Goal: Task Accomplishment & Management: Manage account settings

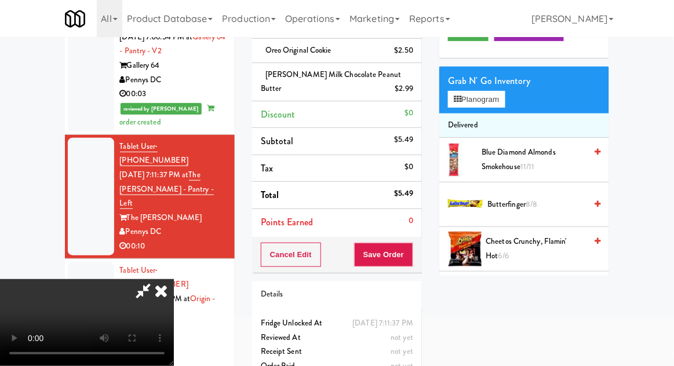
scroll to position [123, 0]
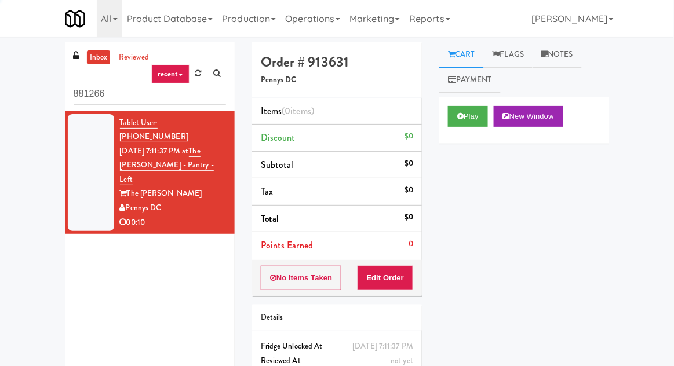
click at [318, 29] on link "Operations" at bounding box center [312, 18] width 64 height 37
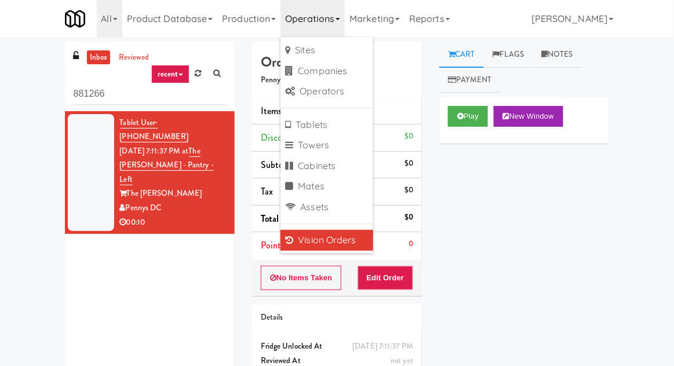
click at [307, 242] on link "Vision Orders" at bounding box center [326, 240] width 93 height 21
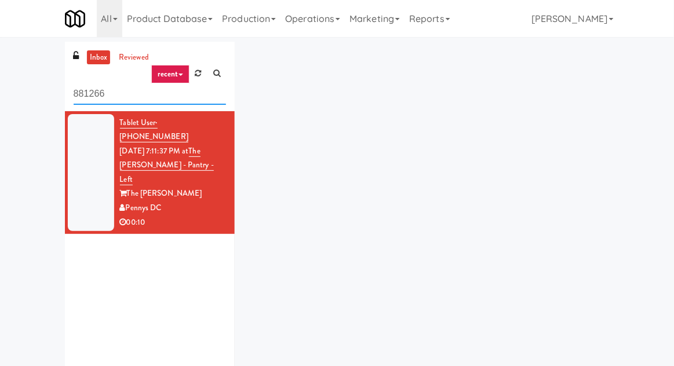
click at [81, 92] on input "881266" at bounding box center [150, 93] width 152 height 21
click at [82, 96] on input "881266" at bounding box center [150, 93] width 152 height 21
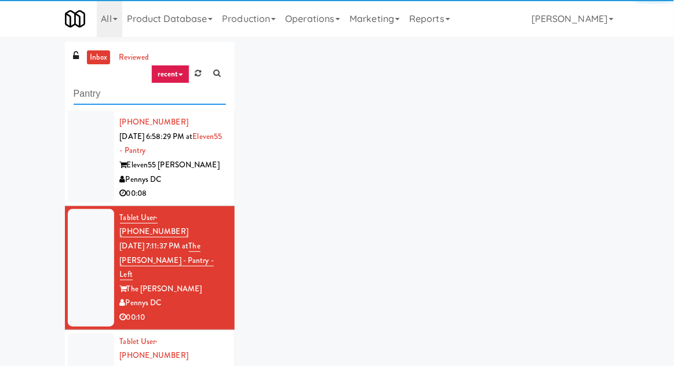
type input "Pantry"
click at [28, 67] on div "inbox reviewed recent all unclear take inventory issue suspicious failed recent…" at bounding box center [337, 255] width 674 height 426
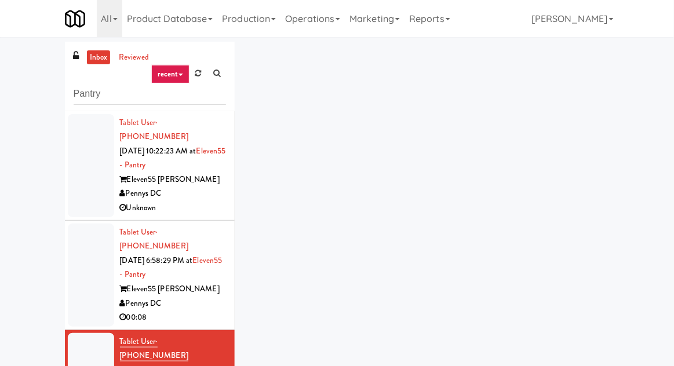
click at [76, 166] on div at bounding box center [91, 165] width 46 height 103
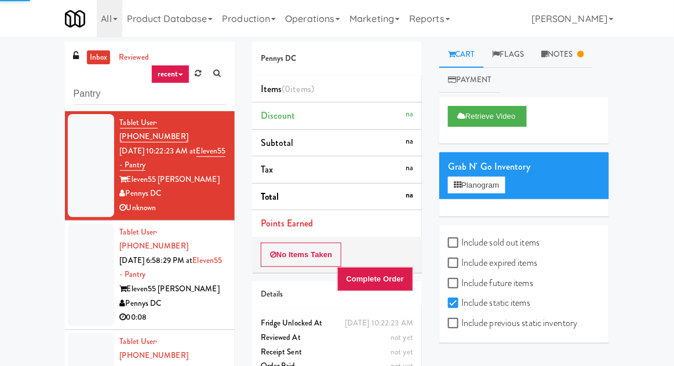
click at [89, 239] on div at bounding box center [91, 275] width 46 height 103
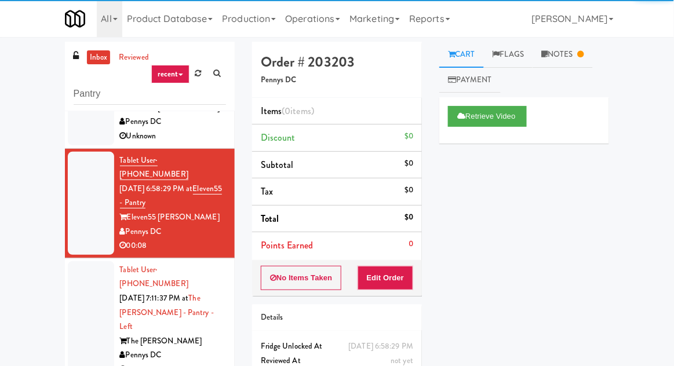
scroll to position [174, 0]
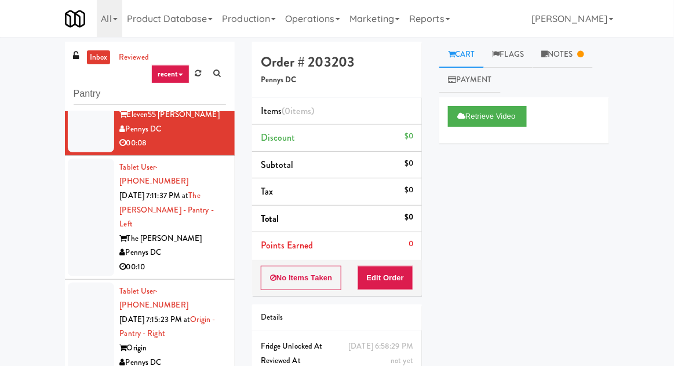
click at [78, 280] on li "Tablet User · (301) 501-6560 Aug 12, 2025 7:15:23 PM at Origin - Pantry - Right…" at bounding box center [150, 335] width 170 height 110
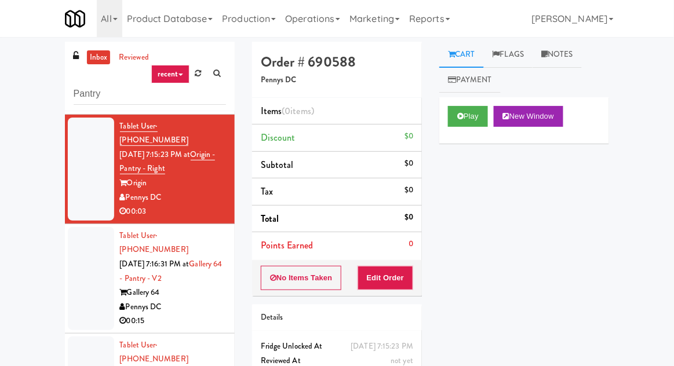
click at [74, 227] on div at bounding box center [91, 278] width 46 height 103
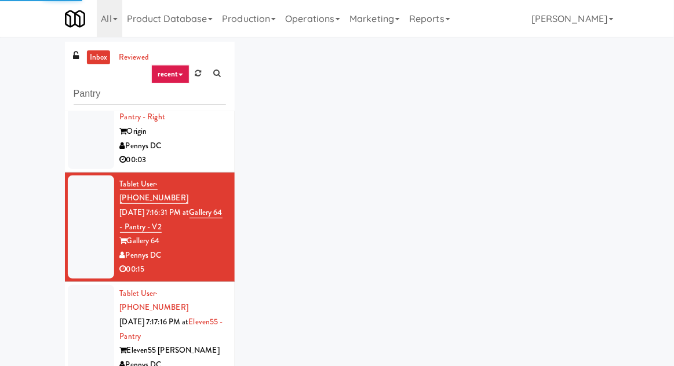
scroll to position [392, 0]
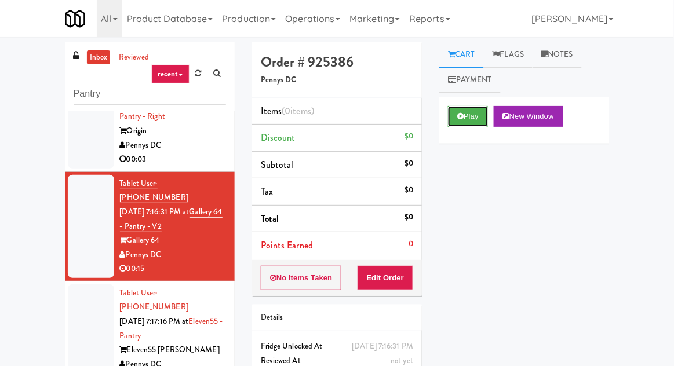
click at [457, 119] on button "Play" at bounding box center [468, 116] width 40 height 21
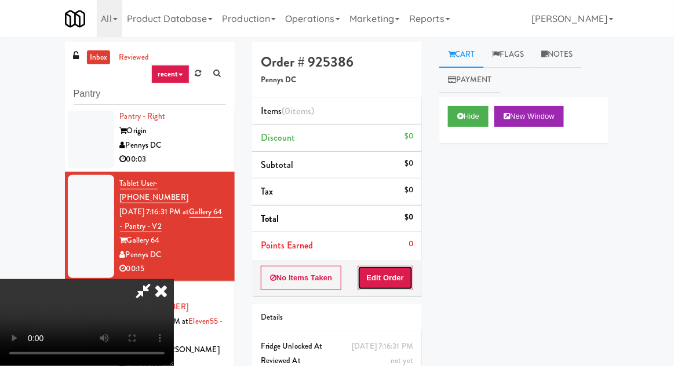
click at [389, 285] on button "Edit Order" at bounding box center [386, 278] width 56 height 24
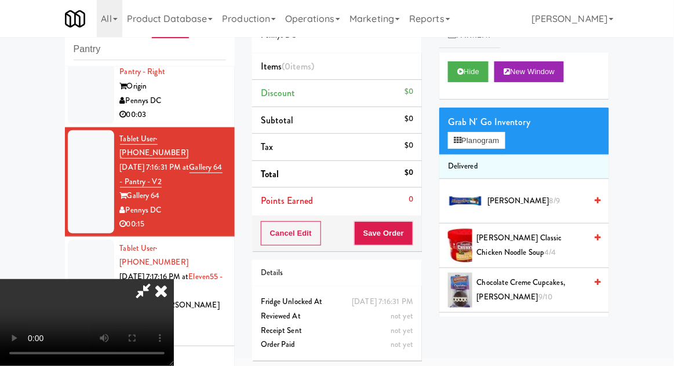
scroll to position [42, 0]
click at [505, 146] on button "Planogram" at bounding box center [476, 140] width 57 height 17
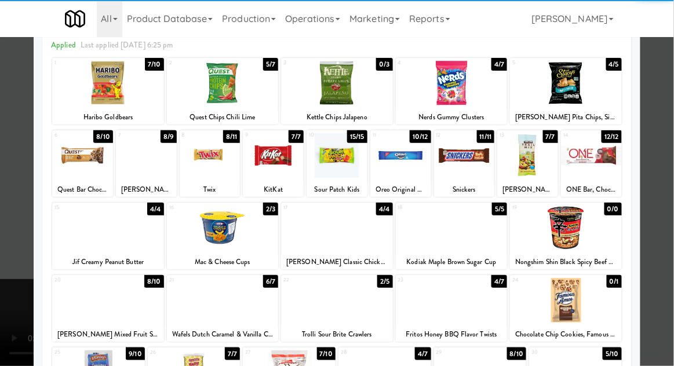
scroll to position [68, 0]
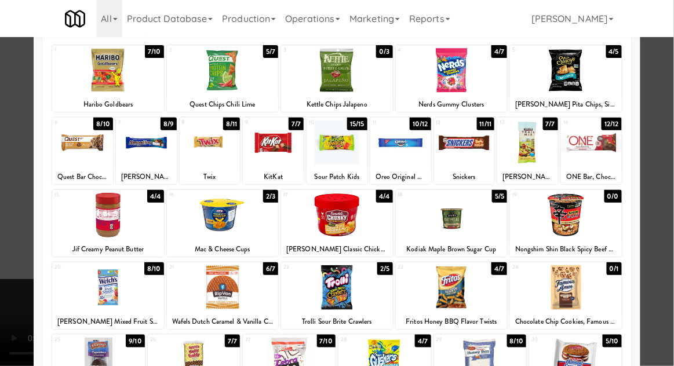
click at [446, 283] on div at bounding box center [452, 287] width 112 height 45
click at [3, 267] on div at bounding box center [337, 183] width 674 height 366
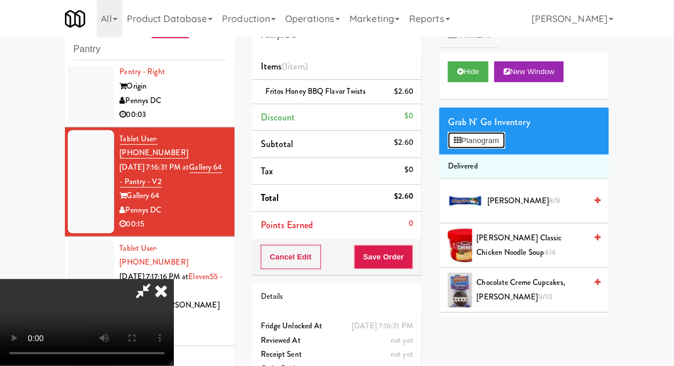
click at [502, 134] on button "Planogram" at bounding box center [476, 140] width 57 height 17
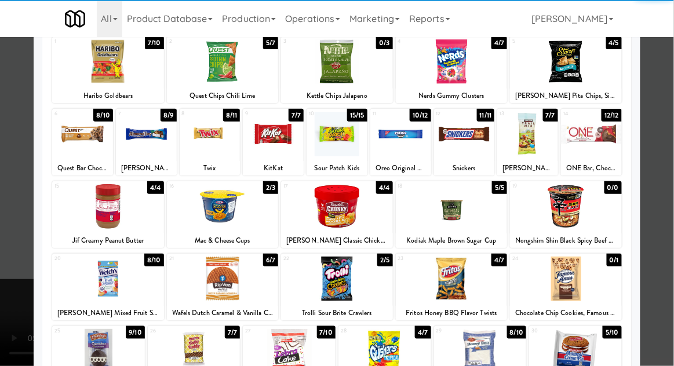
scroll to position [77, 0]
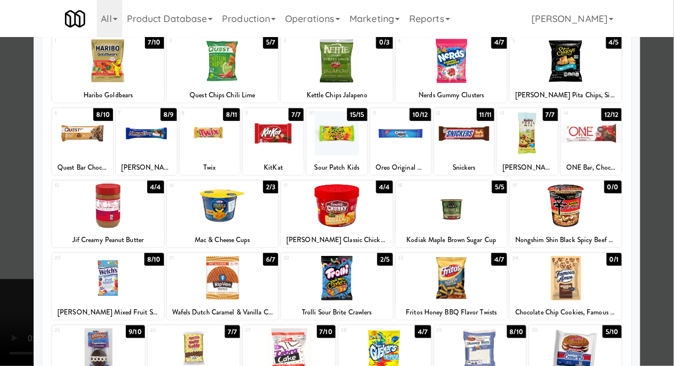
click at [343, 275] on div at bounding box center [337, 278] width 112 height 45
click at [24, 280] on div at bounding box center [337, 183] width 674 height 366
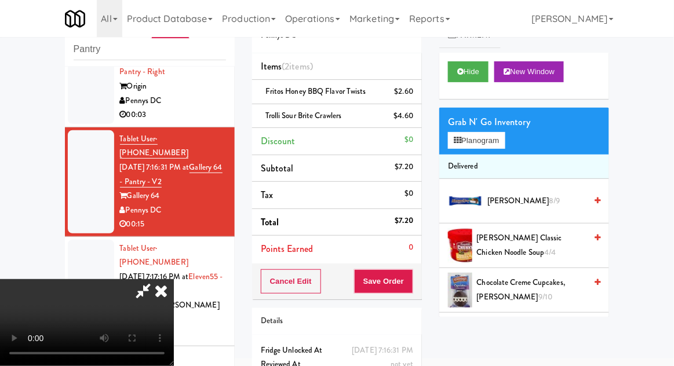
click at [156, 279] on icon at bounding box center [143, 290] width 27 height 23
click at [410, 283] on button "Save Order" at bounding box center [383, 281] width 59 height 24
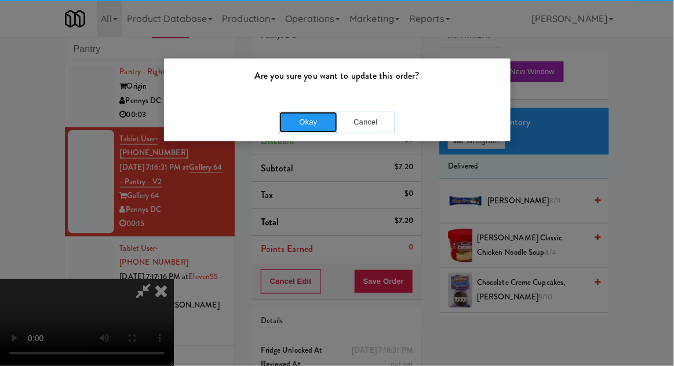
click at [301, 120] on button "Okay" at bounding box center [308, 122] width 58 height 21
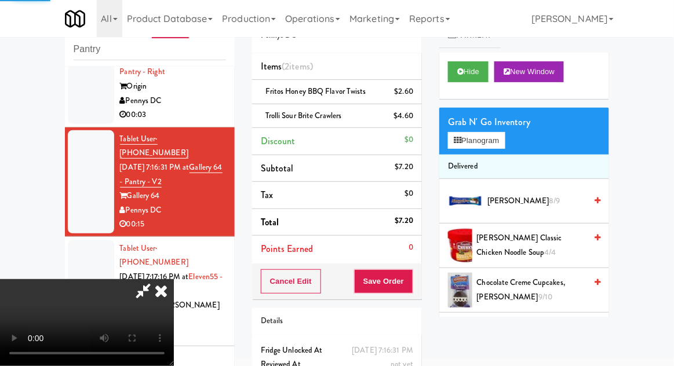
scroll to position [0, 0]
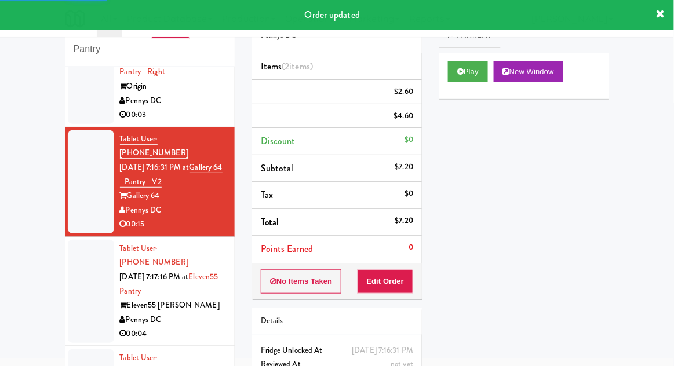
click at [73, 240] on div at bounding box center [91, 291] width 46 height 103
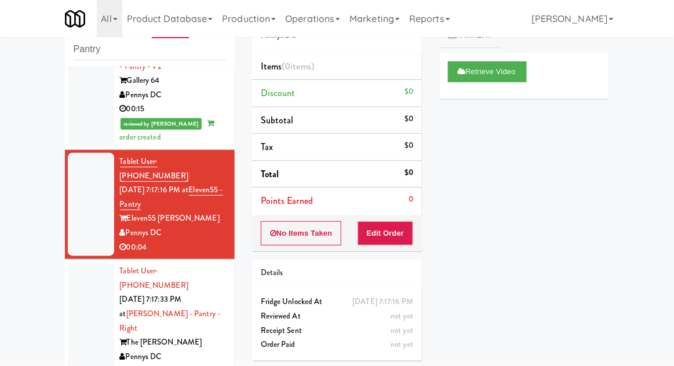
click at [86, 262] on div at bounding box center [91, 321] width 46 height 118
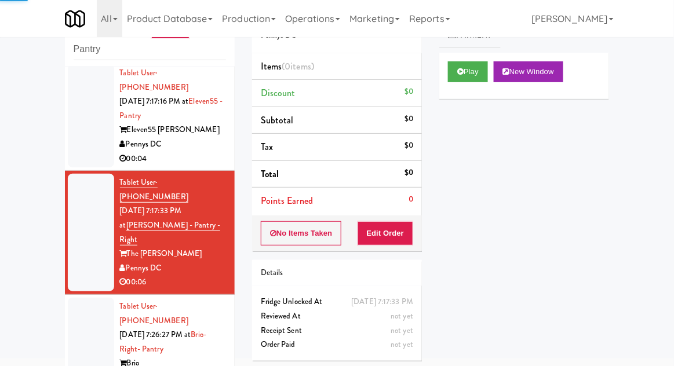
scroll to position [596, 0]
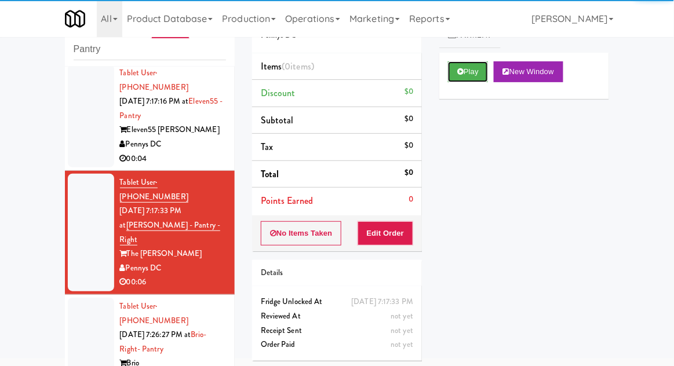
click at [465, 67] on button "Play" at bounding box center [468, 71] width 40 height 21
click at [397, 236] on button "Edit Order" at bounding box center [386, 233] width 56 height 24
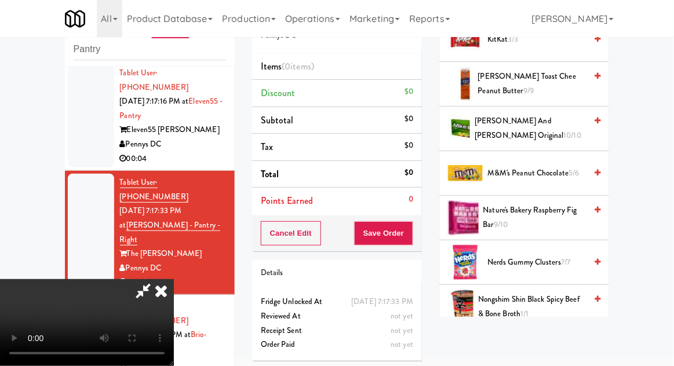
scroll to position [669, 0]
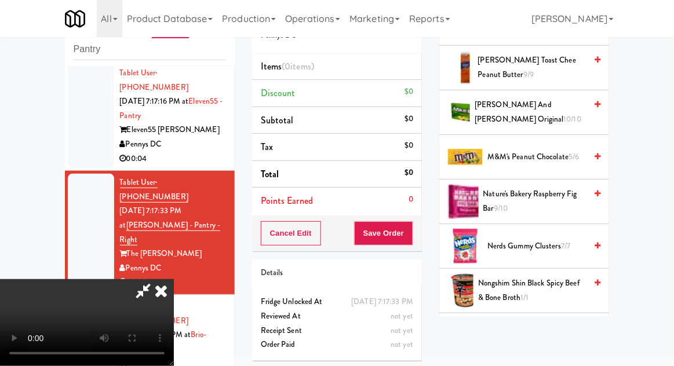
click at [541, 239] on span "Nerds Gummy Clusters 7/7" at bounding box center [536, 246] width 99 height 14
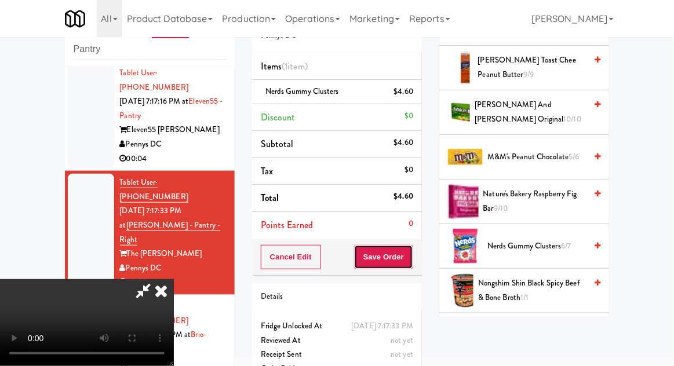
click at [411, 255] on button "Save Order" at bounding box center [383, 257] width 59 height 24
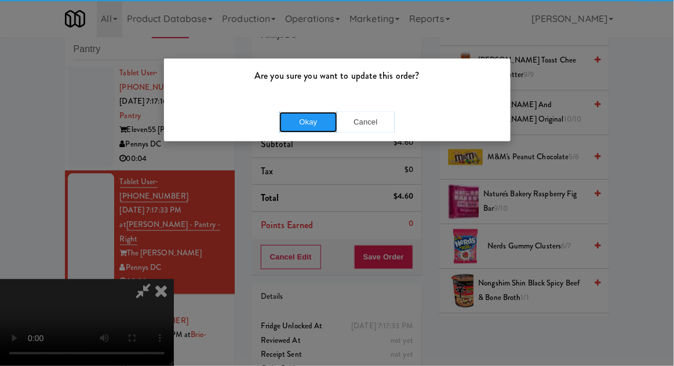
click at [320, 118] on button "Okay" at bounding box center [308, 122] width 58 height 21
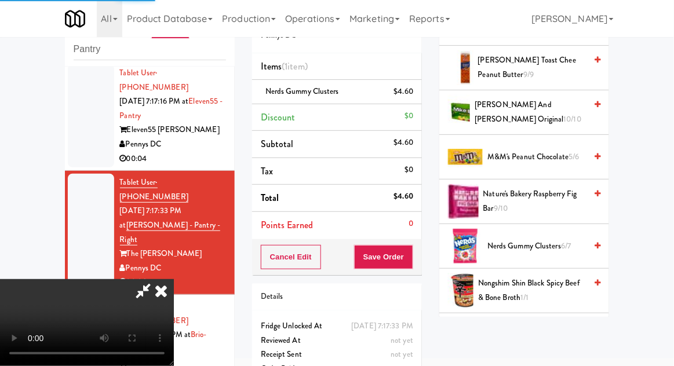
scroll to position [114, 0]
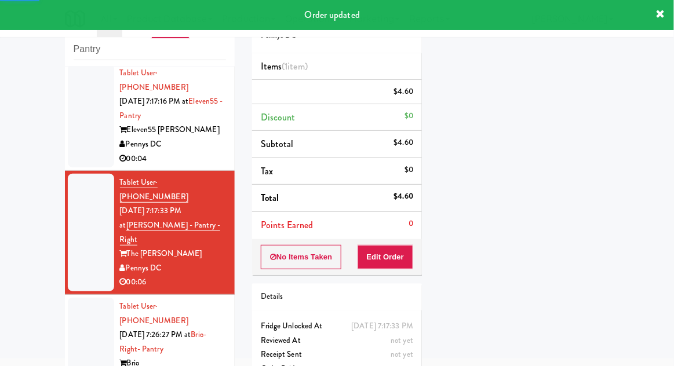
click at [82, 298] on div at bounding box center [91, 349] width 46 height 103
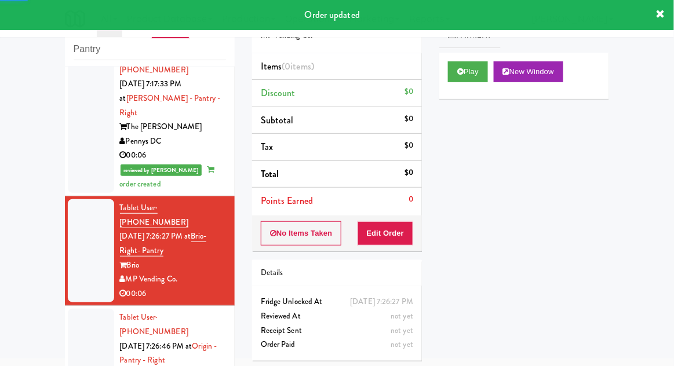
scroll to position [723, 0]
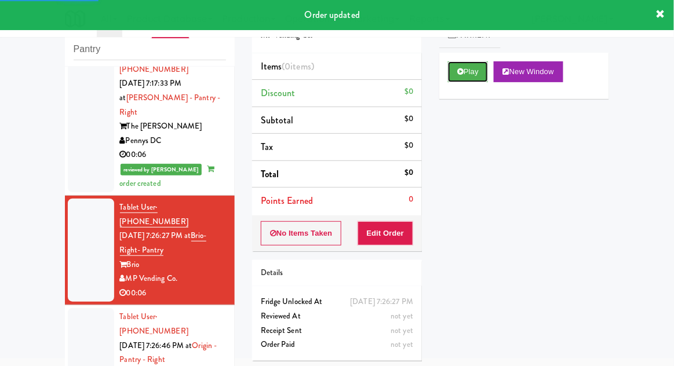
click at [450, 70] on button "Play" at bounding box center [468, 71] width 40 height 21
click at [382, 243] on button "Edit Order" at bounding box center [386, 233] width 56 height 24
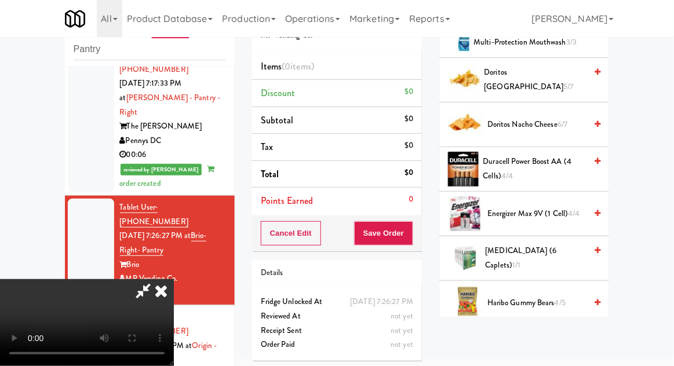
scroll to position [339, 0]
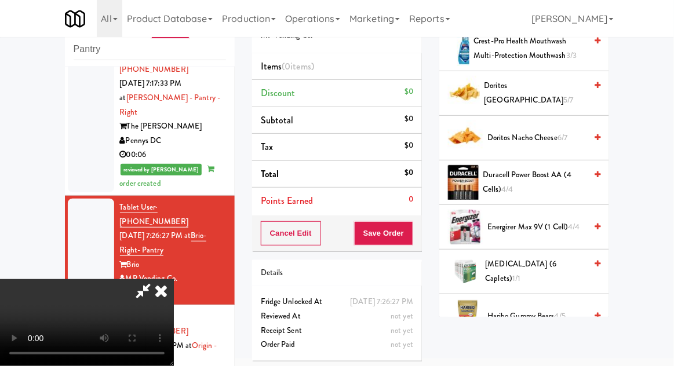
click at [563, 131] on span "Doritos Nacho Cheese 6/7" at bounding box center [536, 138] width 99 height 14
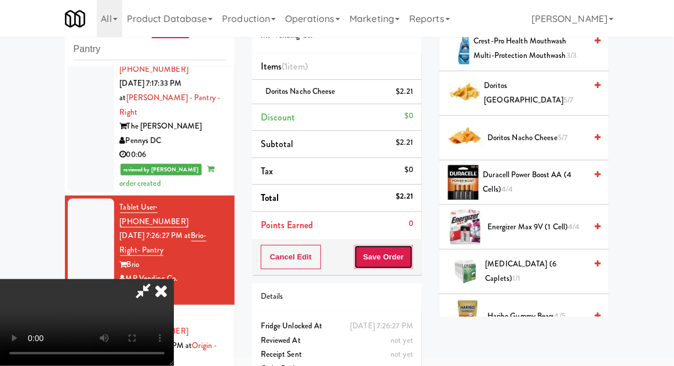
click at [406, 261] on button "Save Order" at bounding box center [383, 257] width 59 height 24
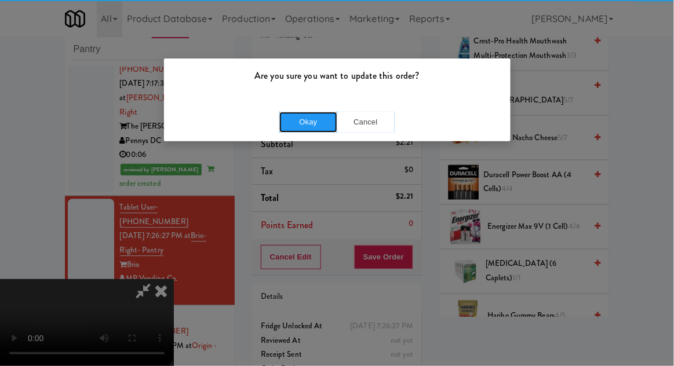
click at [297, 114] on button "Okay" at bounding box center [308, 122] width 58 height 21
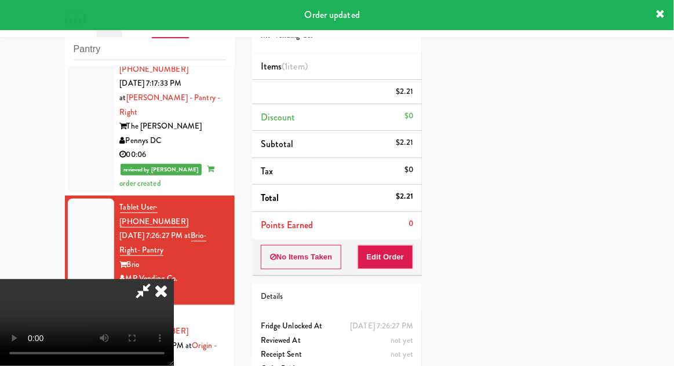
scroll to position [114, 0]
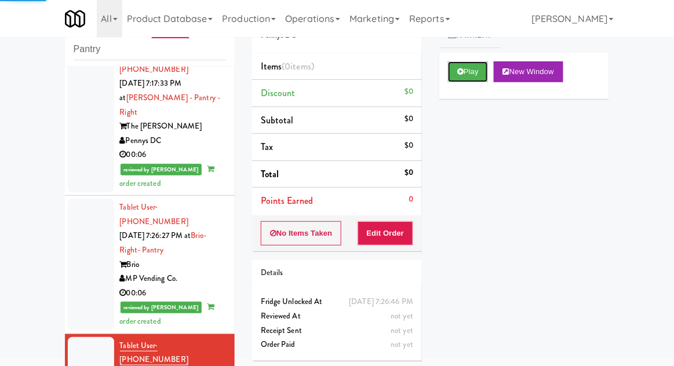
click at [466, 70] on button "Play" at bounding box center [468, 71] width 40 height 21
click at [386, 235] on button "Edit Order" at bounding box center [386, 233] width 56 height 24
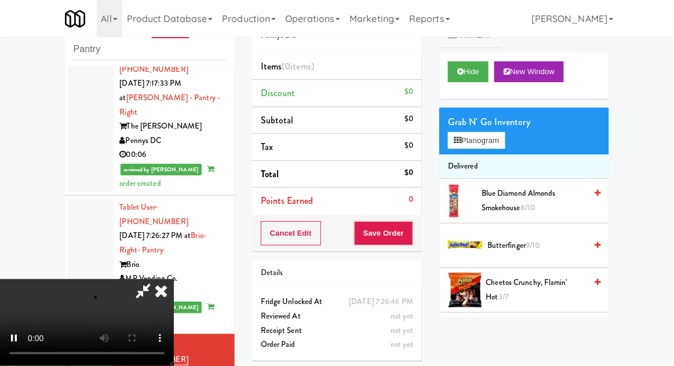
scroll to position [42, 0]
click at [487, 72] on button "Hide" at bounding box center [468, 71] width 41 height 21
click at [483, 72] on button "Hide" at bounding box center [468, 71] width 41 height 21
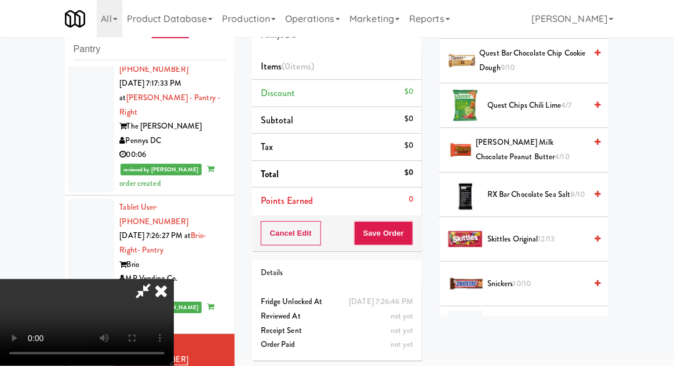
scroll to position [1122, 0]
click at [553, 151] on span "Reese's Milk Chocolate Peanut Butter 4/10" at bounding box center [531, 150] width 110 height 28
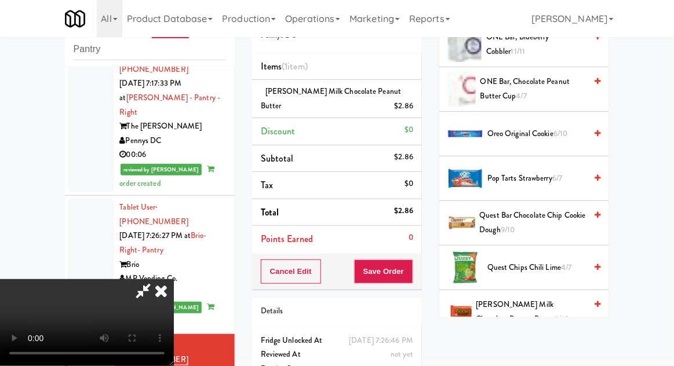
scroll to position [931, 0]
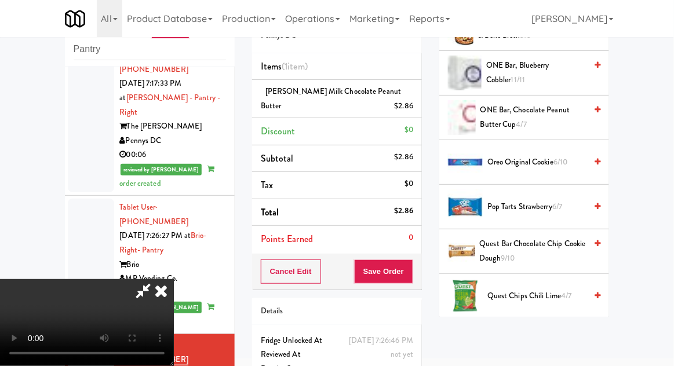
click at [560, 156] on span "6/10" at bounding box center [560, 161] width 14 height 11
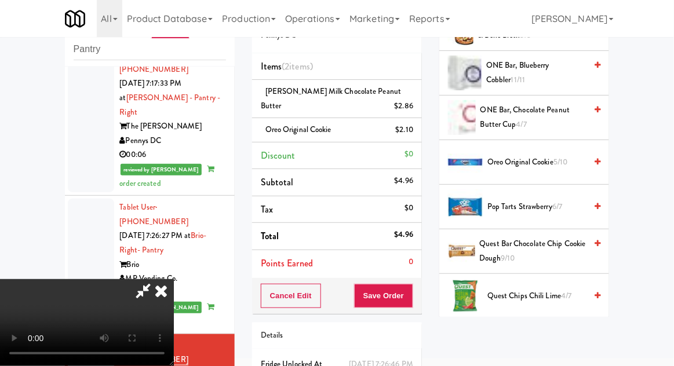
scroll to position [42, 0]
click at [410, 294] on button "Save Order" at bounding box center [383, 296] width 59 height 24
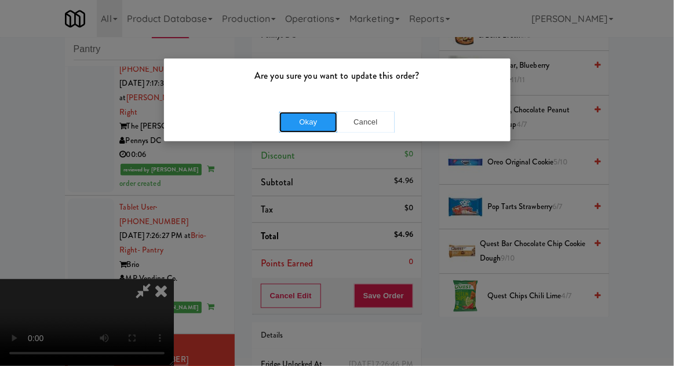
click at [294, 116] on button "Okay" at bounding box center [308, 122] width 58 height 21
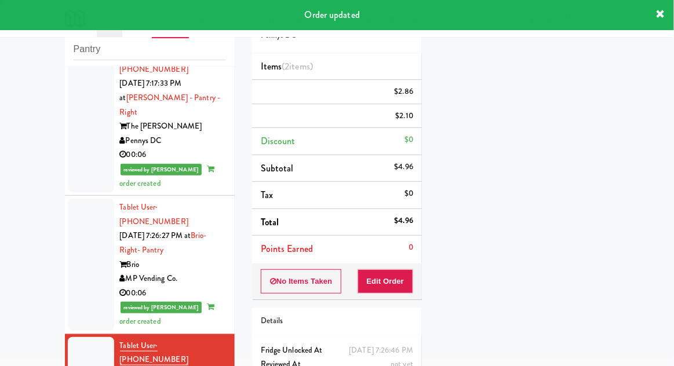
scroll to position [0, 0]
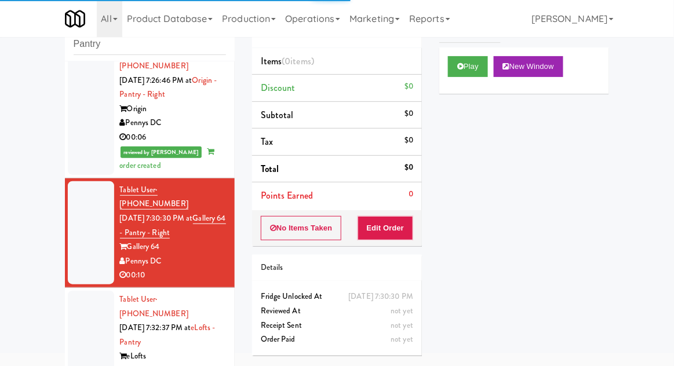
scroll to position [45, 0]
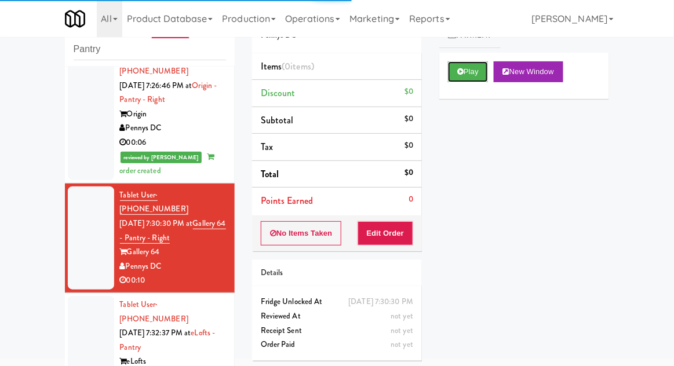
click at [460, 74] on icon at bounding box center [460, 72] width 6 height 8
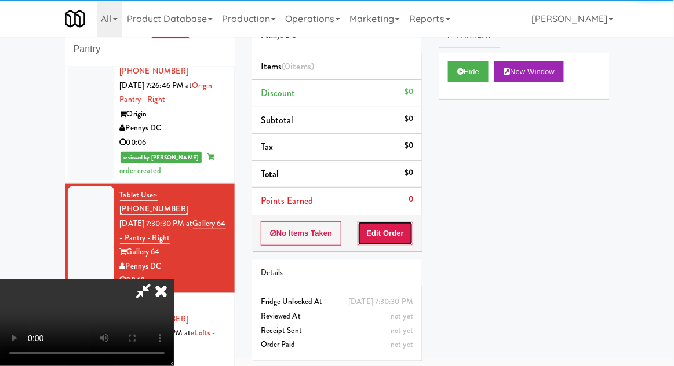
click at [382, 234] on button "Edit Order" at bounding box center [386, 233] width 56 height 24
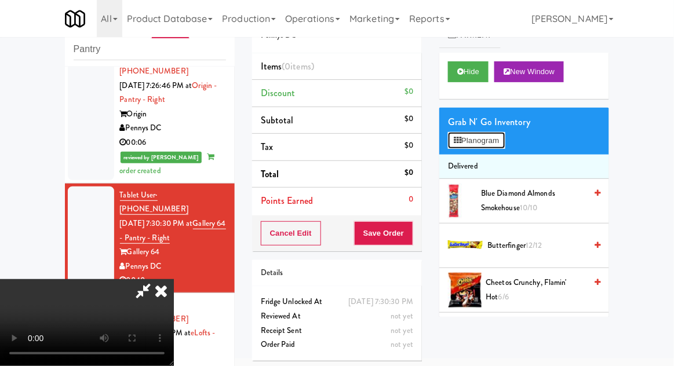
click at [505, 135] on button "Planogram" at bounding box center [476, 140] width 57 height 17
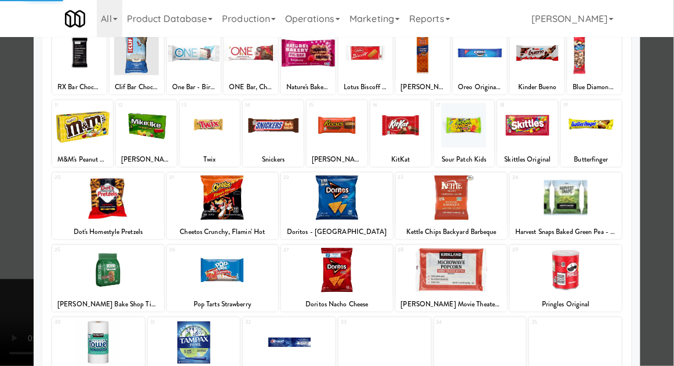
scroll to position [89, 0]
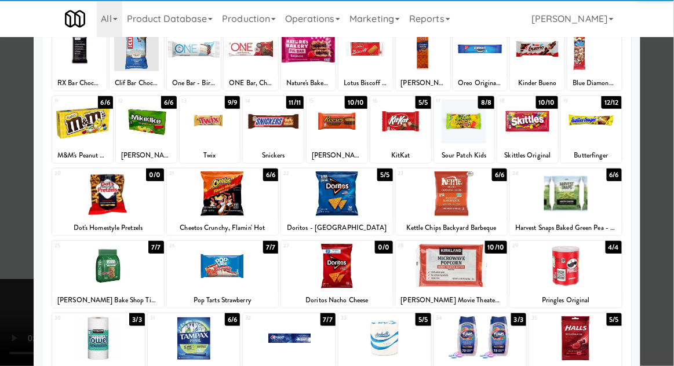
click at [344, 194] on div at bounding box center [337, 194] width 112 height 45
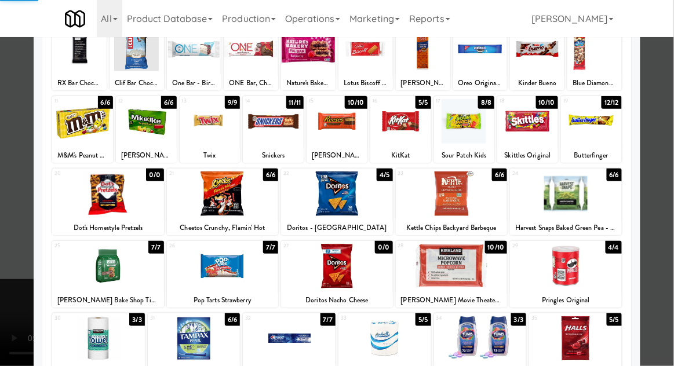
click at [5, 303] on div at bounding box center [337, 183] width 674 height 366
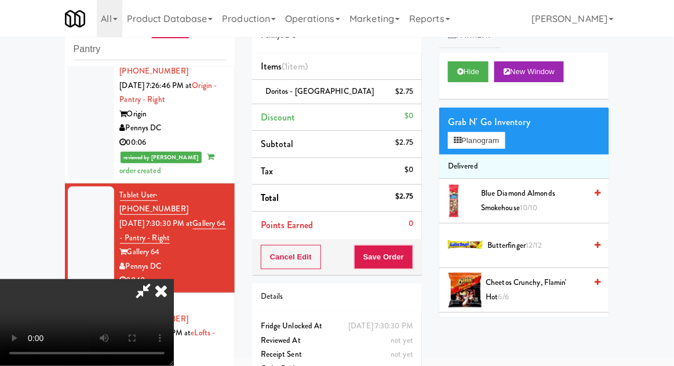
click at [421, 250] on div "Cancel Edit Save Order" at bounding box center [337, 257] width 170 height 36
click at [407, 260] on button "Save Order" at bounding box center [383, 257] width 59 height 24
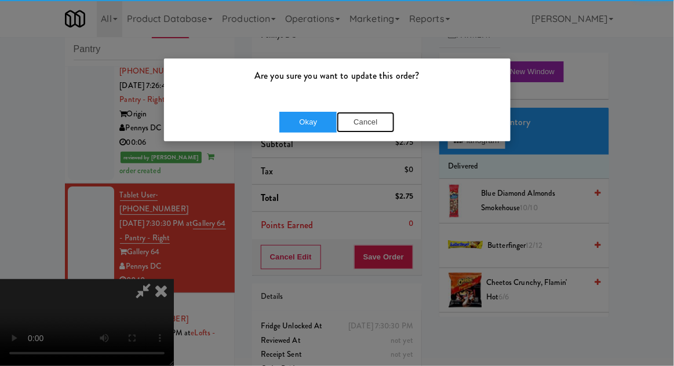
click at [375, 128] on button "Cancel" at bounding box center [366, 122] width 58 height 21
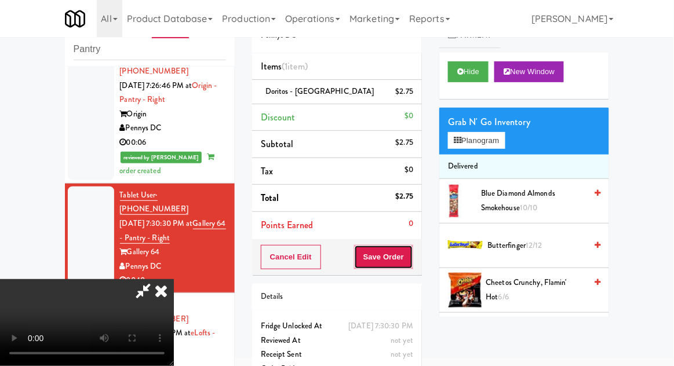
click at [411, 260] on button "Save Order" at bounding box center [383, 257] width 59 height 24
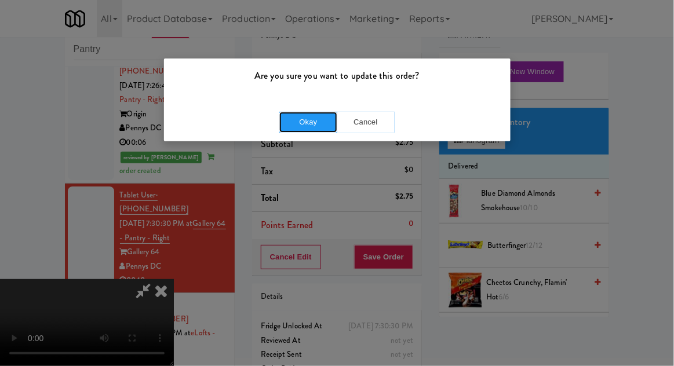
click at [300, 120] on button "Okay" at bounding box center [308, 122] width 58 height 21
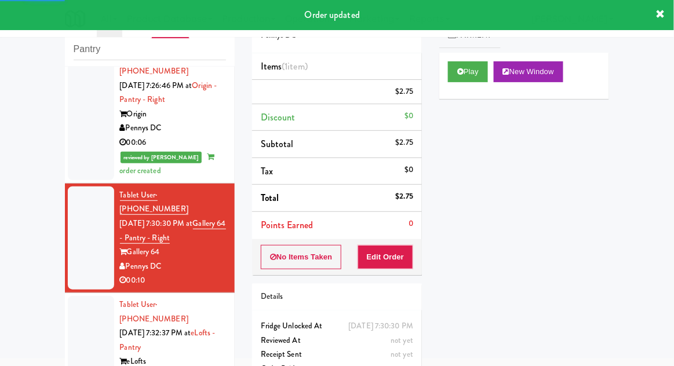
click at [83, 296] on div at bounding box center [91, 347] width 46 height 103
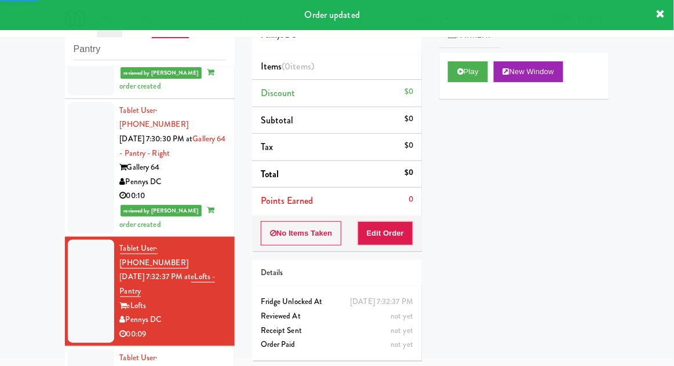
scroll to position [1092, 0]
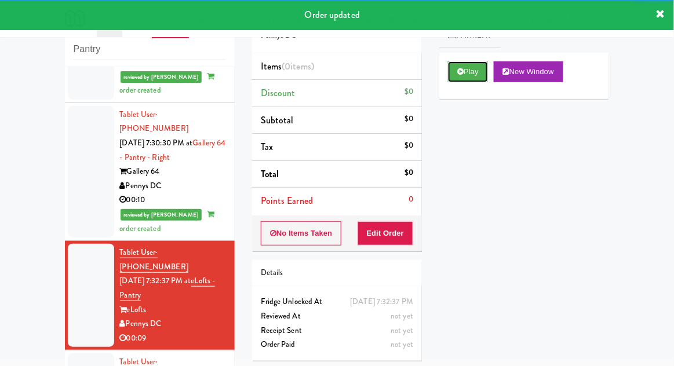
click at [454, 74] on button "Play" at bounding box center [468, 71] width 40 height 21
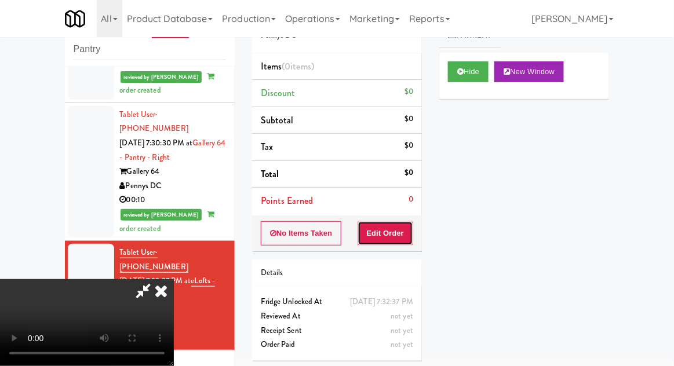
click at [386, 232] on button "Edit Order" at bounding box center [386, 233] width 56 height 24
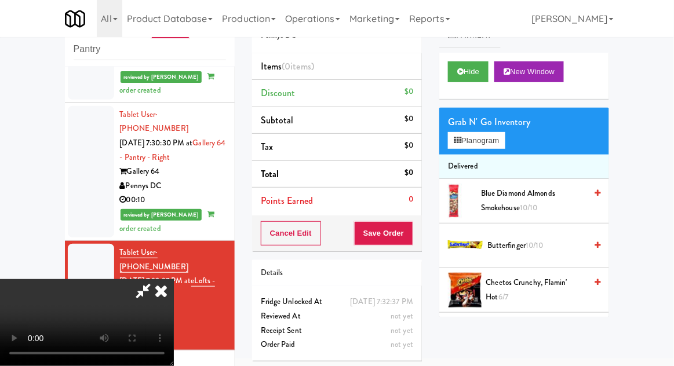
scroll to position [0, 0]
click at [459, 80] on button "Hide" at bounding box center [468, 71] width 41 height 21
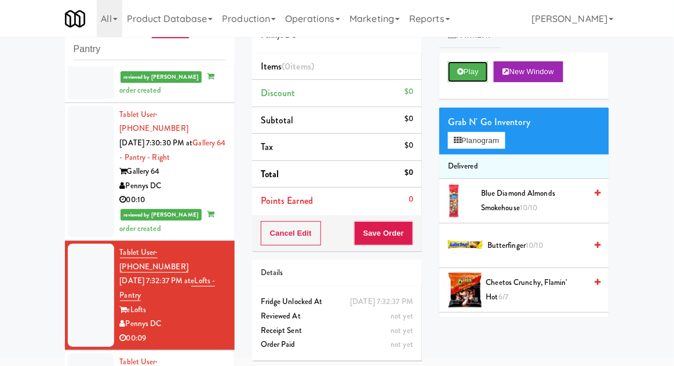
click at [463, 73] on icon at bounding box center [460, 72] width 6 height 8
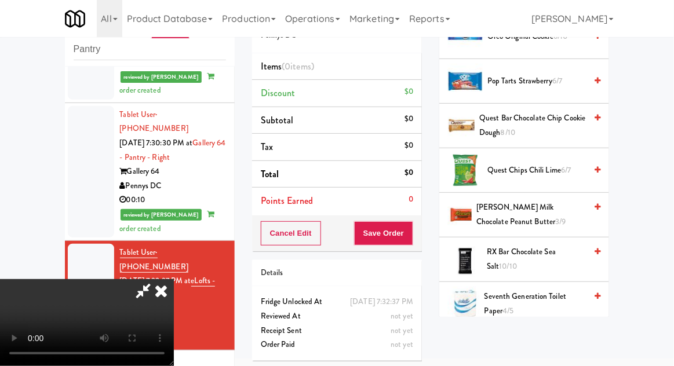
scroll to position [1019, 0]
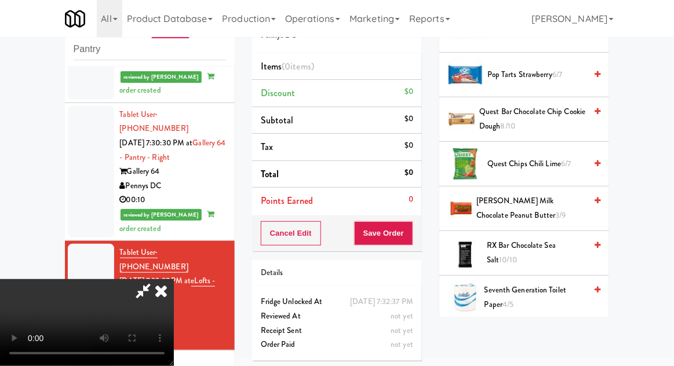
click at [546, 202] on span "Reese's Milk Chocolate Peanut Butter 3/9" at bounding box center [531, 208] width 110 height 28
click at [545, 202] on span "Reese's Milk Chocolate Peanut Butter 3/9" at bounding box center [531, 208] width 110 height 28
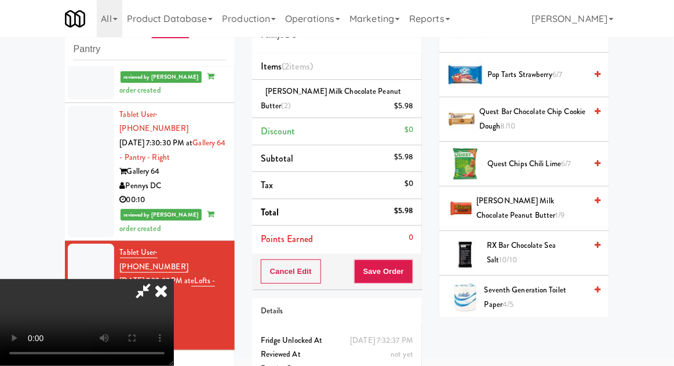
scroll to position [42, 0]
click at [412, 277] on button "Save Order" at bounding box center [383, 272] width 59 height 24
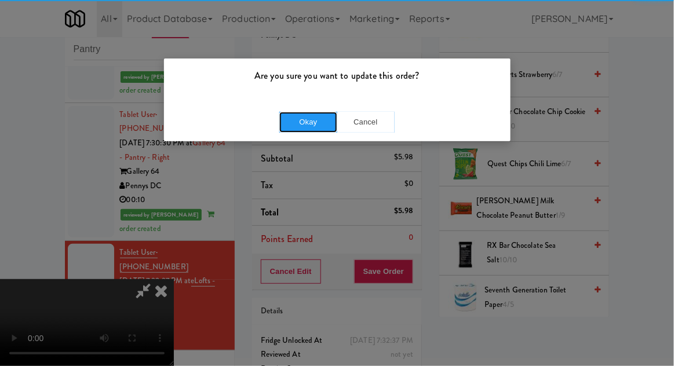
click at [323, 124] on button "Okay" at bounding box center [308, 122] width 58 height 21
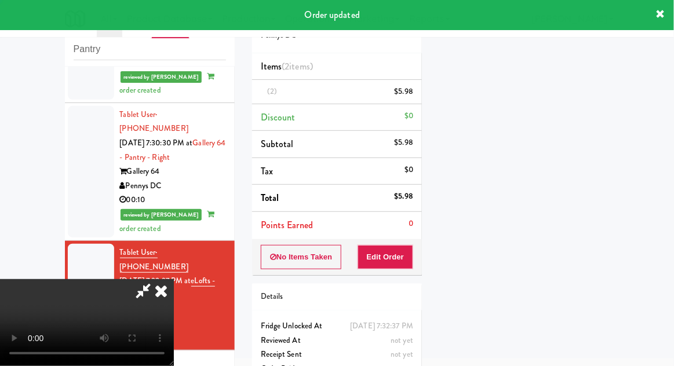
scroll to position [0, 0]
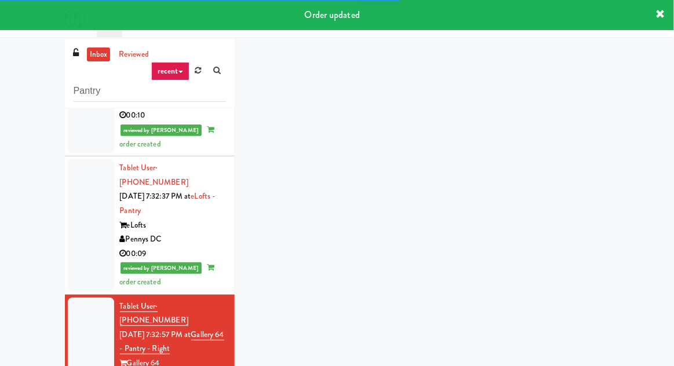
scroll to position [45, 0]
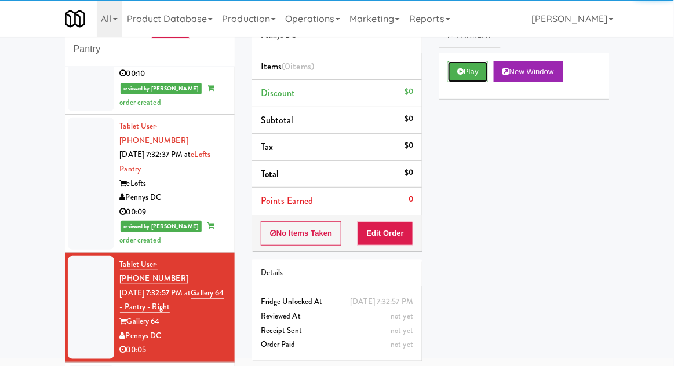
click at [468, 74] on button "Play" at bounding box center [468, 71] width 40 height 21
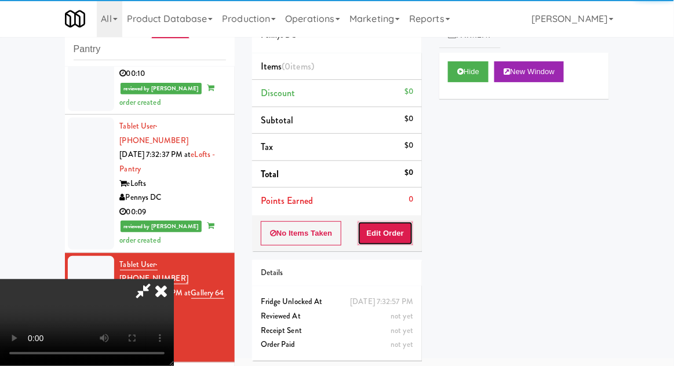
click at [389, 234] on button "Edit Order" at bounding box center [386, 233] width 56 height 24
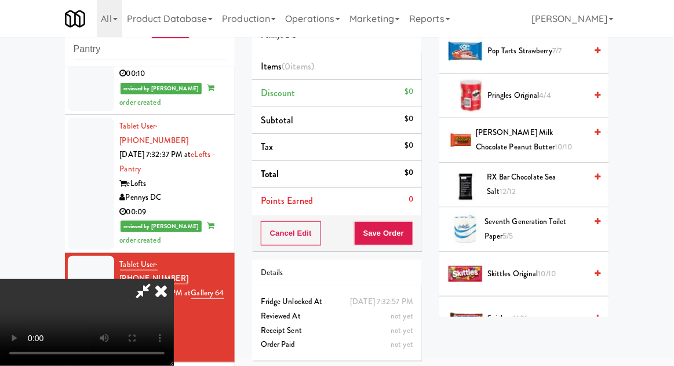
scroll to position [1088, 0]
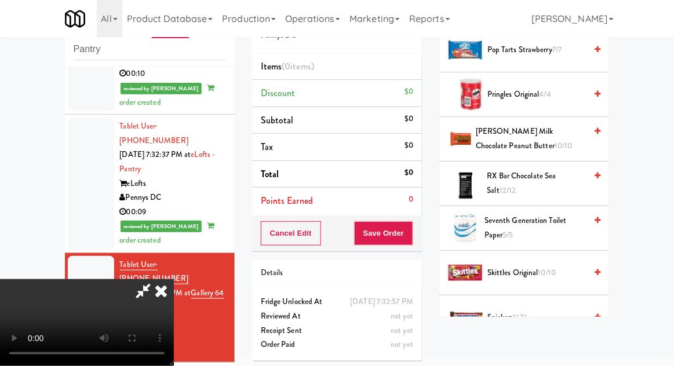
click at [562, 137] on span "Reese's Milk Chocolate Peanut Butter 10/10" at bounding box center [531, 139] width 110 height 28
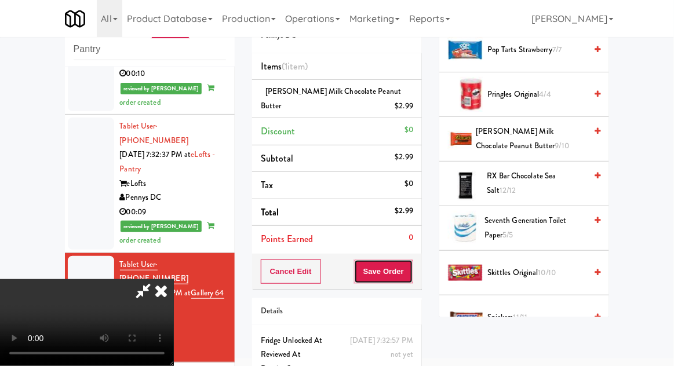
click at [411, 276] on button "Save Order" at bounding box center [383, 272] width 59 height 24
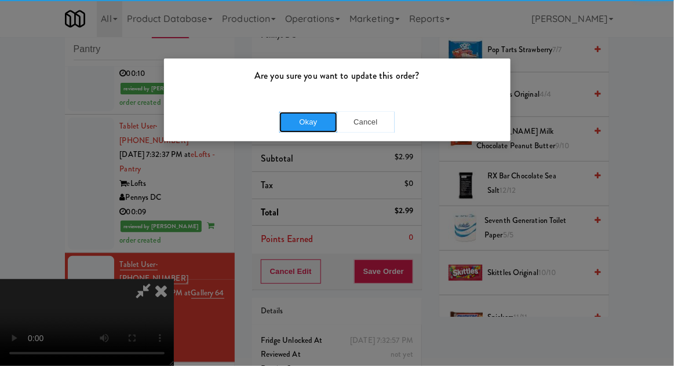
click at [300, 122] on button "Okay" at bounding box center [308, 122] width 58 height 21
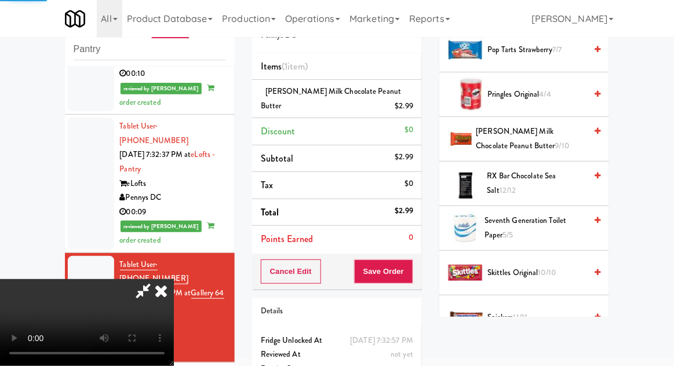
scroll to position [114, 0]
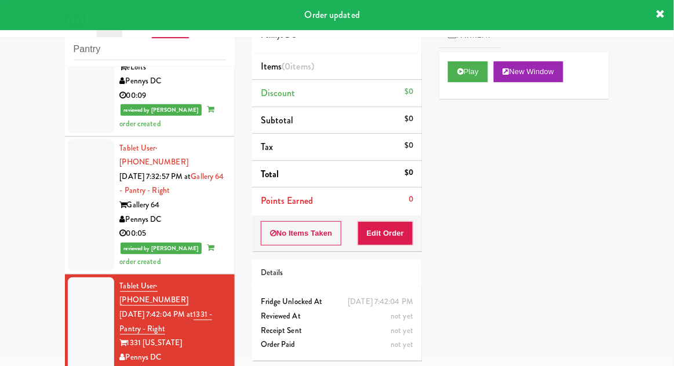
scroll to position [1336, 0]
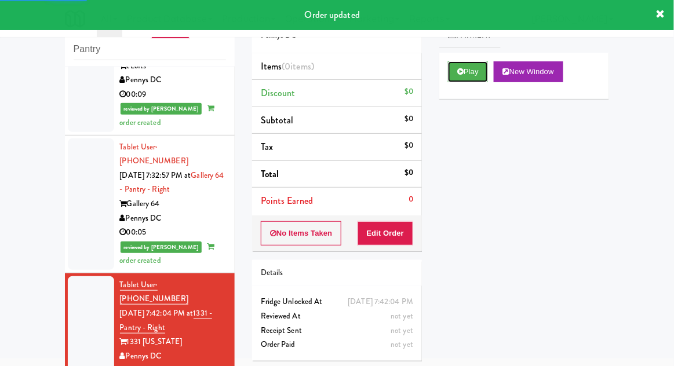
click at [448, 77] on button "Play" at bounding box center [468, 71] width 40 height 21
click at [383, 231] on button "Edit Order" at bounding box center [386, 233] width 56 height 24
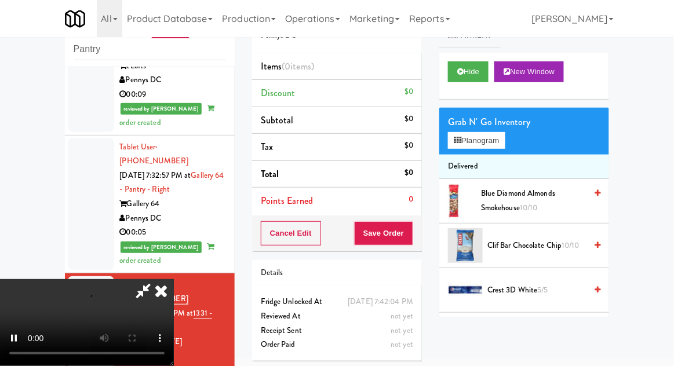
scroll to position [42, 0]
click at [479, 71] on button "Hide" at bounding box center [468, 71] width 41 height 21
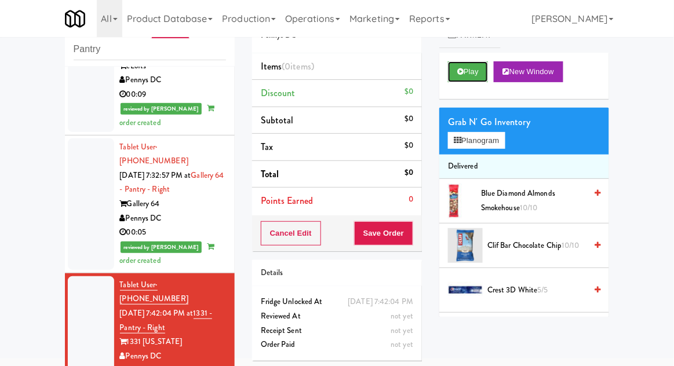
scroll to position [0, 0]
click at [480, 71] on button "Play" at bounding box center [468, 71] width 40 height 21
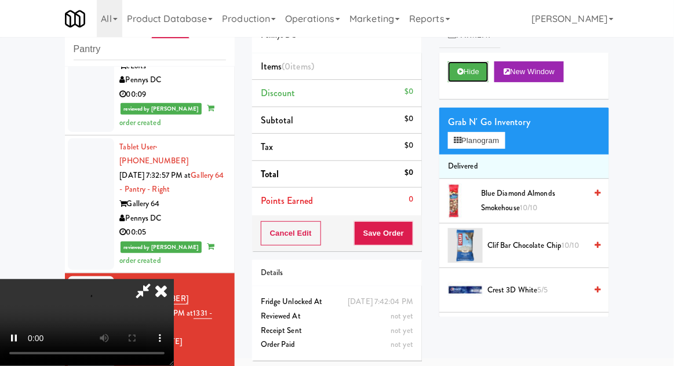
scroll to position [42, 0]
click at [487, 73] on button "Hide" at bounding box center [468, 71] width 41 height 21
click at [488, 69] on button "Hide" at bounding box center [468, 71] width 41 height 21
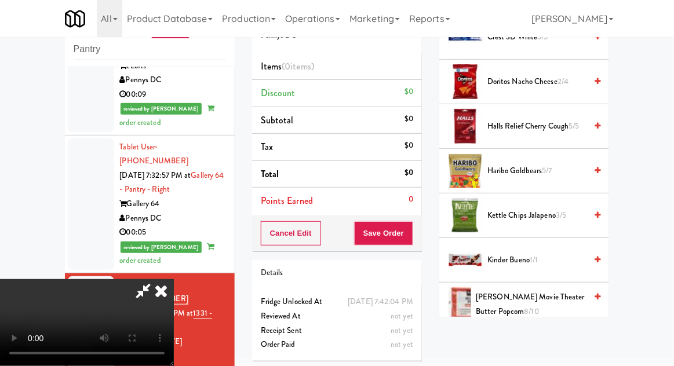
scroll to position [254, 0]
click at [541, 163] on span "Haribo Goldbears 5/7" at bounding box center [536, 170] width 99 height 14
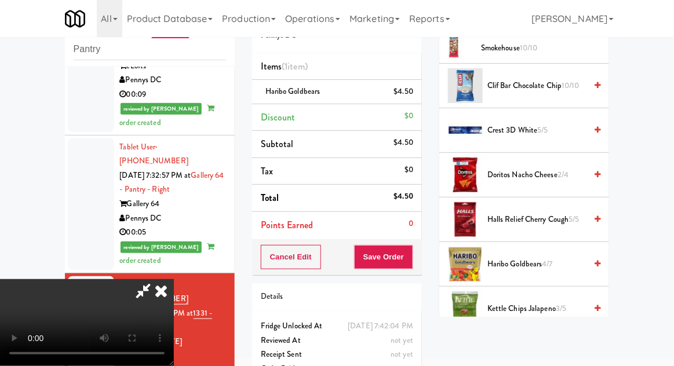
scroll to position [160, 0]
click at [552, 175] on span "Doritos Nacho Cheese 2/4" at bounding box center [536, 175] width 99 height 14
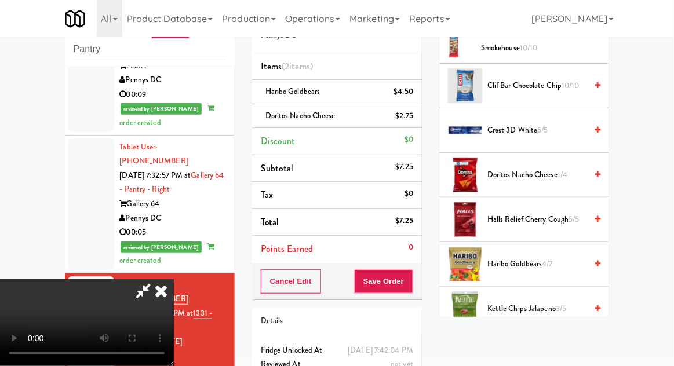
scroll to position [42, 0]
click at [411, 287] on button "Save Order" at bounding box center [383, 281] width 59 height 24
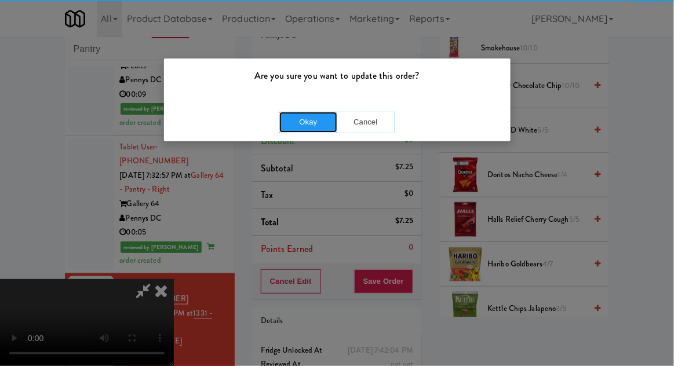
click at [302, 121] on button "Okay" at bounding box center [308, 122] width 58 height 21
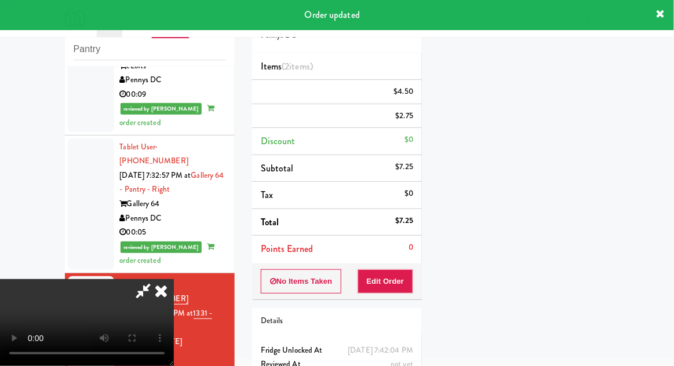
scroll to position [0, 0]
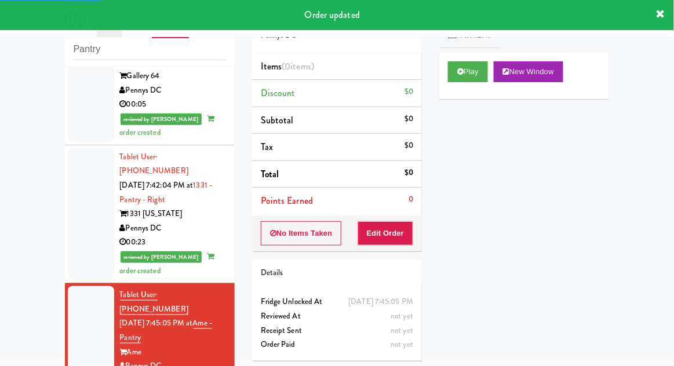
scroll to position [1473, 0]
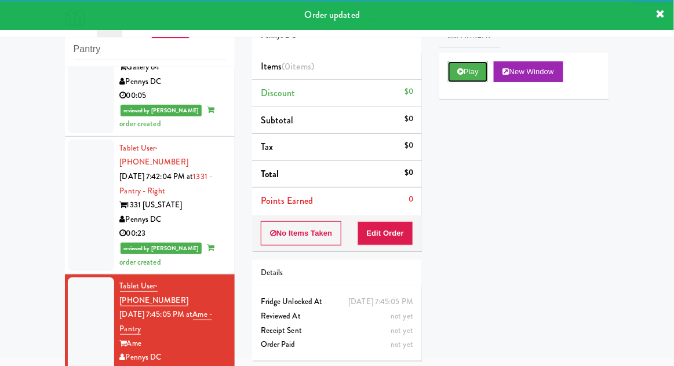
click at [469, 68] on button "Play" at bounding box center [468, 71] width 40 height 21
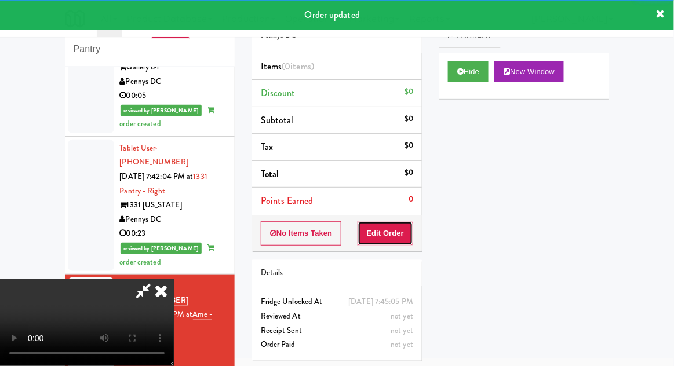
click at [404, 229] on button "Edit Order" at bounding box center [386, 233] width 56 height 24
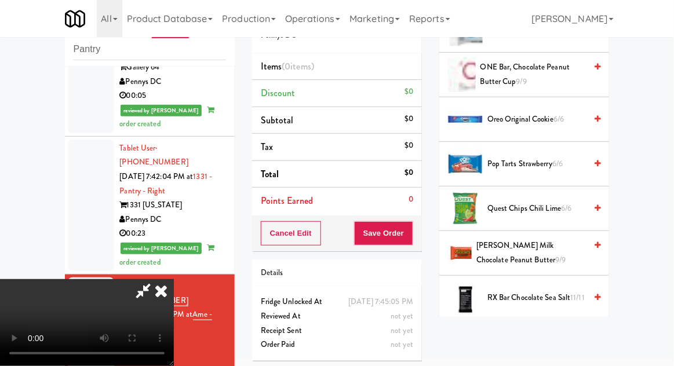
scroll to position [971, 0]
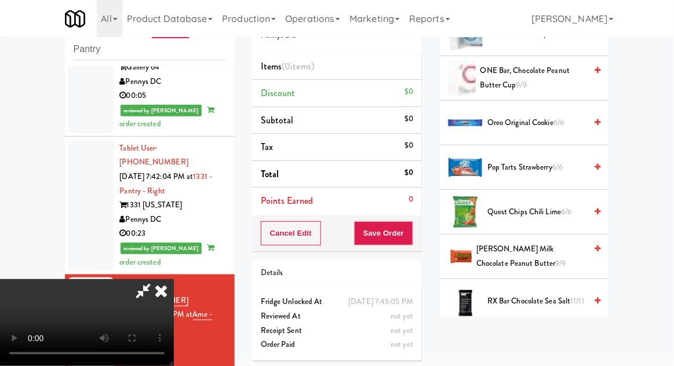
click at [563, 117] on span "6/6" at bounding box center [558, 122] width 10 height 11
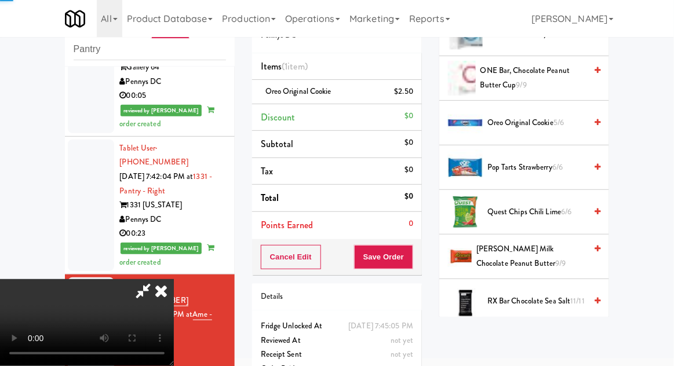
click at [557, 118] on span "5/6" at bounding box center [558, 122] width 10 height 11
click at [560, 117] on span "4/6" at bounding box center [558, 122] width 11 height 11
click at [410, 258] on button "Save Order" at bounding box center [383, 257] width 59 height 24
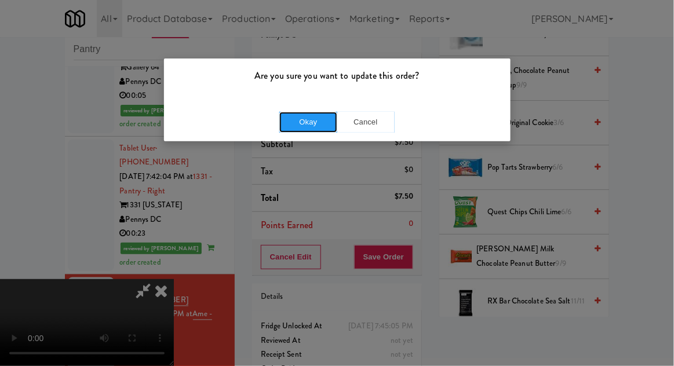
click at [302, 123] on button "Okay" at bounding box center [308, 122] width 58 height 21
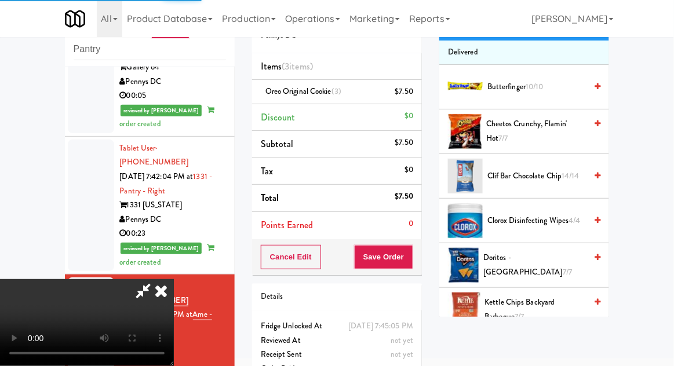
scroll to position [0, 0]
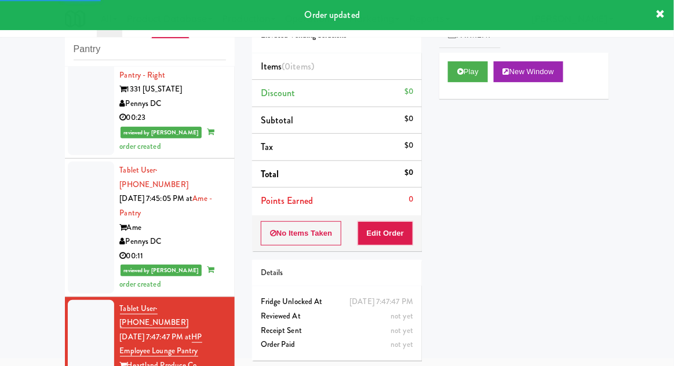
scroll to position [1590, 0]
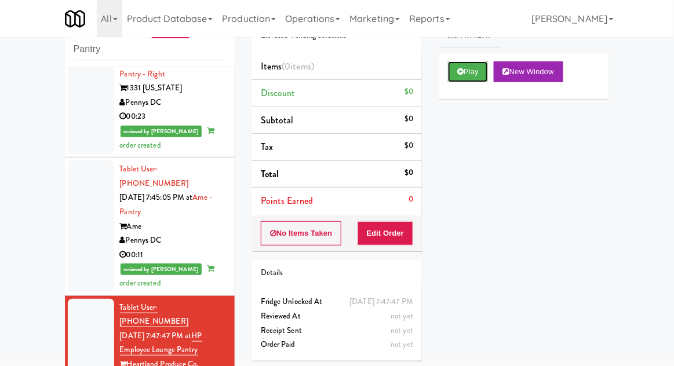
click at [465, 71] on button "Play" at bounding box center [468, 71] width 40 height 21
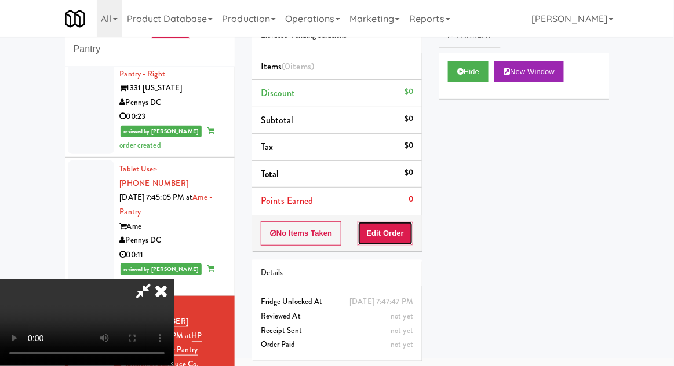
click at [389, 234] on button "Edit Order" at bounding box center [386, 233] width 56 height 24
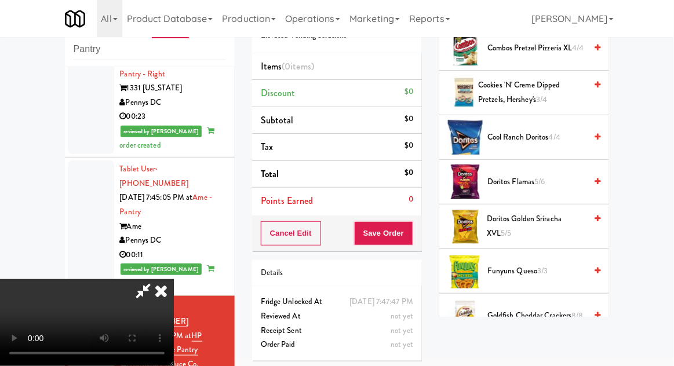
scroll to position [191, 0]
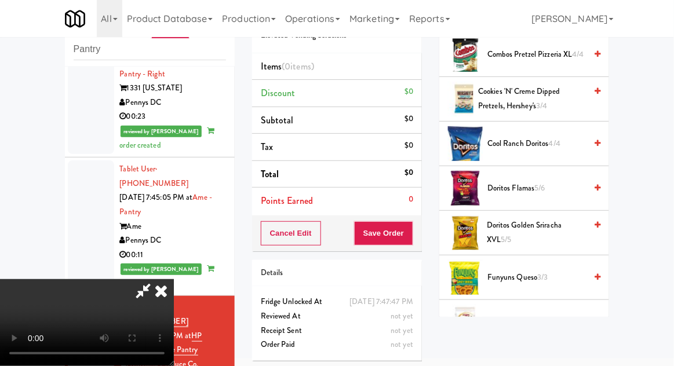
click at [562, 141] on span "Cool Ranch Doritos 4/4" at bounding box center [536, 144] width 99 height 14
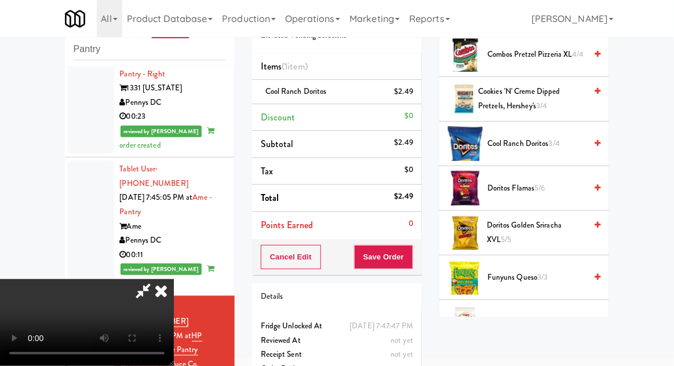
scroll to position [42, 0]
click at [412, 265] on button "Save Order" at bounding box center [383, 257] width 59 height 24
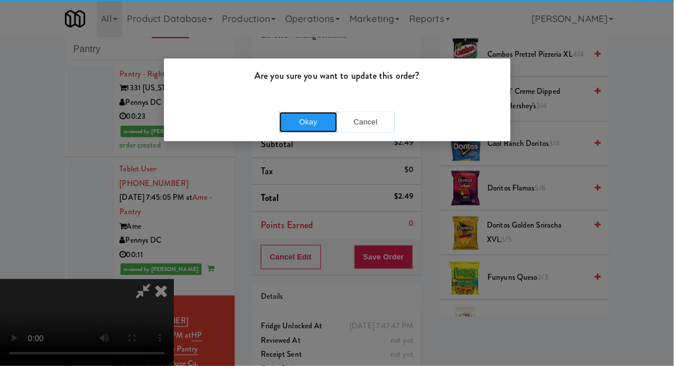
click at [311, 115] on button "Okay" at bounding box center [308, 122] width 58 height 21
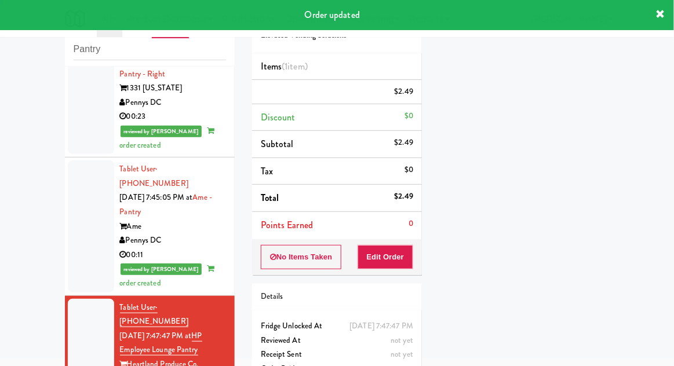
scroll to position [0, 0]
click at [56, 243] on div "inbox reviewed recent all unclear take inventory issue suspicious failed recent…" at bounding box center [149, 210] width 187 height 426
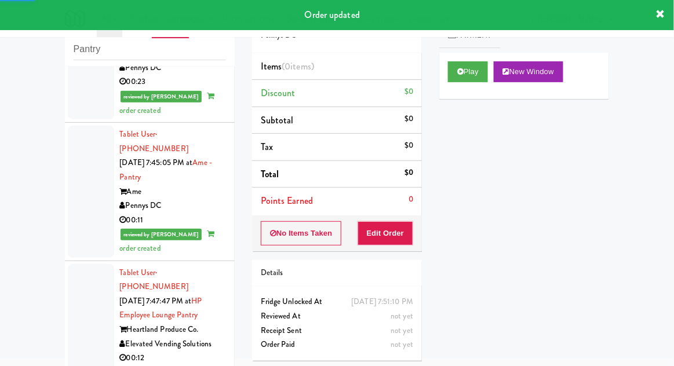
scroll to position [1639, 0]
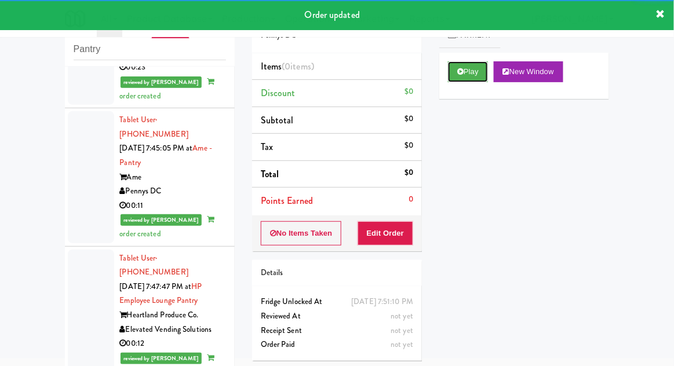
click at [452, 73] on button "Play" at bounding box center [468, 71] width 40 height 21
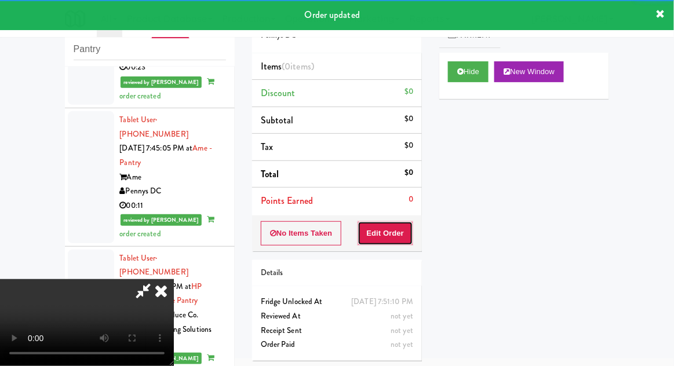
click at [393, 234] on button "Edit Order" at bounding box center [386, 233] width 56 height 24
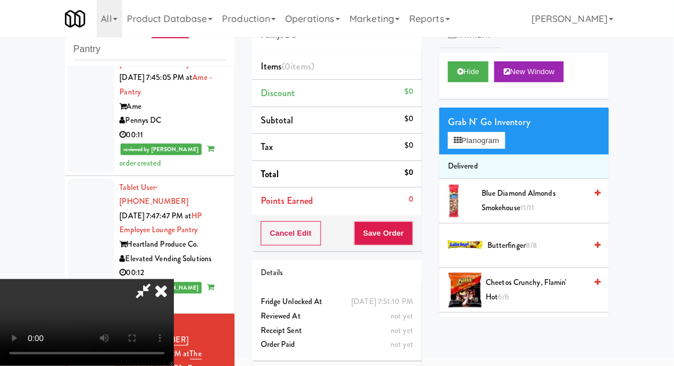
scroll to position [0, 0]
click at [515, 141] on div "Grab N' Go Inventory Planogram" at bounding box center [524, 131] width 170 height 47
click at [503, 142] on button "Planogram" at bounding box center [476, 140] width 57 height 17
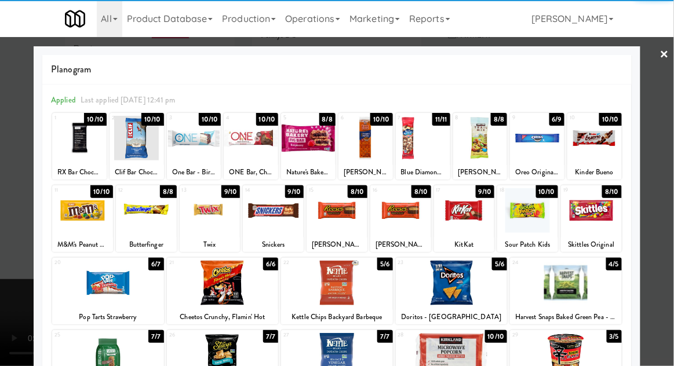
click at [610, 136] on div at bounding box center [594, 138] width 54 height 45
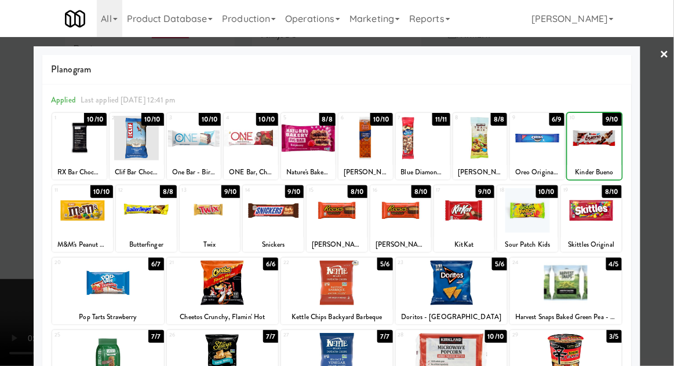
click at [660, 113] on div at bounding box center [337, 183] width 674 height 366
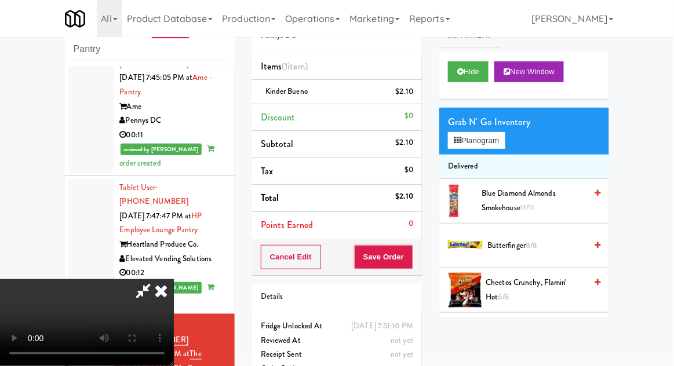
scroll to position [42, 0]
click at [411, 260] on button "Save Order" at bounding box center [383, 257] width 59 height 24
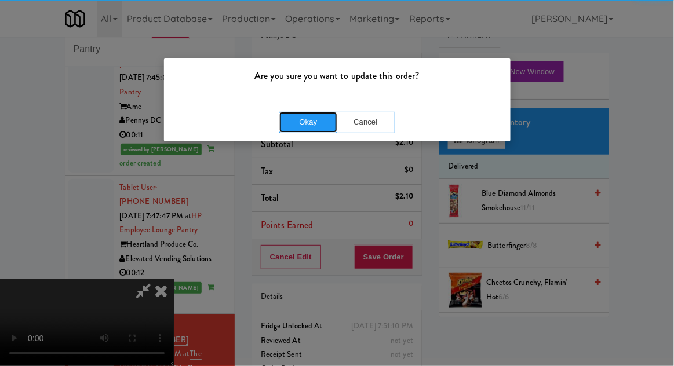
click at [299, 116] on button "Okay" at bounding box center [308, 122] width 58 height 21
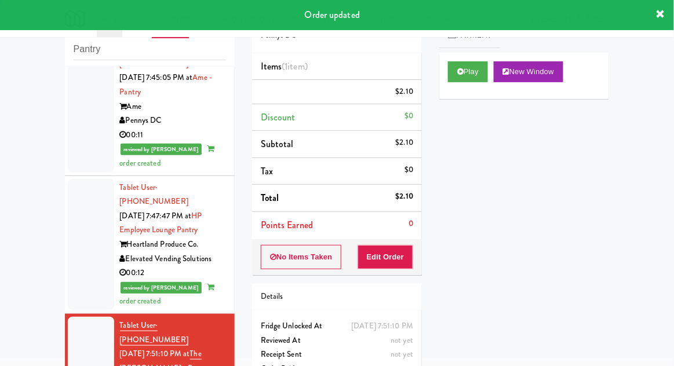
scroll to position [0, 0]
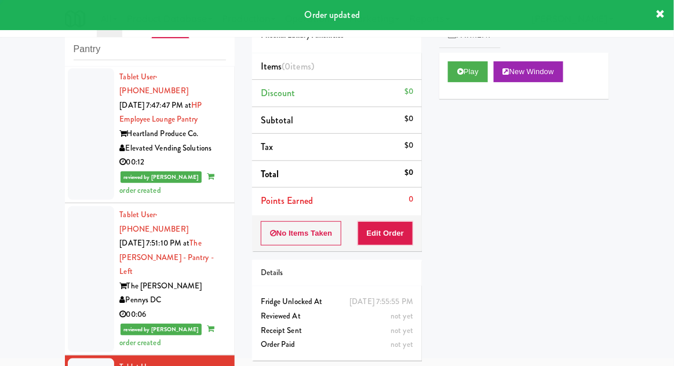
scroll to position [1844, 0]
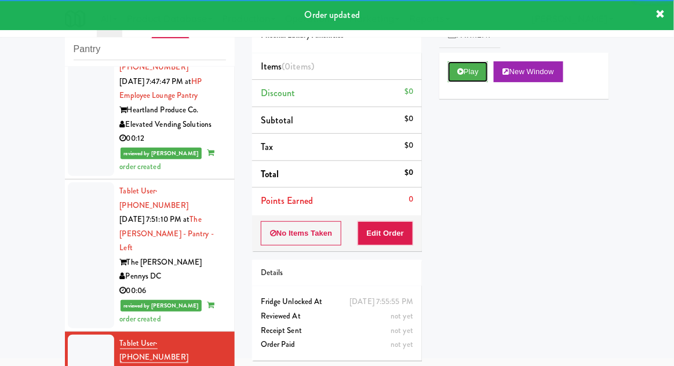
click at [462, 75] on icon at bounding box center [460, 72] width 6 height 8
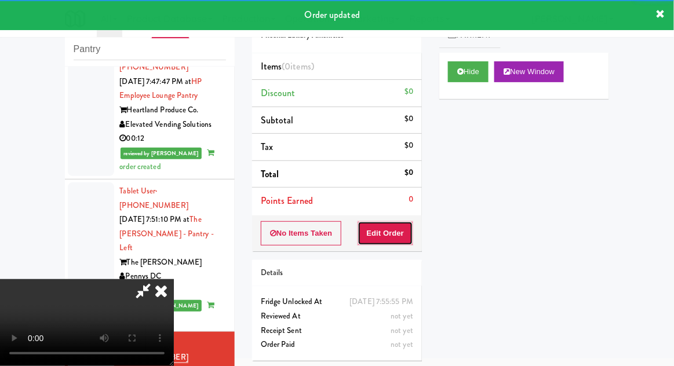
click at [386, 240] on button "Edit Order" at bounding box center [386, 233] width 56 height 24
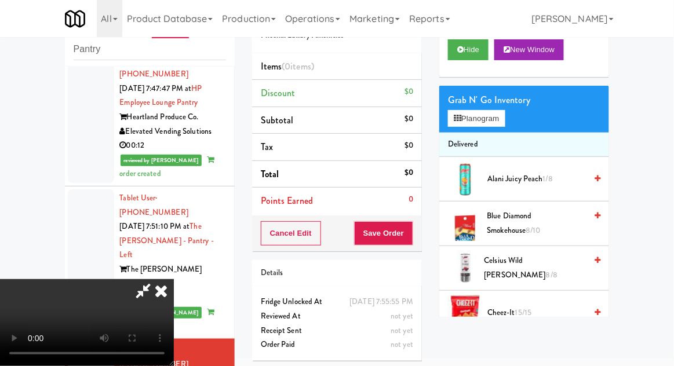
scroll to position [0, 0]
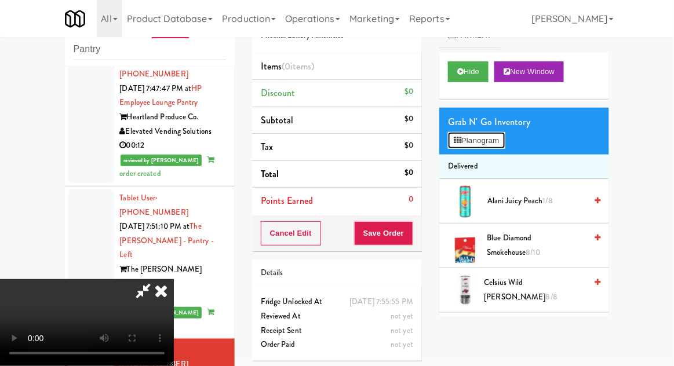
click at [505, 145] on button "Planogram" at bounding box center [476, 140] width 57 height 17
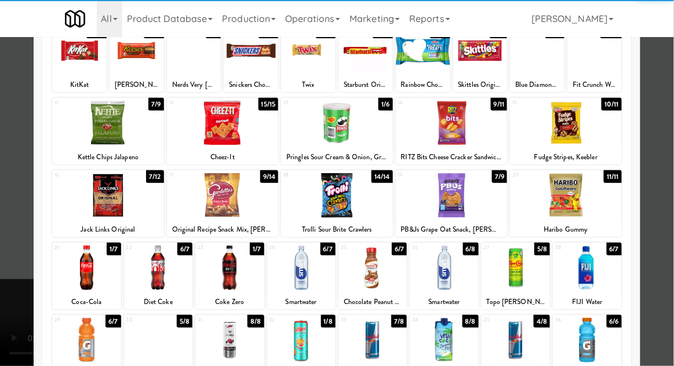
scroll to position [83, 0]
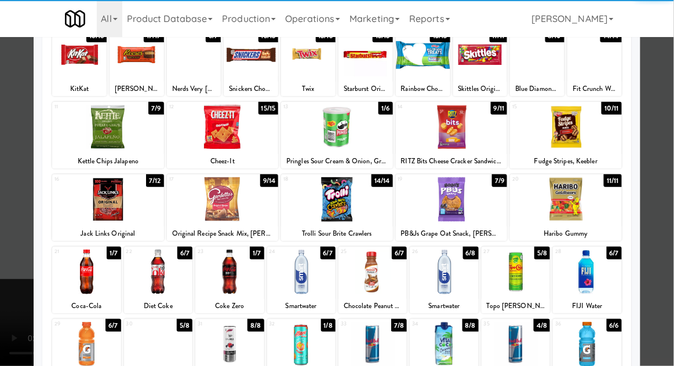
click at [441, 273] on div at bounding box center [444, 272] width 68 height 45
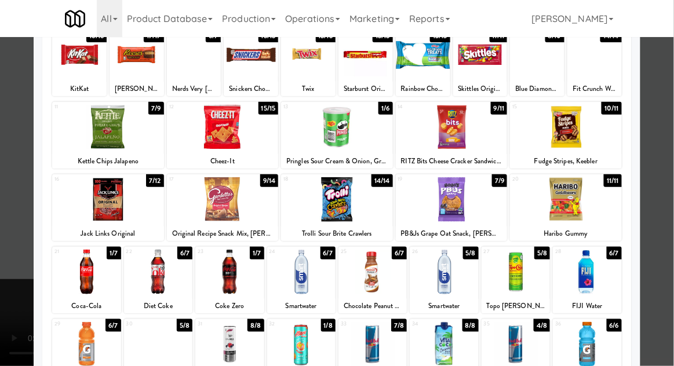
click at [8, 275] on div at bounding box center [337, 183] width 674 height 366
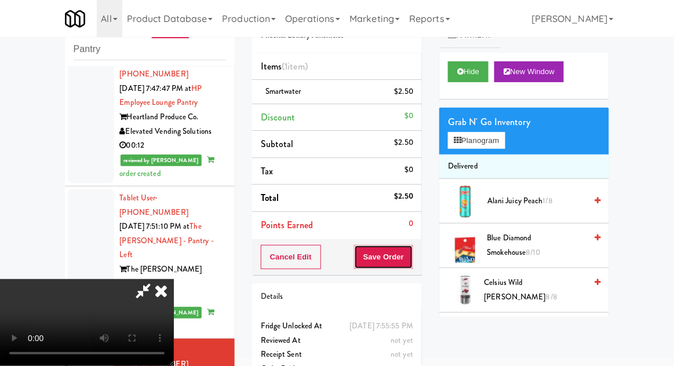
click at [411, 254] on button "Save Order" at bounding box center [383, 257] width 59 height 24
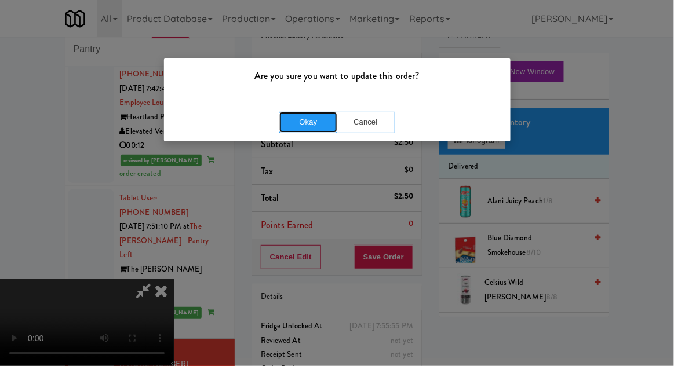
click at [310, 129] on button "Okay" at bounding box center [308, 122] width 58 height 21
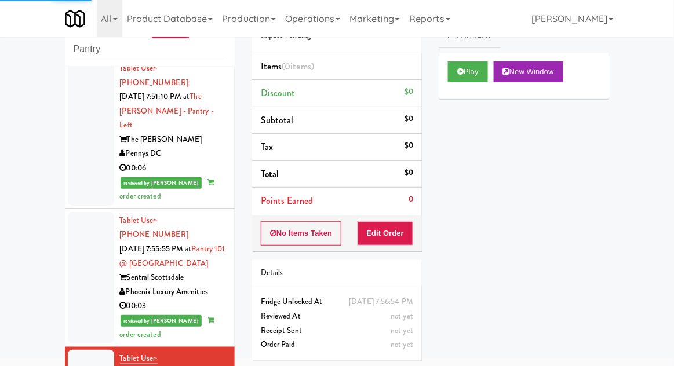
scroll to position [1975, 0]
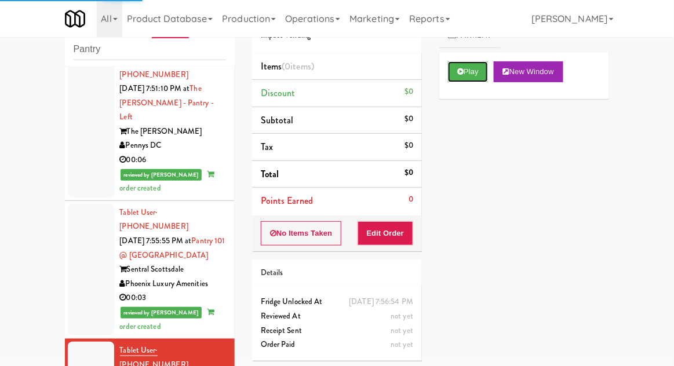
click at [476, 71] on button "Play" at bounding box center [468, 71] width 40 height 21
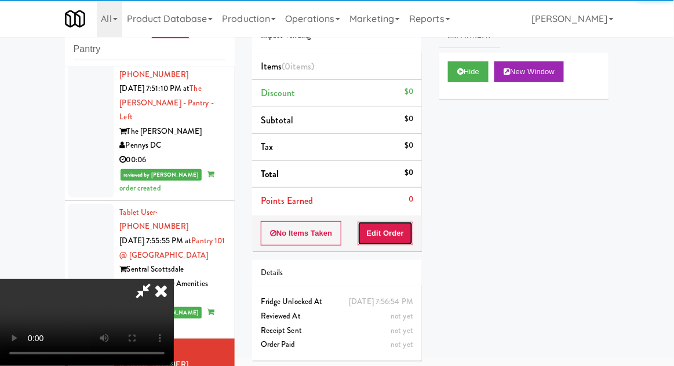
click at [405, 225] on button "Edit Order" at bounding box center [386, 233] width 56 height 24
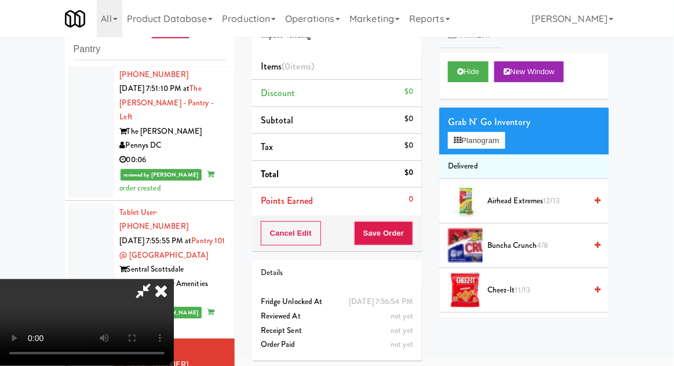
scroll to position [42, 0]
click at [497, 145] on button "Planogram" at bounding box center [476, 140] width 57 height 17
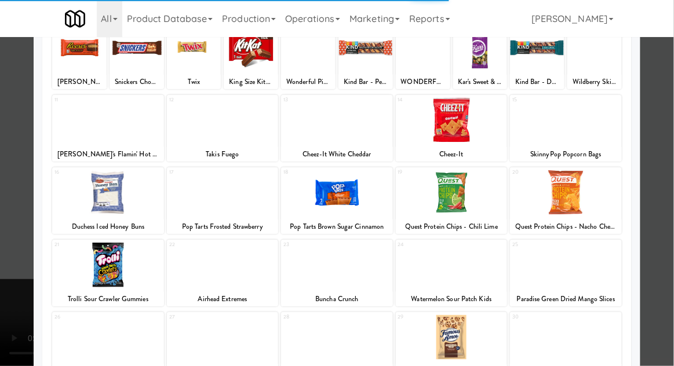
scroll to position [147, 0]
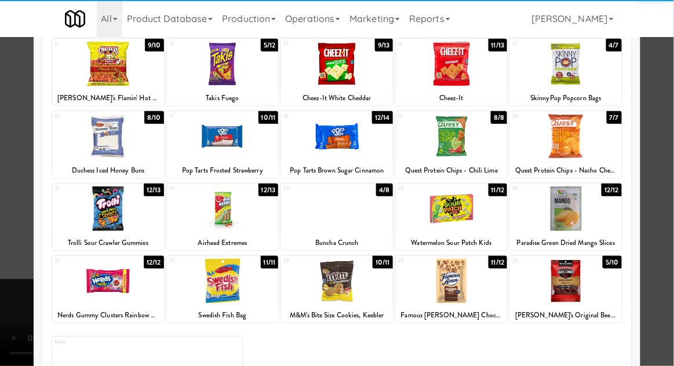
click at [589, 286] on div at bounding box center [566, 281] width 112 height 45
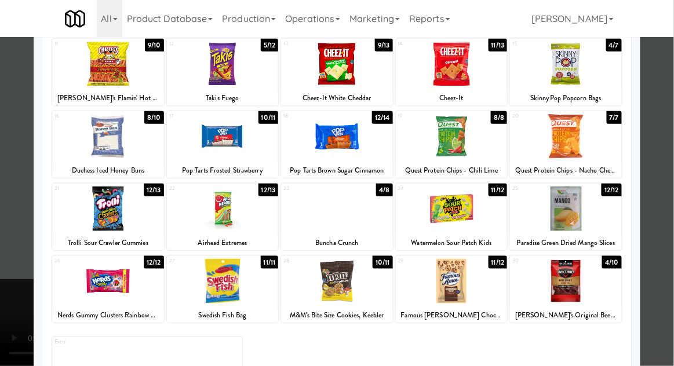
click at [663, 247] on div at bounding box center [337, 183] width 674 height 366
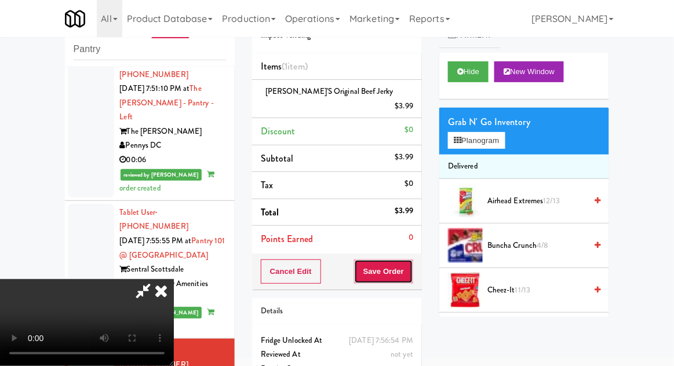
click at [409, 265] on button "Save Order" at bounding box center [383, 272] width 59 height 24
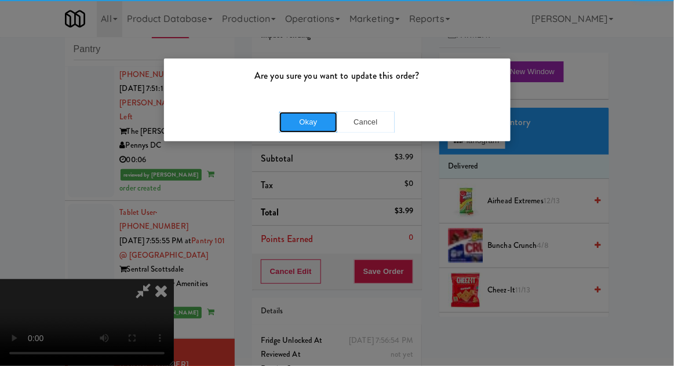
click at [311, 119] on button "Okay" at bounding box center [308, 122] width 58 height 21
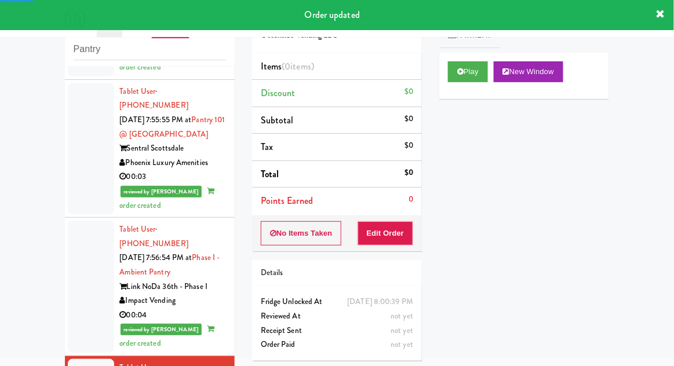
scroll to position [2098, 0]
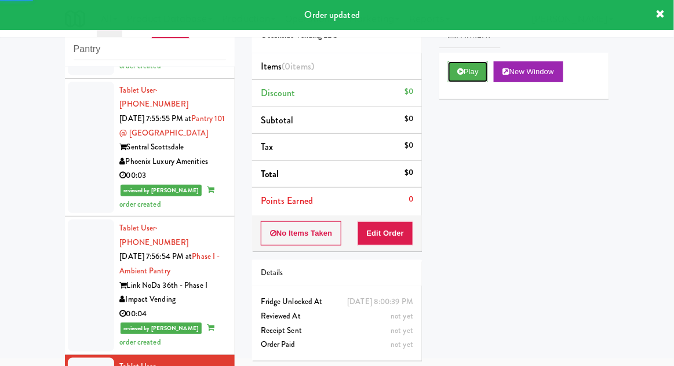
click at [473, 76] on button "Play" at bounding box center [468, 71] width 40 height 21
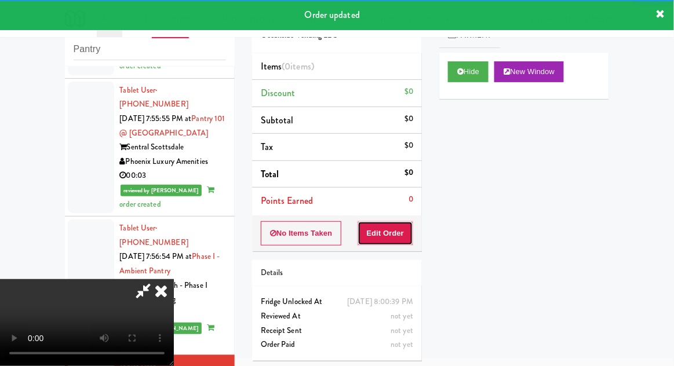
click at [403, 242] on button "Edit Order" at bounding box center [386, 233] width 56 height 24
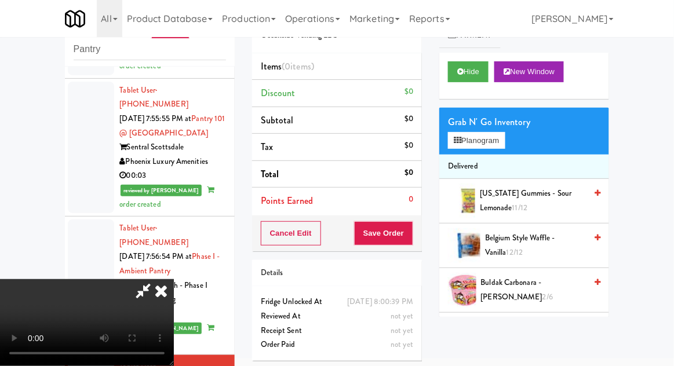
scroll to position [42, 0]
click at [477, 75] on button "Hide" at bounding box center [468, 71] width 41 height 21
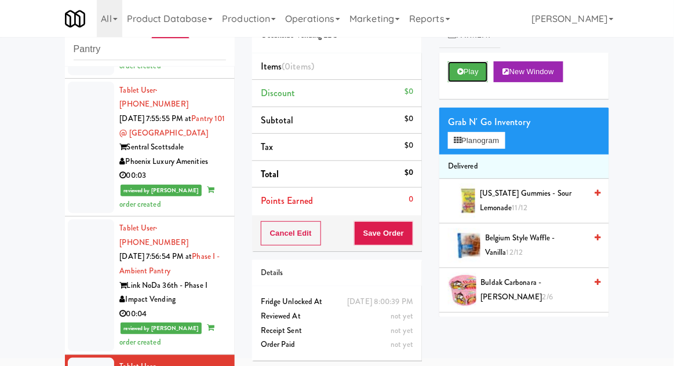
click at [479, 76] on button "Play" at bounding box center [468, 71] width 40 height 21
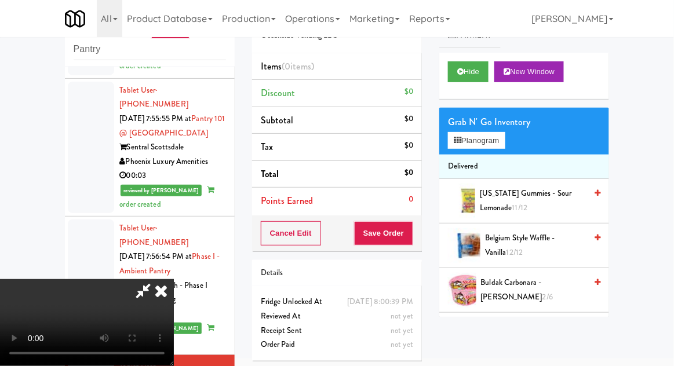
scroll to position [42, 0]
click at [502, 194] on span "Arizona Gummies - Sour Lemonade 11/12" at bounding box center [533, 201] width 106 height 28
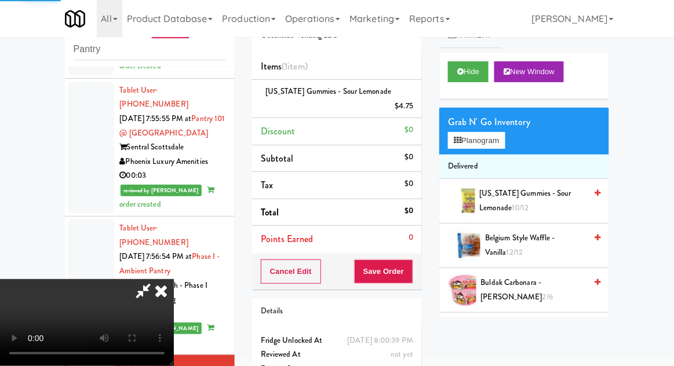
click at [414, 92] on li "Arizona Gummies - Sour Lemonade $4.75" at bounding box center [337, 99] width 170 height 38
click at [416, 107] on icon at bounding box center [414, 111] width 6 height 8
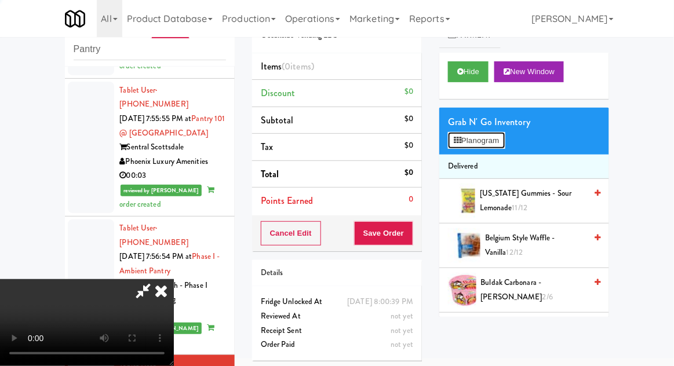
click at [485, 132] on button "Planogram" at bounding box center [476, 140] width 57 height 17
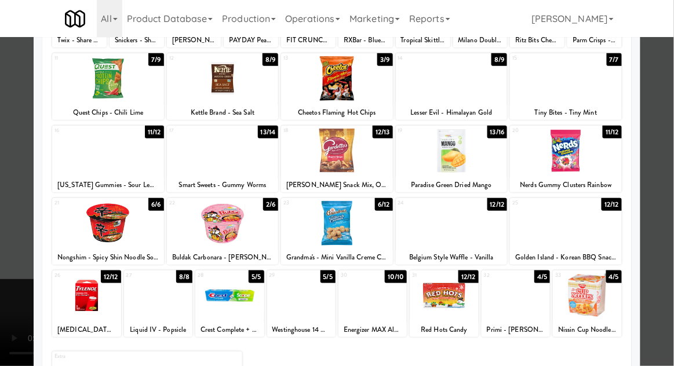
scroll to position [133, 0]
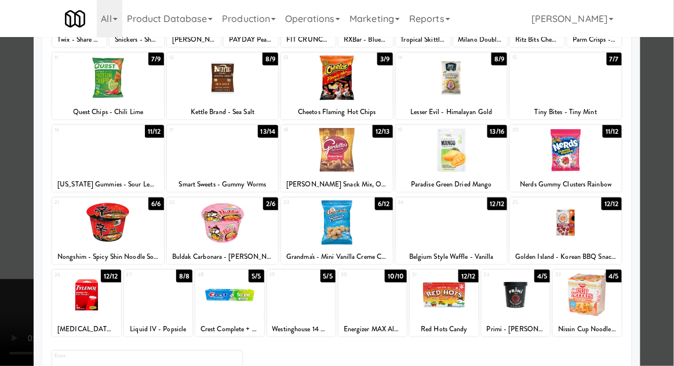
click at [202, 165] on div at bounding box center [223, 150] width 112 height 45
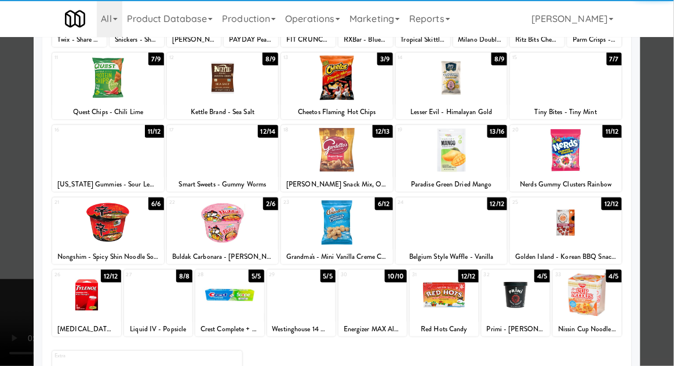
click at [8, 151] on div at bounding box center [337, 183] width 674 height 366
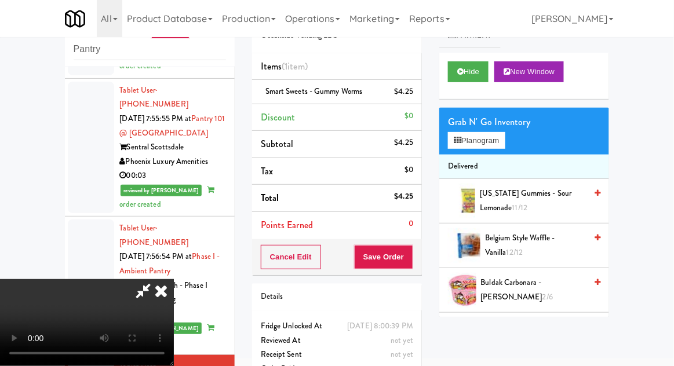
click at [156, 279] on icon at bounding box center [143, 290] width 27 height 23
click at [505, 134] on button "Planogram" at bounding box center [476, 140] width 57 height 17
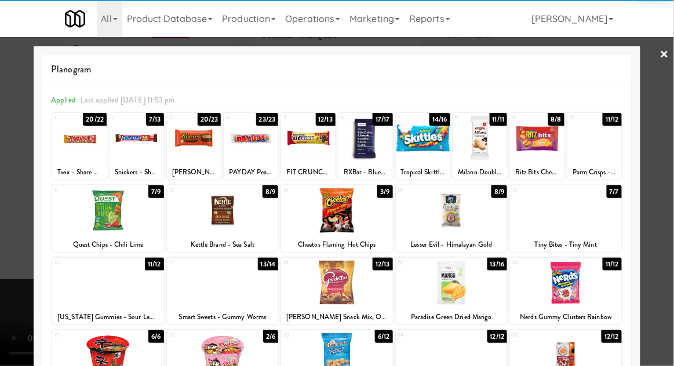
click at [373, 141] on div at bounding box center [365, 138] width 54 height 45
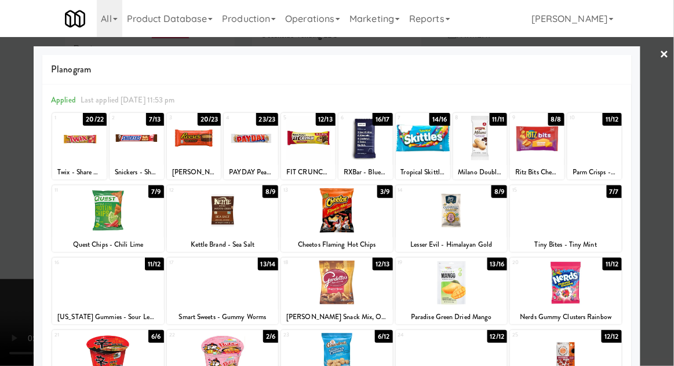
click at [673, 144] on div at bounding box center [337, 183] width 674 height 366
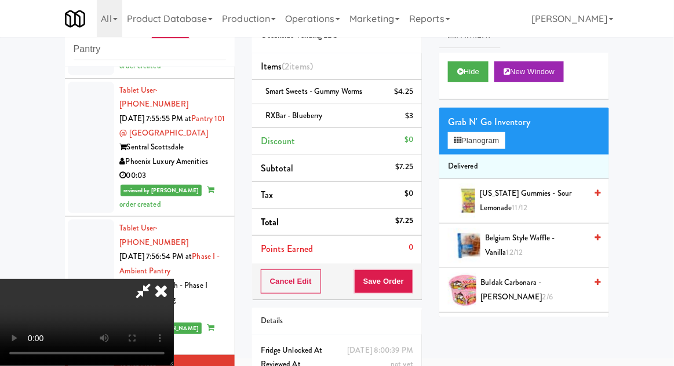
click at [515, 195] on span "Arizona Gummies - Sour Lemonade 11/12" at bounding box center [533, 201] width 106 height 28
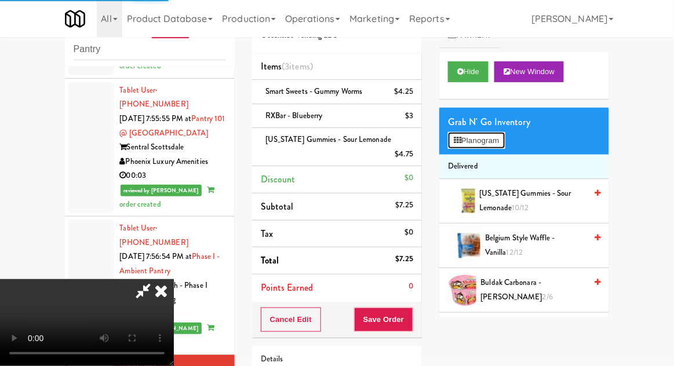
click at [495, 141] on button "Planogram" at bounding box center [476, 140] width 57 height 17
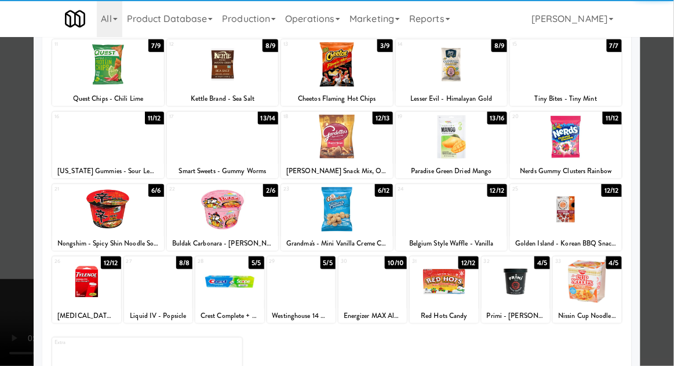
scroll to position [147, 0]
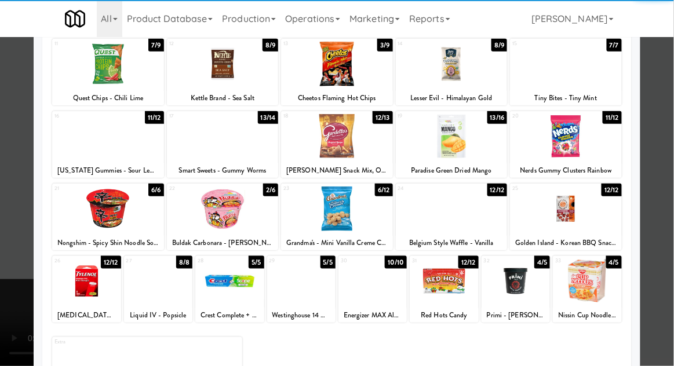
click at [8, 238] on div at bounding box center [337, 183] width 674 height 366
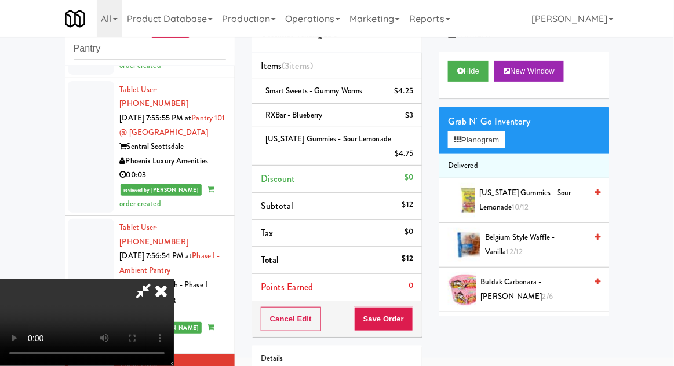
scroll to position [42, 0]
click at [411, 307] on button "Save Order" at bounding box center [383, 319] width 59 height 24
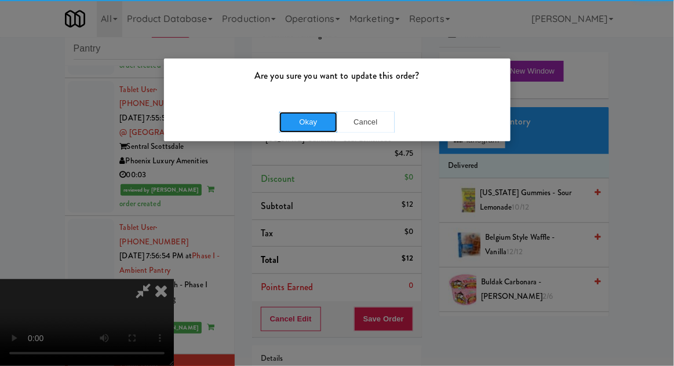
click at [312, 121] on button "Okay" at bounding box center [308, 122] width 58 height 21
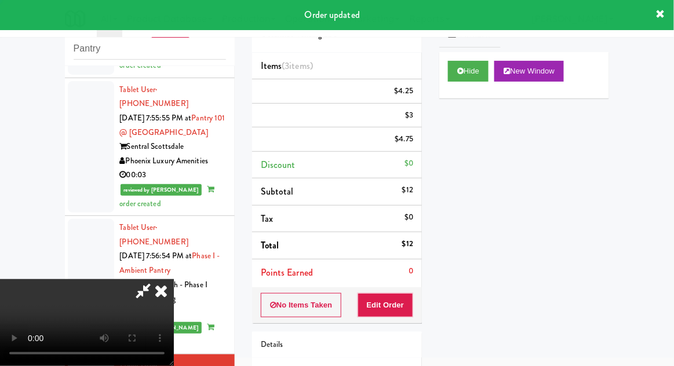
scroll to position [0, 0]
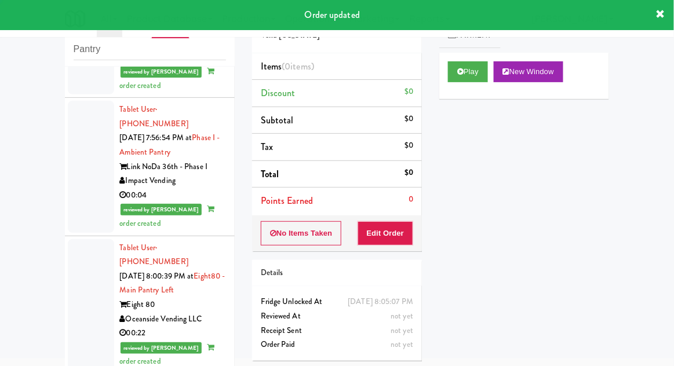
scroll to position [2221, 0]
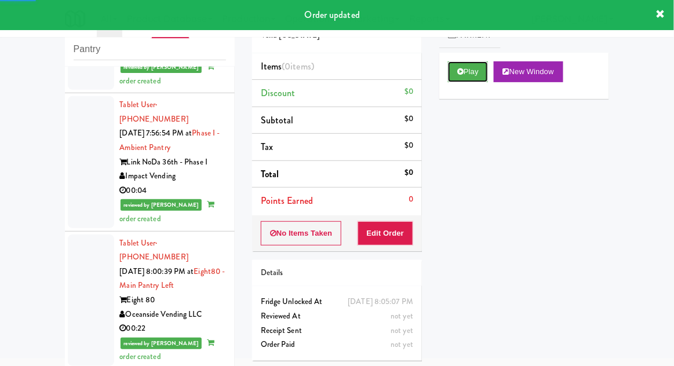
click at [482, 66] on button "Play" at bounding box center [468, 71] width 40 height 21
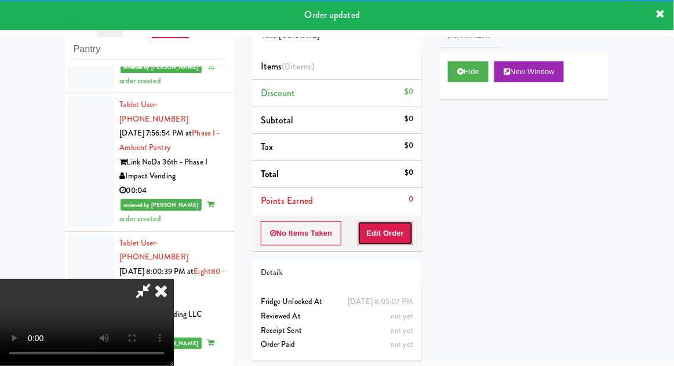
click at [388, 224] on button "Edit Order" at bounding box center [386, 233] width 56 height 24
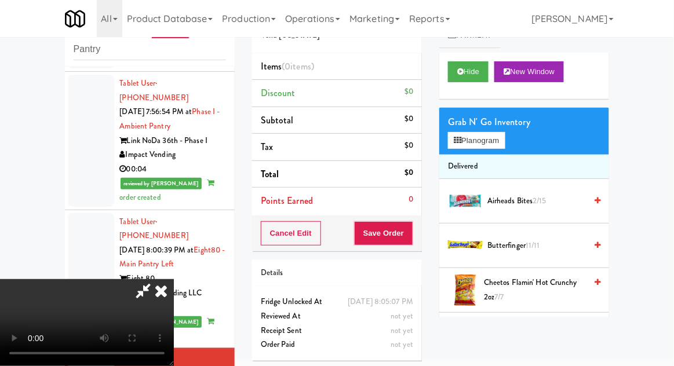
scroll to position [42, 0]
click at [475, 79] on button "Hide" at bounding box center [468, 71] width 41 height 21
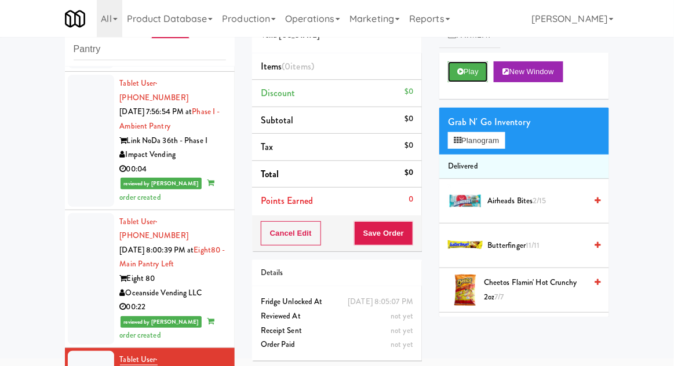
scroll to position [0, 0]
click at [477, 79] on button "Play" at bounding box center [468, 71] width 40 height 21
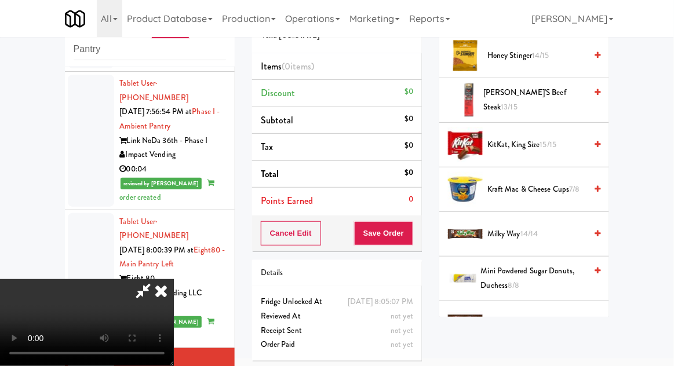
scroll to position [353, 0]
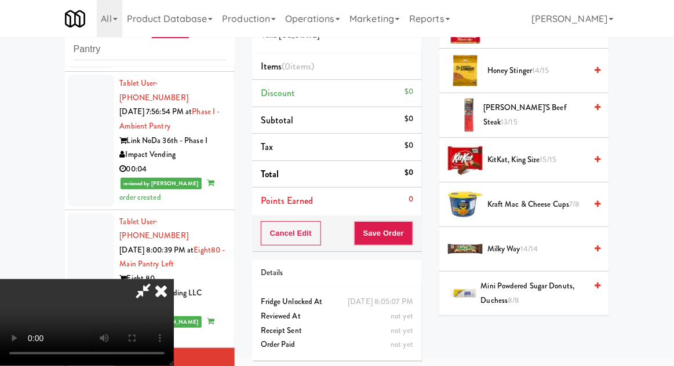
click at [561, 198] on span "Kraft Mac & Cheese Cups 7/8" at bounding box center [536, 205] width 99 height 14
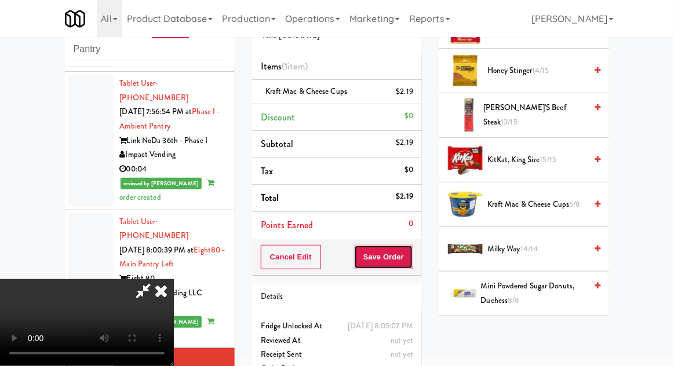
click at [413, 262] on button "Save Order" at bounding box center [383, 257] width 59 height 24
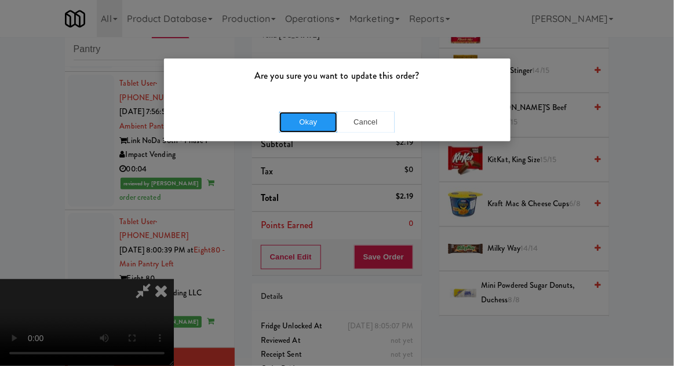
click at [311, 131] on button "Okay" at bounding box center [308, 122] width 58 height 21
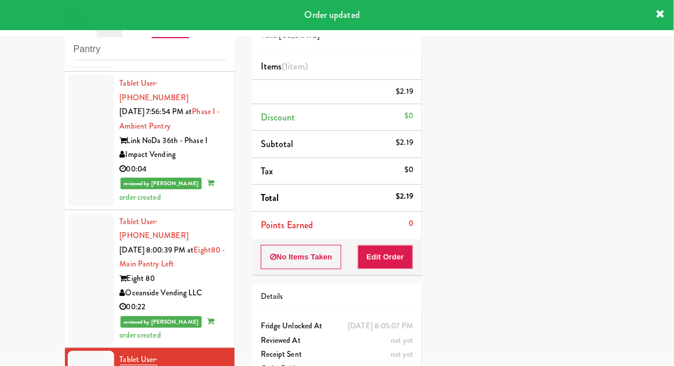
scroll to position [0, 0]
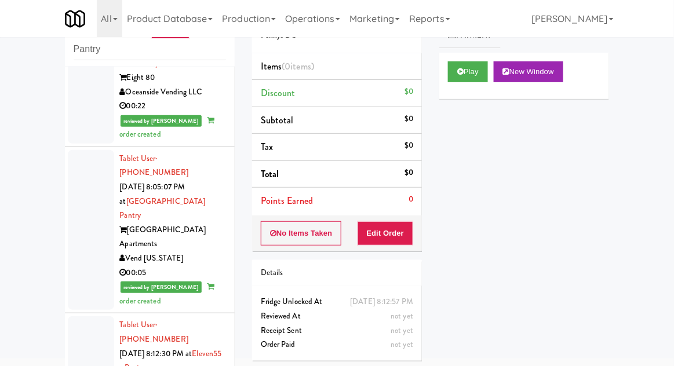
scroll to position [2448, 0]
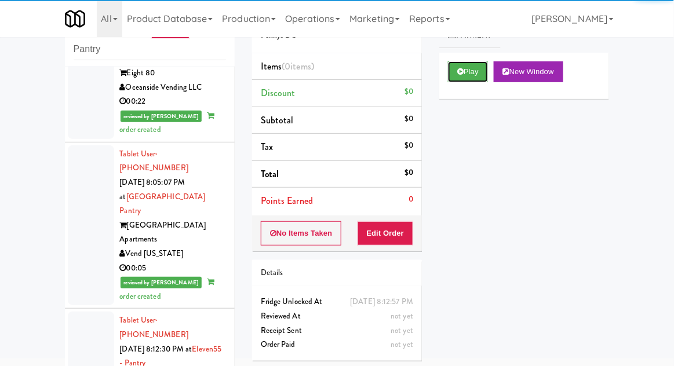
click at [471, 67] on button "Play" at bounding box center [468, 71] width 40 height 21
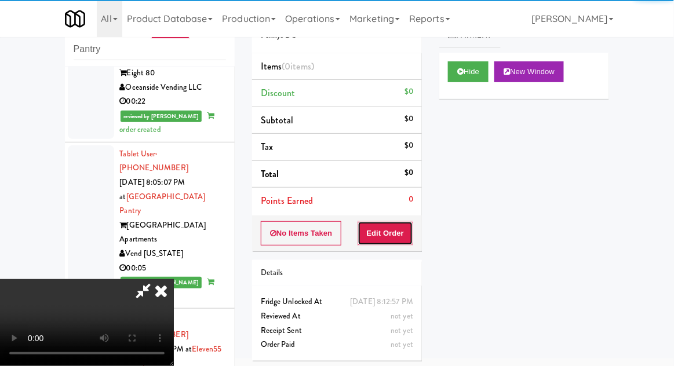
click at [385, 237] on button "Edit Order" at bounding box center [386, 233] width 56 height 24
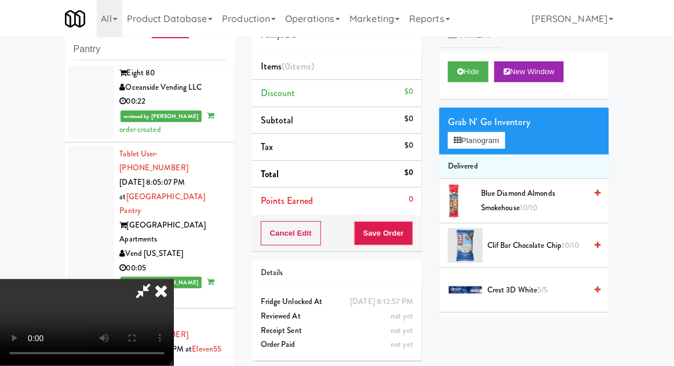
scroll to position [0, 0]
click at [498, 139] on button "Planogram" at bounding box center [476, 140] width 57 height 17
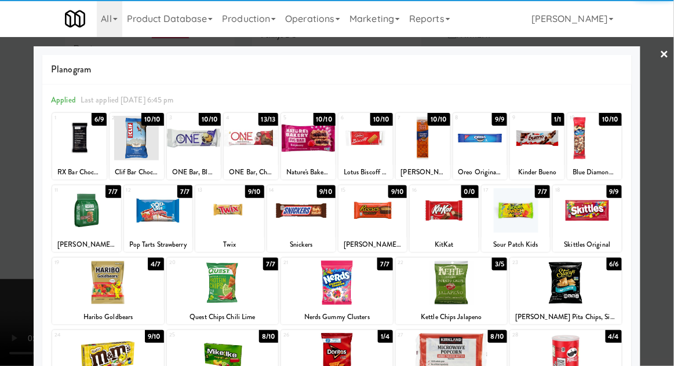
click at [297, 229] on div at bounding box center [301, 210] width 68 height 45
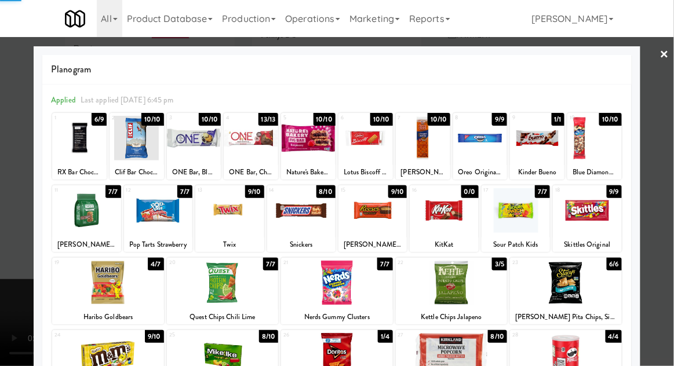
click at [3, 232] on div at bounding box center [337, 183] width 674 height 366
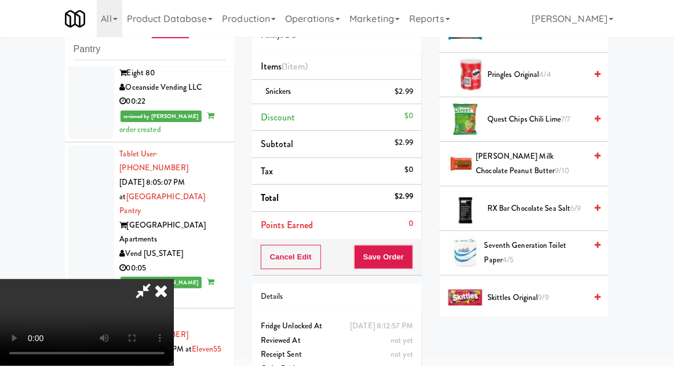
scroll to position [1018, 0]
click at [548, 159] on span "Reese's Milk Chocolate Peanut Butter 9/10" at bounding box center [531, 164] width 110 height 28
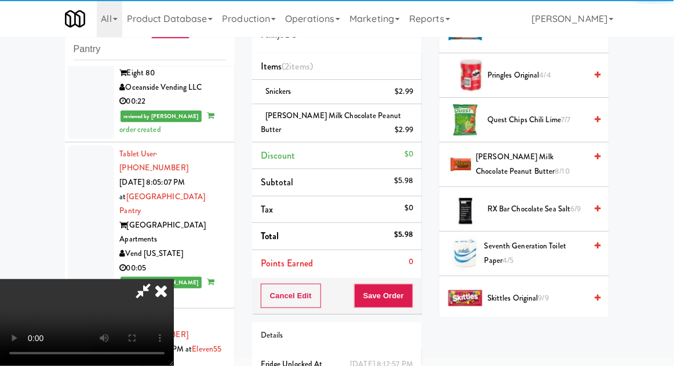
scroll to position [42, 0]
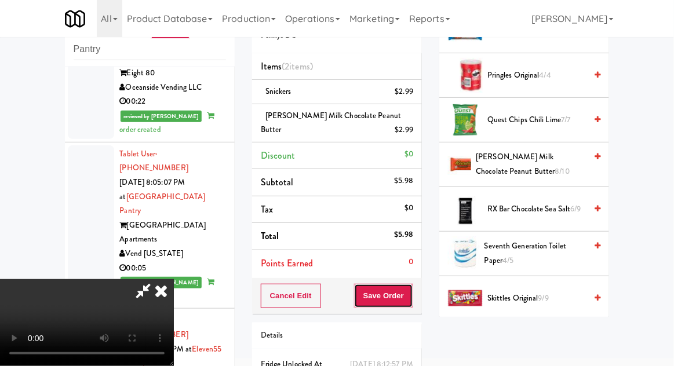
click at [406, 299] on button "Save Order" at bounding box center [383, 296] width 59 height 24
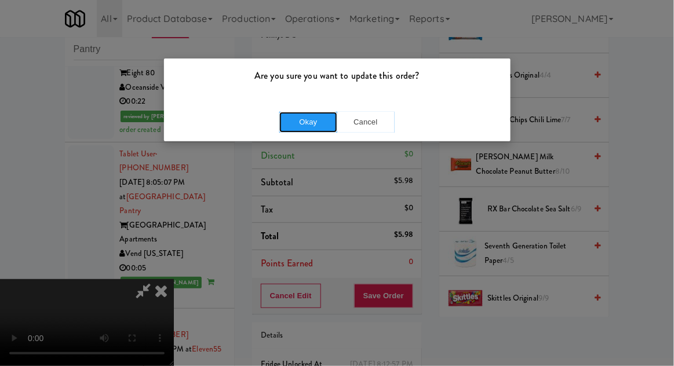
click at [308, 126] on button "Okay" at bounding box center [308, 122] width 58 height 21
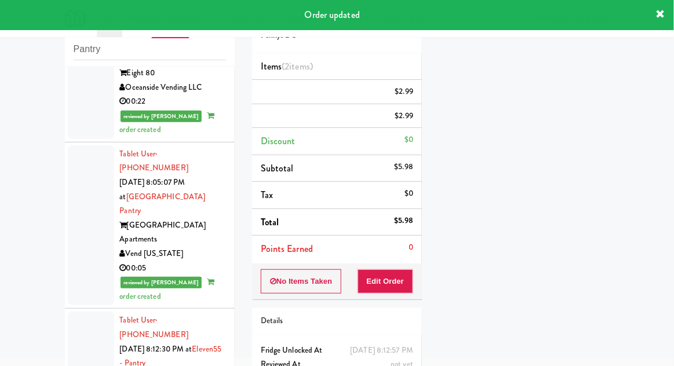
scroll to position [0, 0]
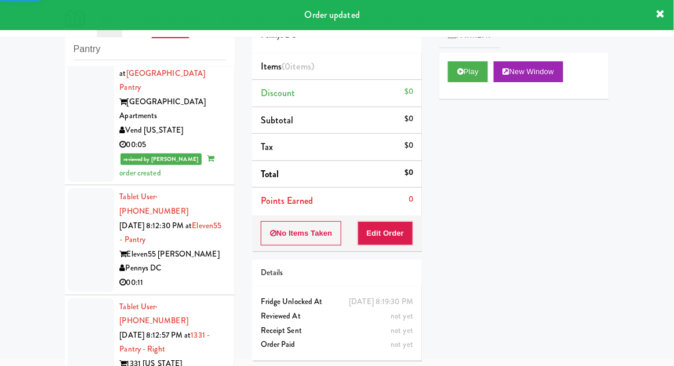
scroll to position [2574, 0]
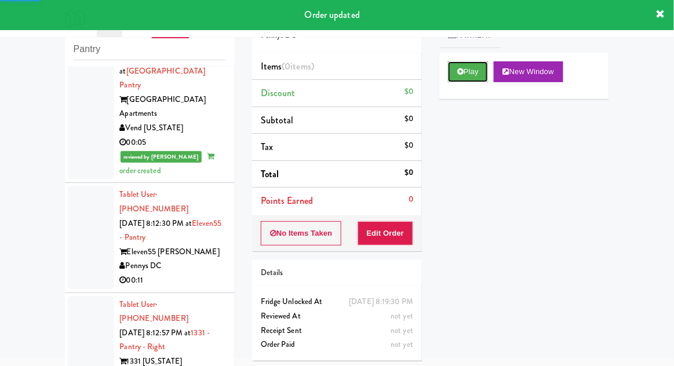
click at [478, 77] on button "Play" at bounding box center [468, 71] width 40 height 21
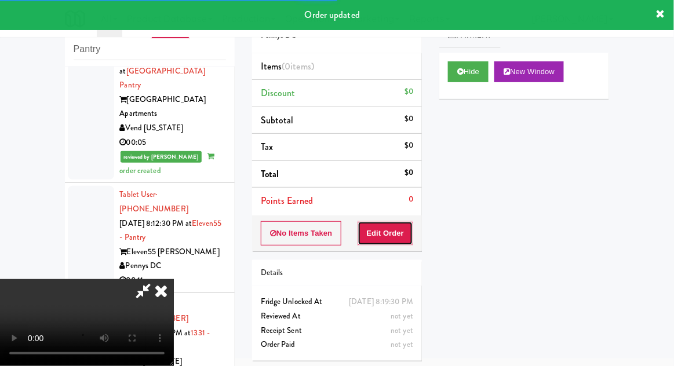
click at [401, 241] on button "Edit Order" at bounding box center [386, 233] width 56 height 24
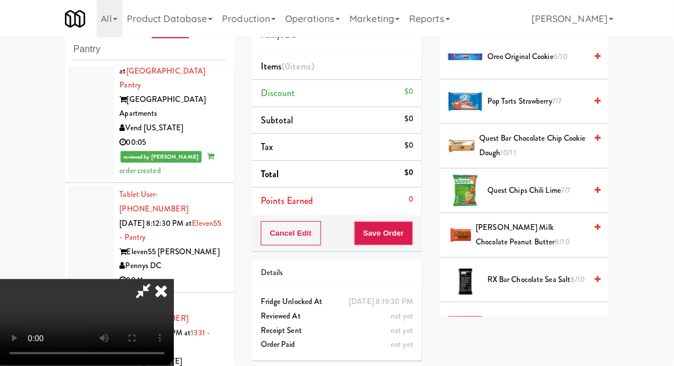
scroll to position [1004, 0]
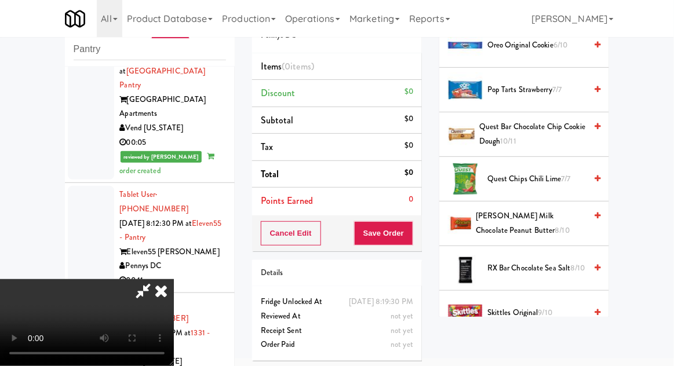
click at [532, 261] on span "RX Bar Chocolate Sea Salt 8/10" at bounding box center [536, 268] width 99 height 14
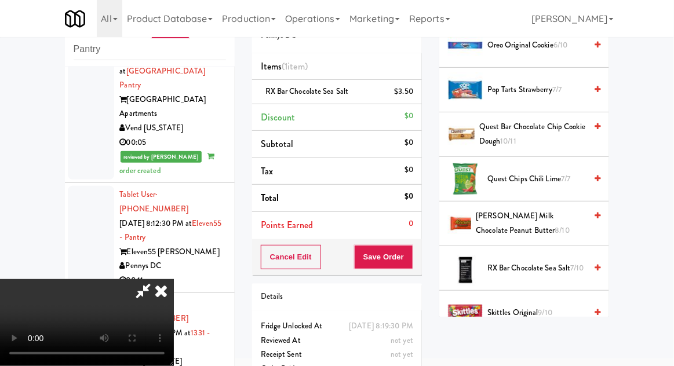
click at [531, 261] on span "RX Bar Chocolate Sea Salt 7/10" at bounding box center [536, 268] width 99 height 14
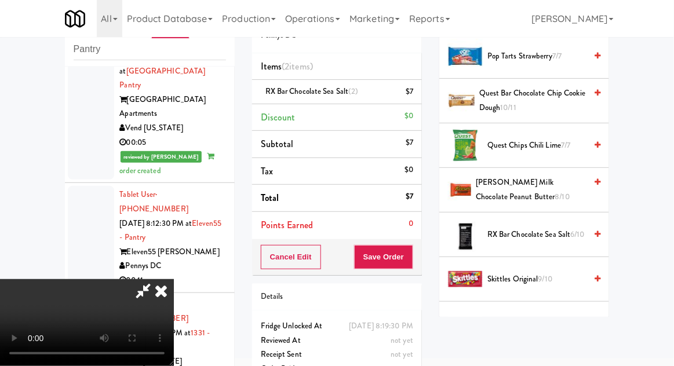
scroll to position [1049, 0]
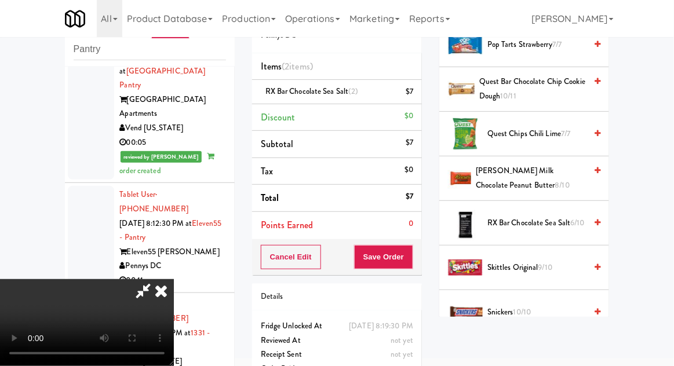
click at [544, 216] on span "RX Bar Chocolate Sea Salt 6/10" at bounding box center [536, 223] width 99 height 14
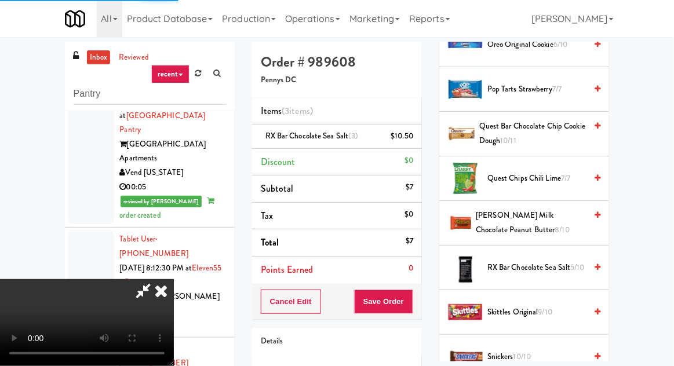
scroll to position [45, 0]
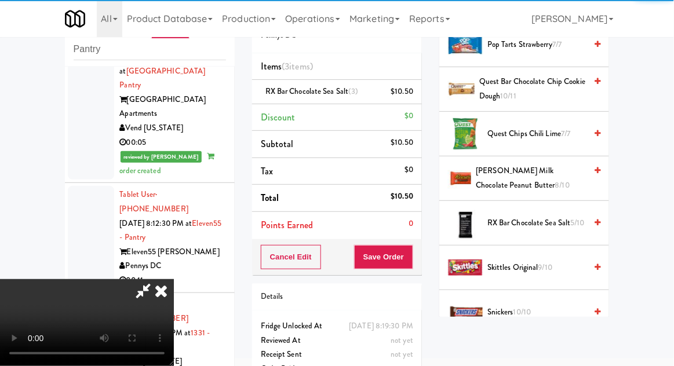
click at [156, 279] on icon at bounding box center [143, 290] width 27 height 23
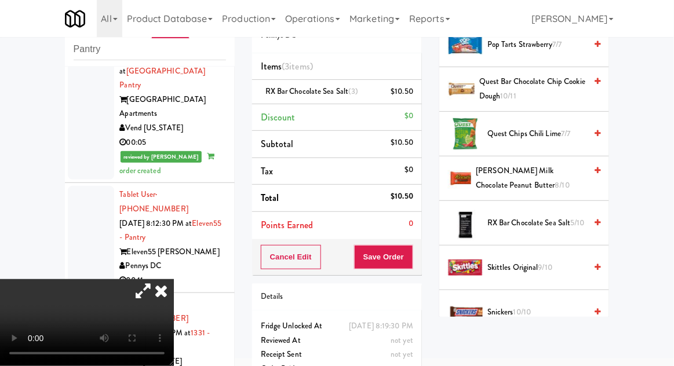
click at [156, 279] on icon at bounding box center [143, 290] width 27 height 23
click at [410, 260] on button "Save Order" at bounding box center [383, 257] width 59 height 24
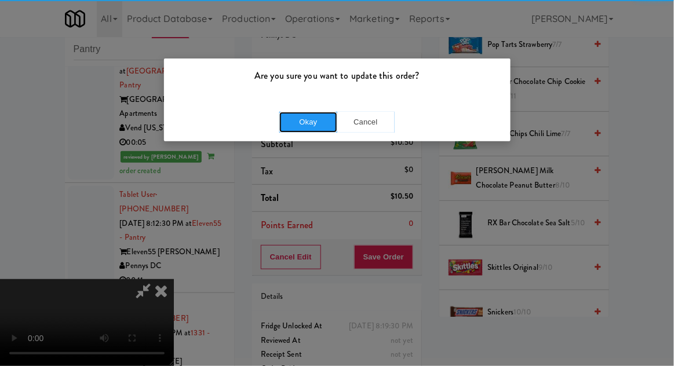
click at [293, 128] on button "Okay" at bounding box center [308, 122] width 58 height 21
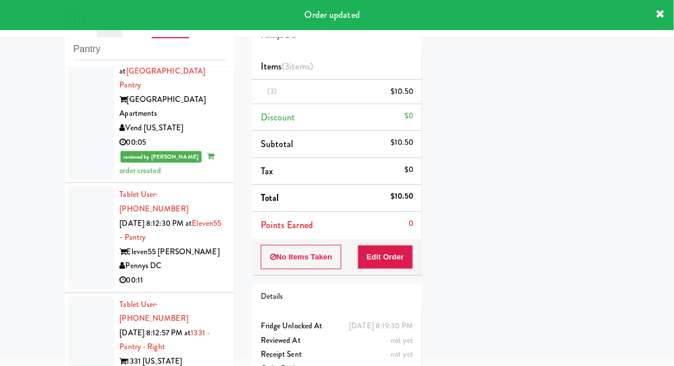
scroll to position [0, 0]
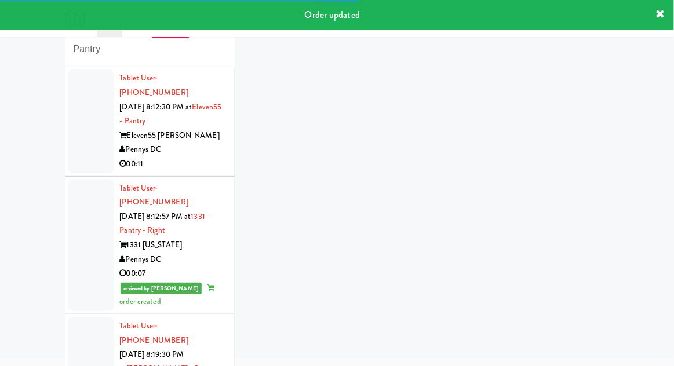
scroll to position [2681, 0]
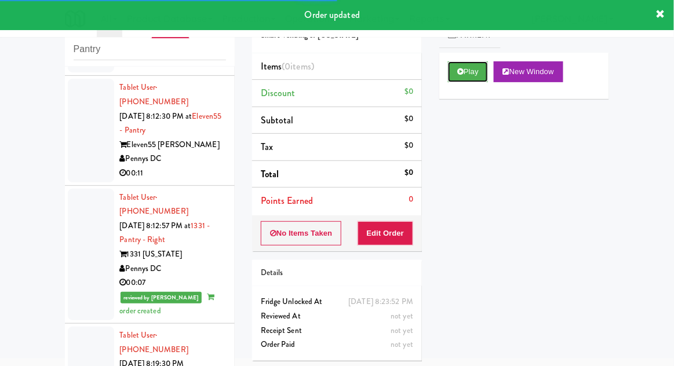
click at [473, 75] on button "Play" at bounding box center [468, 71] width 40 height 21
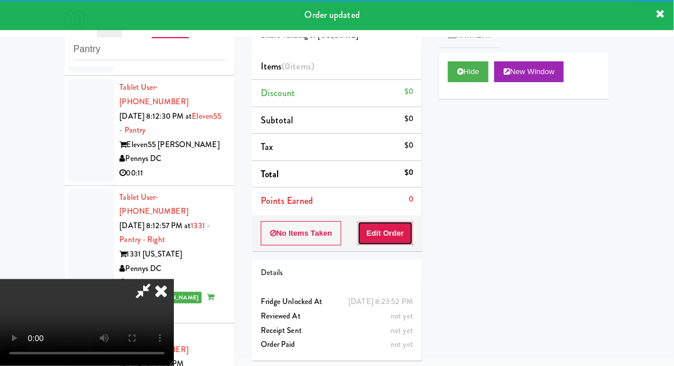
click at [399, 234] on button "Edit Order" at bounding box center [386, 233] width 56 height 24
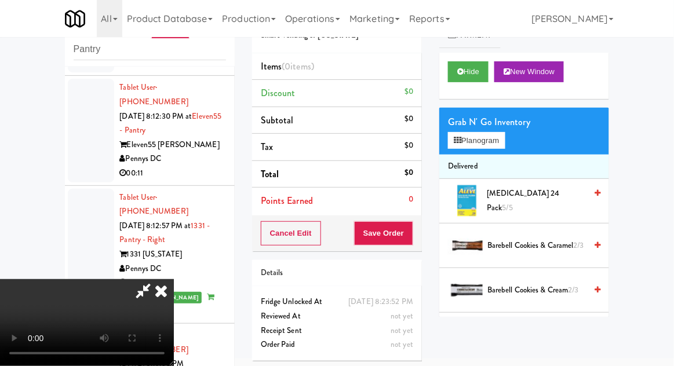
scroll to position [0, 0]
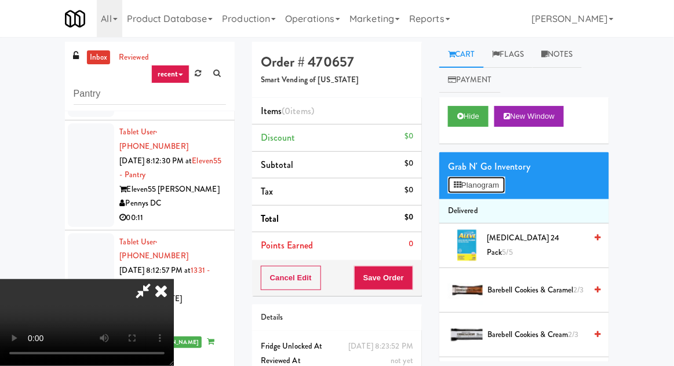
click at [486, 178] on button "Planogram" at bounding box center [476, 185] width 57 height 17
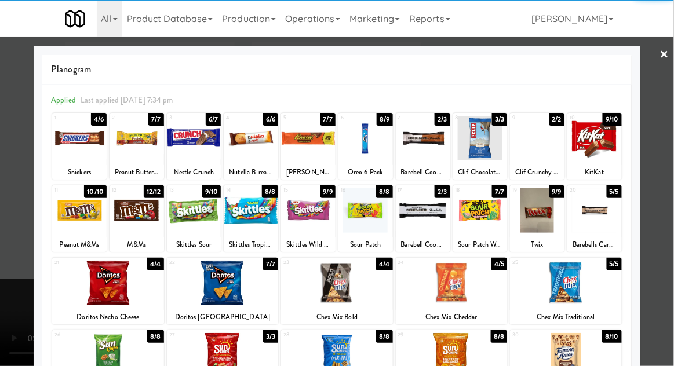
click at [198, 214] on div at bounding box center [194, 210] width 54 height 45
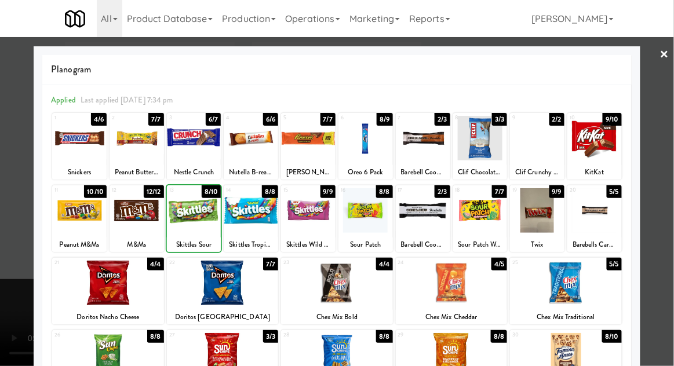
click at [8, 189] on div at bounding box center [337, 183] width 674 height 366
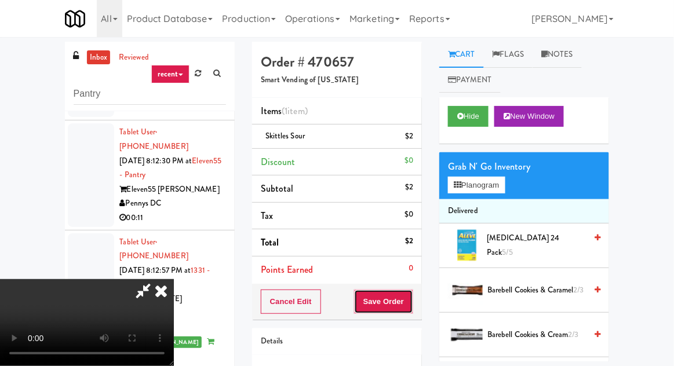
click at [411, 303] on button "Save Order" at bounding box center [383, 302] width 59 height 24
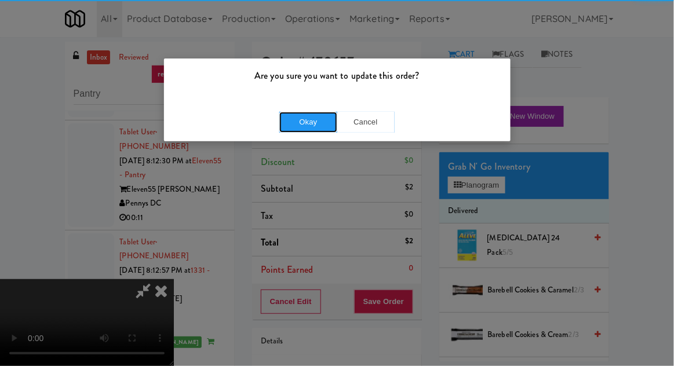
click at [301, 122] on button "Okay" at bounding box center [308, 122] width 58 height 21
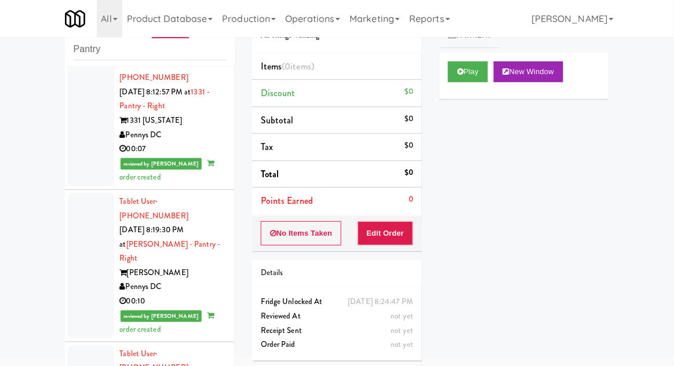
scroll to position [2815, 0]
click at [464, 71] on icon at bounding box center [460, 72] width 6 height 8
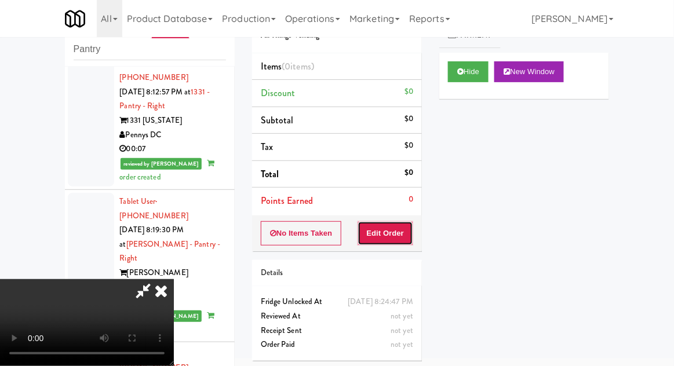
click at [376, 240] on button "Edit Order" at bounding box center [386, 233] width 56 height 24
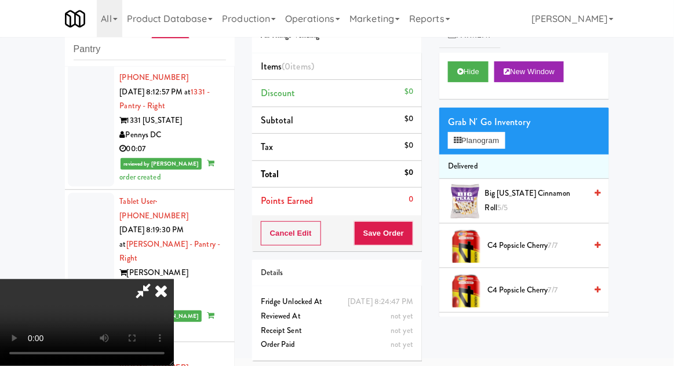
scroll to position [0, 0]
click at [477, 72] on button "Hide" at bounding box center [468, 71] width 41 height 21
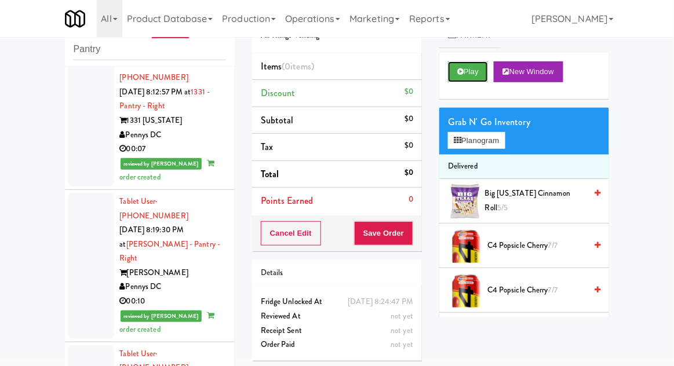
click at [472, 68] on button "Play" at bounding box center [468, 71] width 40 height 21
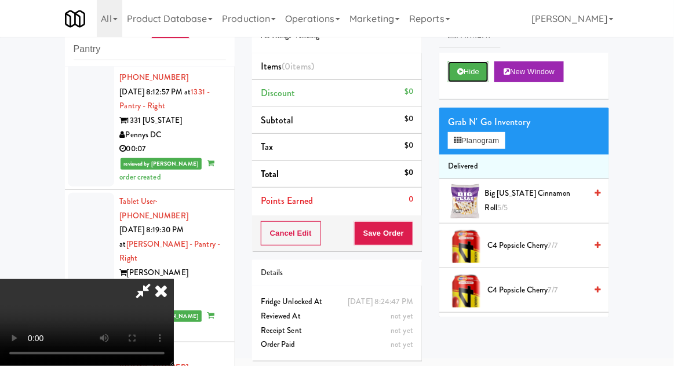
click at [471, 63] on button "Hide" at bounding box center [468, 71] width 41 height 21
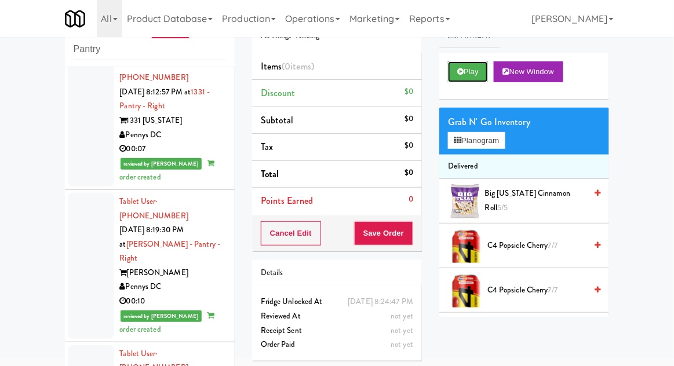
click at [473, 72] on button "Play" at bounding box center [468, 71] width 40 height 21
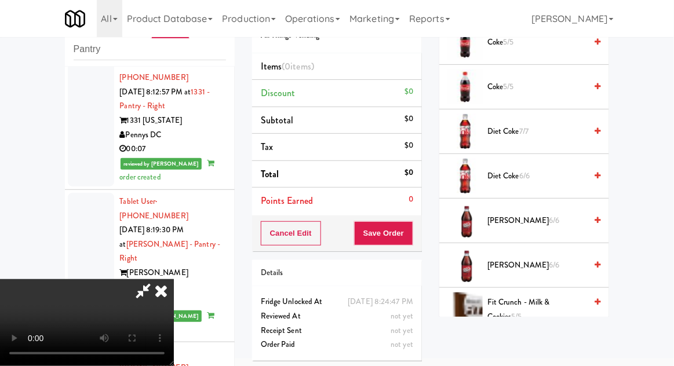
scroll to position [520, 0]
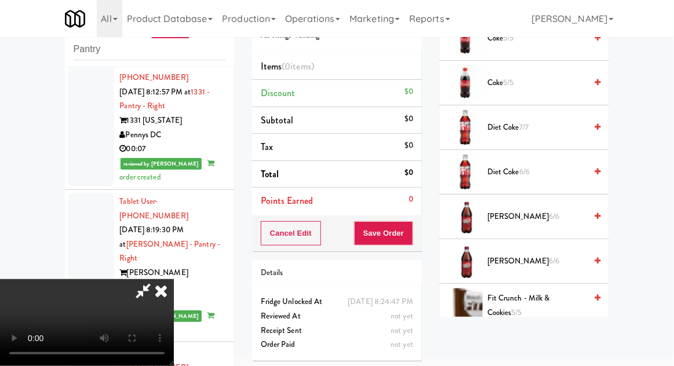
click at [537, 211] on span "Dr Pepper 6/6" at bounding box center [536, 217] width 99 height 14
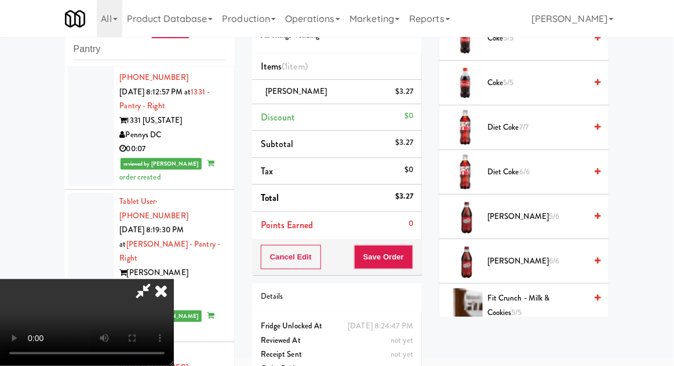
scroll to position [42, 0]
click at [411, 262] on button "Save Order" at bounding box center [383, 257] width 59 height 24
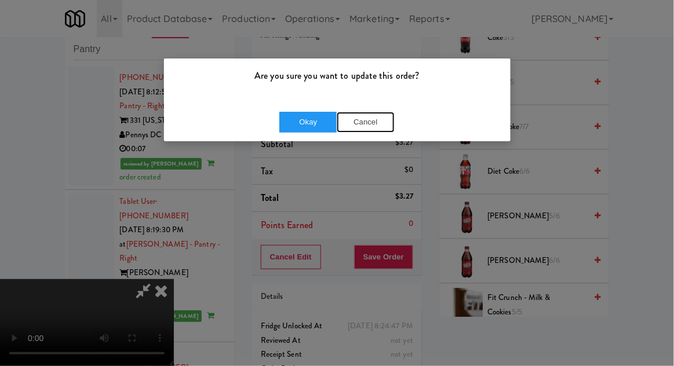
click at [363, 122] on button "Cancel" at bounding box center [366, 122] width 58 height 21
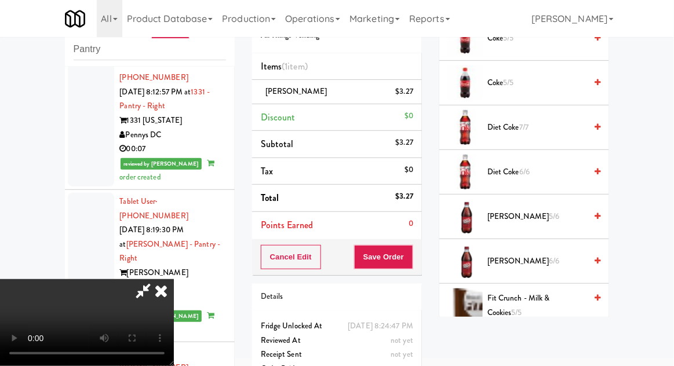
click at [422, 263] on div "Cancel Edit Save Order" at bounding box center [337, 257] width 170 height 36
click at [411, 261] on button "Save Order" at bounding box center [383, 257] width 59 height 24
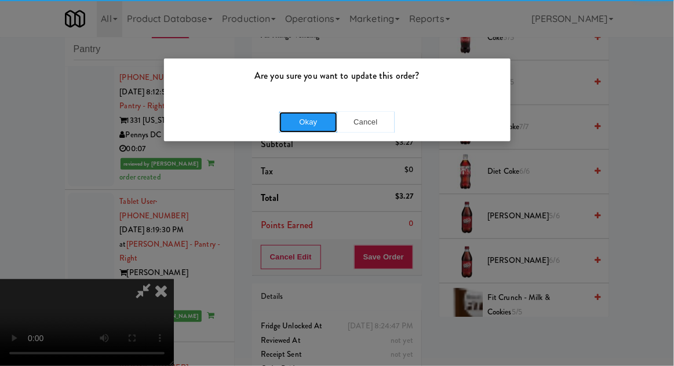
click at [298, 125] on button "Okay" at bounding box center [308, 122] width 58 height 21
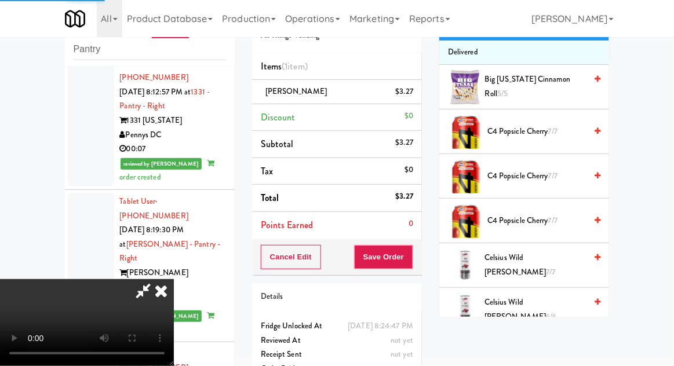
scroll to position [0, 0]
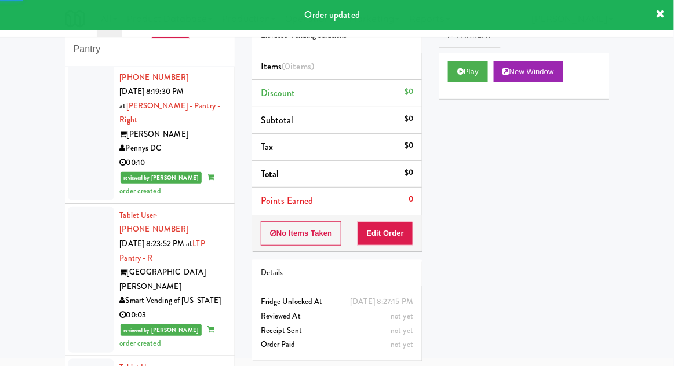
scroll to position [2954, 0]
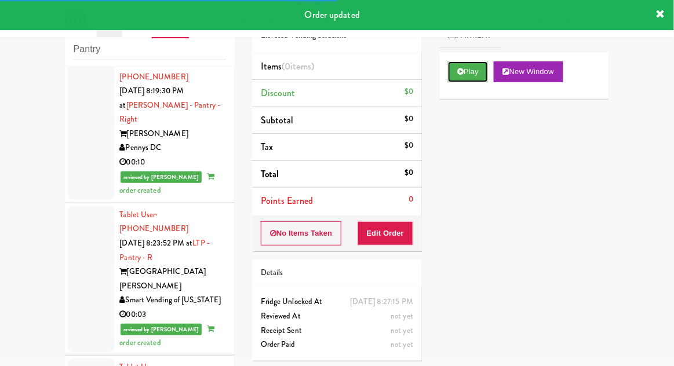
click at [475, 79] on button "Play" at bounding box center [468, 71] width 40 height 21
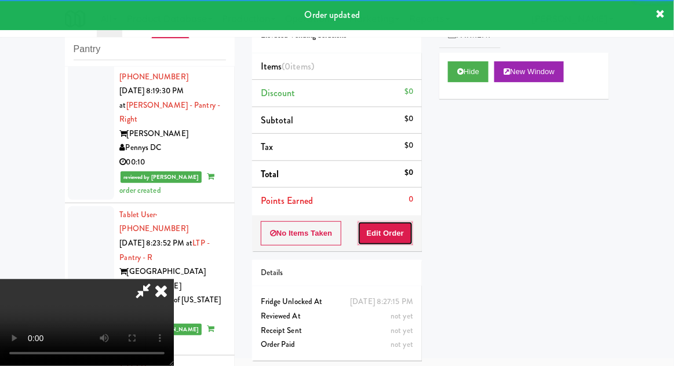
click at [400, 235] on button "Edit Order" at bounding box center [386, 233] width 56 height 24
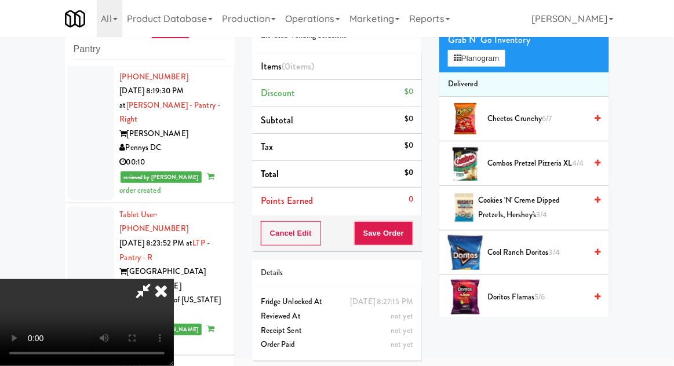
scroll to position [78, 0]
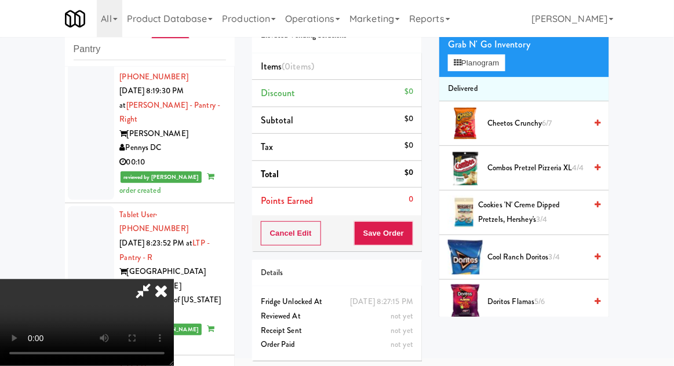
click at [558, 117] on span "Cheetos Crunchy 6/7" at bounding box center [536, 123] width 99 height 14
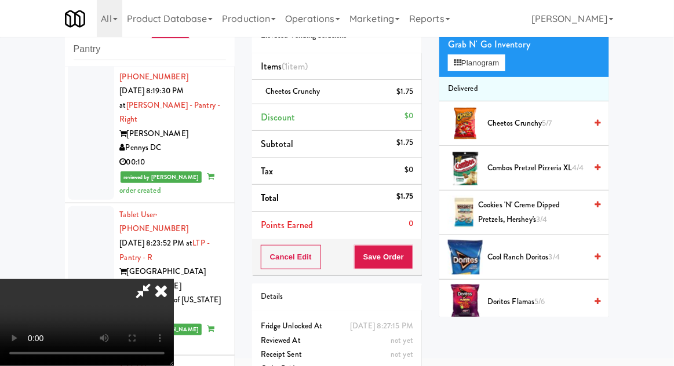
scroll to position [42, 0]
click at [413, 263] on button "Save Order" at bounding box center [383, 257] width 59 height 24
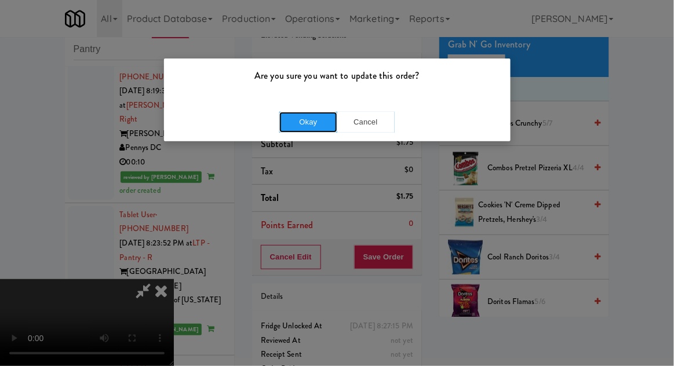
click at [293, 123] on button "Okay" at bounding box center [308, 122] width 58 height 21
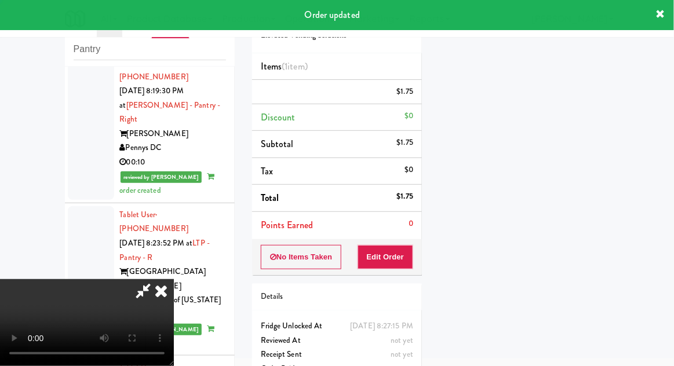
scroll to position [0, 0]
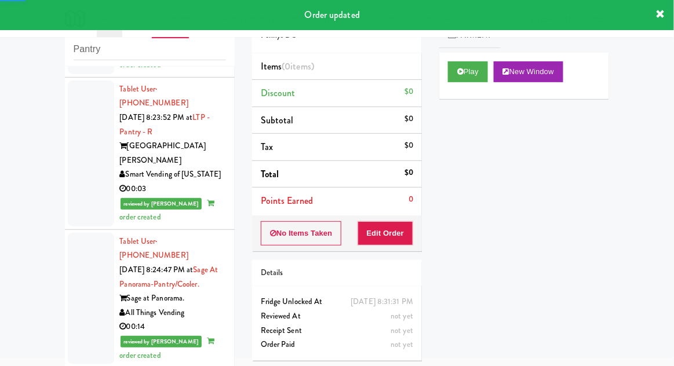
scroll to position [3083, 0]
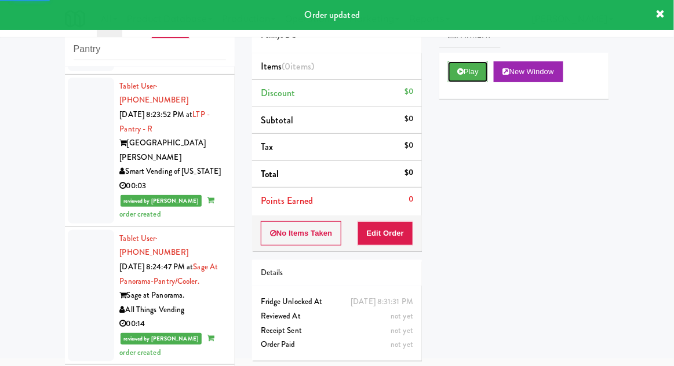
click at [476, 79] on button "Play" at bounding box center [468, 71] width 40 height 21
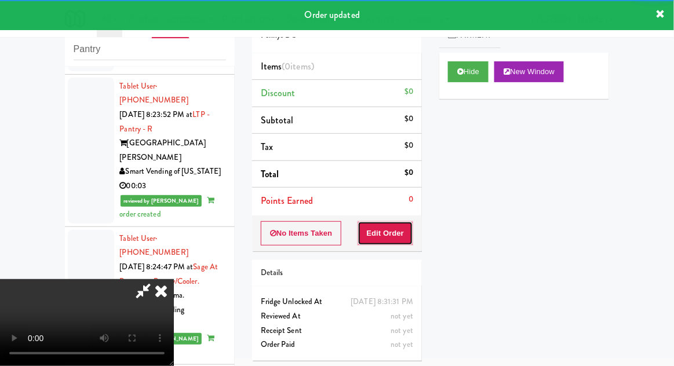
click at [399, 239] on button "Edit Order" at bounding box center [386, 233] width 56 height 24
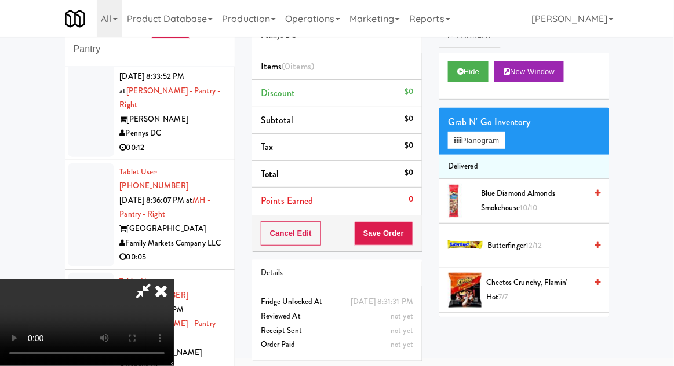
scroll to position [42, 0]
click at [497, 138] on button "Planogram" at bounding box center [476, 140] width 57 height 17
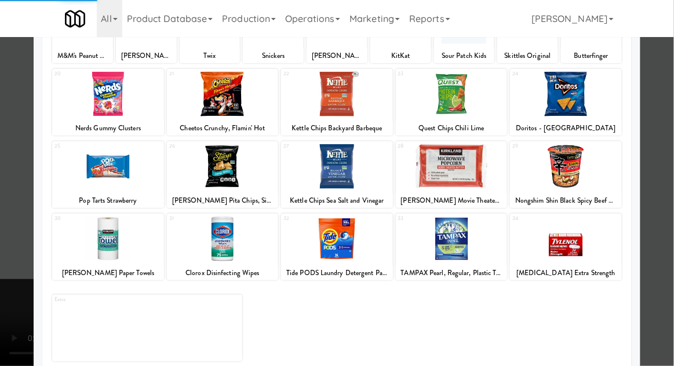
scroll to position [194, 0]
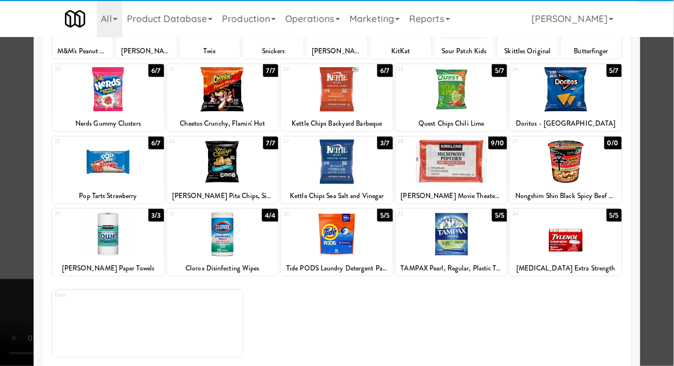
click at [223, 243] on div at bounding box center [223, 234] width 112 height 45
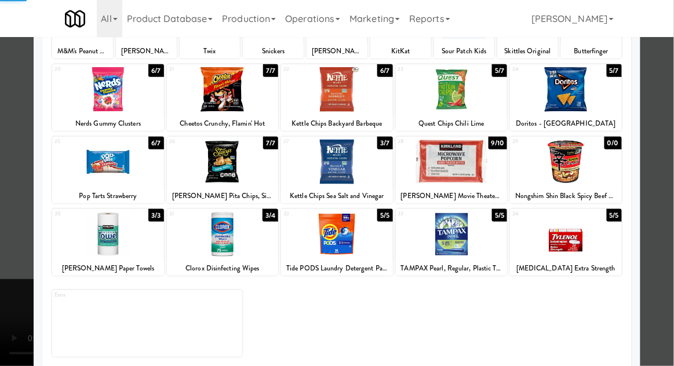
click at [656, 68] on div at bounding box center [337, 183] width 674 height 366
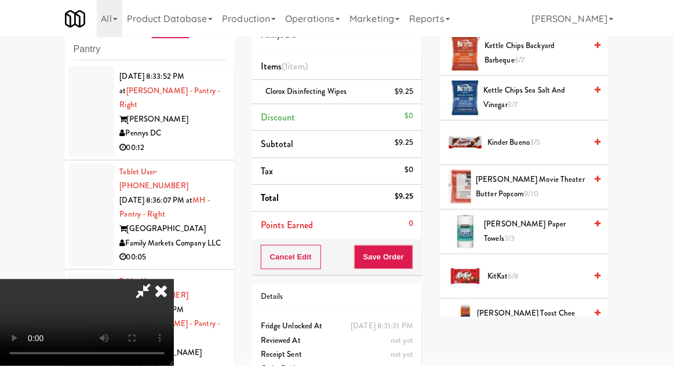
scroll to position [413, 0]
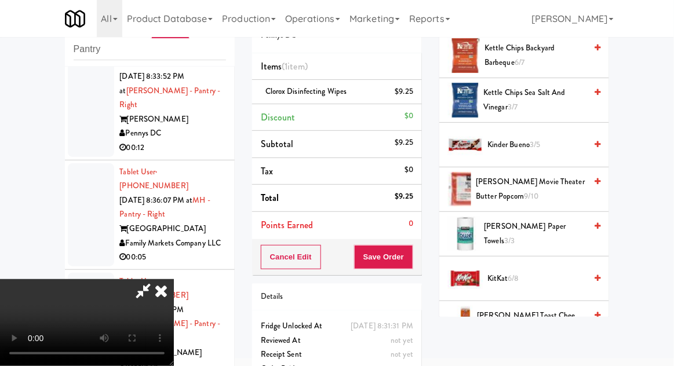
click at [525, 226] on span "Kirkland Paper Towels 3/3" at bounding box center [535, 234] width 102 height 28
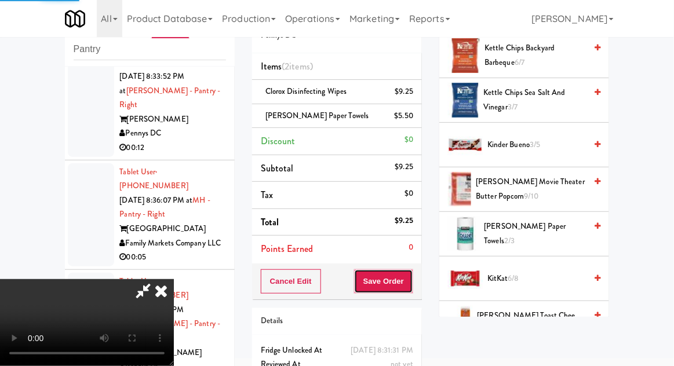
click at [413, 285] on button "Save Order" at bounding box center [383, 281] width 59 height 24
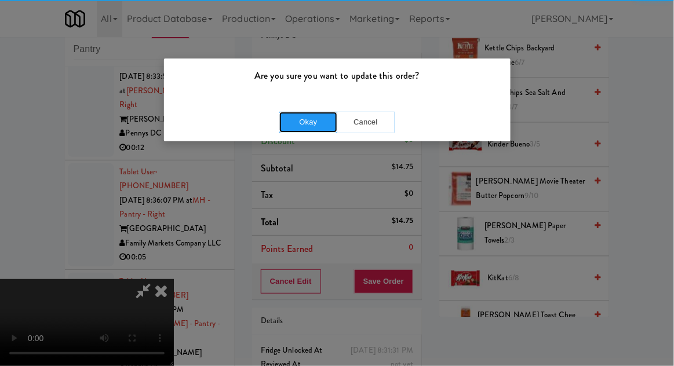
click at [301, 115] on button "Okay" at bounding box center [308, 122] width 58 height 21
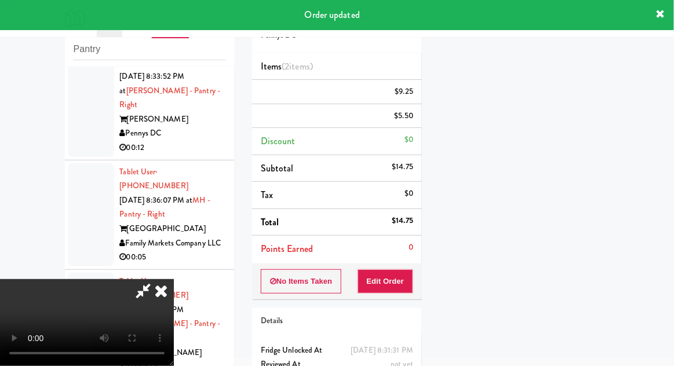
scroll to position [0, 0]
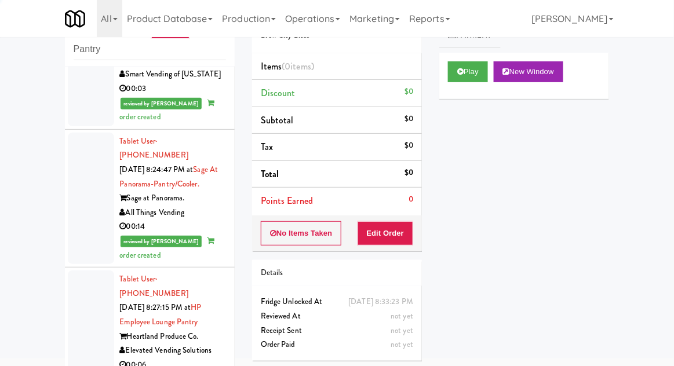
scroll to position [3186, 0]
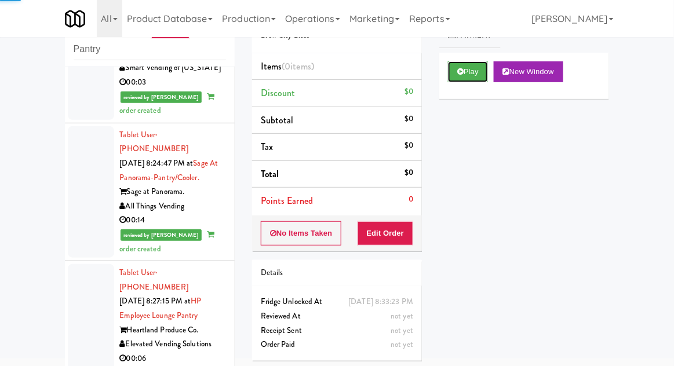
click at [483, 61] on button "Play" at bounding box center [468, 71] width 40 height 21
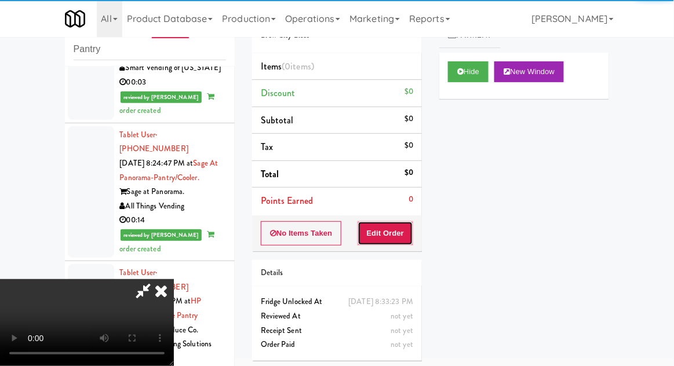
click at [389, 221] on button "Edit Order" at bounding box center [386, 233] width 56 height 24
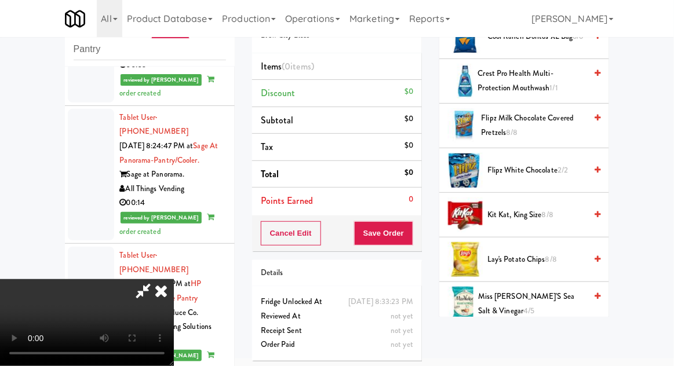
scroll to position [527, 0]
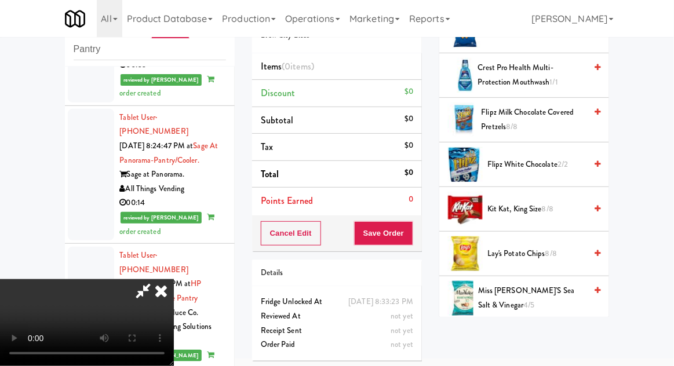
click at [545, 209] on span "8/8" at bounding box center [548, 208] width 12 height 11
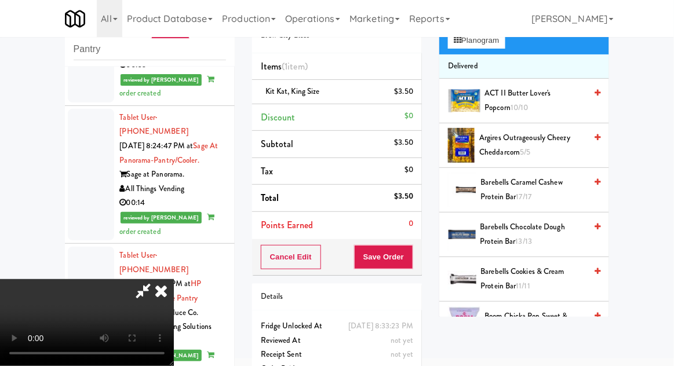
scroll to position [0, 0]
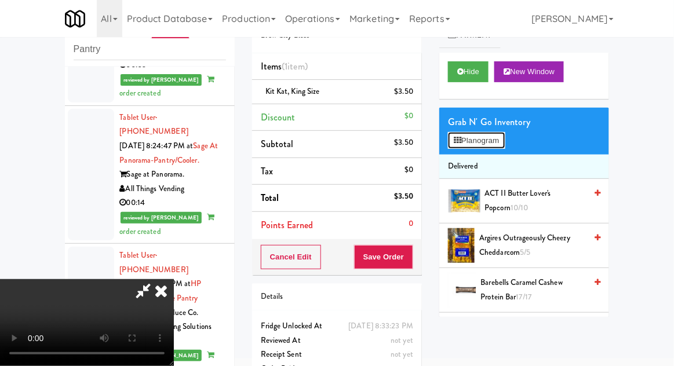
click at [505, 145] on button "Planogram" at bounding box center [476, 140] width 57 height 17
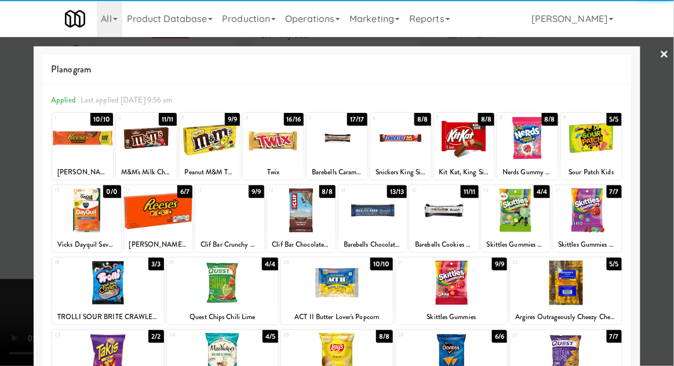
click at [226, 225] on div at bounding box center [229, 210] width 68 height 45
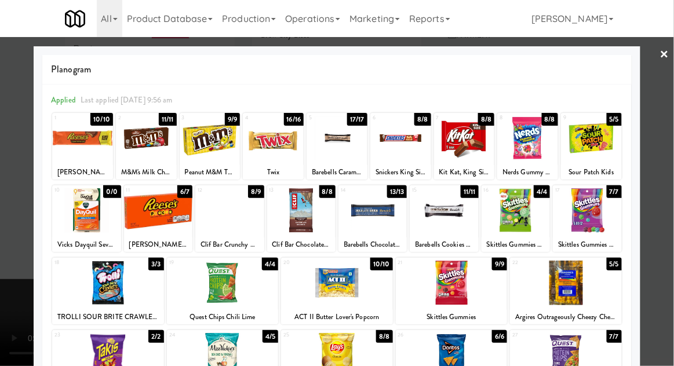
click at [19, 241] on div at bounding box center [337, 183] width 674 height 366
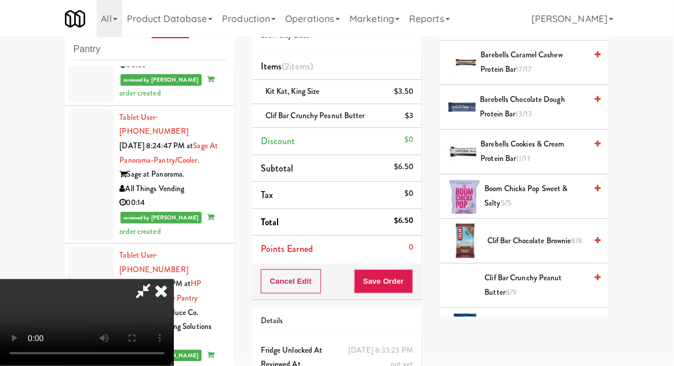
scroll to position [42, 0]
click at [411, 283] on button "Save Order" at bounding box center [383, 281] width 59 height 24
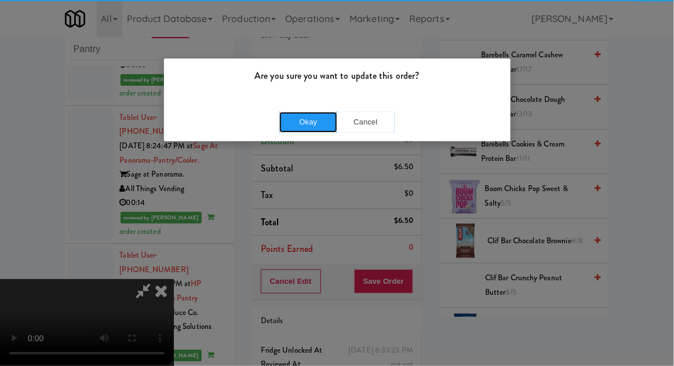
click at [307, 132] on button "Okay" at bounding box center [308, 122] width 58 height 21
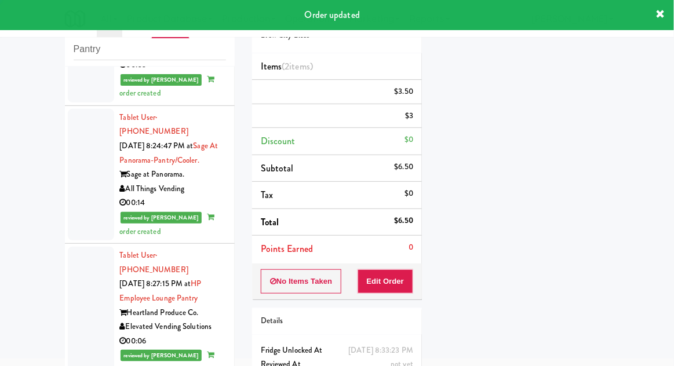
scroll to position [0, 0]
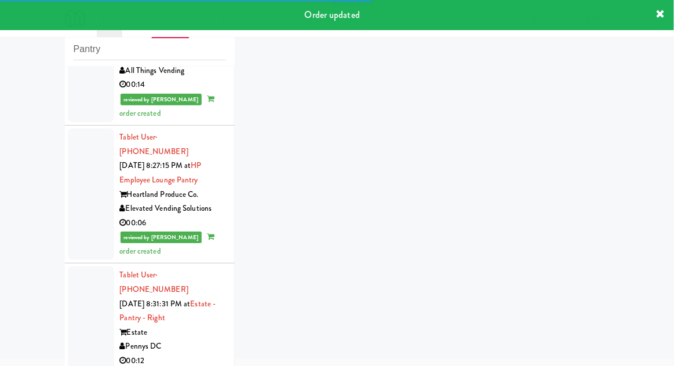
scroll to position [3327, 0]
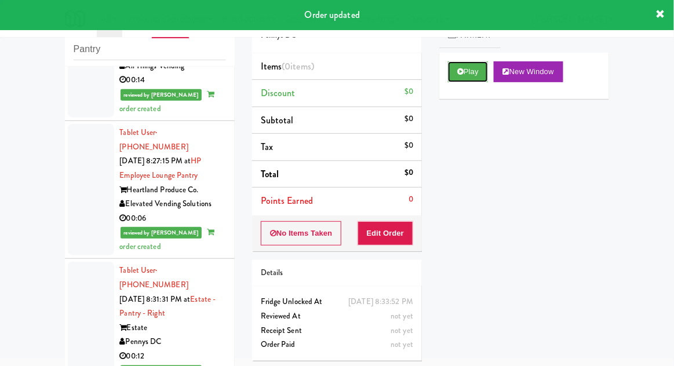
click at [471, 74] on button "Play" at bounding box center [468, 71] width 40 height 21
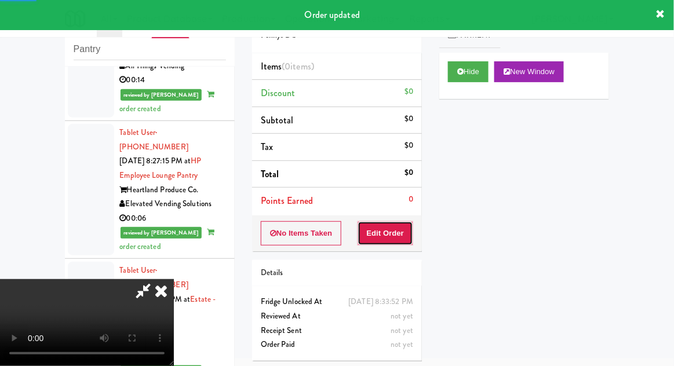
click at [393, 240] on button "Edit Order" at bounding box center [386, 233] width 56 height 24
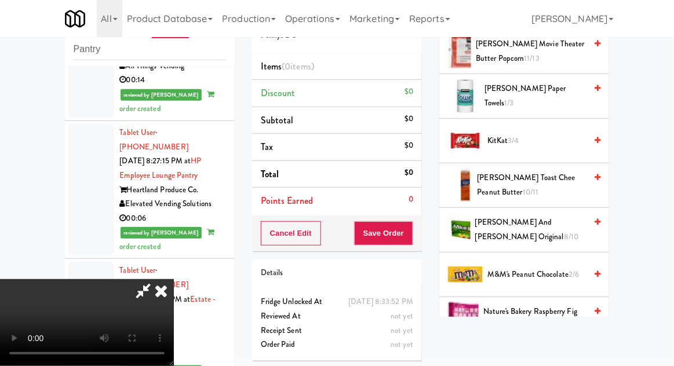
scroll to position [495, 0]
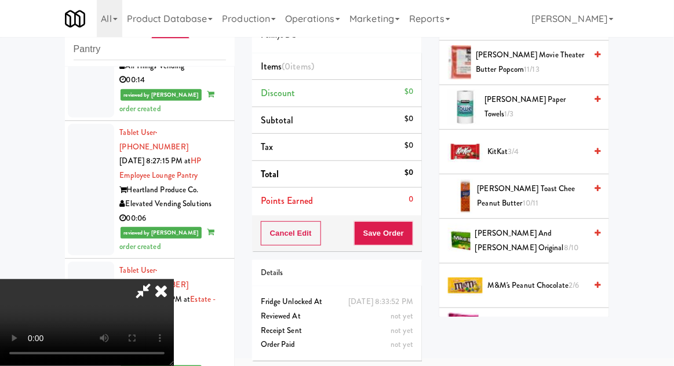
click at [561, 186] on span "Lance Toast Chee Peanut Butter 10/11" at bounding box center [531, 196] width 109 height 28
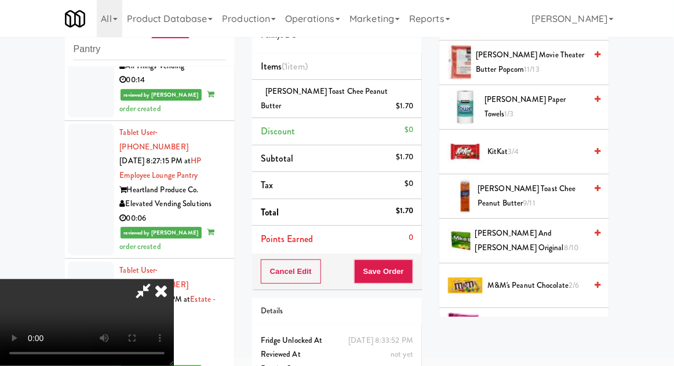
scroll to position [42, 0]
click at [411, 260] on button "Save Order" at bounding box center [383, 272] width 59 height 24
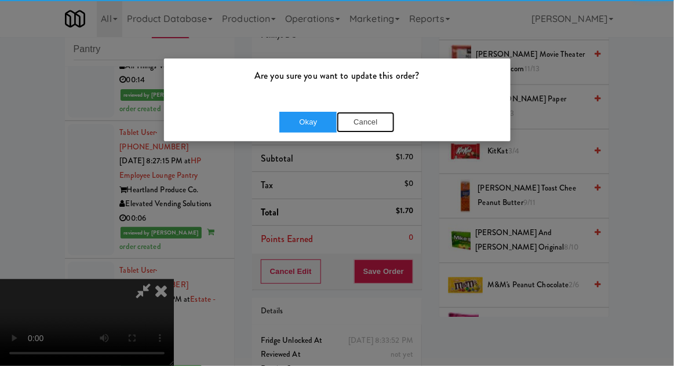
click at [365, 130] on button "Cancel" at bounding box center [366, 122] width 58 height 21
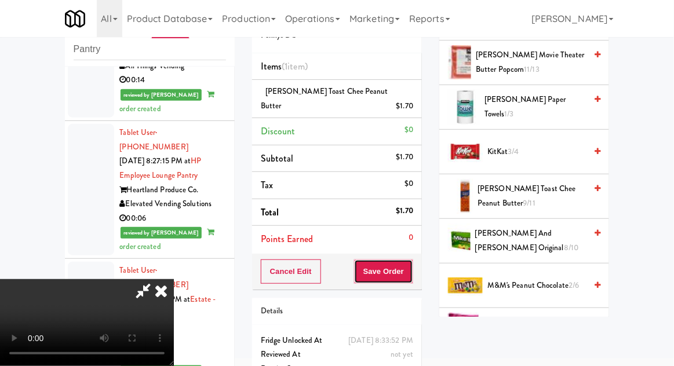
click at [413, 260] on button "Save Order" at bounding box center [383, 272] width 59 height 24
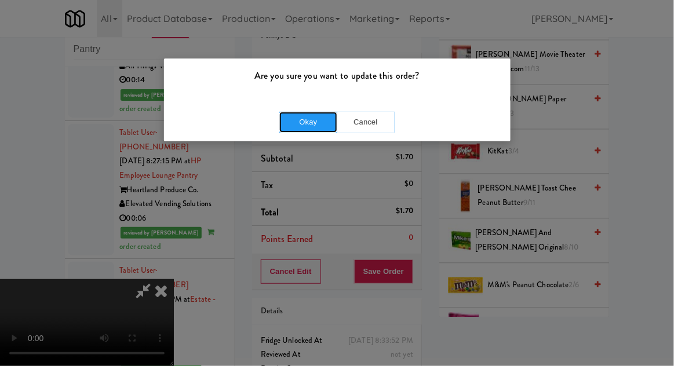
click at [296, 129] on button "Okay" at bounding box center [308, 122] width 58 height 21
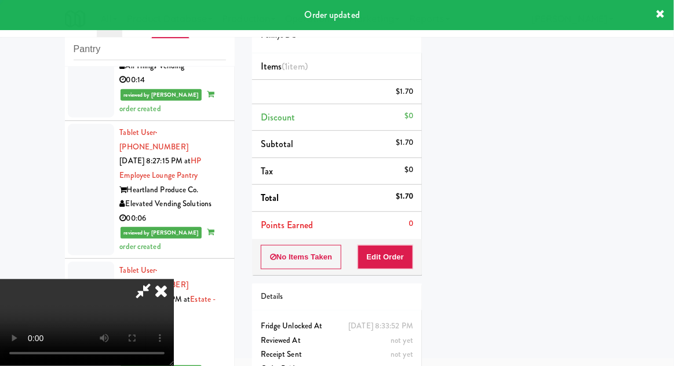
scroll to position [0, 0]
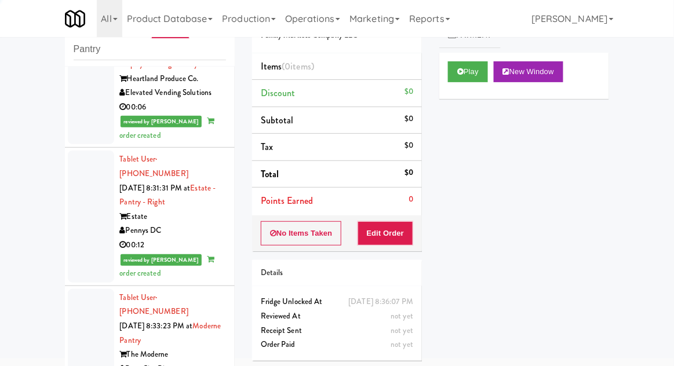
scroll to position [3440, 0]
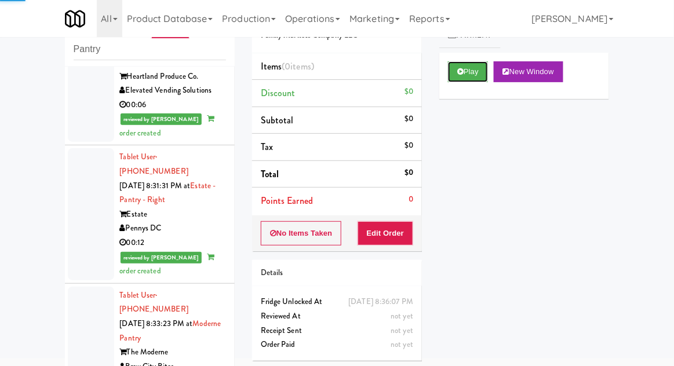
click at [475, 79] on button "Play" at bounding box center [468, 71] width 40 height 21
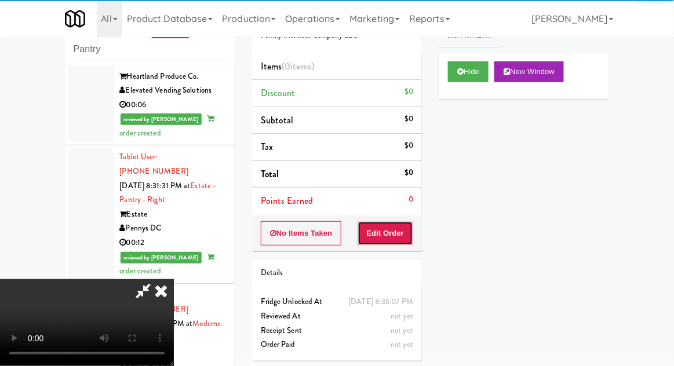
click at [402, 239] on button "Edit Order" at bounding box center [386, 233] width 56 height 24
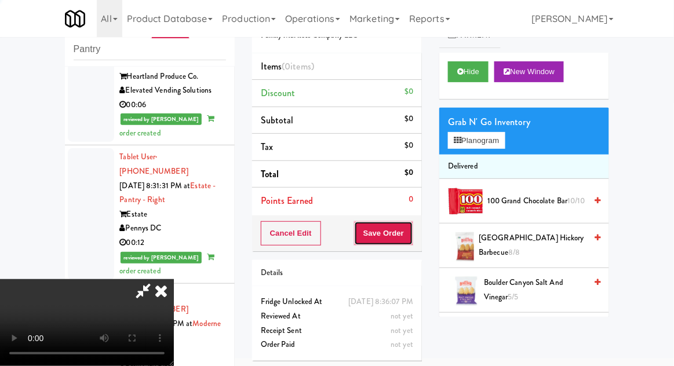
click at [413, 243] on button "Save Order" at bounding box center [383, 233] width 59 height 24
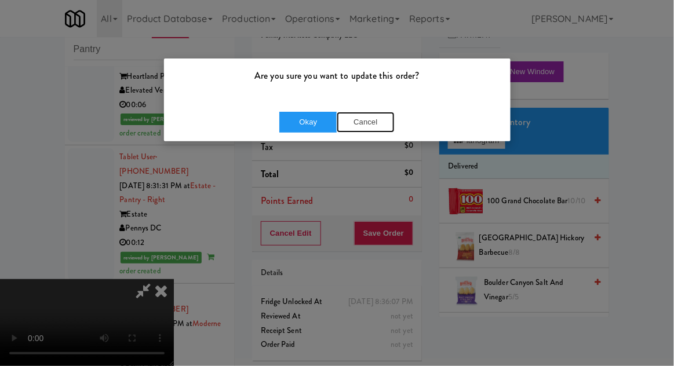
click at [380, 122] on button "Cancel" at bounding box center [366, 122] width 58 height 21
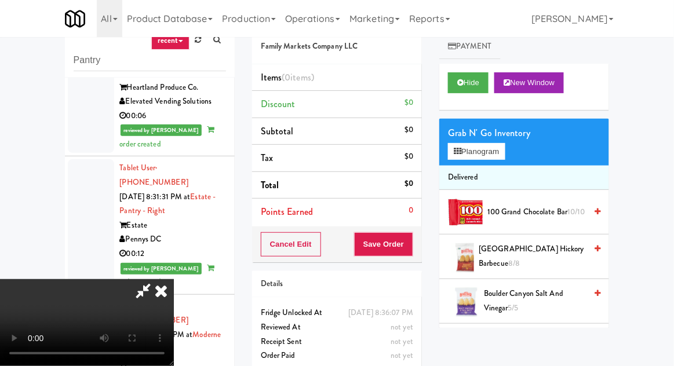
scroll to position [0, 0]
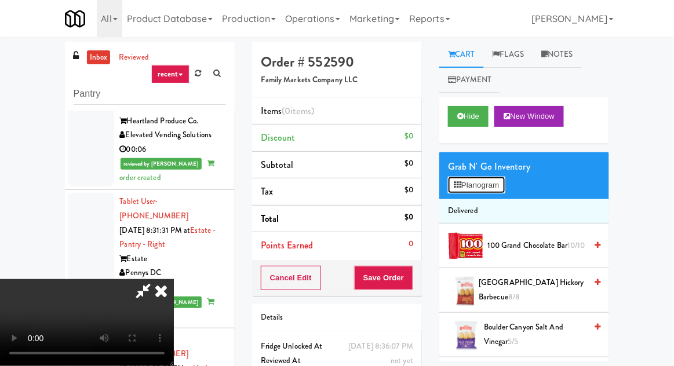
click at [488, 177] on button "Planogram" at bounding box center [476, 185] width 57 height 17
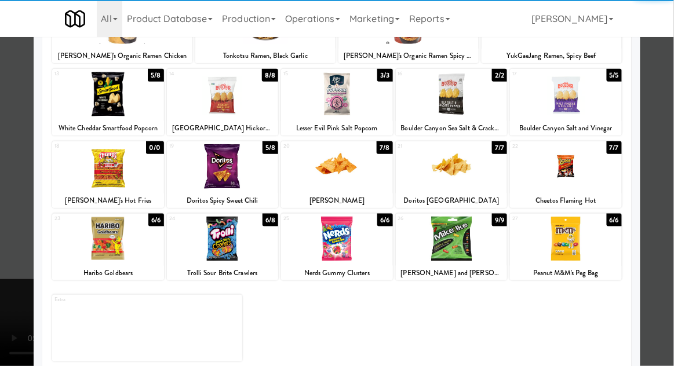
scroll to position [202, 0]
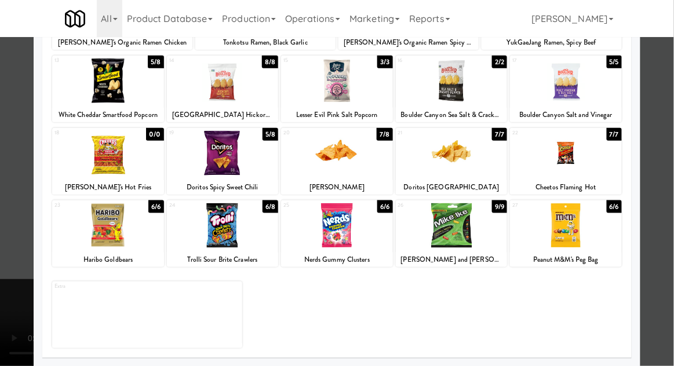
click at [589, 231] on div at bounding box center [566, 225] width 112 height 45
click at [6, 217] on div at bounding box center [337, 183] width 674 height 366
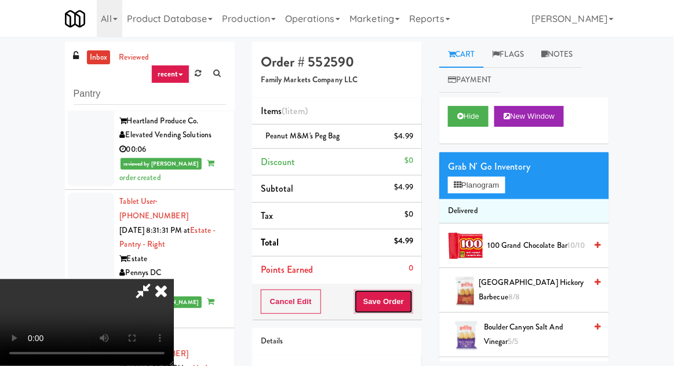
click at [410, 296] on button "Save Order" at bounding box center [383, 302] width 59 height 24
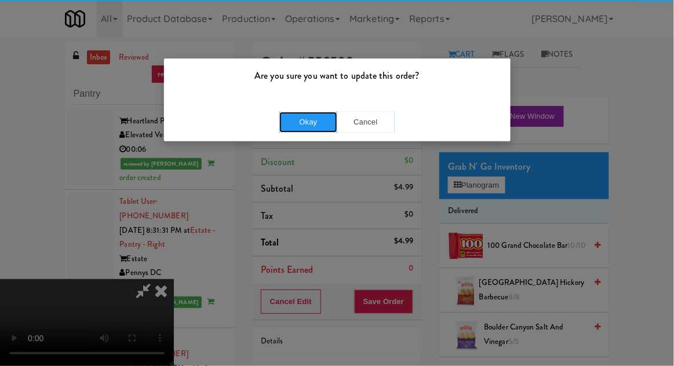
click at [294, 114] on button "Okay" at bounding box center [308, 122] width 58 height 21
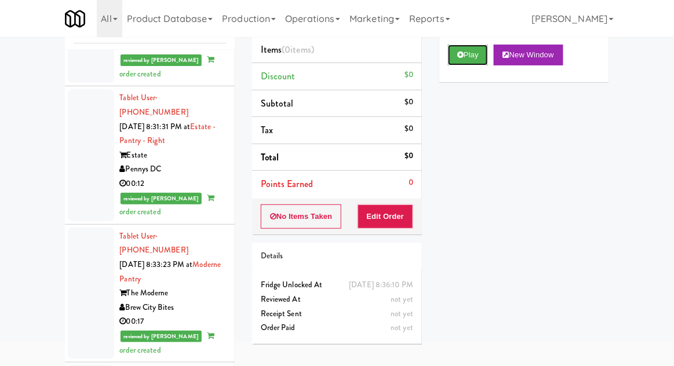
click at [471, 46] on button "Play" at bounding box center [468, 55] width 40 height 21
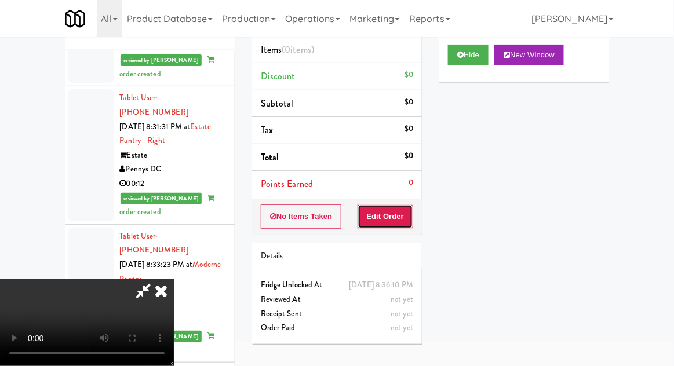
click at [389, 212] on button "Edit Order" at bounding box center [386, 217] width 56 height 24
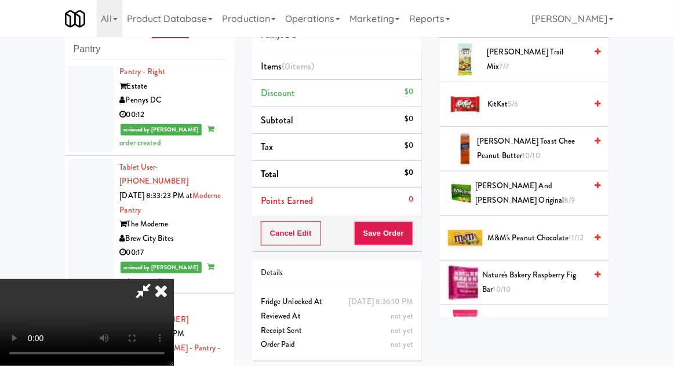
scroll to position [587, 0]
click at [572, 189] on span "Mike and Ike Original 8/9" at bounding box center [531, 194] width 111 height 28
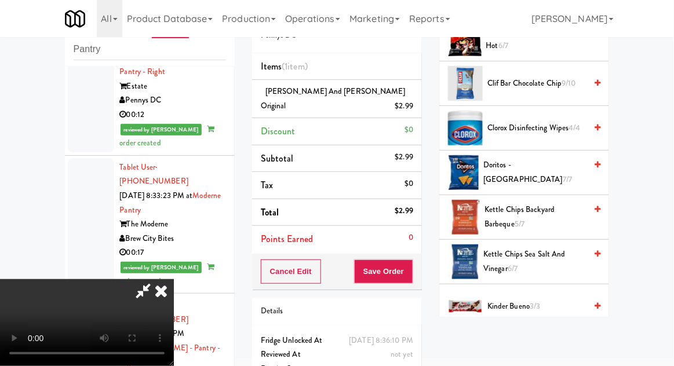
scroll to position [198, 0]
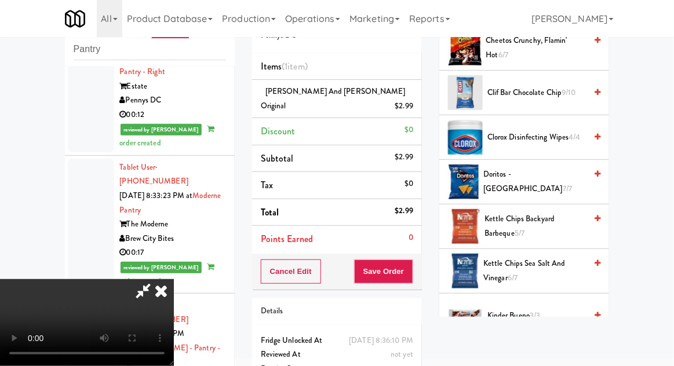
click at [563, 183] on span "7/7" at bounding box center [567, 188] width 9 height 11
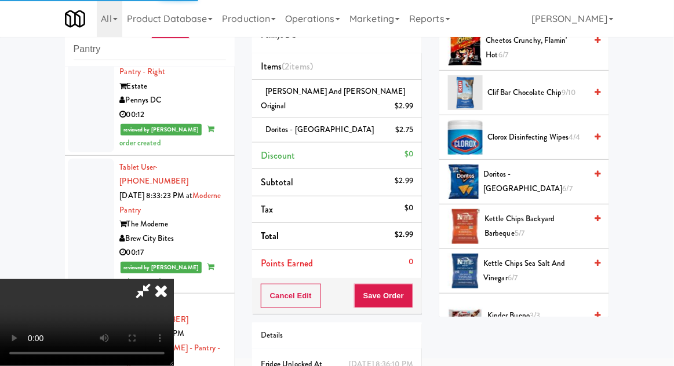
click at [420, 290] on div "Cancel Edit Save Order" at bounding box center [337, 296] width 170 height 36
click at [411, 284] on button "Save Order" at bounding box center [383, 296] width 59 height 24
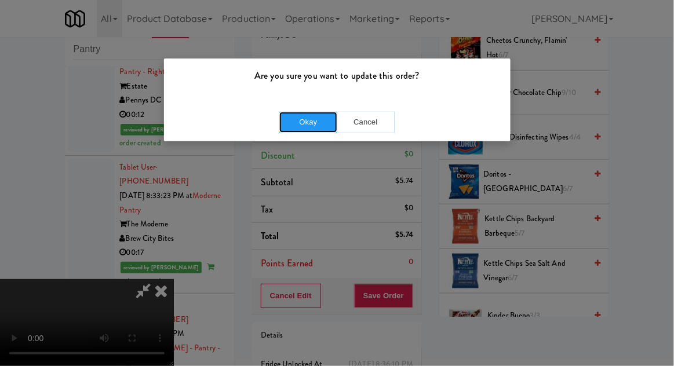
click at [296, 129] on button "Okay" at bounding box center [308, 122] width 58 height 21
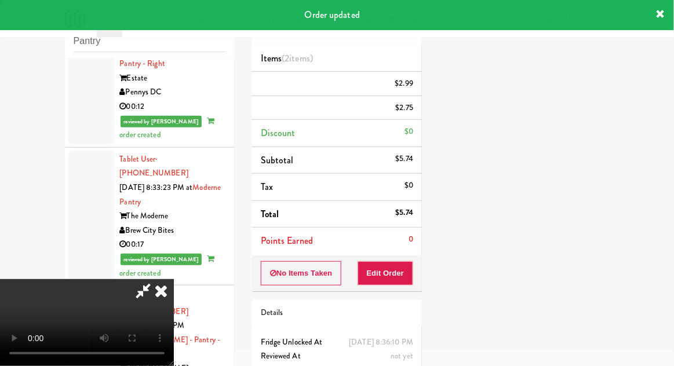
scroll to position [114, 0]
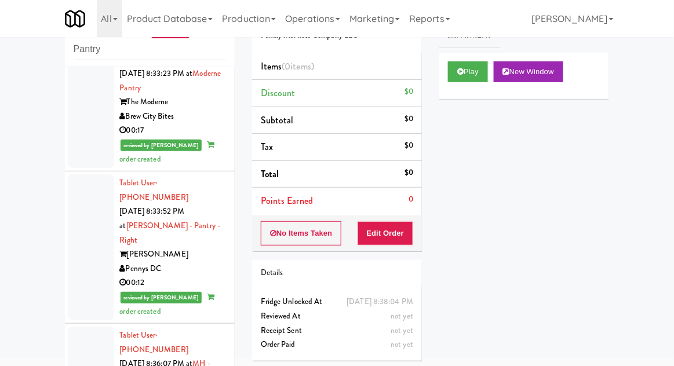
scroll to position [3697, 0]
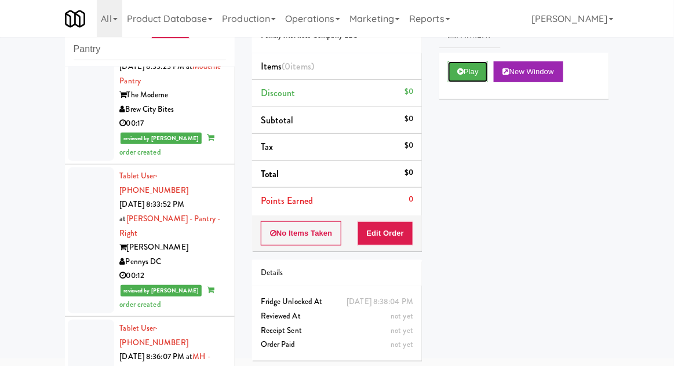
click at [482, 75] on button "Play" at bounding box center [468, 71] width 40 height 21
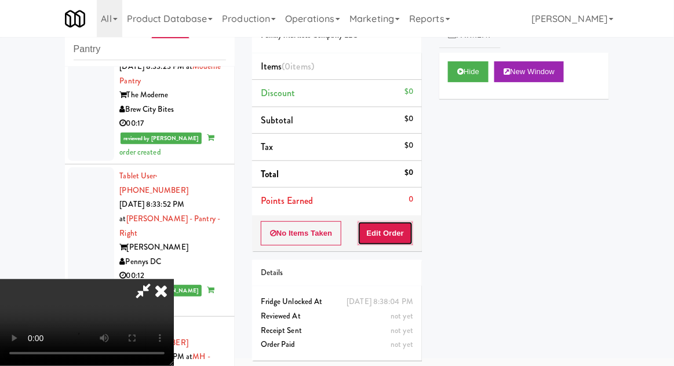
click at [396, 230] on button "Edit Order" at bounding box center [386, 233] width 56 height 24
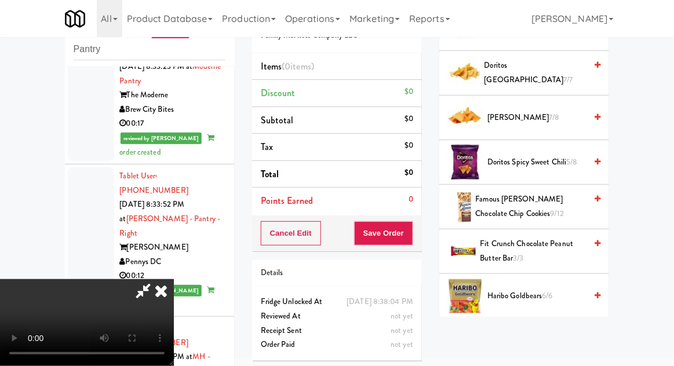
scroll to position [352, 0]
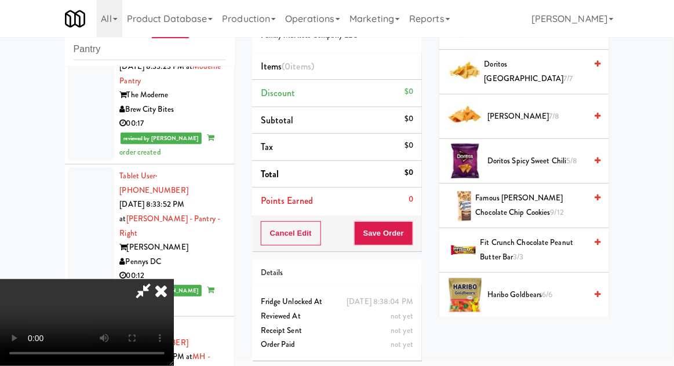
click at [540, 211] on span "Famous Amos Chocolate Chip Cookies 9/12" at bounding box center [531, 205] width 111 height 28
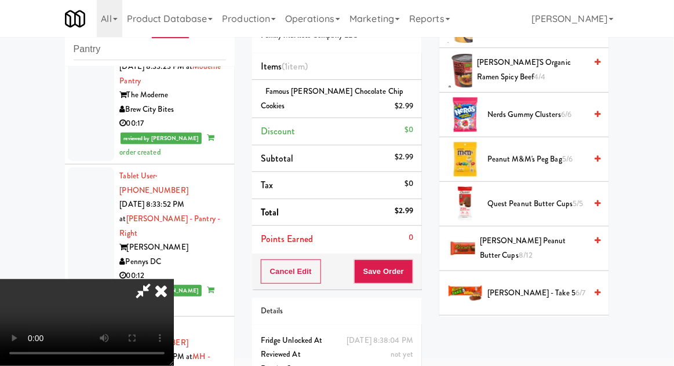
scroll to position [790, 0]
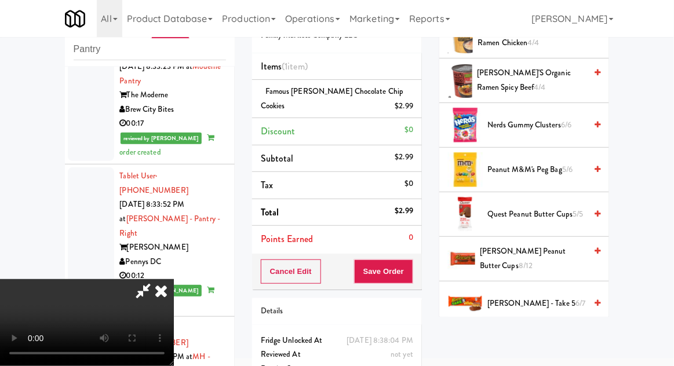
click at [564, 164] on span "5/6" at bounding box center [567, 169] width 10 height 11
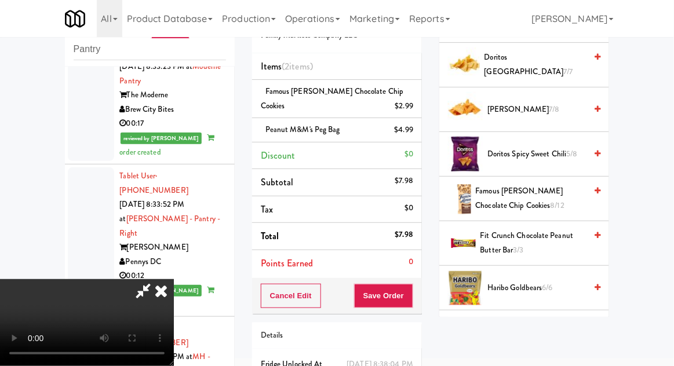
scroll to position [350, 0]
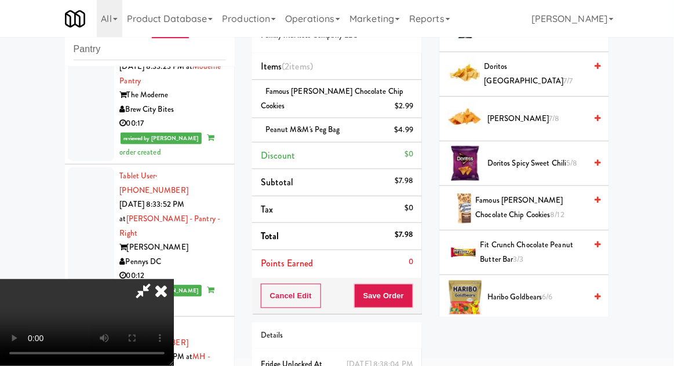
click at [567, 158] on span "Doritos Spicy Sweet Chili 5/8" at bounding box center [536, 163] width 99 height 14
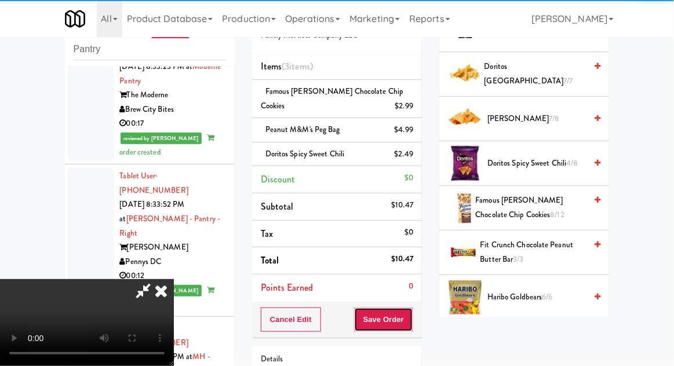
click at [407, 328] on button "Save Order" at bounding box center [383, 320] width 59 height 24
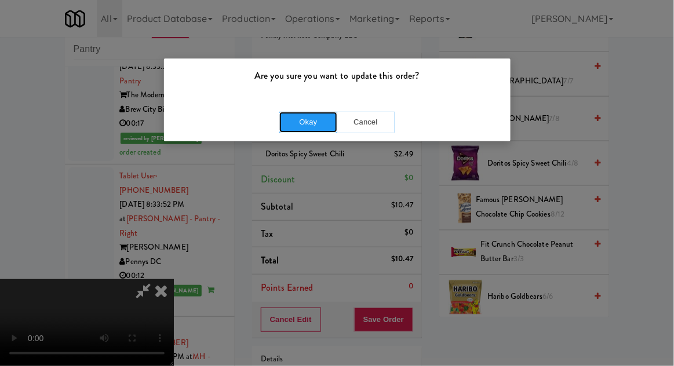
click at [301, 126] on button "Okay" at bounding box center [308, 122] width 58 height 21
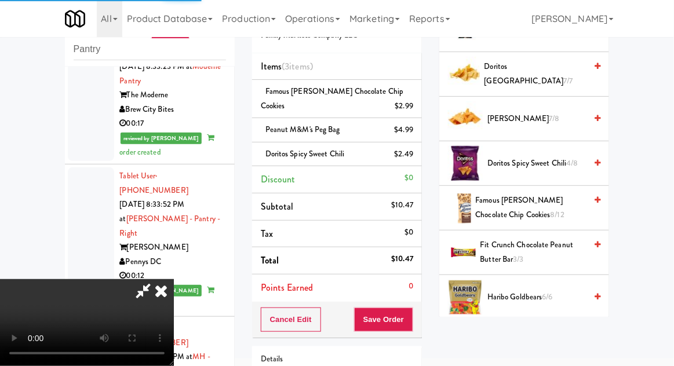
scroll to position [114, 0]
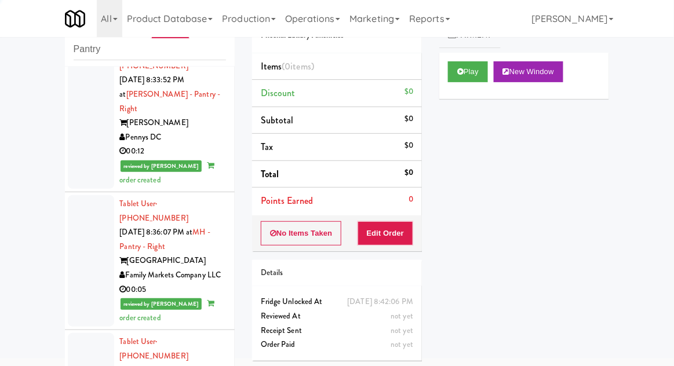
scroll to position [3824, 0]
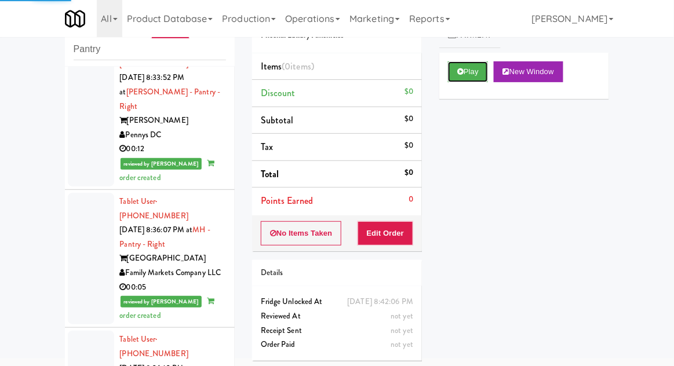
click at [484, 68] on button "Play" at bounding box center [468, 71] width 40 height 21
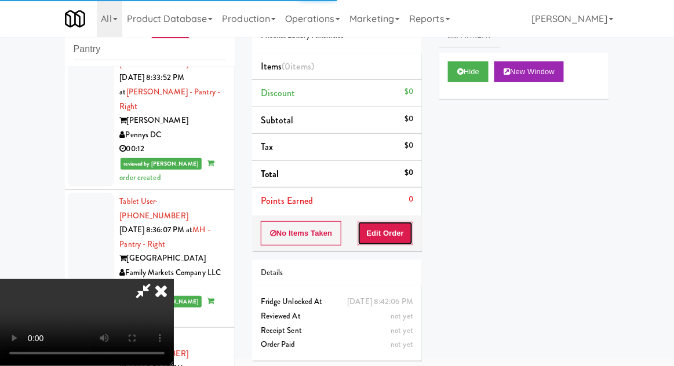
click at [397, 233] on button "Edit Order" at bounding box center [386, 233] width 56 height 24
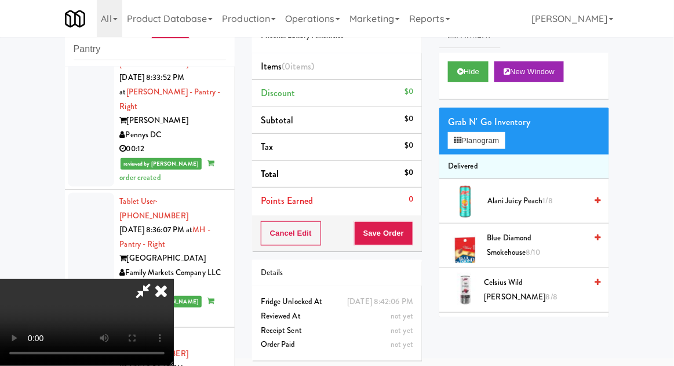
scroll to position [0, 0]
click at [502, 136] on button "Planogram" at bounding box center [476, 140] width 57 height 17
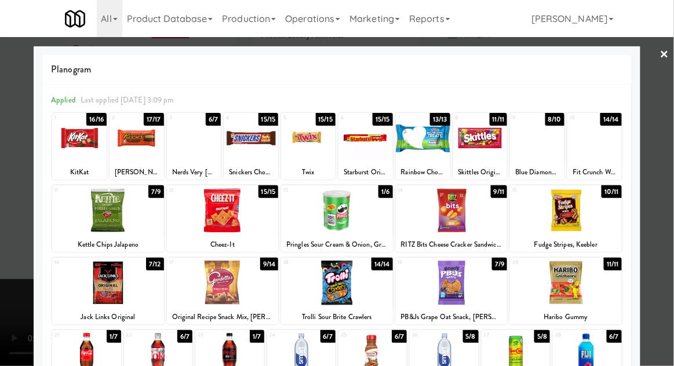
click at [605, 149] on div at bounding box center [594, 138] width 54 height 45
click at [612, 148] on div at bounding box center [594, 138] width 54 height 45
click at [19, 266] on div at bounding box center [337, 183] width 674 height 366
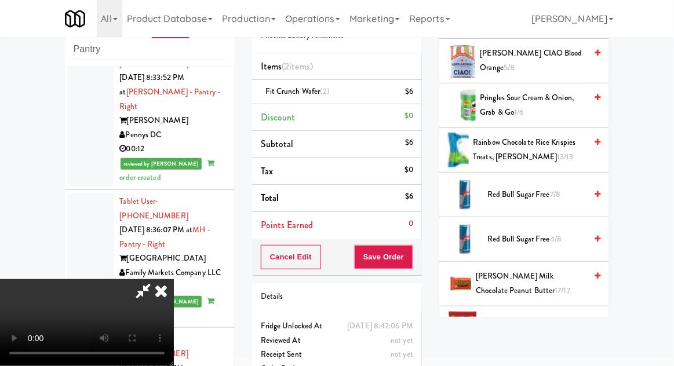
scroll to position [1067, 0]
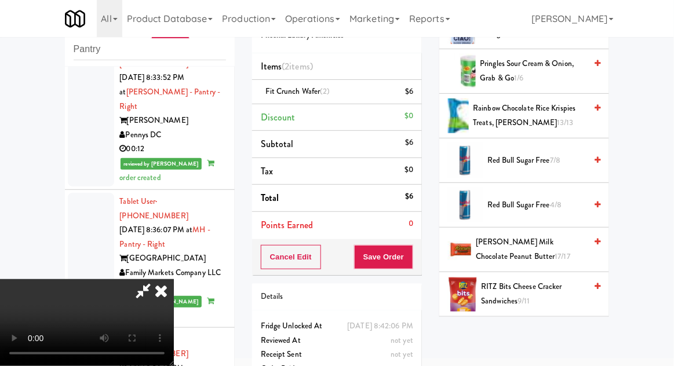
click at [543, 242] on span "Reese's Milk Chocolate Peanut Butter 17/17" at bounding box center [531, 249] width 110 height 28
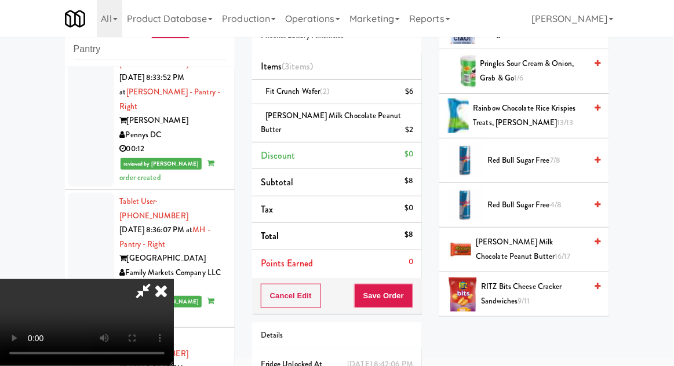
click at [535, 245] on span "Reese's Milk Chocolate Peanut Butter 16/17" at bounding box center [531, 249] width 110 height 28
click at [546, 243] on span "Reese's Milk Chocolate Peanut Butter 15/17" at bounding box center [531, 249] width 110 height 28
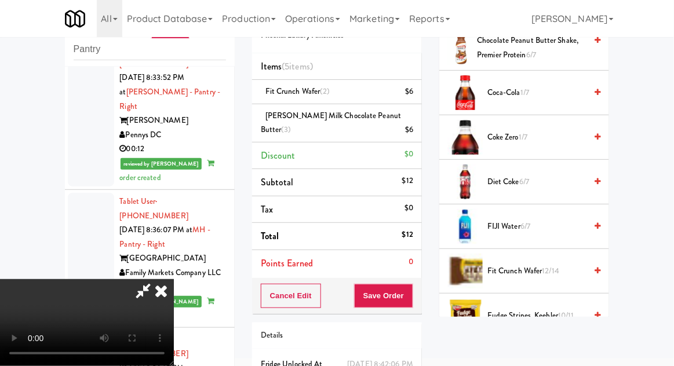
scroll to position [330, 0]
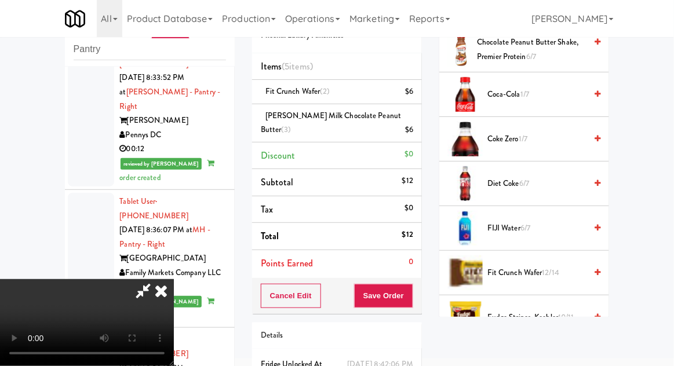
click at [541, 184] on span "Diet Coke 6/7" at bounding box center [536, 184] width 99 height 14
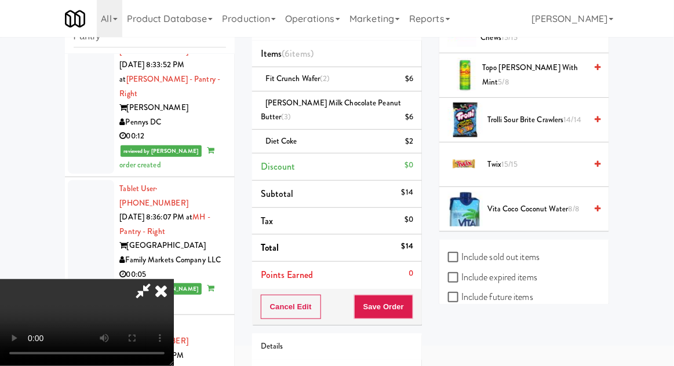
scroll to position [60, 0]
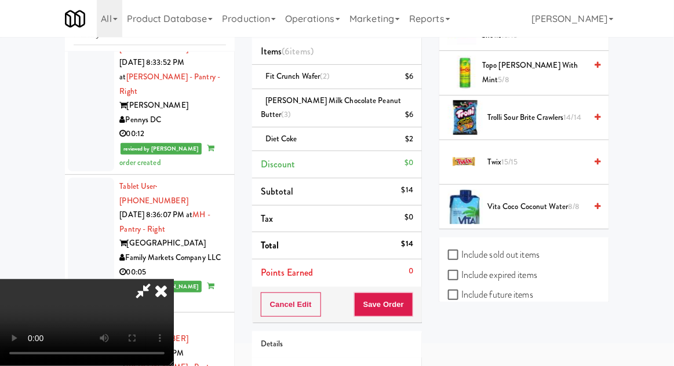
click at [556, 111] on span "Trolli Sour Brite Crawlers 14/14" at bounding box center [536, 118] width 99 height 14
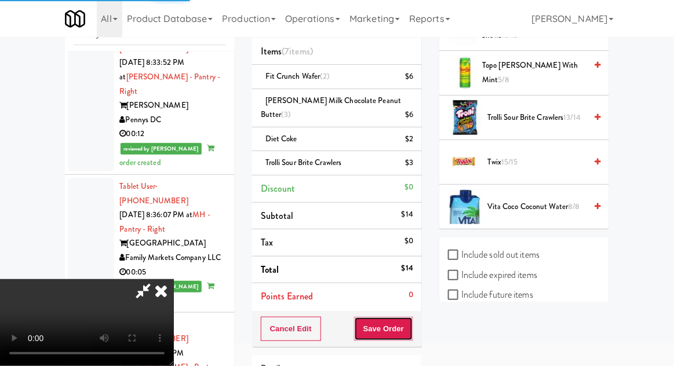
click at [412, 331] on button "Save Order" at bounding box center [383, 329] width 59 height 24
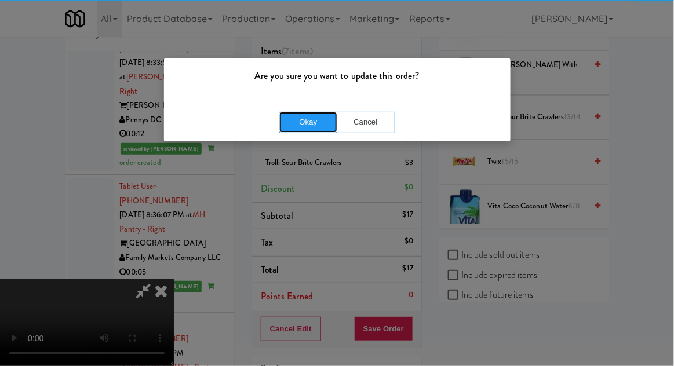
click at [333, 112] on button "Okay" at bounding box center [308, 122] width 58 height 21
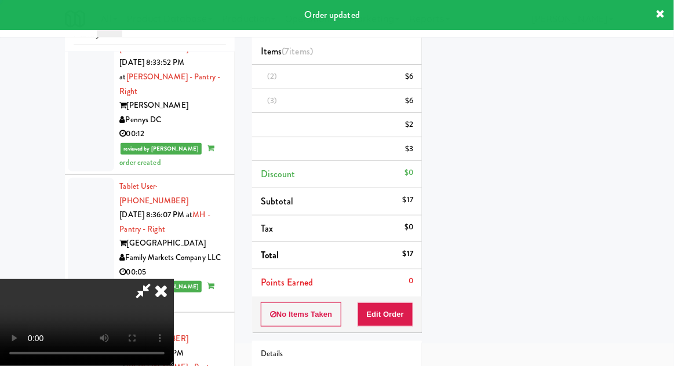
scroll to position [0, 0]
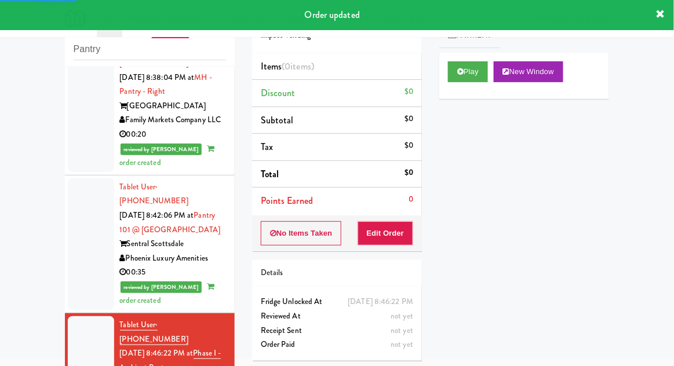
scroll to position [4275, 0]
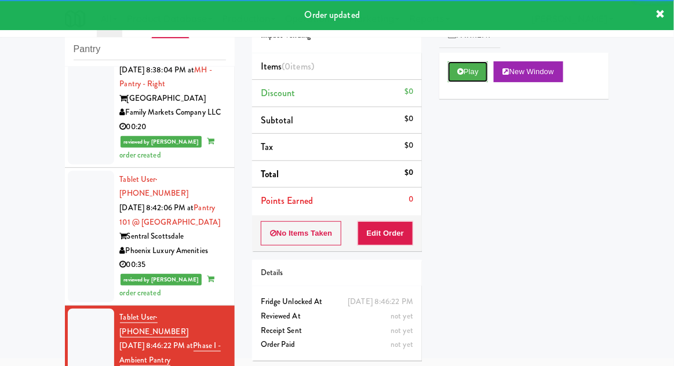
click at [469, 73] on button "Play" at bounding box center [468, 71] width 40 height 21
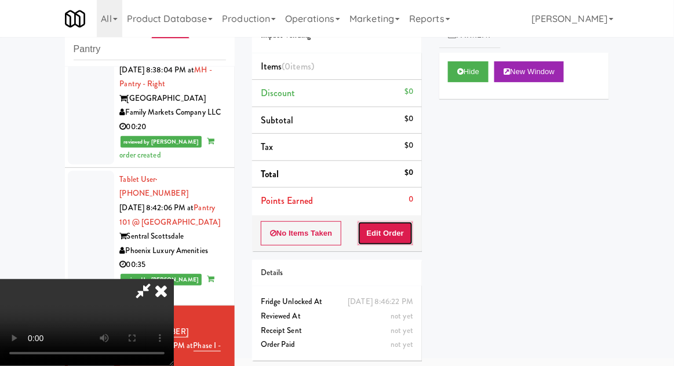
click at [395, 242] on button "Edit Order" at bounding box center [386, 233] width 56 height 24
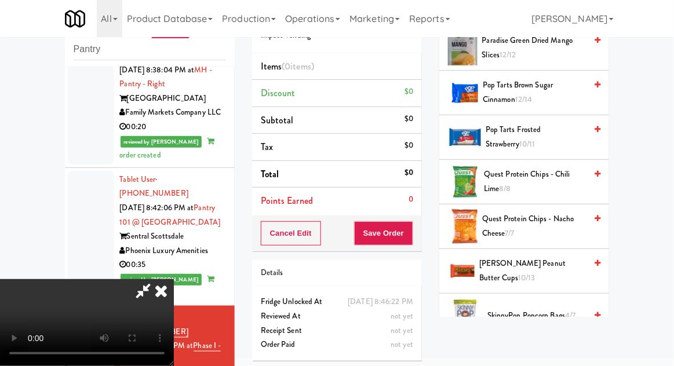
scroll to position [779, 0]
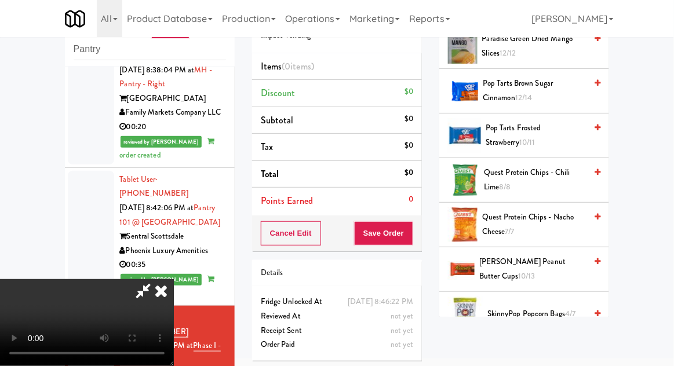
click at [545, 265] on span "Reese's Peanut Butter cups 10/13" at bounding box center [532, 269] width 107 height 28
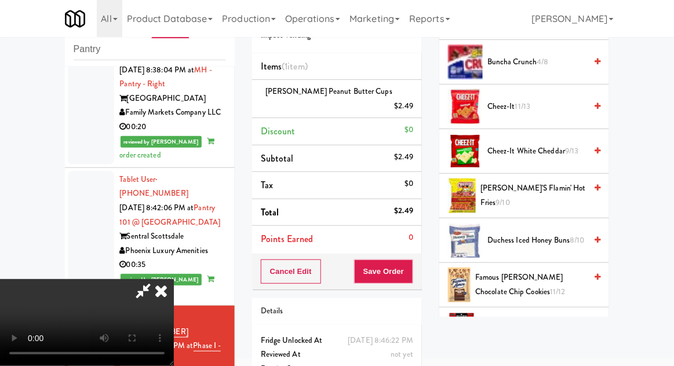
scroll to position [187, 0]
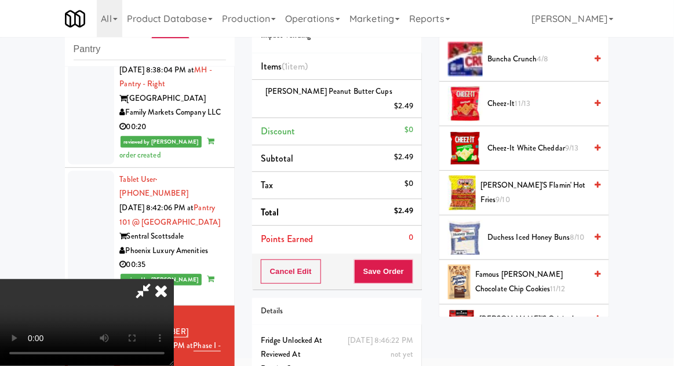
click at [557, 186] on span "Chester's Flamin' Hot Fries 9/10" at bounding box center [532, 192] width 105 height 28
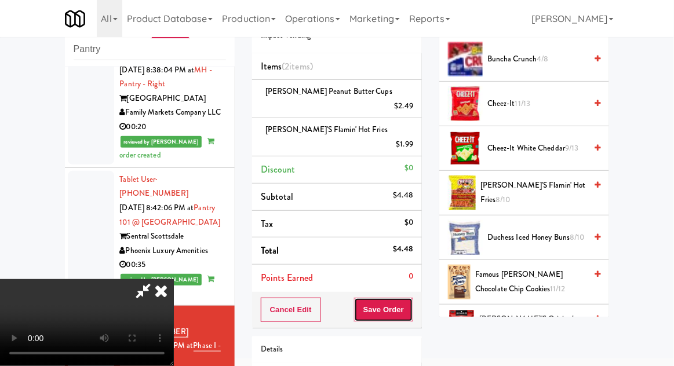
click at [413, 298] on button "Save Order" at bounding box center [383, 310] width 59 height 24
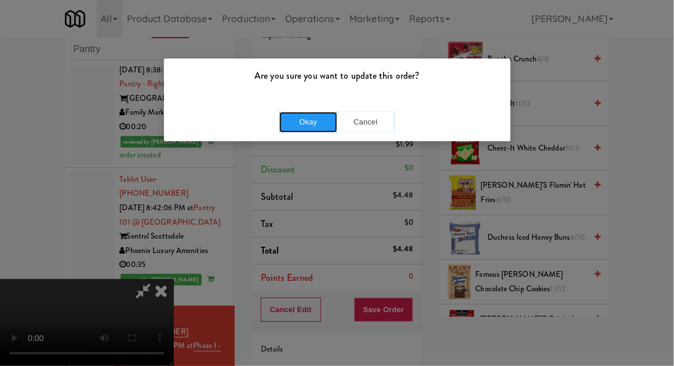
click at [308, 121] on button "Okay" at bounding box center [308, 122] width 58 height 21
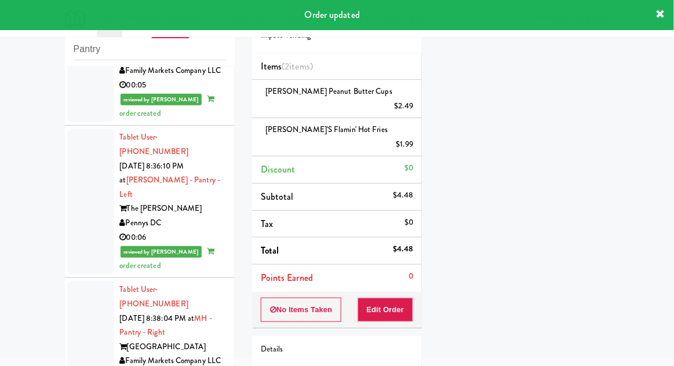
scroll to position [4024, 0]
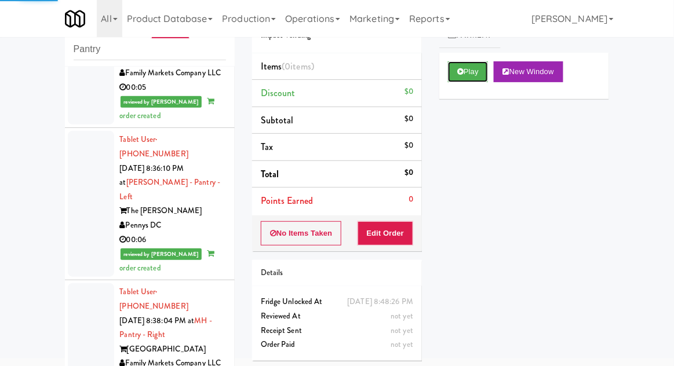
click at [487, 75] on button "Play" at bounding box center [468, 71] width 40 height 21
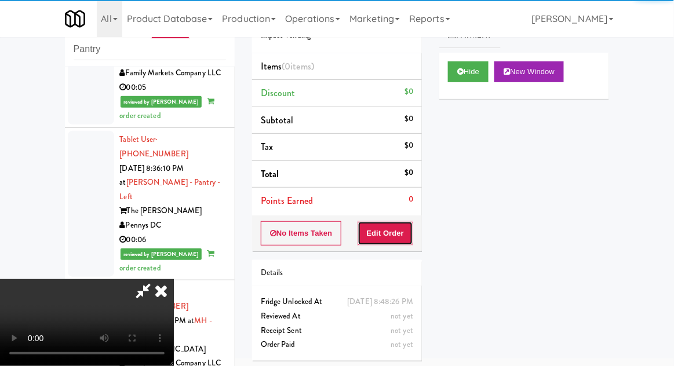
click at [395, 239] on button "Edit Order" at bounding box center [386, 233] width 56 height 24
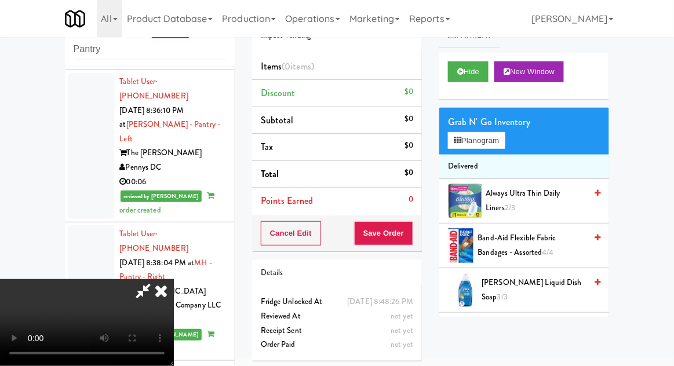
scroll to position [4082, 0]
click at [498, 140] on button "Planogram" at bounding box center [476, 140] width 57 height 17
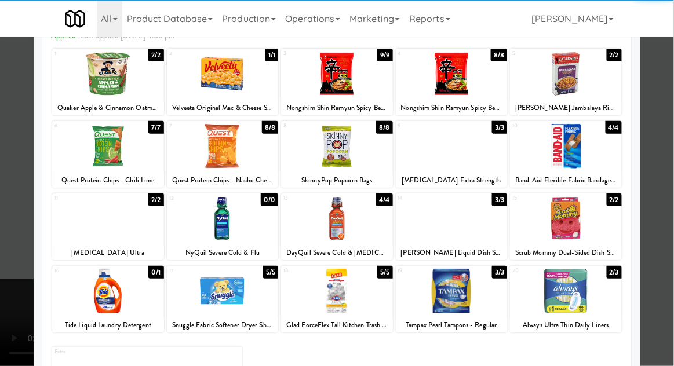
scroll to position [65, 0]
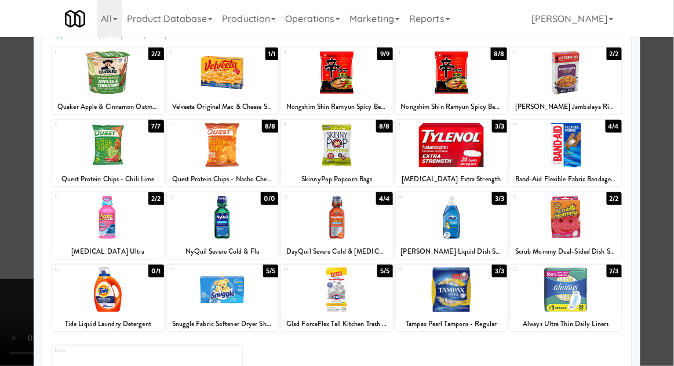
click at [312, 231] on div at bounding box center [337, 217] width 112 height 45
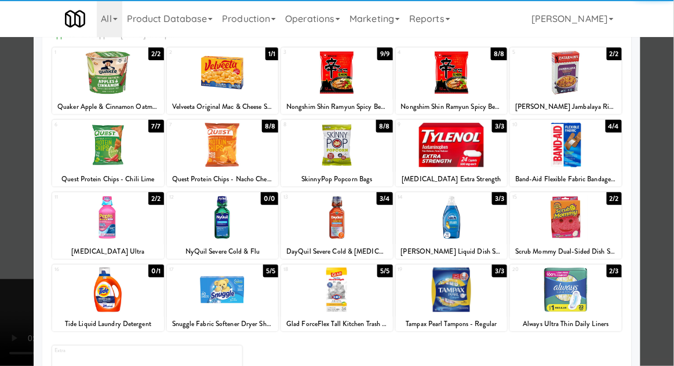
click at [8, 251] on div at bounding box center [337, 183] width 674 height 366
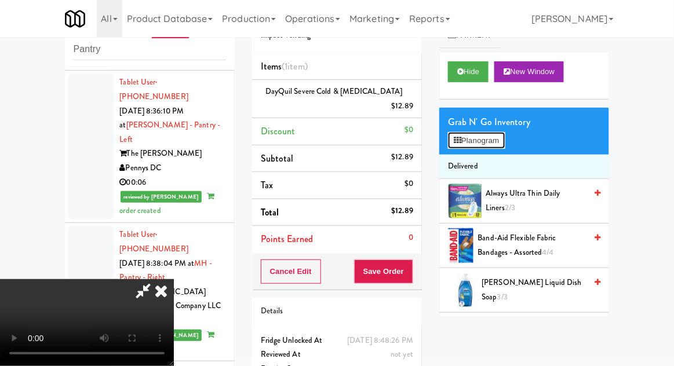
click at [501, 136] on button "Planogram" at bounding box center [476, 140] width 57 height 17
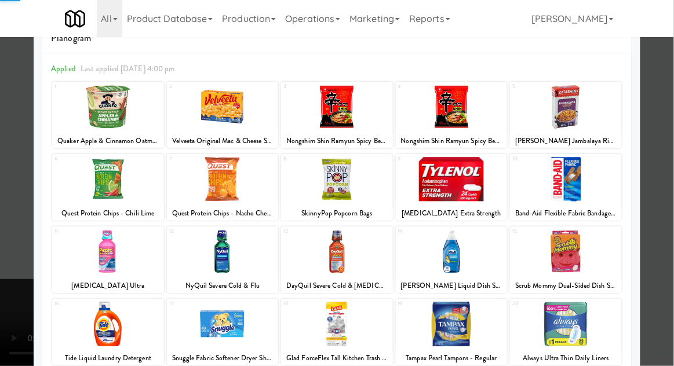
scroll to position [39, 0]
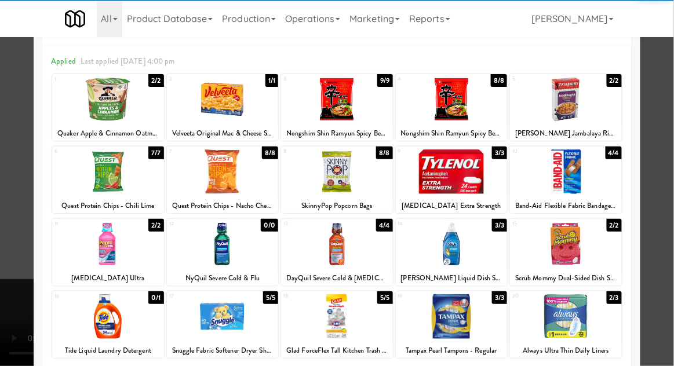
click at [12, 267] on div at bounding box center [337, 183] width 674 height 366
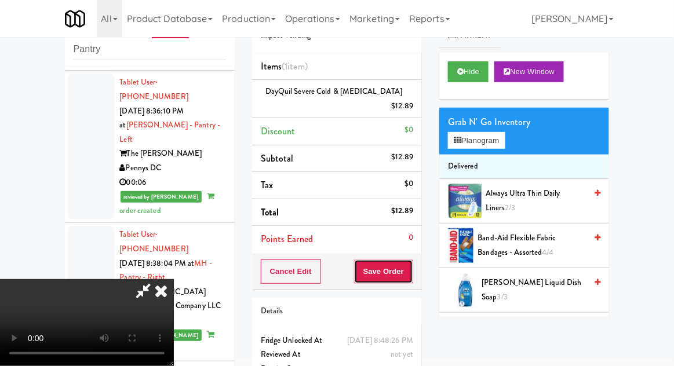
click at [410, 260] on button "Save Order" at bounding box center [383, 272] width 59 height 24
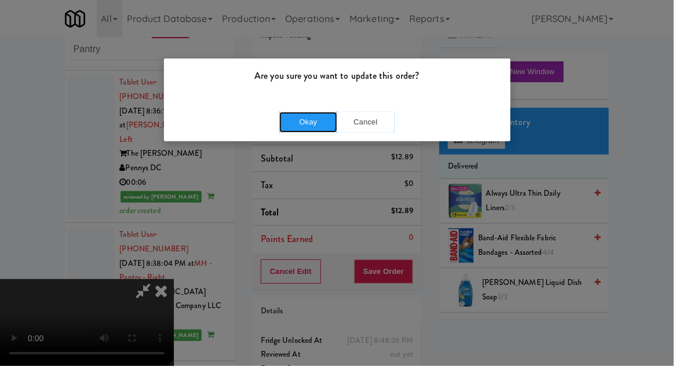
click at [292, 122] on button "Okay" at bounding box center [308, 122] width 58 height 21
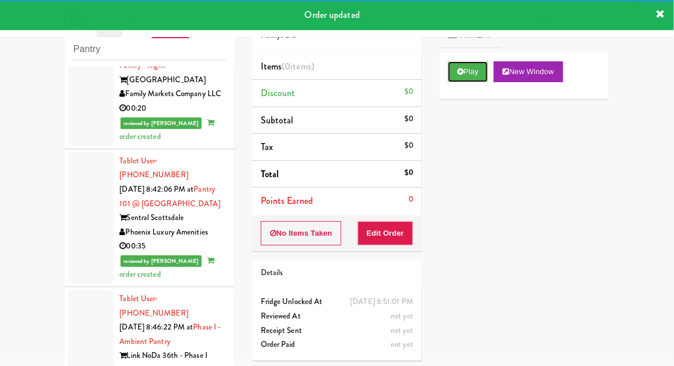
click at [482, 78] on button "Play" at bounding box center [468, 71] width 40 height 21
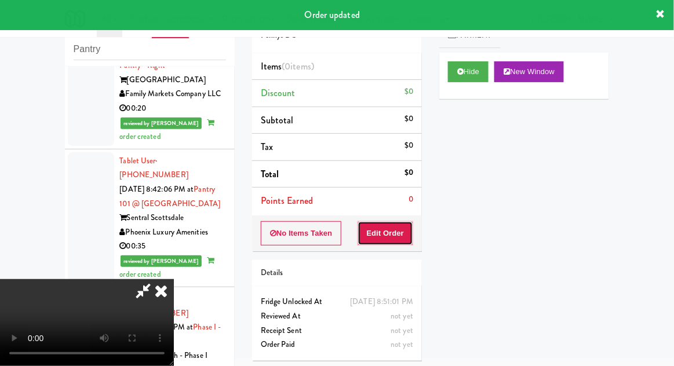
click at [393, 235] on button "Edit Order" at bounding box center [386, 233] width 56 height 24
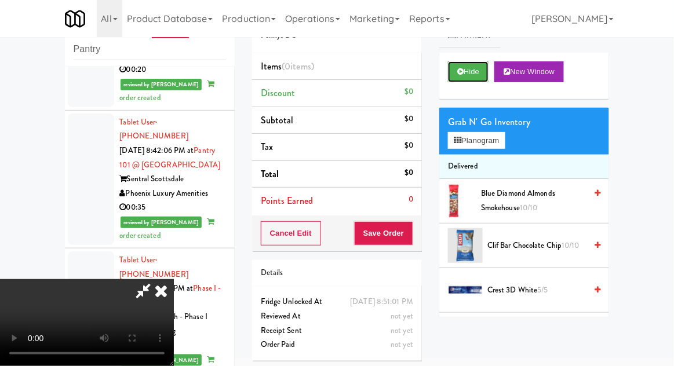
click at [478, 81] on button "Hide" at bounding box center [468, 71] width 41 height 21
click at [481, 79] on button "Hide" at bounding box center [468, 71] width 41 height 21
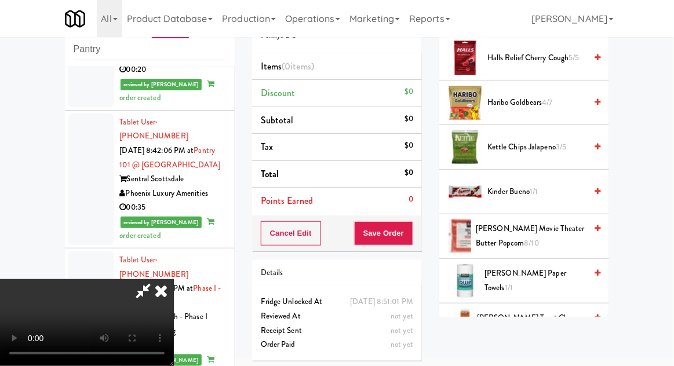
scroll to position [319, 0]
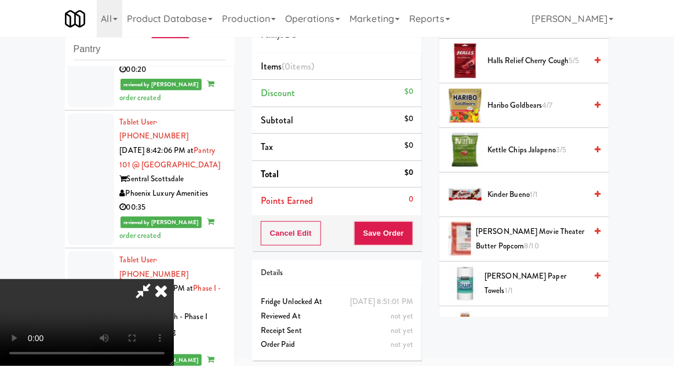
click at [560, 99] on span "Haribo Goldbears 4/7" at bounding box center [536, 106] width 99 height 14
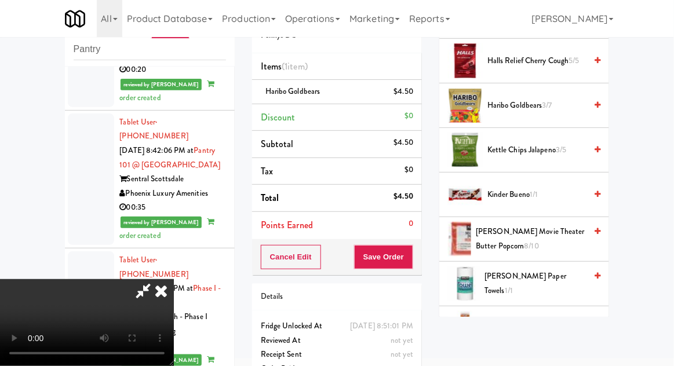
scroll to position [42, 0]
click at [413, 256] on button "Save Order" at bounding box center [383, 257] width 59 height 24
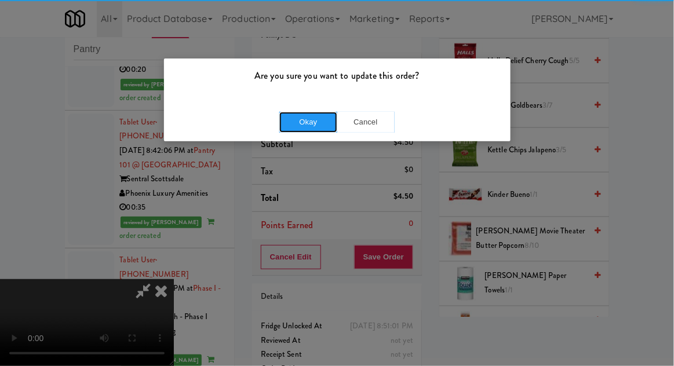
click at [307, 114] on button "Okay" at bounding box center [308, 122] width 58 height 21
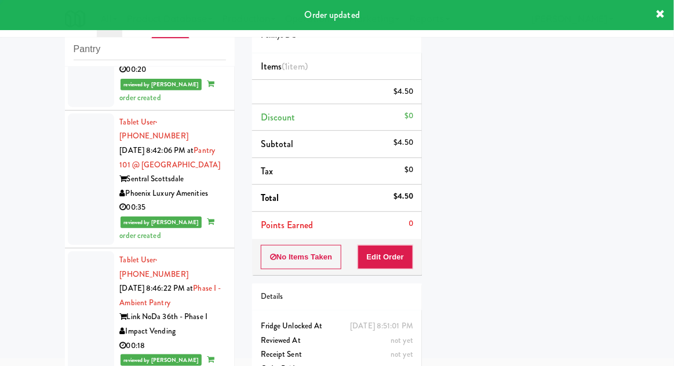
scroll to position [0, 0]
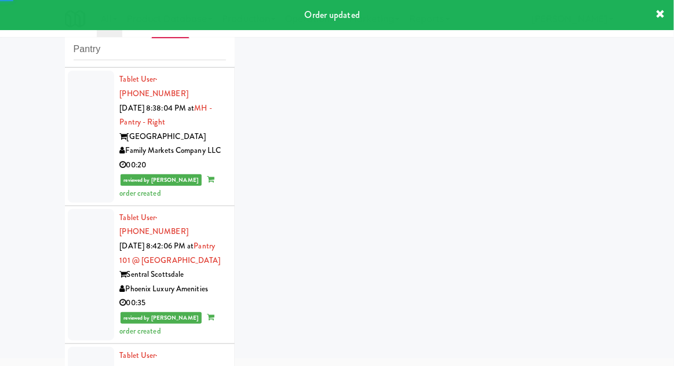
scroll to position [4361, 0]
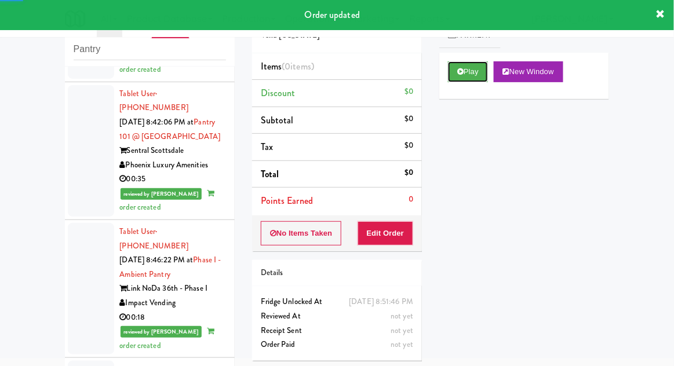
click at [479, 70] on button "Play" at bounding box center [468, 71] width 40 height 21
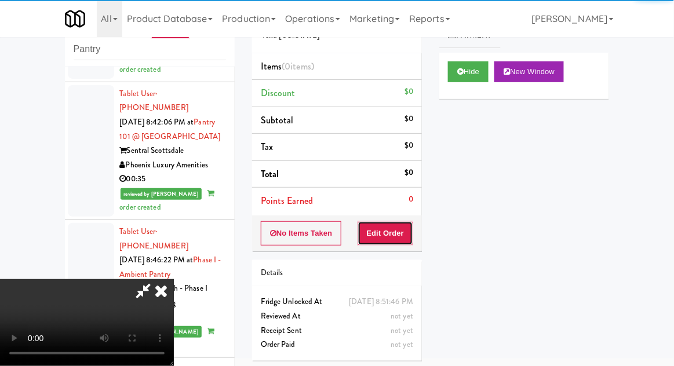
click at [403, 242] on button "Edit Order" at bounding box center [386, 233] width 56 height 24
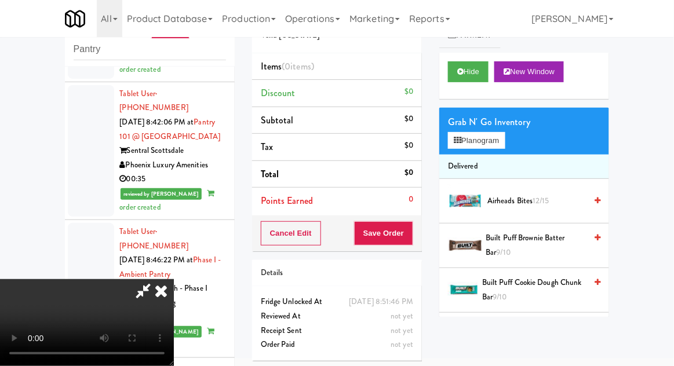
scroll to position [42, 0]
click at [505, 147] on button "Planogram" at bounding box center [476, 140] width 57 height 17
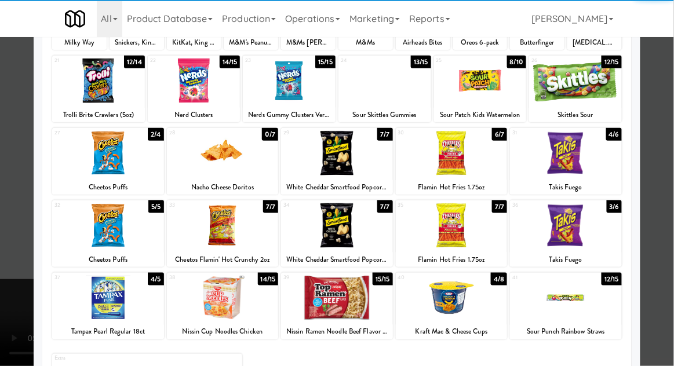
scroll to position [219, 0]
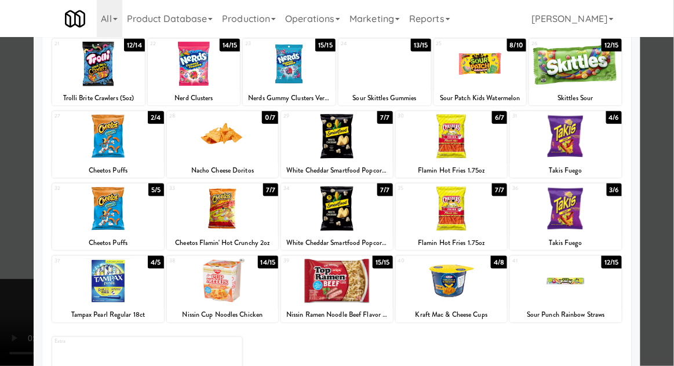
click at [480, 286] on div at bounding box center [452, 281] width 112 height 45
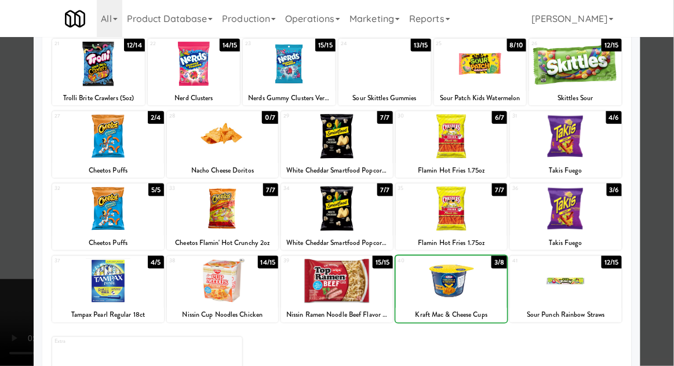
click at [16, 248] on div at bounding box center [337, 183] width 674 height 366
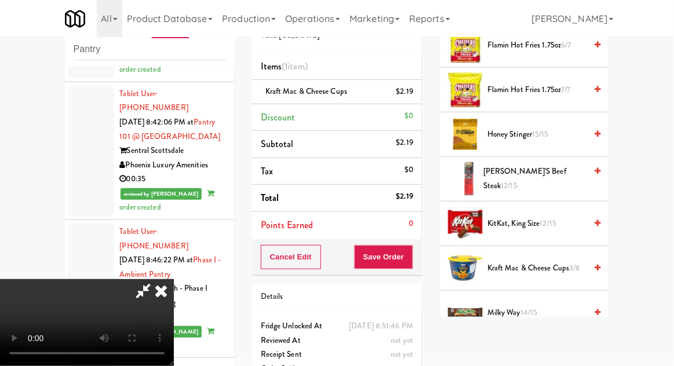
scroll to position [468, 0]
click at [555, 218] on span "12/15" at bounding box center [548, 223] width 17 height 11
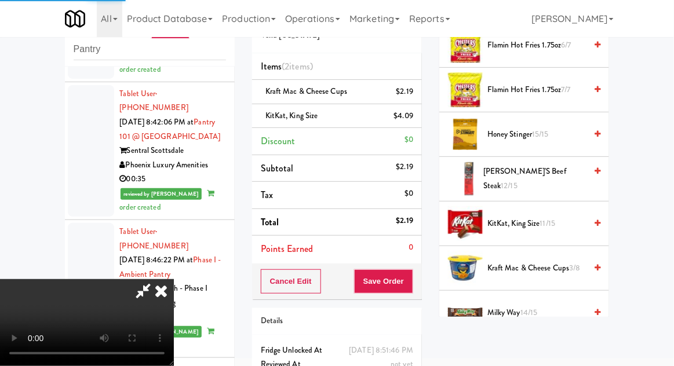
scroll to position [53, 0]
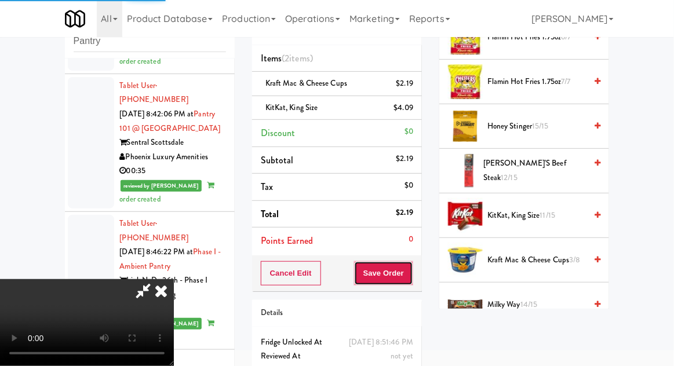
click at [412, 268] on button "Save Order" at bounding box center [383, 273] width 59 height 24
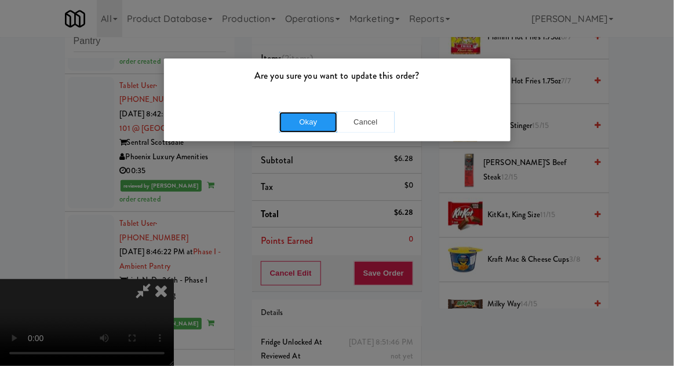
click at [298, 123] on button "Okay" at bounding box center [308, 122] width 58 height 21
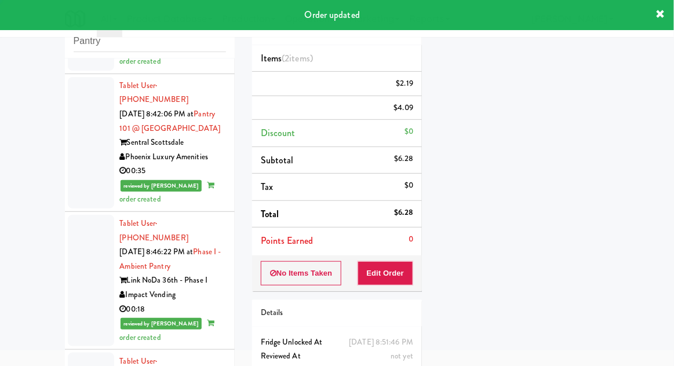
scroll to position [0, 0]
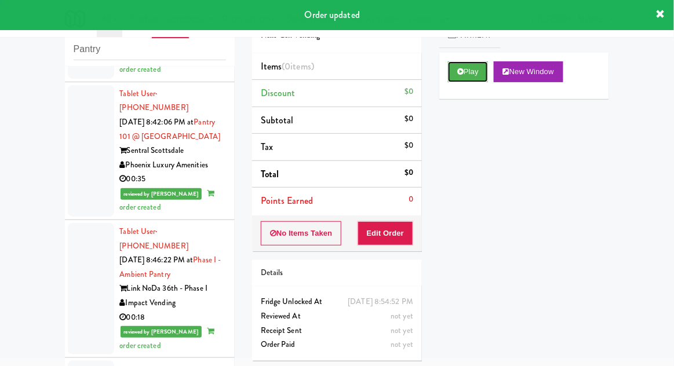
click at [486, 64] on button "Play" at bounding box center [468, 71] width 40 height 21
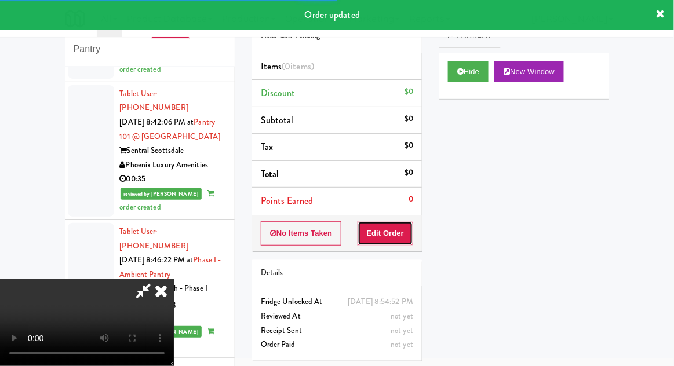
click at [413, 227] on button "Edit Order" at bounding box center [386, 233] width 56 height 24
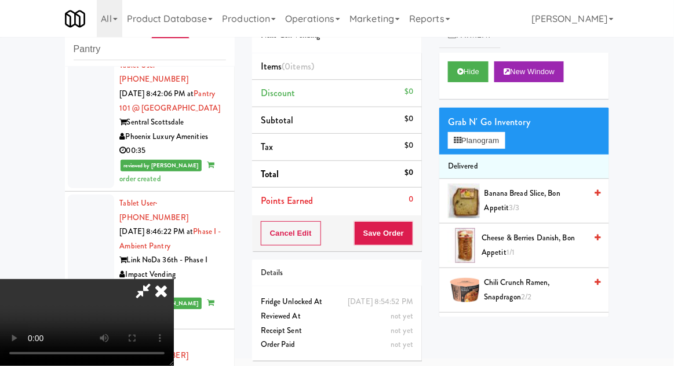
scroll to position [42, 0]
click at [501, 146] on button "Planogram" at bounding box center [476, 140] width 57 height 17
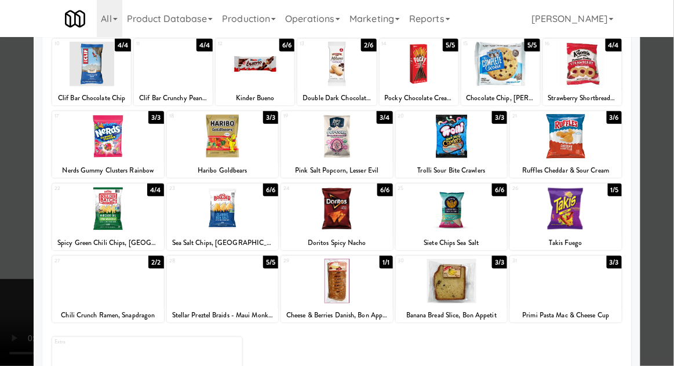
scroll to position [158, 0]
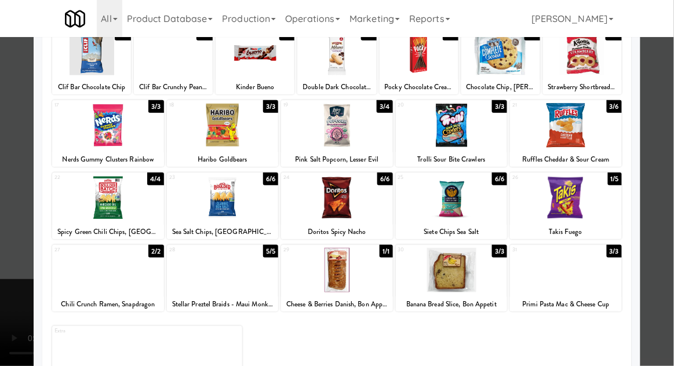
click at [601, 123] on div at bounding box center [566, 125] width 112 height 45
click at [9, 141] on div at bounding box center [337, 183] width 674 height 366
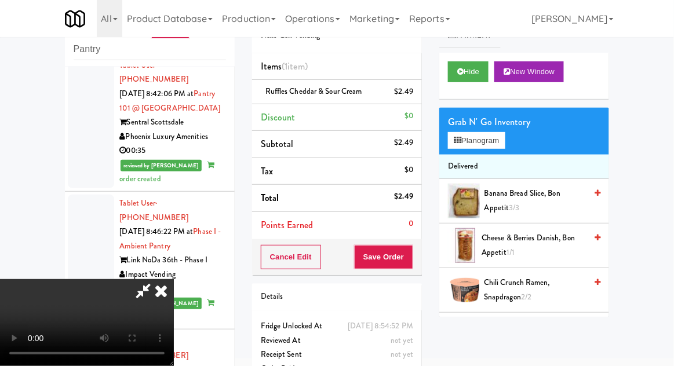
scroll to position [42, 0]
click at [411, 256] on button "Save Order" at bounding box center [383, 257] width 59 height 24
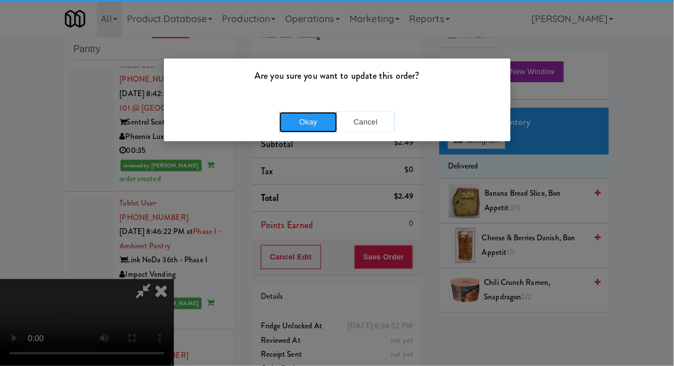
click at [309, 122] on button "Okay" at bounding box center [308, 122] width 58 height 21
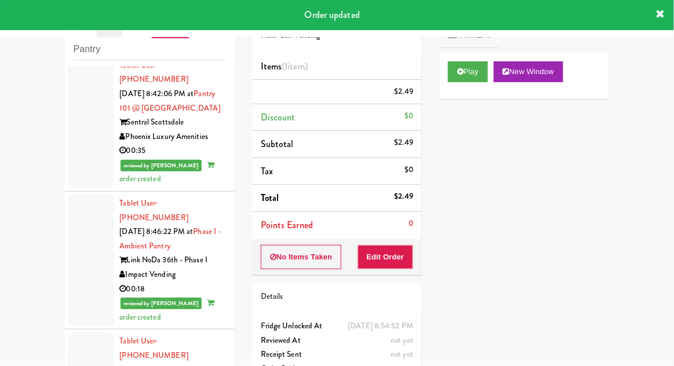
scroll to position [0, 0]
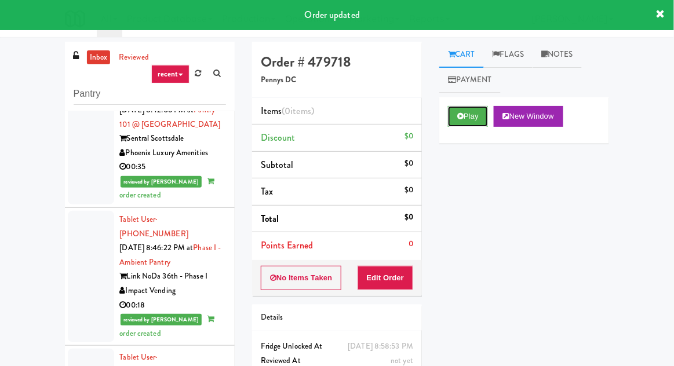
click at [474, 112] on button "Play" at bounding box center [468, 116] width 40 height 21
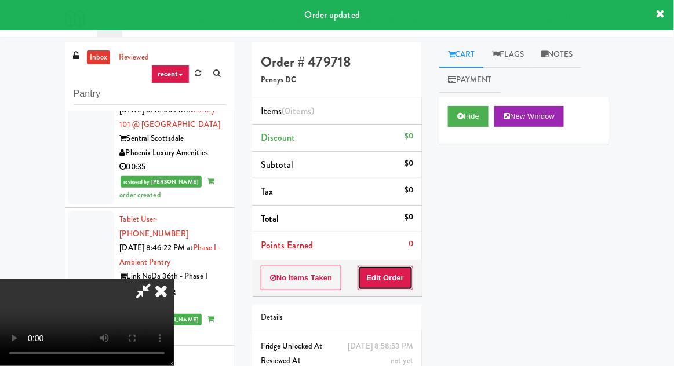
click at [397, 267] on button "Edit Order" at bounding box center [386, 278] width 56 height 24
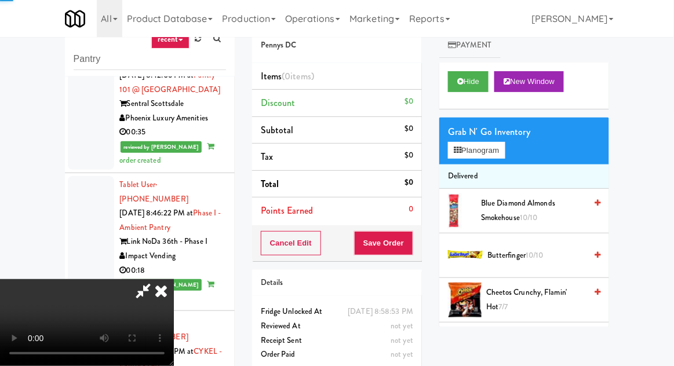
scroll to position [45, 0]
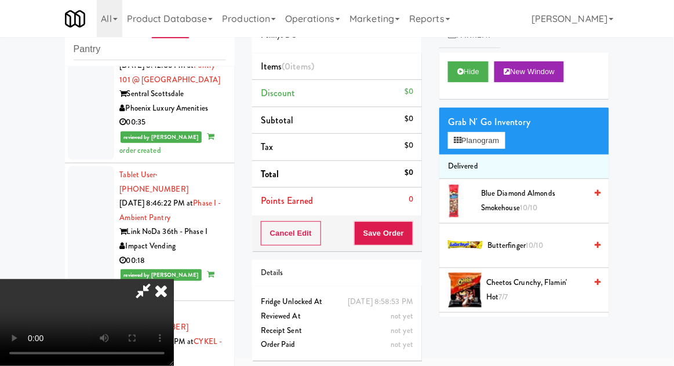
click at [174, 279] on icon at bounding box center [160, 290] width 25 height 23
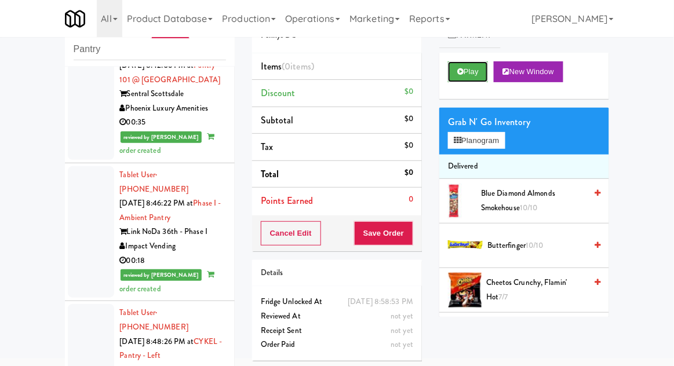
click at [476, 72] on button "Play" at bounding box center [468, 71] width 40 height 21
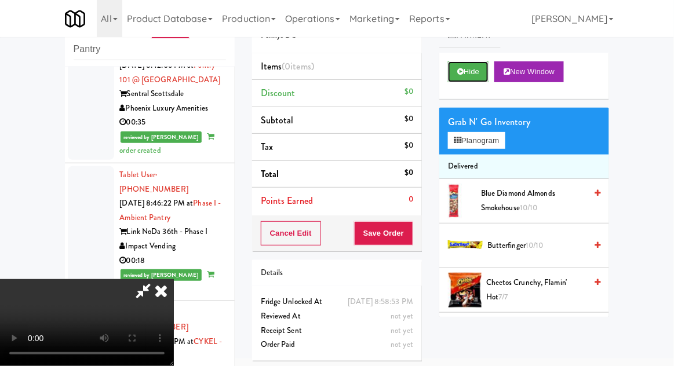
click at [480, 71] on button "Hide" at bounding box center [468, 71] width 41 height 21
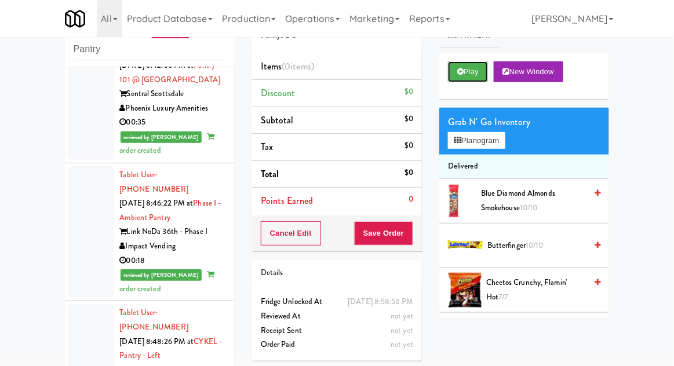
click at [477, 79] on button "Play" at bounding box center [468, 71] width 40 height 21
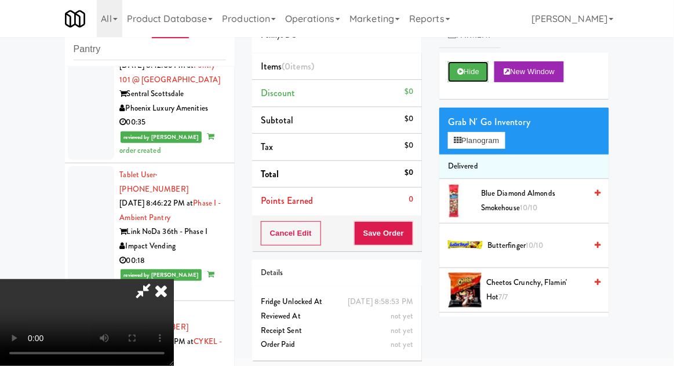
click at [476, 75] on button "Hide" at bounding box center [468, 71] width 41 height 21
click at [473, 72] on button "Hide" at bounding box center [468, 71] width 41 height 21
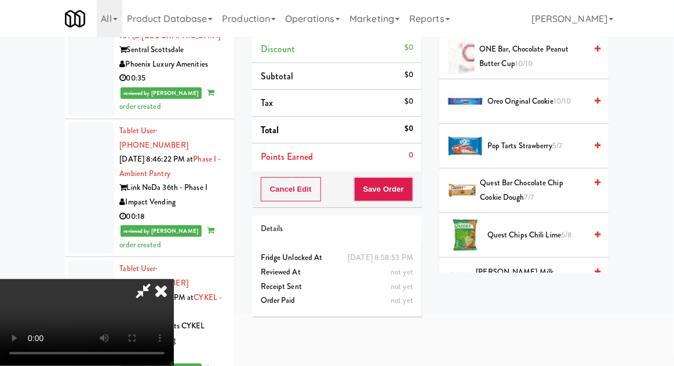
scroll to position [950, 0]
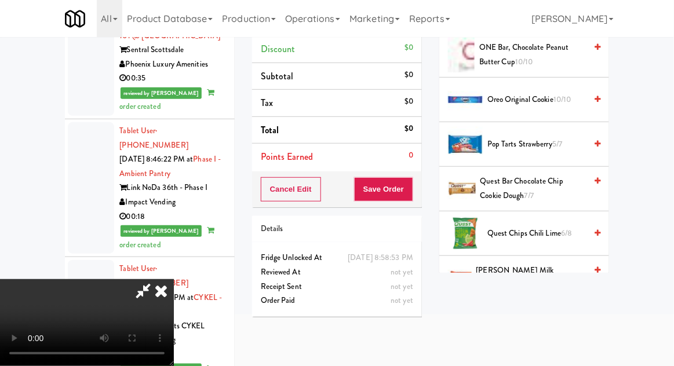
click at [539, 182] on span "Quest Bar Chocolate Chip Cookie Dough 7/7" at bounding box center [533, 188] width 106 height 28
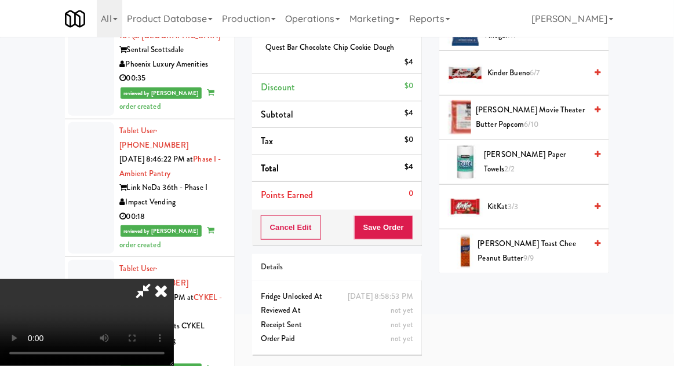
scroll to position [443, 0]
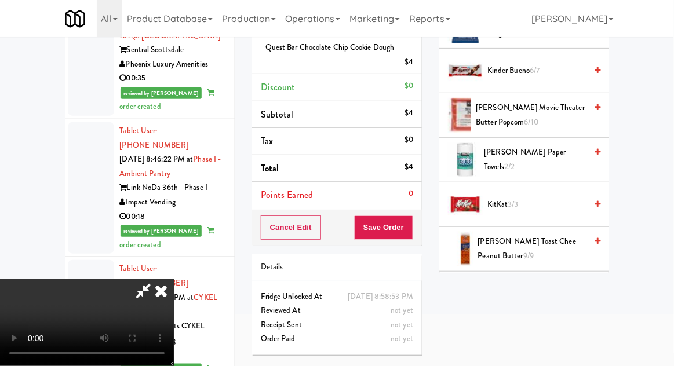
click at [532, 114] on span "Kirkland Movie Theater Butter Popcorn 6/10" at bounding box center [531, 115] width 110 height 28
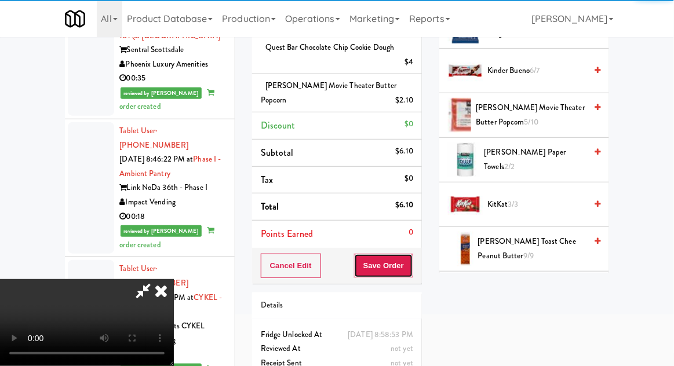
click at [408, 271] on button "Save Order" at bounding box center [383, 266] width 59 height 24
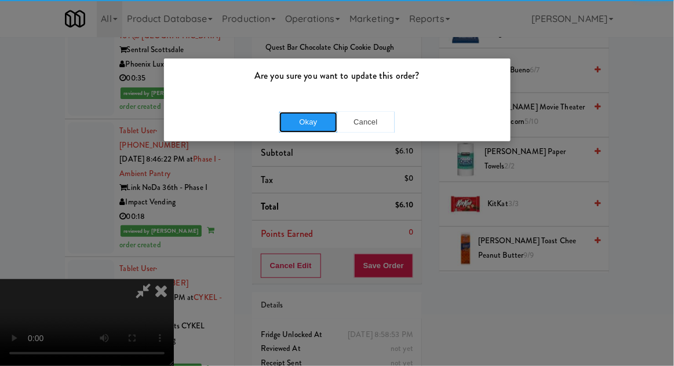
click at [307, 116] on button "Okay" at bounding box center [308, 122] width 58 height 21
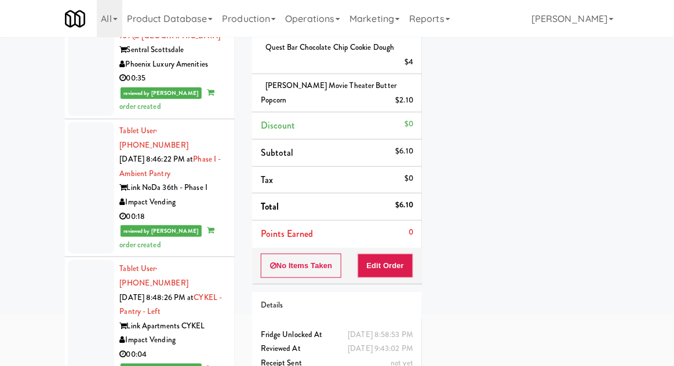
scroll to position [4446, 0]
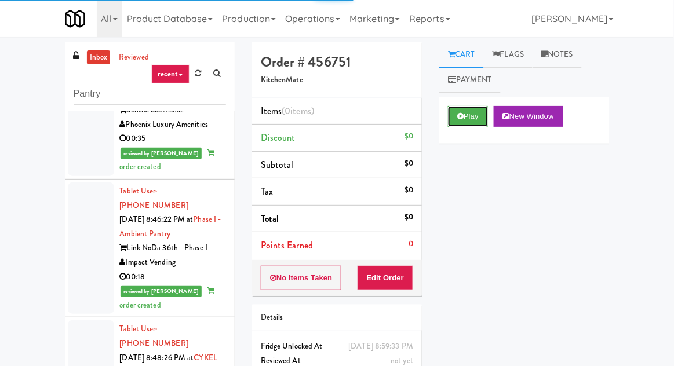
click at [471, 117] on button "Play" at bounding box center [468, 116] width 40 height 21
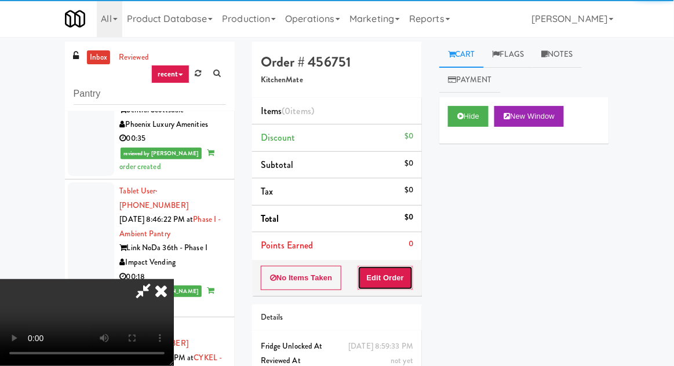
click at [402, 267] on button "Edit Order" at bounding box center [386, 278] width 56 height 24
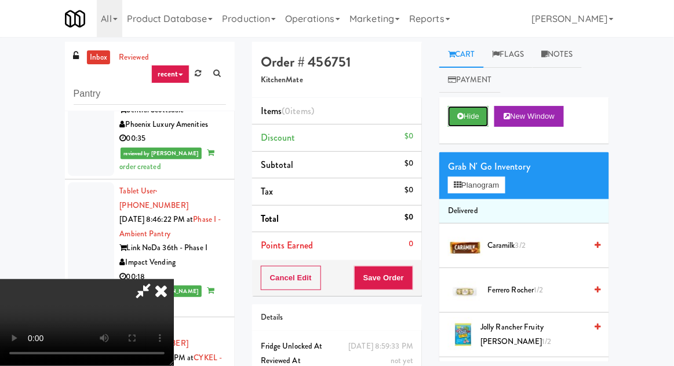
click at [484, 114] on button "Hide" at bounding box center [468, 116] width 41 height 21
click at [483, 119] on button "Hide" at bounding box center [468, 116] width 41 height 21
click at [502, 178] on button "Planogram" at bounding box center [476, 185] width 57 height 17
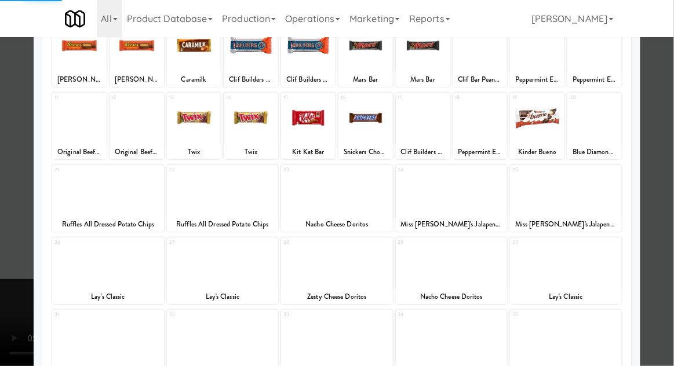
scroll to position [202, 0]
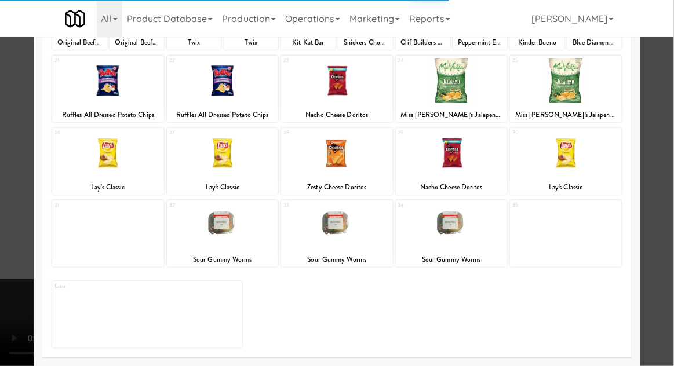
click at [115, 167] on div at bounding box center [108, 153] width 112 height 45
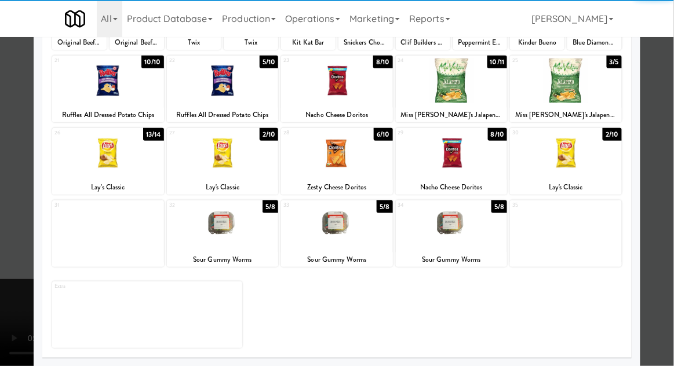
click at [121, 166] on div at bounding box center [108, 153] width 112 height 45
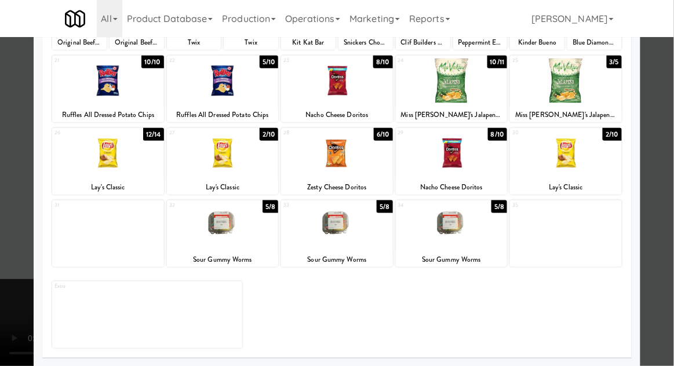
click at [1, 164] on div at bounding box center [337, 183] width 674 height 366
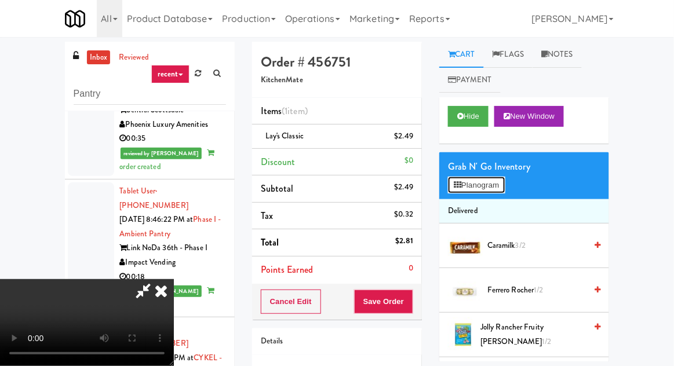
click at [505, 186] on button "Planogram" at bounding box center [476, 185] width 57 height 17
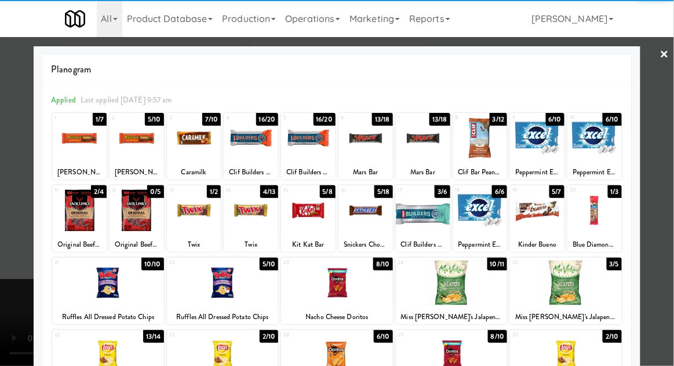
click at [319, 221] on div at bounding box center [308, 210] width 54 height 45
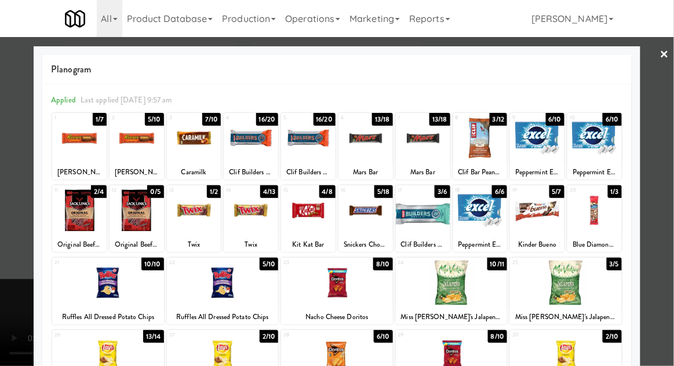
click at [7, 262] on div at bounding box center [337, 183] width 674 height 366
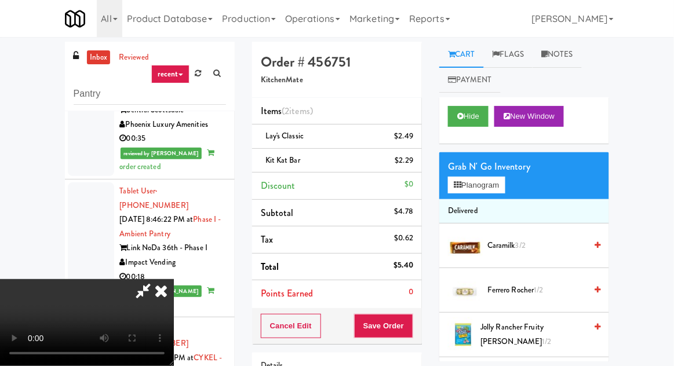
click at [422, 328] on div "Cancel Edit Save Order" at bounding box center [337, 326] width 170 height 36
click at [413, 326] on button "Save Order" at bounding box center [383, 326] width 59 height 24
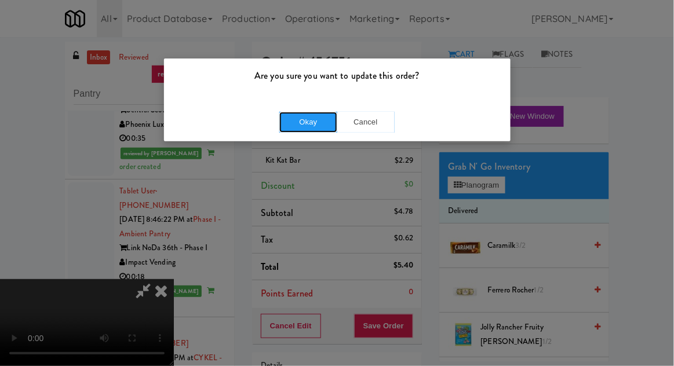
click at [301, 123] on button "Okay" at bounding box center [308, 122] width 58 height 21
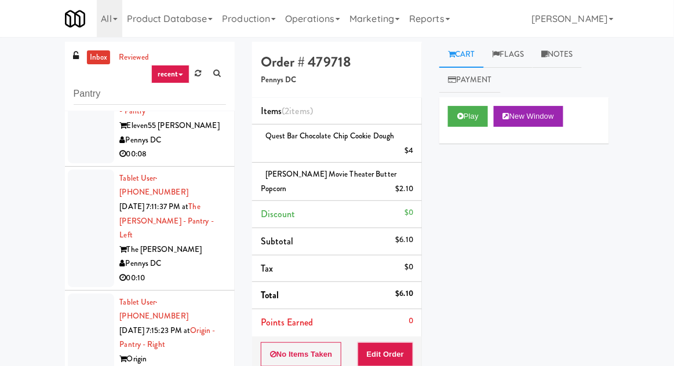
scroll to position [163, 0]
click at [104, 294] on div at bounding box center [91, 345] width 46 height 103
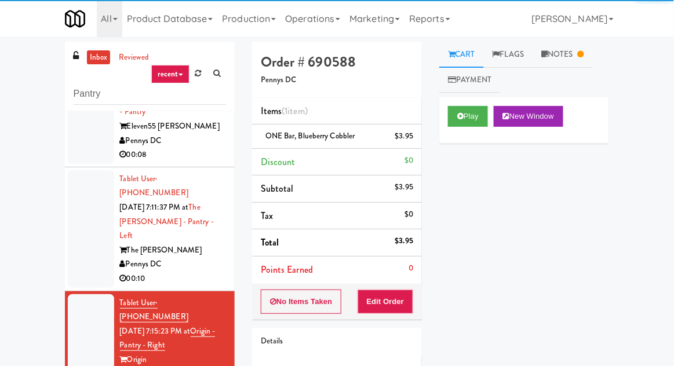
click at [93, 203] on div at bounding box center [91, 229] width 46 height 118
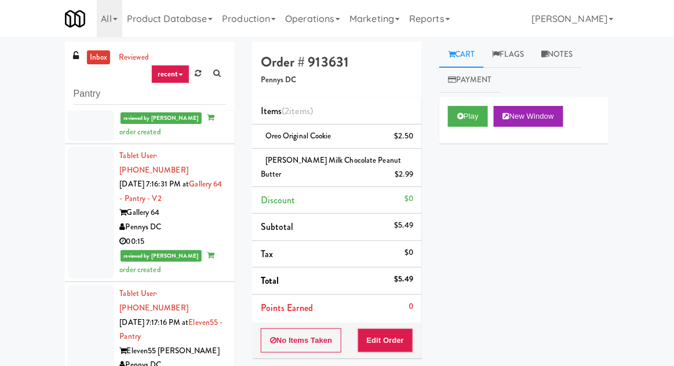
scroll to position [479, 0]
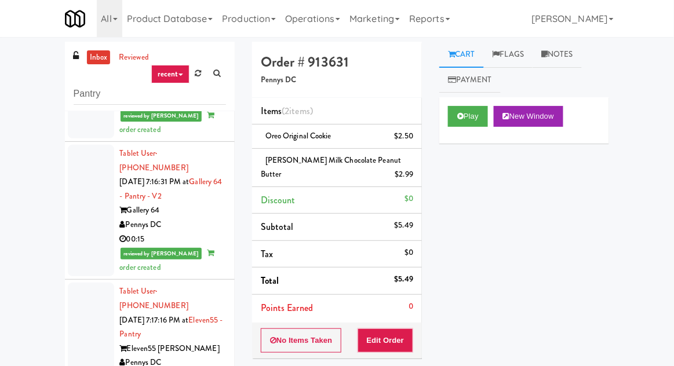
click at [95, 283] on div at bounding box center [91, 334] width 46 height 103
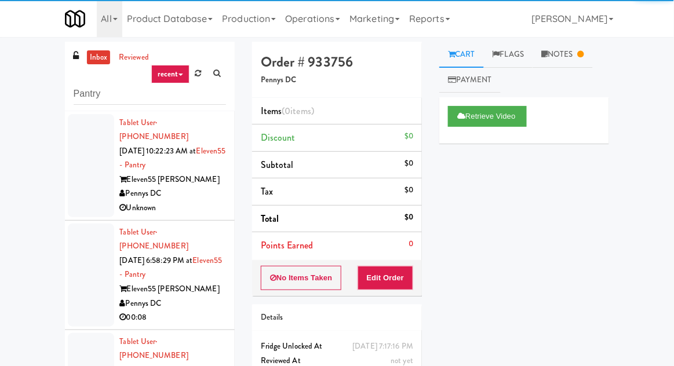
click at [94, 174] on div at bounding box center [91, 165] width 46 height 103
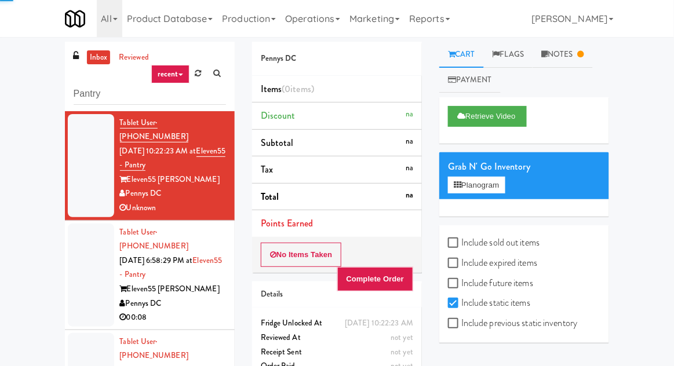
click at [91, 259] on div at bounding box center [91, 275] width 46 height 103
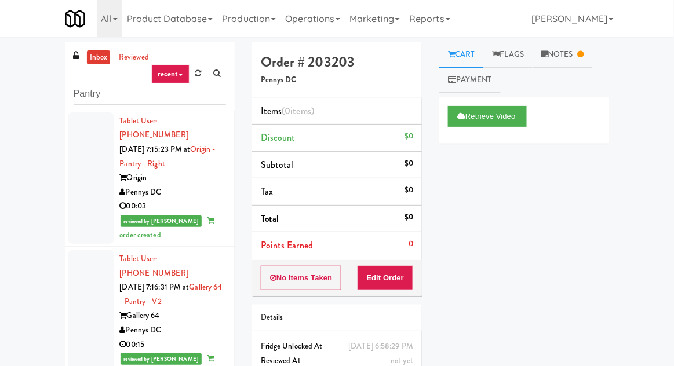
click at [91, 250] on div at bounding box center [91, 316] width 46 height 132
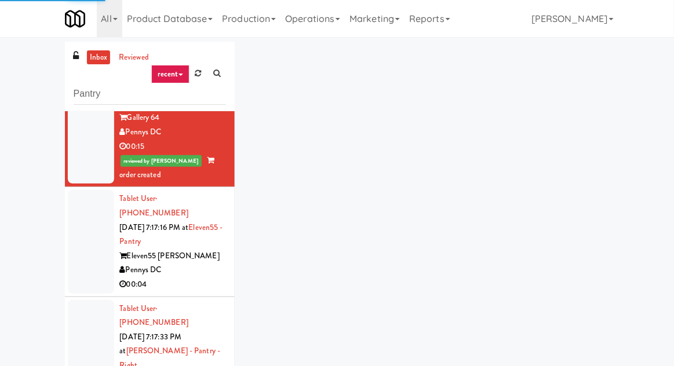
scroll to position [615, 0]
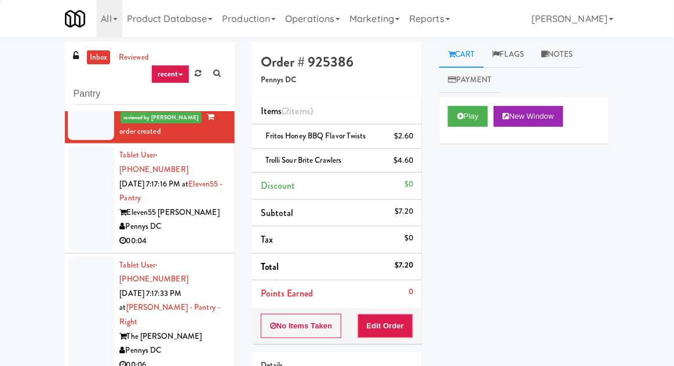
click at [85, 257] on div at bounding box center [91, 330] width 46 height 146
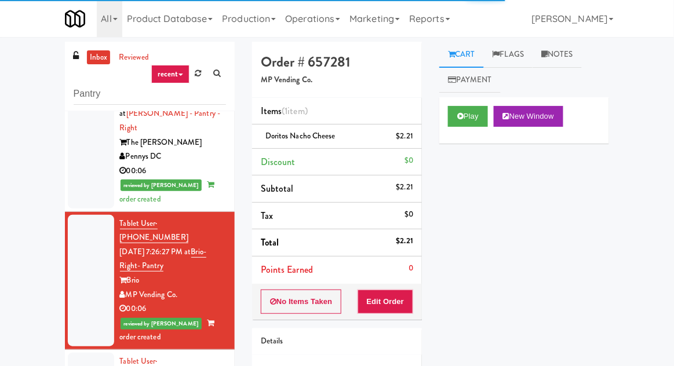
scroll to position [848, 0]
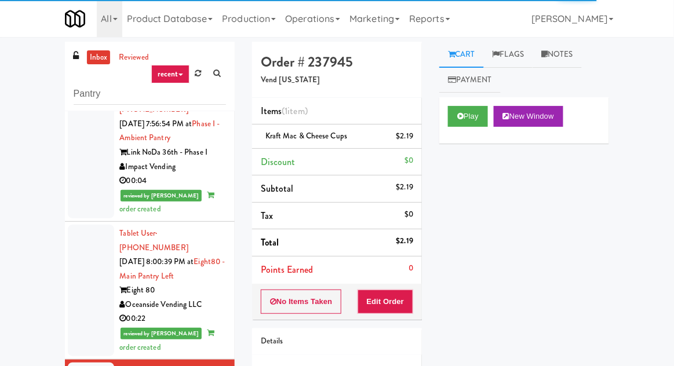
scroll to position [2332, 0]
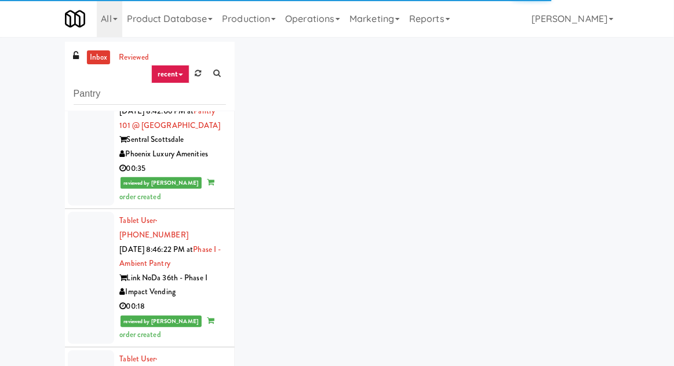
scroll to position [4503, 0]
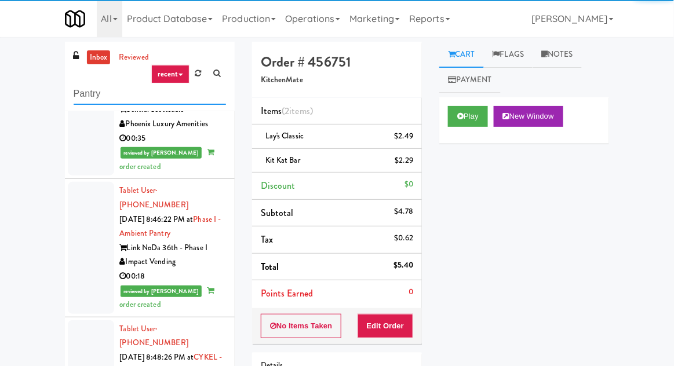
click at [84, 96] on input "Pantry" at bounding box center [150, 93] width 152 height 21
click at [79, 93] on input "Pantry" at bounding box center [150, 93] width 152 height 21
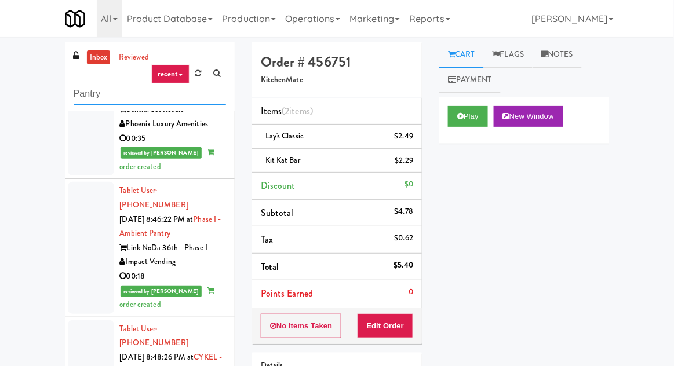
click at [74, 94] on input "Pantry" at bounding box center [150, 93] width 152 height 21
type input "Ambient"
click at [35, 73] on div "inbox reviewed recent all unclear take inventory issue suspicious failed recent…" at bounding box center [337, 255] width 674 height 426
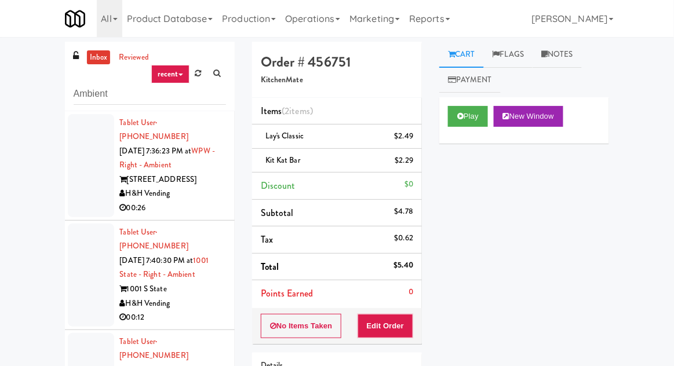
click at [96, 166] on div at bounding box center [91, 165] width 46 height 103
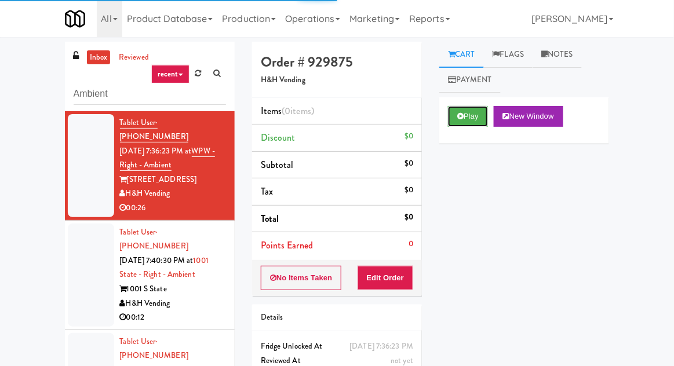
click at [479, 116] on button "Play" at bounding box center [468, 116] width 40 height 21
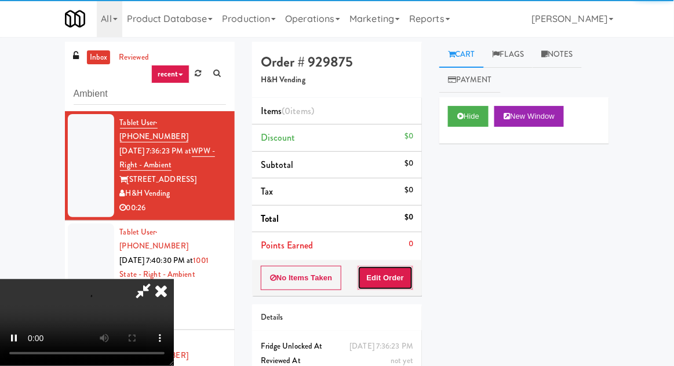
click at [390, 269] on button "Edit Order" at bounding box center [386, 278] width 56 height 24
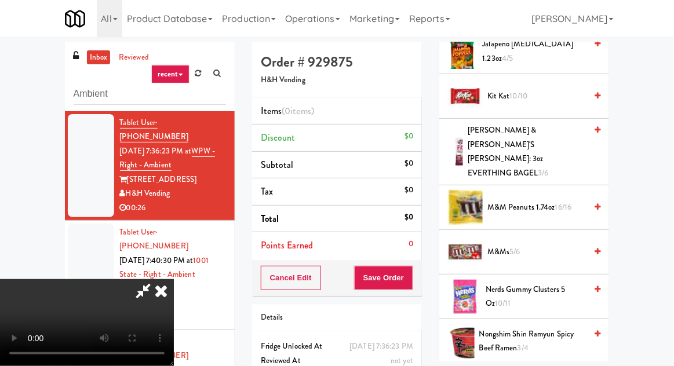
scroll to position [825, 0]
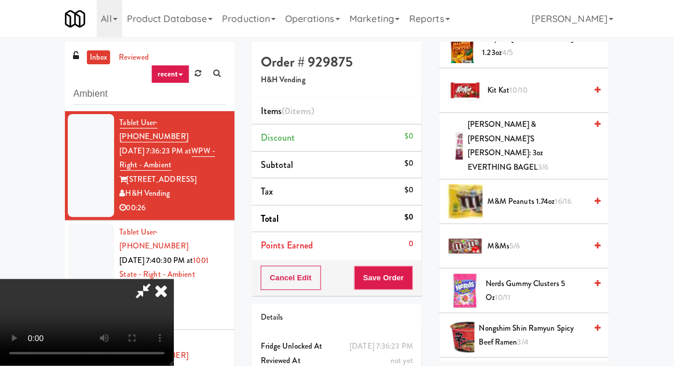
click at [531, 277] on span "Nerds Gummy Clusters 5 oz 10/11" at bounding box center [536, 291] width 100 height 28
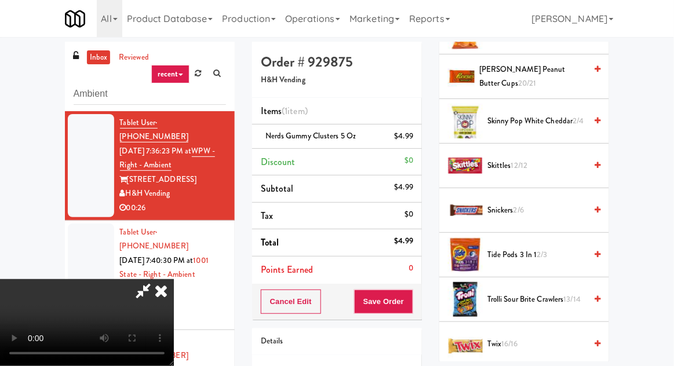
scroll to position [1363, 0]
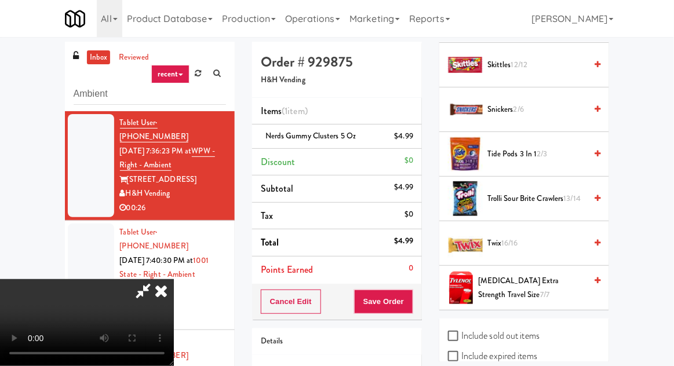
click at [524, 104] on span "2/6" at bounding box center [518, 109] width 10 height 11
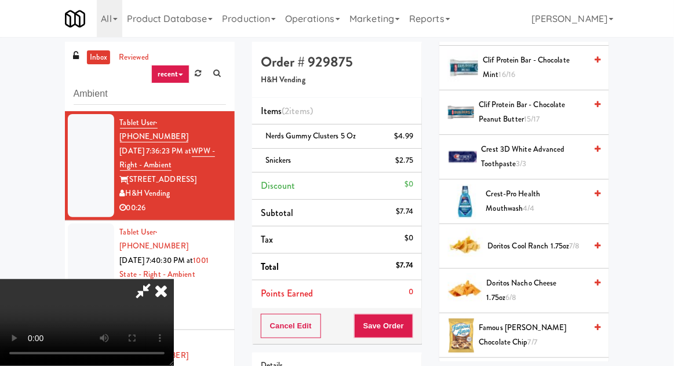
scroll to position [0, 0]
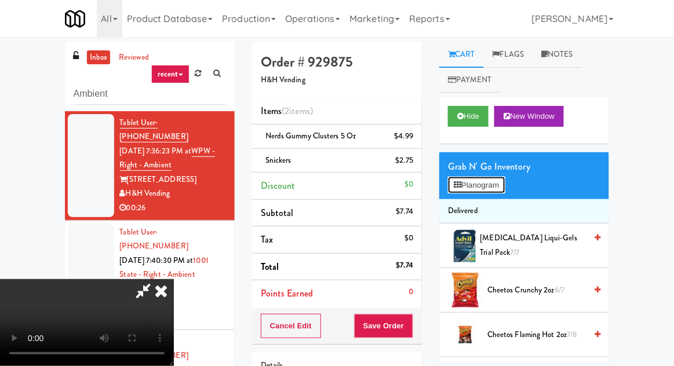
click at [488, 188] on button "Planogram" at bounding box center [476, 185] width 57 height 17
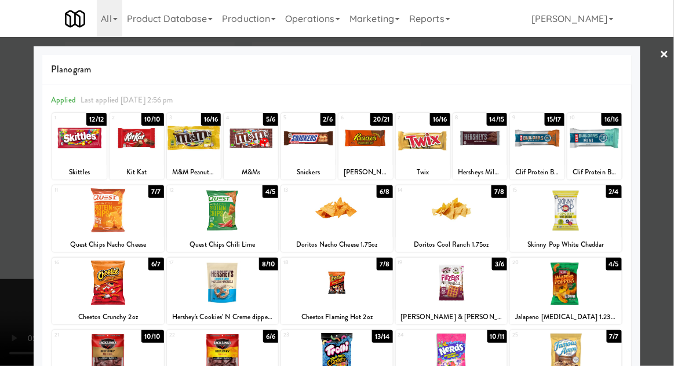
click at [13, 256] on div at bounding box center [337, 183] width 674 height 366
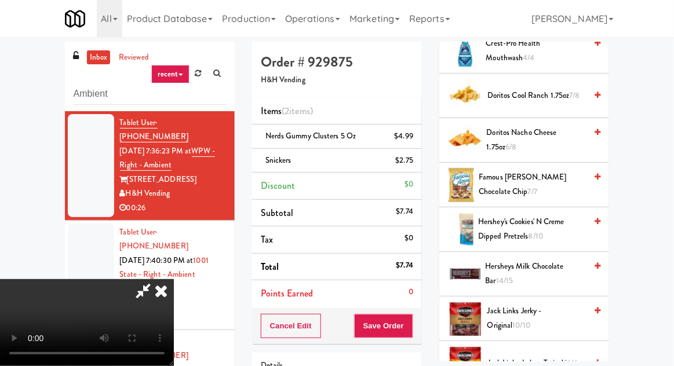
scroll to position [462, 0]
click at [507, 221] on span "Hershey's Cookies' N Creme dipped pretzels 8/10" at bounding box center [532, 229] width 108 height 28
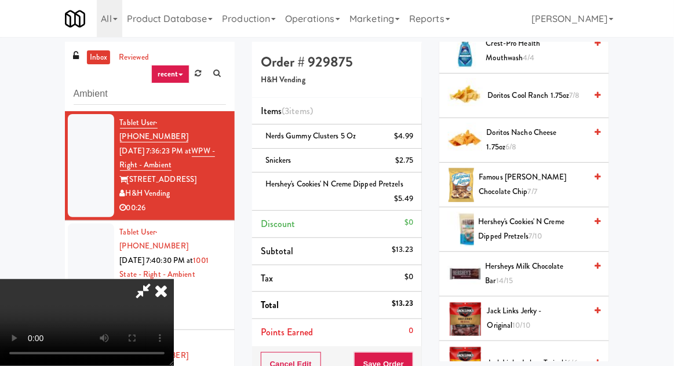
scroll to position [91, 0]
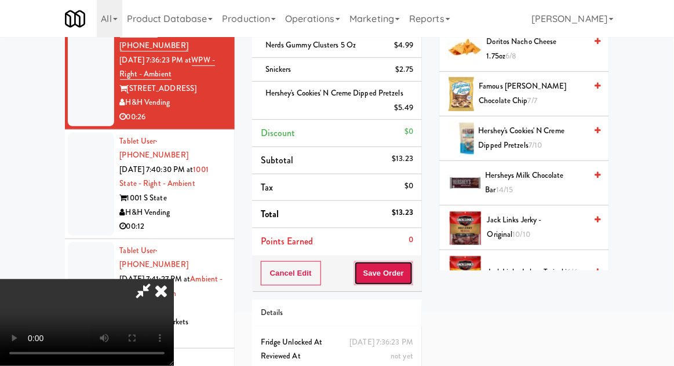
click at [409, 280] on button "Save Order" at bounding box center [383, 273] width 59 height 24
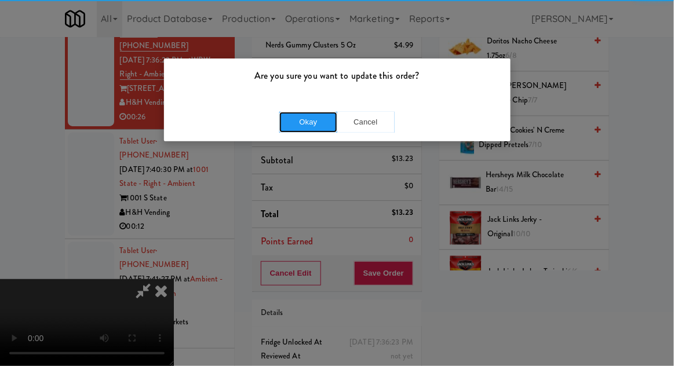
click at [298, 120] on button "Okay" at bounding box center [308, 122] width 58 height 21
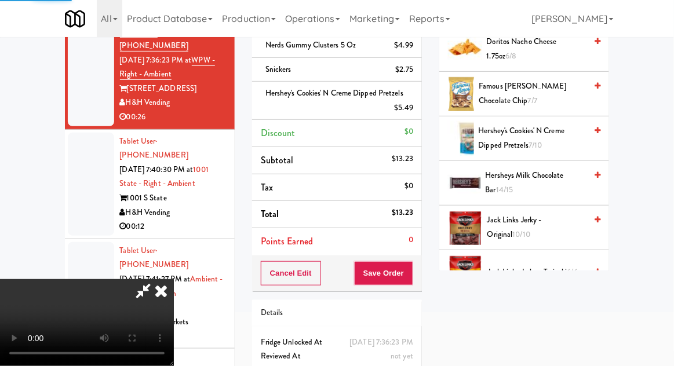
scroll to position [114, 0]
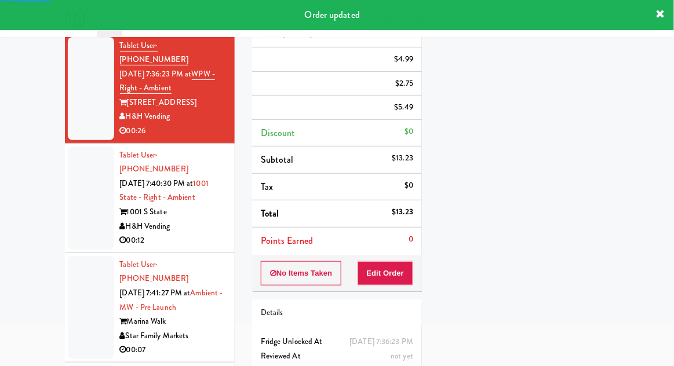
click at [72, 210] on div at bounding box center [91, 198] width 46 height 103
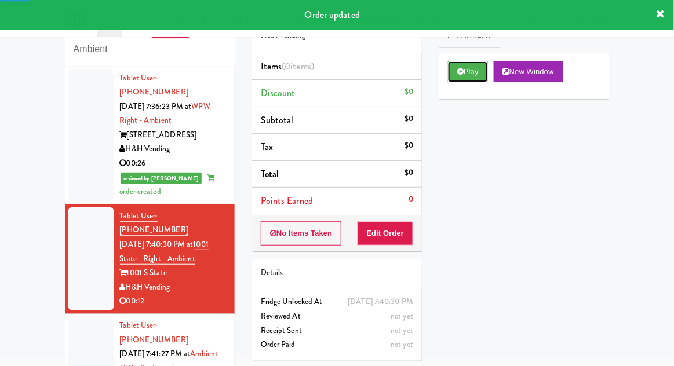
click at [459, 72] on icon at bounding box center [460, 72] width 6 height 8
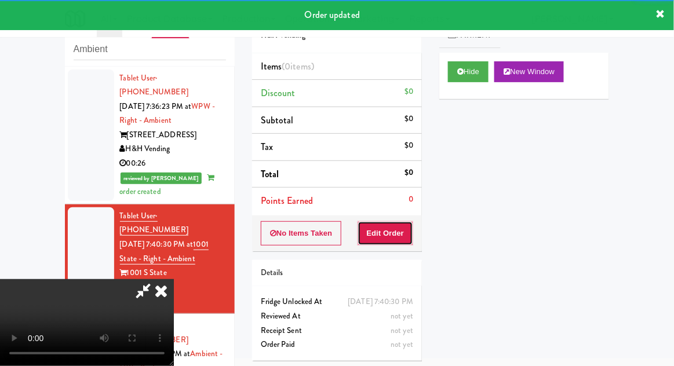
click at [391, 234] on button "Edit Order" at bounding box center [386, 233] width 56 height 24
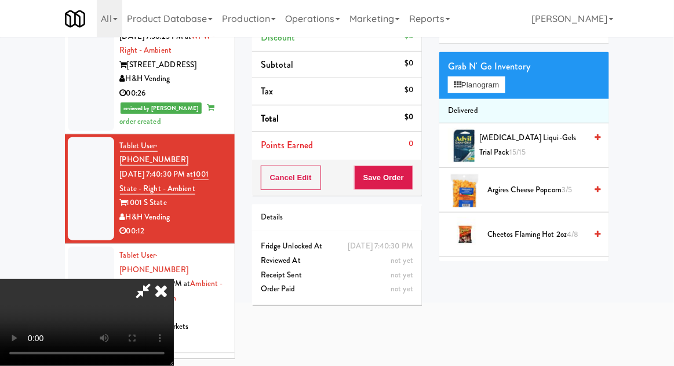
scroll to position [0, 0]
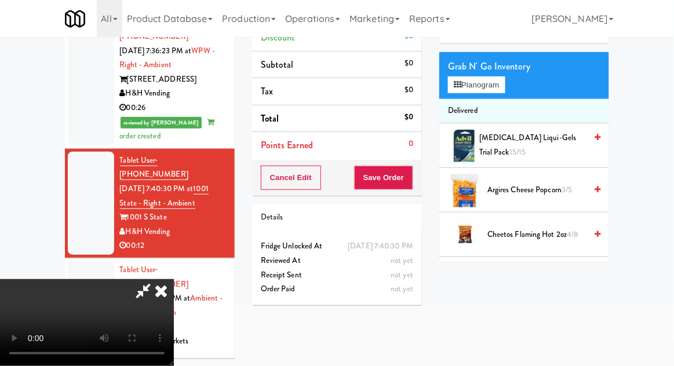
click at [174, 279] on icon at bounding box center [160, 290] width 25 height 23
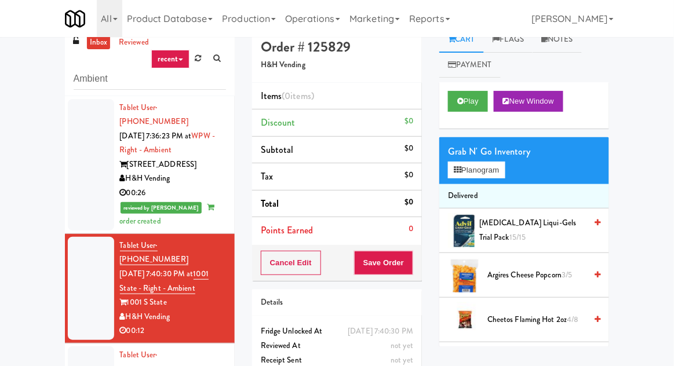
scroll to position [45, 0]
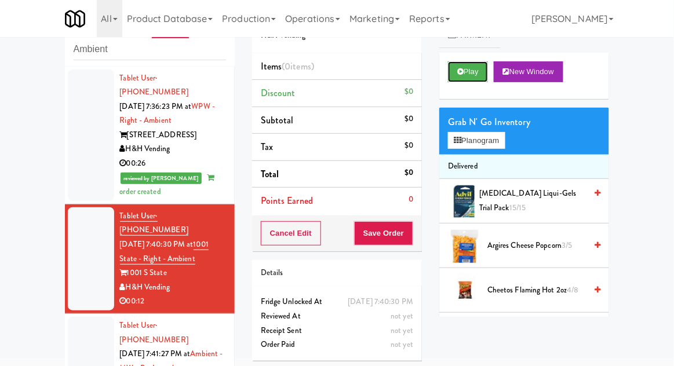
click at [457, 78] on button "Play" at bounding box center [468, 71] width 40 height 21
click at [385, 229] on button "Save Order" at bounding box center [383, 233] width 59 height 24
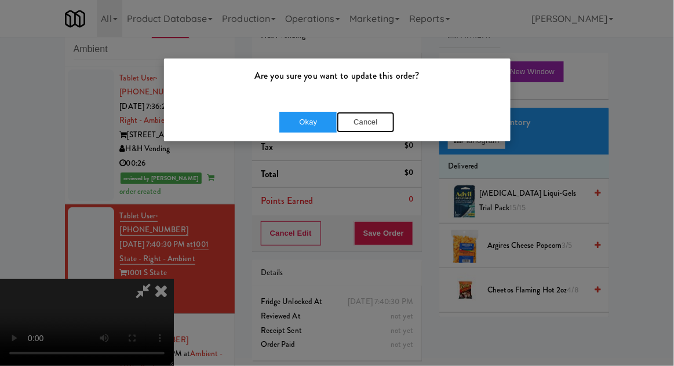
click at [363, 130] on button "Cancel" at bounding box center [366, 122] width 58 height 21
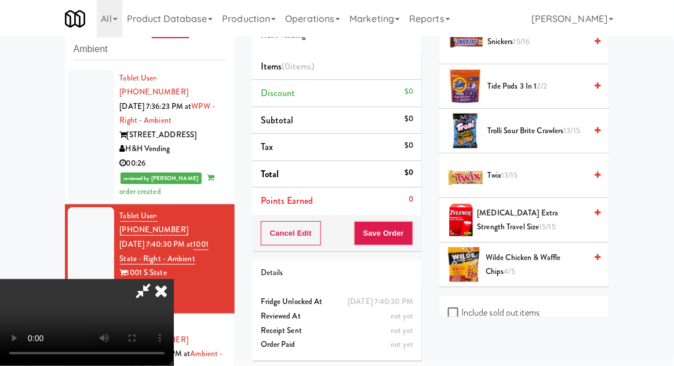
scroll to position [1301, 0]
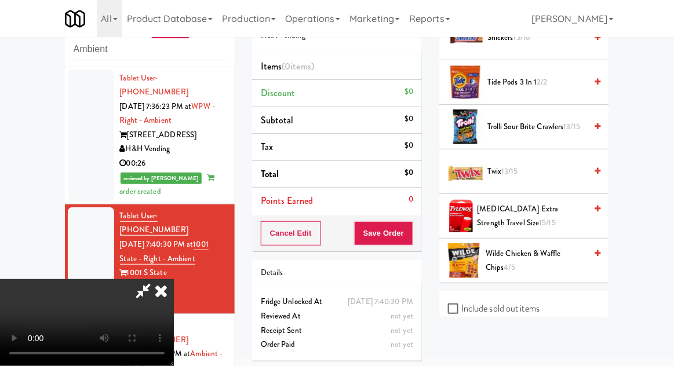
click at [546, 120] on span "Trolli Sour Brite Crawlers 13/15" at bounding box center [536, 127] width 99 height 14
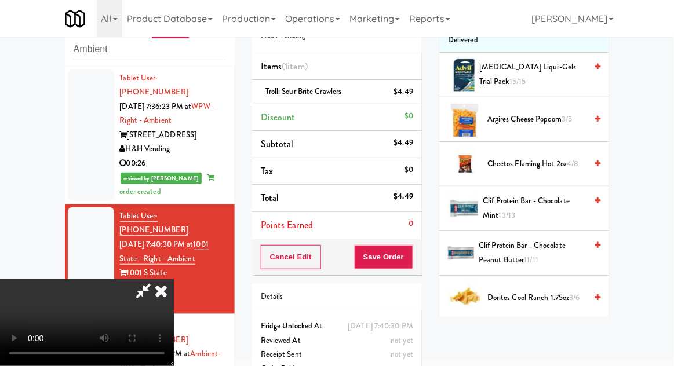
scroll to position [126, 0]
click at [567, 158] on span "Cheetos Flaming Hot 2oz 4/8" at bounding box center [536, 165] width 99 height 14
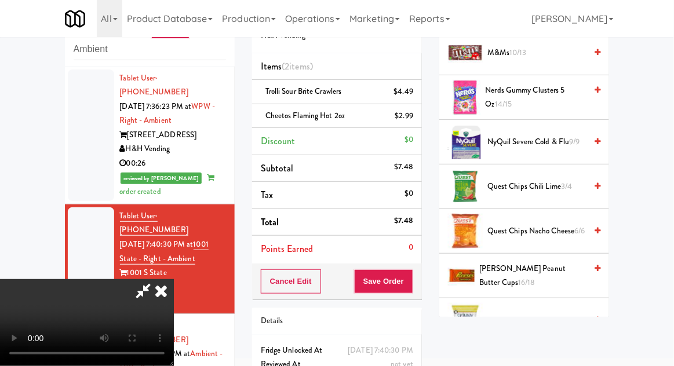
scroll to position [840, 0]
click at [577, 179] on span "Quest Chips Chili Lime 3/4" at bounding box center [536, 186] width 99 height 14
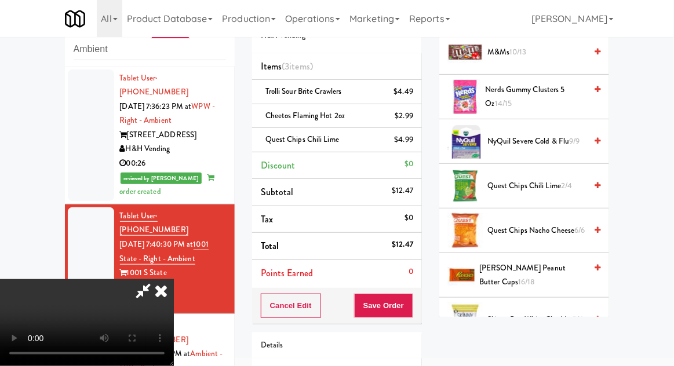
click at [420, 300] on div "Cancel Edit Save Order" at bounding box center [337, 306] width 170 height 36
click at [411, 311] on button "Save Order" at bounding box center [383, 306] width 59 height 24
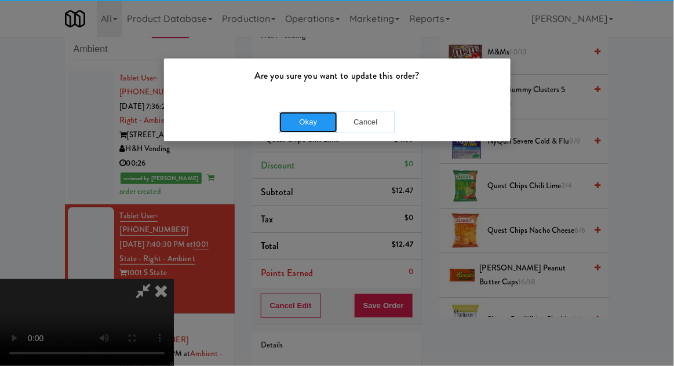
click at [308, 118] on button "Okay" at bounding box center [308, 122] width 58 height 21
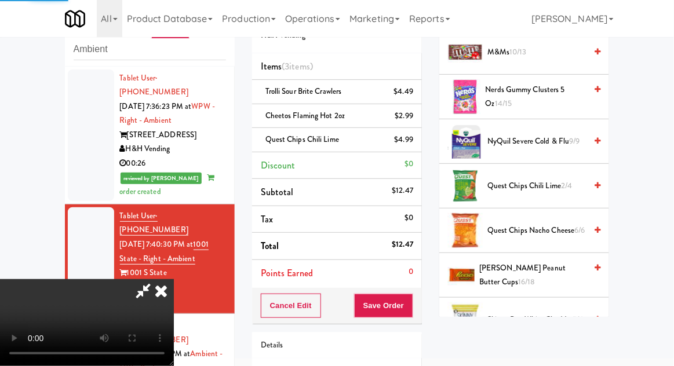
scroll to position [114, 0]
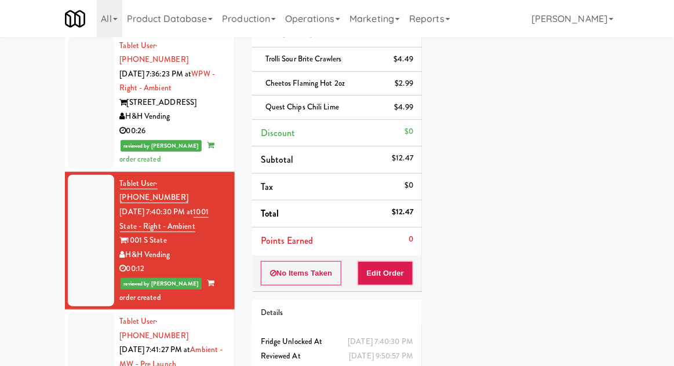
click at [76, 313] on div at bounding box center [91, 364] width 46 height 103
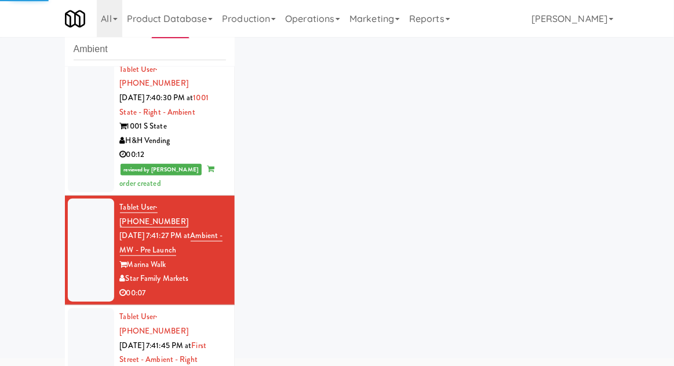
scroll to position [151, 0]
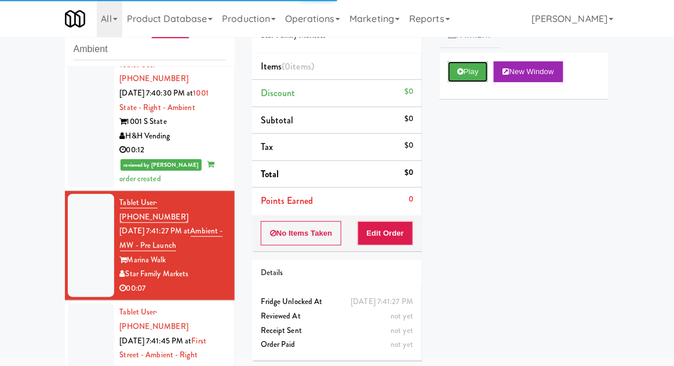
click at [477, 67] on button "Play" at bounding box center [468, 71] width 40 height 21
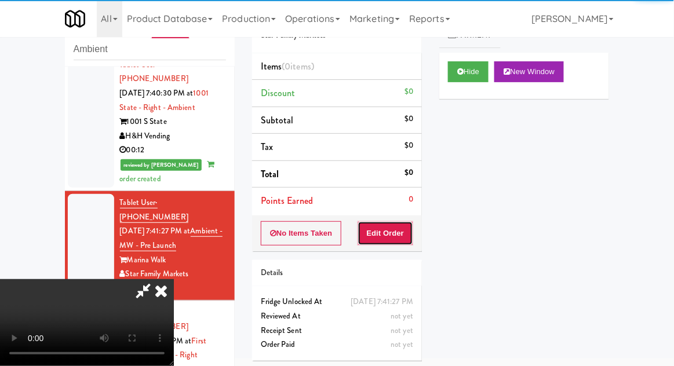
click at [399, 235] on button "Edit Order" at bounding box center [386, 233] width 56 height 24
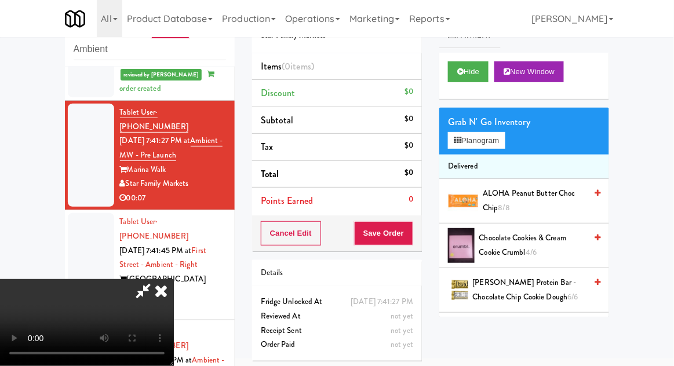
scroll to position [0, 0]
click at [505, 142] on button "Planogram" at bounding box center [476, 140] width 57 height 17
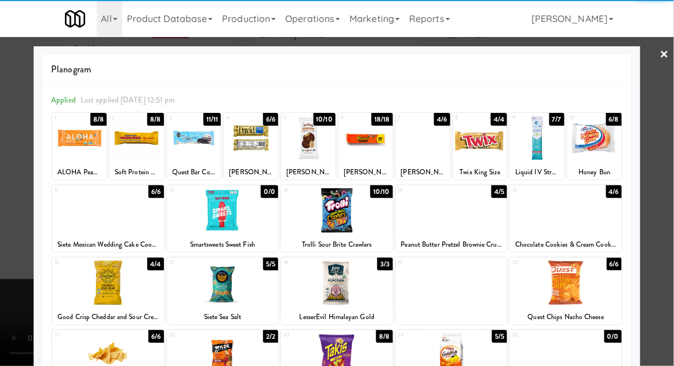
click at [433, 214] on div at bounding box center [452, 210] width 112 height 45
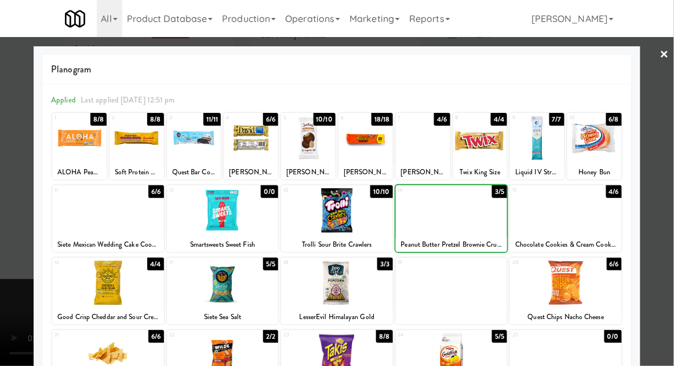
click at [669, 109] on div at bounding box center [337, 183] width 674 height 366
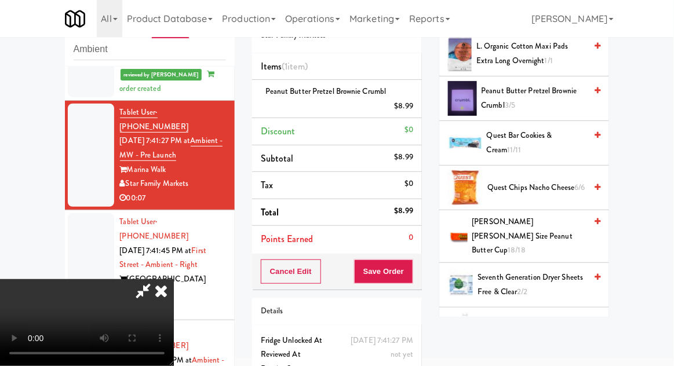
scroll to position [42, 0]
click at [406, 272] on button "Save Order" at bounding box center [383, 272] width 59 height 24
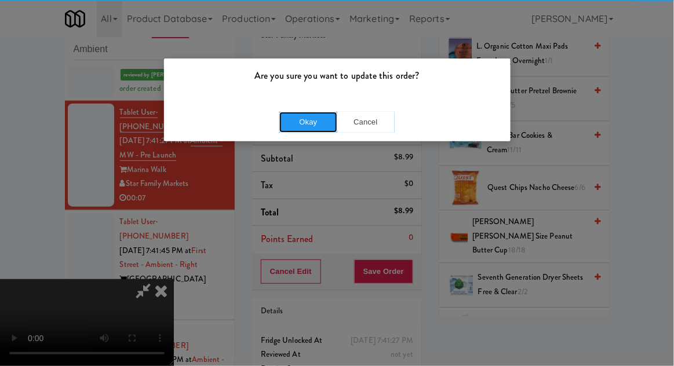
click at [315, 118] on button "Okay" at bounding box center [308, 122] width 58 height 21
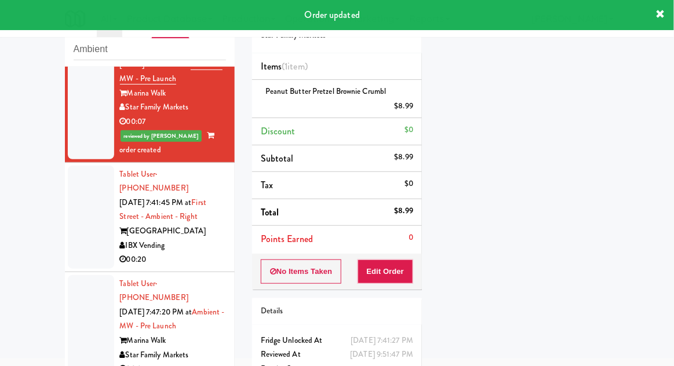
scroll to position [323, 0]
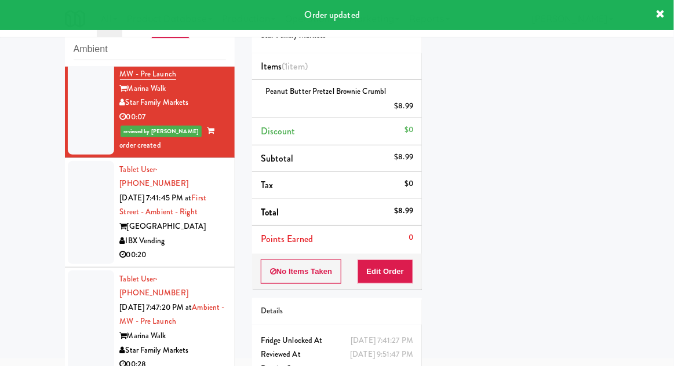
click at [76, 195] on div at bounding box center [91, 212] width 46 height 103
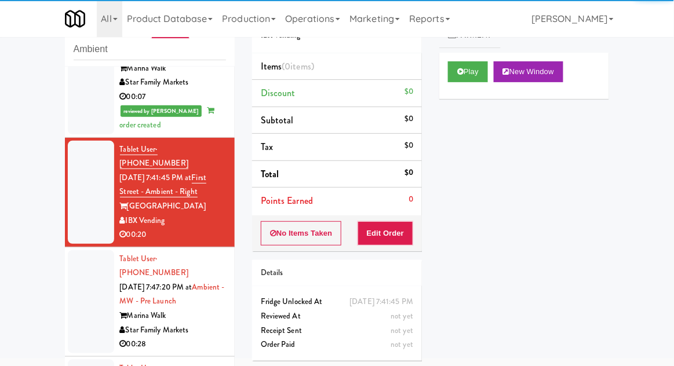
scroll to position [349, 0]
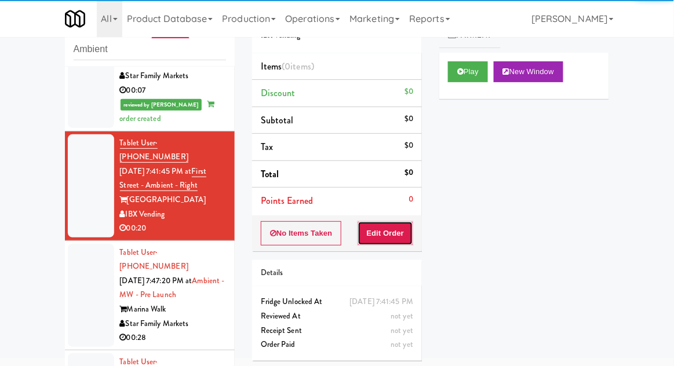
click at [400, 232] on button "Edit Order" at bounding box center [386, 233] width 56 height 24
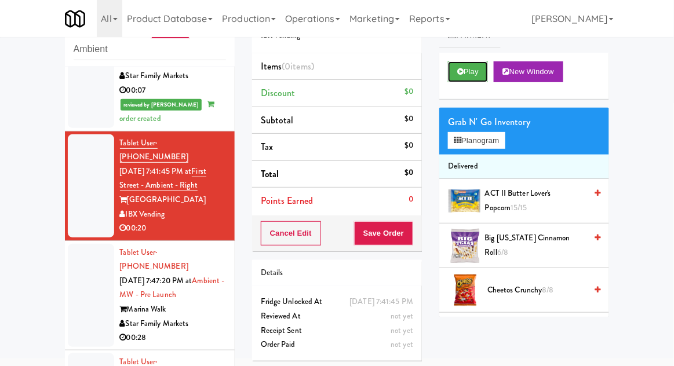
click at [483, 79] on button "Play" at bounding box center [468, 71] width 40 height 21
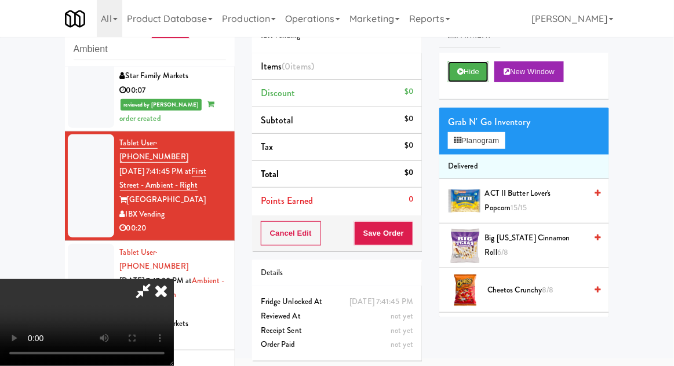
click at [478, 78] on button "Hide" at bounding box center [468, 71] width 41 height 21
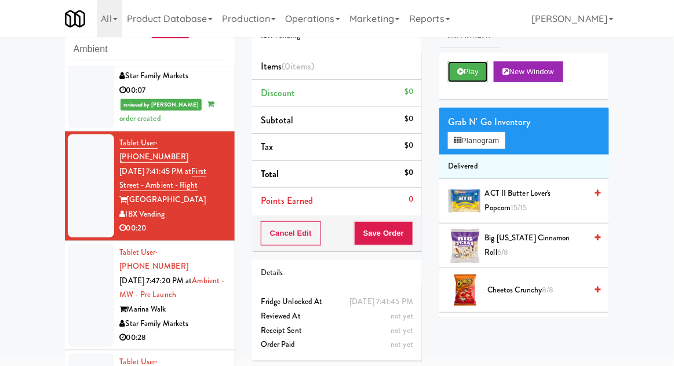
click at [484, 76] on button "Play" at bounding box center [468, 71] width 40 height 21
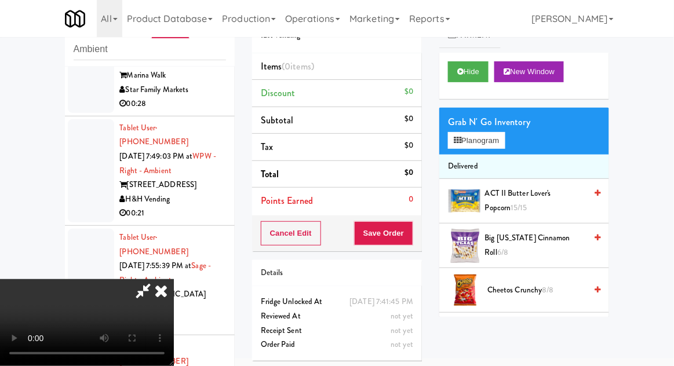
click at [83, 229] on div at bounding box center [91, 280] width 46 height 103
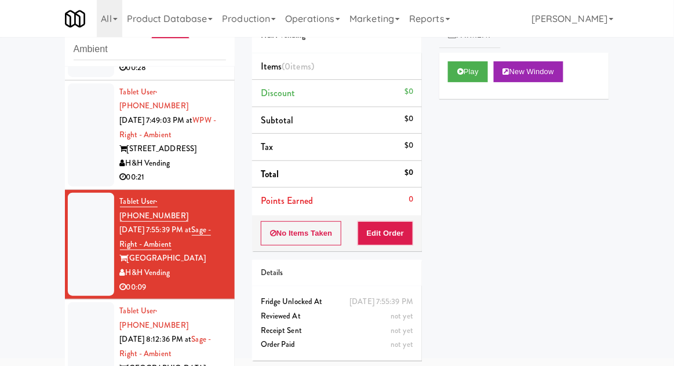
scroll to position [617, 0]
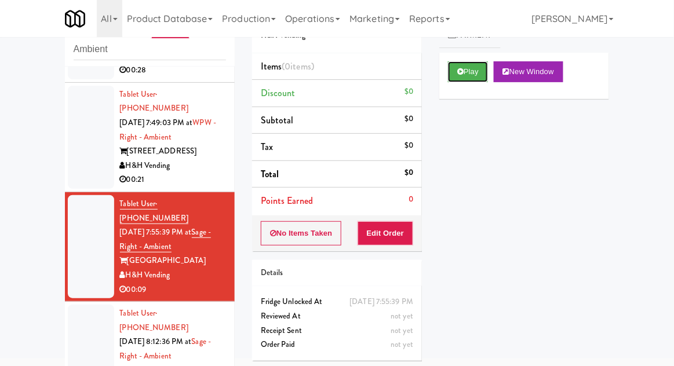
click at [449, 71] on button "Play" at bounding box center [468, 71] width 40 height 21
click at [381, 232] on button "Edit Order" at bounding box center [386, 233] width 56 height 24
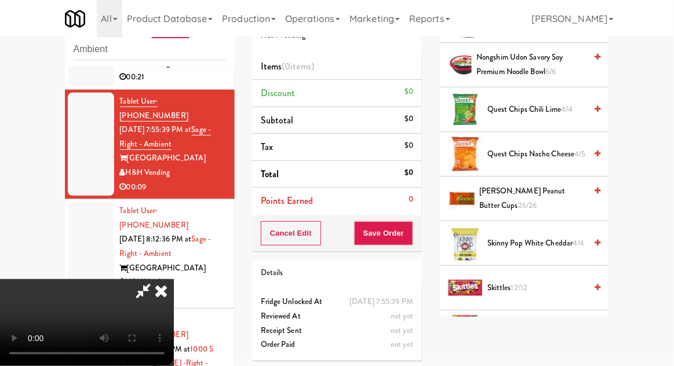
scroll to position [894, 0]
click at [543, 194] on span "Reese's Peanut Butter Cups 26/26" at bounding box center [532, 199] width 107 height 28
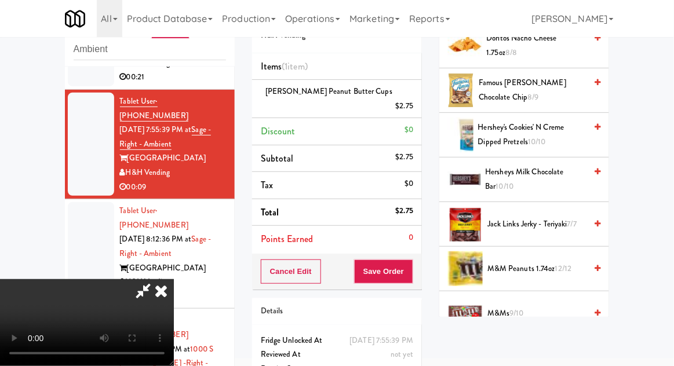
scroll to position [424, 0]
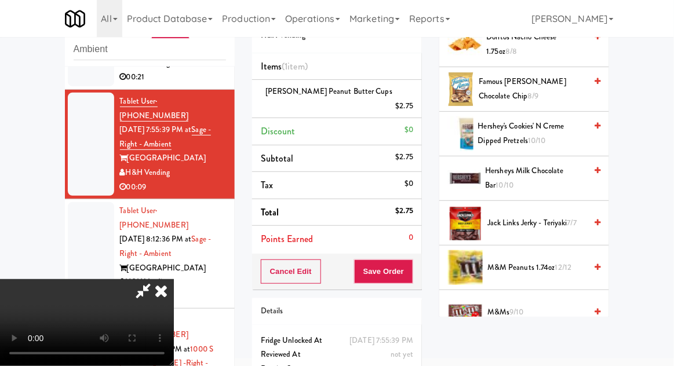
click at [545, 170] on span "Hersheys Milk Chocolate Bar 10/10" at bounding box center [536, 178] width 101 height 28
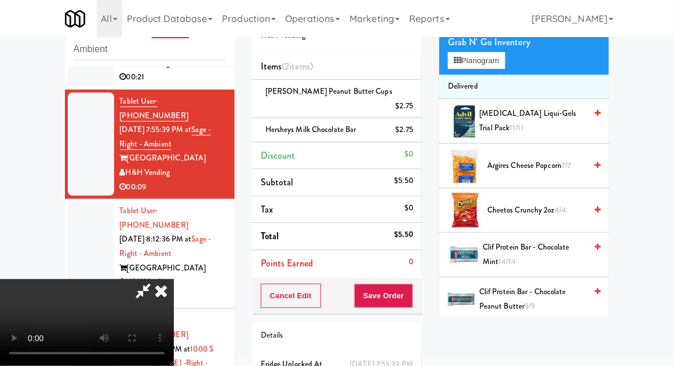
scroll to position [0, 0]
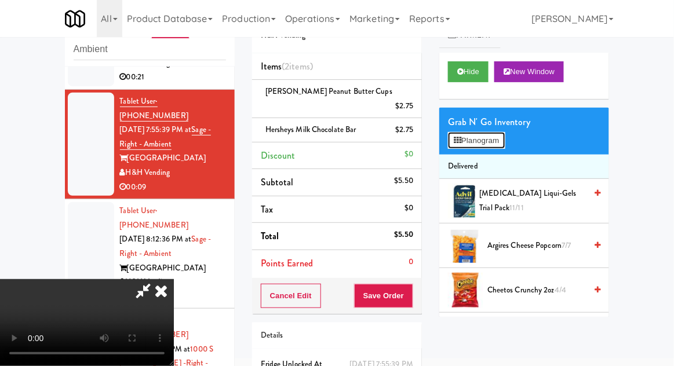
click at [476, 143] on button "Planogram" at bounding box center [476, 140] width 57 height 17
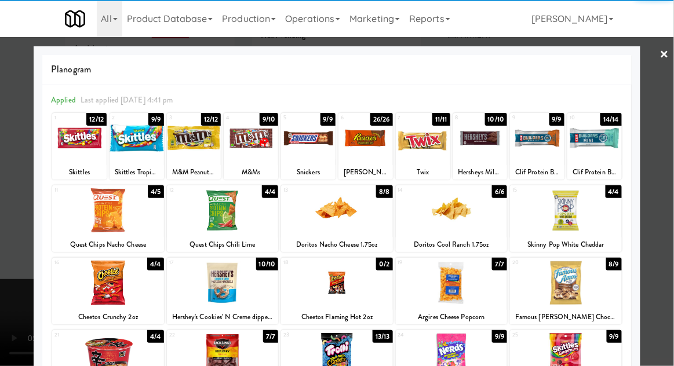
click at [13, 195] on div at bounding box center [337, 183] width 674 height 366
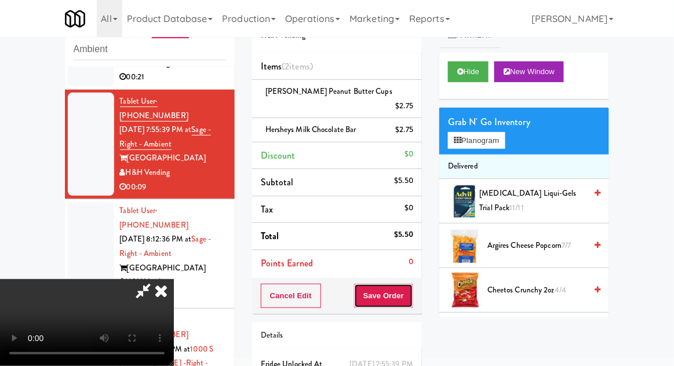
click at [409, 288] on button "Save Order" at bounding box center [383, 296] width 59 height 24
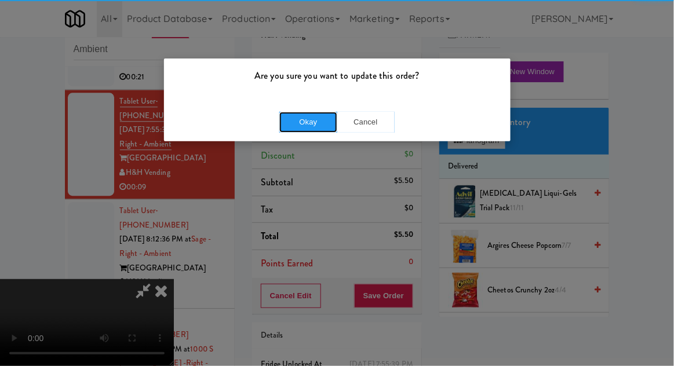
click at [307, 113] on button "Okay" at bounding box center [308, 122] width 58 height 21
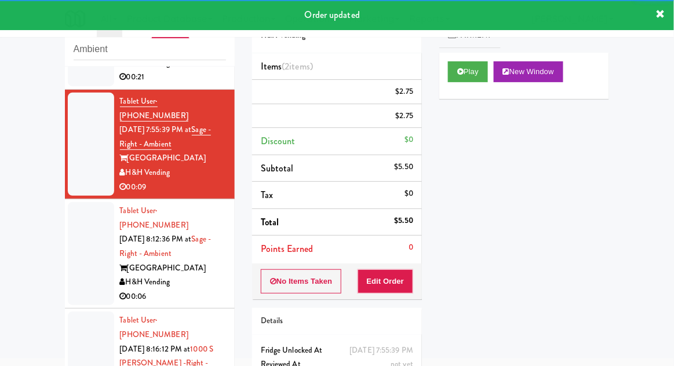
click at [77, 202] on div at bounding box center [91, 253] width 46 height 103
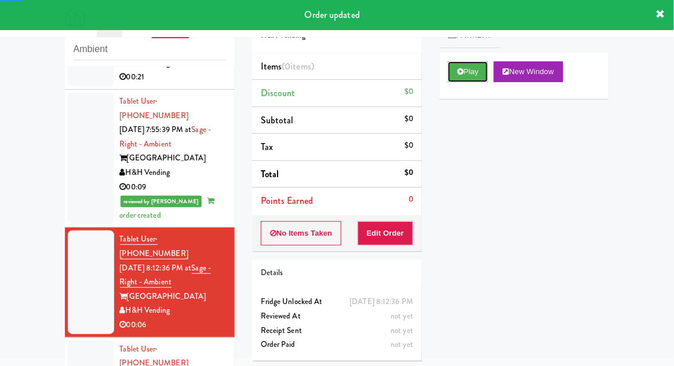
click at [455, 73] on button "Play" at bounding box center [468, 71] width 40 height 21
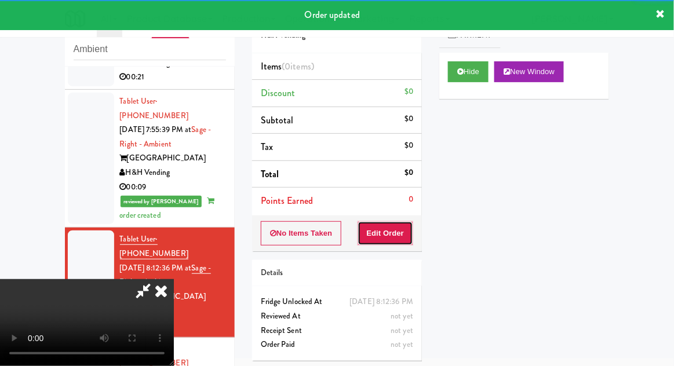
click at [389, 242] on button "Edit Order" at bounding box center [386, 233] width 56 height 24
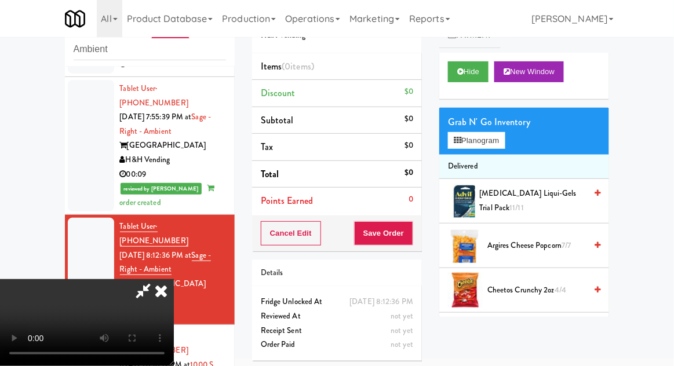
scroll to position [731, 0]
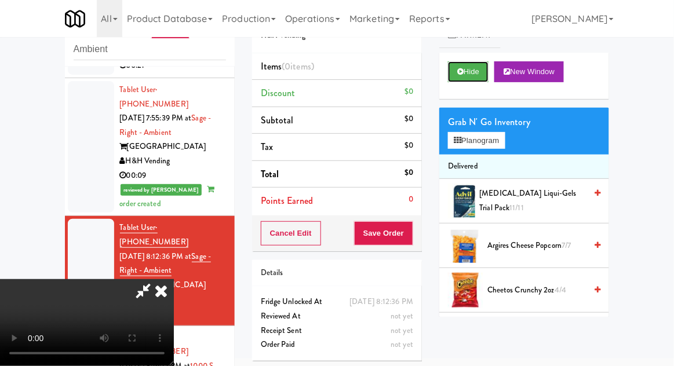
click at [476, 79] on button "Hide" at bounding box center [468, 71] width 41 height 21
click at [484, 79] on button "Hide" at bounding box center [468, 71] width 41 height 21
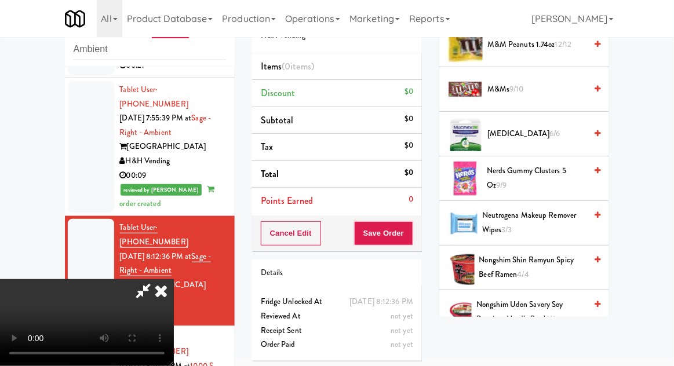
scroll to position [662, 0]
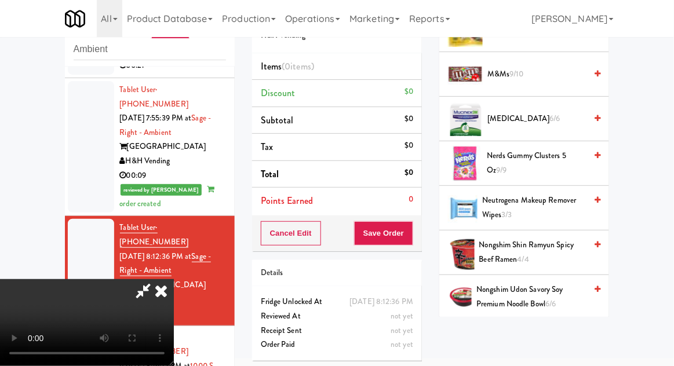
click at [545, 247] on span "Nongshim Shin Ramyun Spicy Beef Ramen 4/4" at bounding box center [532, 252] width 107 height 28
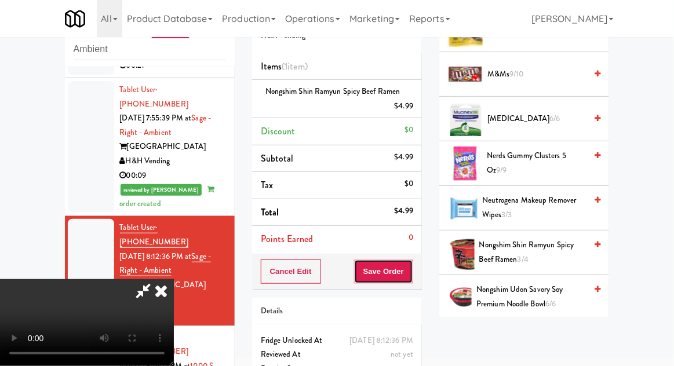
click at [412, 278] on button "Save Order" at bounding box center [383, 272] width 59 height 24
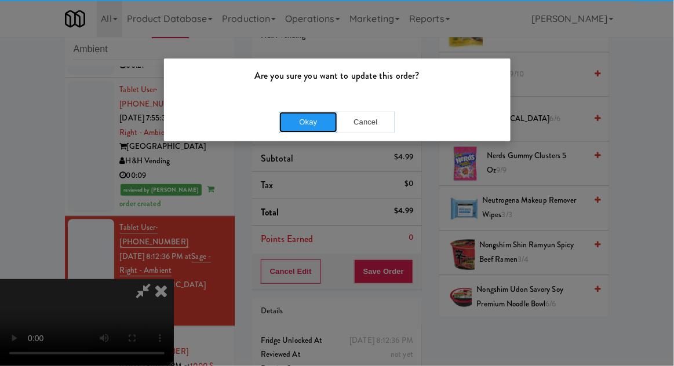
click at [314, 125] on button "Okay" at bounding box center [308, 122] width 58 height 21
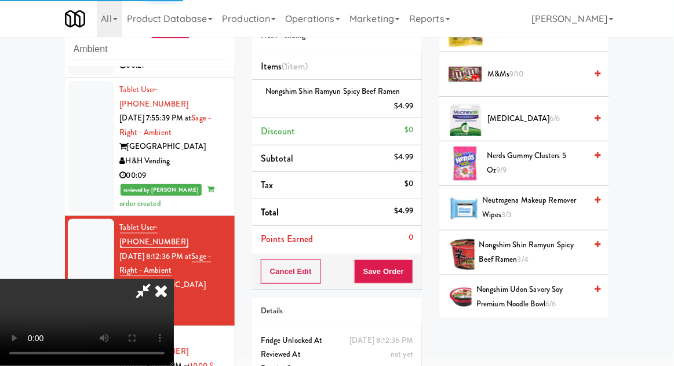
scroll to position [114, 0]
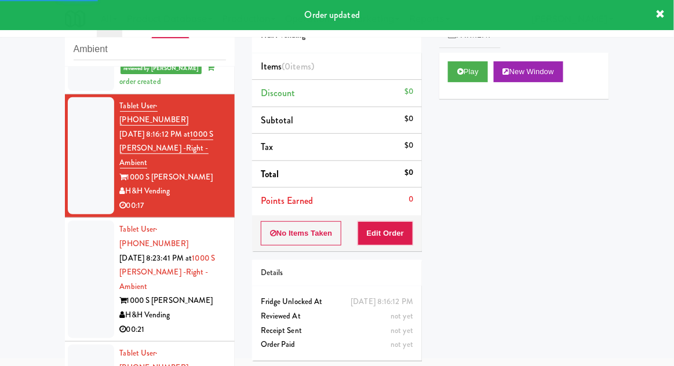
scroll to position [992, 0]
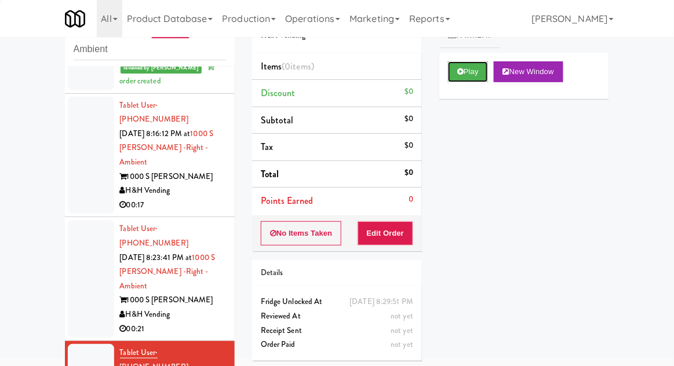
click at [474, 66] on button "Play" at bounding box center [468, 71] width 40 height 21
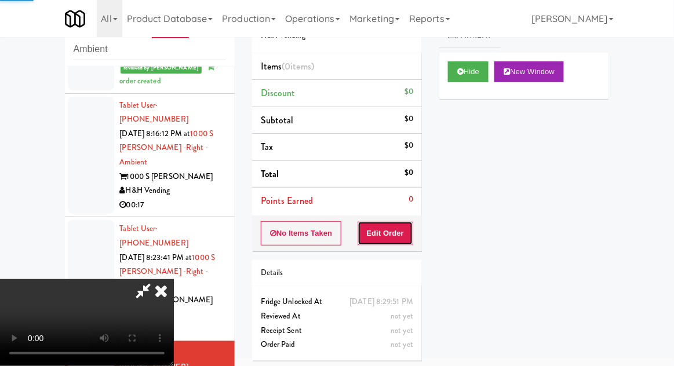
click at [395, 233] on button "Edit Order" at bounding box center [386, 233] width 56 height 24
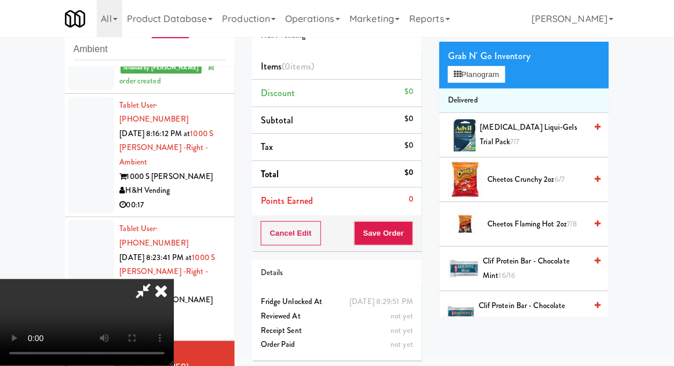
scroll to position [65, 0]
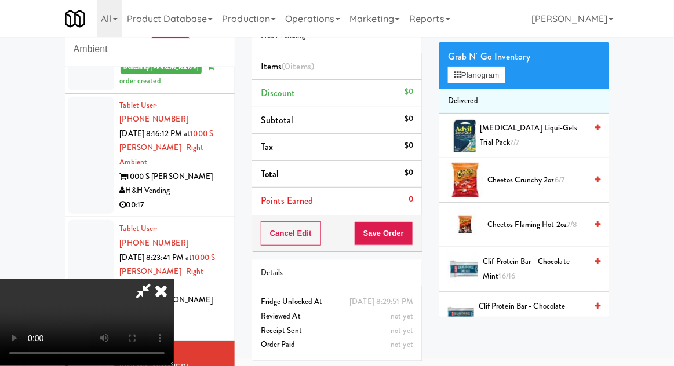
click at [562, 223] on span "Cheetos Flaming Hot 2oz 7/8" at bounding box center [536, 225] width 99 height 14
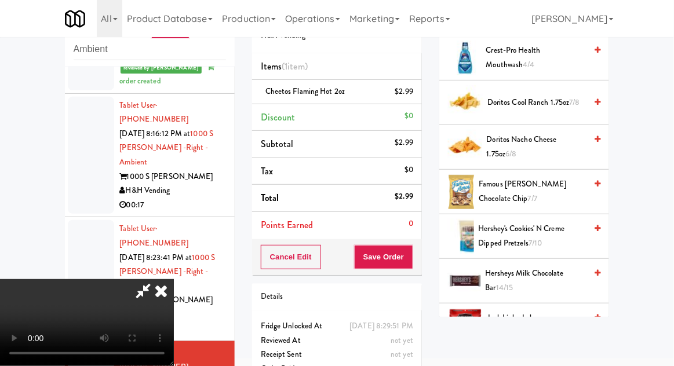
scroll to position [420, 0]
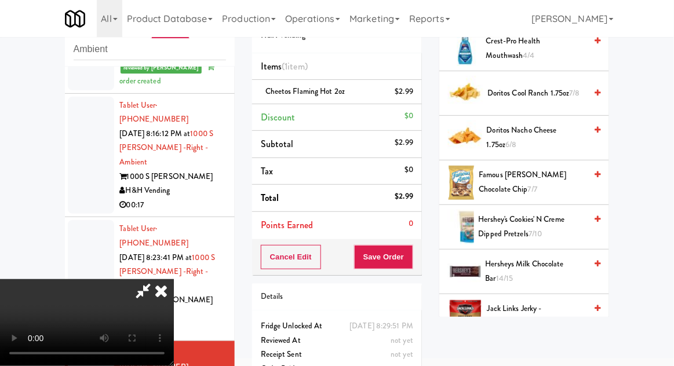
click at [545, 257] on span "Hersheys Milk Chocolate Bar 14/15" at bounding box center [536, 271] width 101 height 28
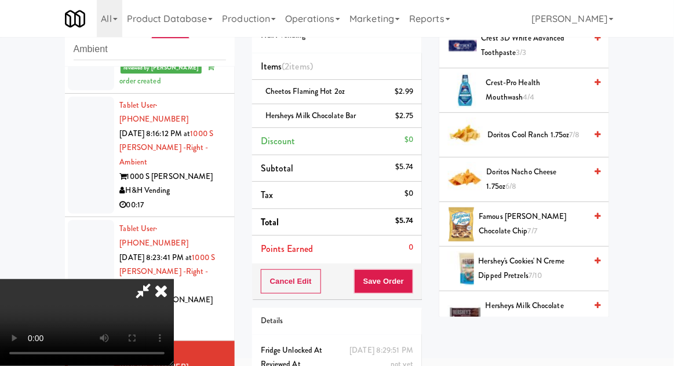
scroll to position [371, 0]
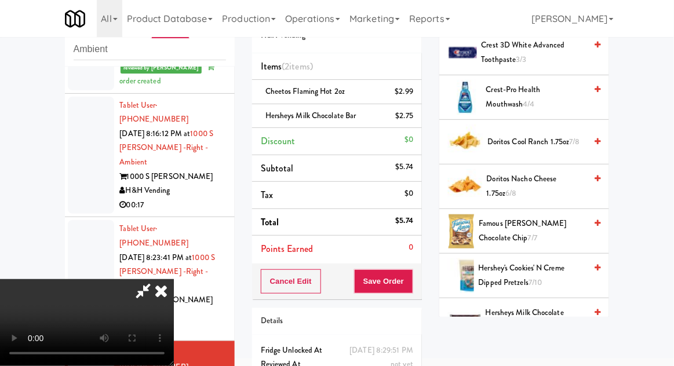
click at [559, 220] on span "Famous Amos Chocolate Chip 7/7" at bounding box center [532, 231] width 107 height 28
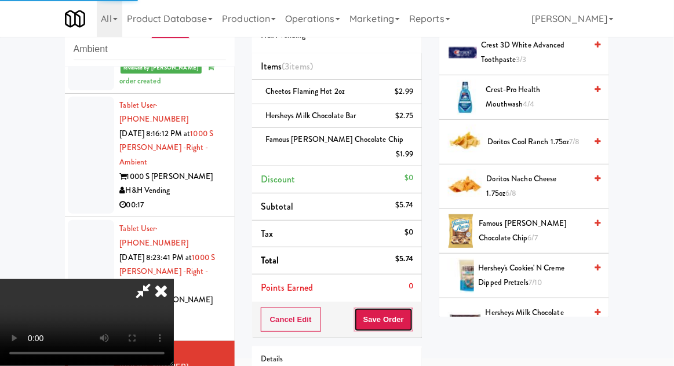
click at [411, 308] on button "Save Order" at bounding box center [383, 320] width 59 height 24
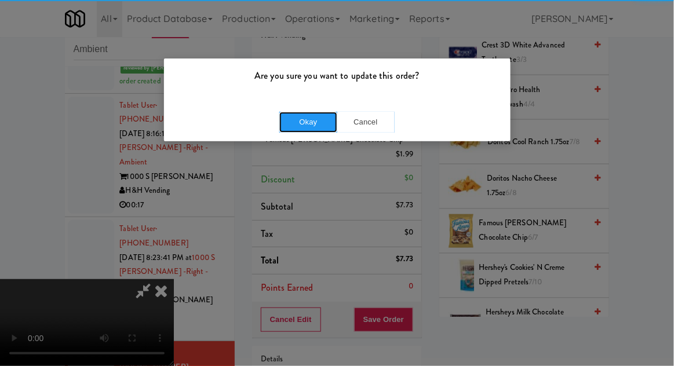
click at [295, 118] on button "Okay" at bounding box center [308, 122] width 58 height 21
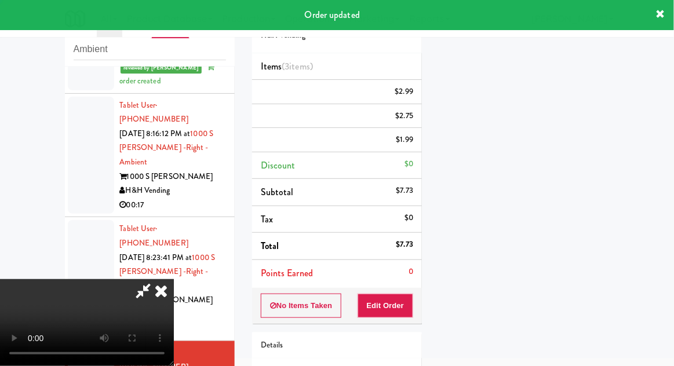
scroll to position [114, 0]
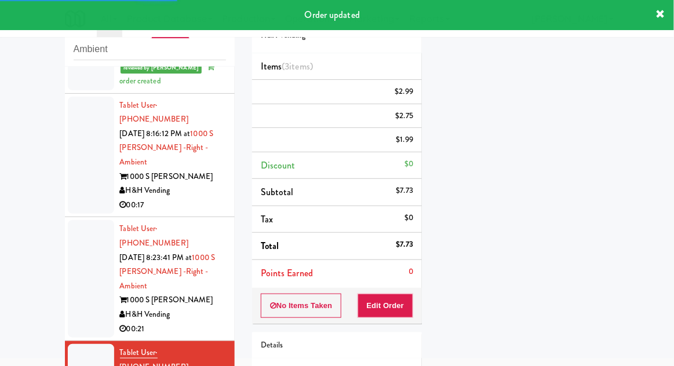
click at [85, 220] on div at bounding box center [91, 279] width 46 height 118
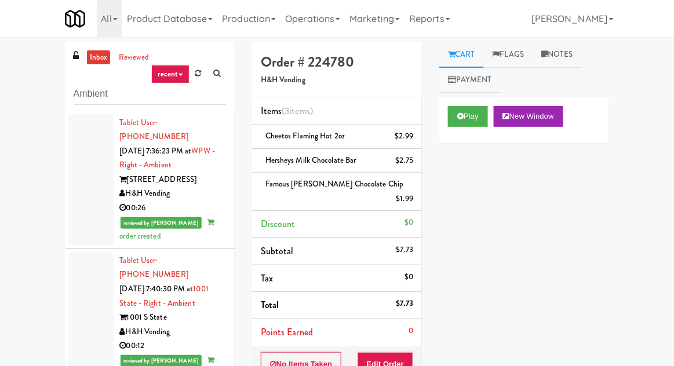
click at [100, 52] on link "inbox" at bounding box center [99, 57] width 24 height 14
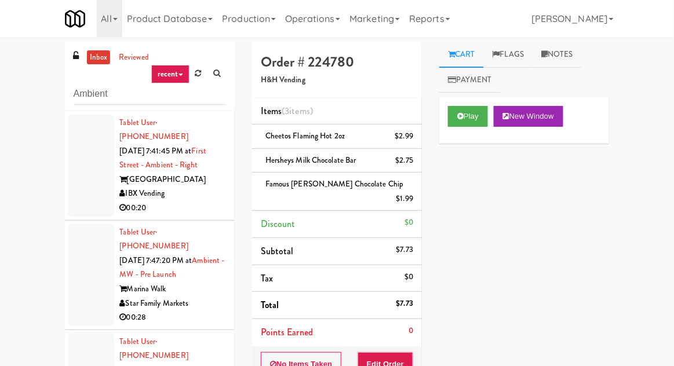
click at [86, 187] on div at bounding box center [91, 165] width 46 height 103
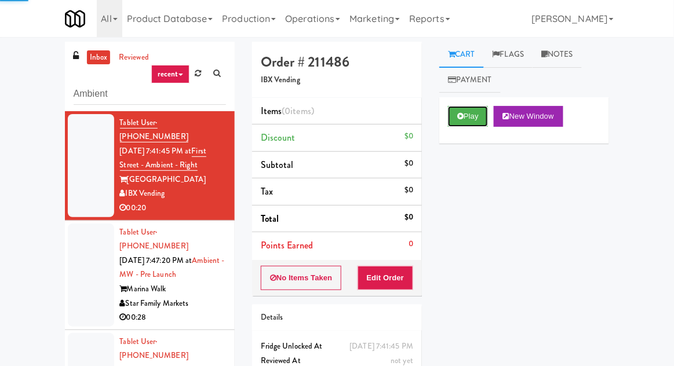
click at [477, 118] on button "Play" at bounding box center [468, 116] width 40 height 21
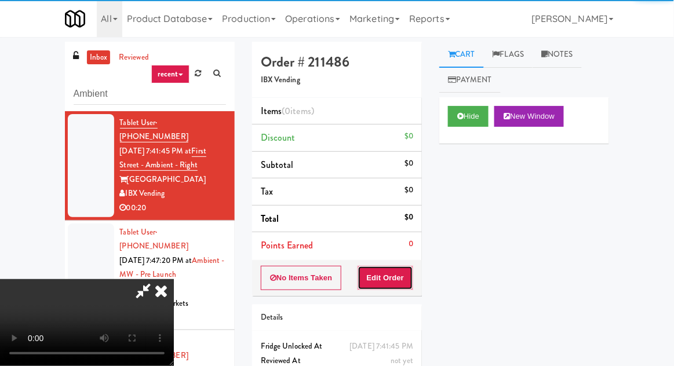
click at [397, 279] on button "Edit Order" at bounding box center [386, 278] width 56 height 24
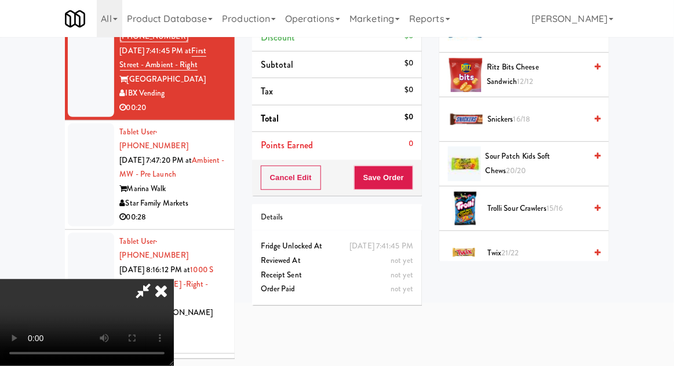
scroll to position [1276, 0]
click at [537, 204] on span "Trolli Sour Crawlers 15/16" at bounding box center [536, 208] width 99 height 14
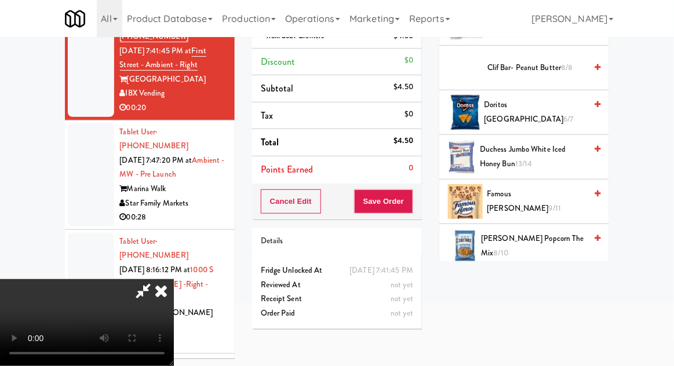
scroll to position [257, 0]
click at [545, 152] on span "Duchess Jumbo White Iced Honey Bun 13/14" at bounding box center [533, 155] width 106 height 28
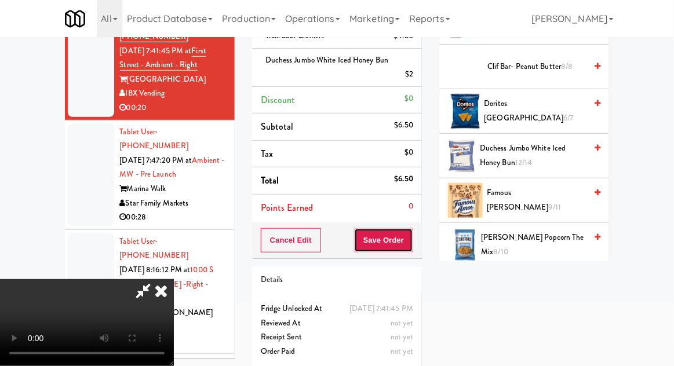
click at [409, 243] on button "Save Order" at bounding box center [383, 240] width 59 height 24
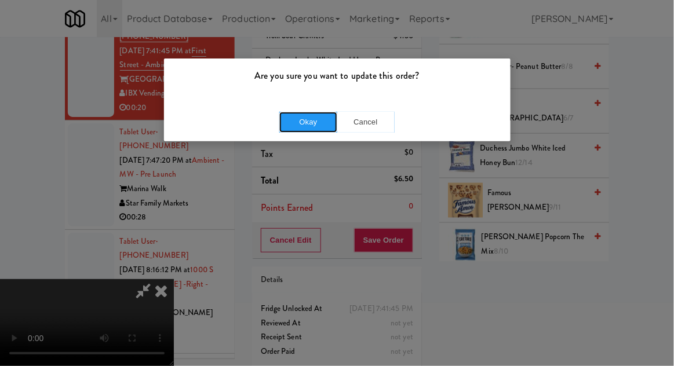
click at [293, 117] on button "Okay" at bounding box center [308, 122] width 58 height 21
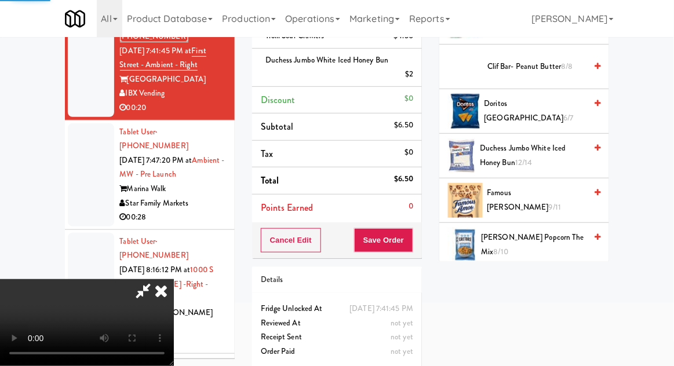
scroll to position [114, 0]
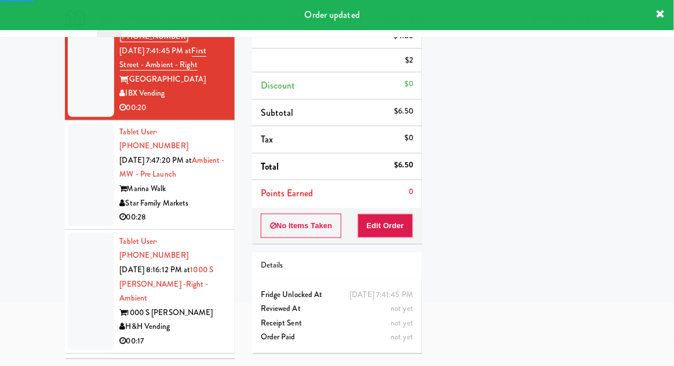
click at [66, 174] on li "Tablet User · (813) 220-0212 Aug 12, 2025 7:47:20 PM at Ambient - MW - Pre Laun…" at bounding box center [150, 176] width 170 height 110
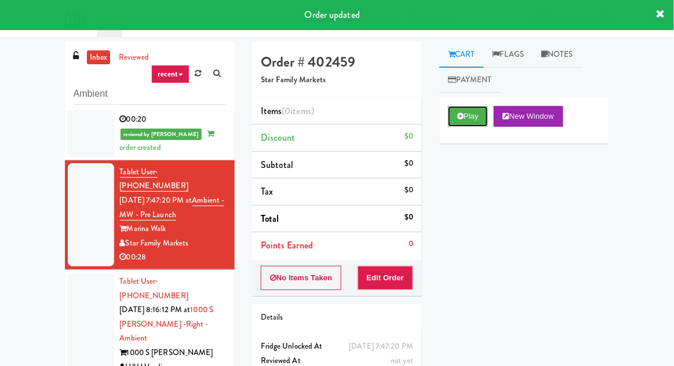
click at [484, 116] on button "Play" at bounding box center [468, 116] width 40 height 21
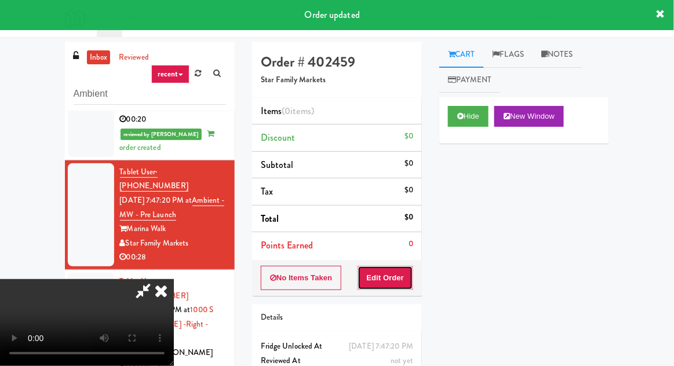
click at [406, 283] on button "Edit Order" at bounding box center [386, 278] width 56 height 24
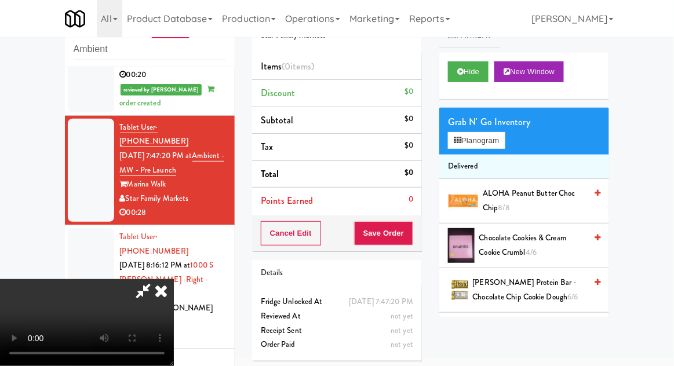
scroll to position [42, 0]
click at [497, 140] on button "Planogram" at bounding box center [476, 140] width 57 height 17
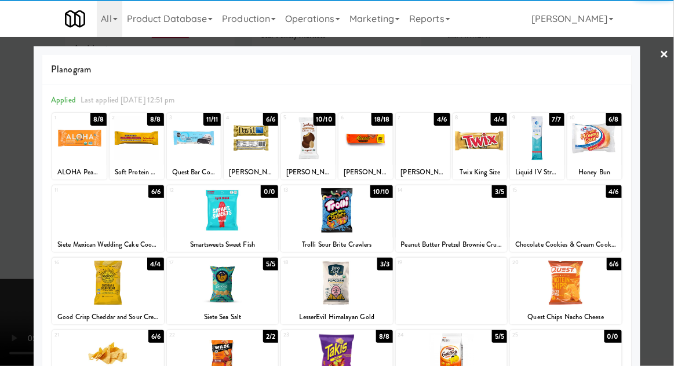
click at [595, 218] on div at bounding box center [566, 210] width 112 height 45
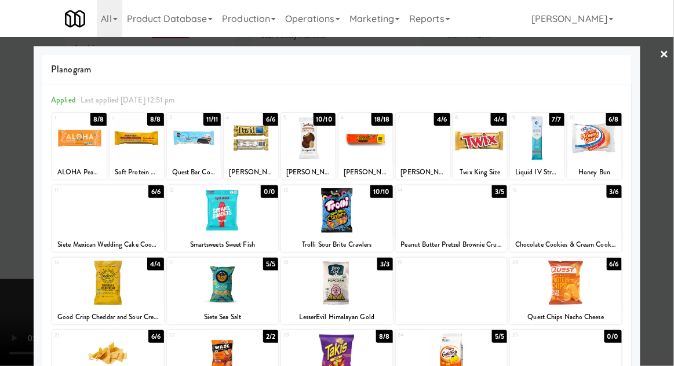
click at [665, 214] on div at bounding box center [337, 183] width 674 height 366
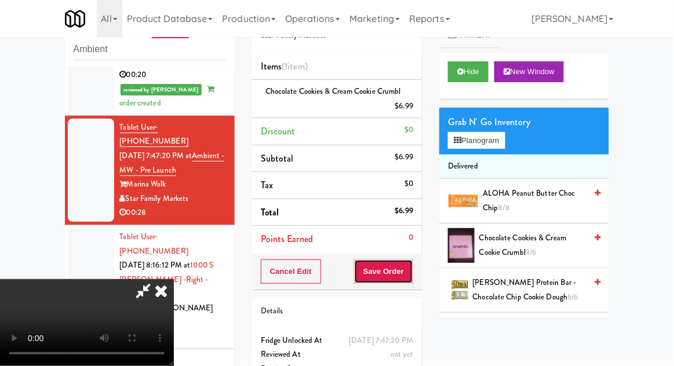
click at [411, 277] on button "Save Order" at bounding box center [383, 272] width 59 height 24
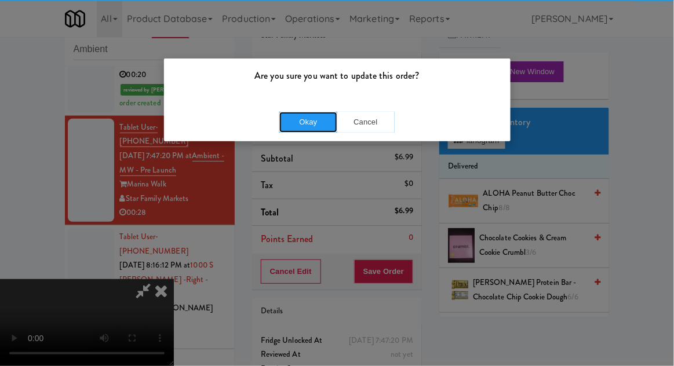
click at [293, 131] on button "Okay" at bounding box center [308, 122] width 58 height 21
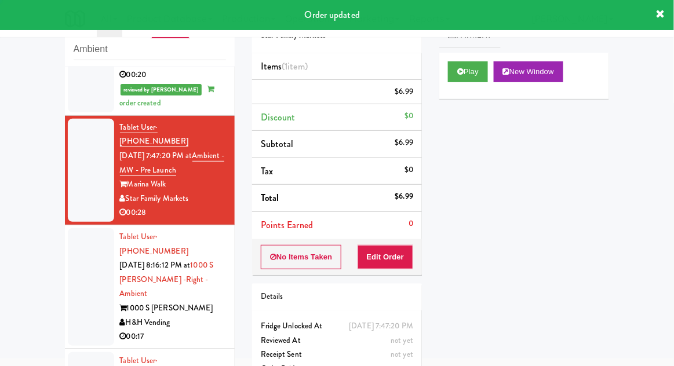
click at [83, 228] on div at bounding box center [91, 287] width 46 height 118
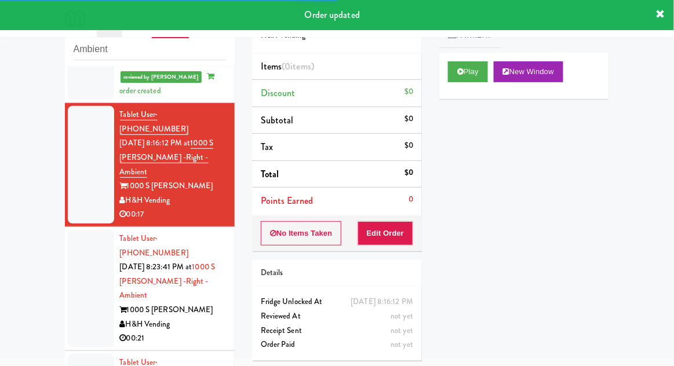
scroll to position [239, 0]
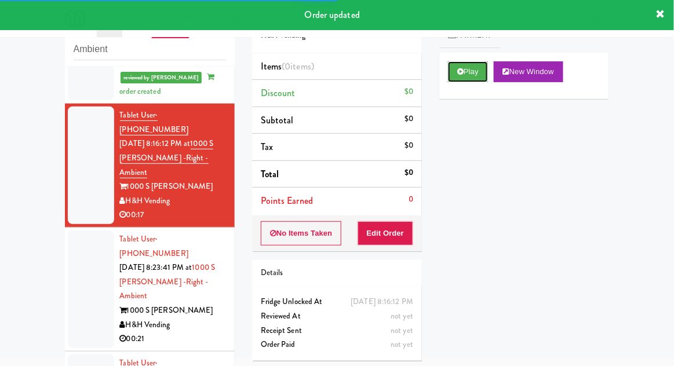
click at [482, 70] on button "Play" at bounding box center [468, 71] width 40 height 21
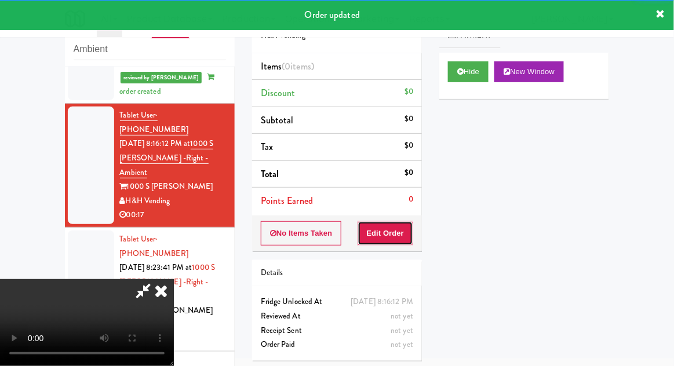
click at [396, 235] on button "Edit Order" at bounding box center [386, 233] width 56 height 24
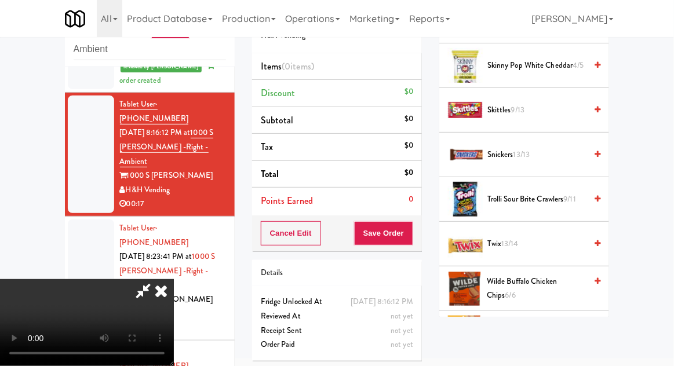
scroll to position [1190, 0]
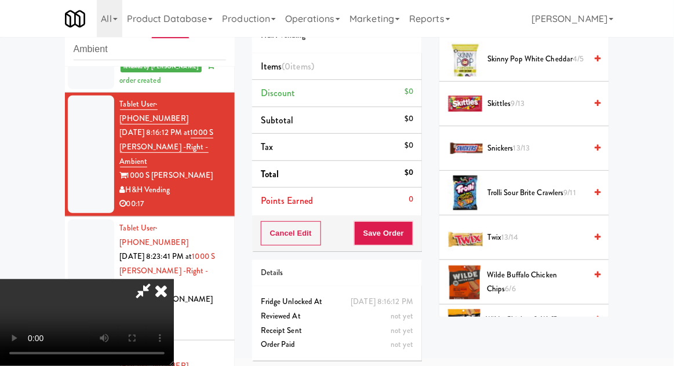
click at [533, 231] on span "Twix 13/14" at bounding box center [536, 238] width 99 height 14
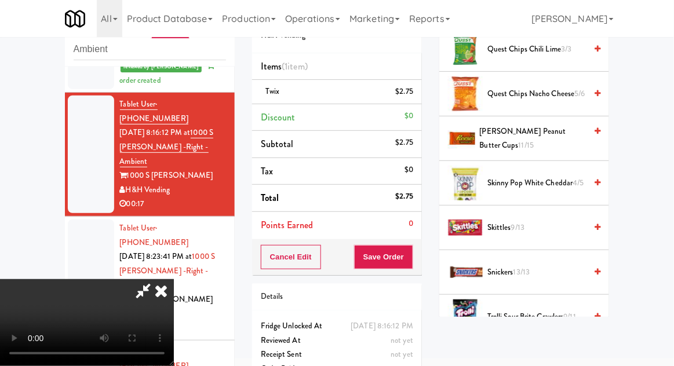
scroll to position [1067, 0]
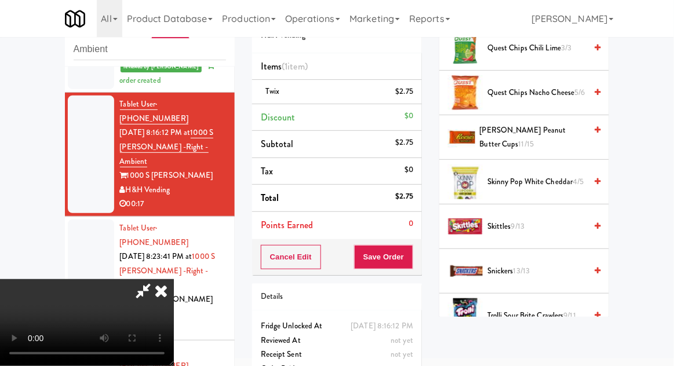
click at [534, 220] on span "Skittles 9/13" at bounding box center [536, 227] width 99 height 14
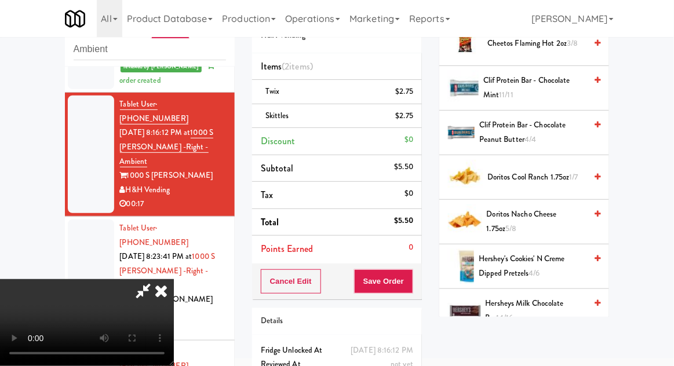
scroll to position [289, 0]
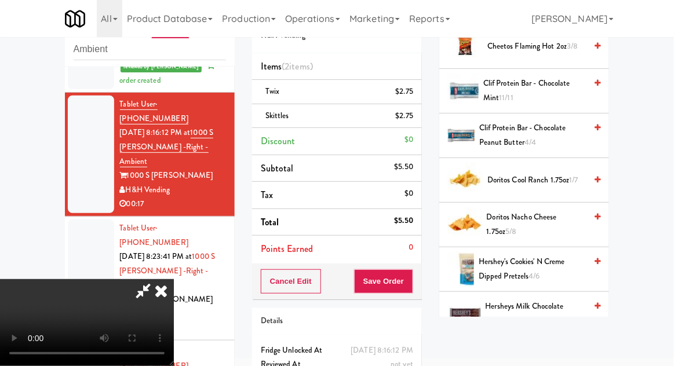
click at [539, 271] on span "4/6" at bounding box center [534, 276] width 11 height 11
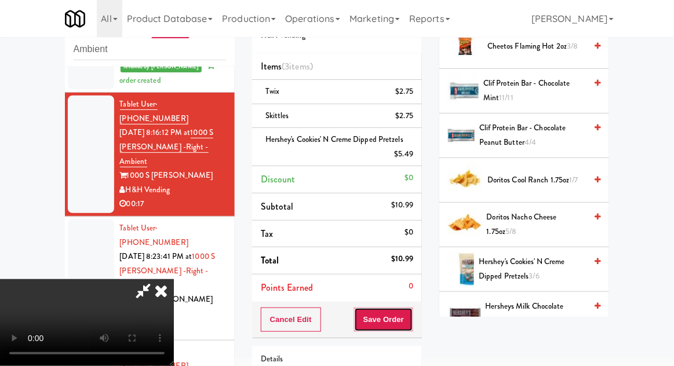
click at [413, 313] on button "Save Order" at bounding box center [383, 320] width 59 height 24
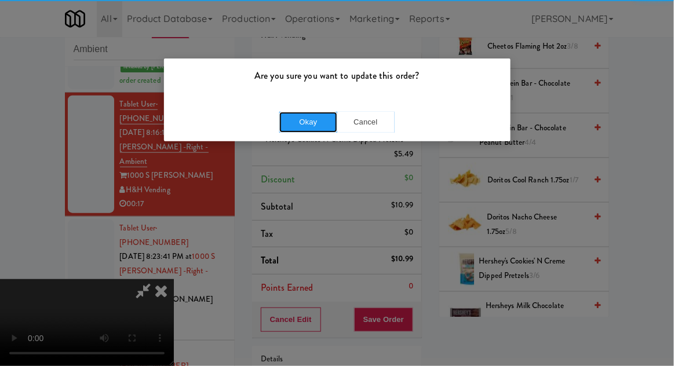
click at [299, 121] on button "Okay" at bounding box center [308, 122] width 58 height 21
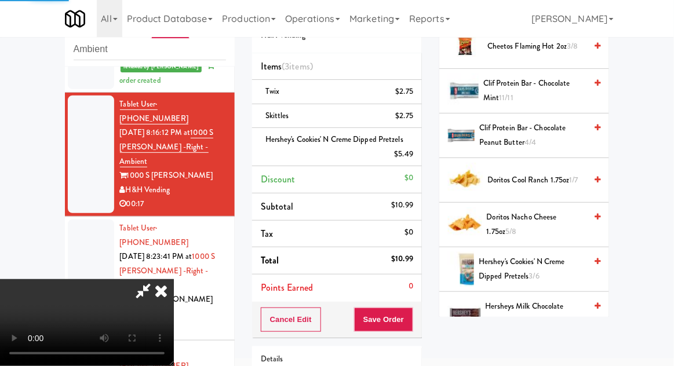
scroll to position [114, 0]
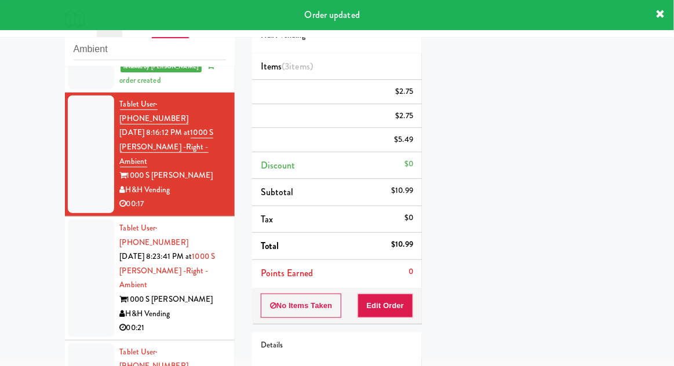
click at [72, 220] on div at bounding box center [91, 279] width 46 height 118
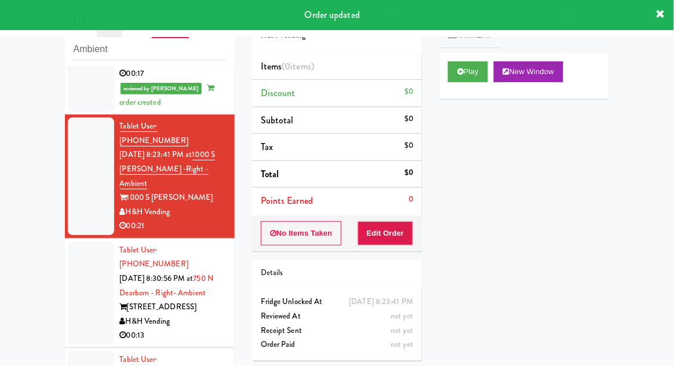
scroll to position [381, 0]
click at [482, 70] on button "Play" at bounding box center [468, 71] width 40 height 21
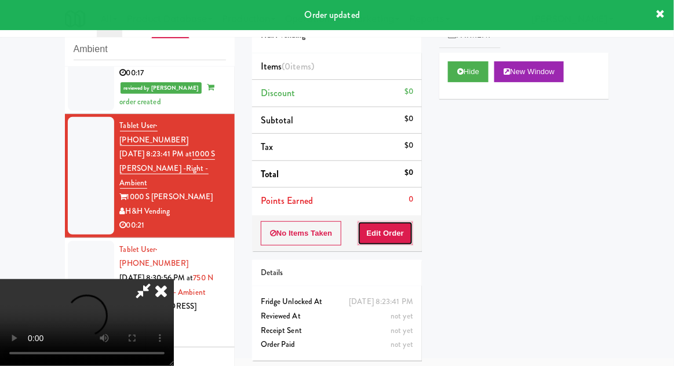
click at [386, 242] on button "Edit Order" at bounding box center [386, 233] width 56 height 24
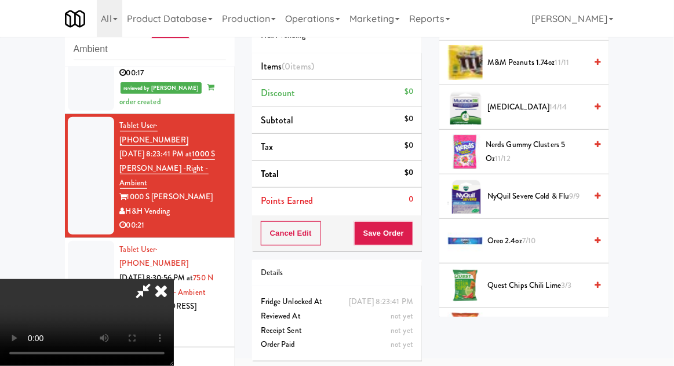
scroll to position [1274, 0]
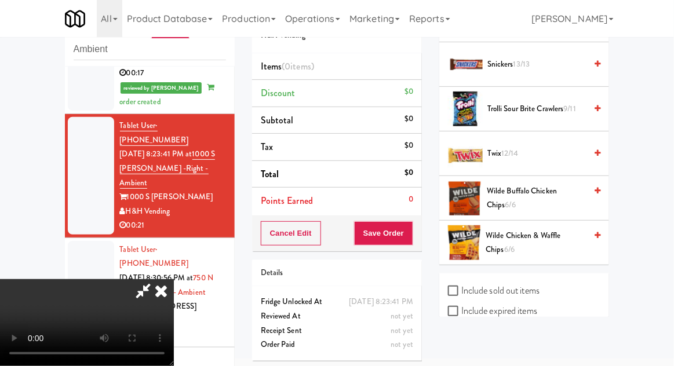
click at [524, 147] on span "Twix 12/14" at bounding box center [536, 154] width 99 height 14
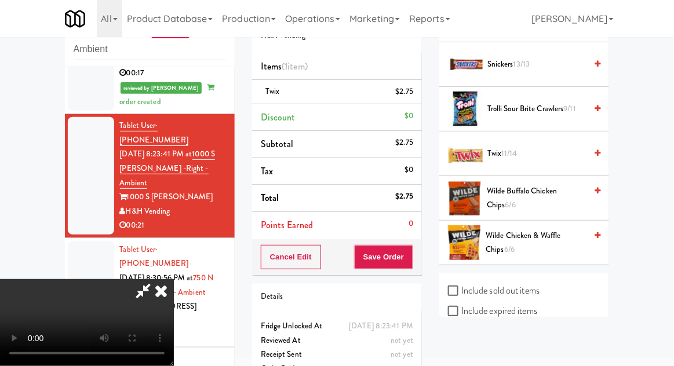
click at [418, 87] on li "Twix $2.75" at bounding box center [337, 92] width 170 height 24
click at [415, 99] on link at bounding box center [412, 96] width 10 height 14
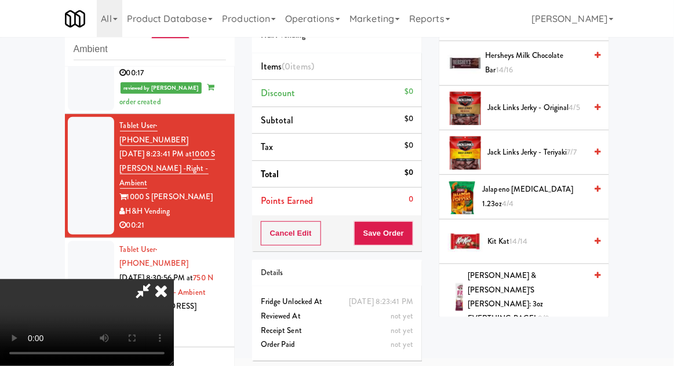
scroll to position [539, 0]
click at [531, 235] on span "Kit Kat 14/14" at bounding box center [536, 242] width 99 height 14
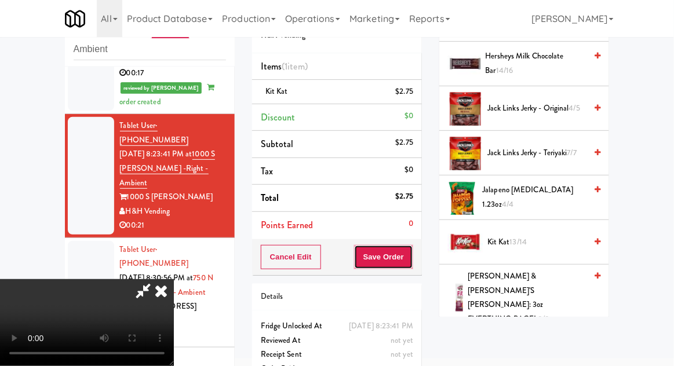
click at [411, 256] on button "Save Order" at bounding box center [383, 257] width 59 height 24
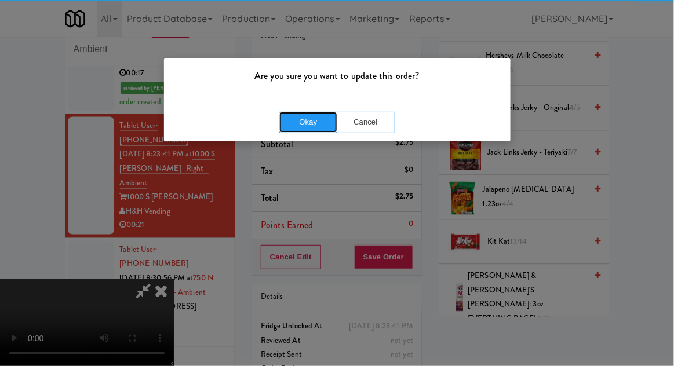
click at [300, 122] on button "Okay" at bounding box center [308, 122] width 58 height 21
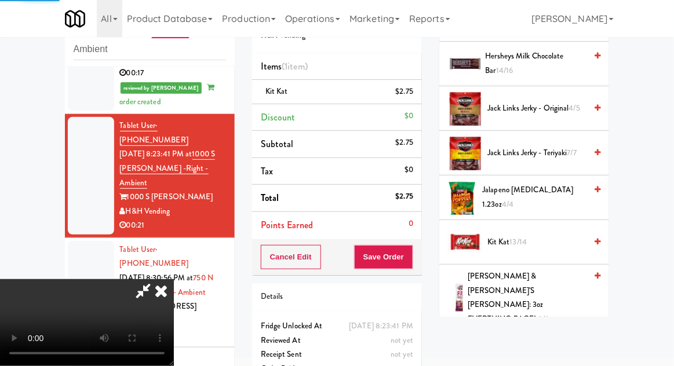
scroll to position [114, 0]
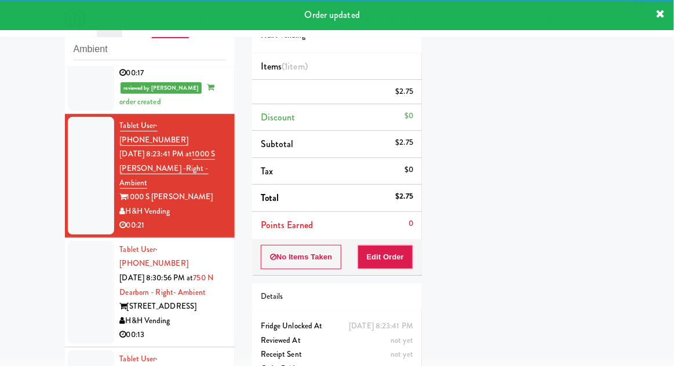
click at [72, 241] on div at bounding box center [91, 292] width 46 height 103
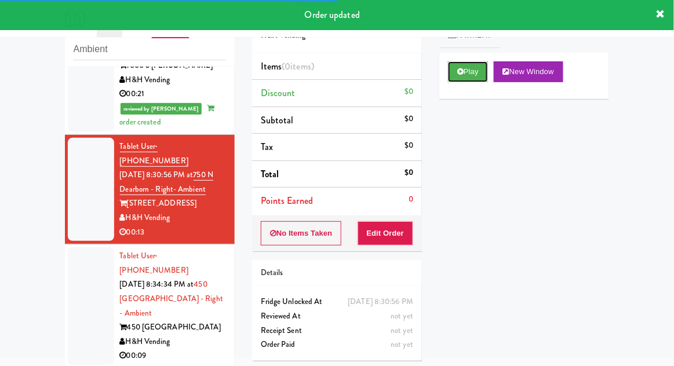
click at [479, 63] on button "Play" at bounding box center [468, 71] width 40 height 21
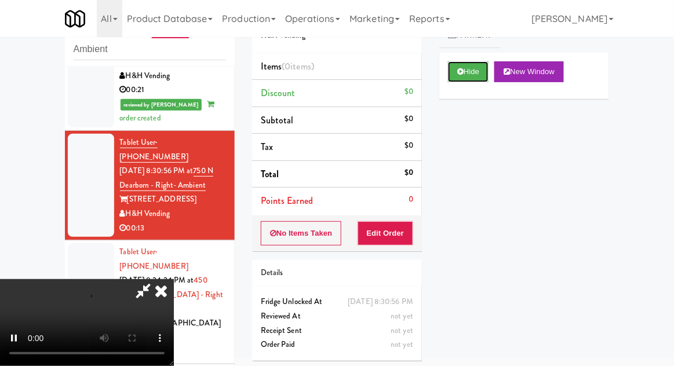
scroll to position [516, 0]
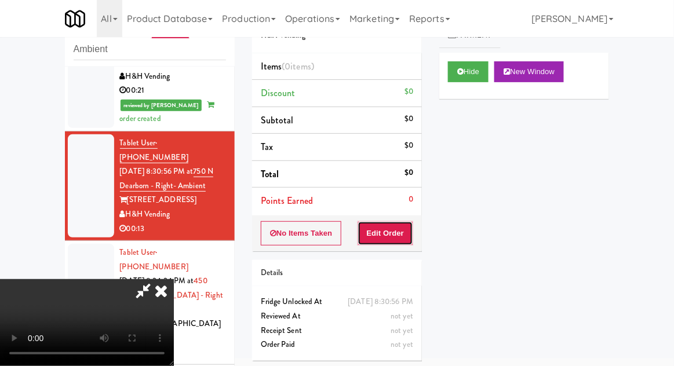
click at [404, 234] on button "Edit Order" at bounding box center [386, 233] width 56 height 24
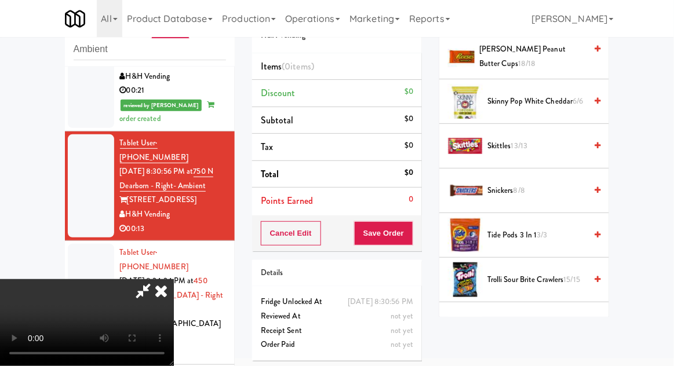
scroll to position [1133, 0]
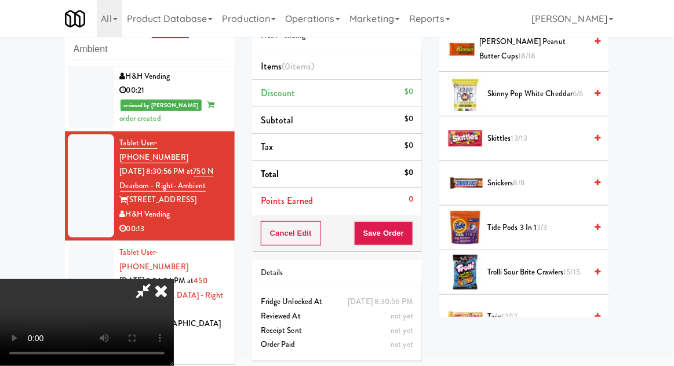
click at [546, 137] on span "Skittles 13/13" at bounding box center [536, 139] width 99 height 14
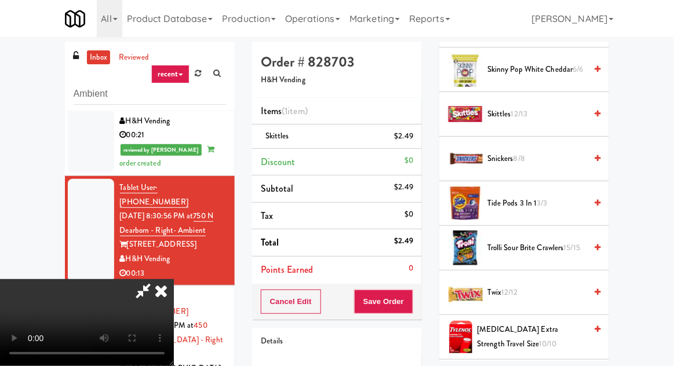
scroll to position [1194, 0]
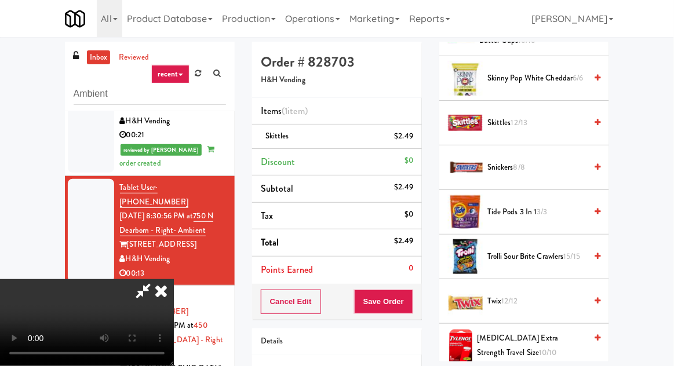
click at [532, 116] on span "Skittles 12/13" at bounding box center [536, 123] width 99 height 14
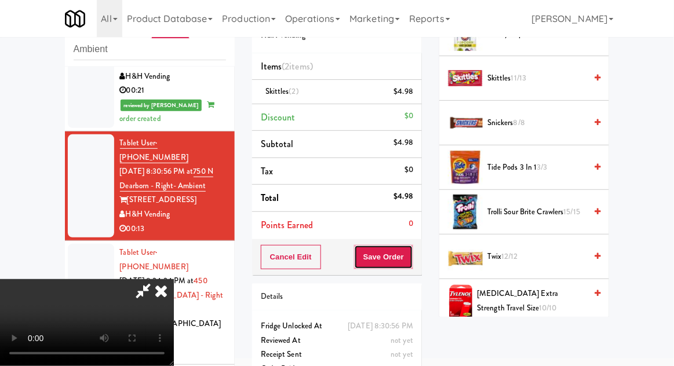
click at [412, 264] on button "Save Order" at bounding box center [383, 257] width 59 height 24
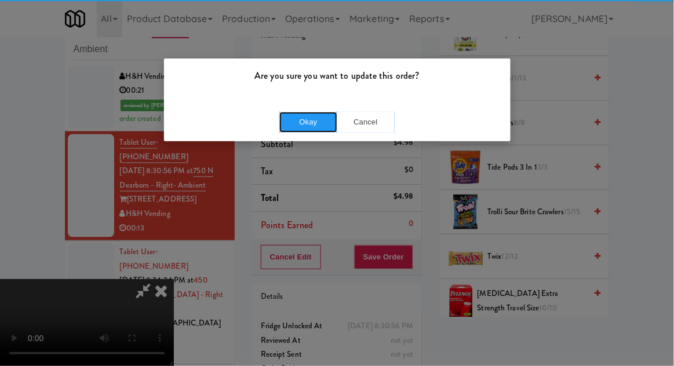
click at [299, 121] on button "Okay" at bounding box center [308, 122] width 58 height 21
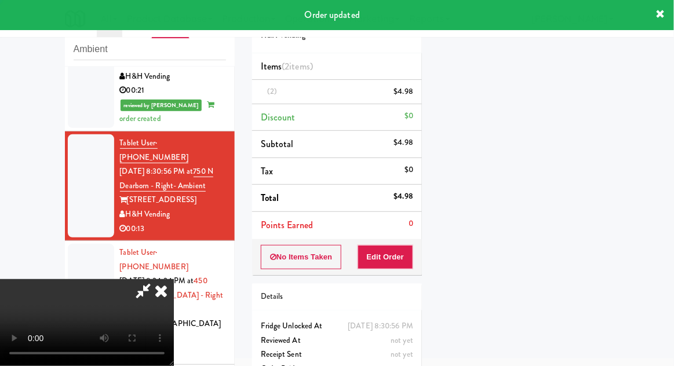
scroll to position [114, 0]
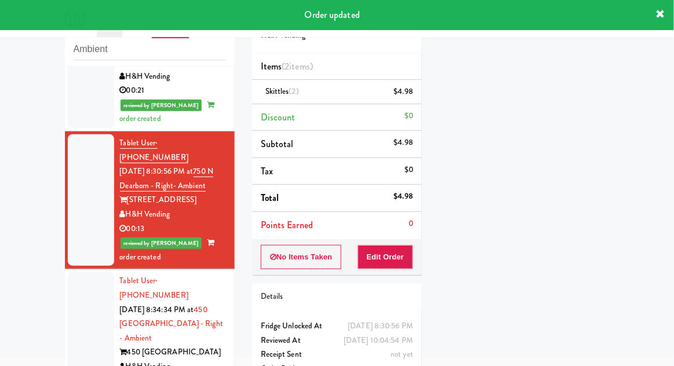
click at [70, 272] on div at bounding box center [91, 331] width 46 height 118
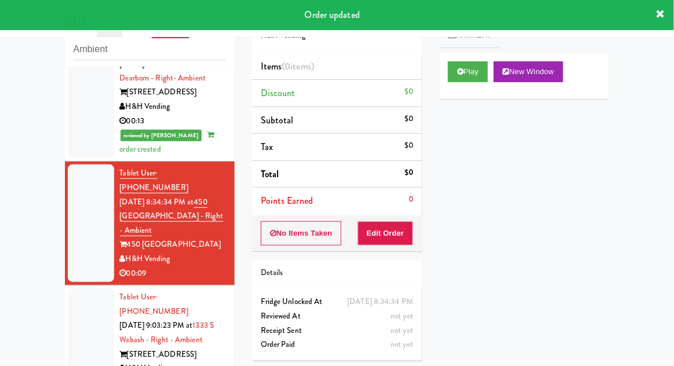
scroll to position [633, 0]
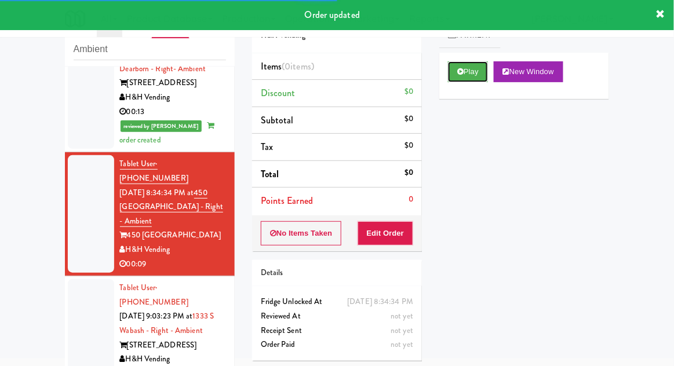
click at [480, 65] on button "Play" at bounding box center [468, 71] width 40 height 21
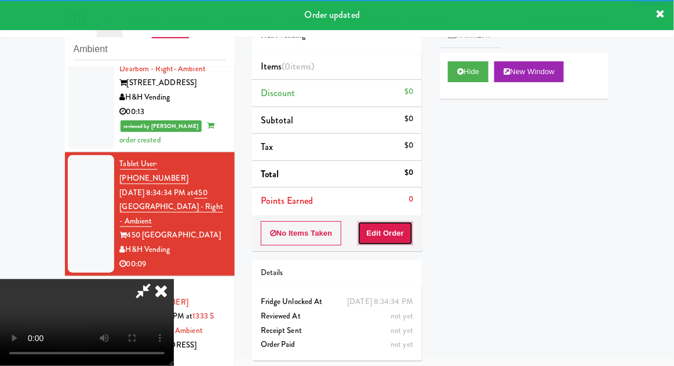
click at [400, 231] on button "Edit Order" at bounding box center [386, 233] width 56 height 24
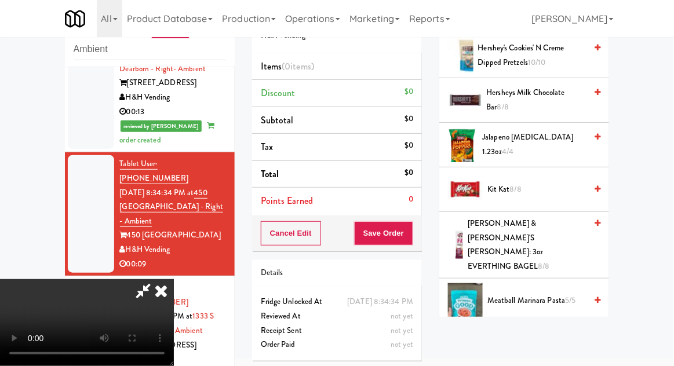
scroll to position [548, 0]
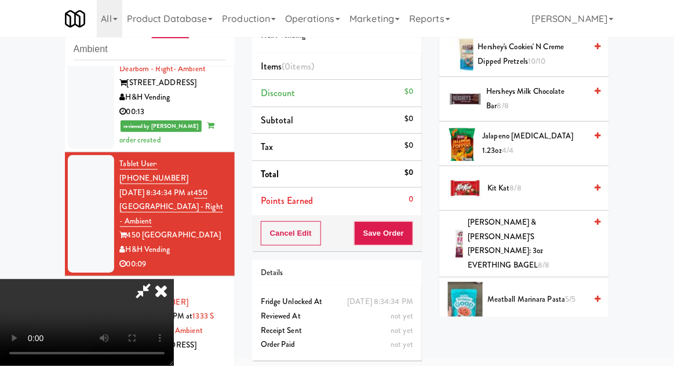
click at [540, 181] on span "Kit Kat 8/8" at bounding box center [536, 188] width 99 height 14
click at [539, 181] on span "Kit Kat 8/8" at bounding box center [536, 188] width 99 height 14
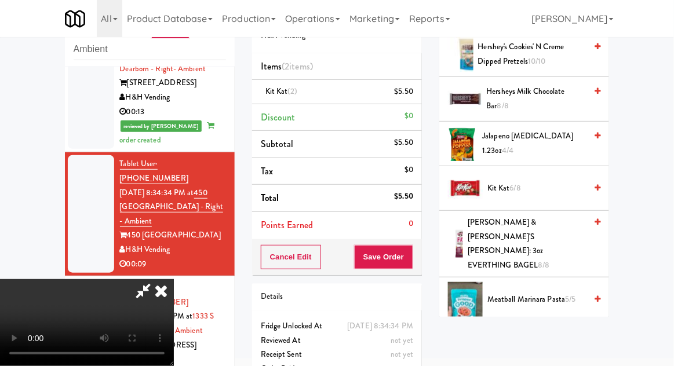
scroll to position [42, 0]
click at [408, 265] on button "Save Order" at bounding box center [383, 257] width 59 height 24
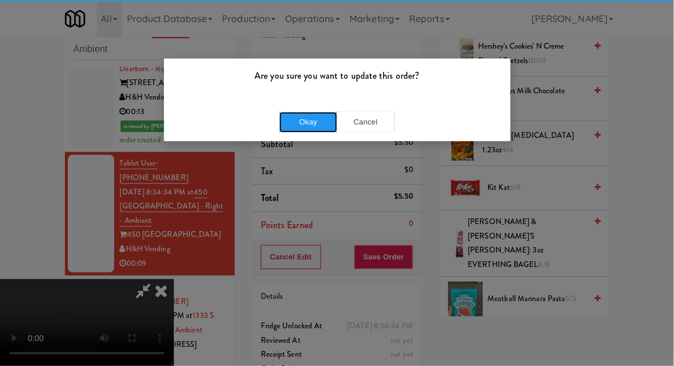
click at [297, 125] on button "Okay" at bounding box center [308, 122] width 58 height 21
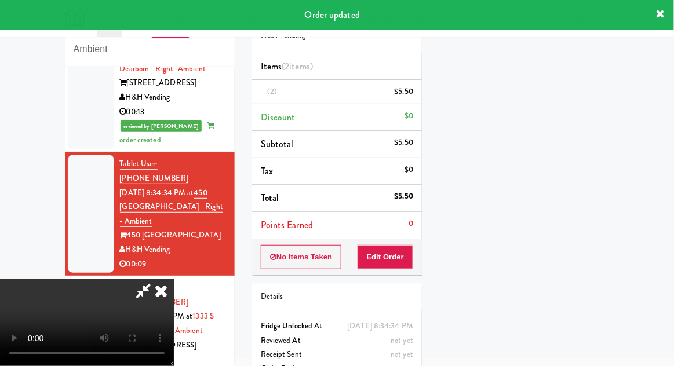
scroll to position [0, 0]
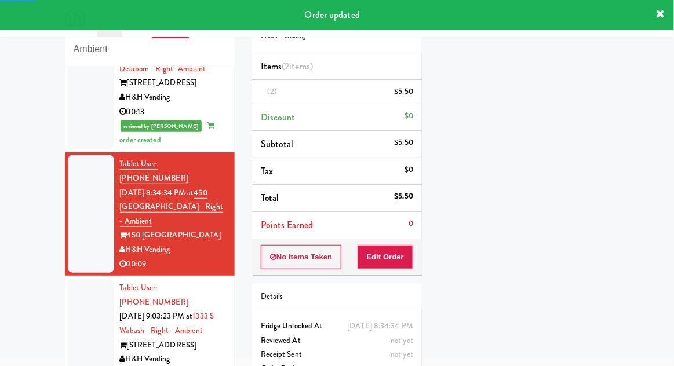
click at [79, 279] on div at bounding box center [91, 330] width 46 height 103
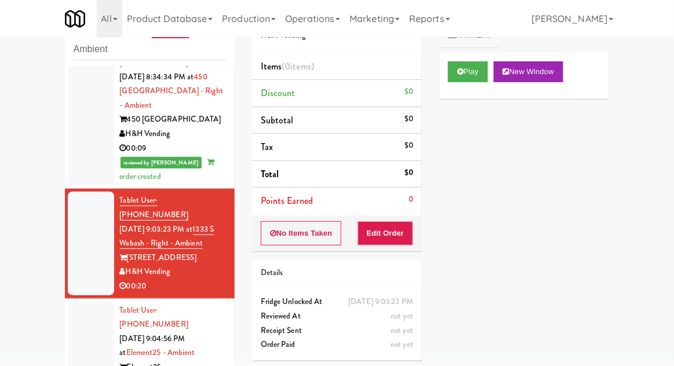
scroll to position [750, 0]
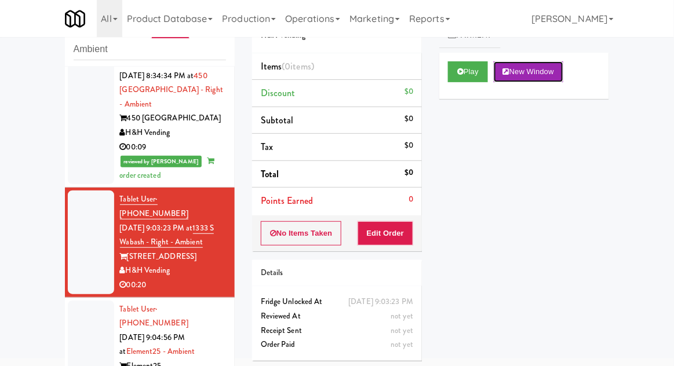
click at [498, 74] on button "New Window" at bounding box center [529, 71] width 70 height 21
click at [479, 76] on button "Play" at bounding box center [468, 71] width 40 height 21
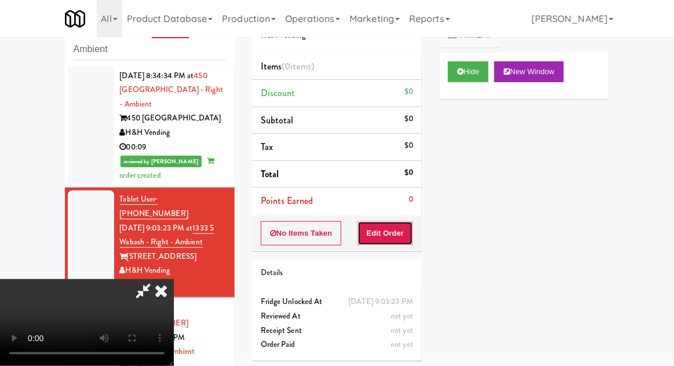
click at [397, 226] on button "Edit Order" at bounding box center [386, 233] width 56 height 24
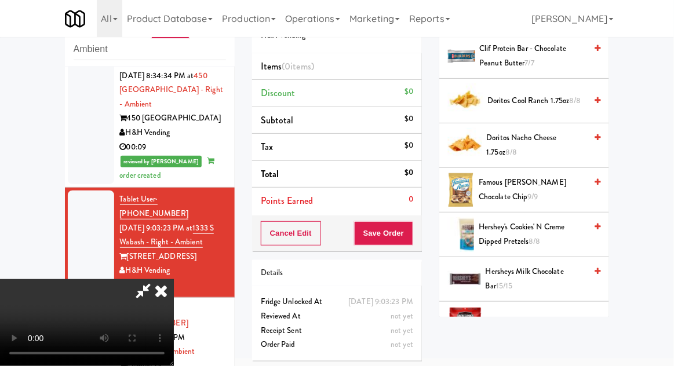
scroll to position [370, 0]
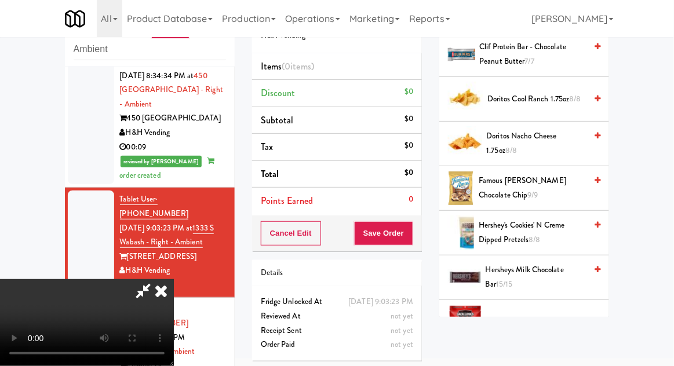
click at [571, 130] on span "Doritos Nacho Cheese 1.75oz 8/8" at bounding box center [537, 143] width 100 height 28
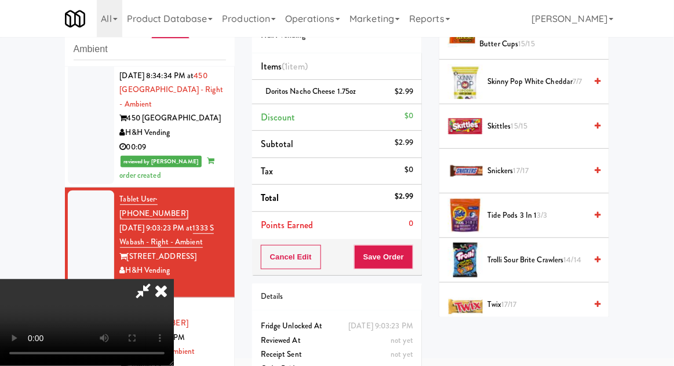
scroll to position [1167, 0]
click at [519, 298] on span "Twix 17/17" at bounding box center [536, 305] width 99 height 14
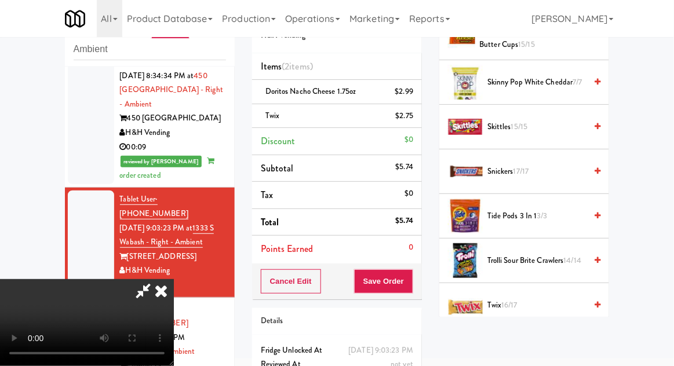
scroll to position [42, 0]
click at [413, 276] on button "Save Order" at bounding box center [383, 281] width 59 height 24
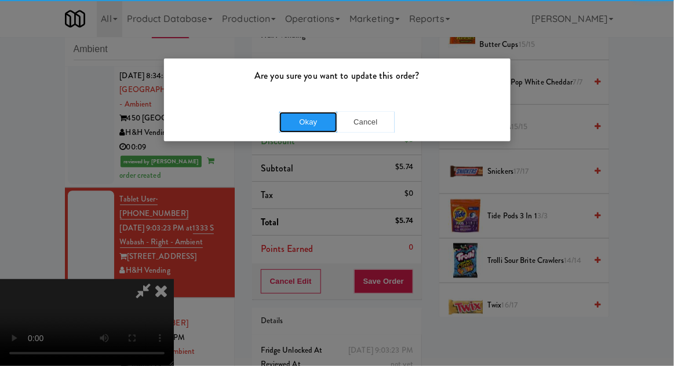
click at [291, 130] on button "Okay" at bounding box center [308, 122] width 58 height 21
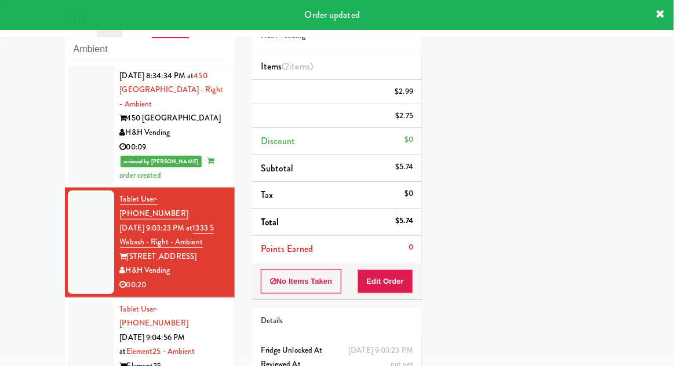
scroll to position [0, 0]
click at [87, 301] on div at bounding box center [91, 352] width 46 height 103
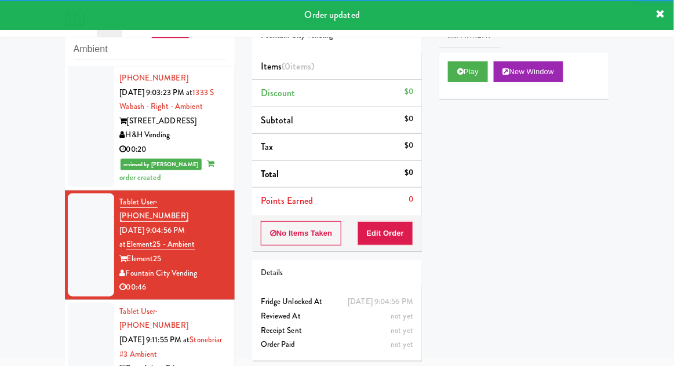
scroll to position [889, 0]
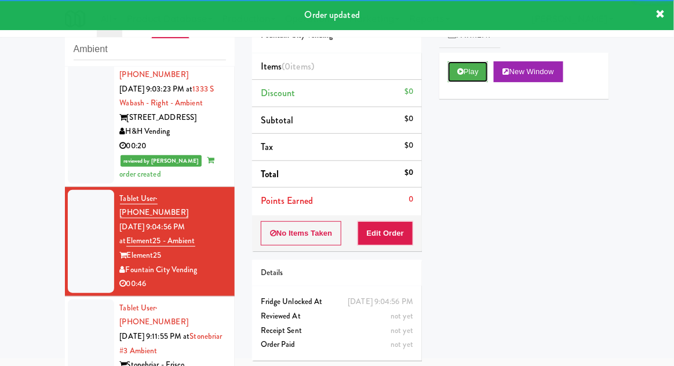
click at [481, 70] on button "Play" at bounding box center [468, 71] width 40 height 21
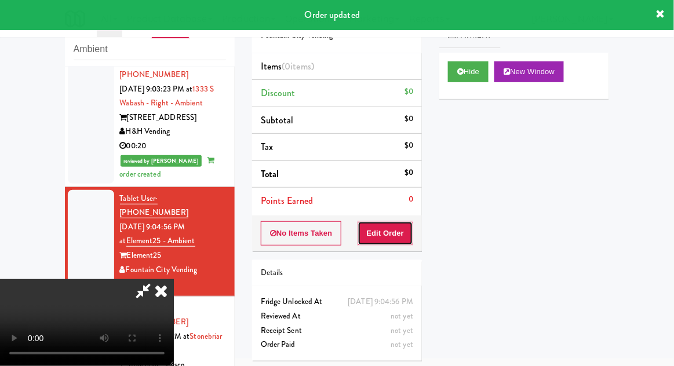
click at [406, 235] on button "Edit Order" at bounding box center [386, 233] width 56 height 24
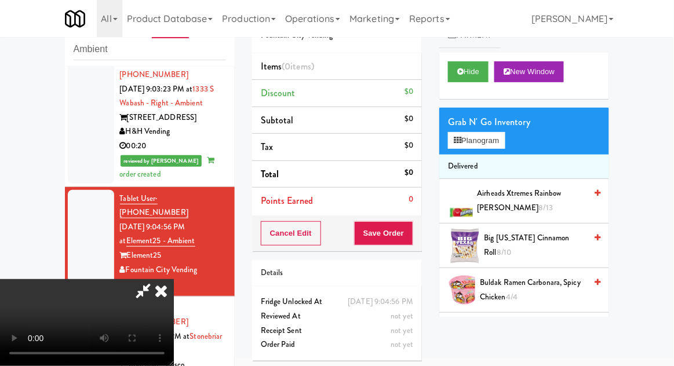
scroll to position [42, 0]
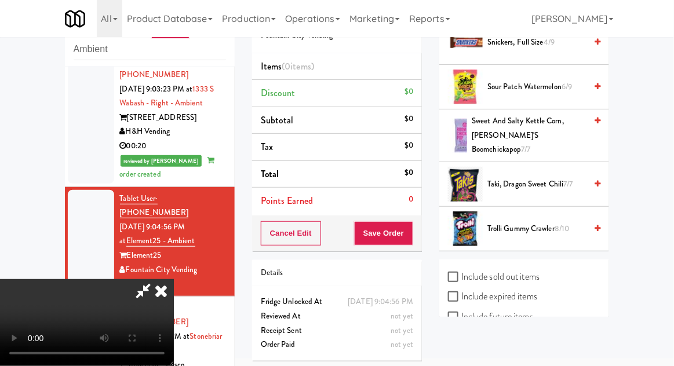
click at [541, 222] on span "Trolli Gummy Crawler 8/10" at bounding box center [536, 229] width 99 height 14
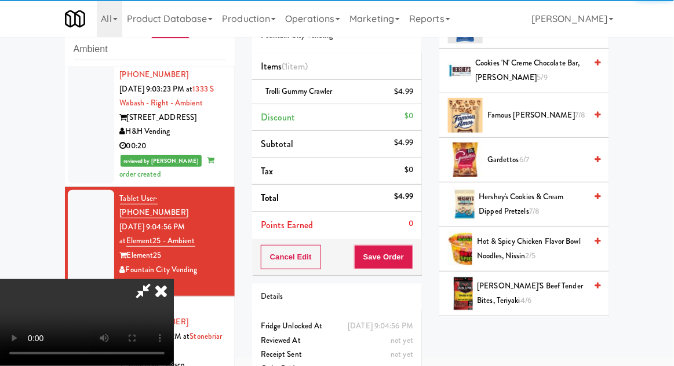
scroll to position [0, 0]
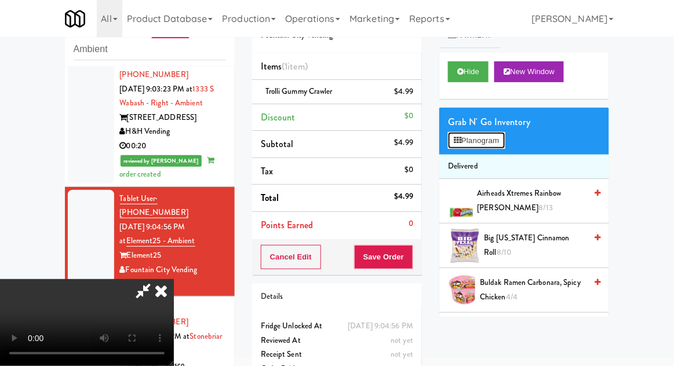
click at [505, 143] on button "Planogram" at bounding box center [476, 140] width 57 height 17
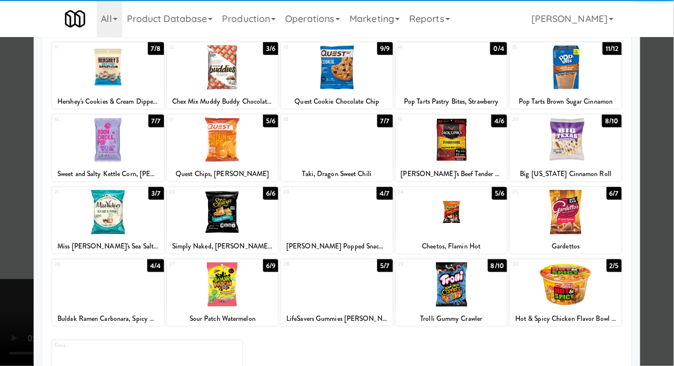
scroll to position [147, 0]
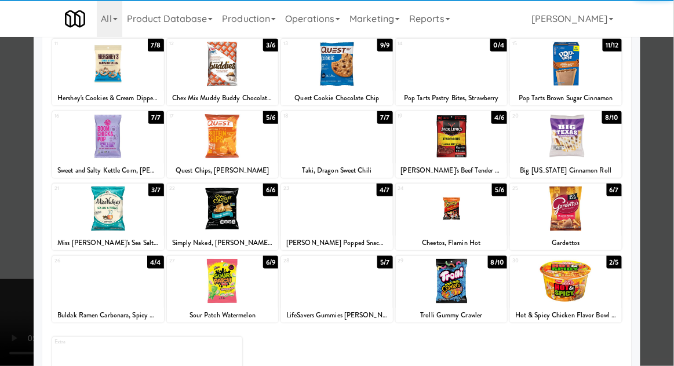
click at [666, 147] on div at bounding box center [337, 183] width 674 height 366
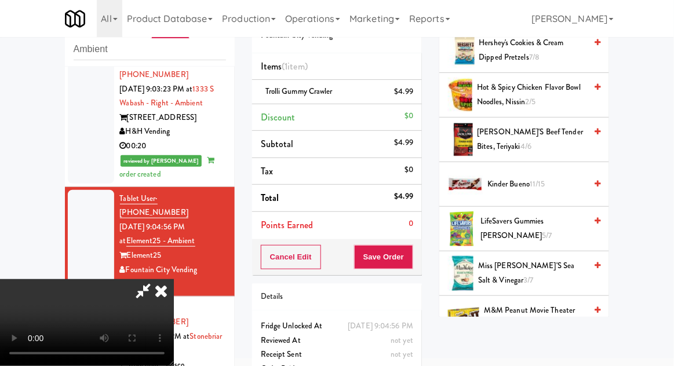
scroll to position [551, 0]
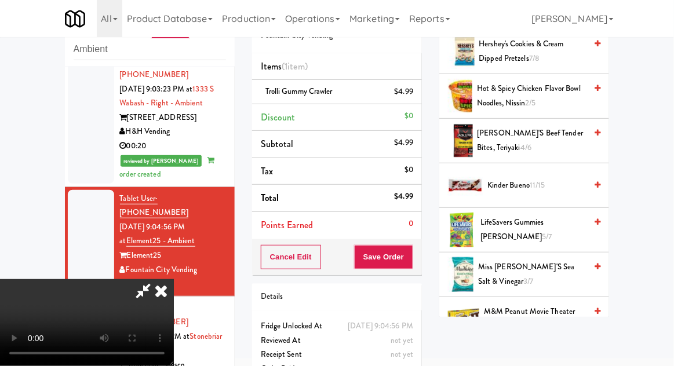
click at [546, 178] on span "Kinder Bueno 11/15" at bounding box center [536, 185] width 99 height 14
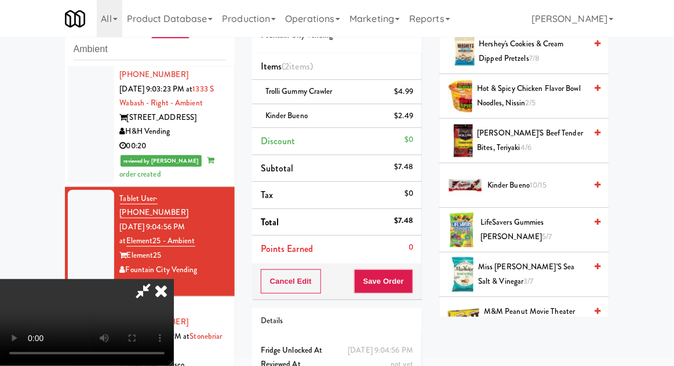
scroll to position [53, 0]
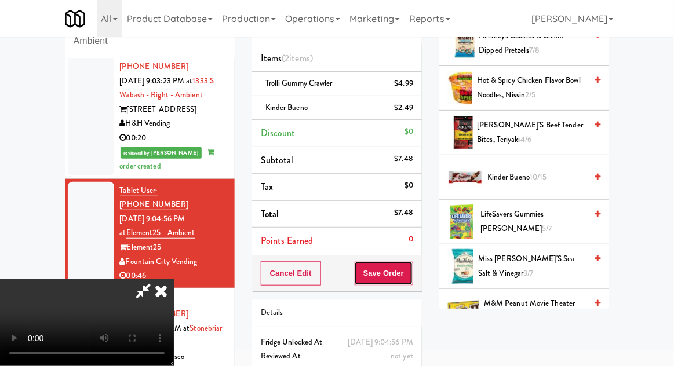
click at [413, 275] on button "Save Order" at bounding box center [383, 273] width 59 height 24
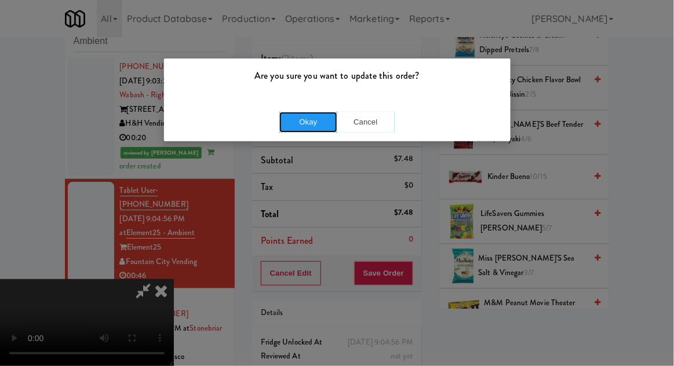
click at [305, 129] on button "Okay" at bounding box center [308, 122] width 58 height 21
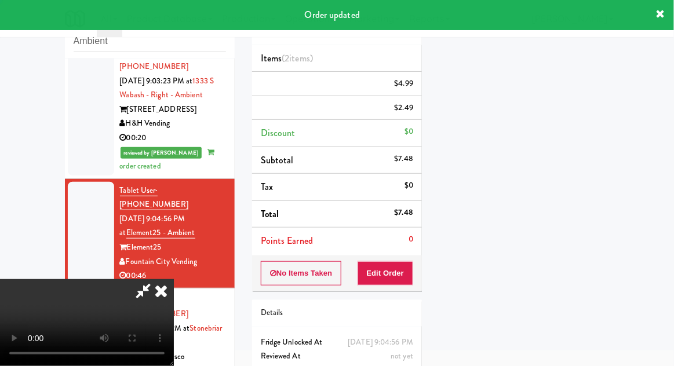
scroll to position [0, 0]
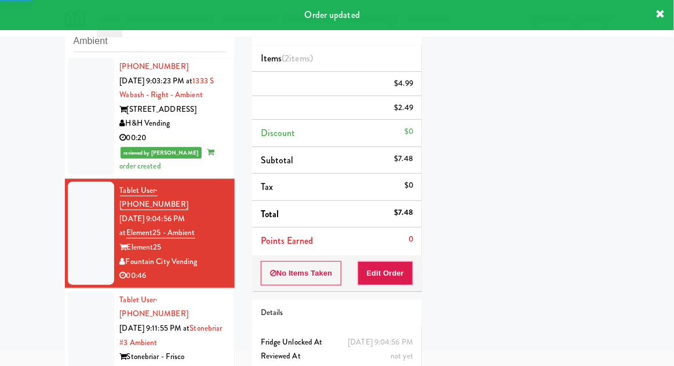
click at [73, 291] on div at bounding box center [91, 342] width 46 height 103
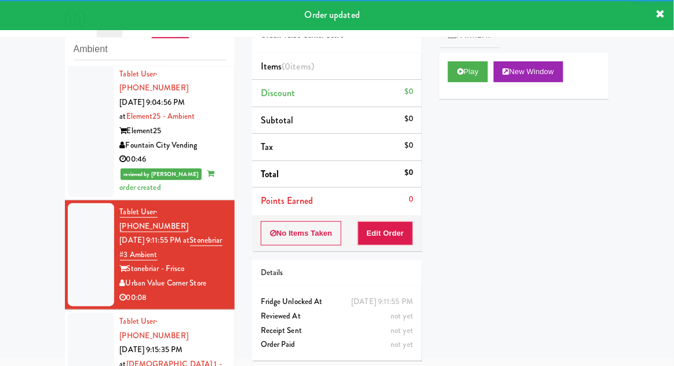
scroll to position [1014, 0]
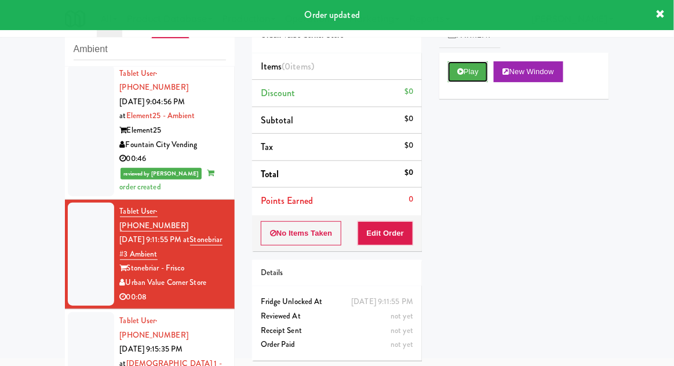
click at [471, 75] on button "Play" at bounding box center [468, 71] width 40 height 21
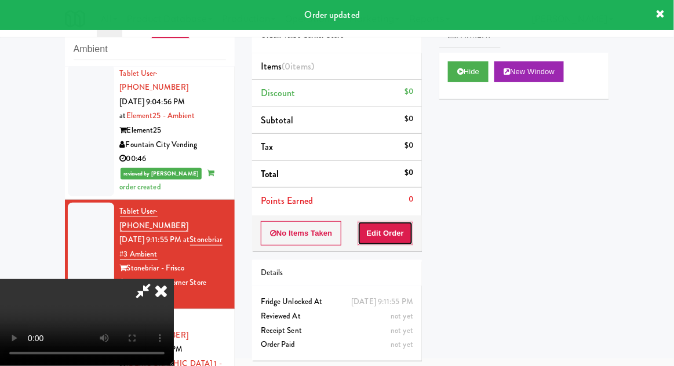
click at [396, 242] on button "Edit Order" at bounding box center [386, 233] width 56 height 24
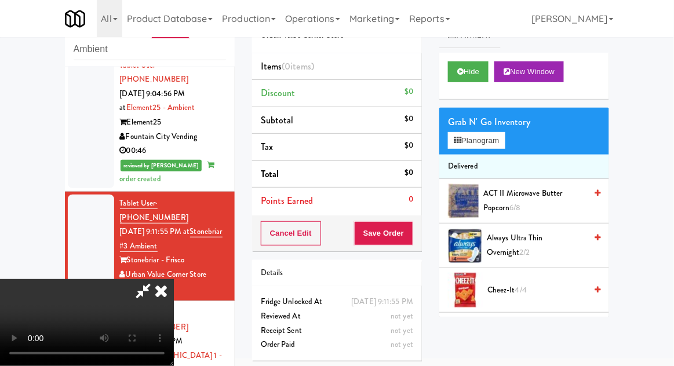
scroll to position [0, 0]
click at [500, 144] on button "Planogram" at bounding box center [476, 140] width 57 height 17
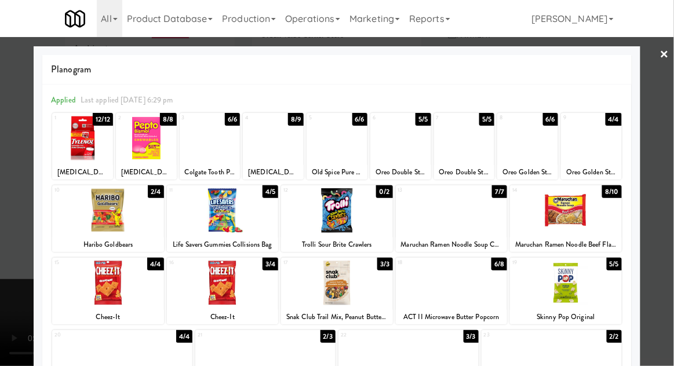
click at [473, 152] on div at bounding box center [464, 138] width 61 height 45
click at [658, 136] on div at bounding box center [337, 183] width 674 height 366
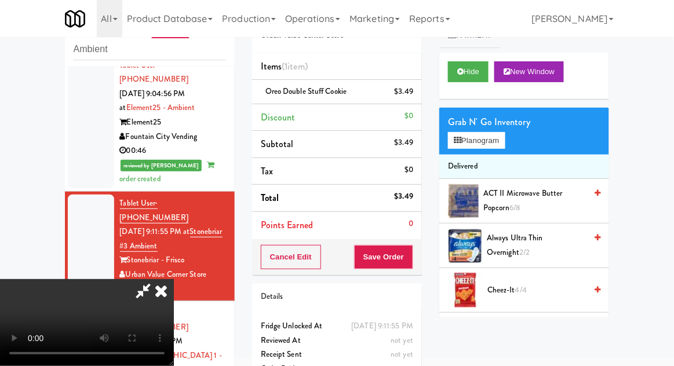
scroll to position [42, 0]
click at [413, 254] on button "Save Order" at bounding box center [383, 257] width 59 height 24
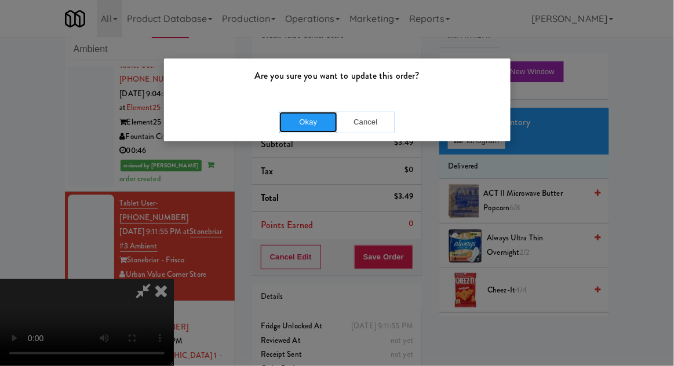
click at [295, 122] on button "Okay" at bounding box center [308, 122] width 58 height 21
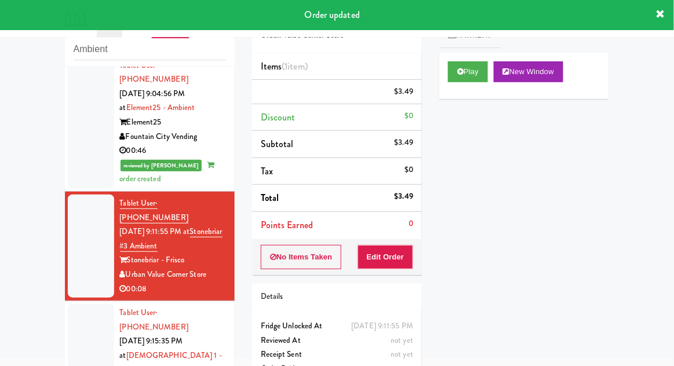
scroll to position [0, 0]
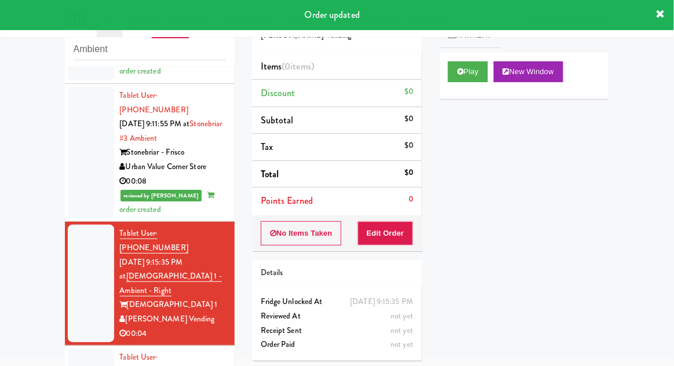
scroll to position [1134, 0]
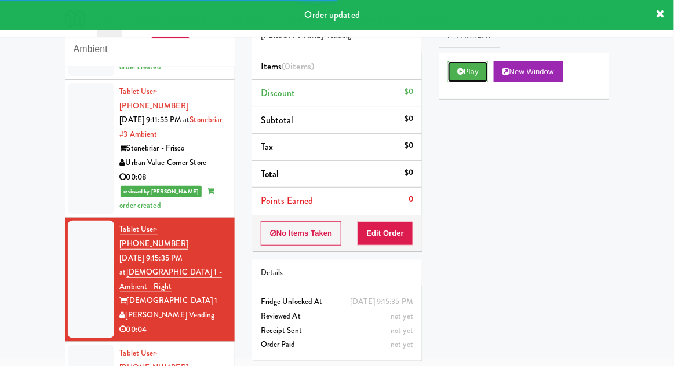
click at [473, 63] on button "Play" at bounding box center [468, 71] width 40 height 21
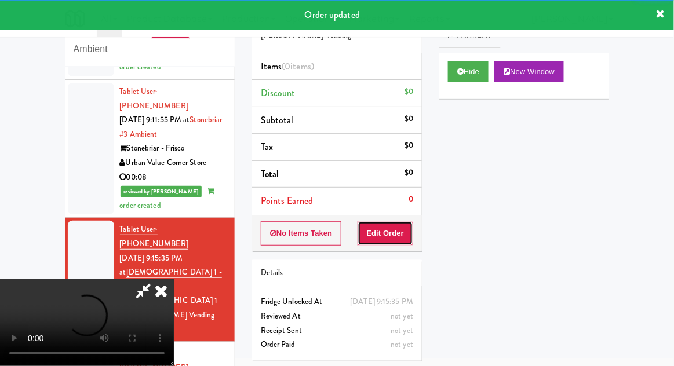
click at [403, 231] on button "Edit Order" at bounding box center [386, 233] width 56 height 24
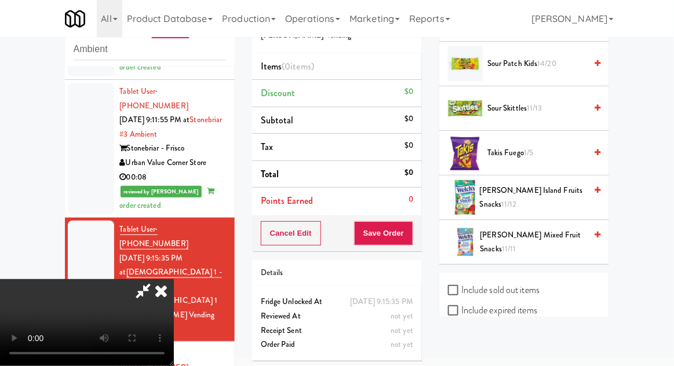
click at [535, 146] on span "Takis Fuego 1/5" at bounding box center [536, 153] width 99 height 14
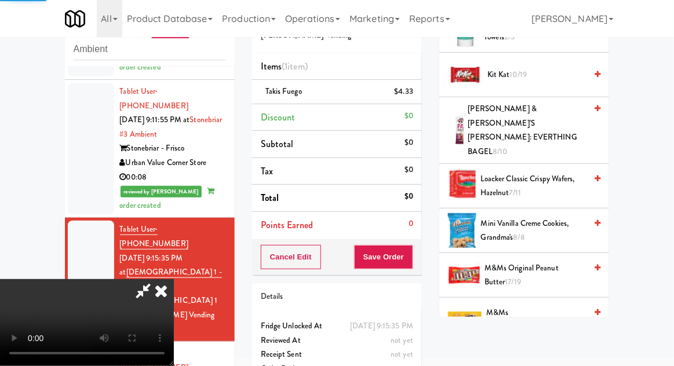
scroll to position [0, 0]
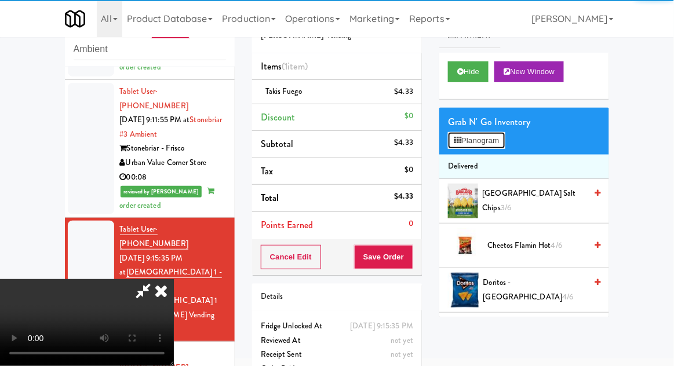
click at [505, 146] on button "Planogram" at bounding box center [476, 140] width 57 height 17
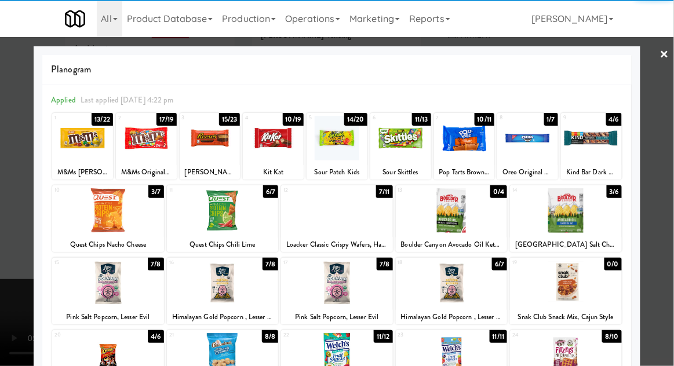
click at [670, 165] on div at bounding box center [337, 183] width 674 height 366
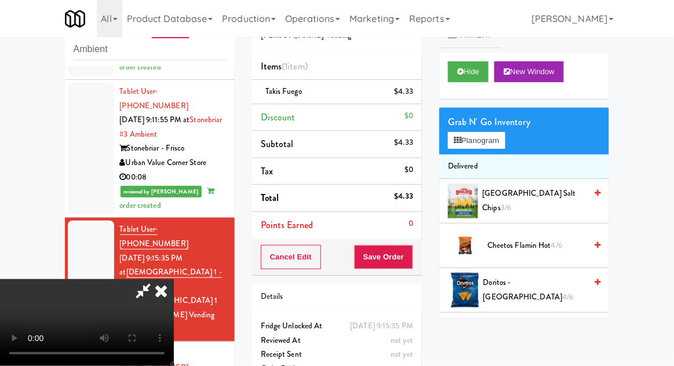
click at [411, 275] on div "Order # 765443 Cordray Vending Items (1 item ) Takis Fuego $4.33 Discount $0 Su…" at bounding box center [336, 195] width 187 height 396
click at [412, 264] on button "Save Order" at bounding box center [383, 257] width 59 height 24
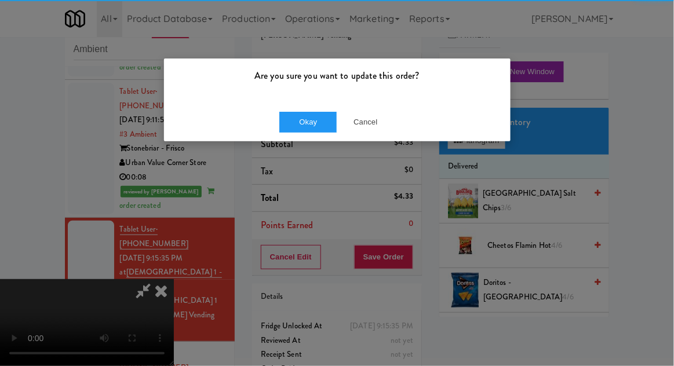
click at [287, 137] on div "Okay Cancel" at bounding box center [337, 122] width 347 height 39
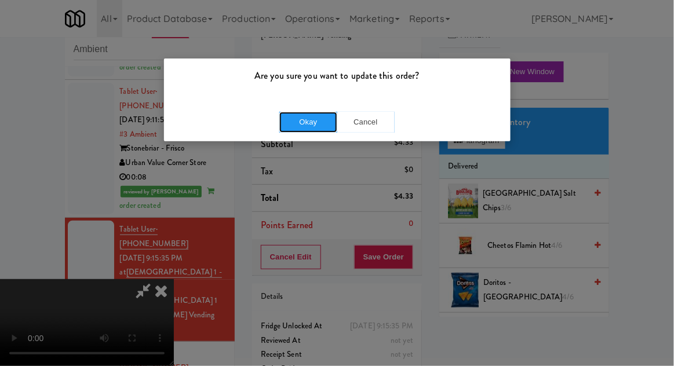
click at [289, 123] on button "Okay" at bounding box center [308, 122] width 58 height 21
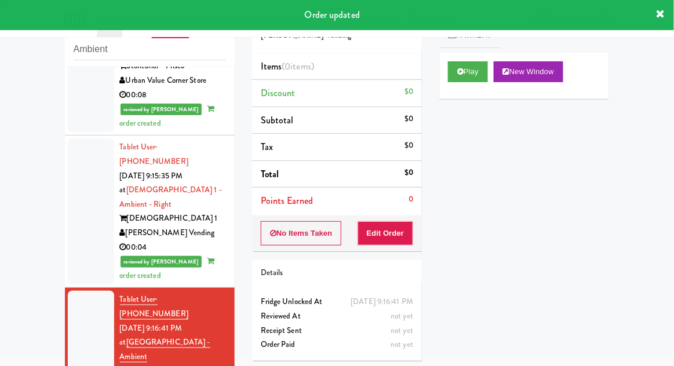
scroll to position [1256, 0]
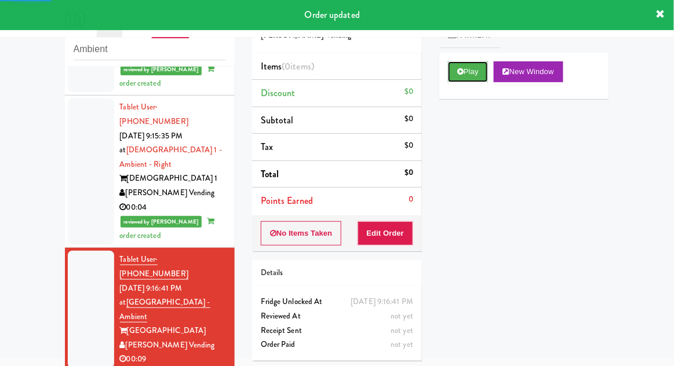
click at [487, 72] on button "Play" at bounding box center [468, 71] width 40 height 21
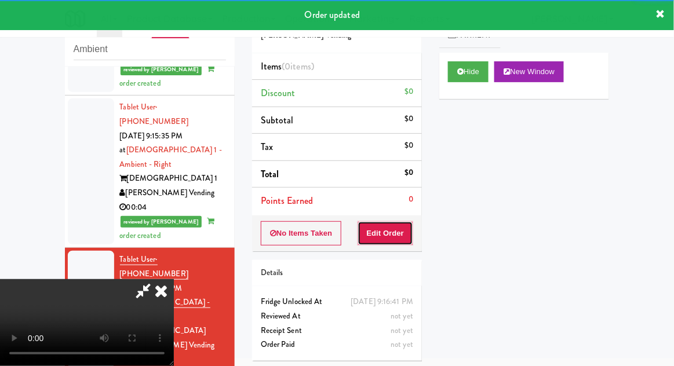
click at [399, 231] on button "Edit Order" at bounding box center [386, 233] width 56 height 24
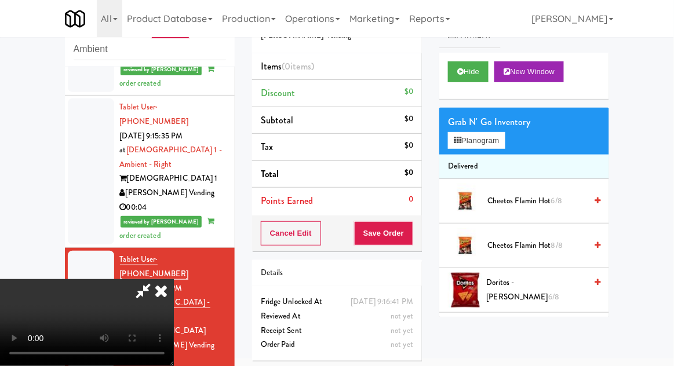
scroll to position [0, 0]
click at [504, 134] on button "Planogram" at bounding box center [476, 140] width 57 height 17
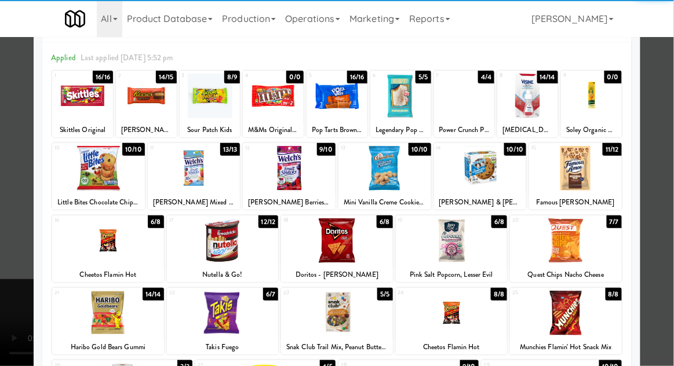
scroll to position [45, 0]
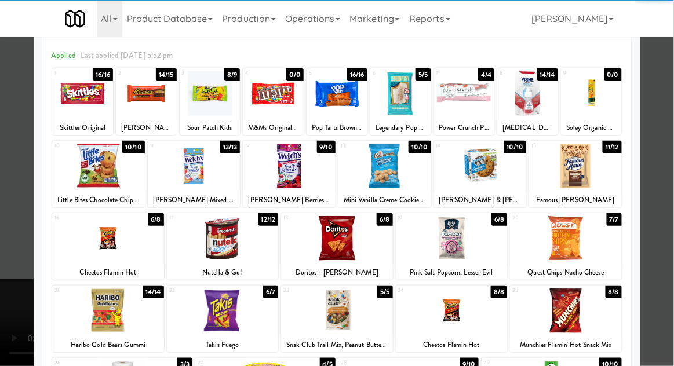
click at [486, 244] on div at bounding box center [452, 238] width 112 height 45
click at [484, 245] on div at bounding box center [452, 238] width 112 height 45
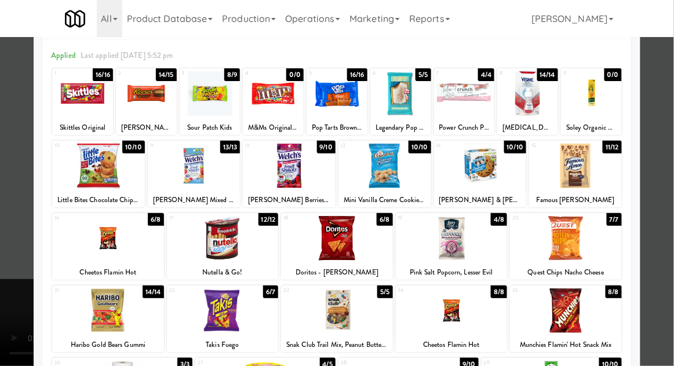
click at [658, 181] on div at bounding box center [337, 183] width 674 height 366
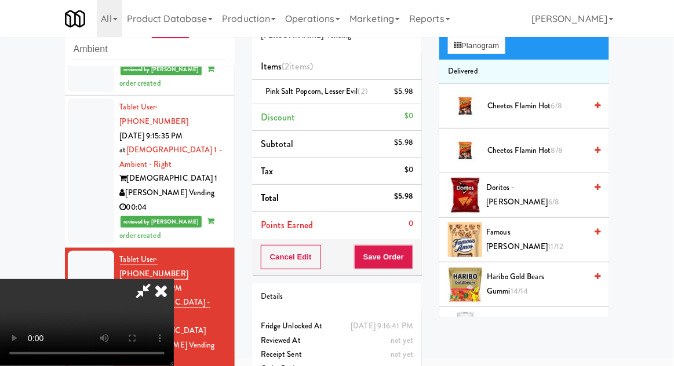
scroll to position [95, 0]
click at [548, 101] on span "Cheetos Flamin Hot 6/8" at bounding box center [536, 106] width 99 height 14
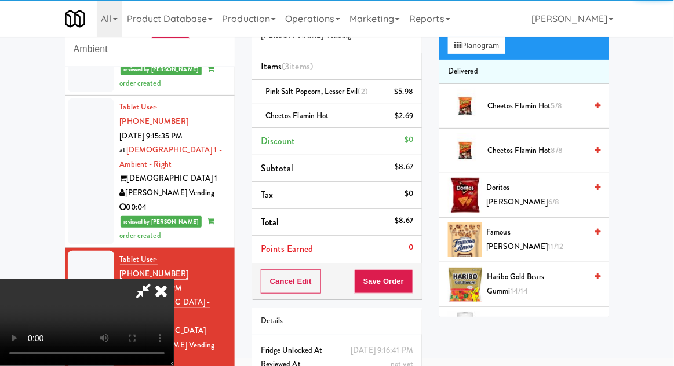
scroll to position [42, 0]
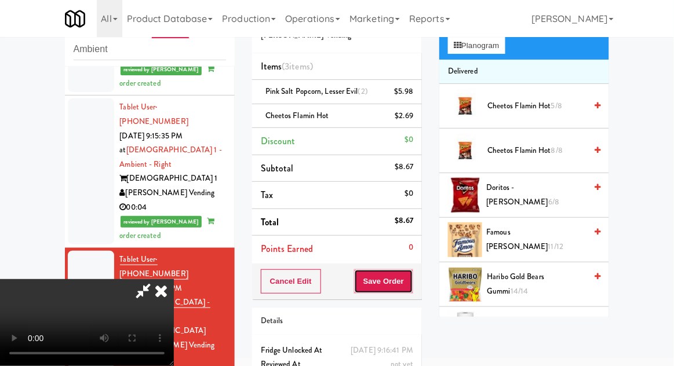
click at [411, 276] on button "Save Order" at bounding box center [383, 281] width 59 height 24
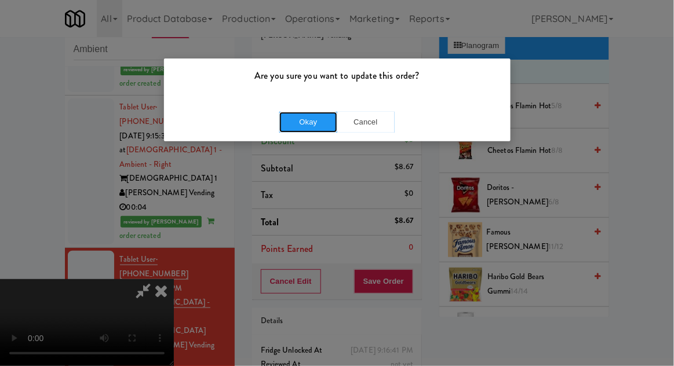
click at [299, 122] on button "Okay" at bounding box center [308, 122] width 58 height 21
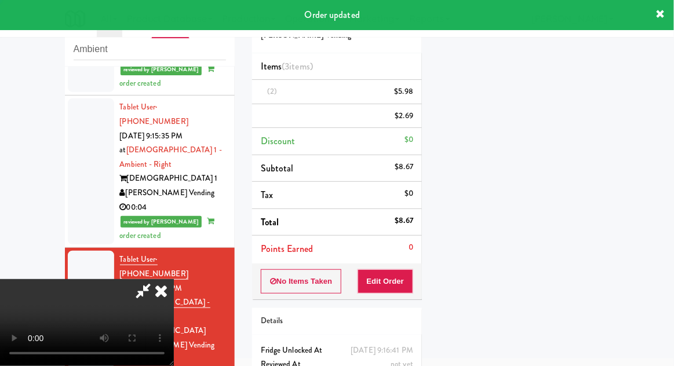
scroll to position [0, 0]
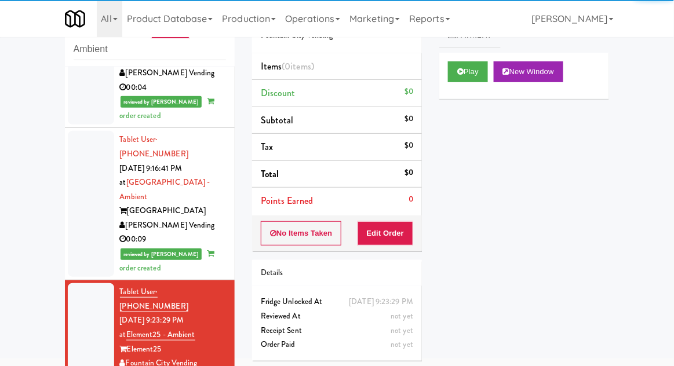
scroll to position [1373, 0]
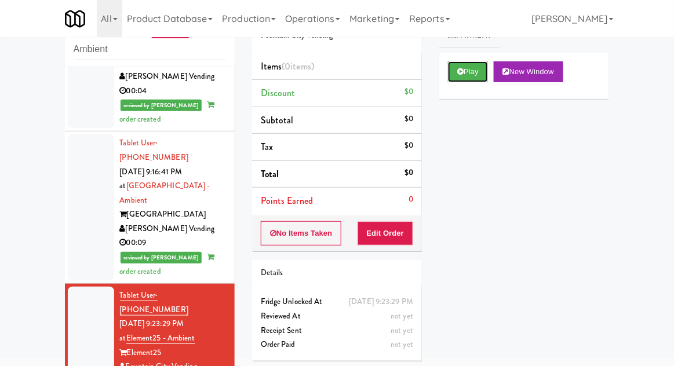
click at [488, 70] on button "Play" at bounding box center [468, 71] width 40 height 21
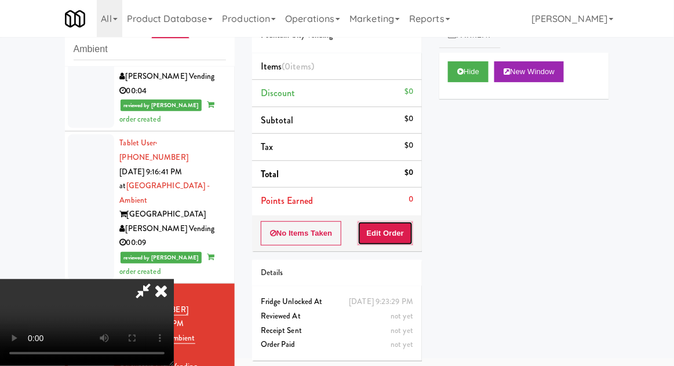
click at [396, 232] on button "Edit Order" at bounding box center [386, 233] width 56 height 24
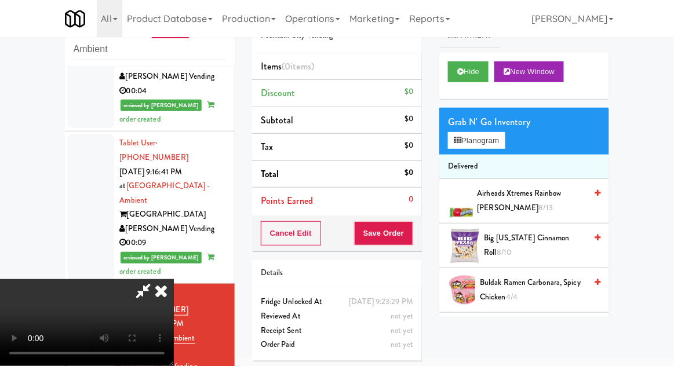
scroll to position [0, 0]
click at [505, 138] on button "Planogram" at bounding box center [476, 140] width 57 height 17
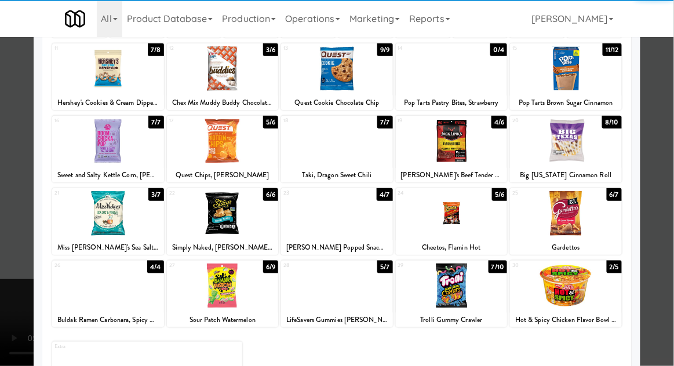
scroll to position [147, 0]
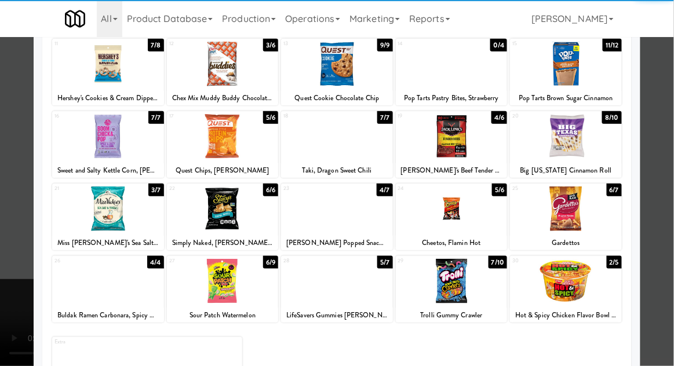
click at [98, 211] on div at bounding box center [108, 209] width 112 height 45
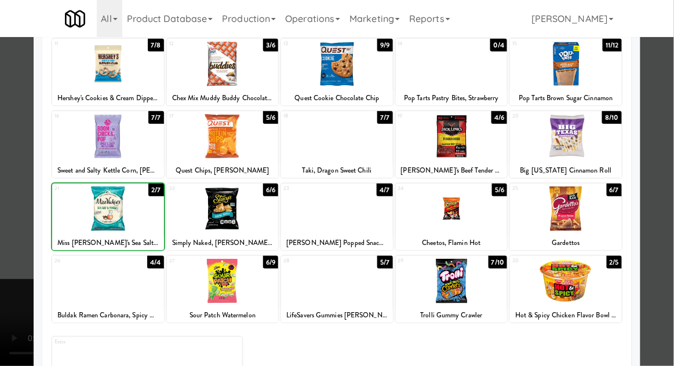
click at [94, 211] on div at bounding box center [108, 209] width 112 height 45
click at [17, 194] on div at bounding box center [337, 183] width 674 height 366
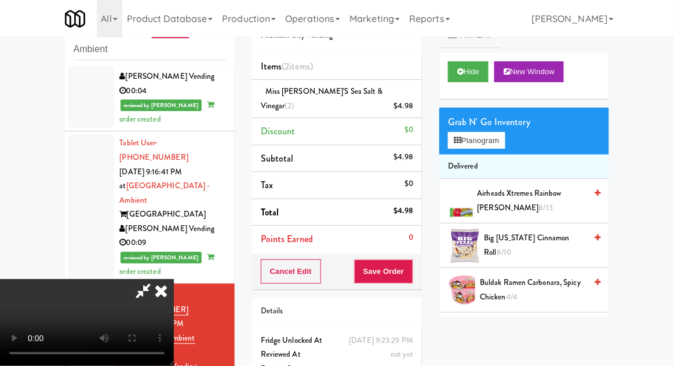
click at [525, 188] on span "Airheads Xtremes Rainbow Berry 8/13" at bounding box center [531, 201] width 109 height 28
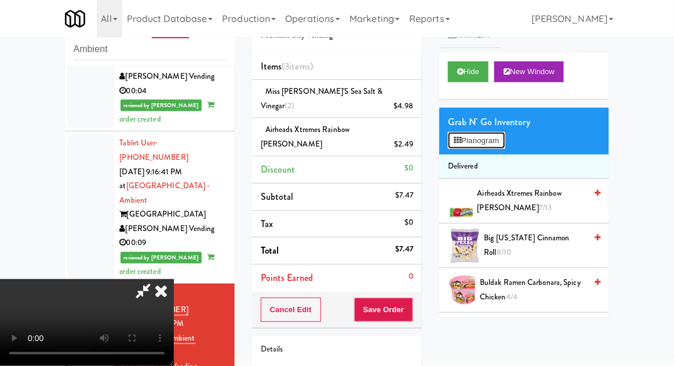
click at [497, 137] on button "Planogram" at bounding box center [476, 140] width 57 height 17
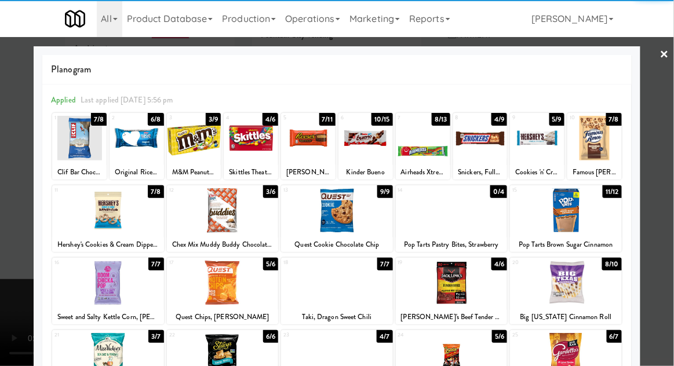
click at [493, 147] on div at bounding box center [480, 138] width 54 height 45
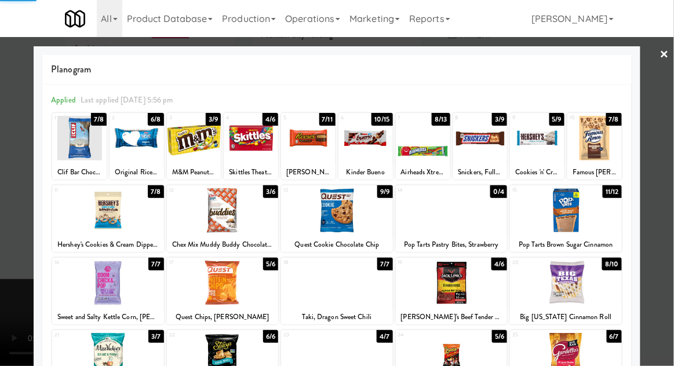
click at [668, 126] on div at bounding box center [337, 183] width 674 height 366
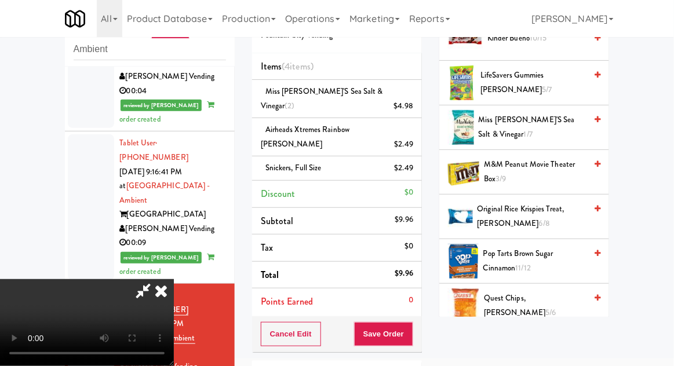
scroll to position [701, 0]
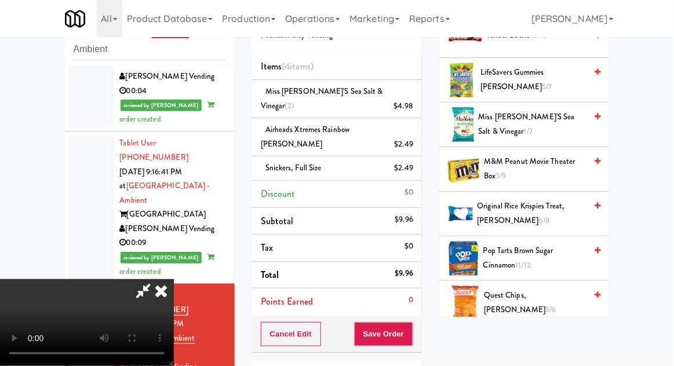
click at [547, 158] on span "M&M Peanut Movie Theater Box 3/9" at bounding box center [535, 169] width 102 height 28
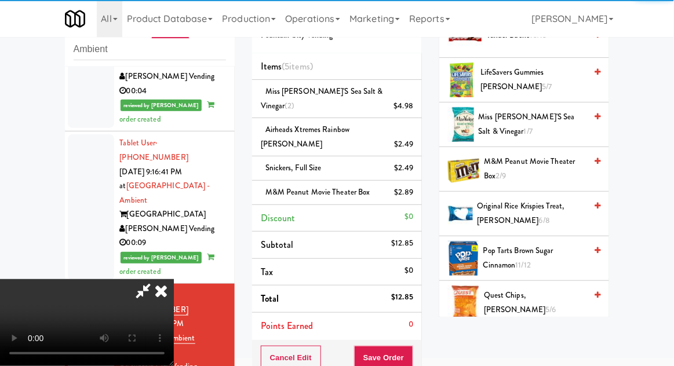
scroll to position [42, 0]
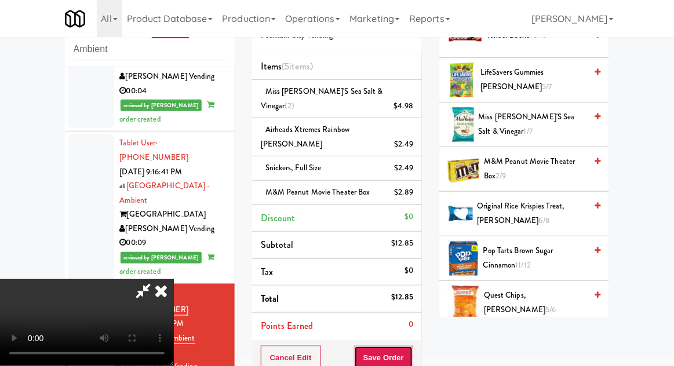
click at [406, 346] on button "Save Order" at bounding box center [383, 358] width 59 height 24
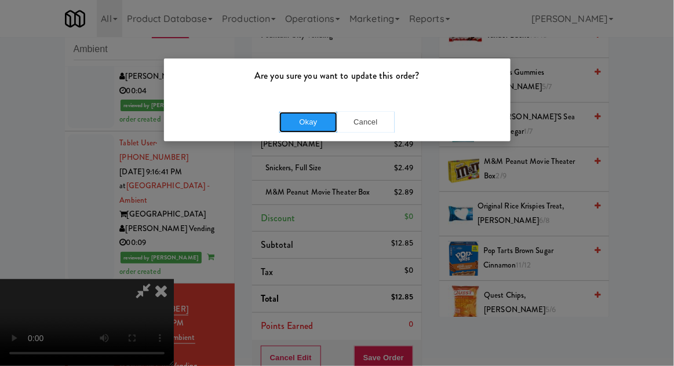
click at [286, 118] on button "Okay" at bounding box center [308, 122] width 58 height 21
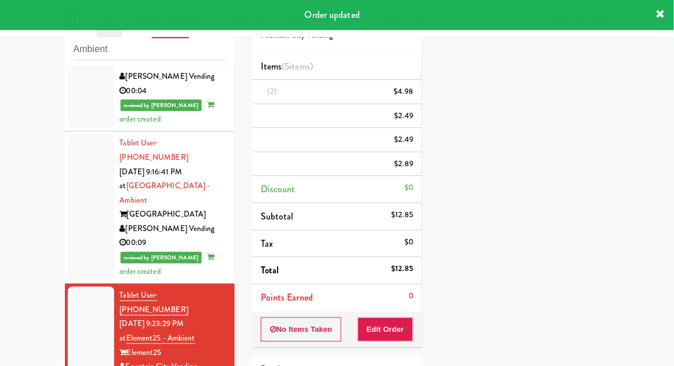
scroll to position [0, 0]
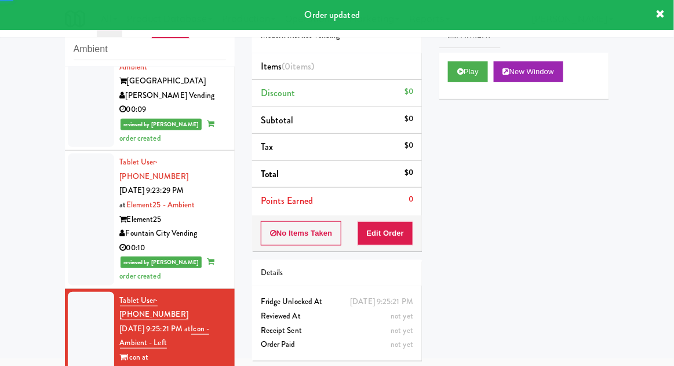
scroll to position [1507, 0]
click at [488, 70] on button "Play" at bounding box center [468, 71] width 40 height 21
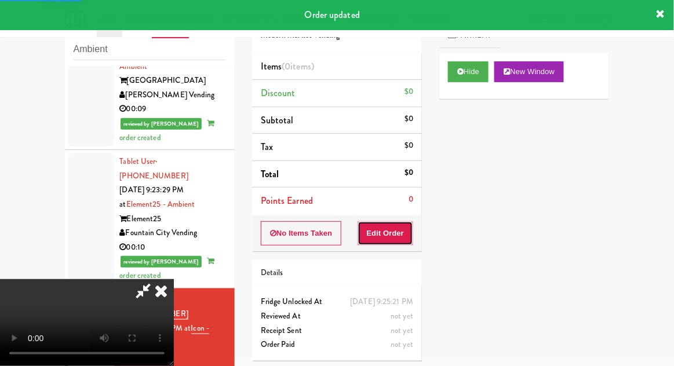
click at [409, 234] on button "Edit Order" at bounding box center [386, 233] width 56 height 24
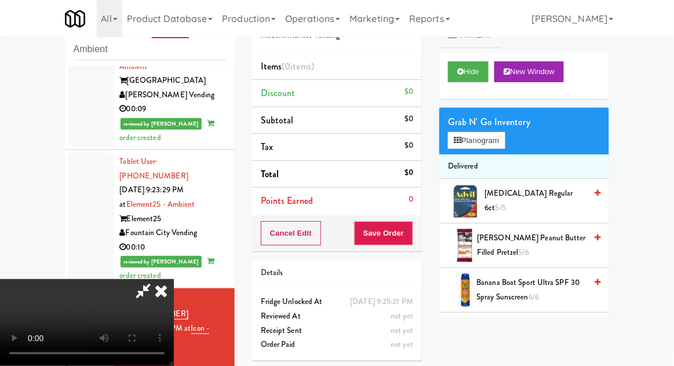
scroll to position [0, 0]
click at [517, 138] on div "Grab N' Go Inventory Planogram" at bounding box center [524, 131] width 170 height 47
click at [504, 144] on button "Planogram" at bounding box center [476, 140] width 57 height 17
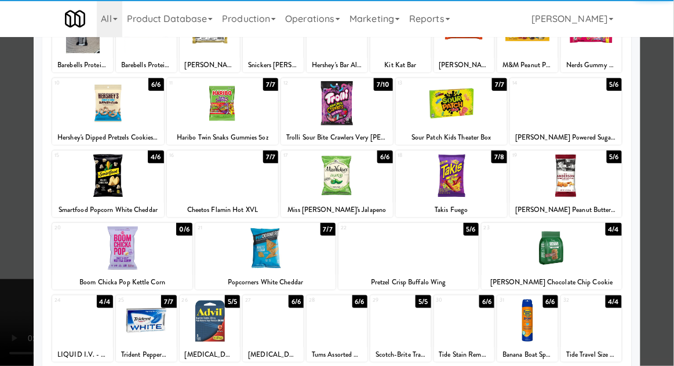
scroll to position [110, 0]
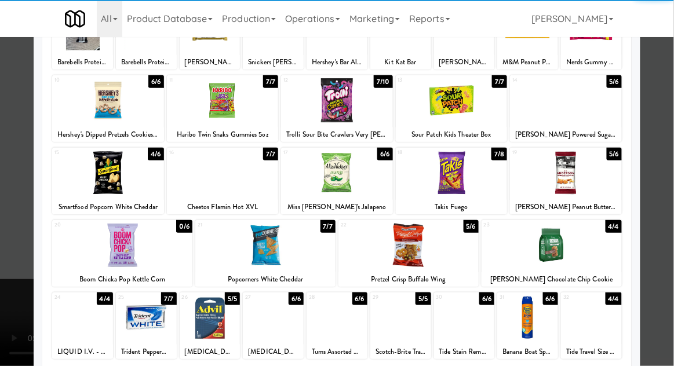
click at [452, 257] on div at bounding box center [408, 245] width 140 height 45
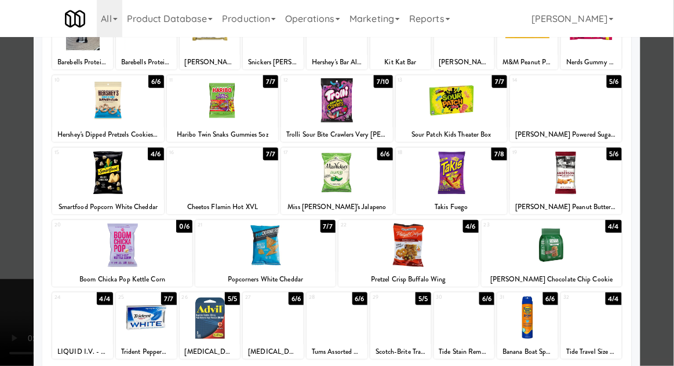
click at [15, 226] on div at bounding box center [337, 183] width 674 height 366
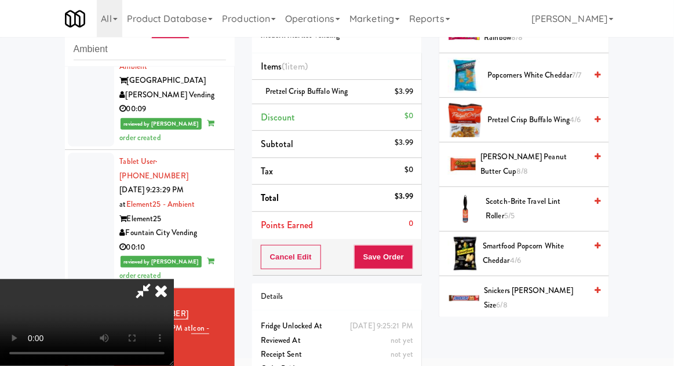
scroll to position [839, 0]
click at [555, 156] on span "Reese's Peanut Butter Cup 8/8" at bounding box center [532, 165] width 105 height 28
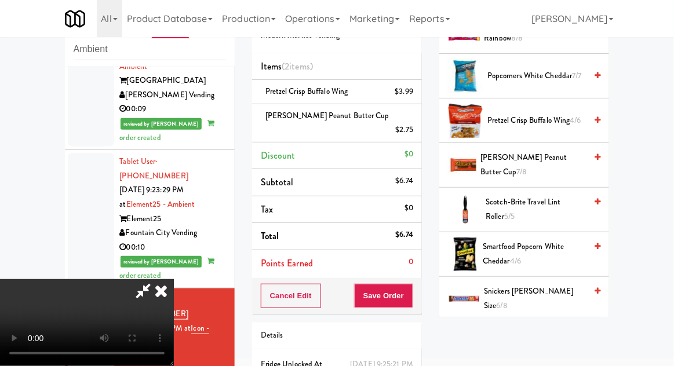
scroll to position [42, 0]
click at [413, 284] on button "Save Order" at bounding box center [383, 296] width 59 height 24
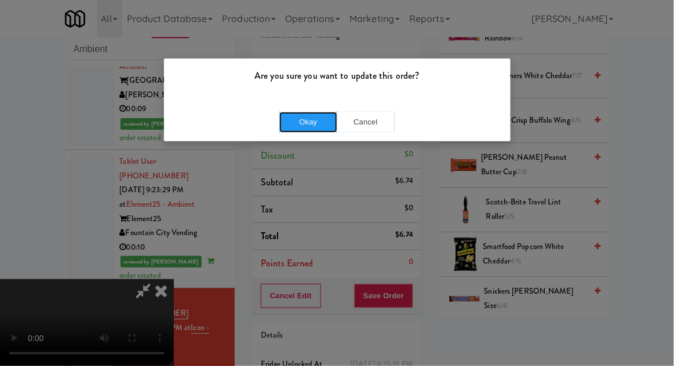
click at [283, 126] on button "Okay" at bounding box center [308, 122] width 58 height 21
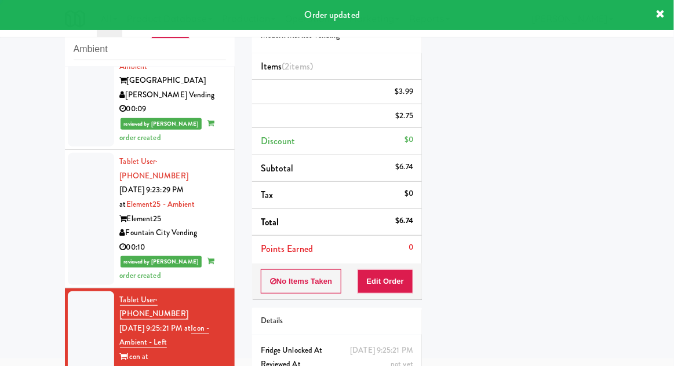
scroll to position [0, 0]
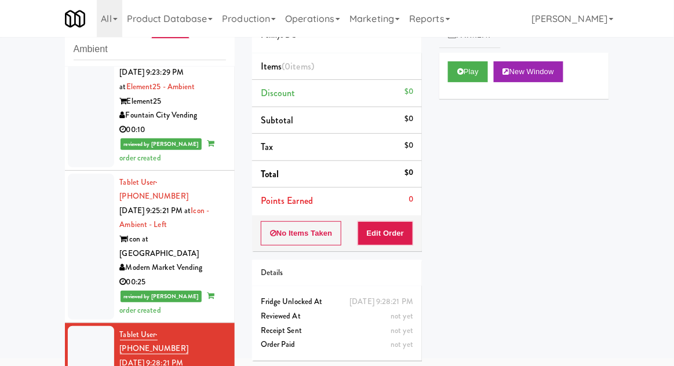
scroll to position [1627, 0]
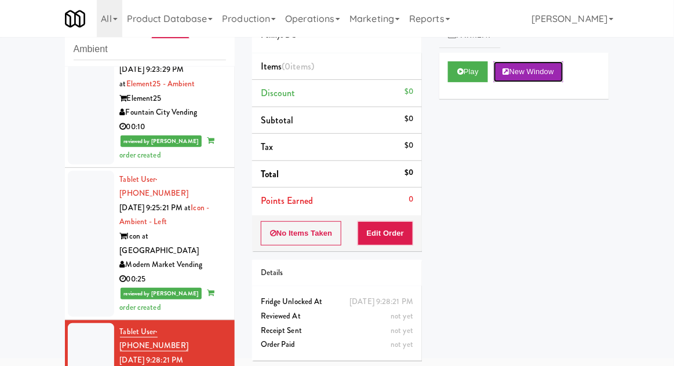
click at [498, 68] on button "New Window" at bounding box center [529, 71] width 70 height 21
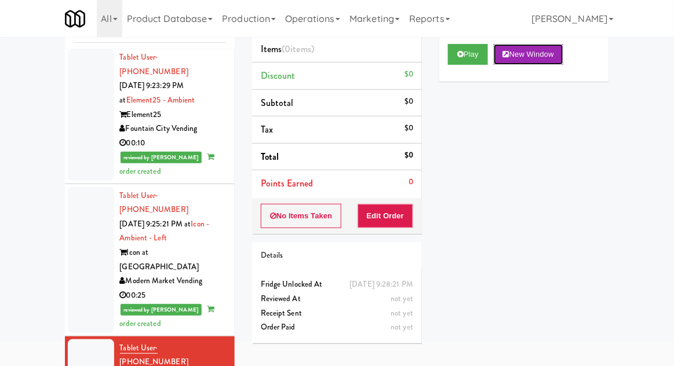
scroll to position [0, 0]
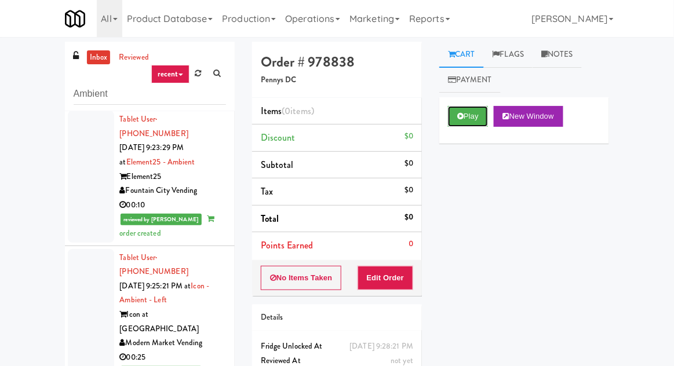
click at [475, 126] on button "Play" at bounding box center [468, 116] width 40 height 21
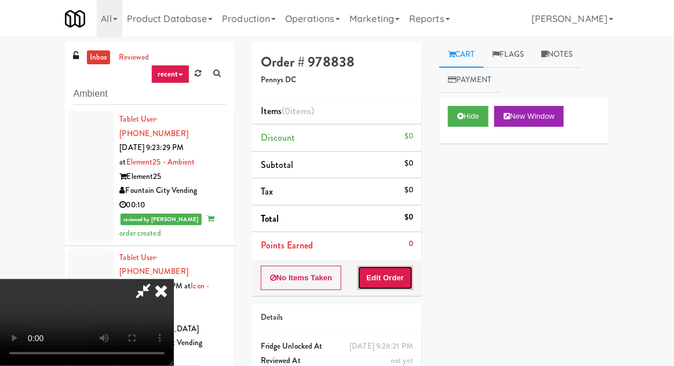
click at [392, 279] on button "Edit Order" at bounding box center [386, 278] width 56 height 24
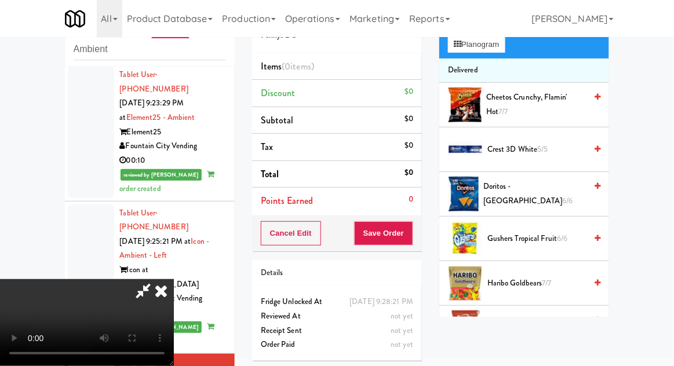
scroll to position [94, 0]
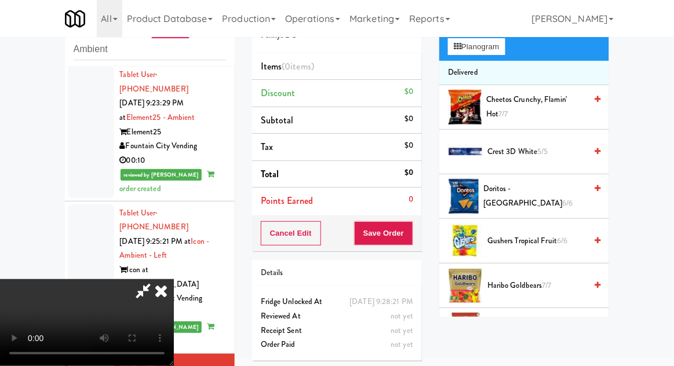
click at [549, 146] on span "Crest 3D White 5/5" at bounding box center [536, 152] width 99 height 14
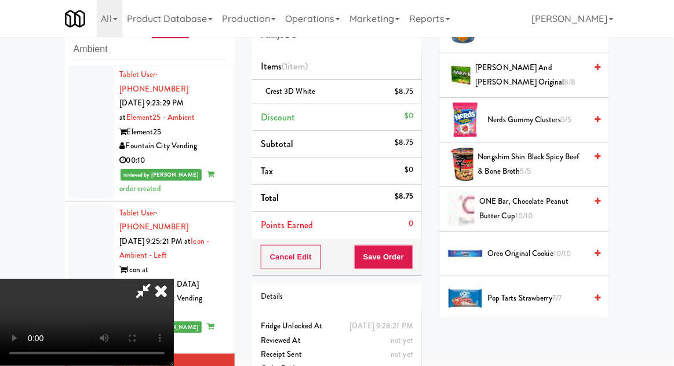
scroll to position [706, 0]
click at [531, 210] on span "10/10" at bounding box center [524, 215] width 18 height 11
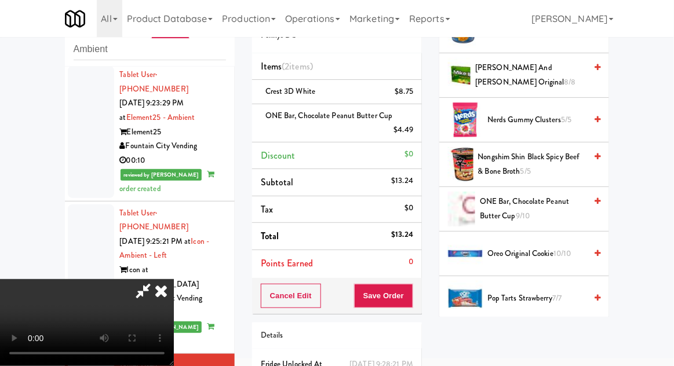
scroll to position [67, 0]
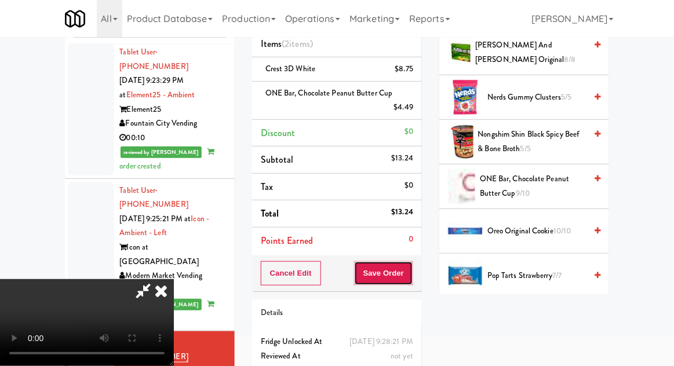
click at [411, 273] on button "Save Order" at bounding box center [383, 273] width 59 height 24
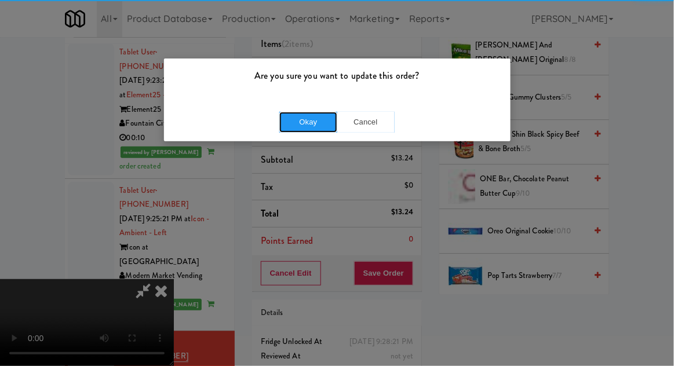
click at [300, 122] on button "Okay" at bounding box center [308, 122] width 58 height 21
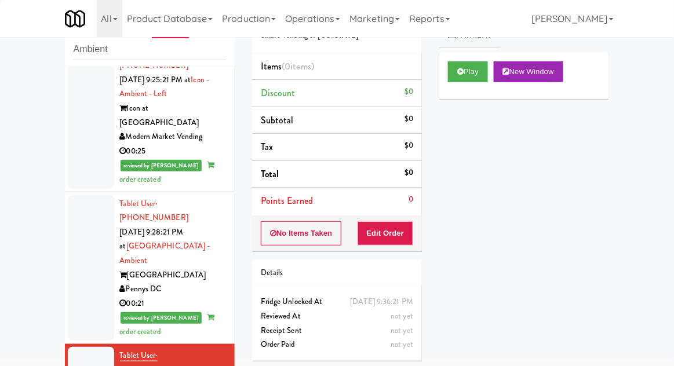
scroll to position [1753, 0]
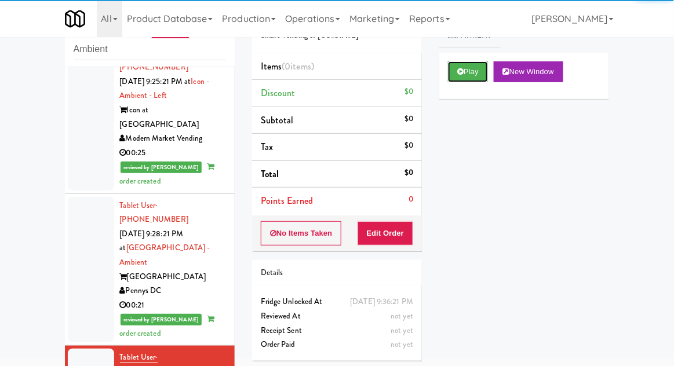
click at [457, 67] on button "Play" at bounding box center [468, 71] width 40 height 21
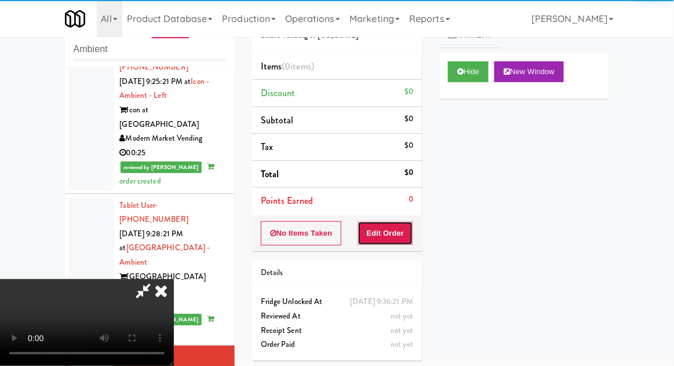
click at [397, 227] on button "Edit Order" at bounding box center [386, 233] width 56 height 24
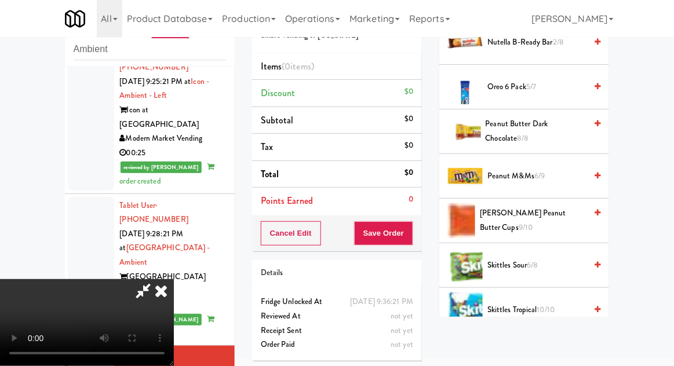
scroll to position [871, 0]
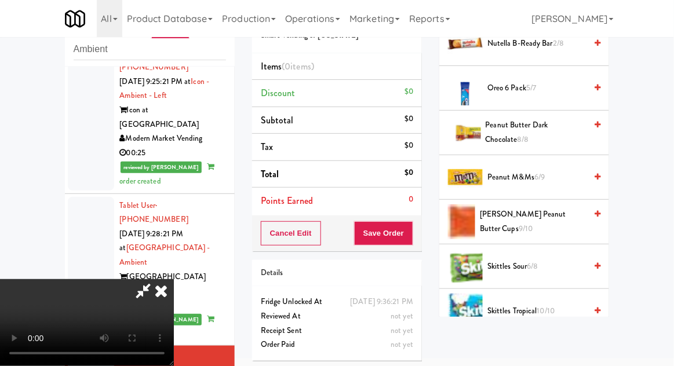
click at [548, 210] on span "Reese's Peanut Butter Cups 9/10" at bounding box center [533, 221] width 106 height 28
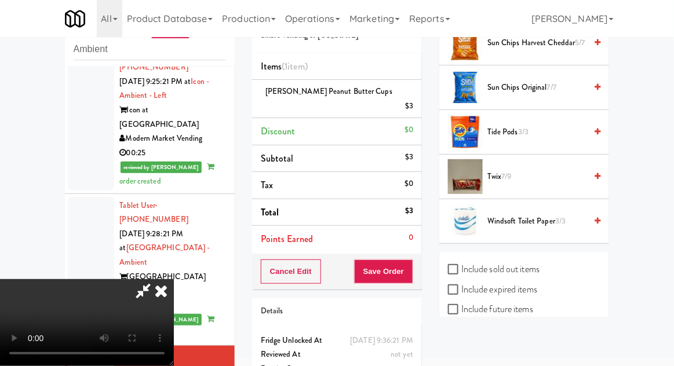
scroll to position [1407, 0]
click at [534, 170] on span "Twix 7/9" at bounding box center [536, 177] width 99 height 14
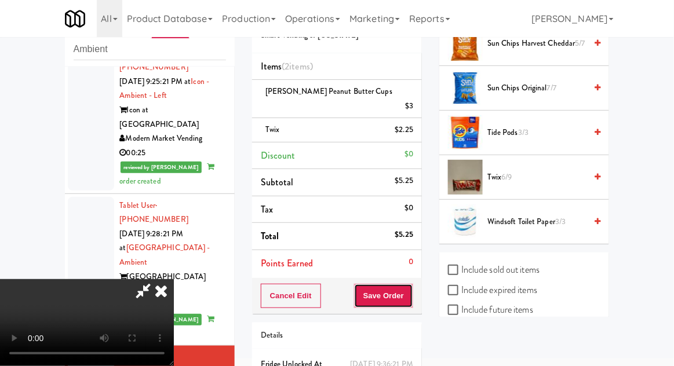
click at [413, 284] on button "Save Order" at bounding box center [383, 296] width 59 height 24
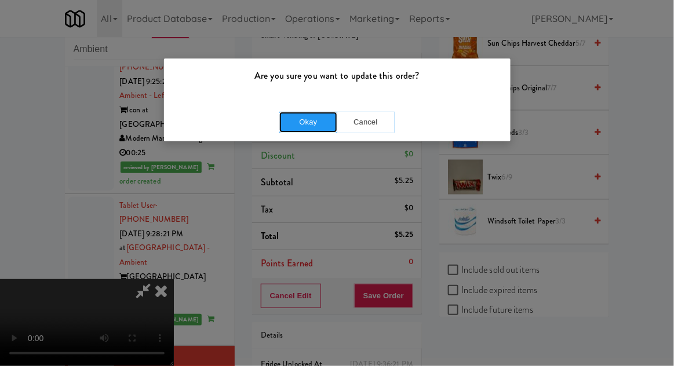
click at [289, 112] on button "Okay" at bounding box center [308, 122] width 58 height 21
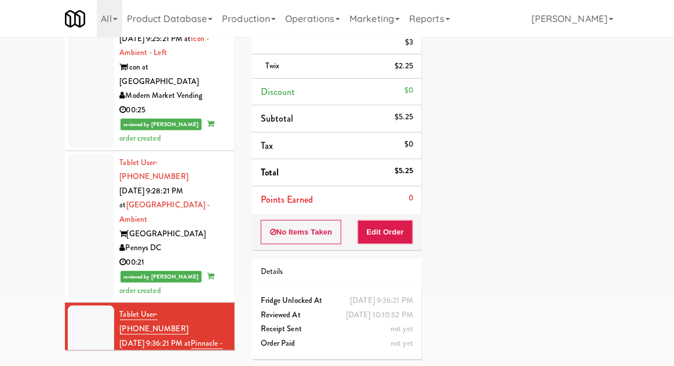
scroll to position [1734, 0]
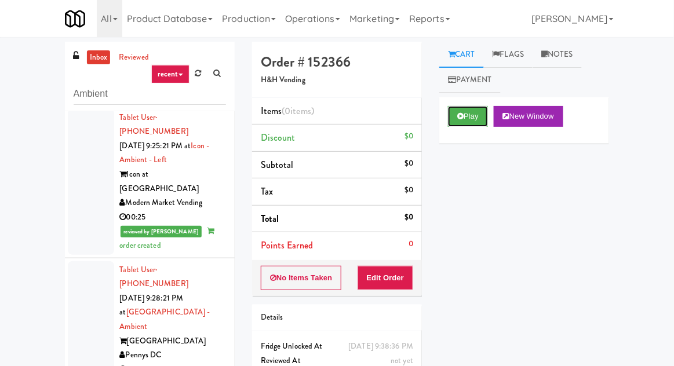
click at [475, 114] on button "Play" at bounding box center [468, 116] width 40 height 21
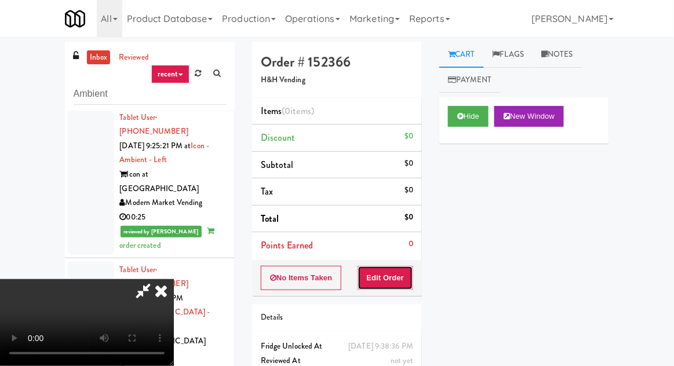
click at [399, 277] on button "Edit Order" at bounding box center [386, 278] width 56 height 24
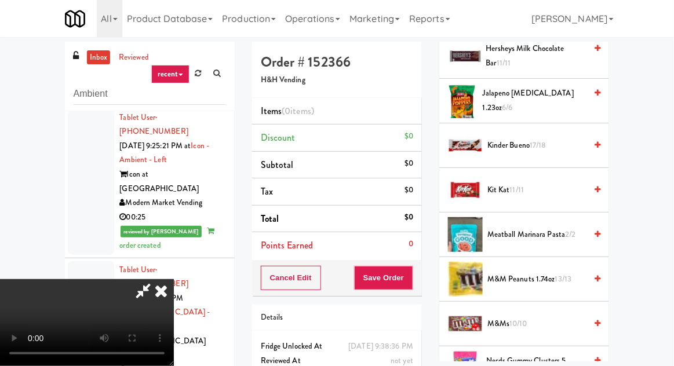
scroll to position [676, 0]
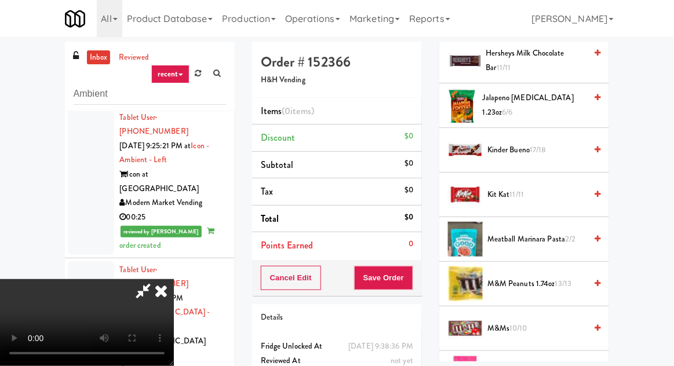
click at [555, 147] on span "Kinder Bueno 17/18" at bounding box center [536, 150] width 99 height 14
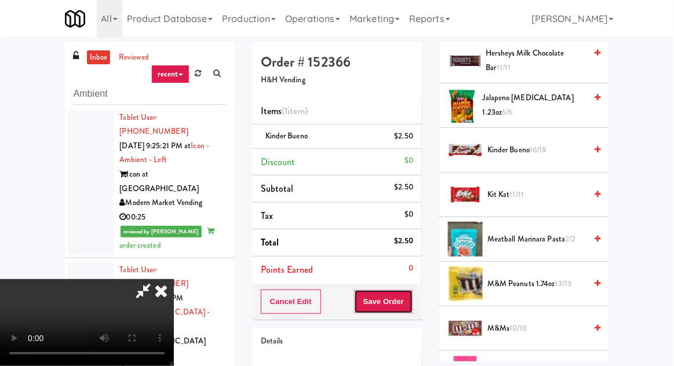
click at [407, 302] on button "Save Order" at bounding box center [383, 302] width 59 height 24
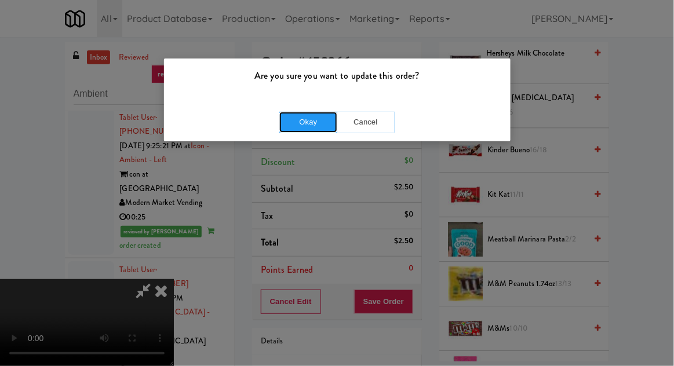
click at [314, 112] on button "Okay" at bounding box center [308, 122] width 58 height 21
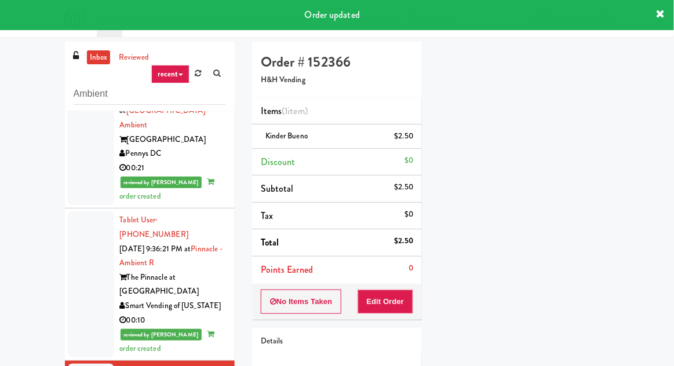
scroll to position [1942, 0]
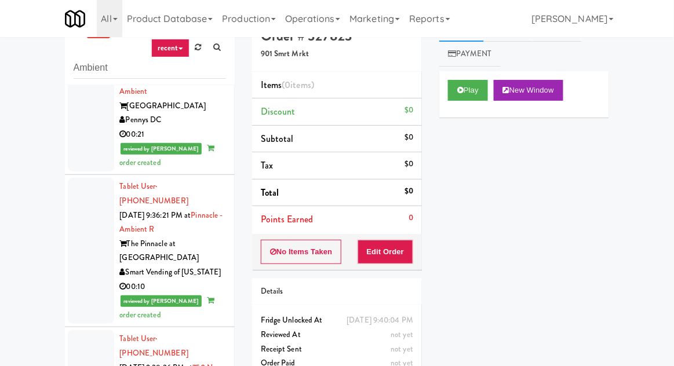
scroll to position [1943, 0]
click at [480, 80] on button "Play" at bounding box center [468, 90] width 40 height 21
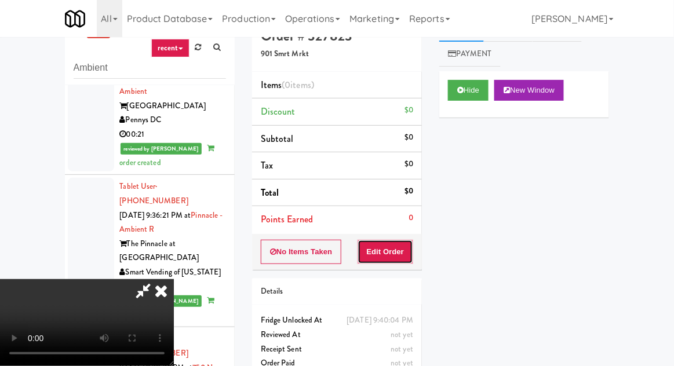
click at [407, 240] on button "Edit Order" at bounding box center [386, 252] width 56 height 24
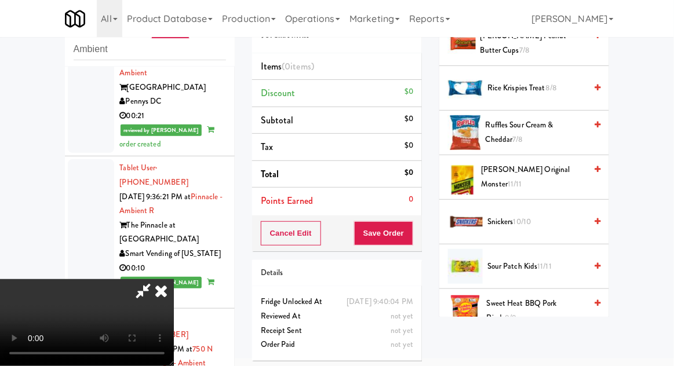
scroll to position [0, 0]
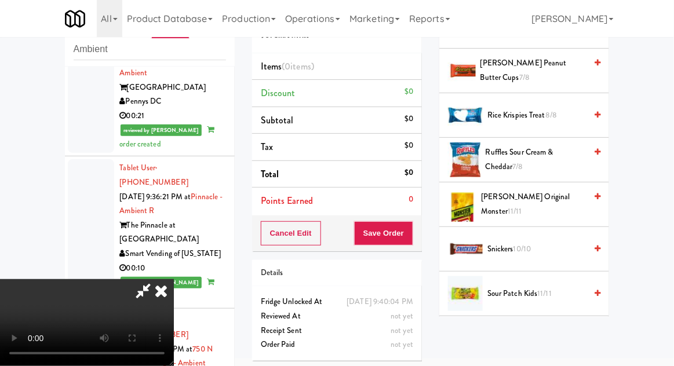
click at [566, 200] on span "Slim Jim Original Monster 11/11" at bounding box center [534, 204] width 105 height 28
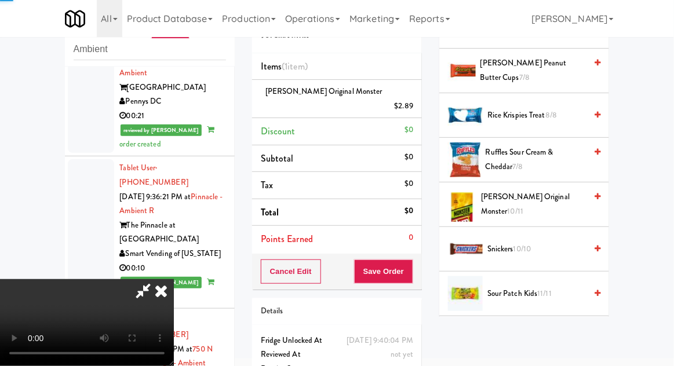
click at [562, 200] on span "Slim Jim Original Monster 10/11" at bounding box center [533, 204] width 105 height 28
click at [561, 196] on span "Slim Jim Original Monster 9/11" at bounding box center [534, 204] width 104 height 28
click at [156, 279] on icon at bounding box center [143, 290] width 27 height 23
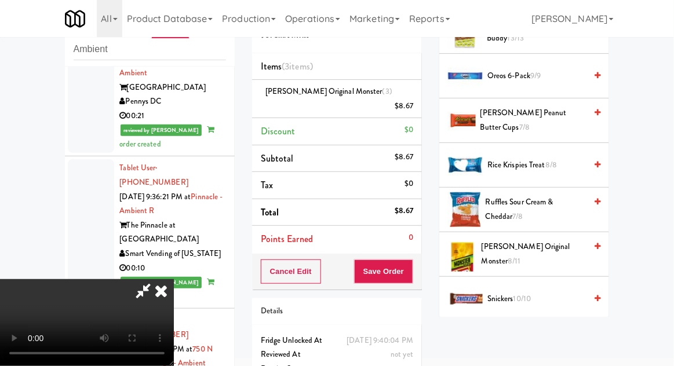
scroll to position [940, 0]
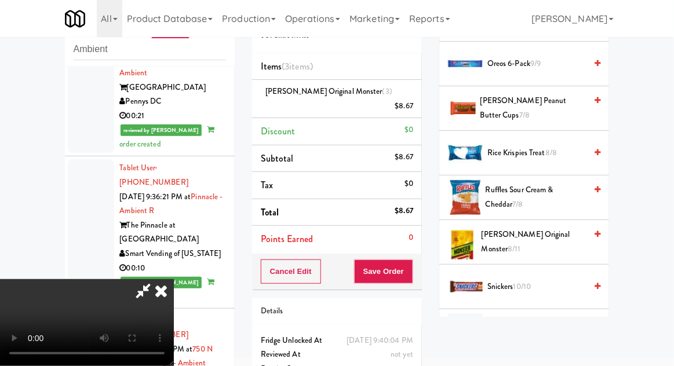
click at [559, 231] on span "Slim Jim Original Monster 8/11" at bounding box center [534, 242] width 104 height 28
click at [558, 231] on span "Slim Jim Original Monster 7/11" at bounding box center [534, 242] width 104 height 28
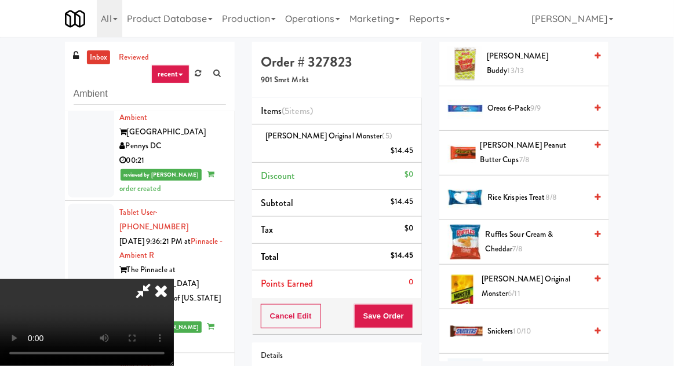
scroll to position [45, 0]
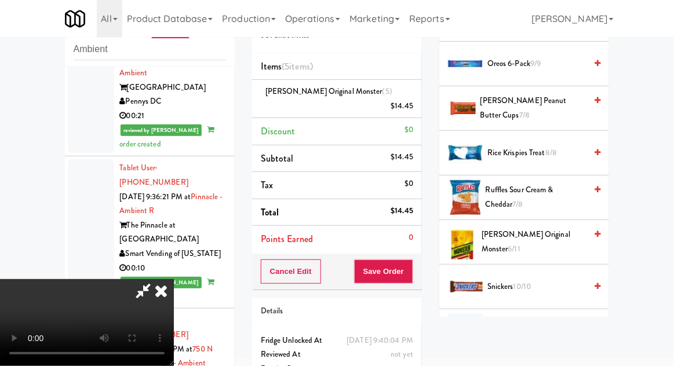
click at [156, 279] on icon at bounding box center [143, 290] width 27 height 23
click at [411, 260] on button "Save Order" at bounding box center [383, 272] width 59 height 24
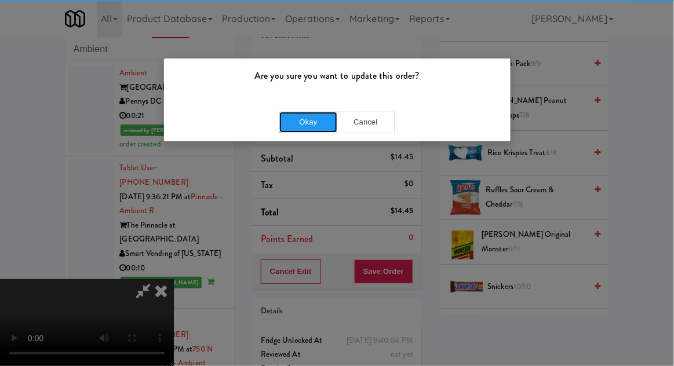
click at [320, 114] on button "Okay" at bounding box center [308, 122] width 58 height 21
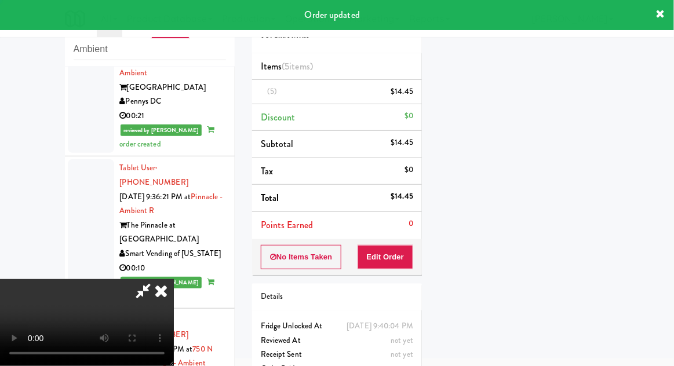
scroll to position [0, 0]
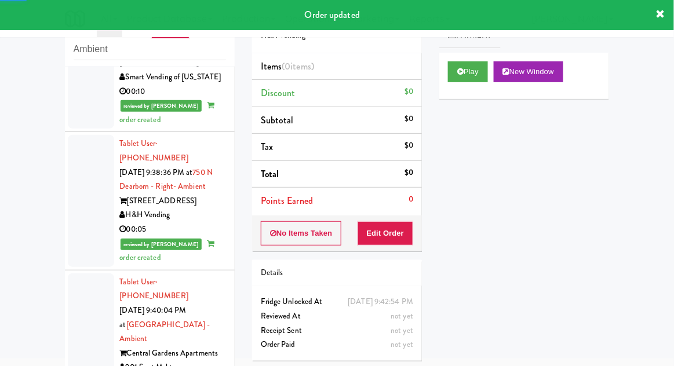
scroll to position [2121, 0]
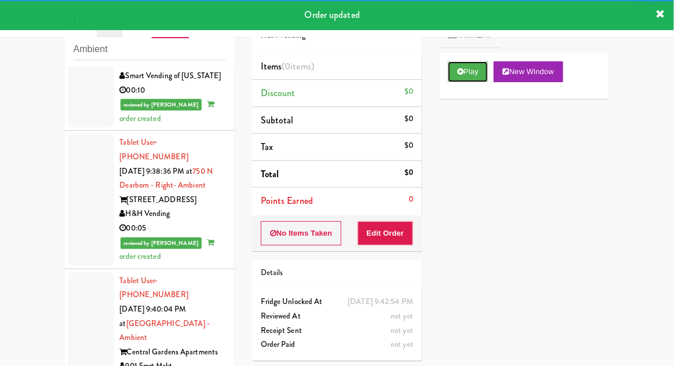
click at [455, 74] on button "Play" at bounding box center [468, 71] width 40 height 21
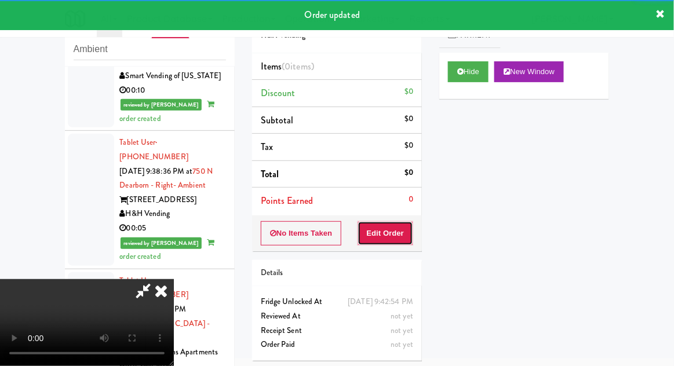
click at [394, 229] on button "Edit Order" at bounding box center [386, 233] width 56 height 24
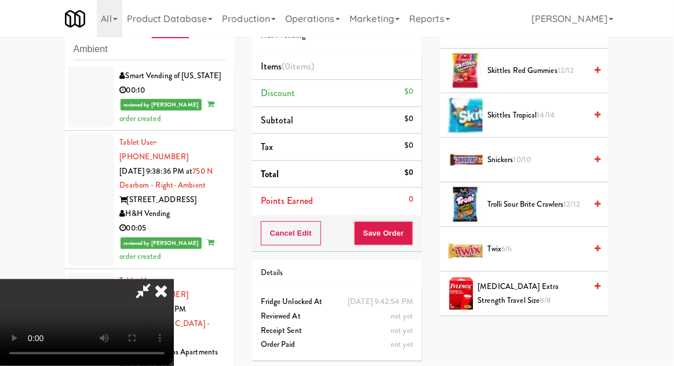
scroll to position [1220, 0]
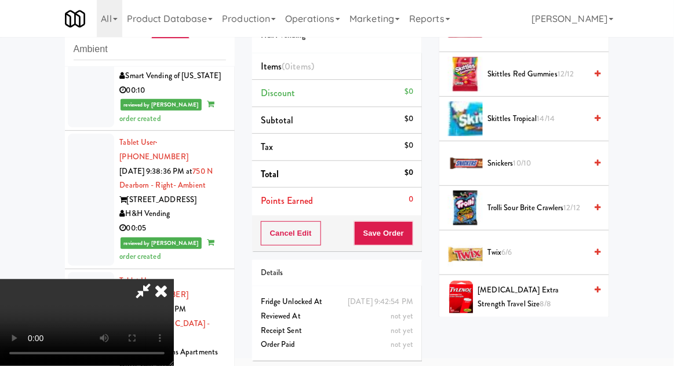
click at [535, 246] on span "Twix 6/6" at bounding box center [536, 253] width 99 height 14
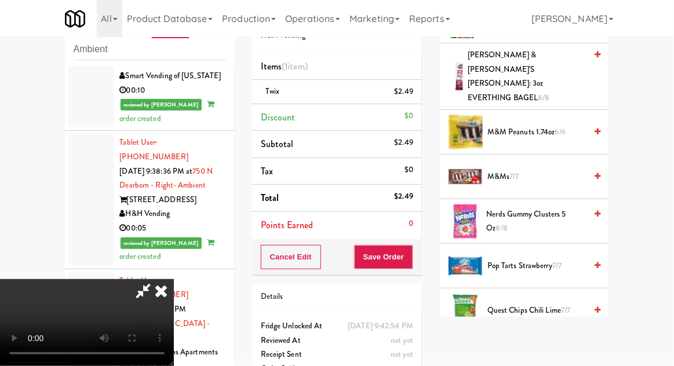
scroll to position [771, 0]
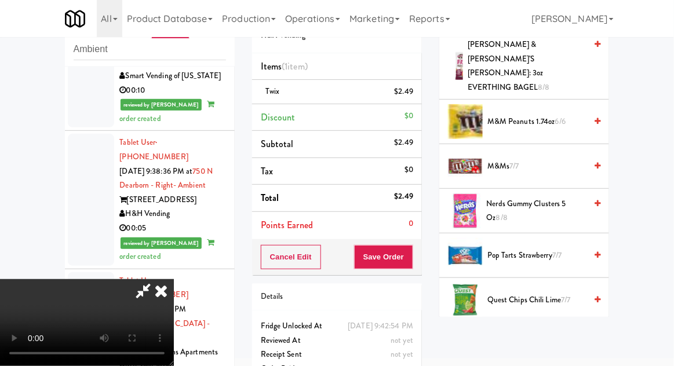
click at [558, 250] on span "7/7" at bounding box center [556, 255] width 9 height 11
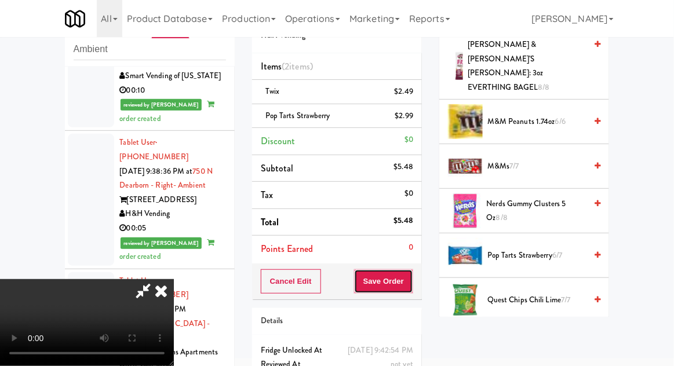
click at [413, 284] on button "Save Order" at bounding box center [383, 281] width 59 height 24
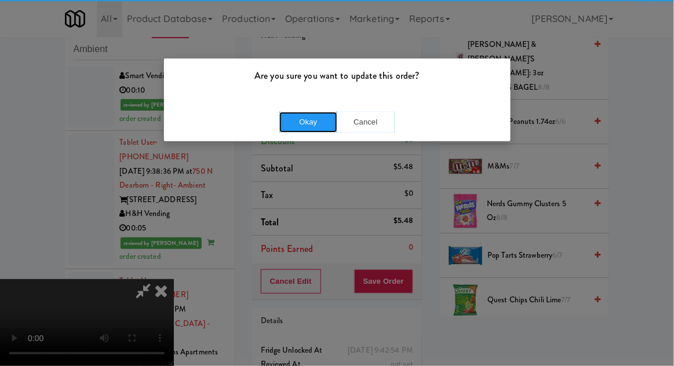
click at [299, 125] on button "Okay" at bounding box center [308, 122] width 58 height 21
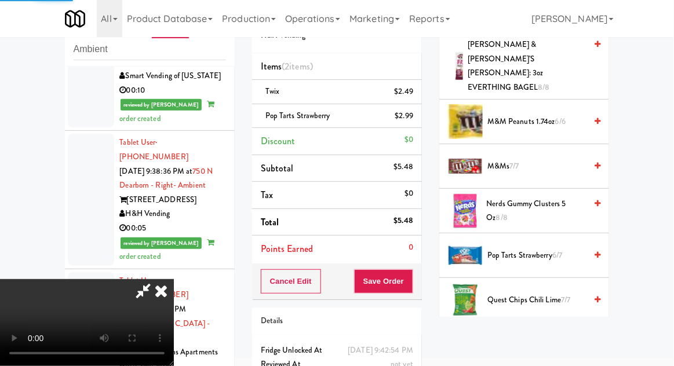
scroll to position [114, 0]
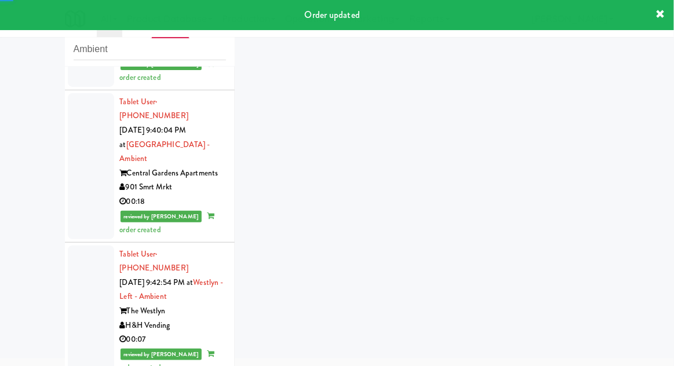
scroll to position [2370, 0]
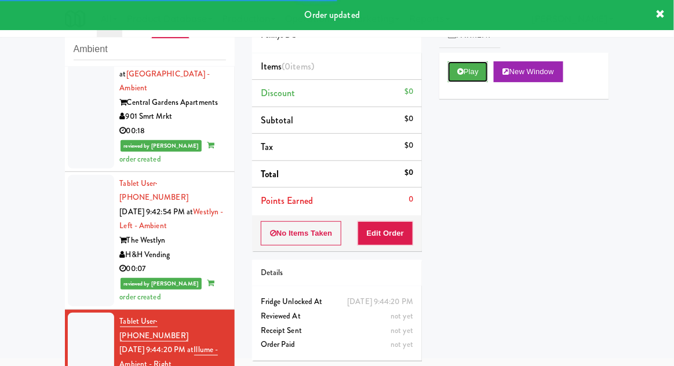
click at [457, 76] on button "Play" at bounding box center [468, 71] width 40 height 21
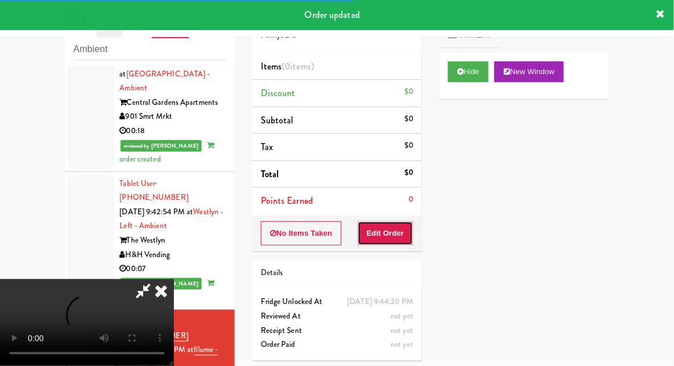
click at [387, 243] on button "Edit Order" at bounding box center [386, 233] width 56 height 24
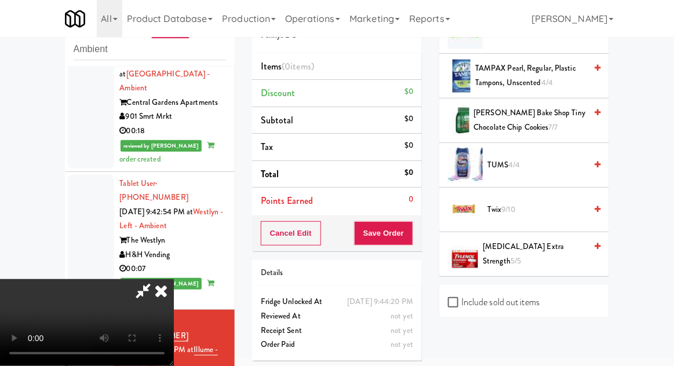
scroll to position [1401, 0]
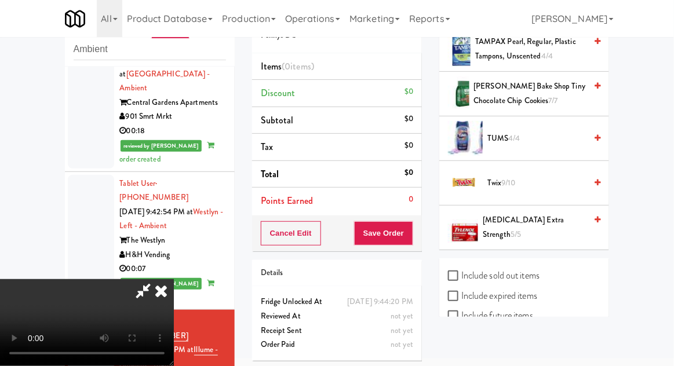
click at [538, 177] on span "Twix 9/10" at bounding box center [536, 183] width 99 height 14
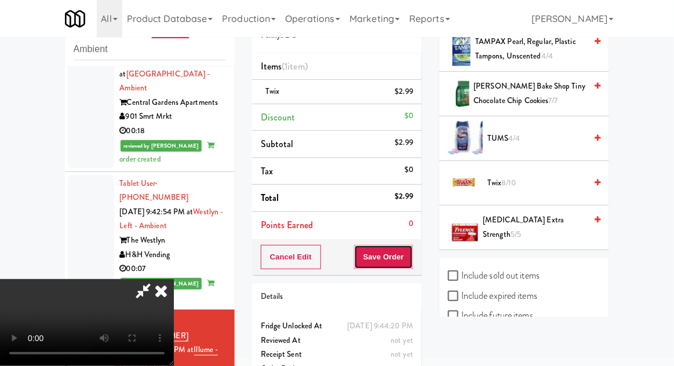
click at [412, 254] on button "Save Order" at bounding box center [383, 257] width 59 height 24
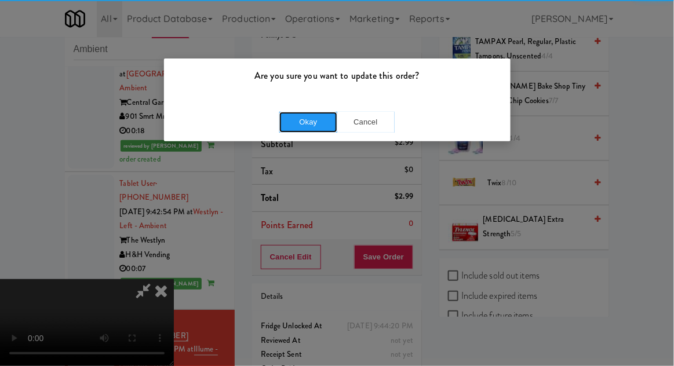
click at [304, 118] on button "Okay" at bounding box center [308, 122] width 58 height 21
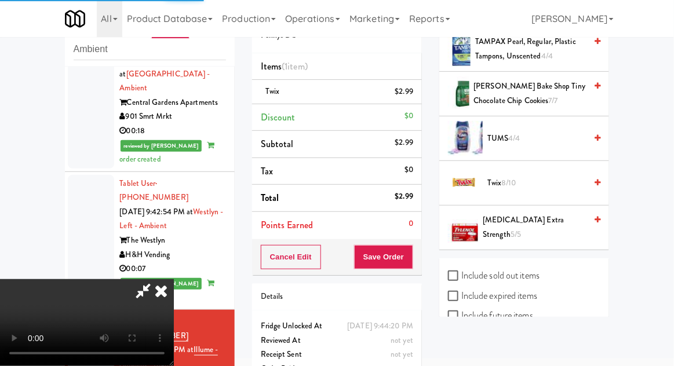
scroll to position [114, 0]
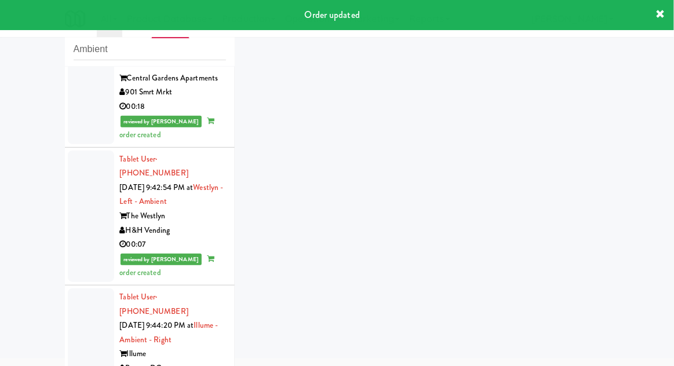
scroll to position [2399, 0]
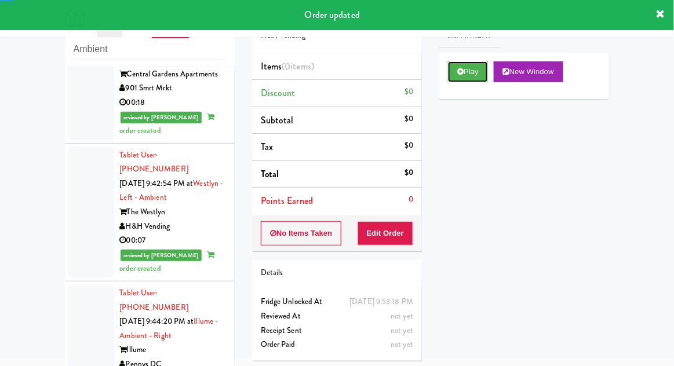
click at [465, 74] on button "Play" at bounding box center [468, 71] width 40 height 21
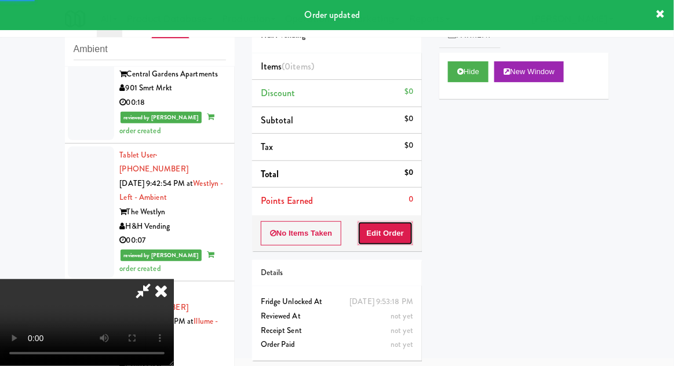
click at [385, 222] on button "Edit Order" at bounding box center [386, 233] width 56 height 24
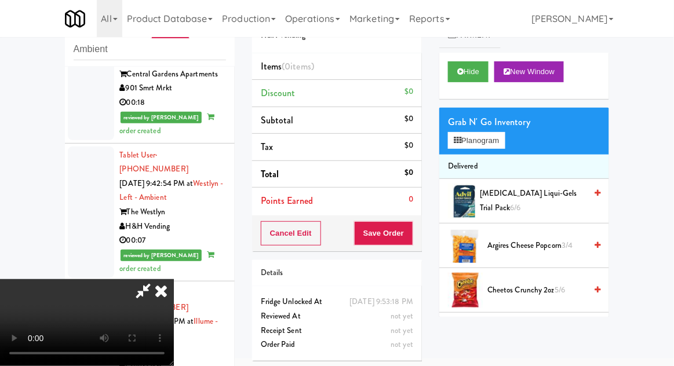
scroll to position [42, 0]
click at [505, 138] on button "Planogram" at bounding box center [476, 140] width 57 height 17
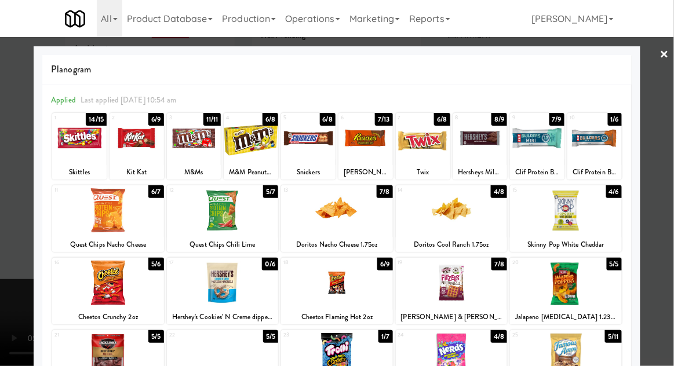
click at [601, 143] on div at bounding box center [594, 138] width 54 height 45
click at [668, 139] on div at bounding box center [337, 183] width 674 height 366
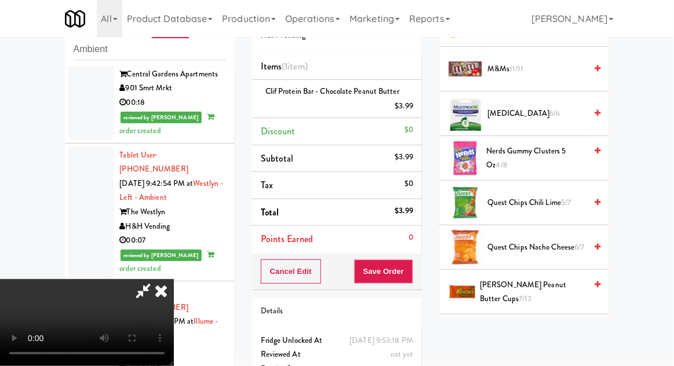
scroll to position [872, 0]
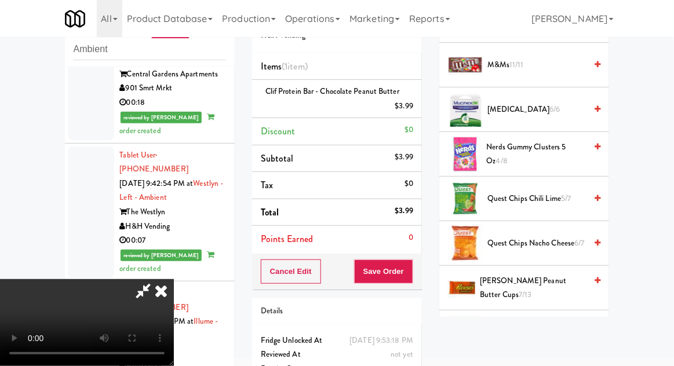
click at [562, 236] on span "Quest Chips Nacho Cheese 6/7" at bounding box center [536, 243] width 99 height 14
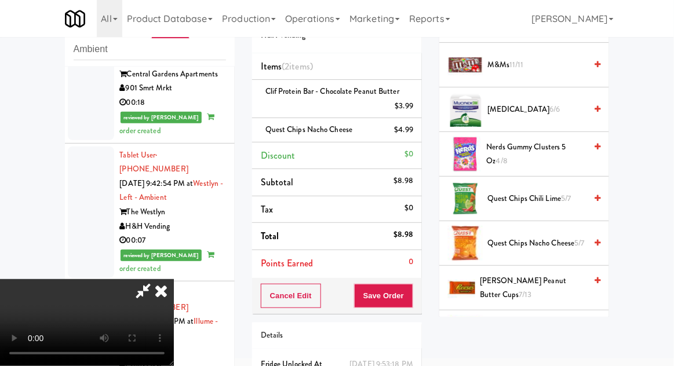
click at [549, 192] on span "Quest Chips Chili Lime 5/7" at bounding box center [536, 199] width 99 height 14
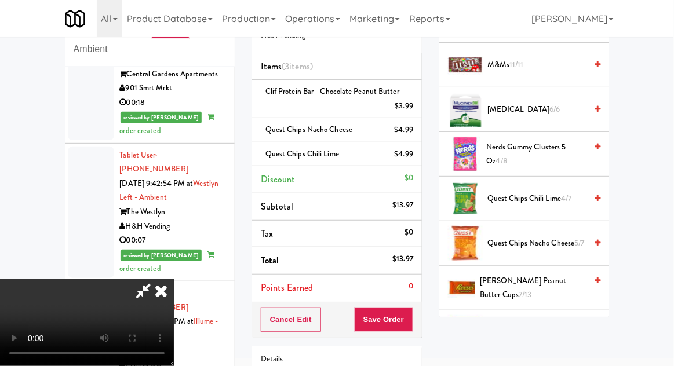
scroll to position [42, 0]
click at [410, 327] on button "Save Order" at bounding box center [383, 320] width 59 height 24
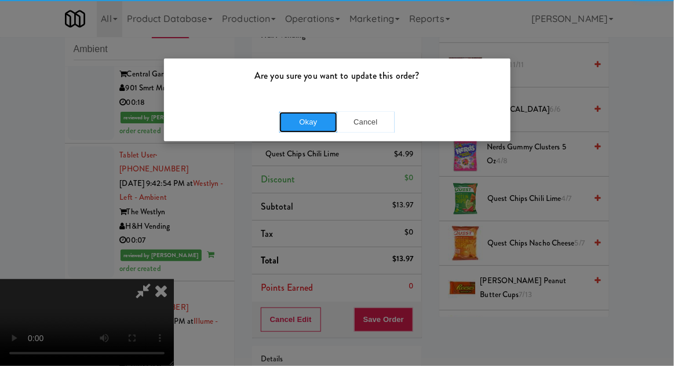
click at [290, 119] on button "Okay" at bounding box center [308, 122] width 58 height 21
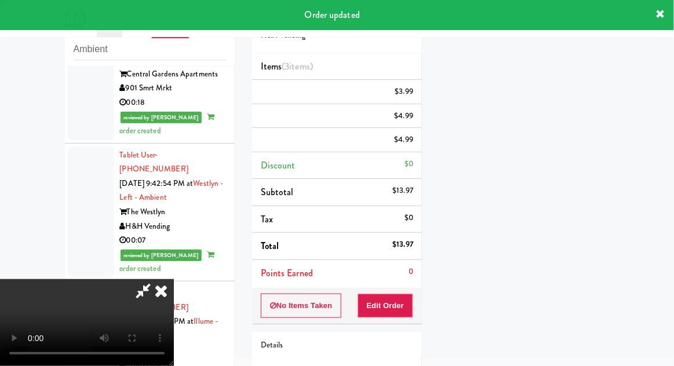
scroll to position [0, 0]
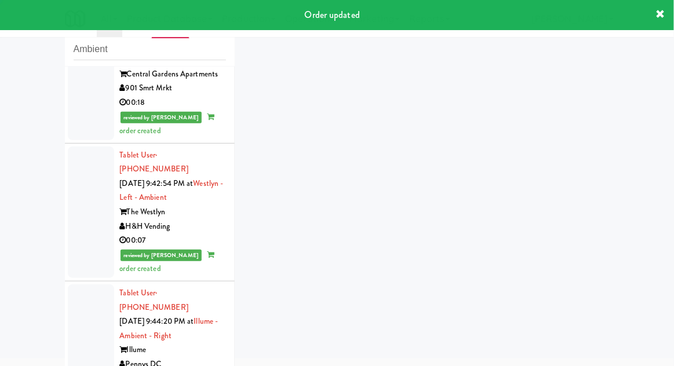
scroll to position [2427, 0]
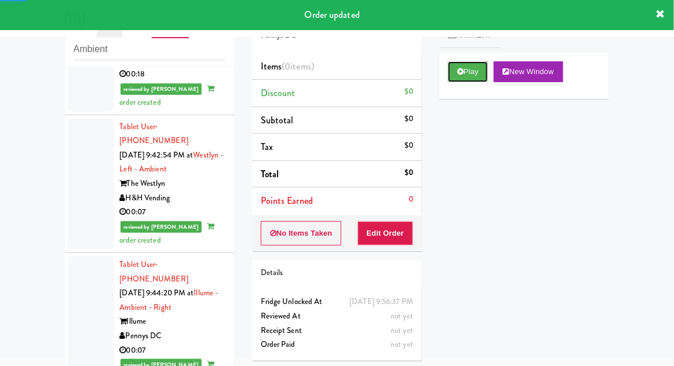
click at [455, 67] on button "Play" at bounding box center [468, 71] width 40 height 21
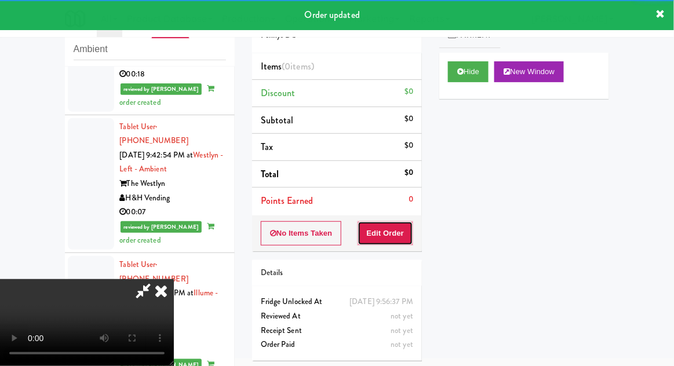
click at [392, 231] on button "Edit Order" at bounding box center [386, 233] width 56 height 24
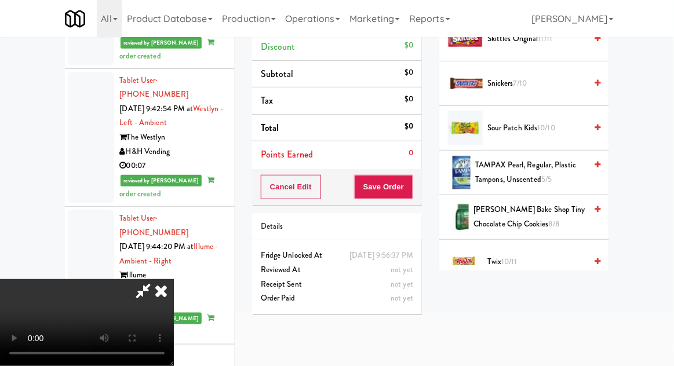
scroll to position [1099, 0]
click at [526, 258] on span "Twix 10/11" at bounding box center [536, 261] width 99 height 14
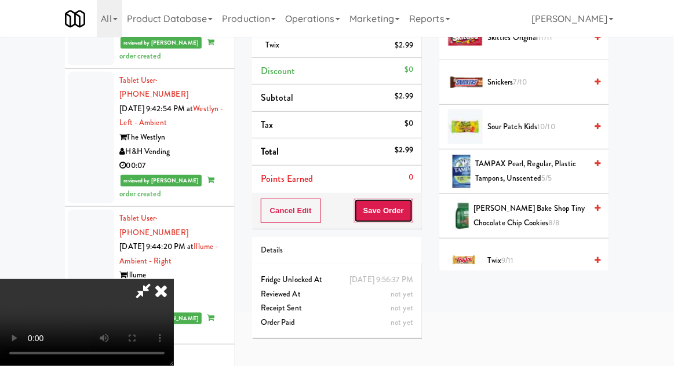
click at [413, 215] on button "Save Order" at bounding box center [383, 211] width 59 height 24
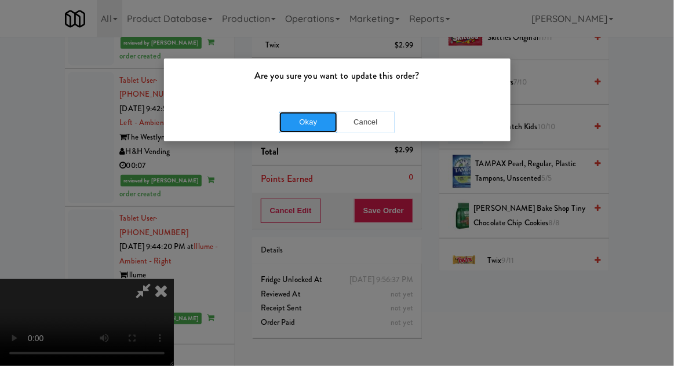
click at [325, 112] on button "Okay" at bounding box center [308, 122] width 58 height 21
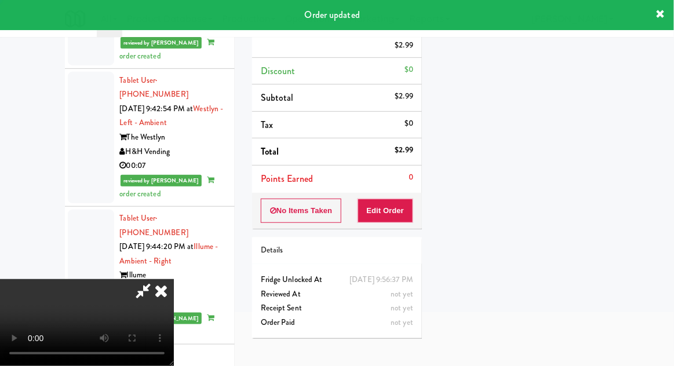
scroll to position [114, 0]
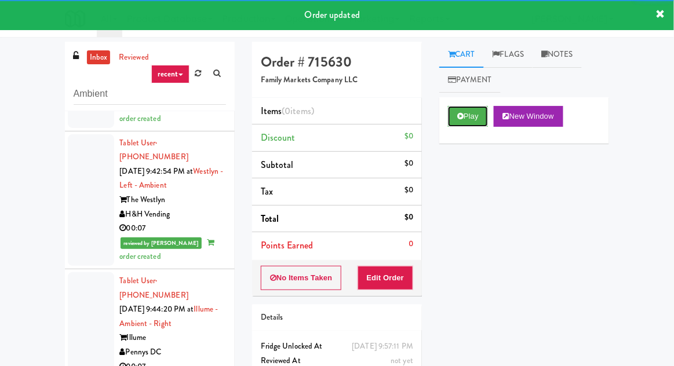
click at [477, 115] on button "Play" at bounding box center [468, 116] width 40 height 21
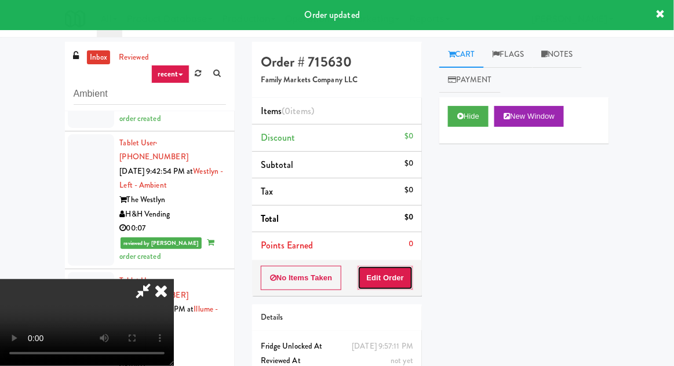
click at [407, 280] on button "Edit Order" at bounding box center [386, 278] width 56 height 24
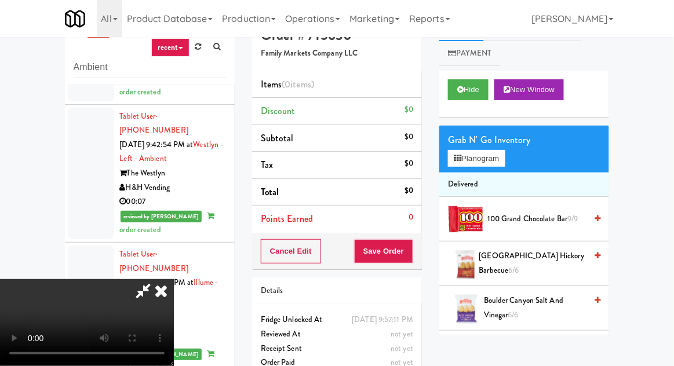
scroll to position [45, 0]
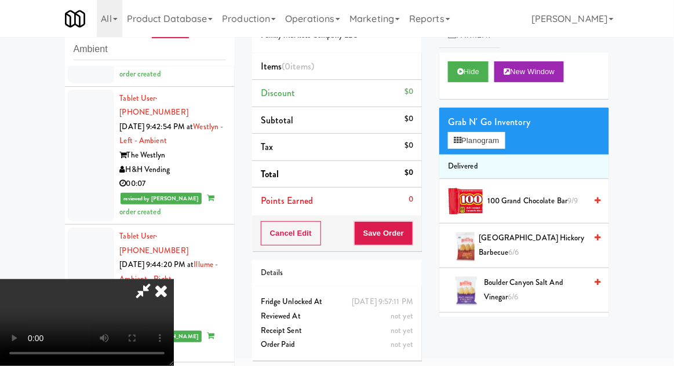
click at [561, 286] on span "Boulder Canyon Salt and Vinegar 6/6" at bounding box center [535, 290] width 102 height 28
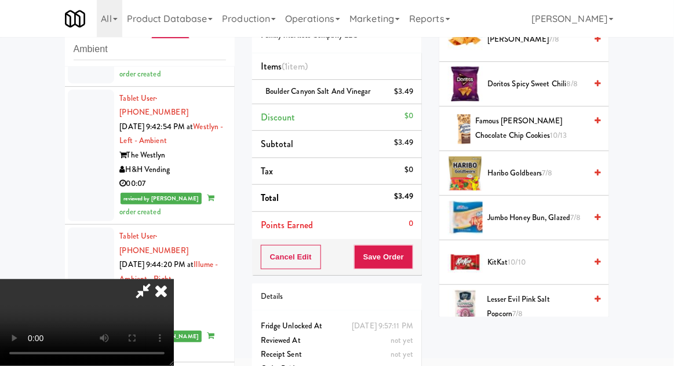
scroll to position [425, 0]
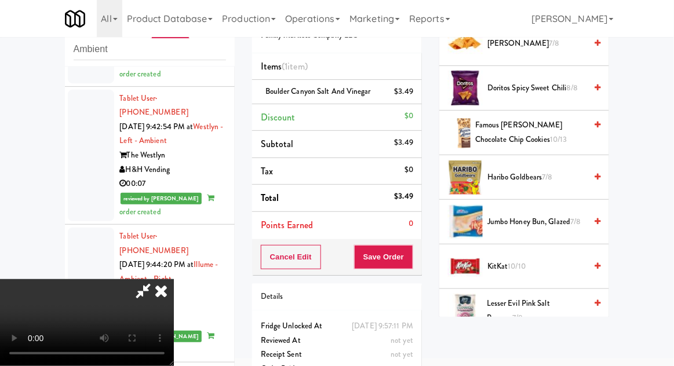
click at [571, 220] on span "Jumbo Honey Bun, Glazed 7/8" at bounding box center [536, 222] width 99 height 14
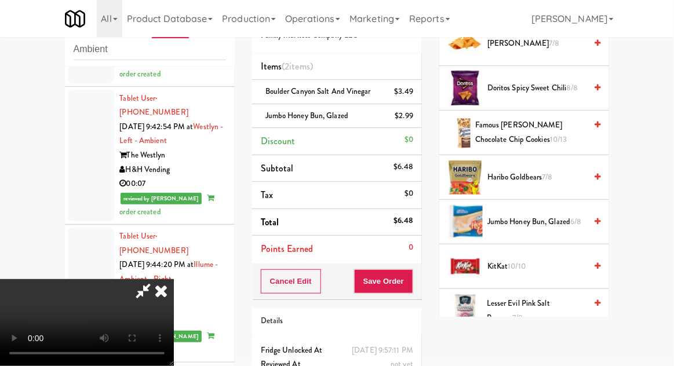
scroll to position [42, 0]
click at [411, 289] on button "Save Order" at bounding box center [383, 281] width 59 height 24
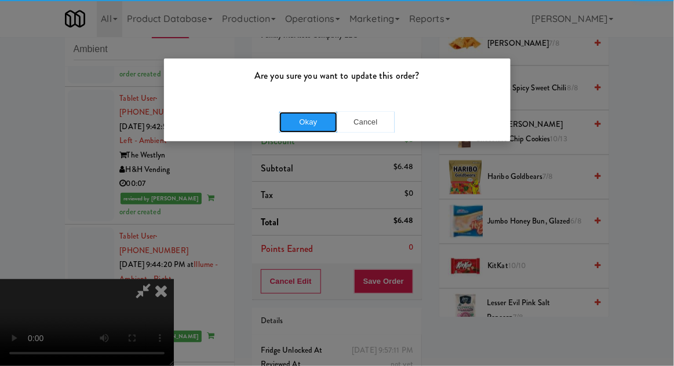
click at [290, 124] on button "Okay" at bounding box center [308, 122] width 58 height 21
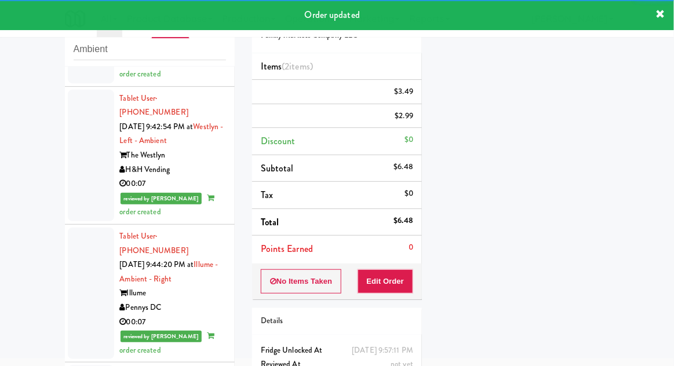
scroll to position [2485, 0]
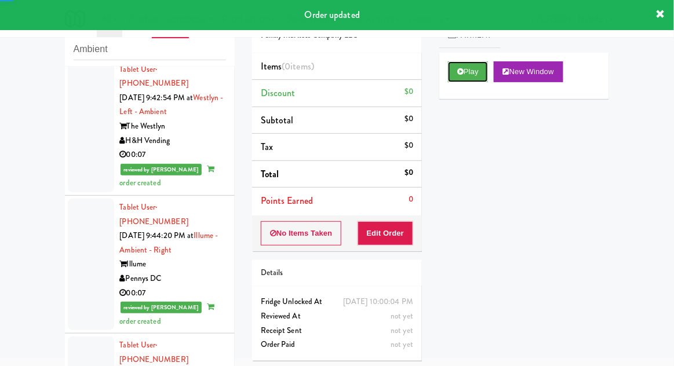
click at [482, 74] on button "Play" at bounding box center [468, 71] width 40 height 21
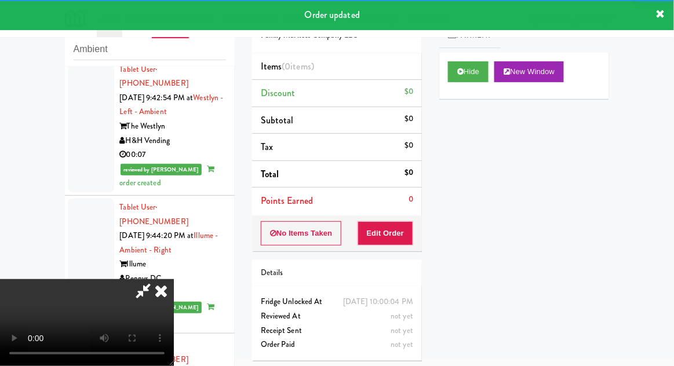
click at [387, 250] on div "Order # 158317 Family Markets Company LLC Items (0 items ) Discount $0 Subtotal…" at bounding box center [336, 183] width 187 height 373
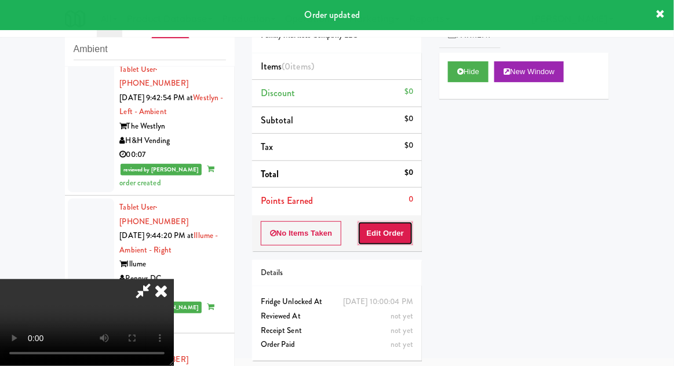
click at [385, 228] on button "Edit Order" at bounding box center [386, 233] width 56 height 24
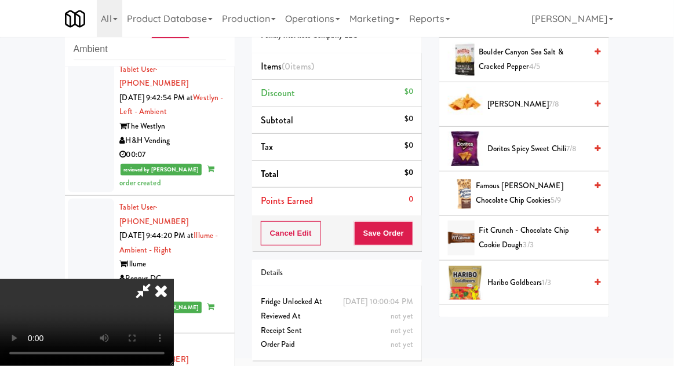
scroll to position [435, 0]
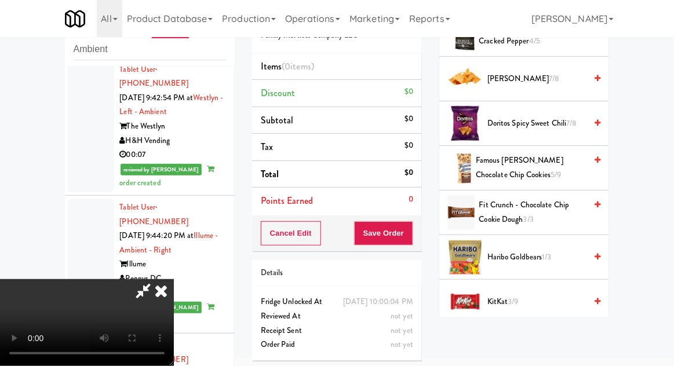
click at [544, 255] on span "1/3" at bounding box center [546, 256] width 9 height 11
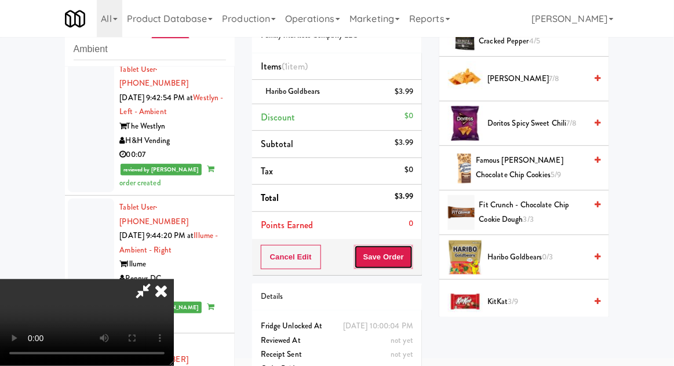
click at [410, 261] on button "Save Order" at bounding box center [383, 257] width 59 height 24
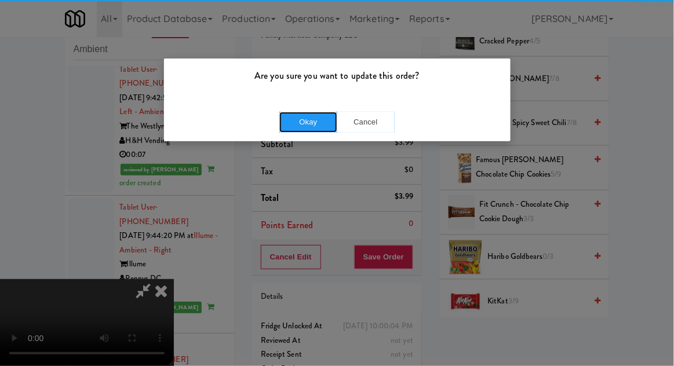
click at [301, 128] on button "Okay" at bounding box center [308, 122] width 58 height 21
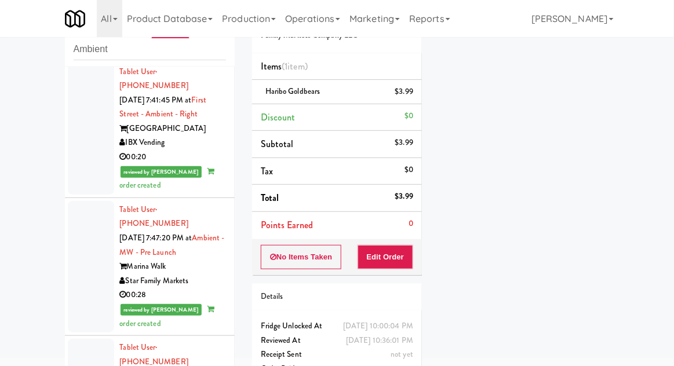
scroll to position [0, 0]
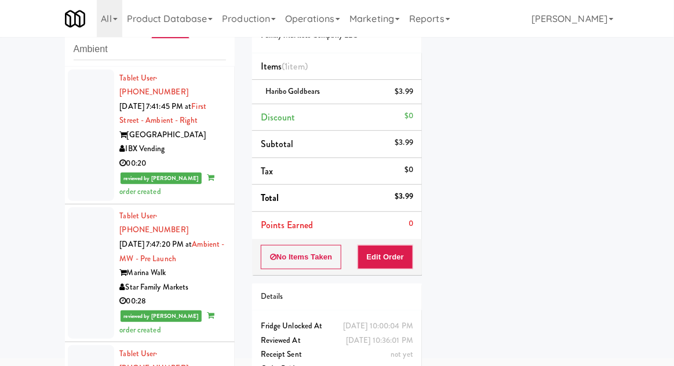
click at [87, 151] on div at bounding box center [91, 136] width 46 height 132
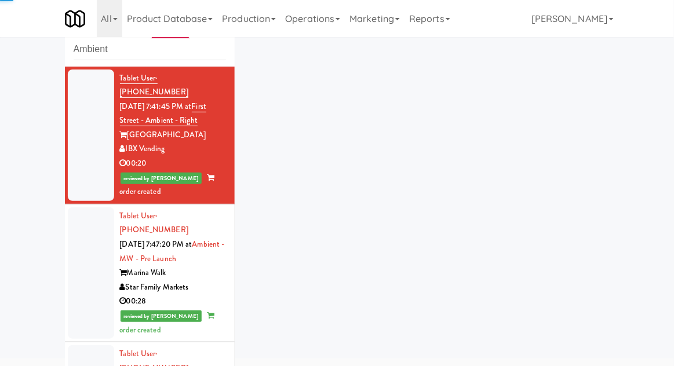
click at [78, 267] on div at bounding box center [91, 273] width 46 height 132
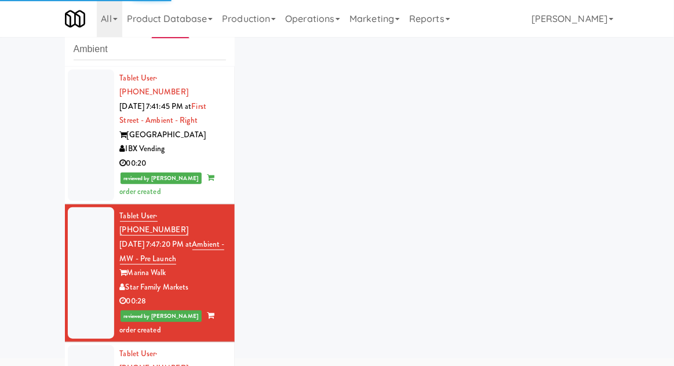
click at [76, 144] on div at bounding box center [91, 136] width 46 height 132
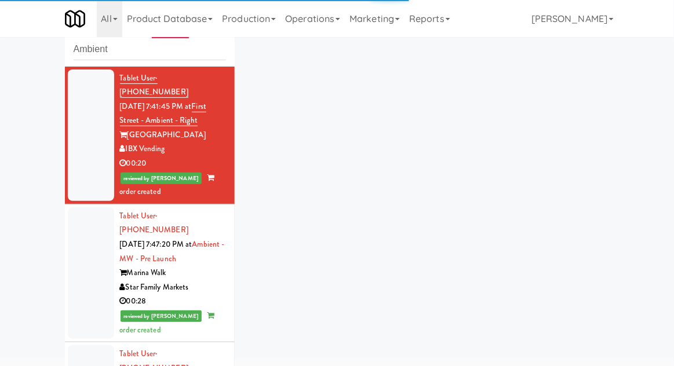
click at [85, 151] on div at bounding box center [91, 136] width 46 height 132
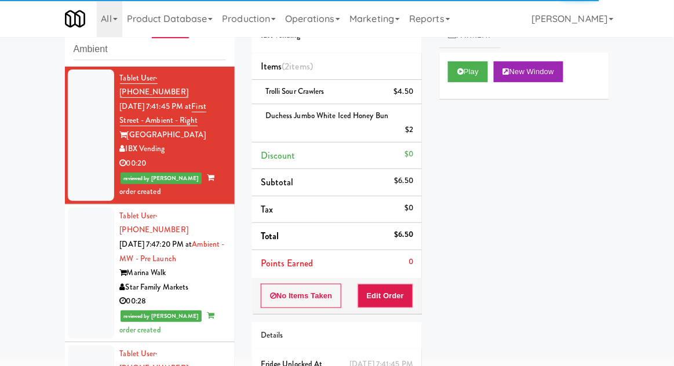
click at [87, 156] on div at bounding box center [91, 136] width 46 height 132
click at [77, 269] on div at bounding box center [91, 273] width 46 height 132
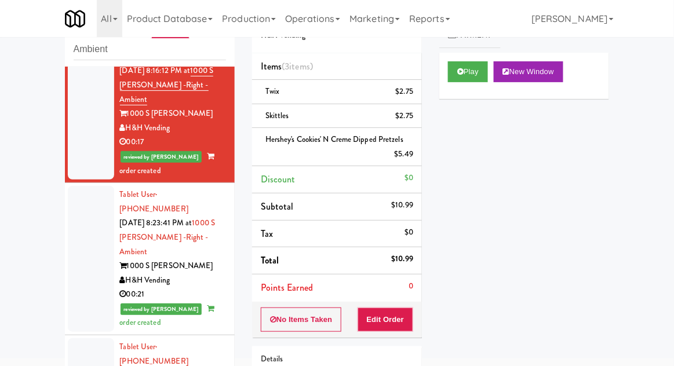
click at [85, 198] on div at bounding box center [91, 259] width 46 height 146
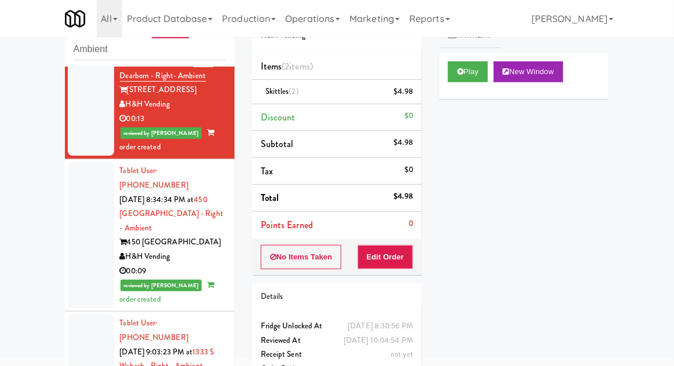
click at [78, 162] on div at bounding box center [91, 235] width 46 height 146
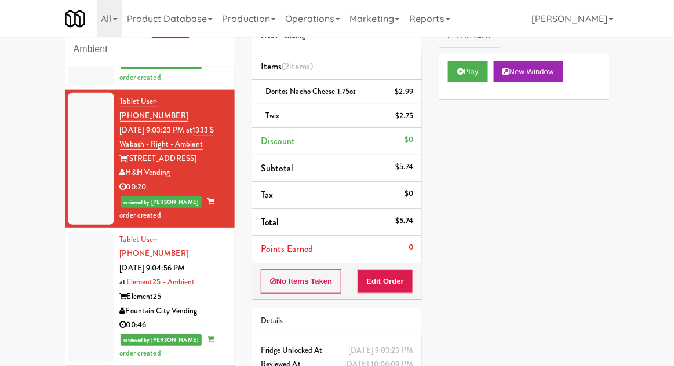
scroll to position [880, 0]
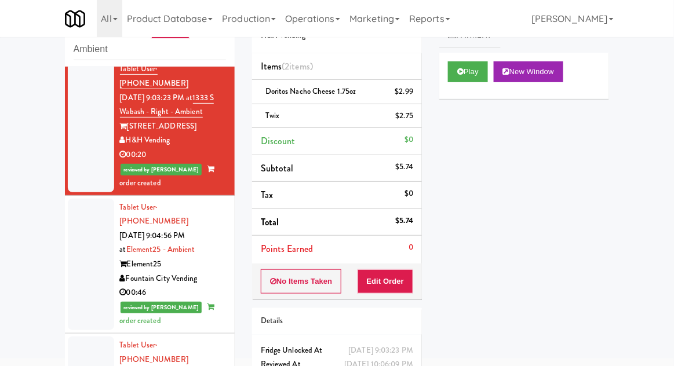
click at [81, 199] on div at bounding box center [91, 265] width 46 height 132
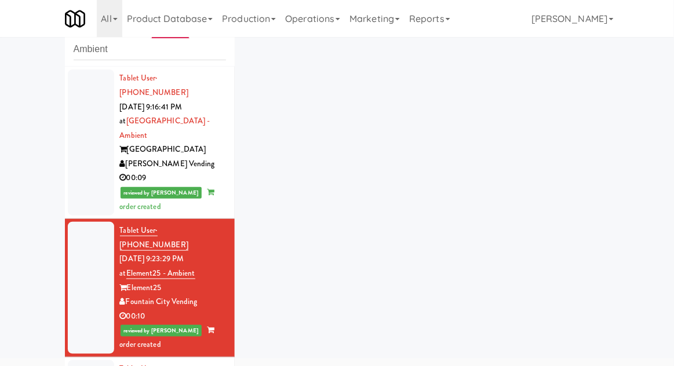
scroll to position [1474, 0]
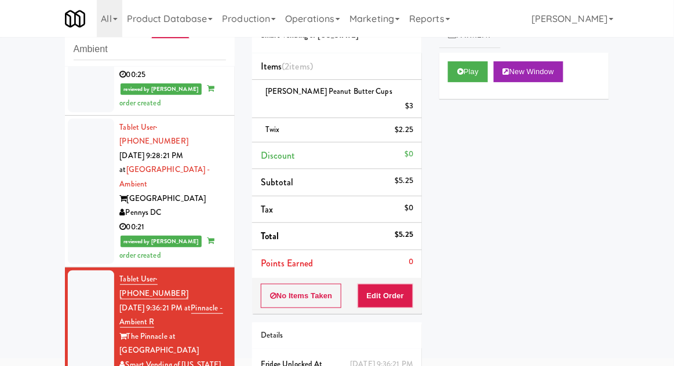
scroll to position [1835, 0]
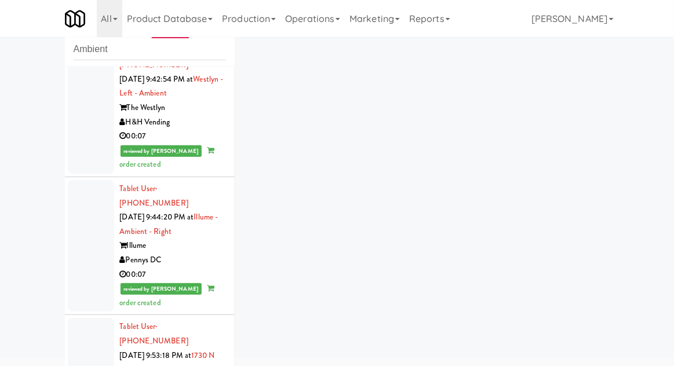
scroll to position [2513, 0]
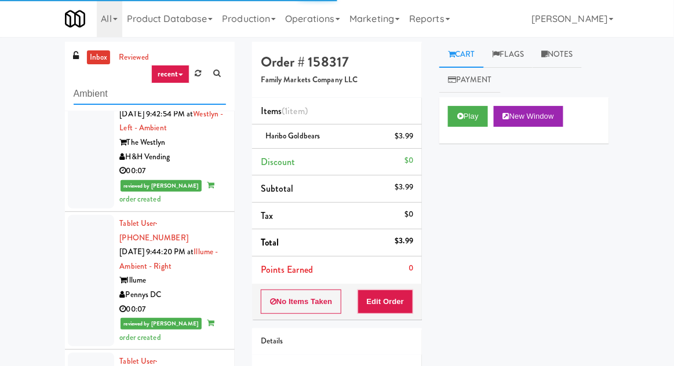
click at [84, 93] on input "Ambient" at bounding box center [150, 93] width 152 height 21
click at [83, 96] on input "Ambient" at bounding box center [150, 93] width 152 height 21
type input "Combo"
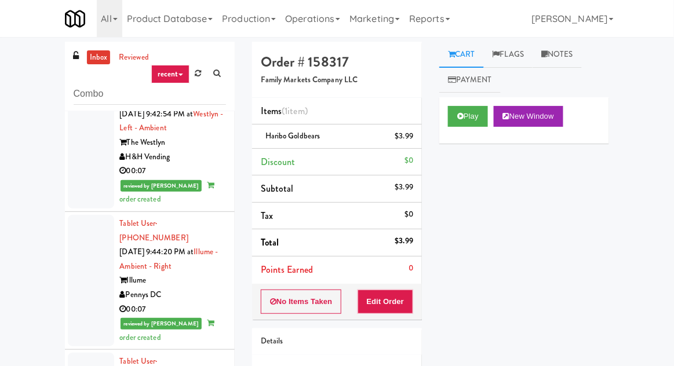
click at [19, 74] on div "inbox reviewed recent all unclear take inventory issue suspicious failed recent…" at bounding box center [337, 255] width 674 height 426
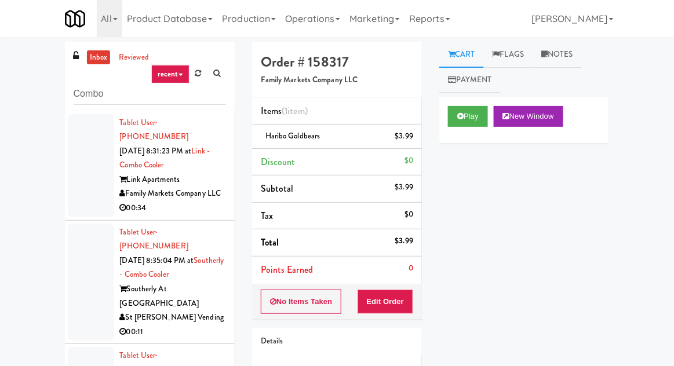
click at [96, 61] on link "inbox" at bounding box center [99, 57] width 24 height 14
click at [71, 184] on div at bounding box center [91, 165] width 46 height 103
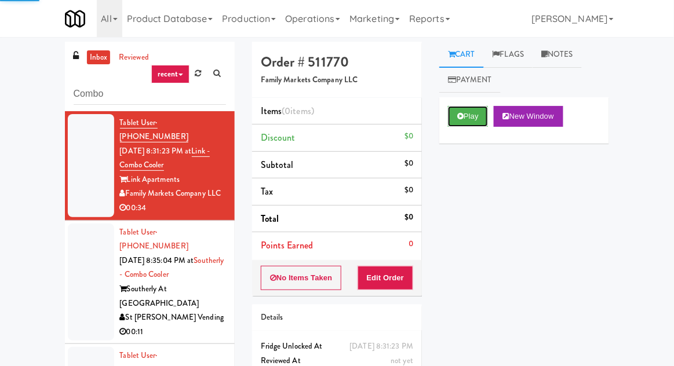
click at [452, 110] on button "Play" at bounding box center [468, 116] width 40 height 21
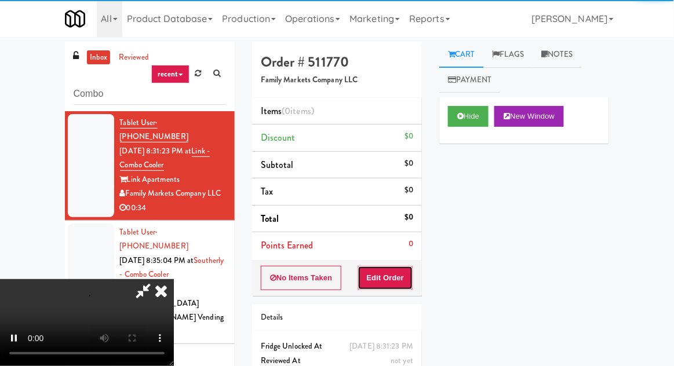
click at [392, 279] on button "Edit Order" at bounding box center [386, 278] width 56 height 24
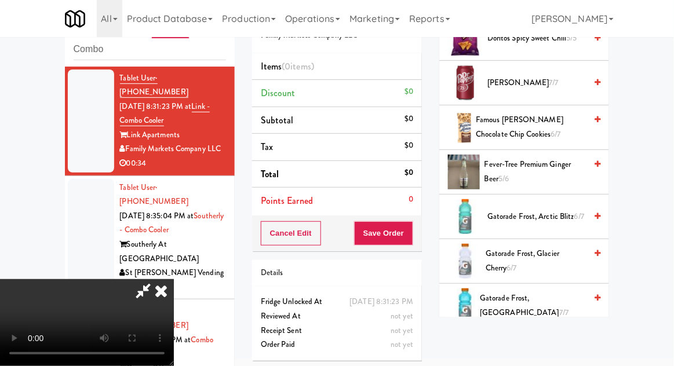
scroll to position [884, 0]
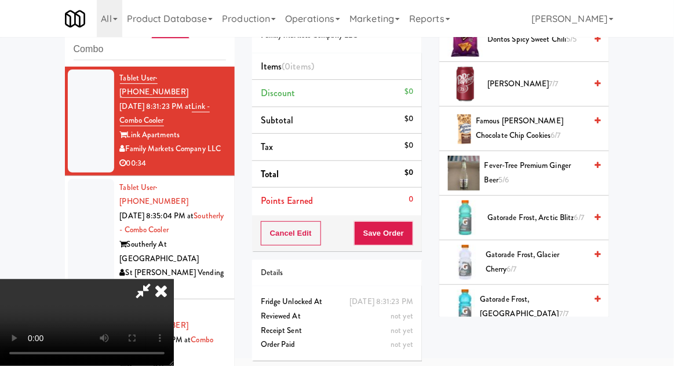
click at [560, 248] on span "Gatorade Frost, Glacier Cherry 6/7" at bounding box center [536, 262] width 100 height 28
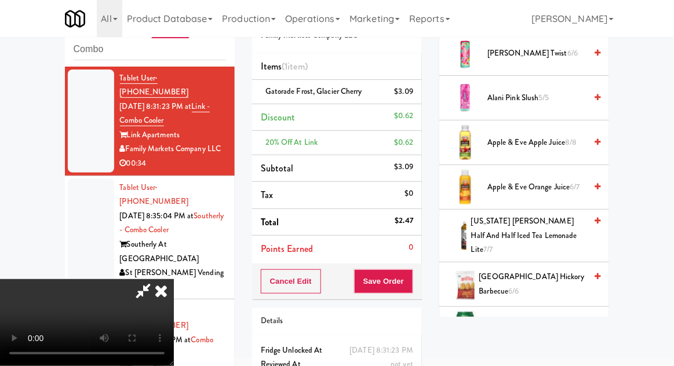
scroll to position [191, 0]
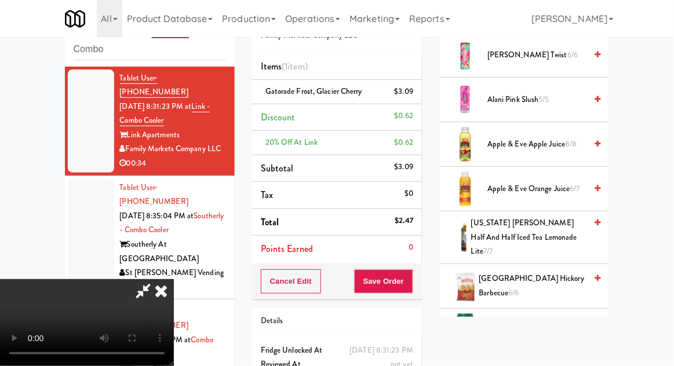
click at [553, 233] on span "Arizona Arnold Palmer Half and Half Iced Tea Lemonade Lite 7/7" at bounding box center [528, 237] width 115 height 43
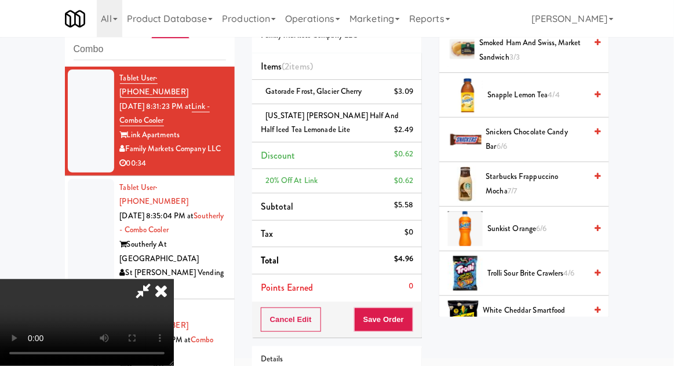
scroll to position [1360, 0]
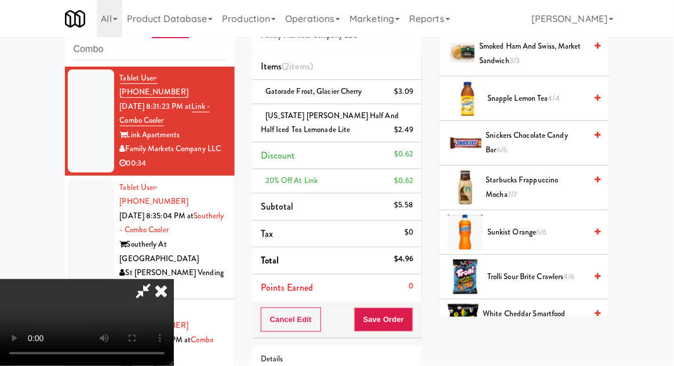
click at [550, 225] on span "Sunkist Orange 6/6" at bounding box center [536, 232] width 99 height 14
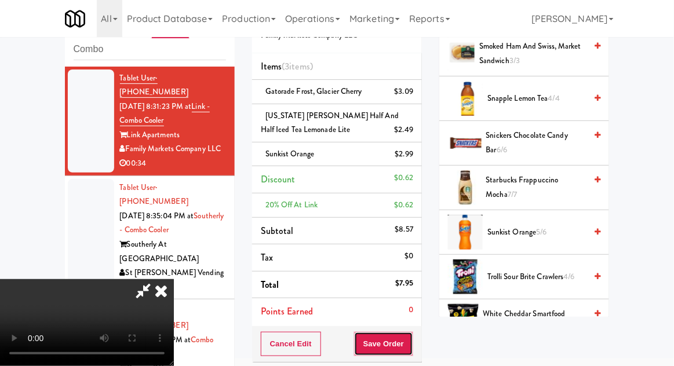
click at [411, 350] on button "Save Order" at bounding box center [383, 344] width 59 height 24
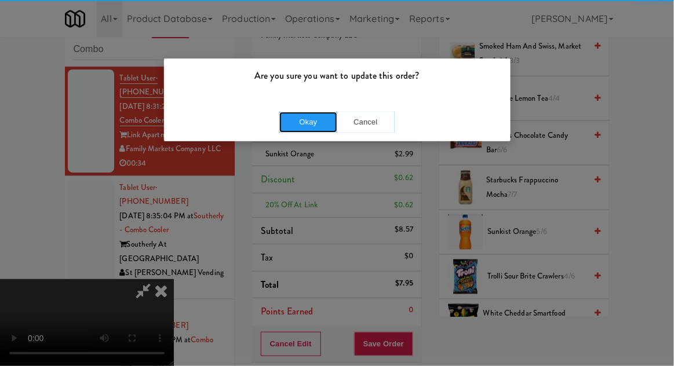
click at [284, 126] on button "Okay" at bounding box center [308, 122] width 58 height 21
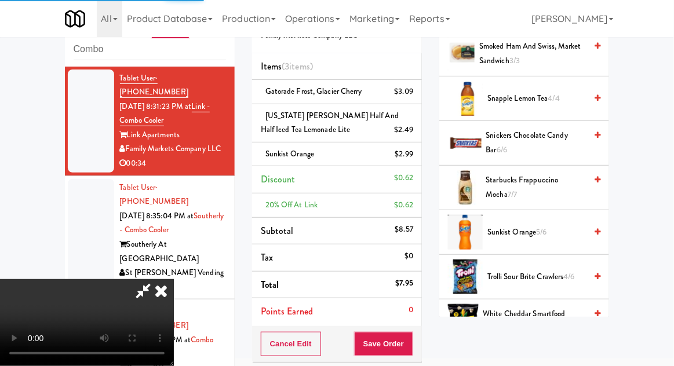
scroll to position [114, 0]
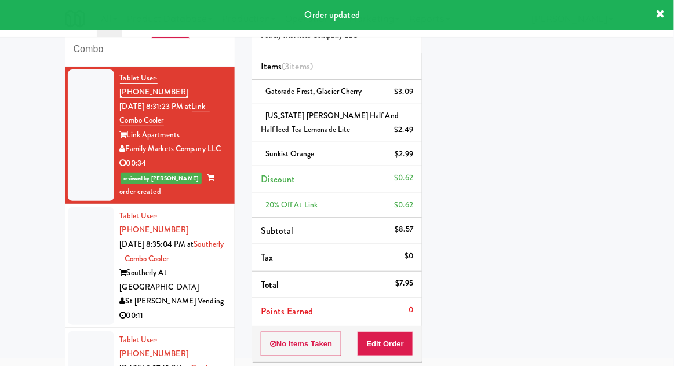
click at [82, 228] on div at bounding box center [91, 266] width 46 height 118
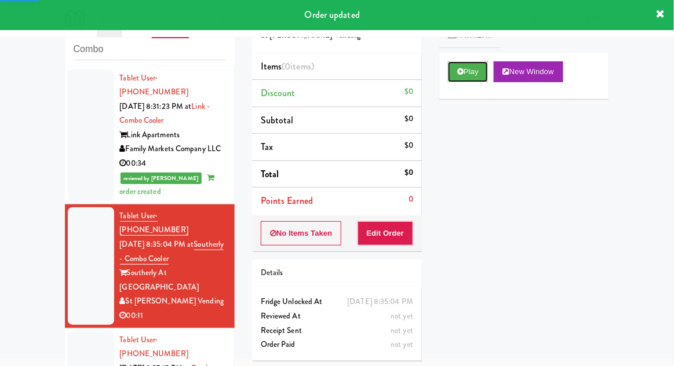
click at [473, 79] on button "Play" at bounding box center [468, 71] width 40 height 21
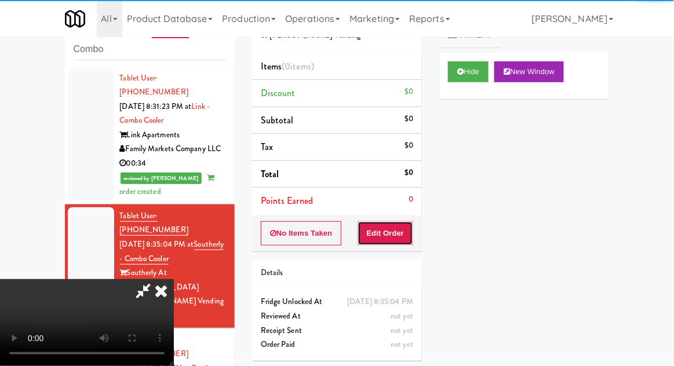
click at [403, 241] on button "Edit Order" at bounding box center [386, 233] width 56 height 24
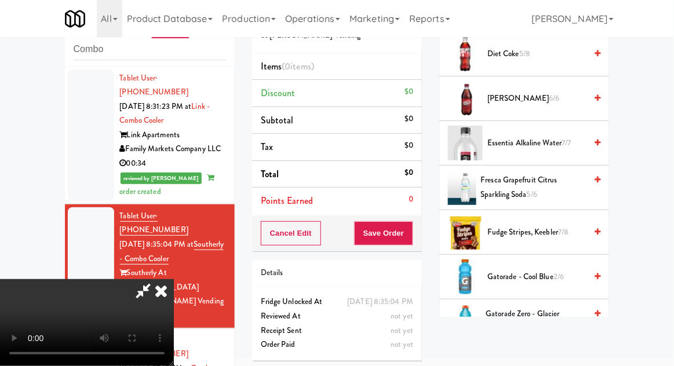
scroll to position [262, 0]
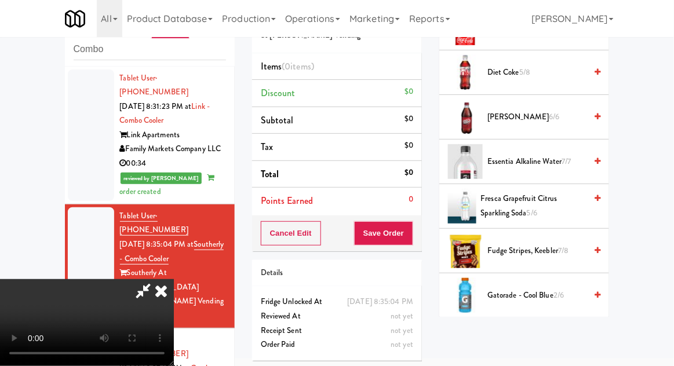
click at [555, 118] on span "Dr Pepper 6/6" at bounding box center [536, 117] width 99 height 14
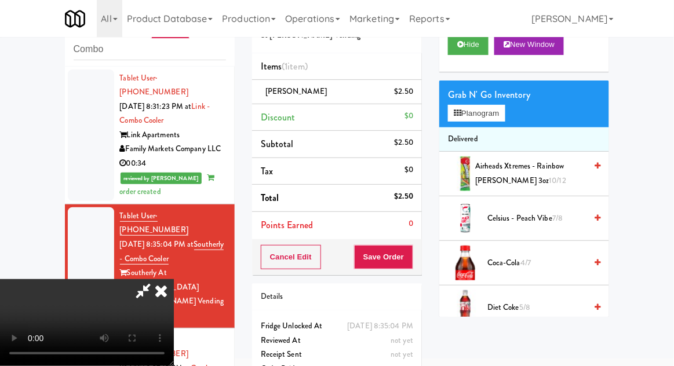
scroll to position [0, 0]
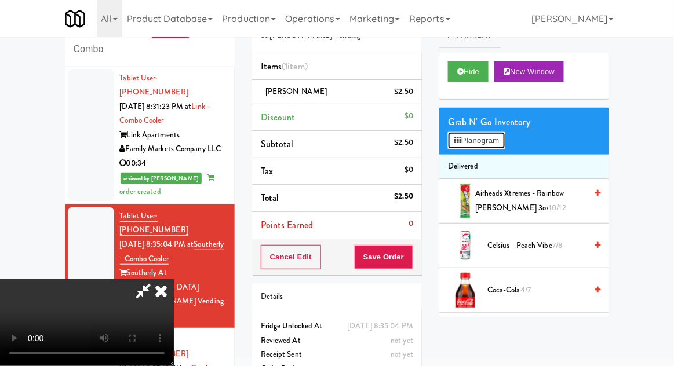
click at [490, 138] on button "Planogram" at bounding box center [476, 140] width 57 height 17
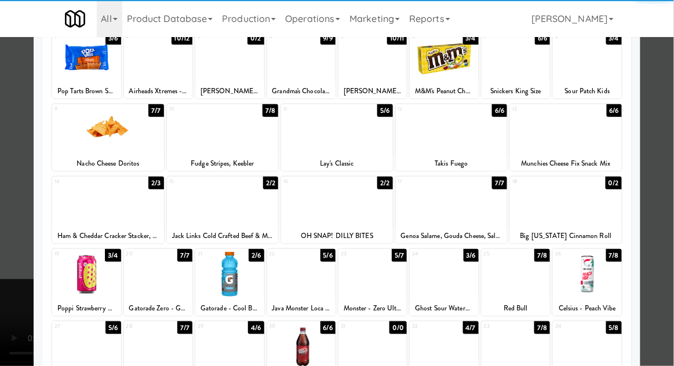
scroll to position [202, 0]
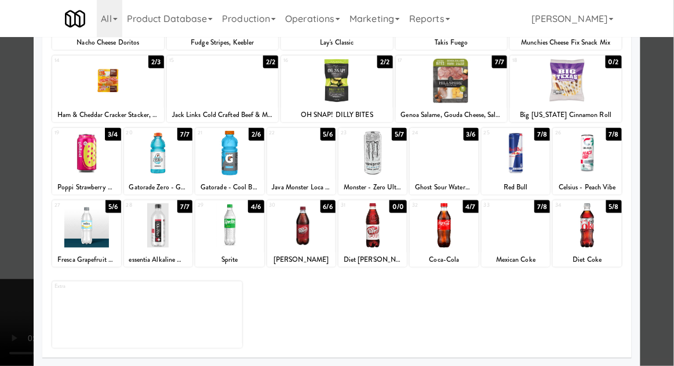
click at [608, 231] on div at bounding box center [587, 225] width 68 height 45
click at [658, 206] on div at bounding box center [337, 183] width 674 height 366
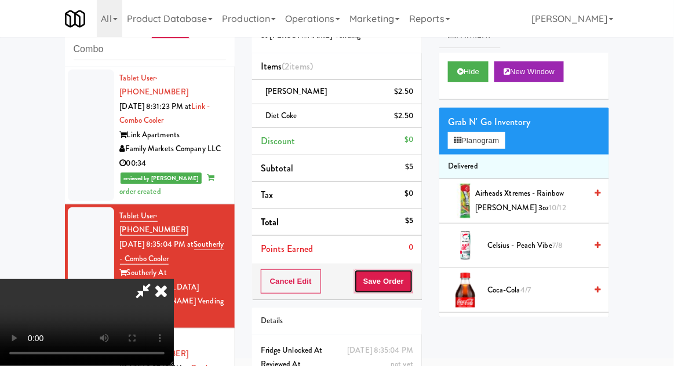
click at [411, 283] on button "Save Order" at bounding box center [383, 281] width 59 height 24
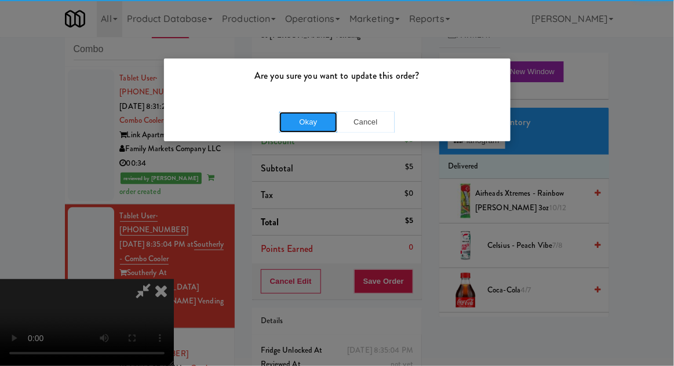
click at [308, 130] on button "Okay" at bounding box center [308, 122] width 58 height 21
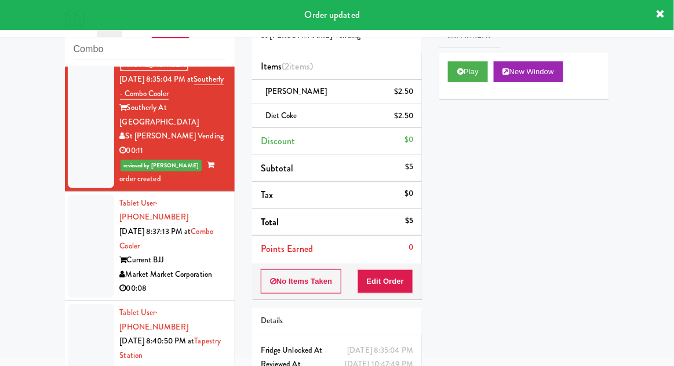
scroll to position [165, 0]
click at [79, 195] on div at bounding box center [91, 246] width 46 height 103
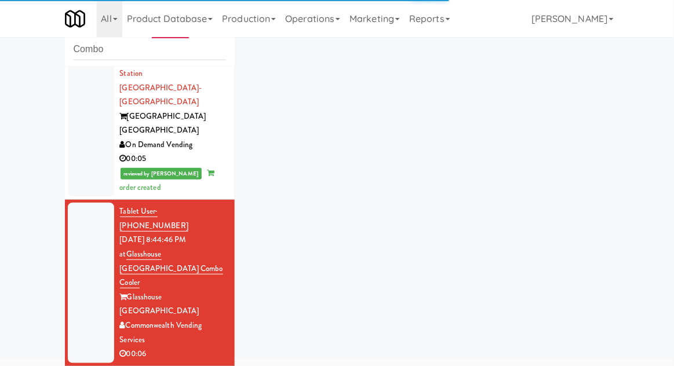
scroll to position [499, 0]
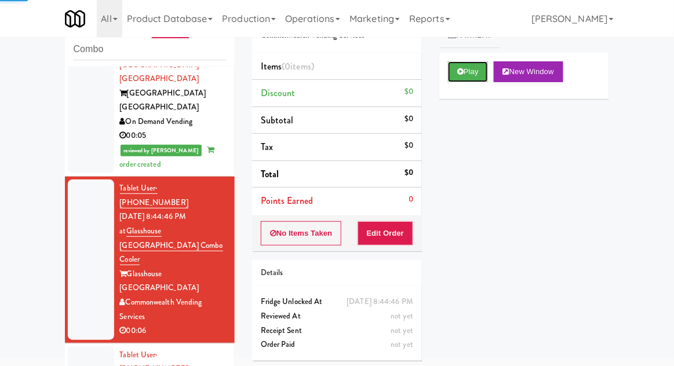
click at [474, 68] on button "Play" at bounding box center [468, 71] width 40 height 21
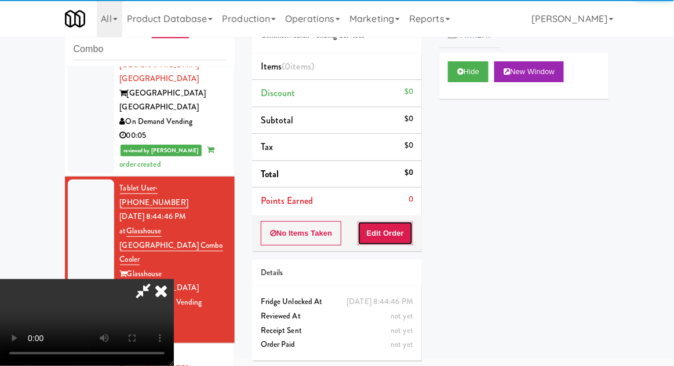
click at [397, 240] on button "Edit Order" at bounding box center [386, 233] width 56 height 24
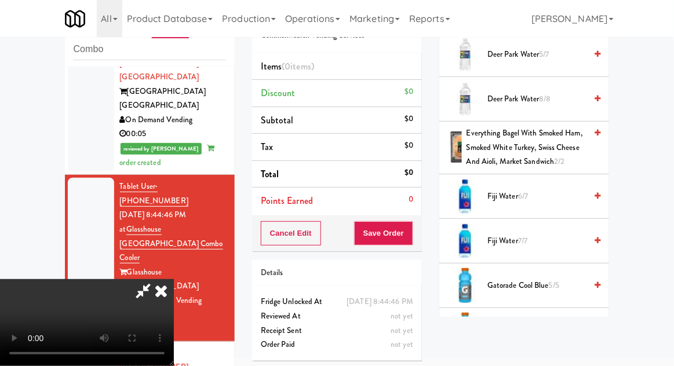
scroll to position [511, 0]
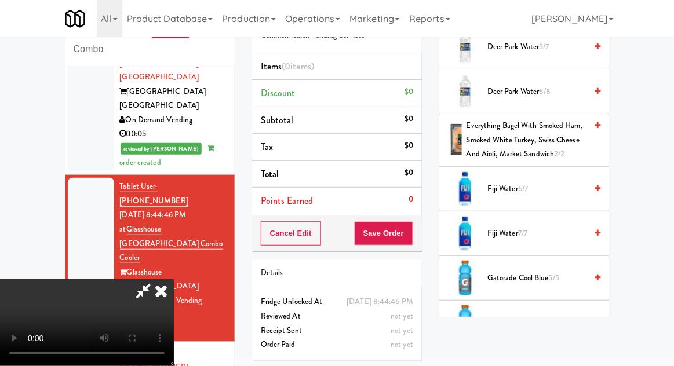
click at [546, 191] on span "Fiji Water 6/7" at bounding box center [536, 189] width 99 height 14
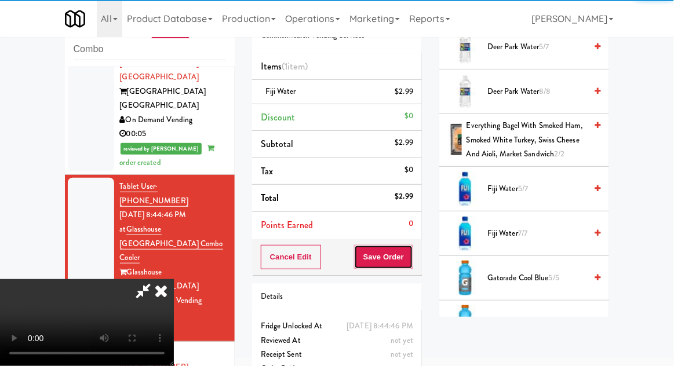
click at [412, 254] on button "Save Order" at bounding box center [383, 257] width 59 height 24
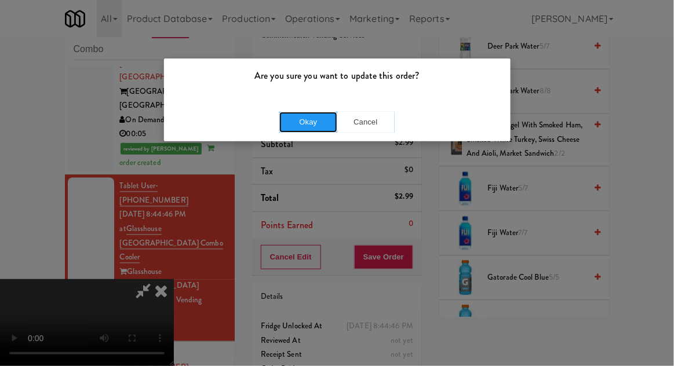
click at [305, 112] on button "Okay" at bounding box center [308, 122] width 58 height 21
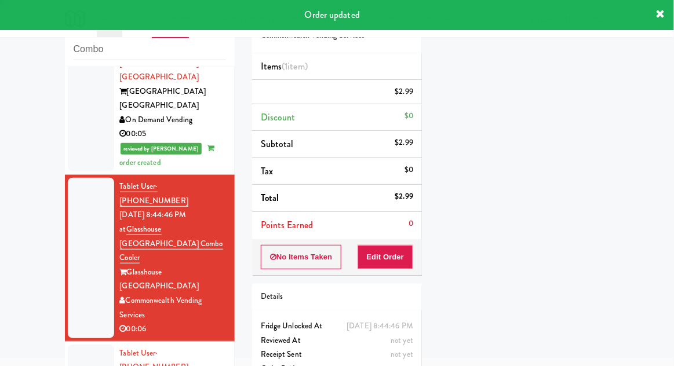
scroll to position [0, 0]
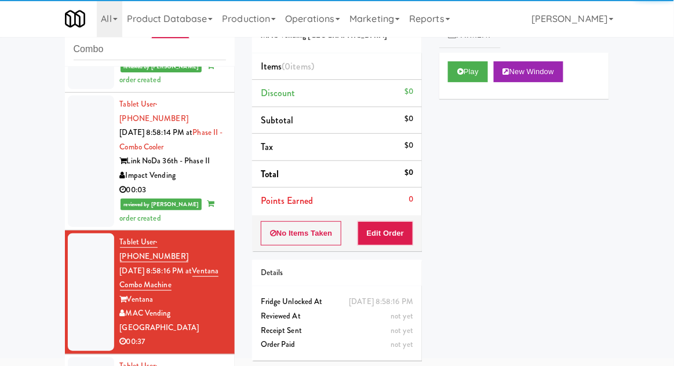
scroll to position [778, 0]
click at [480, 70] on button "Play" at bounding box center [468, 71] width 40 height 21
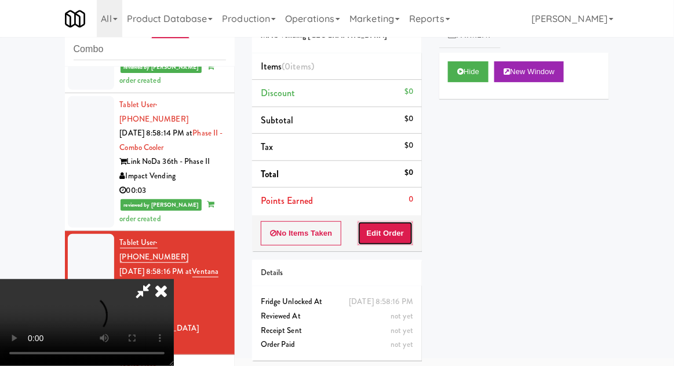
click at [402, 221] on button "Edit Order" at bounding box center [386, 233] width 56 height 24
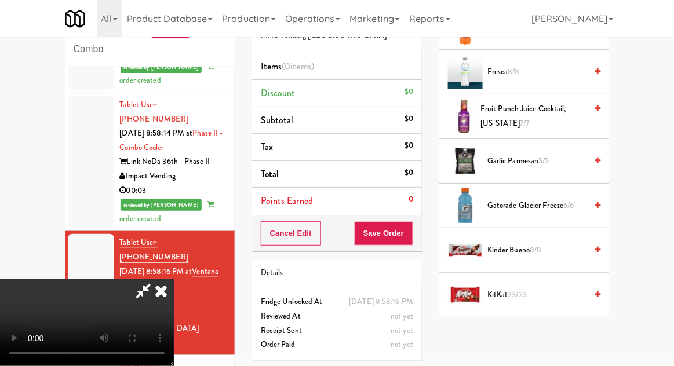
scroll to position [727, 0]
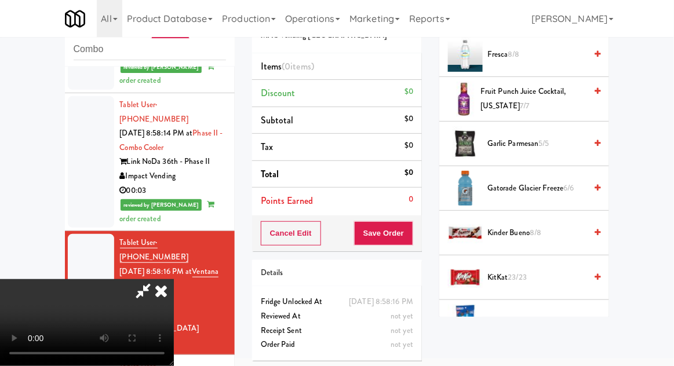
click at [564, 190] on span "Gatorade Glacier Freeze 6/6" at bounding box center [536, 188] width 99 height 14
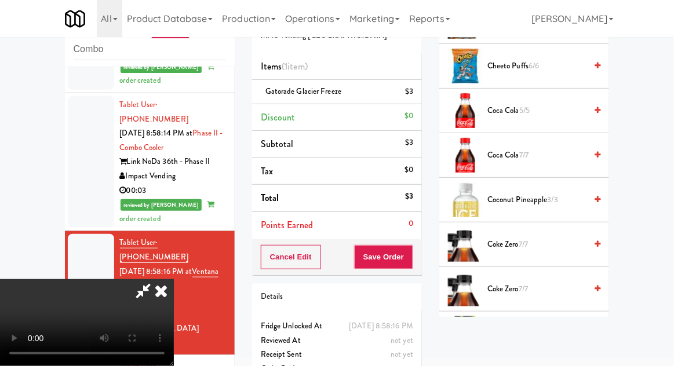
scroll to position [0, 0]
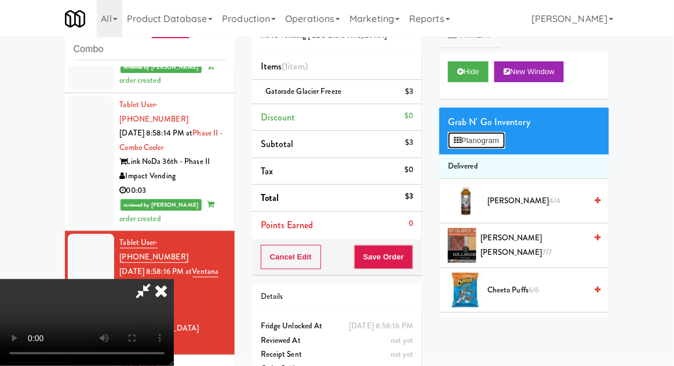
click at [505, 137] on button "Planogram" at bounding box center [476, 140] width 57 height 17
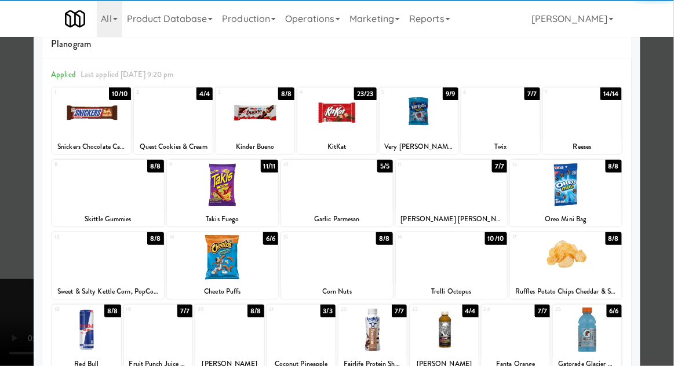
scroll to position [48, 0]
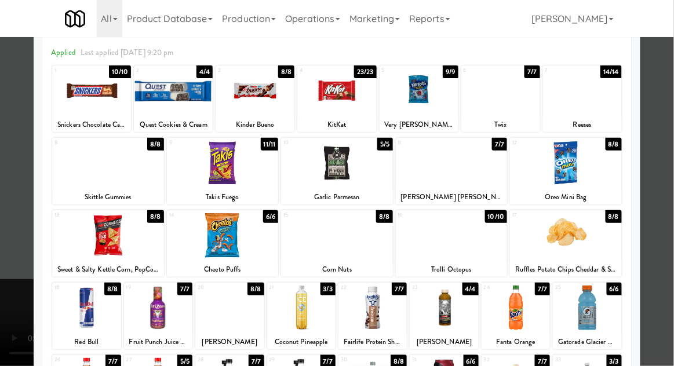
click at [207, 306] on div at bounding box center [229, 308] width 68 height 45
click at [9, 362] on div at bounding box center [337, 183] width 674 height 366
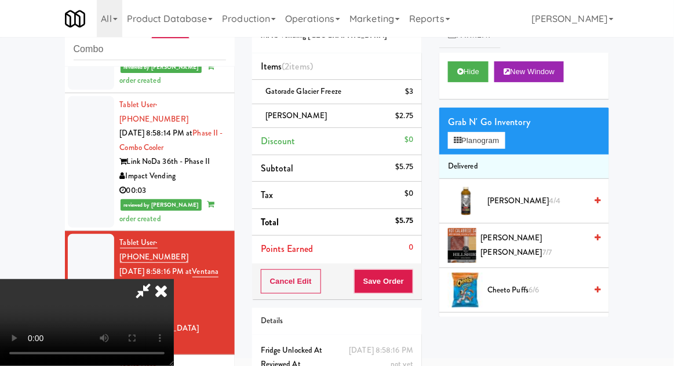
click at [516, 141] on div "Grab N' Go Inventory Planogram" at bounding box center [524, 131] width 170 height 47
click at [505, 146] on button "Planogram" at bounding box center [476, 140] width 57 height 17
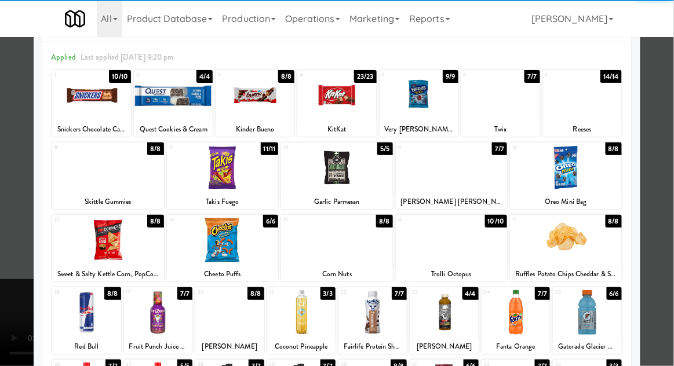
scroll to position [72, 0]
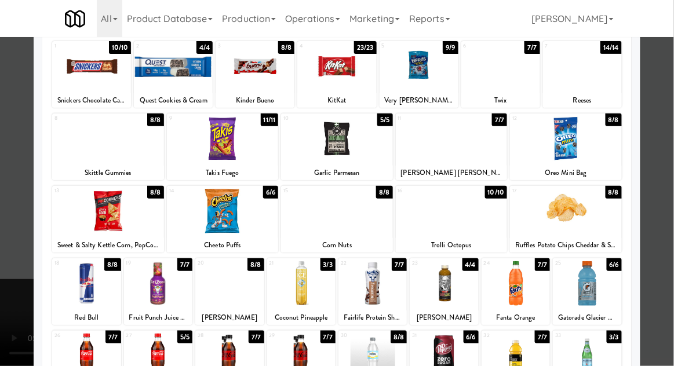
click at [159, 287] on div at bounding box center [158, 283] width 68 height 45
click at [5, 351] on div at bounding box center [337, 183] width 674 height 366
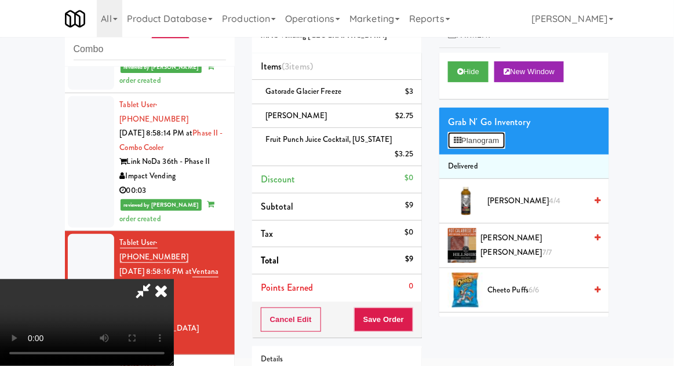
click at [487, 136] on button "Planogram" at bounding box center [476, 140] width 57 height 17
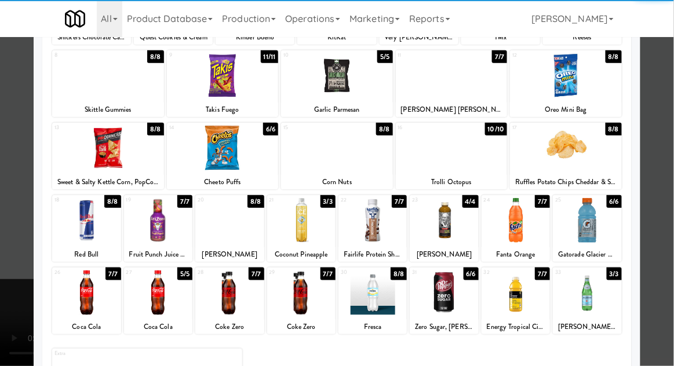
scroll to position [147, 0]
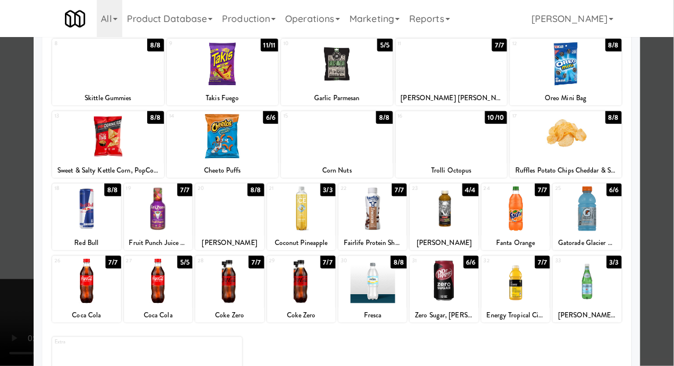
click at [666, 200] on div at bounding box center [337, 183] width 674 height 366
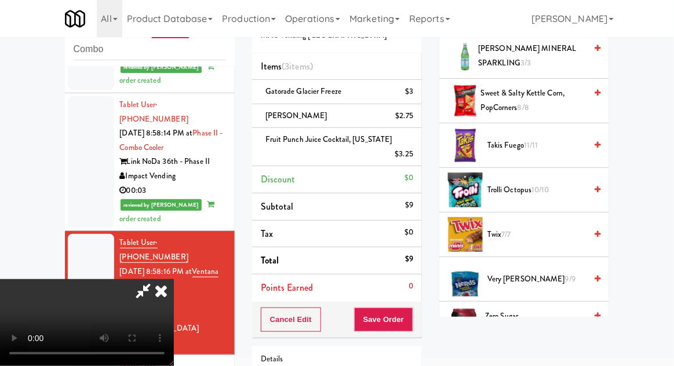
scroll to position [1407, 0]
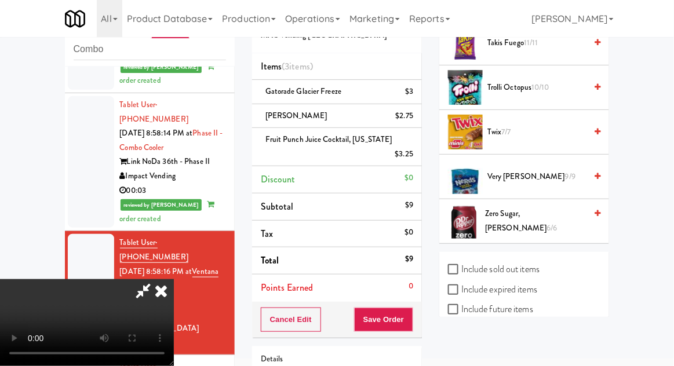
click at [539, 267] on label "Include sold out items" at bounding box center [494, 269] width 92 height 17
click at [461, 267] on input "Include sold out items" at bounding box center [454, 269] width 13 height 9
checkbox input "true"
click at [544, 344] on label "Include previous static inventory" at bounding box center [512, 349] width 129 height 17
click at [461, 345] on input "Include previous static inventory" at bounding box center [454, 349] width 13 height 9
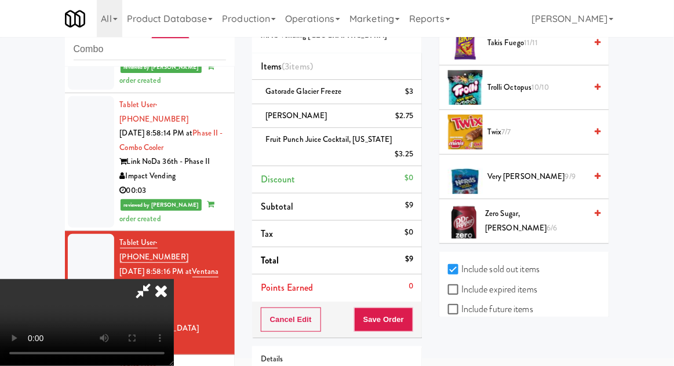
checkbox input "true"
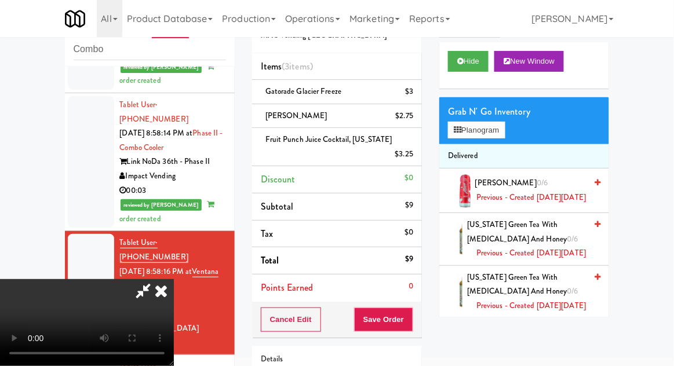
scroll to position [0, 0]
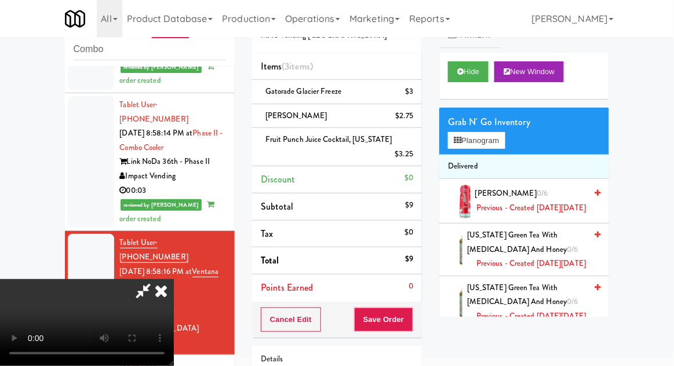
click at [174, 279] on icon at bounding box center [160, 290] width 25 height 23
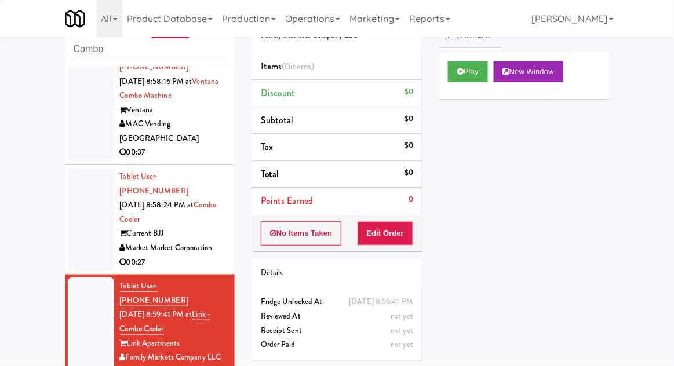
scroll to position [969, 0]
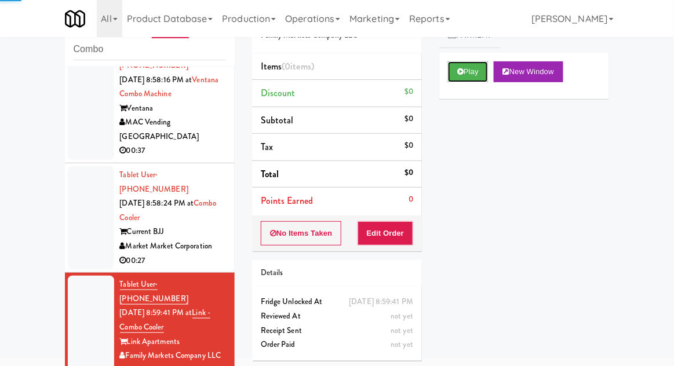
click at [488, 71] on button "Play" at bounding box center [468, 71] width 40 height 21
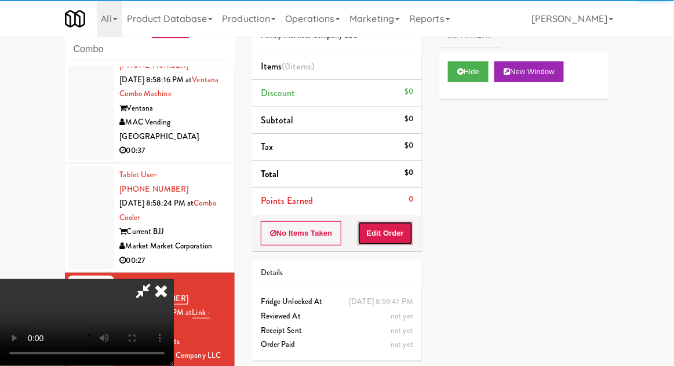
click at [406, 235] on button "Edit Order" at bounding box center [386, 233] width 56 height 24
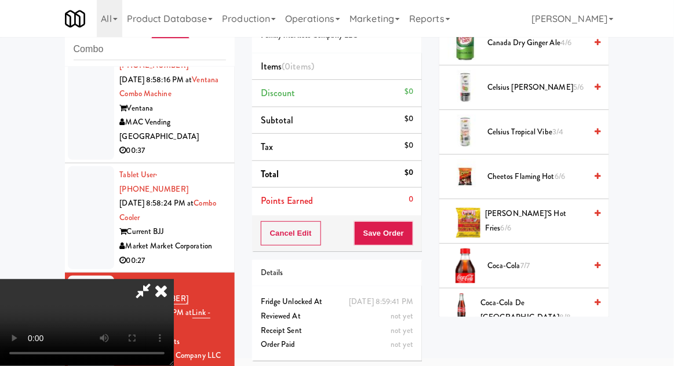
scroll to position [493, 0]
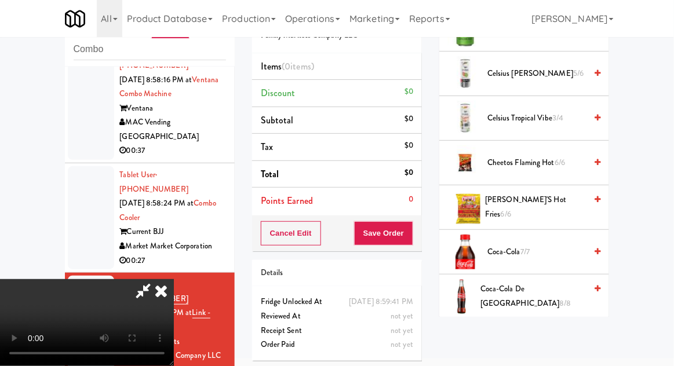
click at [564, 195] on span "Chester's Hot Fries 6/6" at bounding box center [535, 207] width 101 height 28
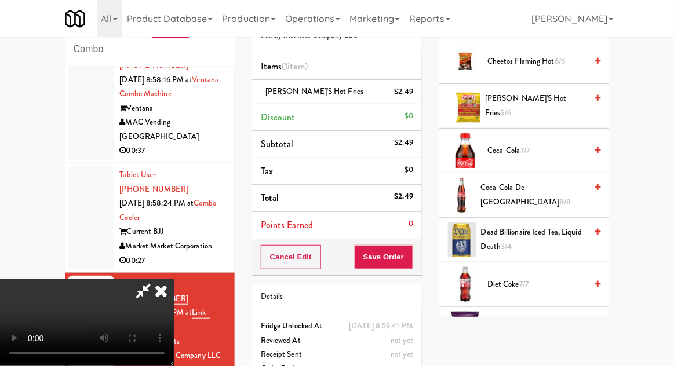
scroll to position [593, 0]
click at [561, 197] on span "8/8" at bounding box center [566, 202] width 12 height 11
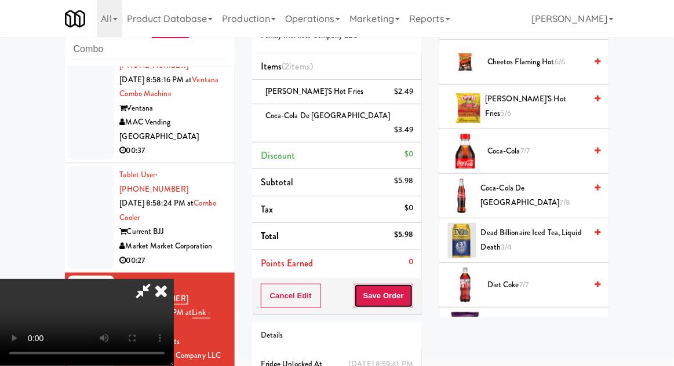
click at [409, 284] on button "Save Order" at bounding box center [383, 296] width 59 height 24
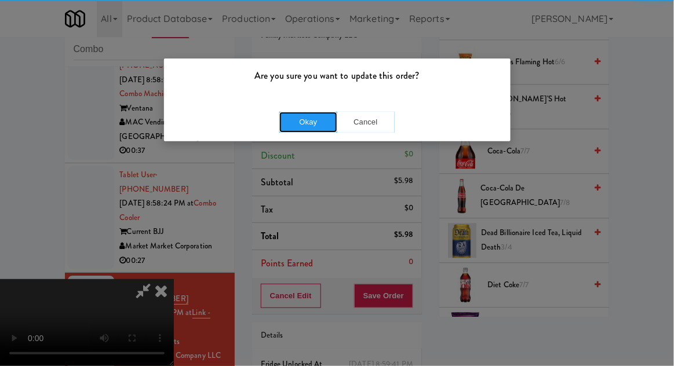
click at [309, 127] on button "Okay" at bounding box center [308, 122] width 58 height 21
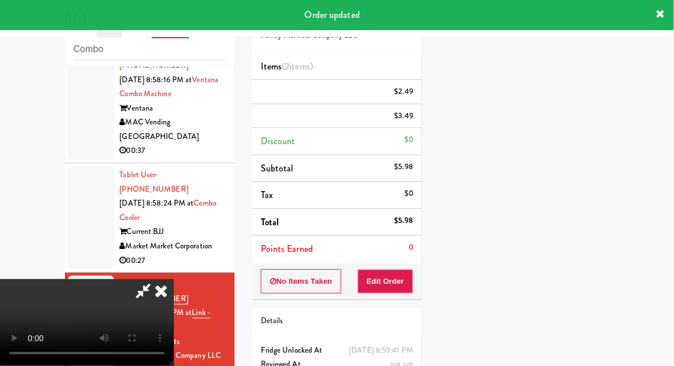
scroll to position [114, 0]
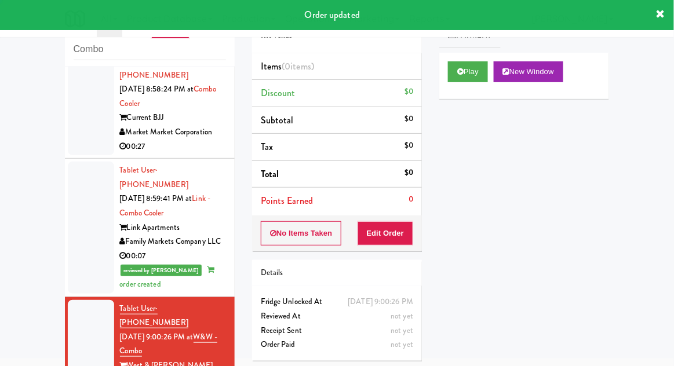
scroll to position [1089, 0]
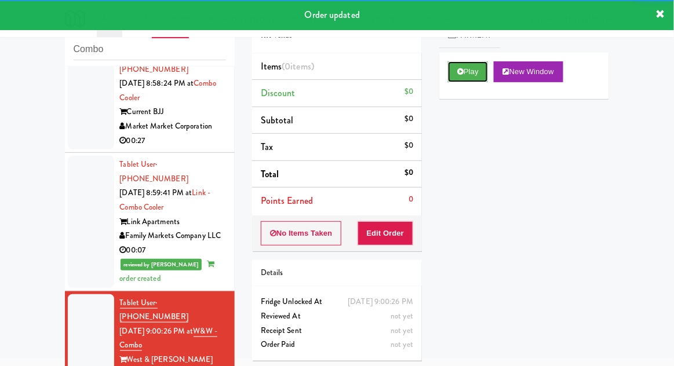
click at [453, 77] on button "Play" at bounding box center [468, 71] width 40 height 21
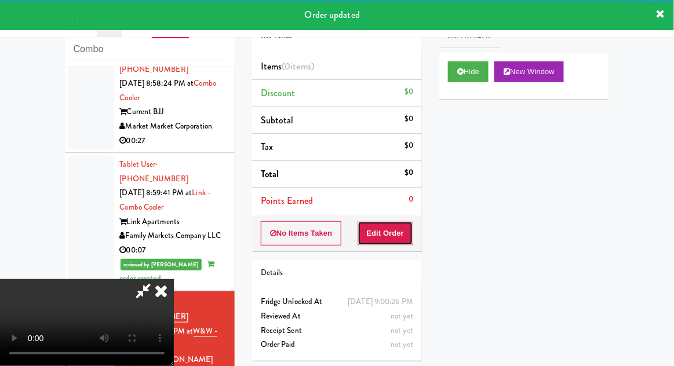
click at [388, 234] on button "Edit Order" at bounding box center [386, 233] width 56 height 24
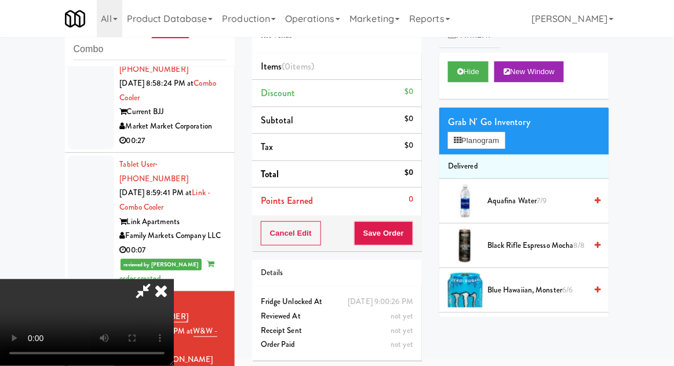
scroll to position [42, 0]
click at [497, 144] on button "Planogram" at bounding box center [476, 140] width 57 height 17
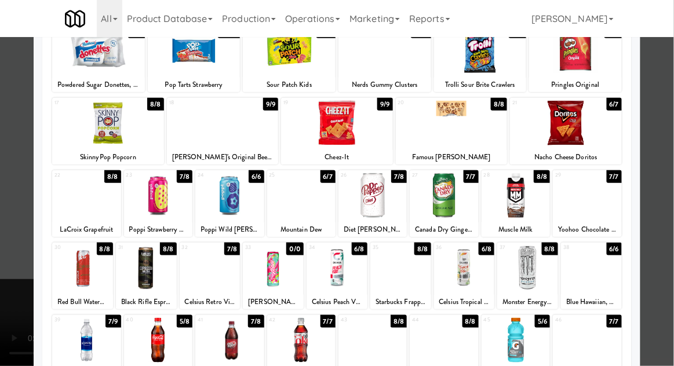
scroll to position [219, 0]
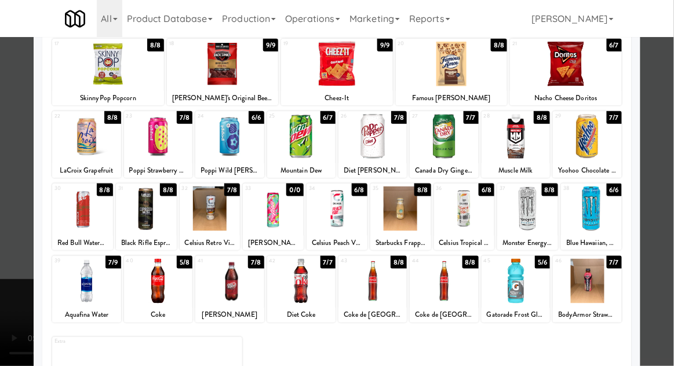
click at [606, 287] on div at bounding box center [587, 281] width 68 height 45
click at [9, 259] on div at bounding box center [337, 183] width 674 height 366
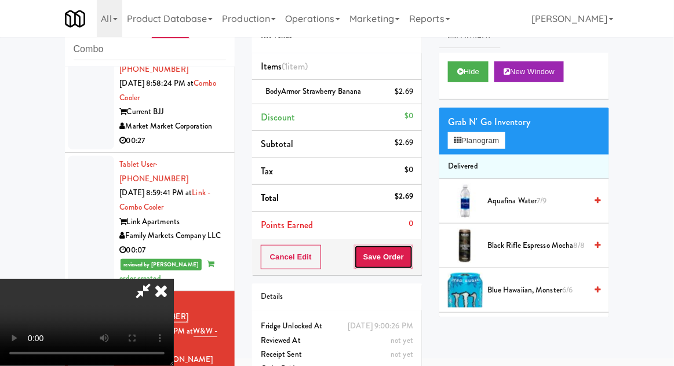
click at [411, 262] on button "Save Order" at bounding box center [383, 257] width 59 height 24
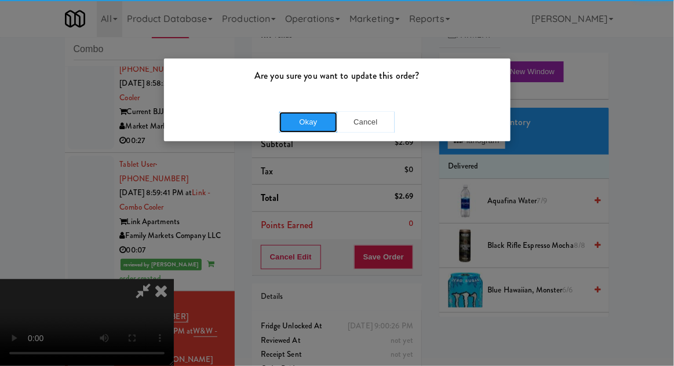
click at [304, 122] on button "Okay" at bounding box center [308, 122] width 58 height 21
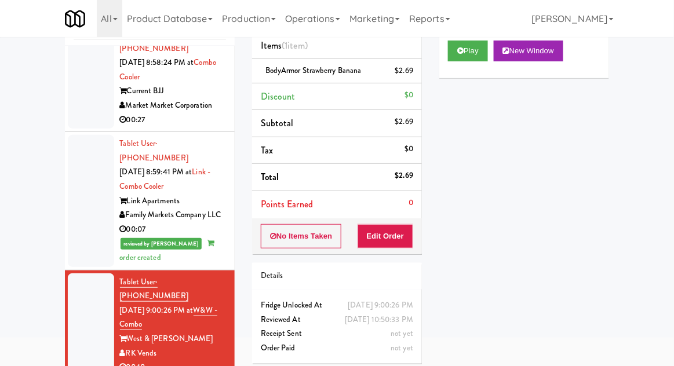
scroll to position [93, 0]
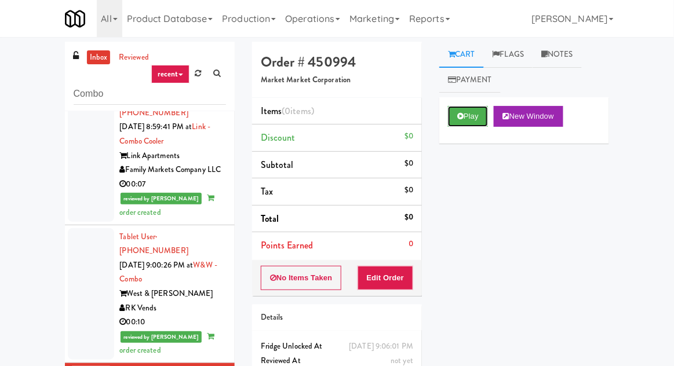
click at [464, 114] on button "Play" at bounding box center [468, 116] width 40 height 21
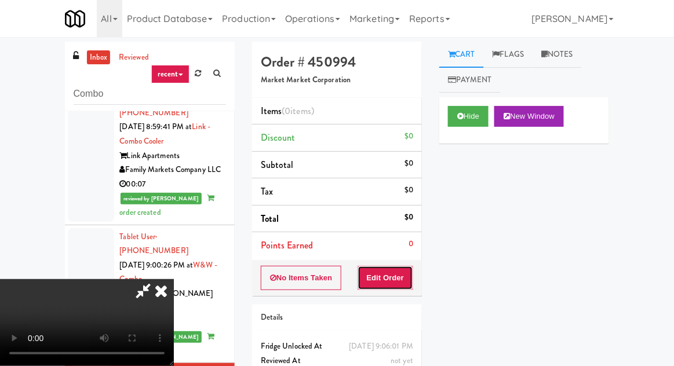
click at [397, 273] on button "Edit Order" at bounding box center [386, 278] width 56 height 24
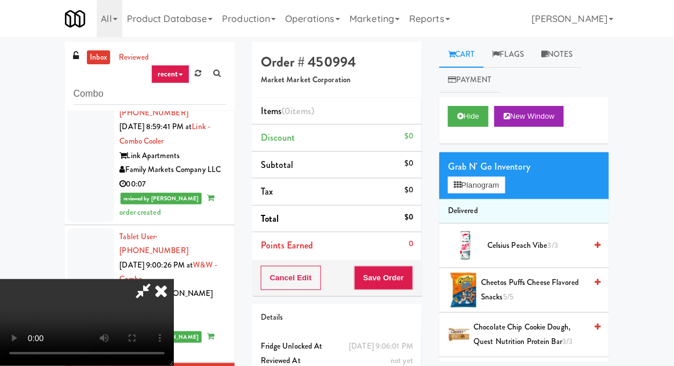
scroll to position [42, 0]
click at [471, 178] on button "Planogram" at bounding box center [476, 185] width 57 height 17
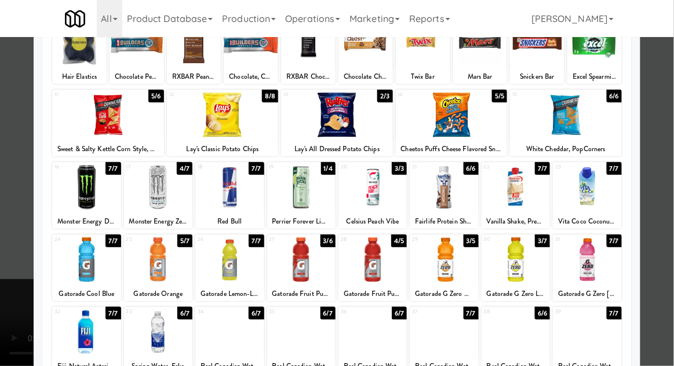
scroll to position [78, 0]
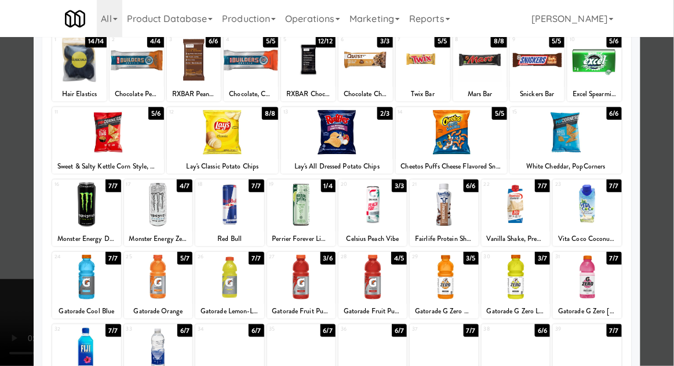
click at [583, 294] on div at bounding box center [587, 277] width 68 height 45
click at [5, 267] on div at bounding box center [337, 183] width 674 height 366
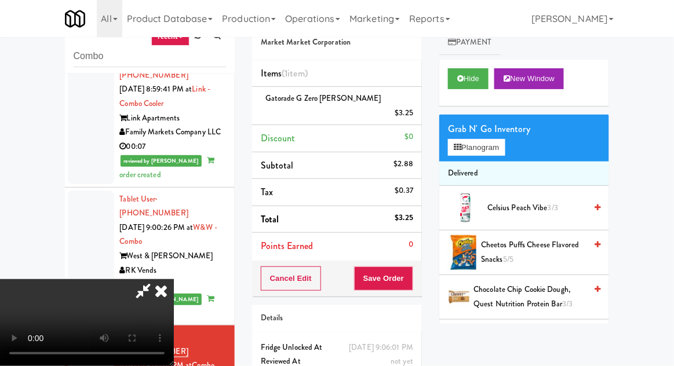
scroll to position [45, 0]
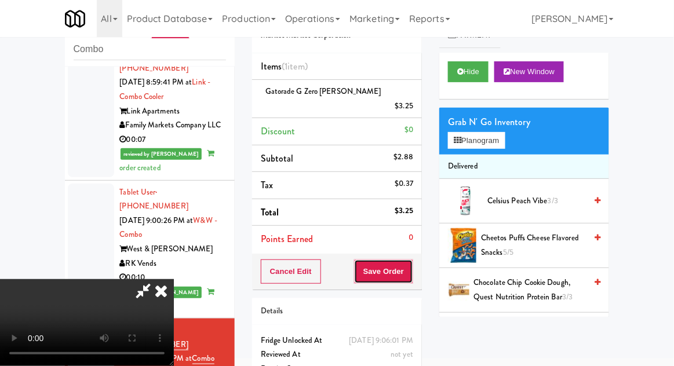
click at [411, 260] on button "Save Order" at bounding box center [383, 272] width 59 height 24
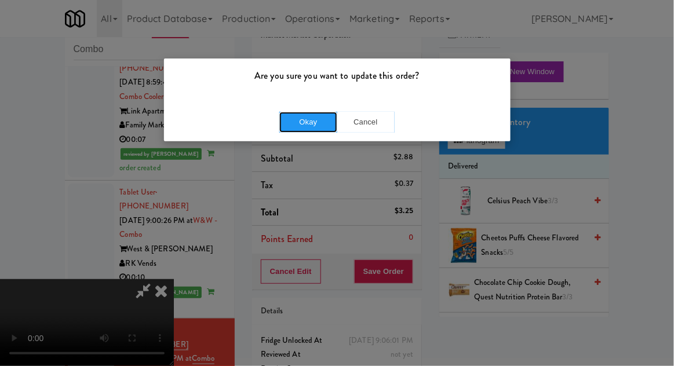
click at [309, 115] on button "Okay" at bounding box center [308, 122] width 58 height 21
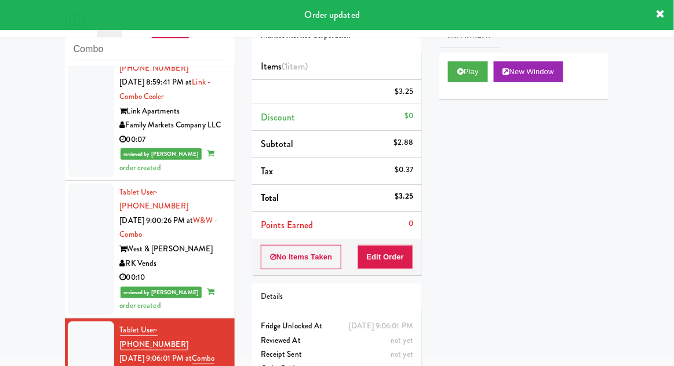
scroll to position [0, 0]
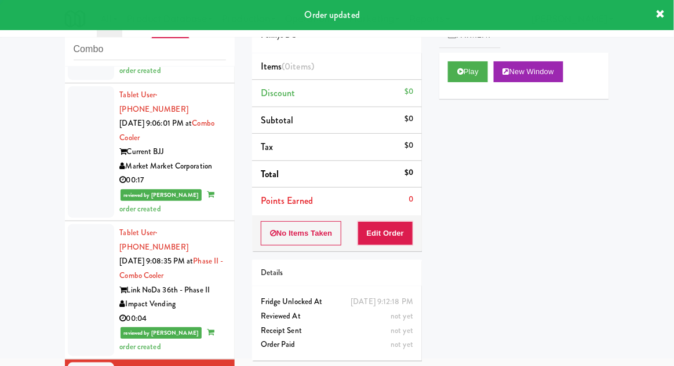
scroll to position [1439, 0]
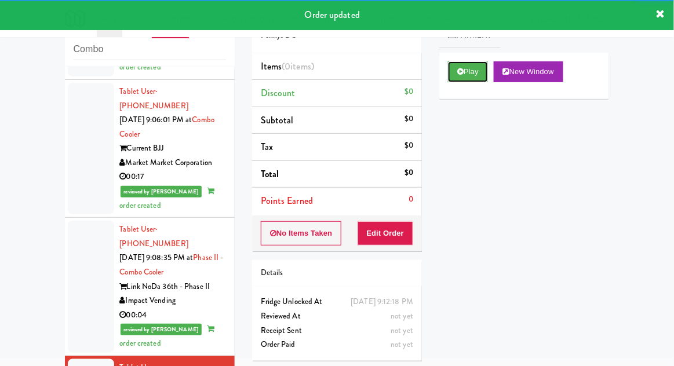
click at [450, 75] on button "Play" at bounding box center [468, 71] width 40 height 21
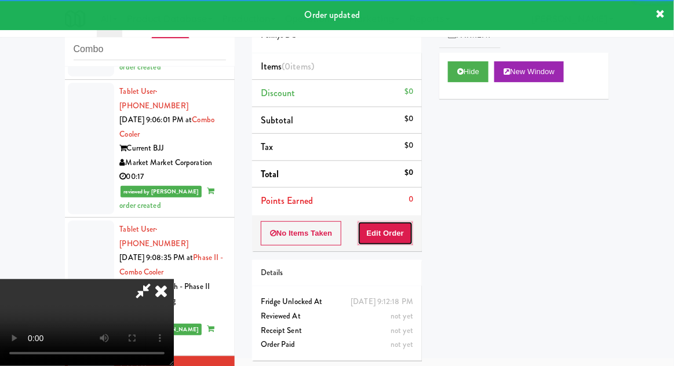
click at [385, 227] on button "Edit Order" at bounding box center [386, 233] width 56 height 24
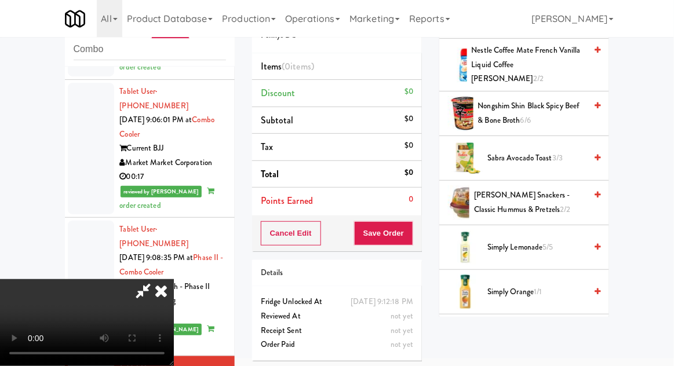
scroll to position [945, 0]
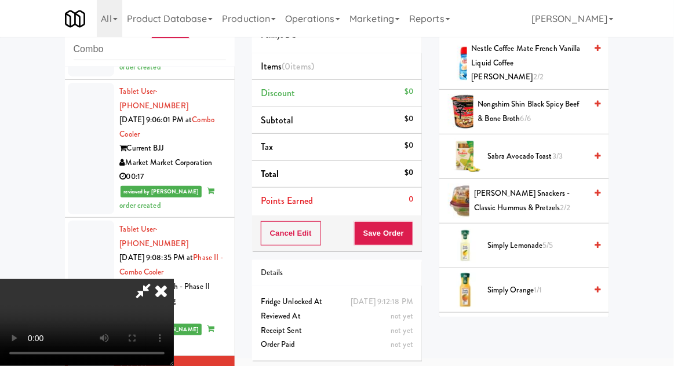
click at [508, 283] on span "Simply Orange 1/1" at bounding box center [536, 290] width 99 height 14
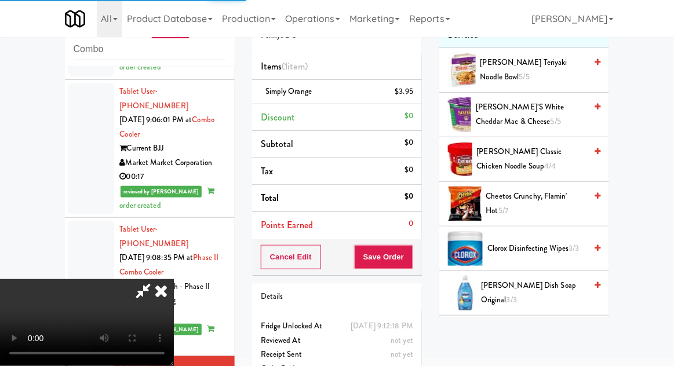
scroll to position [0, 0]
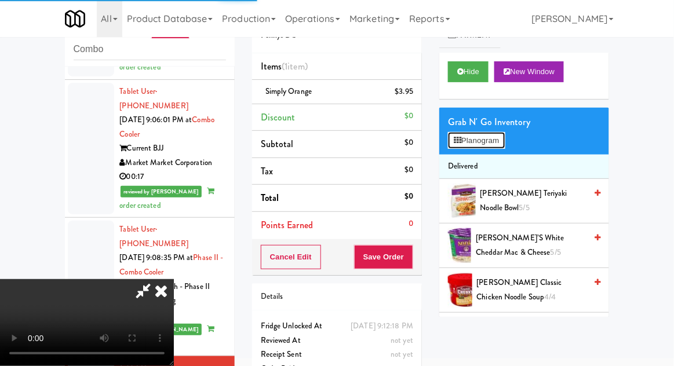
click at [459, 133] on button "Planogram" at bounding box center [476, 140] width 57 height 17
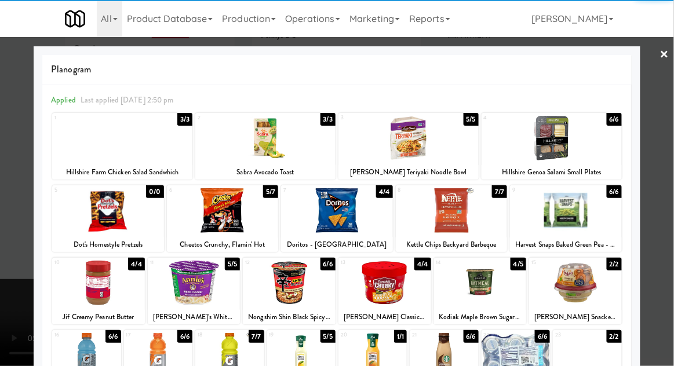
click at [593, 284] on div at bounding box center [575, 283] width 93 height 45
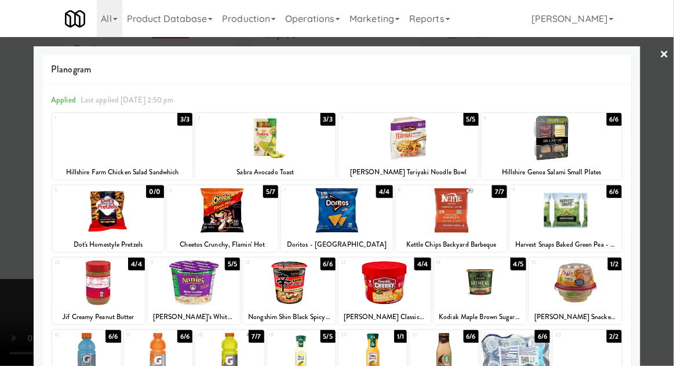
click at [9, 291] on div at bounding box center [337, 183] width 674 height 366
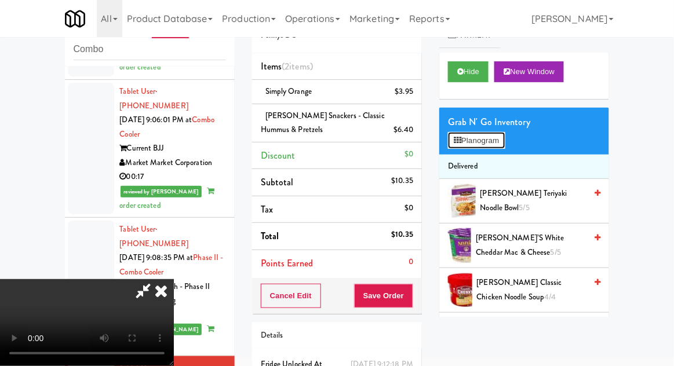
click at [472, 144] on button "Planogram" at bounding box center [476, 140] width 57 height 17
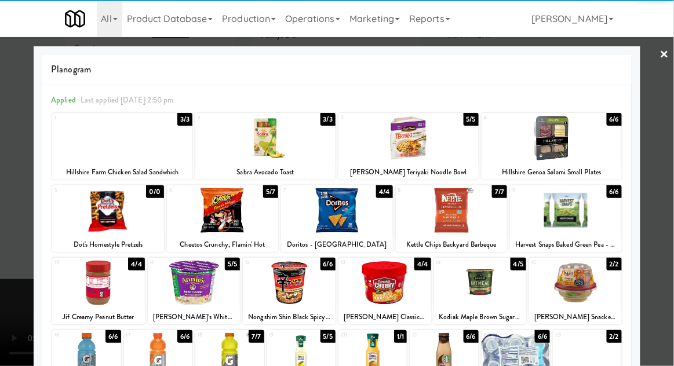
click at [232, 216] on div at bounding box center [223, 210] width 112 height 45
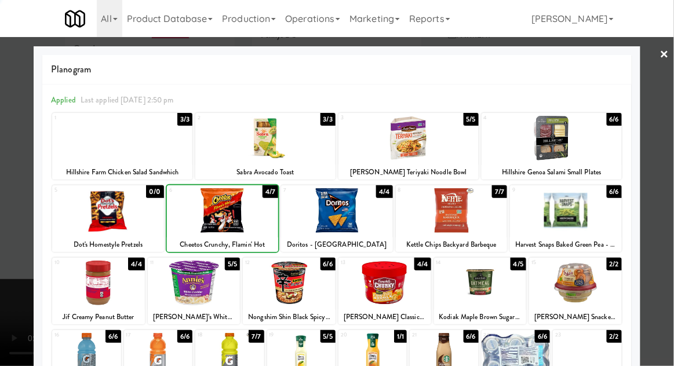
click at [10, 287] on div at bounding box center [337, 183] width 674 height 366
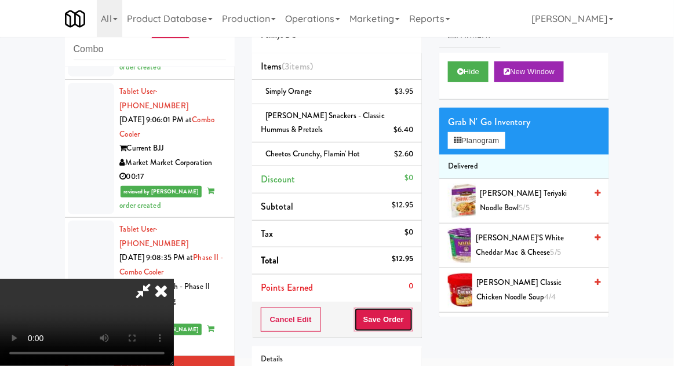
click at [410, 318] on button "Save Order" at bounding box center [383, 320] width 59 height 24
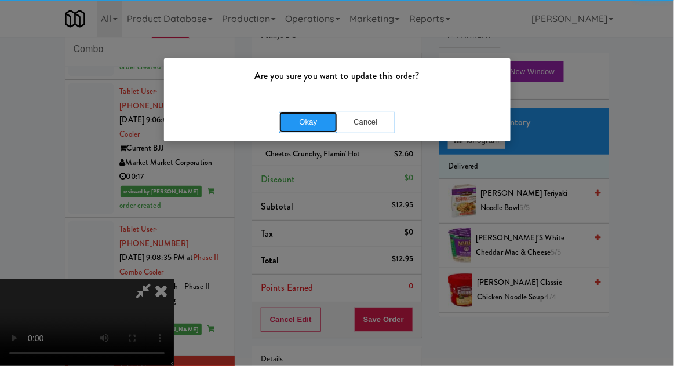
click at [300, 125] on button "Okay" at bounding box center [308, 122] width 58 height 21
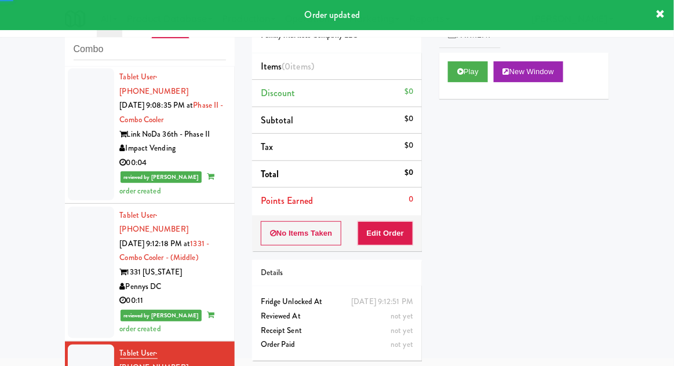
scroll to position [1591, 0]
click at [459, 79] on button "Play" at bounding box center [468, 71] width 40 height 21
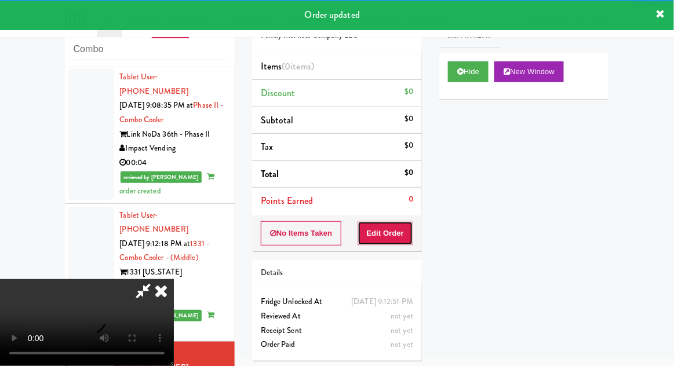
click at [395, 234] on button "Edit Order" at bounding box center [386, 233] width 56 height 24
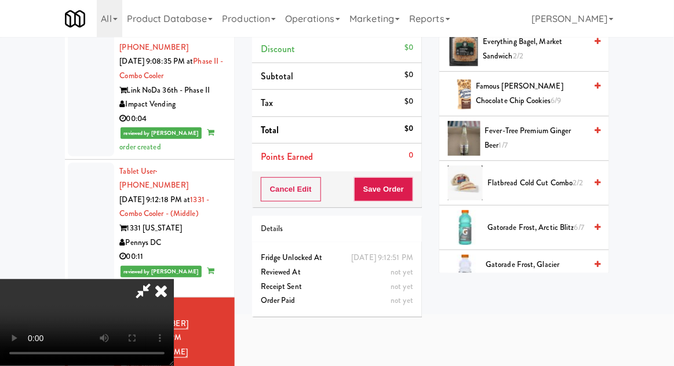
scroll to position [929, 0]
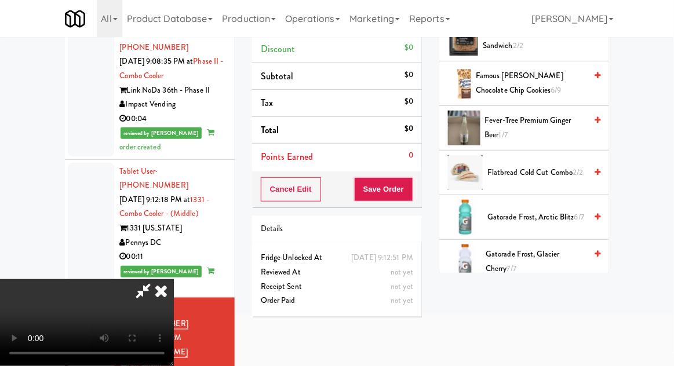
click at [568, 210] on span "Gatorade Frost, Arctic Blitz 6/7" at bounding box center [536, 217] width 99 height 14
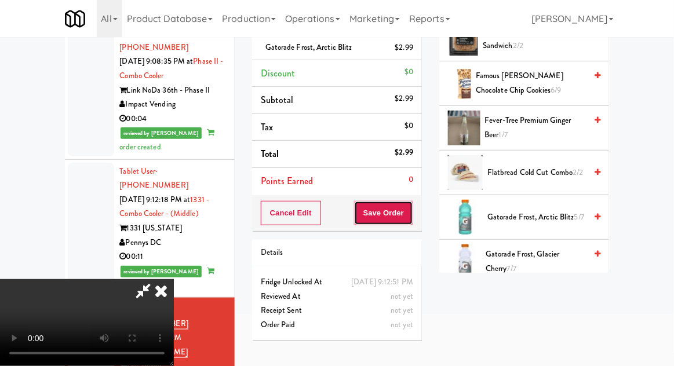
click at [408, 218] on button "Save Order" at bounding box center [383, 213] width 59 height 24
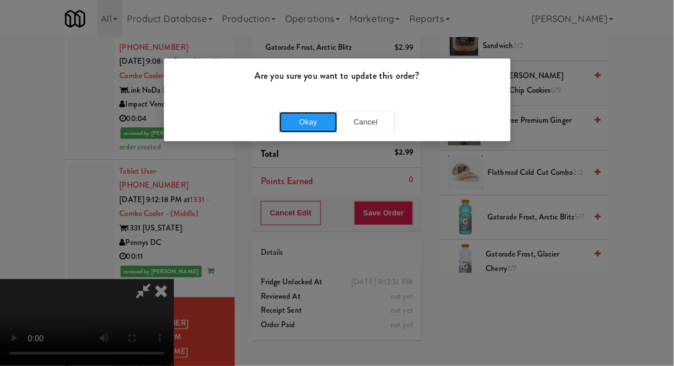
click at [290, 124] on button "Okay" at bounding box center [308, 122] width 58 height 21
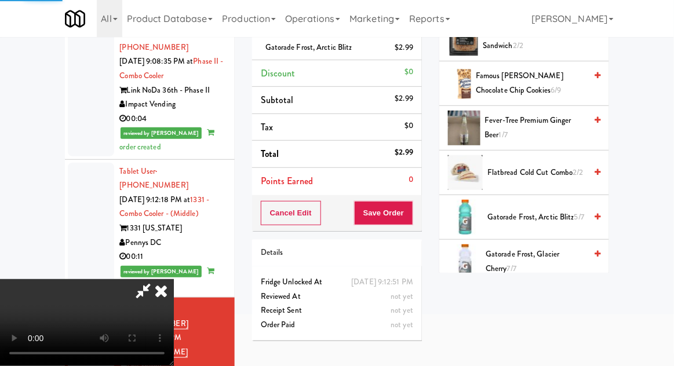
scroll to position [114, 0]
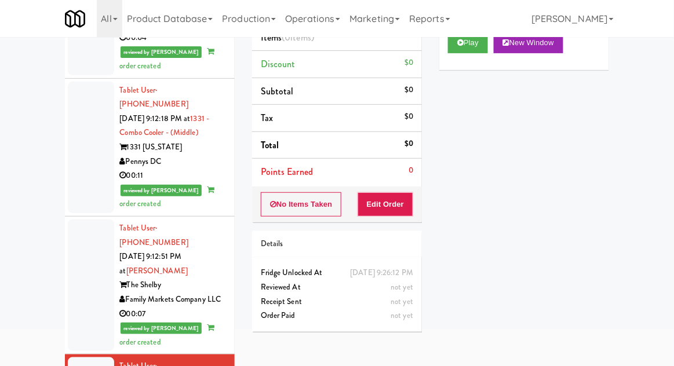
scroll to position [45, 0]
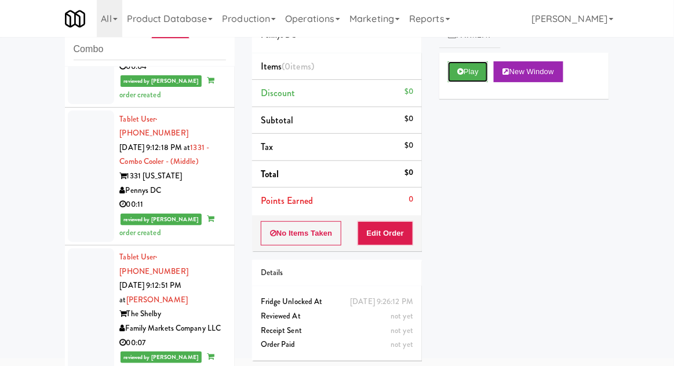
click at [457, 72] on icon at bounding box center [460, 72] width 6 height 8
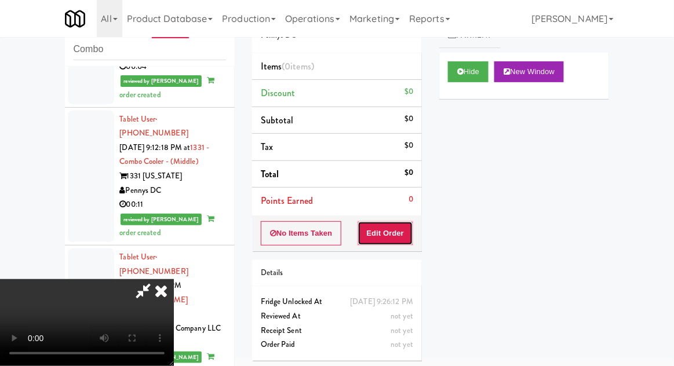
click at [388, 242] on button "Edit Order" at bounding box center [386, 233] width 56 height 24
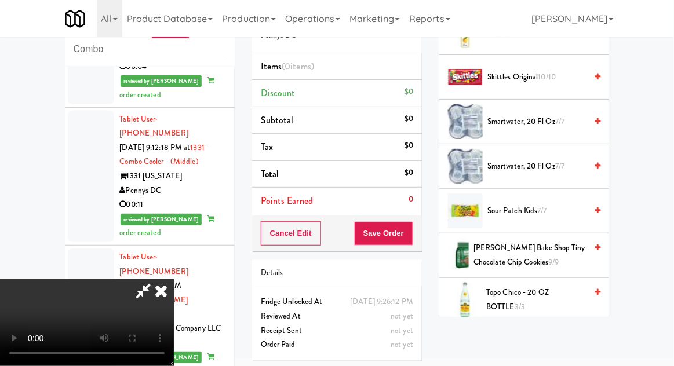
scroll to position [1329, 0]
click at [559, 207] on span "Sour Patch Kids 7/7" at bounding box center [536, 210] width 99 height 14
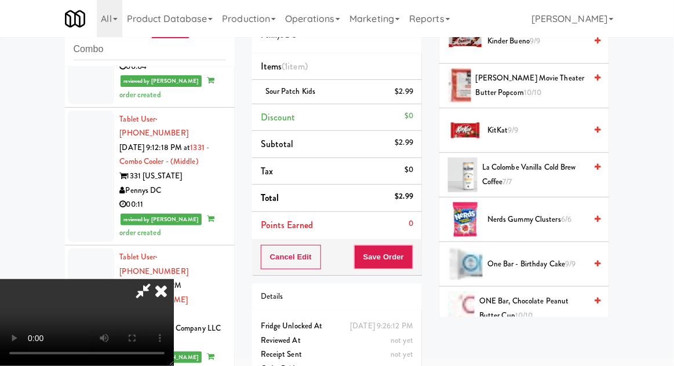
scroll to position [738, 0]
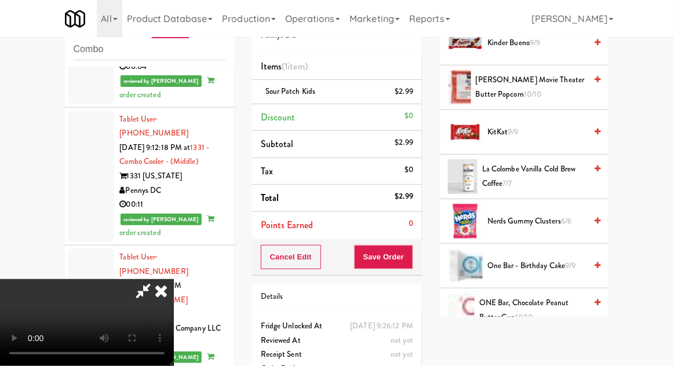
click at [564, 214] on span "Nerds Gummy Clusters 6/6" at bounding box center [536, 221] width 99 height 14
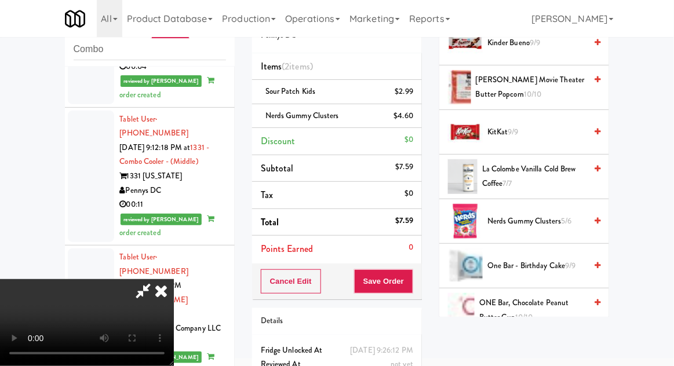
click at [420, 122] on li "Nerds Gummy Clusters $4.60" at bounding box center [337, 116] width 170 height 24
click at [415, 119] on icon at bounding box center [414, 120] width 6 height 8
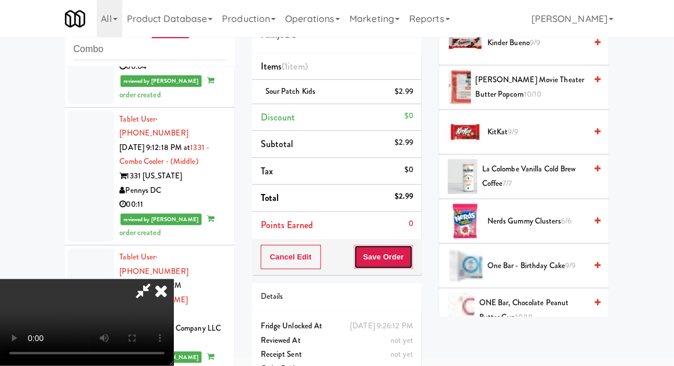
click at [410, 256] on button "Save Order" at bounding box center [383, 257] width 59 height 24
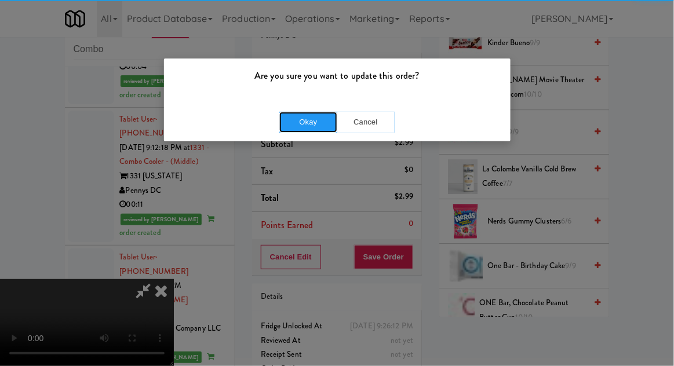
click at [311, 126] on button "Okay" at bounding box center [308, 122] width 58 height 21
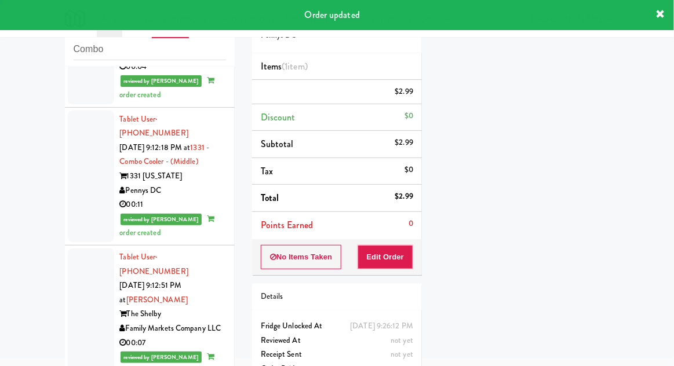
scroll to position [0, 0]
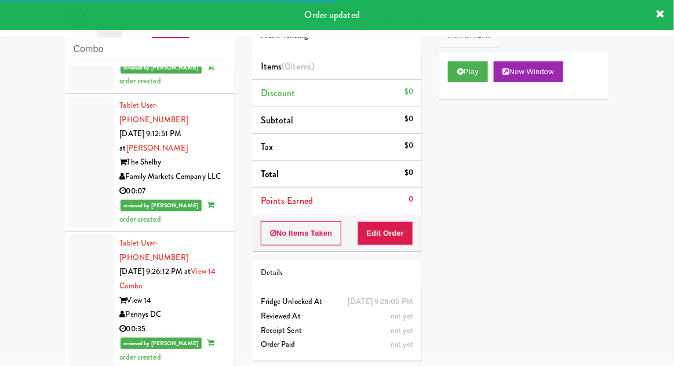
scroll to position [1844, 0]
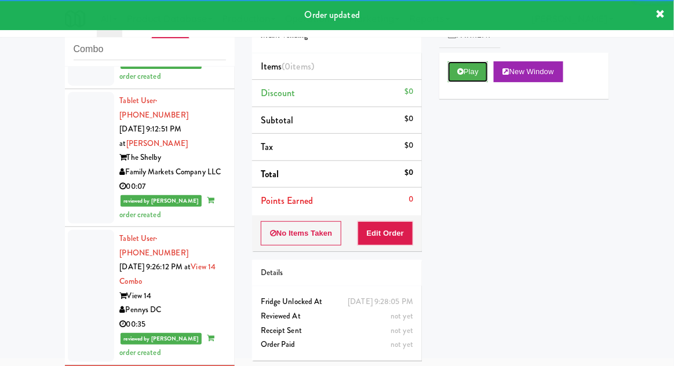
click at [472, 65] on button "Play" at bounding box center [468, 71] width 40 height 21
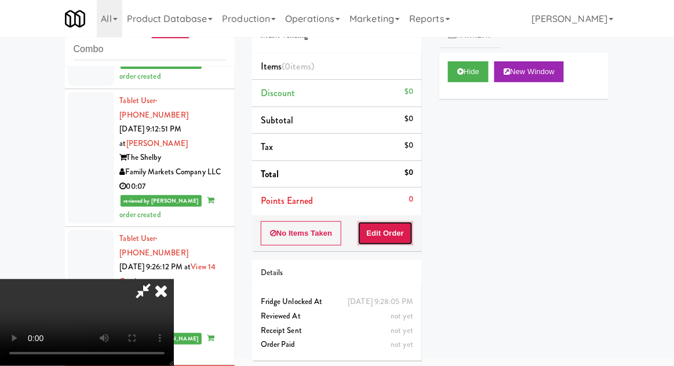
click at [364, 235] on button "Edit Order" at bounding box center [386, 233] width 56 height 24
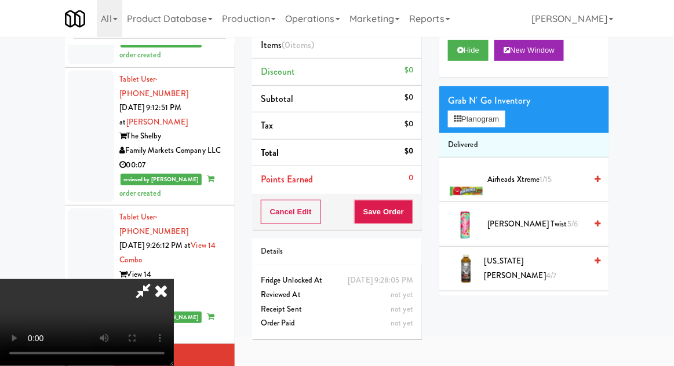
scroll to position [45, 0]
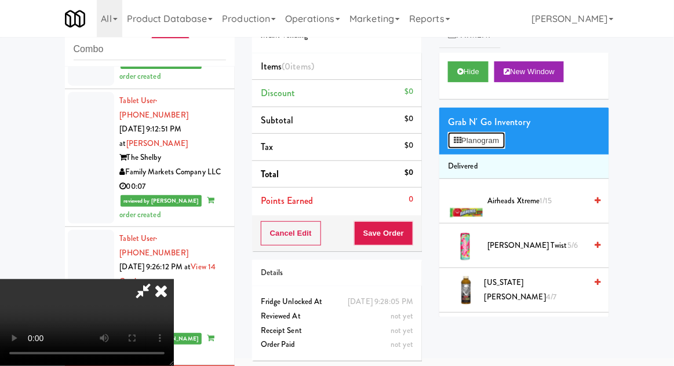
click at [504, 148] on button "Planogram" at bounding box center [476, 140] width 57 height 17
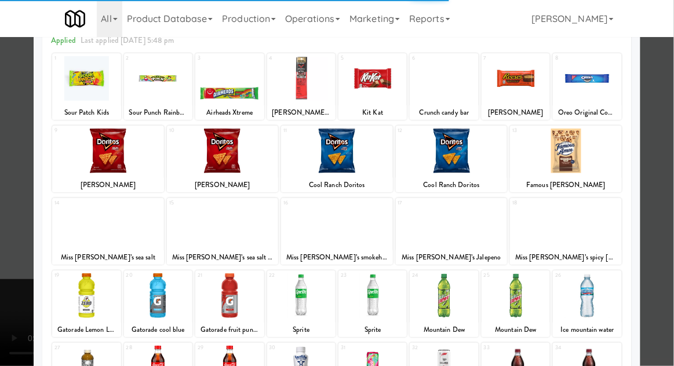
scroll to position [147, 0]
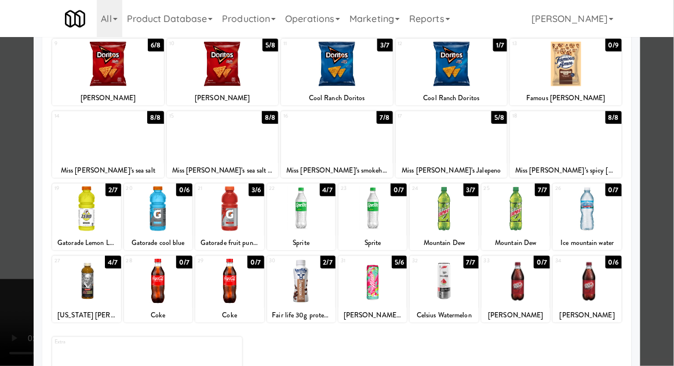
click at [231, 276] on div at bounding box center [229, 281] width 68 height 45
click at [156, 297] on div at bounding box center [158, 281] width 68 height 45
click at [663, 82] on div at bounding box center [337, 183] width 674 height 366
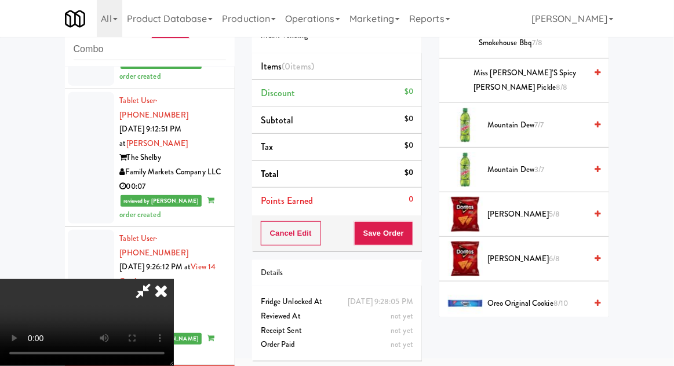
scroll to position [1052, 0]
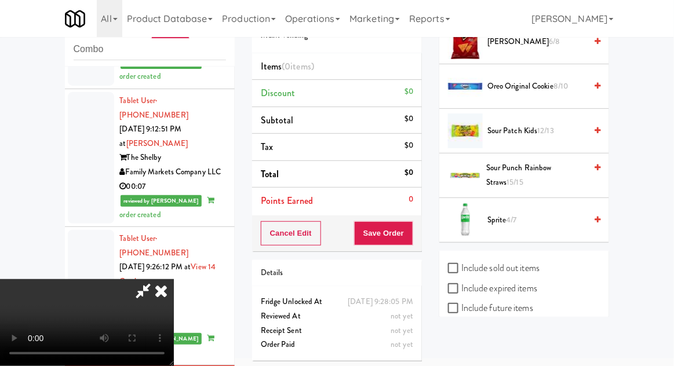
click at [529, 269] on label "Include sold out items" at bounding box center [494, 268] width 92 height 17
click at [461, 269] on input "Include sold out items" at bounding box center [454, 268] width 13 height 9
checkbox input "true"
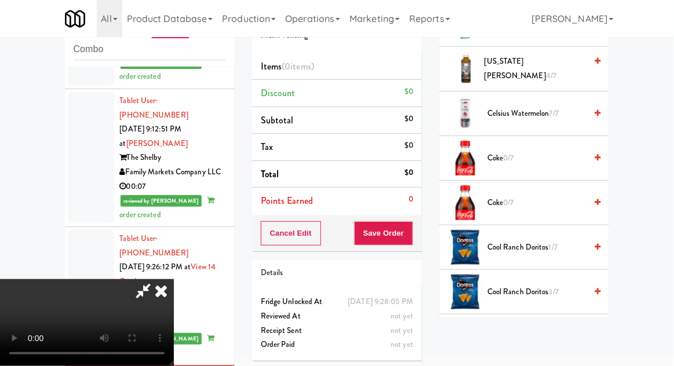
scroll to position [218, 0]
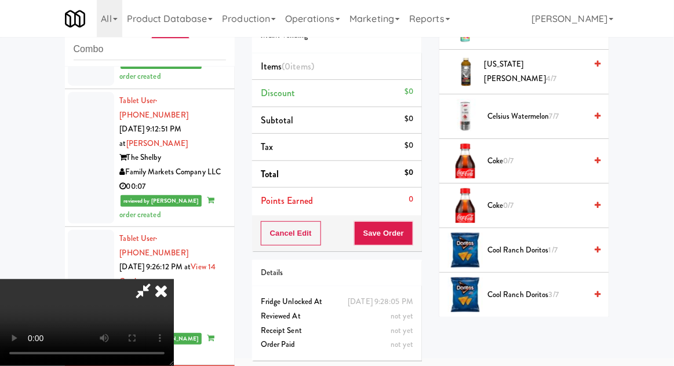
click at [523, 207] on span "Coke 0/7" at bounding box center [536, 206] width 99 height 14
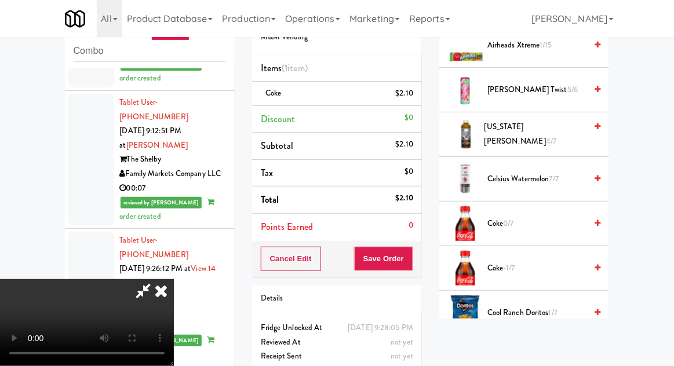
scroll to position [0, 0]
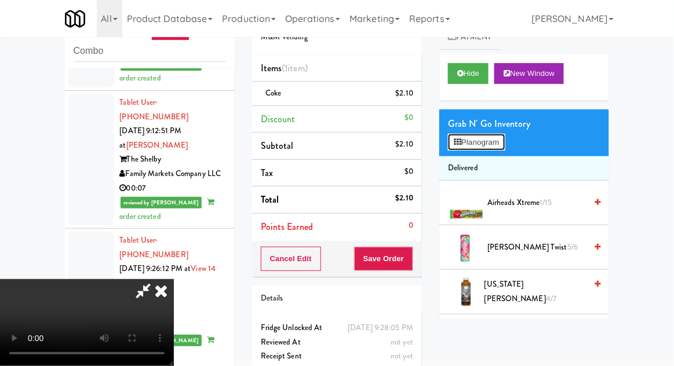
click at [452, 134] on button "Planogram" at bounding box center [476, 142] width 57 height 17
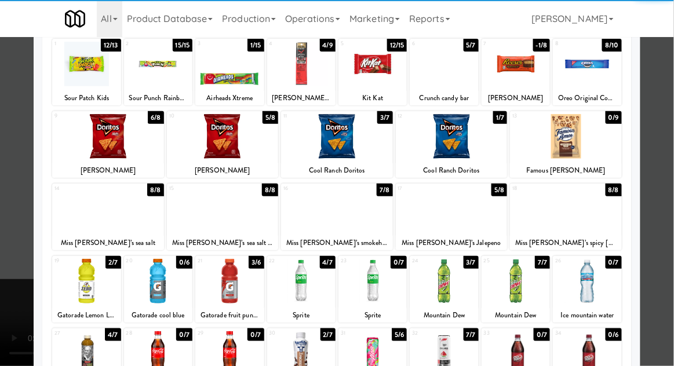
scroll to position [104, 0]
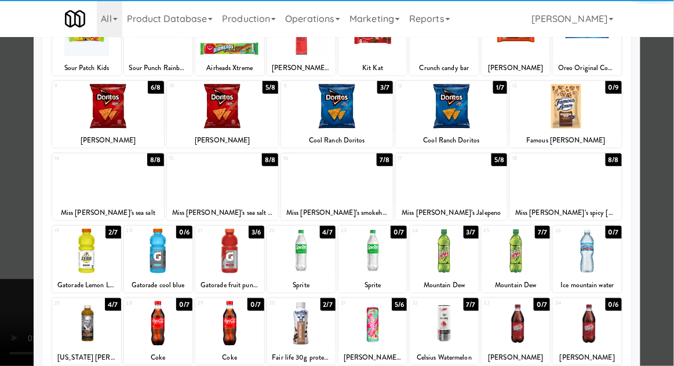
click at [202, 191] on div at bounding box center [223, 178] width 112 height 45
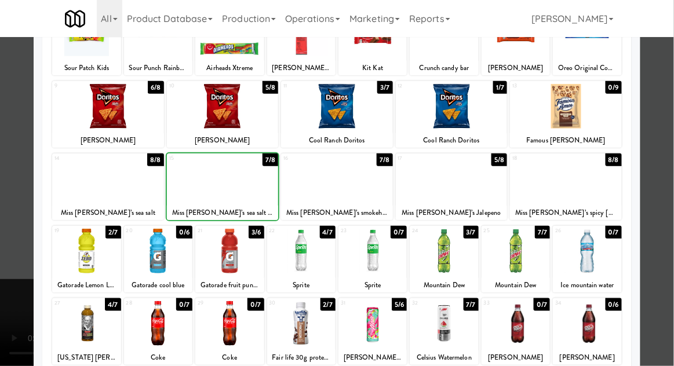
click at [661, 175] on div at bounding box center [337, 183] width 674 height 366
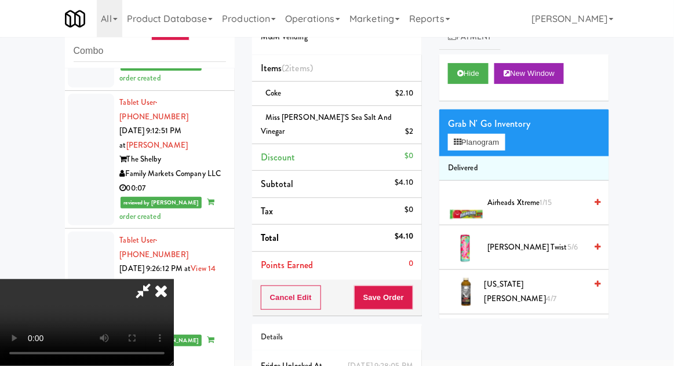
click at [477, 123] on div "Grab N' Go Inventory" at bounding box center [524, 123] width 152 height 17
click at [473, 134] on button "Planogram" at bounding box center [476, 142] width 57 height 17
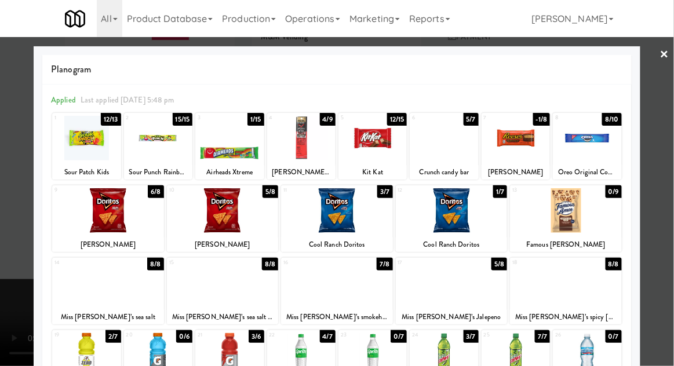
click at [1, 185] on div at bounding box center [337, 183] width 674 height 366
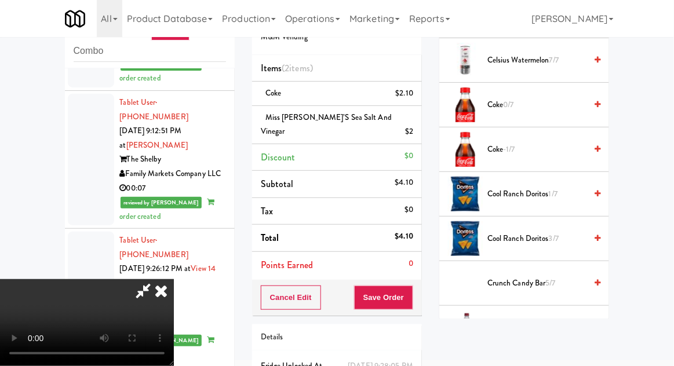
scroll to position [274, 0]
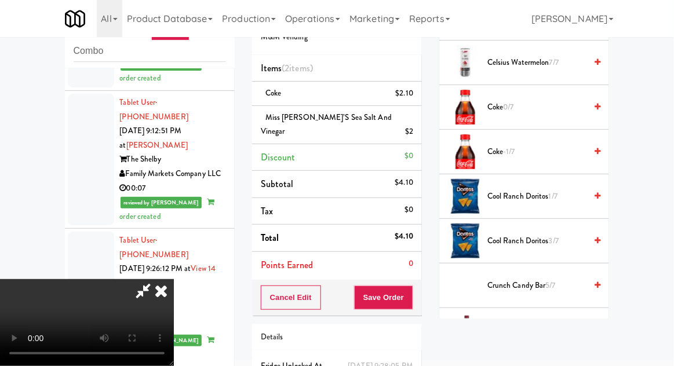
click at [550, 241] on span "3/7" at bounding box center [554, 240] width 10 height 11
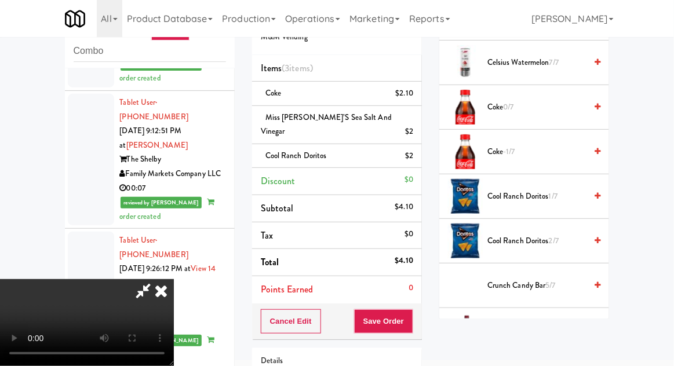
click at [555, 239] on span "2/7" at bounding box center [554, 240] width 10 height 11
click at [412, 316] on button "Save Order" at bounding box center [383, 321] width 59 height 24
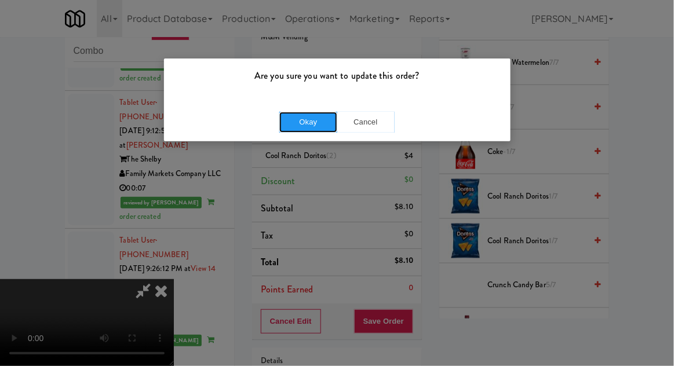
click at [307, 125] on button "Okay" at bounding box center [308, 122] width 58 height 21
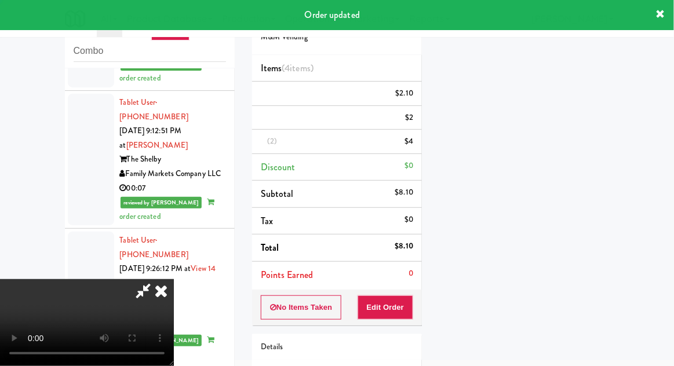
scroll to position [114, 0]
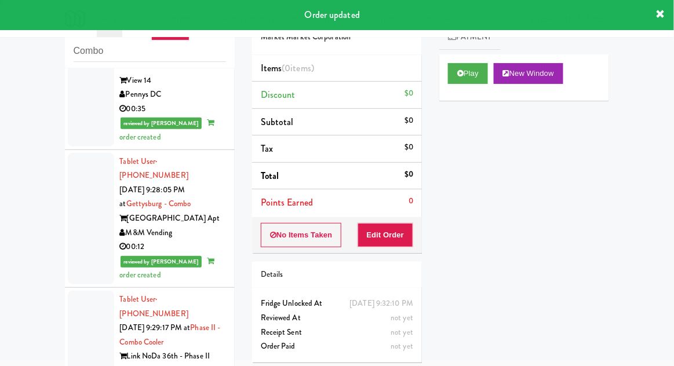
scroll to position [2062, 0]
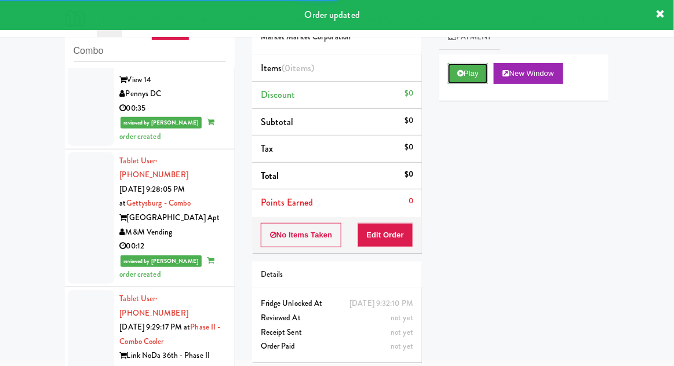
click at [469, 65] on button "Play" at bounding box center [468, 73] width 40 height 21
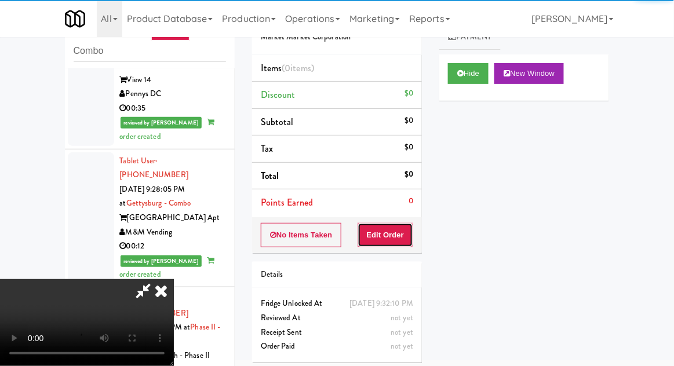
click at [362, 240] on button "Edit Order" at bounding box center [386, 235] width 56 height 24
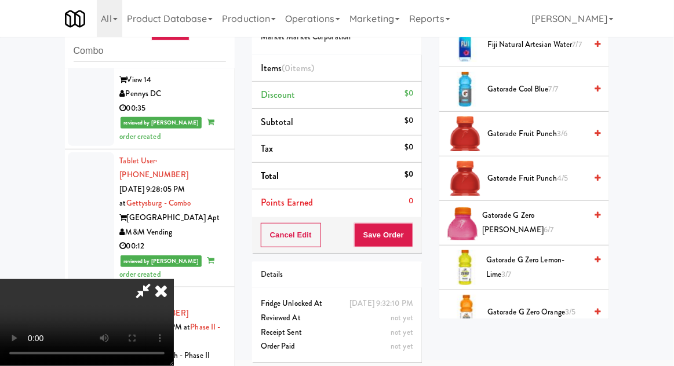
scroll to position [473, 0]
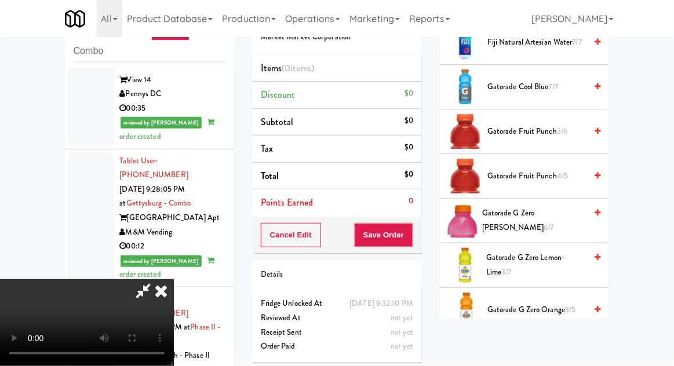
click at [503, 173] on span "Gatorade Fruit Punch 4/5" at bounding box center [536, 176] width 99 height 14
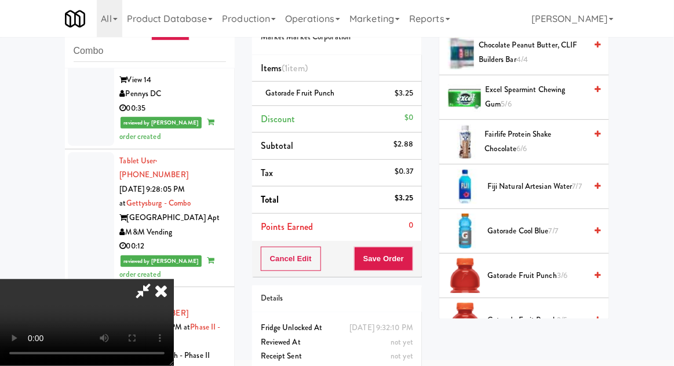
scroll to position [333, 0]
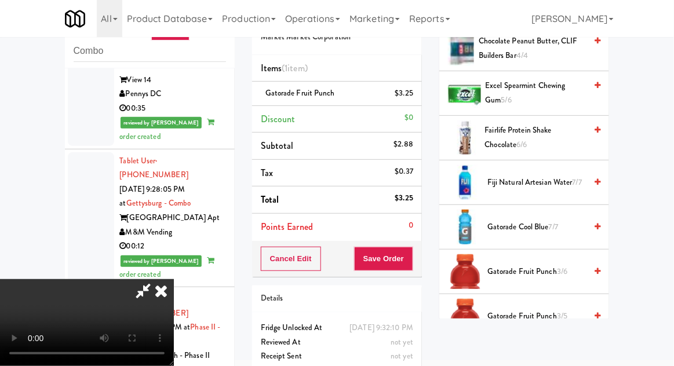
click at [496, 228] on span "Gatorade Cool Blue 7/7" at bounding box center [536, 227] width 99 height 14
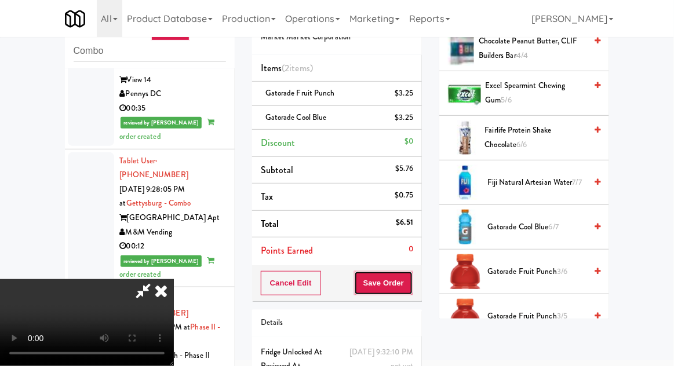
click at [413, 277] on button "Save Order" at bounding box center [383, 283] width 59 height 24
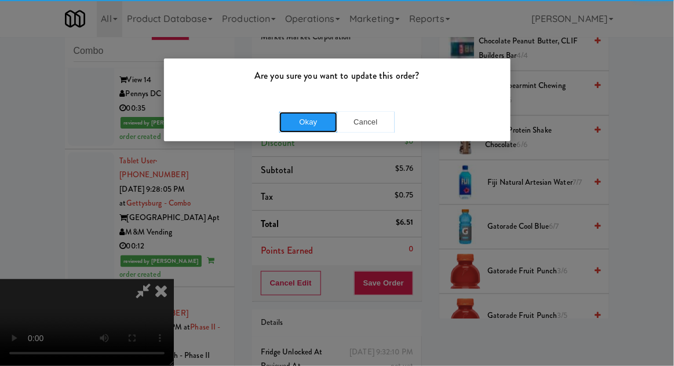
click at [312, 126] on button "Okay" at bounding box center [308, 122] width 58 height 21
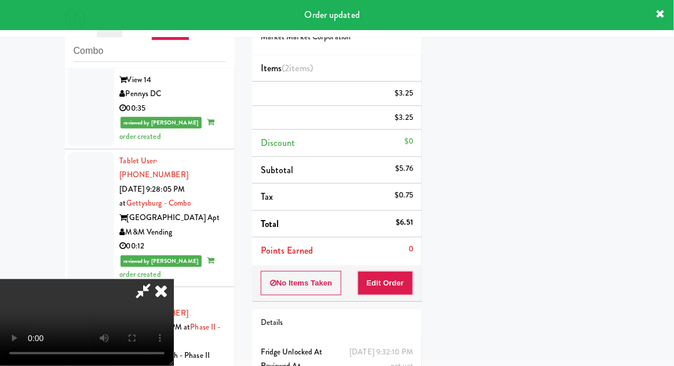
scroll to position [0, 0]
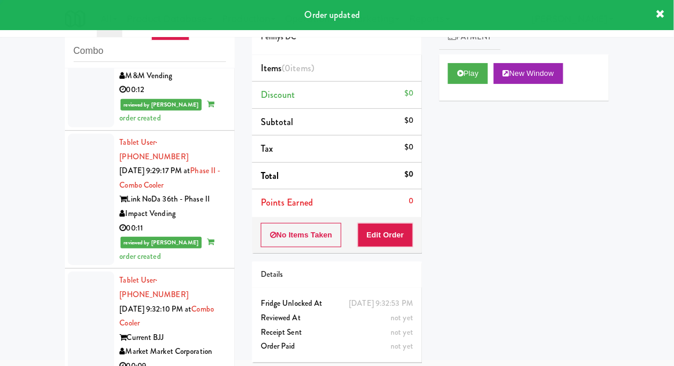
scroll to position [2218, 0]
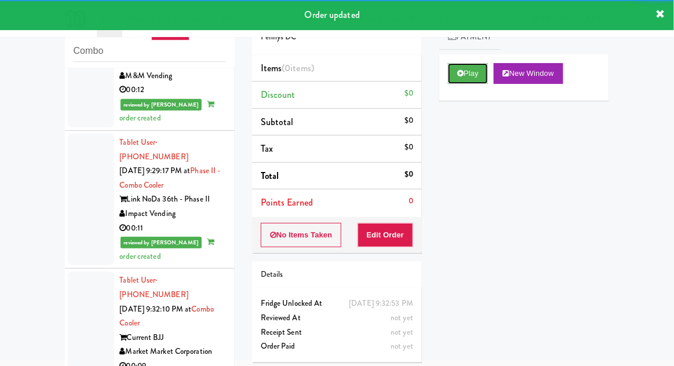
click at [476, 76] on button "Play" at bounding box center [468, 73] width 40 height 21
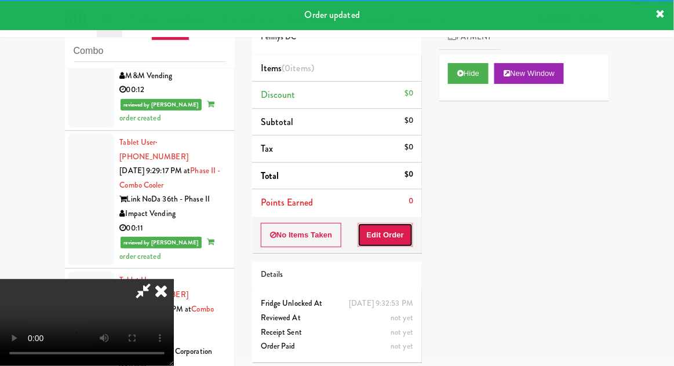
click at [380, 232] on button "Edit Order" at bounding box center [386, 235] width 56 height 24
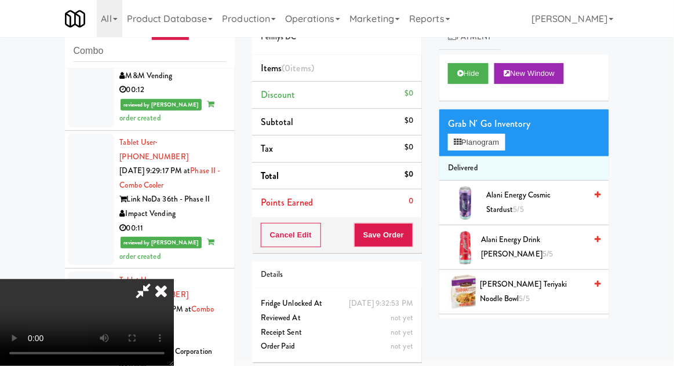
scroll to position [42, 0]
click at [465, 147] on button "Planogram" at bounding box center [476, 142] width 57 height 17
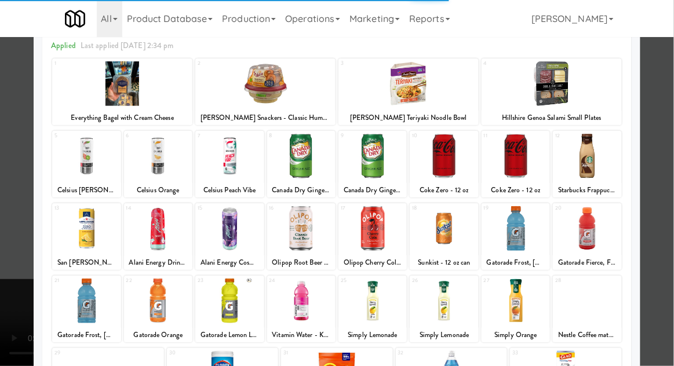
scroll to position [74, 0]
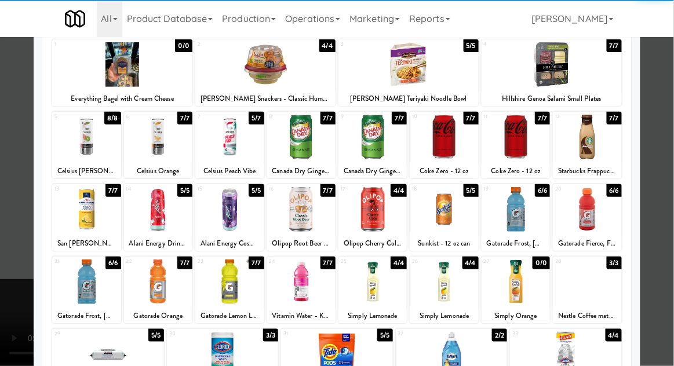
click at [371, 286] on div at bounding box center [372, 282] width 68 height 45
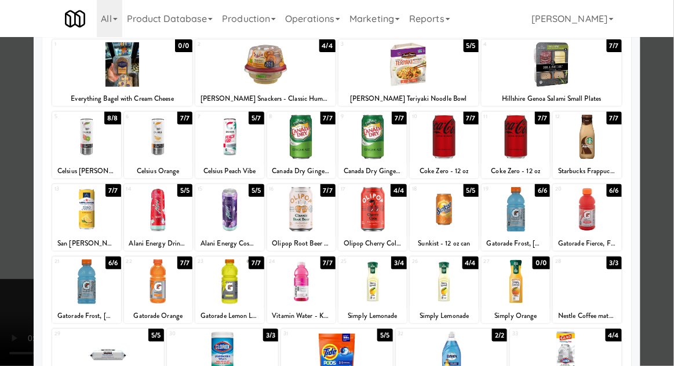
click at [444, 283] on div at bounding box center [444, 282] width 68 height 45
click at [13, 213] on div at bounding box center [337, 183] width 674 height 366
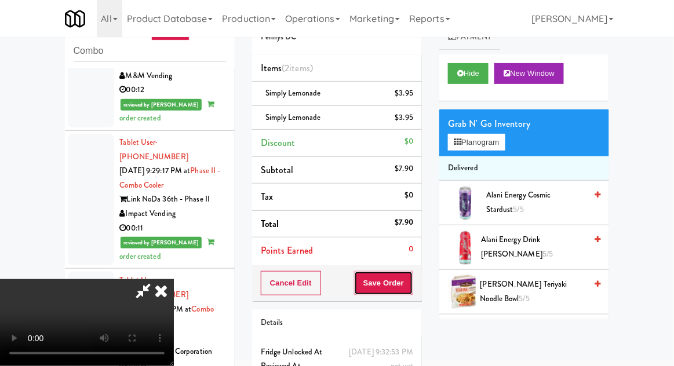
click at [410, 286] on button "Save Order" at bounding box center [383, 283] width 59 height 24
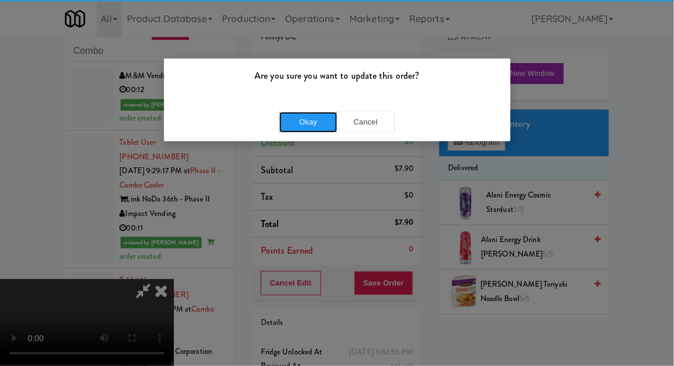
click at [305, 131] on button "Okay" at bounding box center [308, 122] width 58 height 21
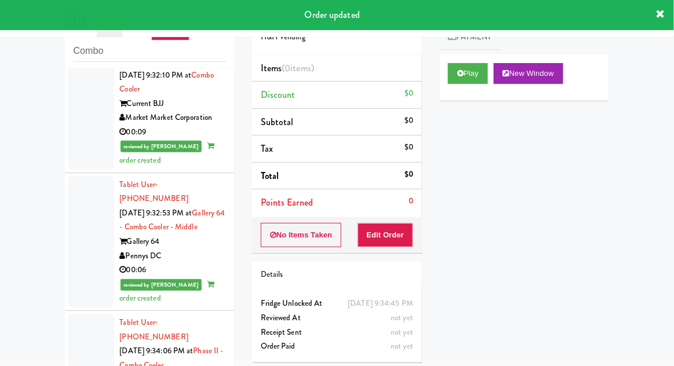
scroll to position [2459, 0]
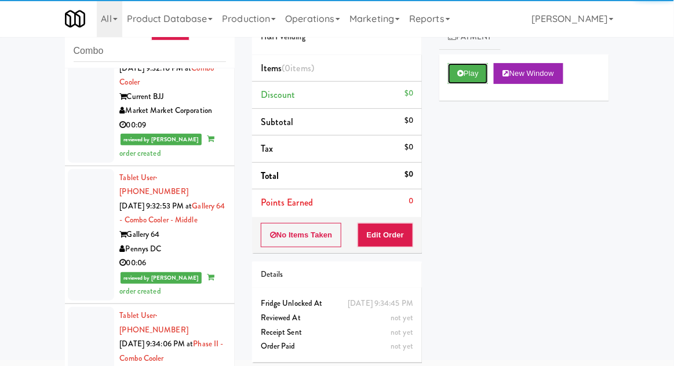
click at [464, 64] on button "Play" at bounding box center [468, 73] width 40 height 21
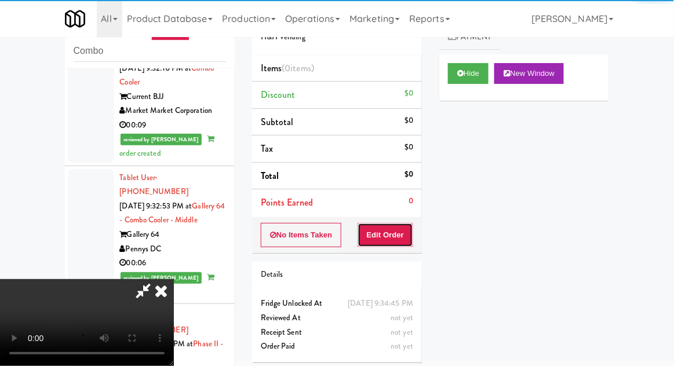
click at [366, 245] on button "Edit Order" at bounding box center [386, 235] width 56 height 24
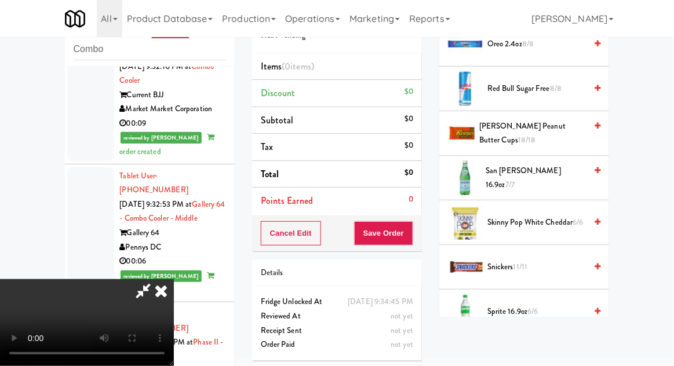
scroll to position [1162, 0]
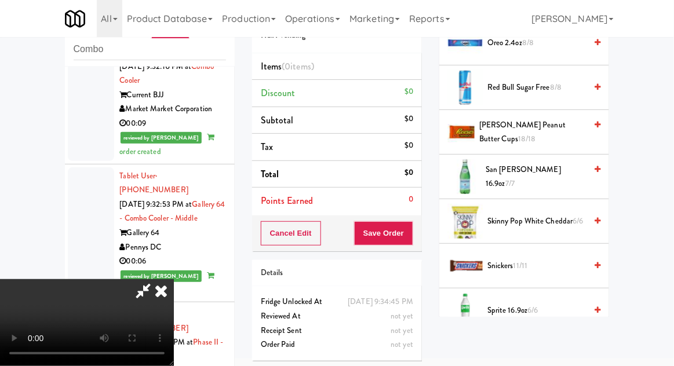
click at [494, 304] on span "Sprite 16.9oz 6/6" at bounding box center [536, 311] width 99 height 14
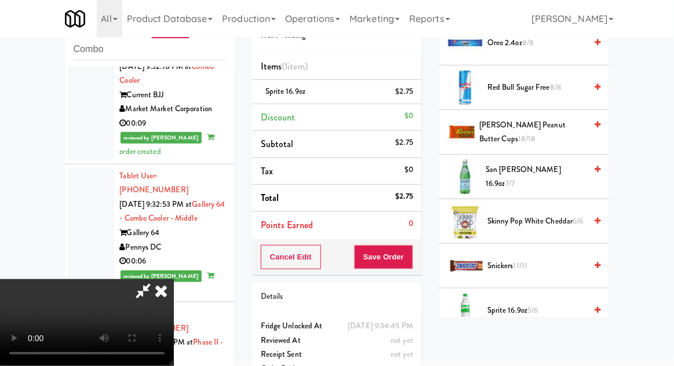
click at [421, 254] on div "Cancel Edit Save Order" at bounding box center [337, 257] width 170 height 36
click at [407, 259] on button "Save Order" at bounding box center [383, 257] width 59 height 24
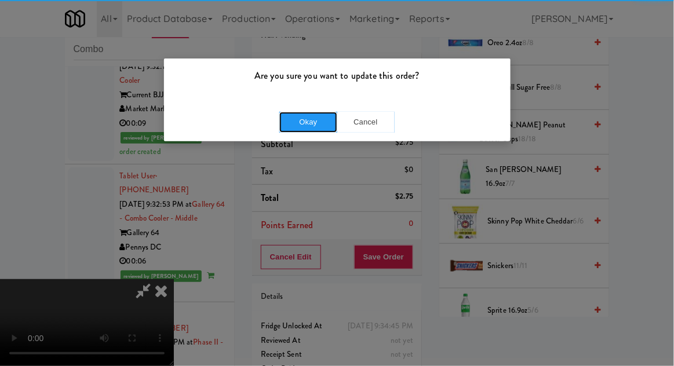
click at [308, 126] on button "Okay" at bounding box center [308, 122] width 58 height 21
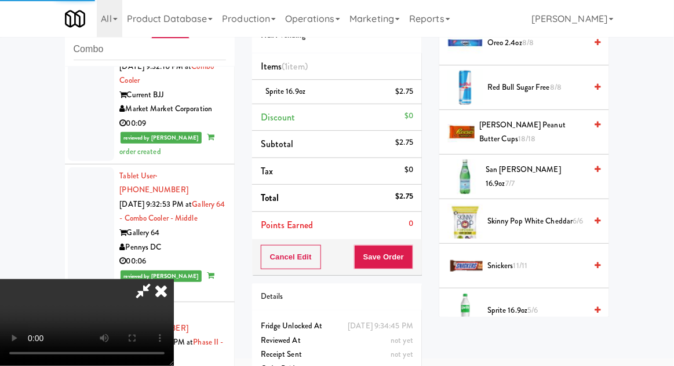
scroll to position [114, 0]
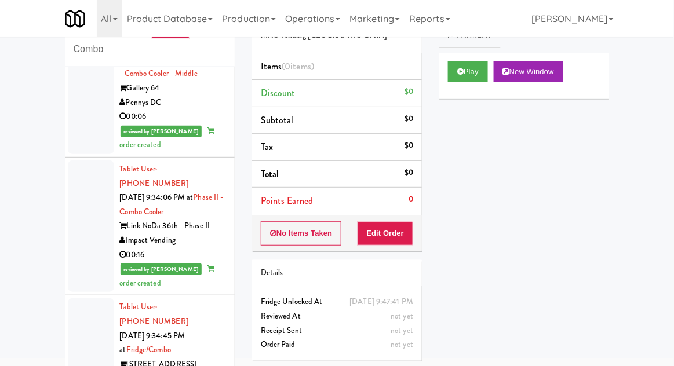
scroll to position [2599, 0]
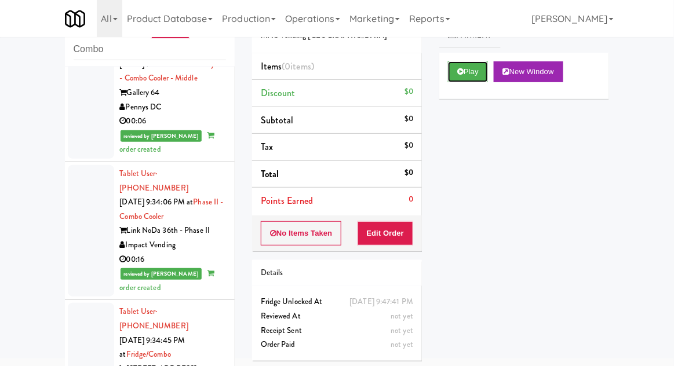
click at [469, 65] on button "Play" at bounding box center [468, 71] width 40 height 21
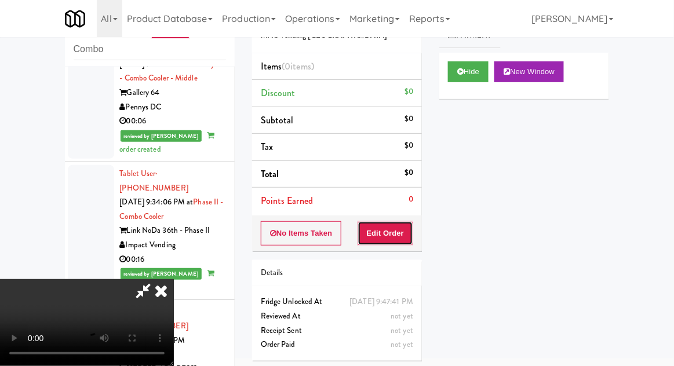
click at [373, 240] on button "Edit Order" at bounding box center [386, 233] width 56 height 24
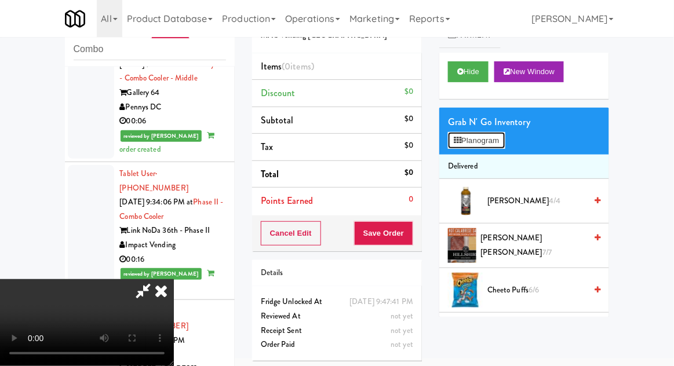
click at [482, 132] on button "Planogram" at bounding box center [476, 140] width 57 height 17
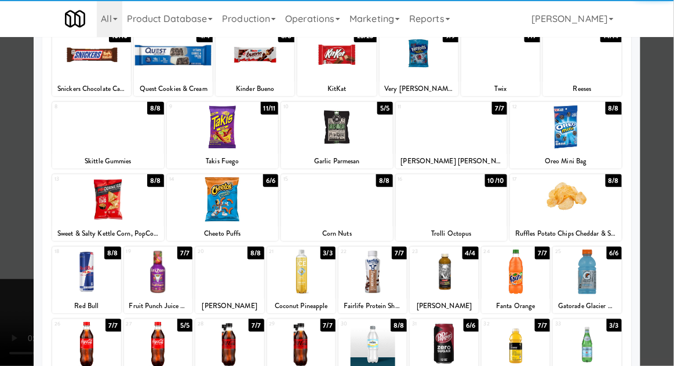
scroll to position [88, 0]
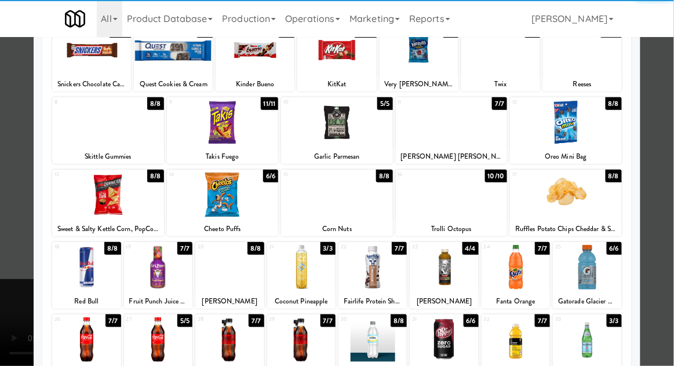
click at [291, 255] on div at bounding box center [301, 267] width 68 height 45
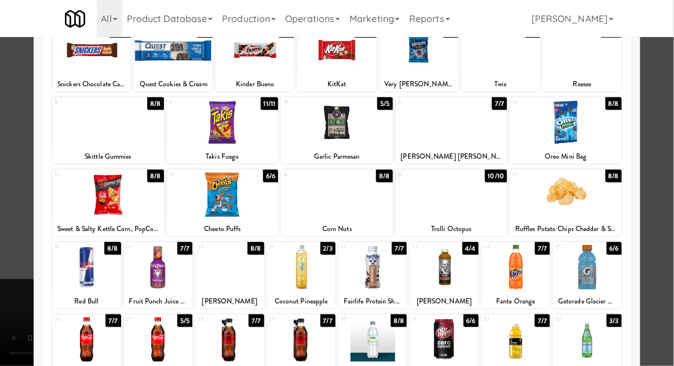
click at [1, 228] on div at bounding box center [337, 183] width 674 height 366
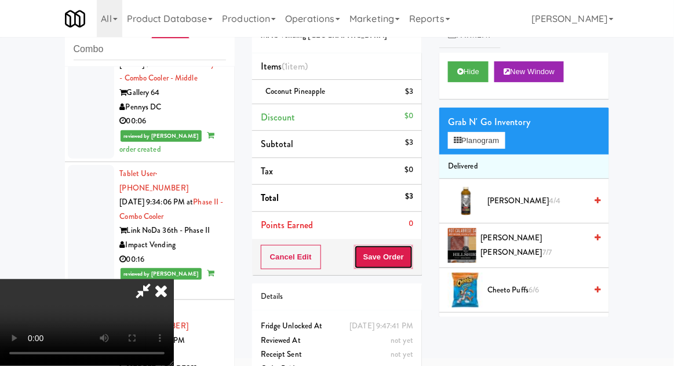
click at [410, 262] on button "Save Order" at bounding box center [383, 257] width 59 height 24
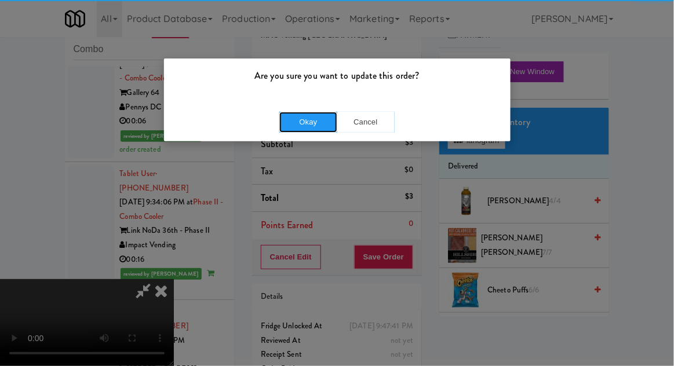
click at [299, 120] on button "Okay" at bounding box center [308, 122] width 58 height 21
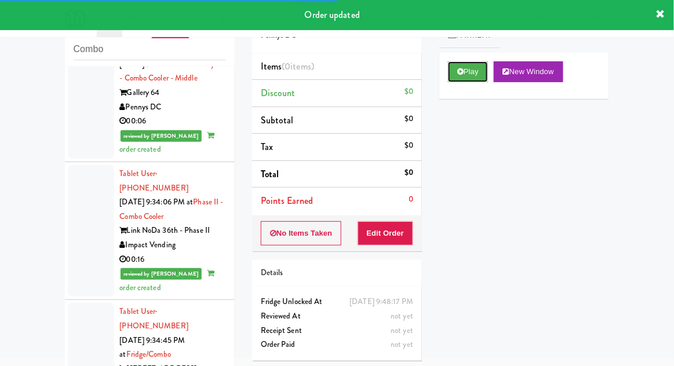
click at [464, 75] on button "Play" at bounding box center [468, 71] width 40 height 21
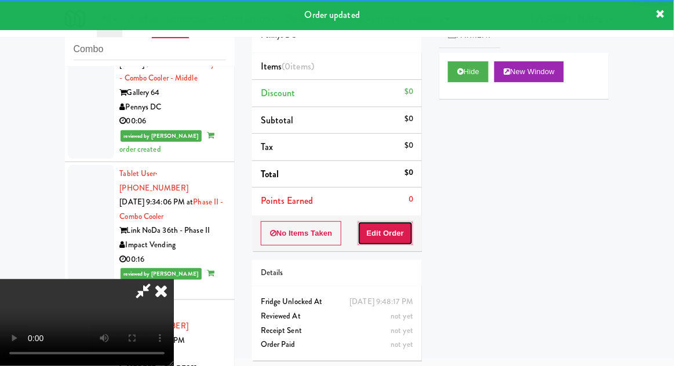
click at [368, 239] on button "Edit Order" at bounding box center [386, 233] width 56 height 24
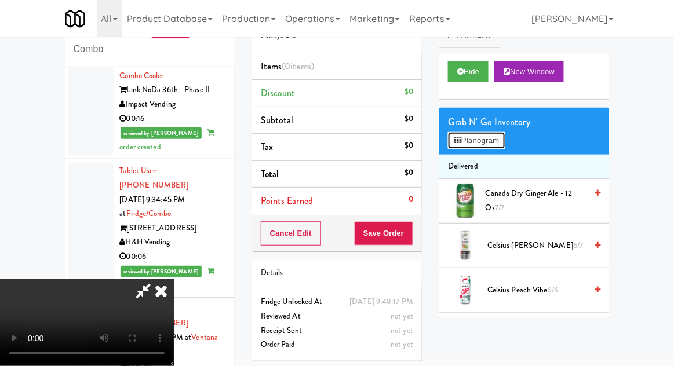
click at [454, 147] on button "Planogram" at bounding box center [476, 140] width 57 height 17
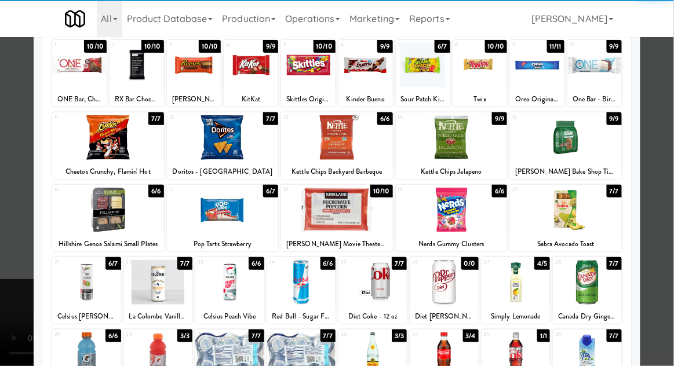
scroll to position [72, 0]
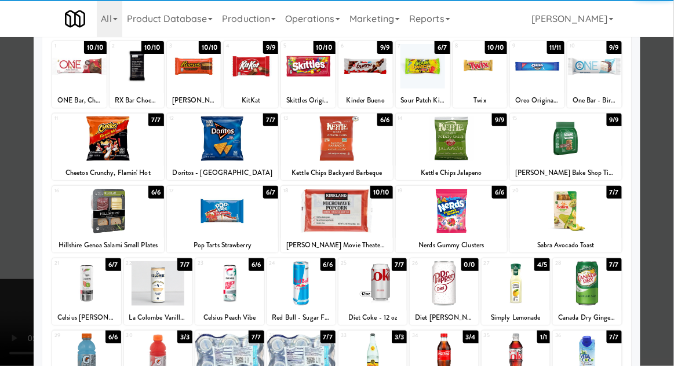
click at [375, 296] on div at bounding box center [372, 283] width 68 height 45
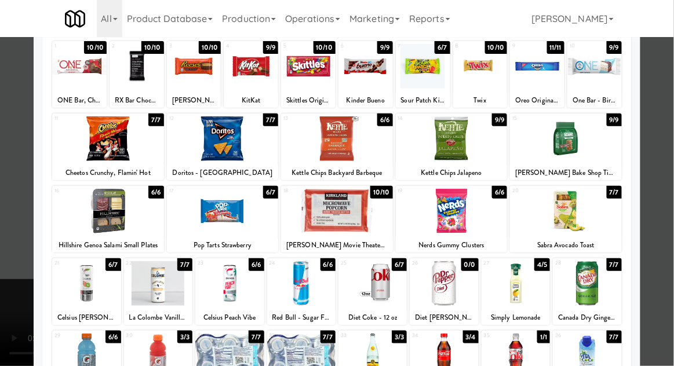
click at [5, 297] on div at bounding box center [337, 183] width 674 height 366
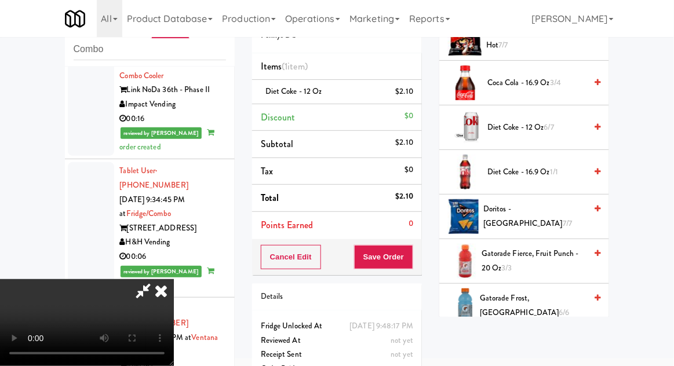
scroll to position [301, 0]
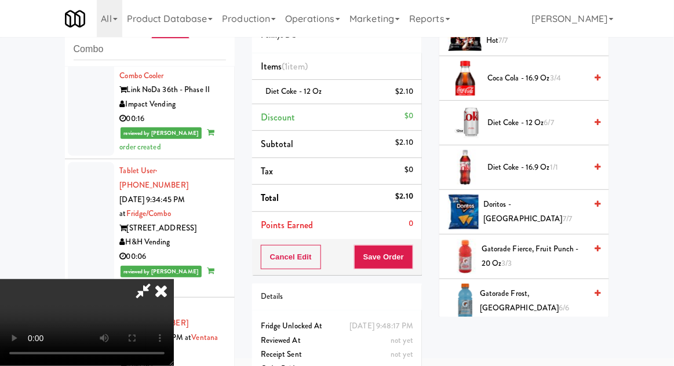
click at [504, 126] on span "Diet Coke - 12 oz 6/7" at bounding box center [536, 123] width 99 height 14
click at [411, 260] on button "Save Order" at bounding box center [383, 257] width 59 height 24
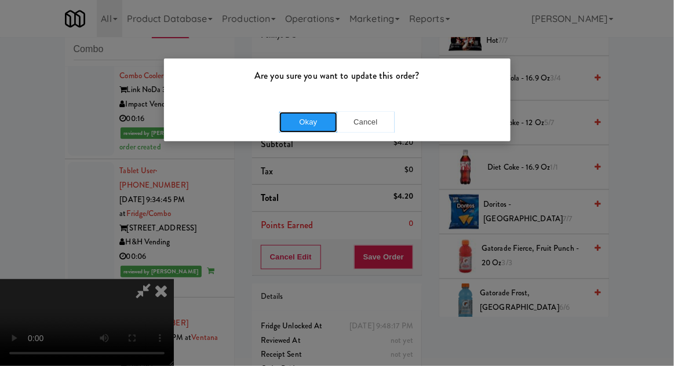
click at [302, 130] on button "Okay" at bounding box center [308, 122] width 58 height 21
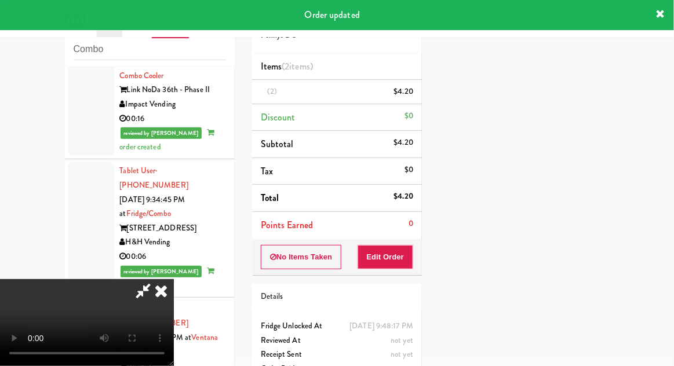
scroll to position [0, 0]
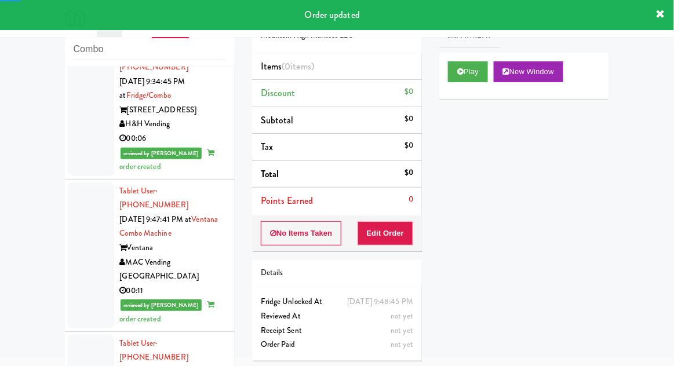
scroll to position [2857, 0]
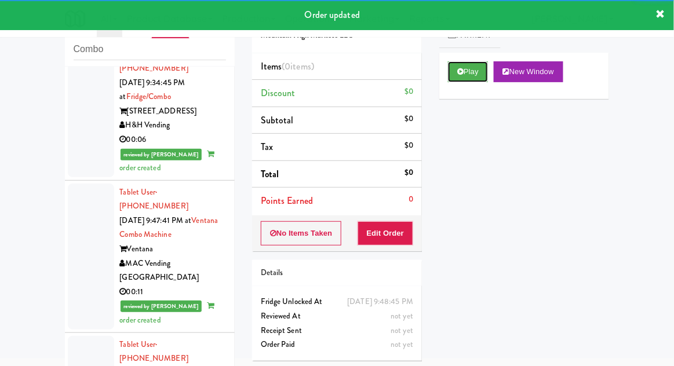
click at [457, 79] on button "Play" at bounding box center [468, 71] width 40 height 21
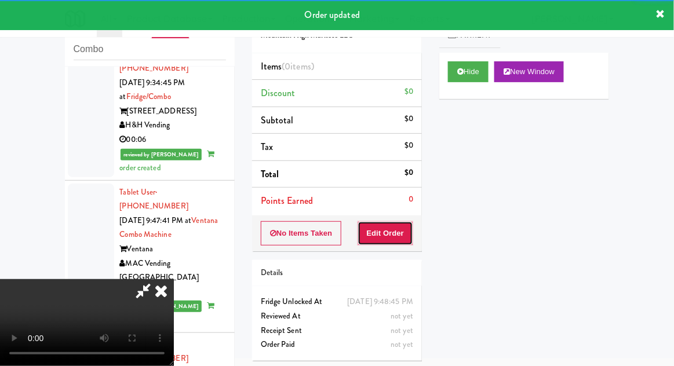
click at [358, 242] on button "Edit Order" at bounding box center [386, 233] width 56 height 24
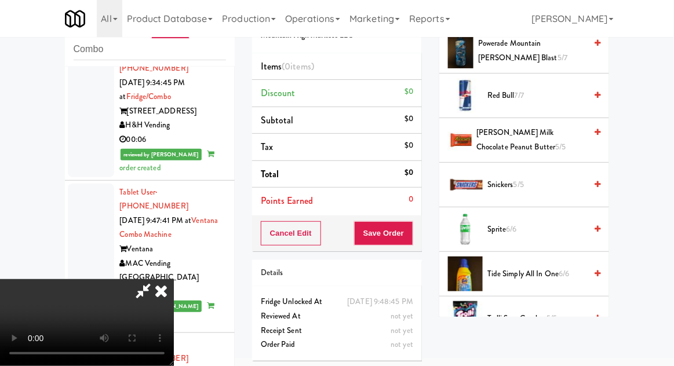
scroll to position [1365, 0]
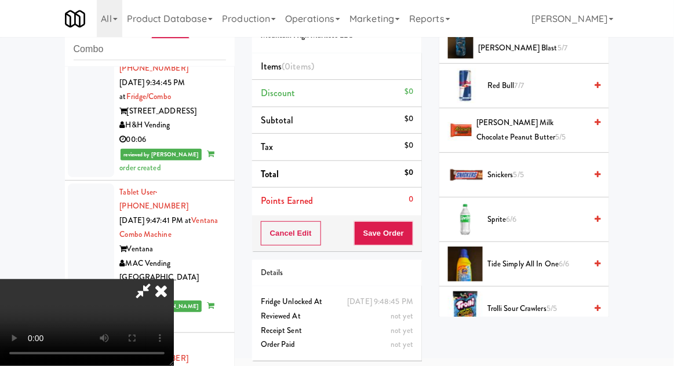
click at [496, 219] on span "Sprite 6/6" at bounding box center [536, 220] width 99 height 14
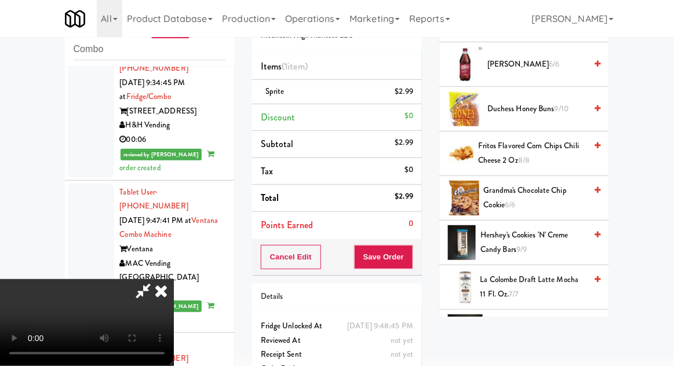
scroll to position [1217, 0]
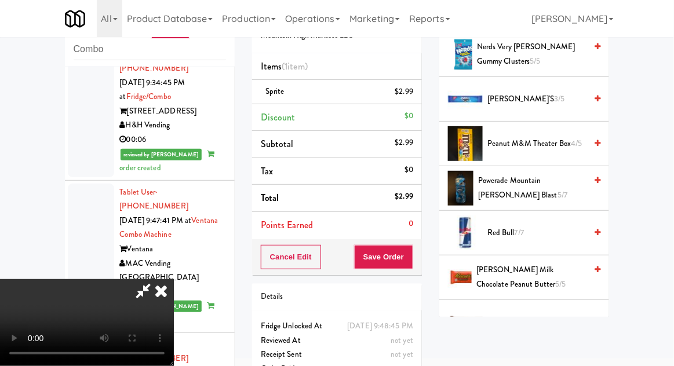
click at [486, 177] on span "Powerade Mountain Berry Blast 5/7" at bounding box center [532, 188] width 108 height 28
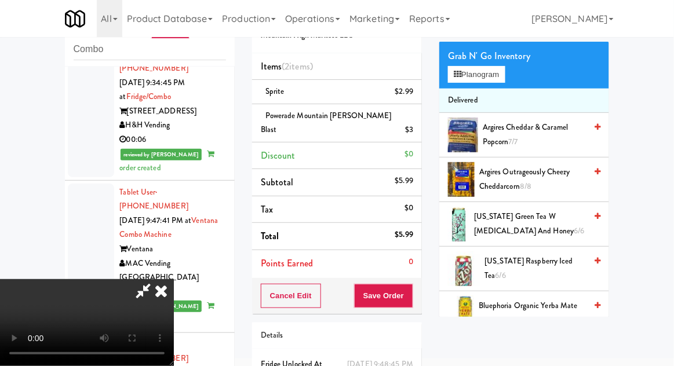
scroll to position [107, 0]
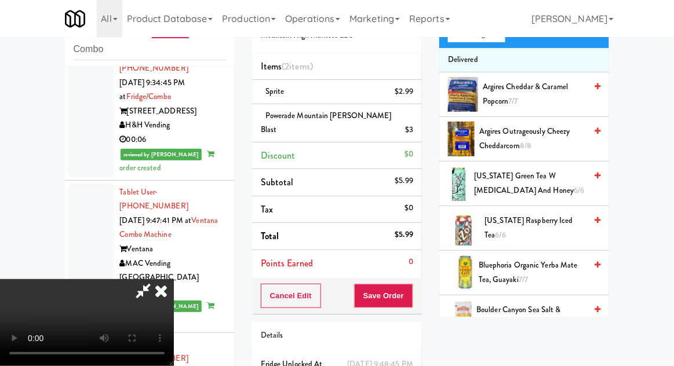
click at [491, 190] on span "Arizona Green Tea w Ginseng and Honey 6/6" at bounding box center [530, 183] width 112 height 28
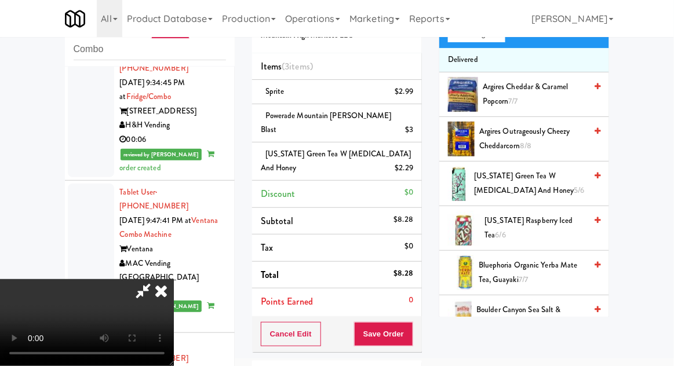
click at [411, 322] on button "Save Order" at bounding box center [383, 334] width 59 height 24
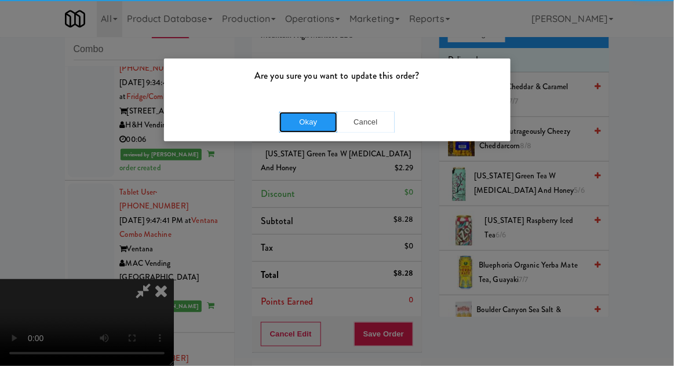
click at [287, 123] on button "Okay" at bounding box center [308, 122] width 58 height 21
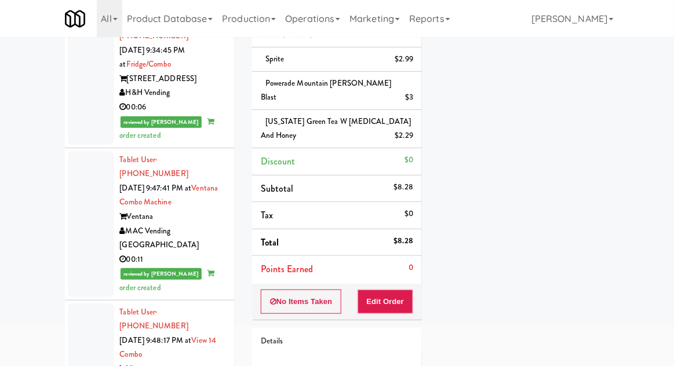
scroll to position [100, 0]
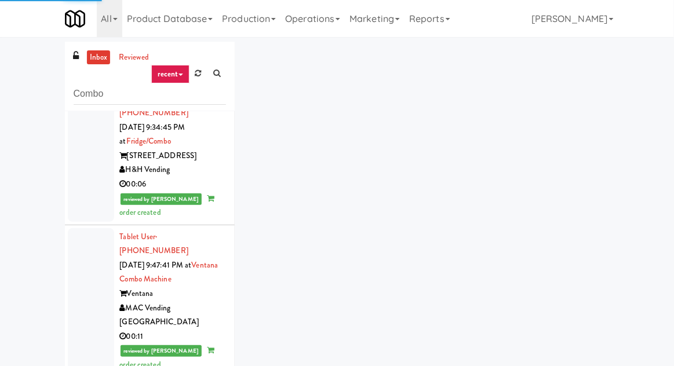
click at [92, 61] on link "inbox" at bounding box center [99, 57] width 24 height 14
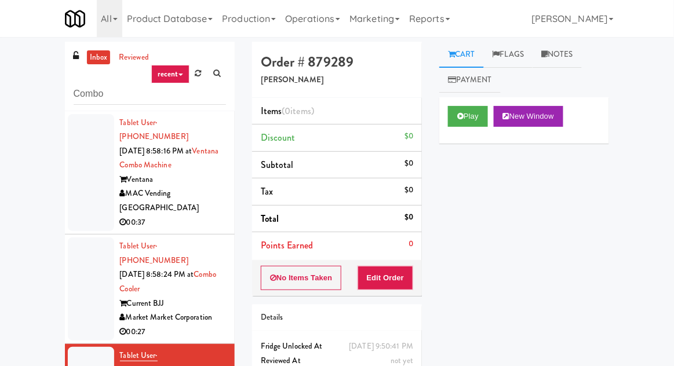
click at [75, 179] on div at bounding box center [91, 173] width 46 height 118
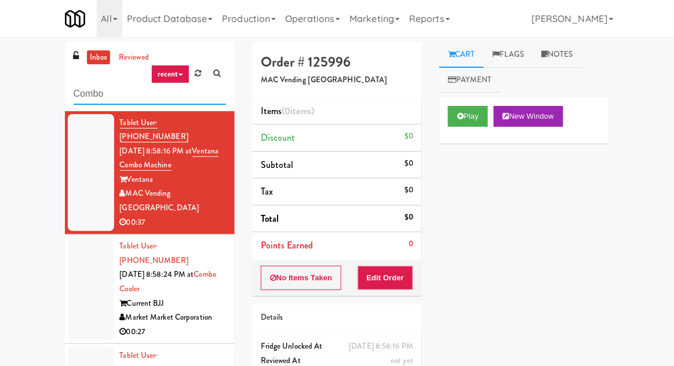
click at [80, 98] on input "Combo" at bounding box center [150, 93] width 152 height 21
click at [78, 96] on input "Combo" at bounding box center [150, 93] width 152 height 21
click at [78, 97] on input "Combo" at bounding box center [150, 93] width 152 height 21
type input "Fridge"
click at [24, 79] on div "inbox reviewed recent all unclear take inventory issue suspicious failed recent…" at bounding box center [337, 255] width 674 height 426
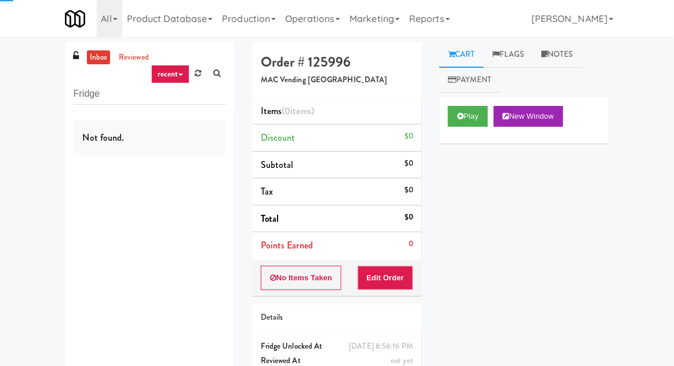
click at [96, 58] on link "inbox" at bounding box center [99, 57] width 24 height 14
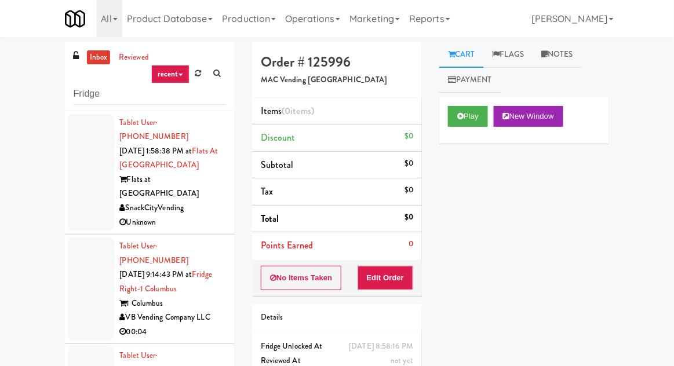
click at [93, 263] on div at bounding box center [91, 289] width 46 height 103
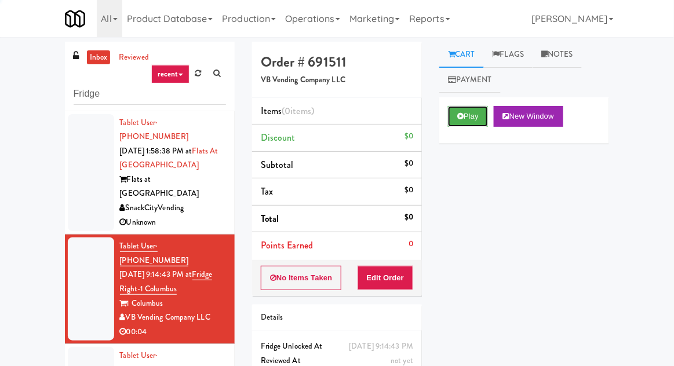
click at [478, 119] on button "Play" at bounding box center [468, 116] width 40 height 21
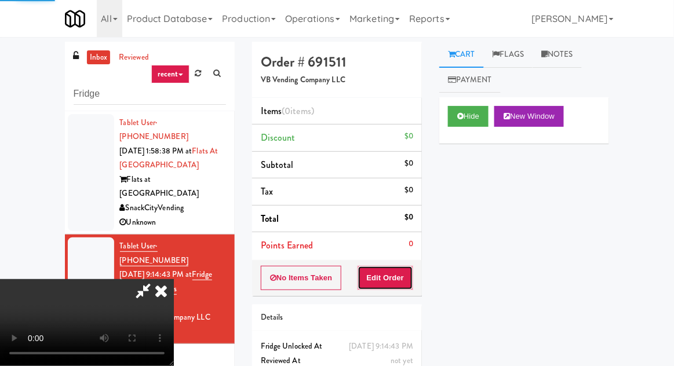
click at [393, 289] on button "Edit Order" at bounding box center [386, 278] width 56 height 24
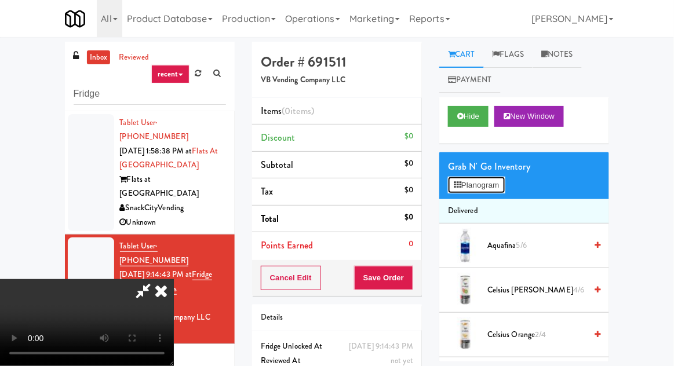
click at [503, 188] on button "Planogram" at bounding box center [476, 185] width 57 height 17
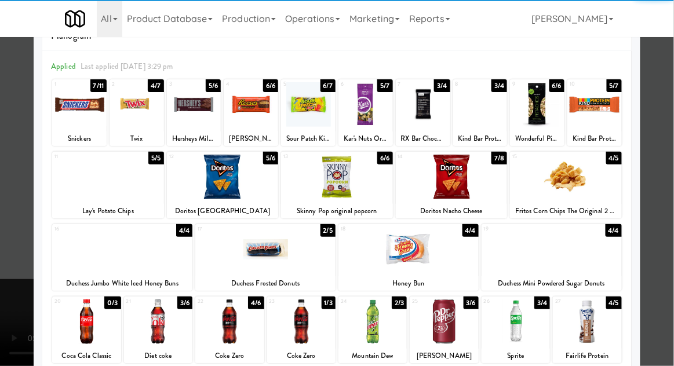
scroll to position [61, 0]
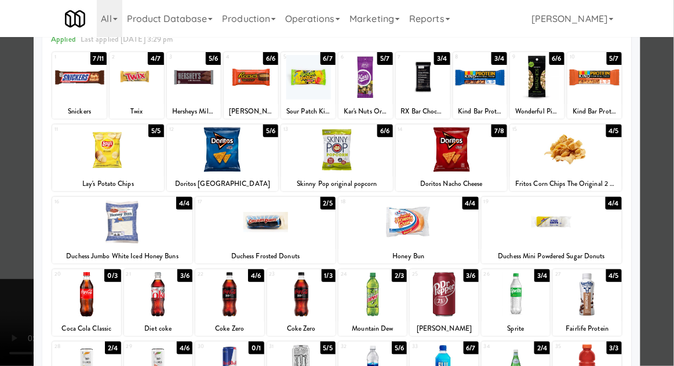
click at [230, 298] on div at bounding box center [229, 294] width 68 height 45
click at [1, 261] on div at bounding box center [337, 183] width 674 height 366
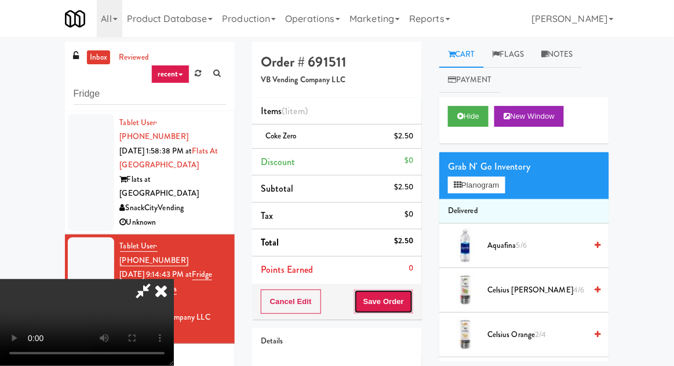
click at [412, 312] on button "Save Order" at bounding box center [383, 302] width 59 height 24
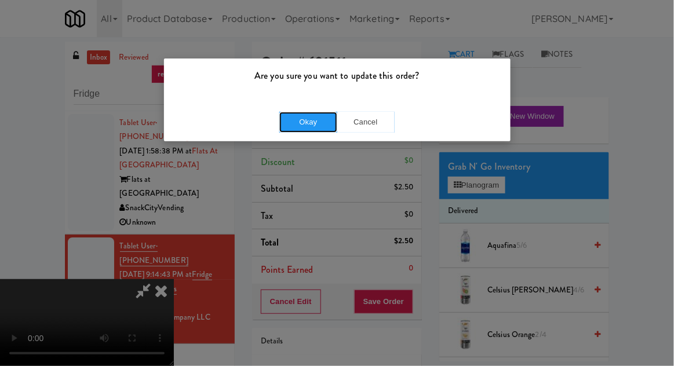
click at [311, 126] on button "Okay" at bounding box center [308, 122] width 58 height 21
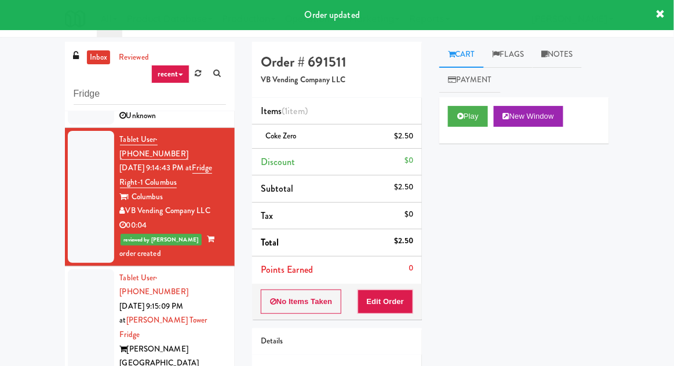
scroll to position [105, 0]
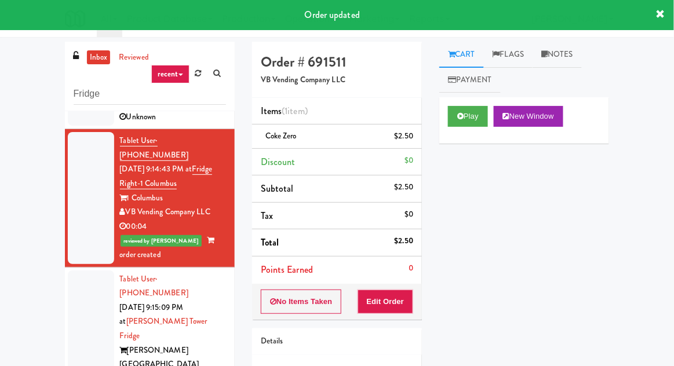
click at [89, 292] on div at bounding box center [91, 337] width 46 height 132
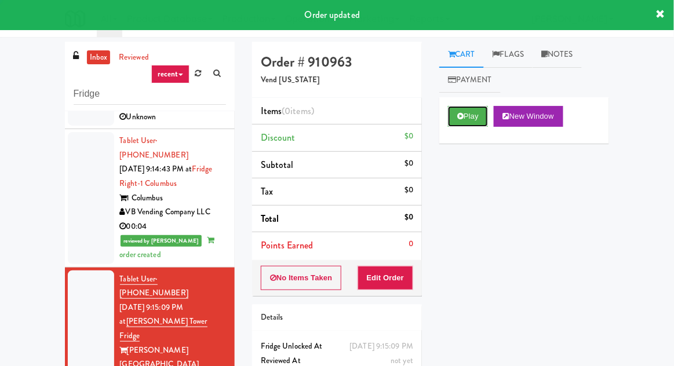
click at [454, 125] on button "Play" at bounding box center [468, 116] width 40 height 21
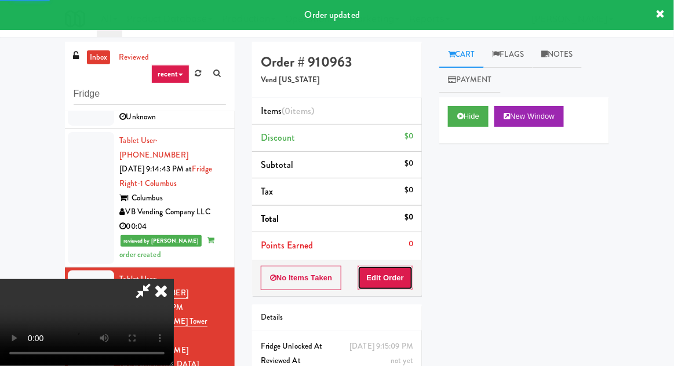
click at [378, 271] on button "Edit Order" at bounding box center [386, 278] width 56 height 24
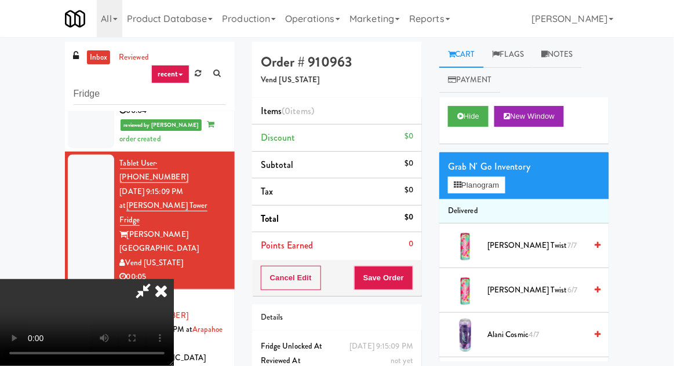
scroll to position [42, 0]
click at [505, 182] on button "Planogram" at bounding box center [476, 185] width 57 height 17
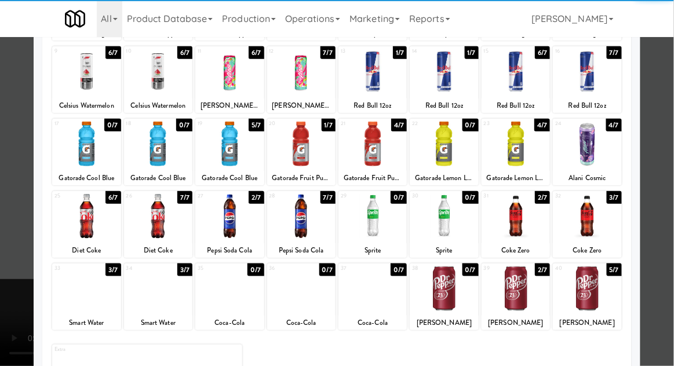
scroll to position [147, 0]
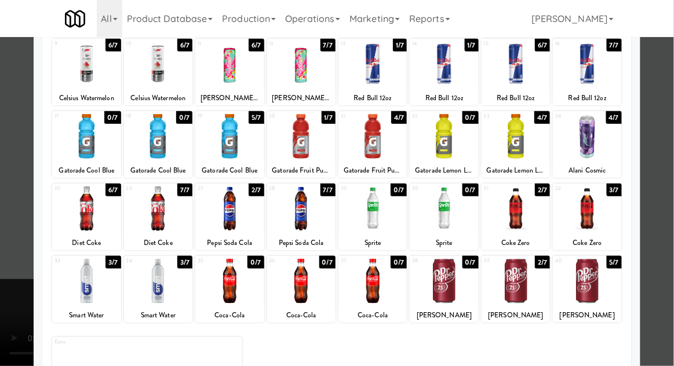
click at [530, 285] on div at bounding box center [516, 281] width 68 height 45
click at [25, 322] on div at bounding box center [337, 183] width 674 height 366
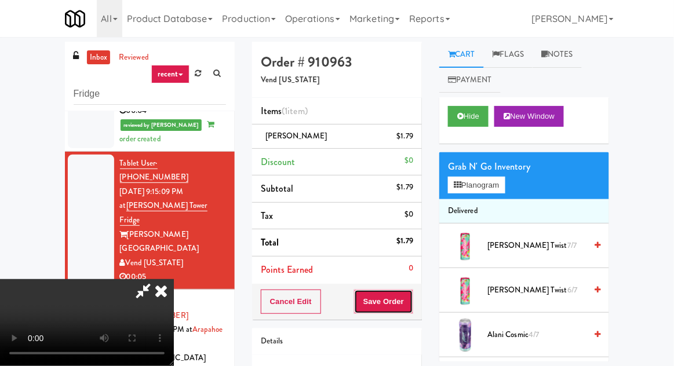
click at [410, 304] on button "Save Order" at bounding box center [383, 302] width 59 height 24
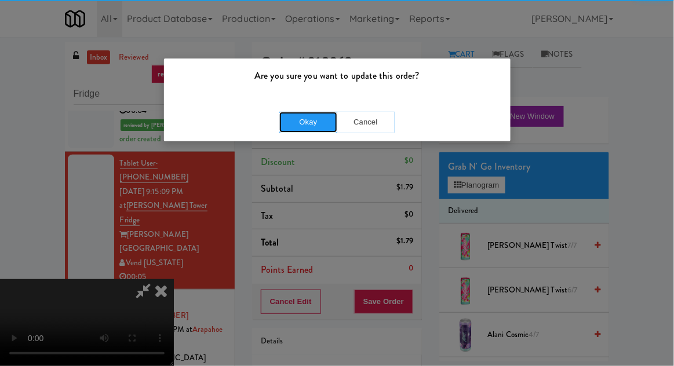
click at [297, 127] on button "Okay" at bounding box center [308, 122] width 58 height 21
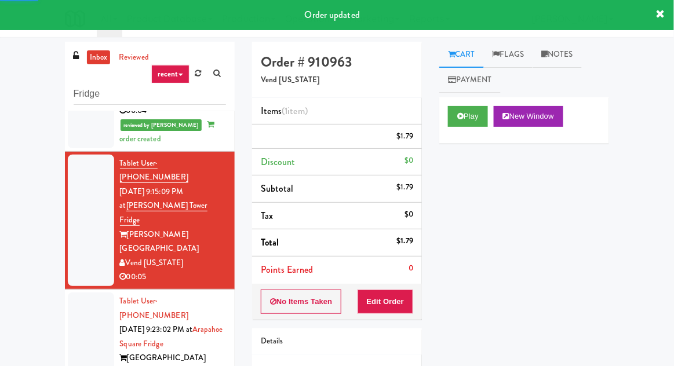
click at [92, 293] on div at bounding box center [91, 352] width 46 height 118
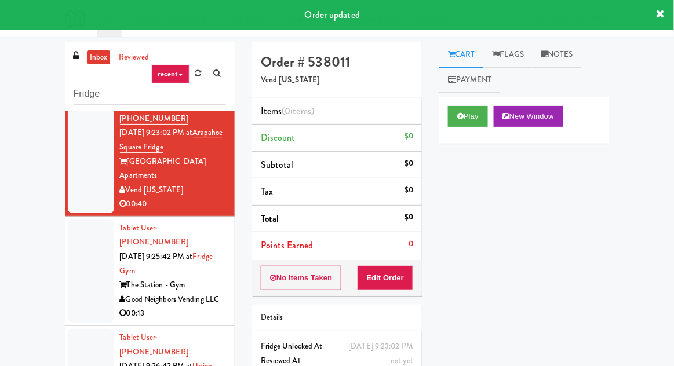
click at [83, 220] on div at bounding box center [91, 271] width 46 height 103
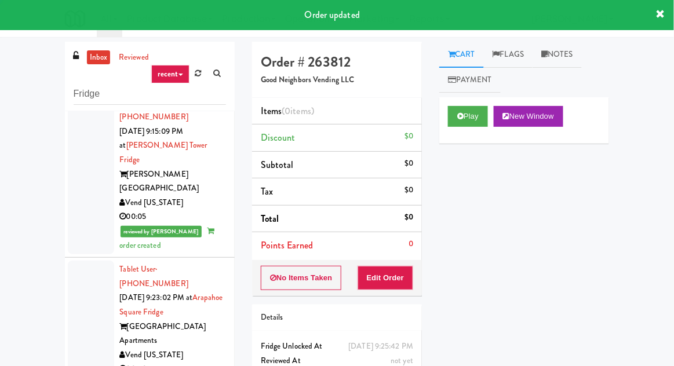
click at [94, 261] on div at bounding box center [91, 320] width 46 height 118
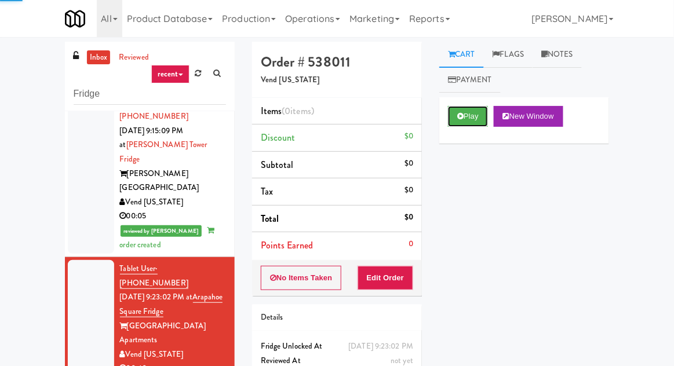
click at [474, 108] on button "Play" at bounding box center [468, 116] width 40 height 21
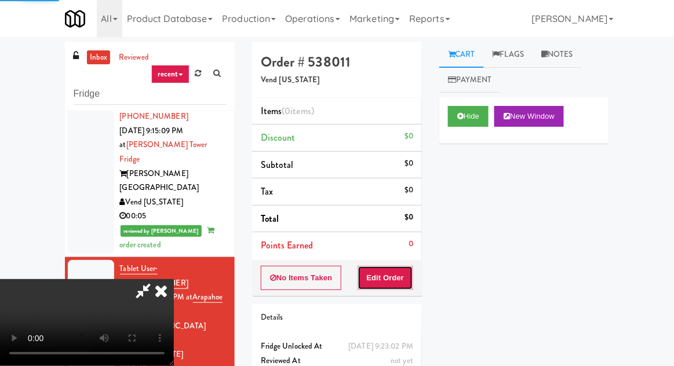
click at [391, 276] on button "Edit Order" at bounding box center [386, 278] width 56 height 24
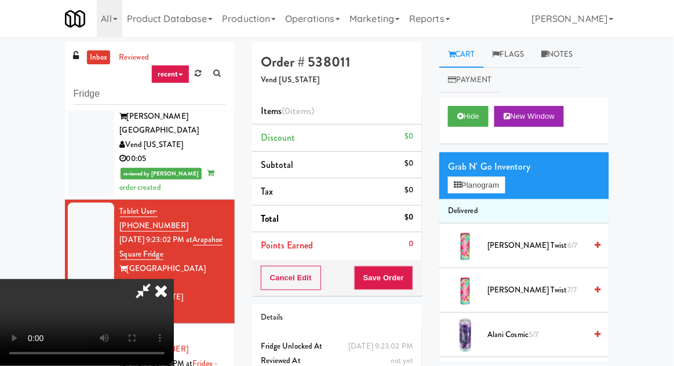
scroll to position [0, 0]
click at [470, 191] on button "Planogram" at bounding box center [476, 185] width 57 height 17
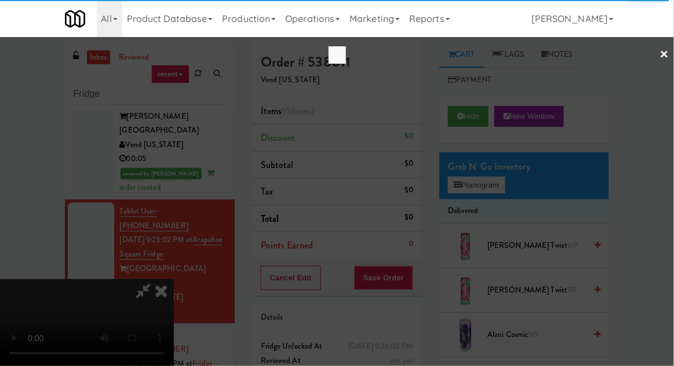
click at [59, 327] on div at bounding box center [337, 183] width 674 height 366
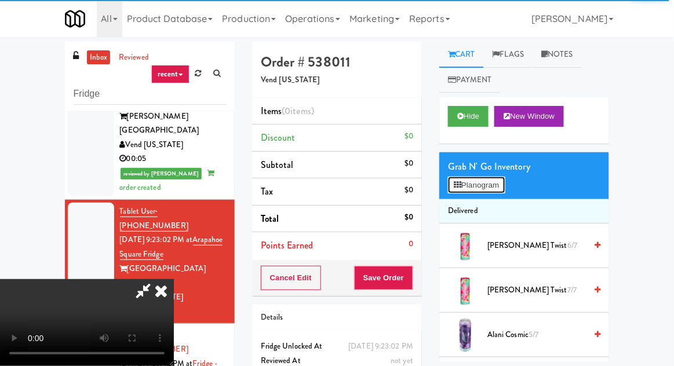
click at [491, 185] on button "Planogram" at bounding box center [476, 185] width 57 height 17
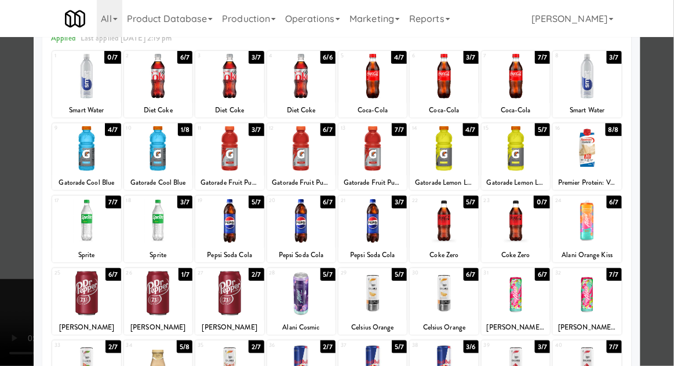
scroll to position [65, 0]
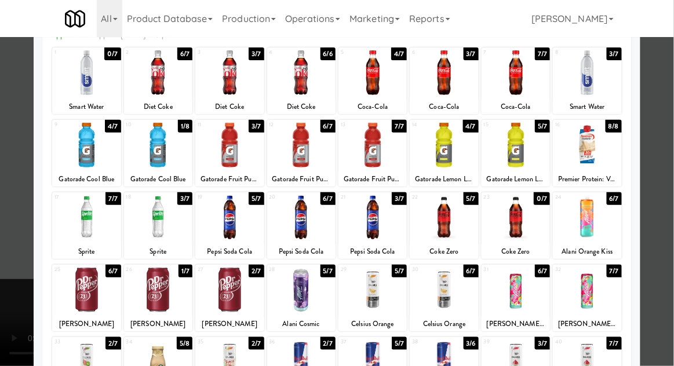
click at [81, 173] on div "Gatorade Cool Blue" at bounding box center [86, 179] width 65 height 14
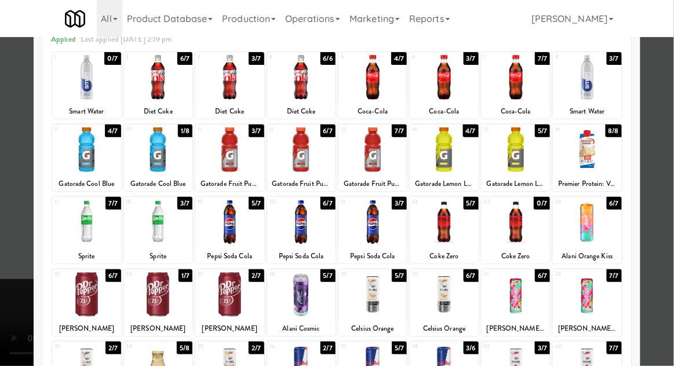
scroll to position [53, 0]
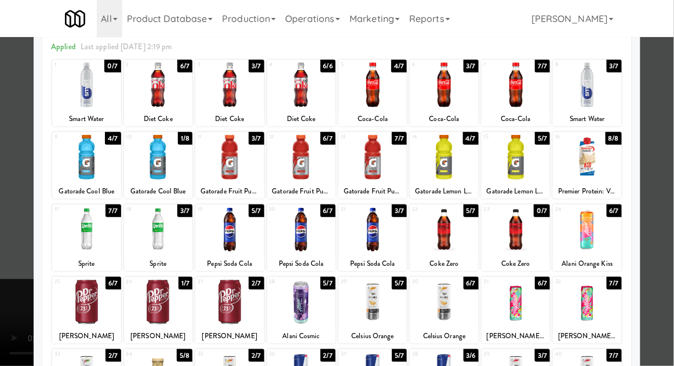
click at [378, 92] on div at bounding box center [372, 85] width 68 height 45
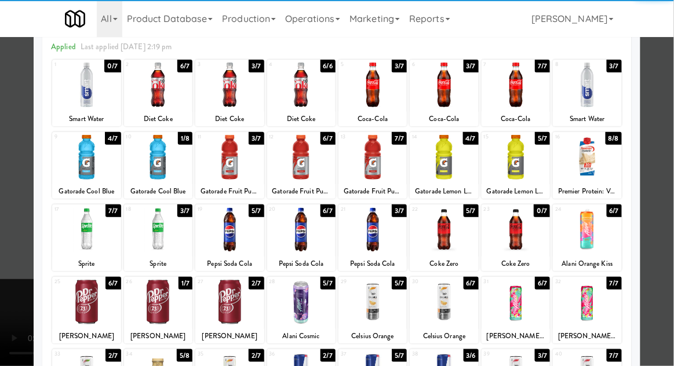
click at [82, 172] on div at bounding box center [86, 157] width 68 height 45
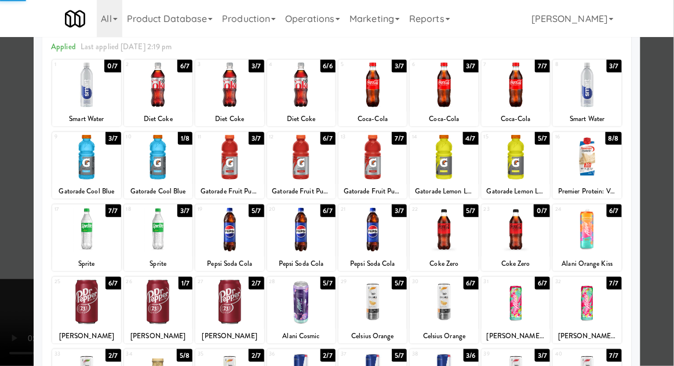
click at [12, 158] on div at bounding box center [337, 183] width 674 height 366
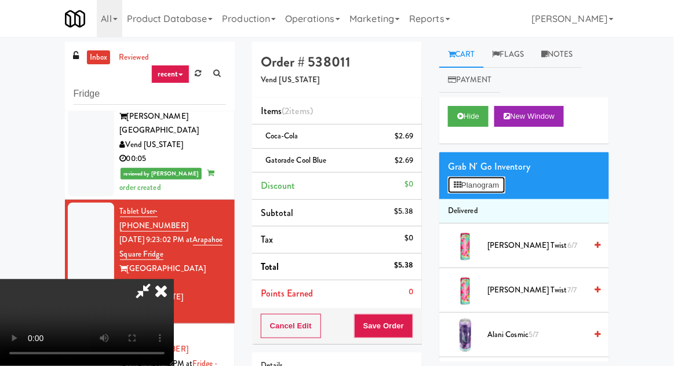
click at [465, 181] on button "Planogram" at bounding box center [476, 185] width 57 height 17
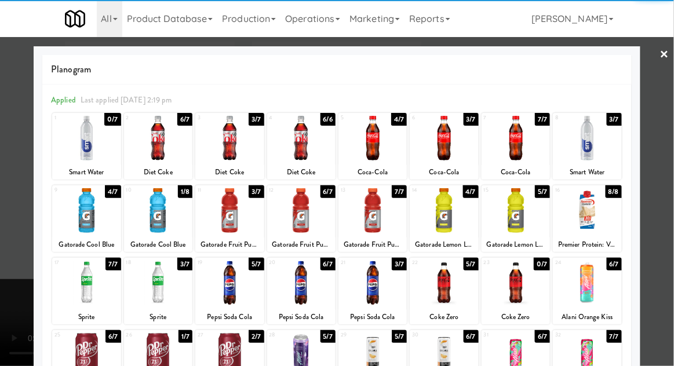
click at [445, 137] on div at bounding box center [444, 138] width 68 height 45
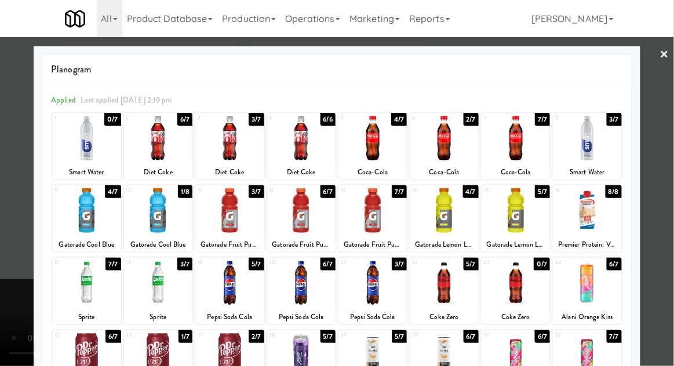
click at [660, 49] on link "×" at bounding box center [664, 55] width 9 height 36
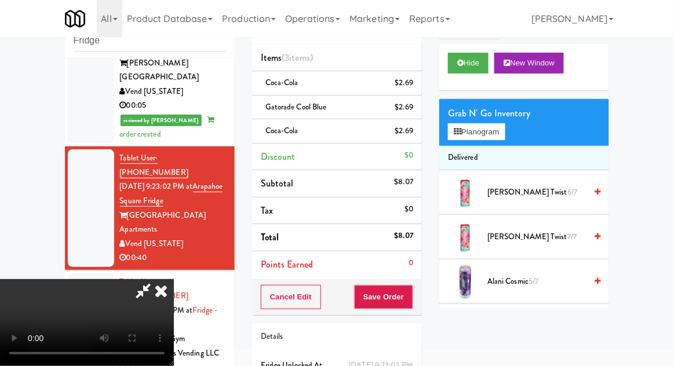
scroll to position [77, 0]
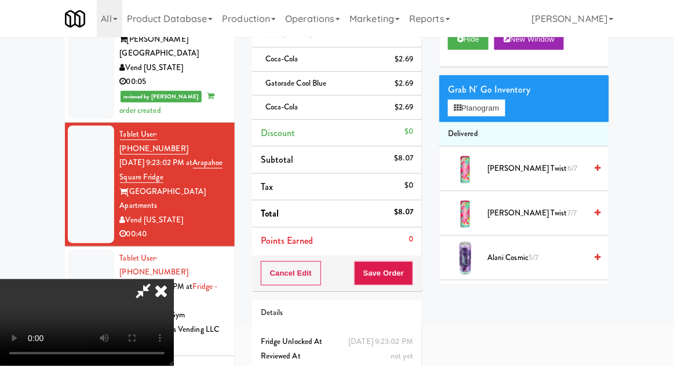
click at [156, 279] on icon at bounding box center [143, 290] width 27 height 23
click at [400, 54] on div "$2.69" at bounding box center [404, 59] width 19 height 14
click at [413, 65] on icon at bounding box center [414, 64] width 6 height 8
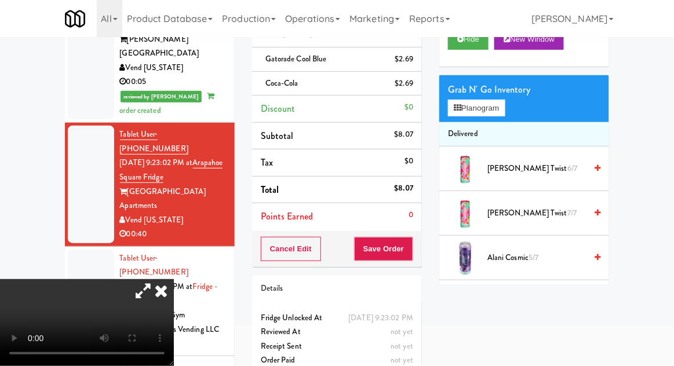
scroll to position [53, 0]
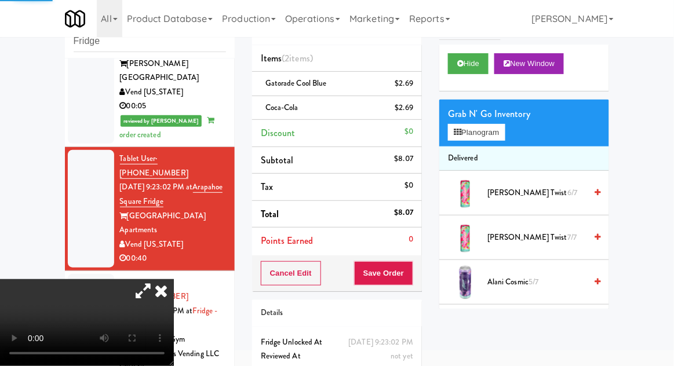
click at [156, 279] on icon at bounding box center [143, 290] width 27 height 23
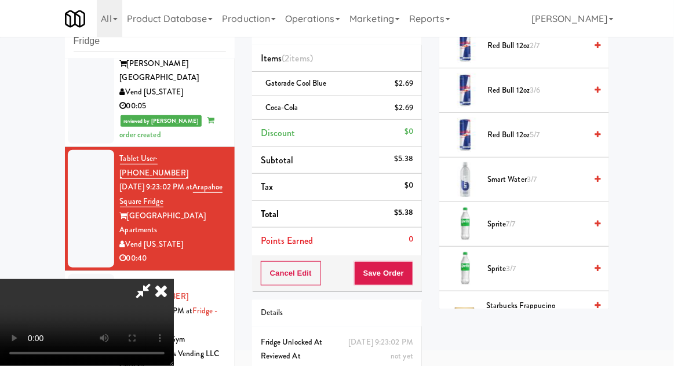
scroll to position [1563, 0]
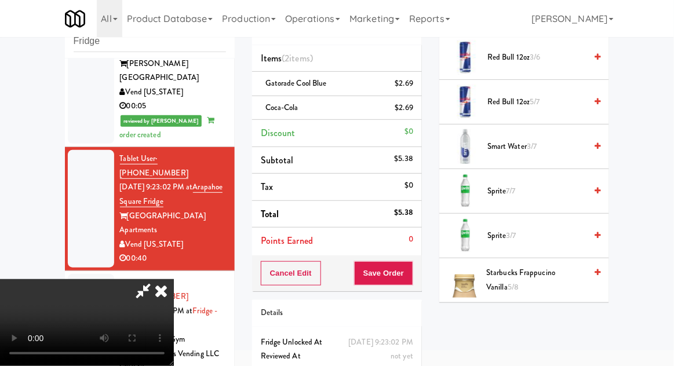
click at [497, 184] on span "Sprite 7/7" at bounding box center [536, 191] width 99 height 14
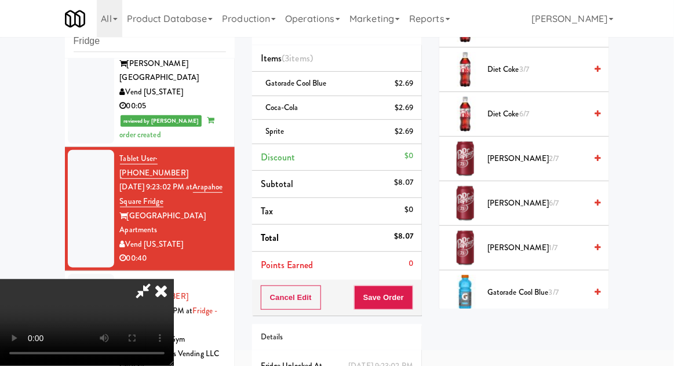
scroll to position [809, 0]
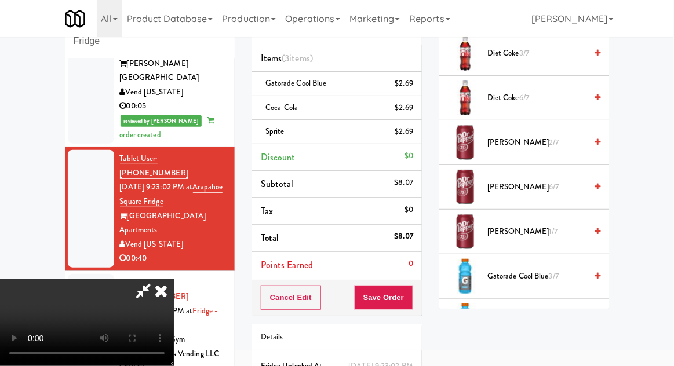
click at [513, 271] on span "Gatorade Cool Blue 3/7" at bounding box center [536, 276] width 99 height 14
click at [156, 279] on icon at bounding box center [143, 290] width 27 height 23
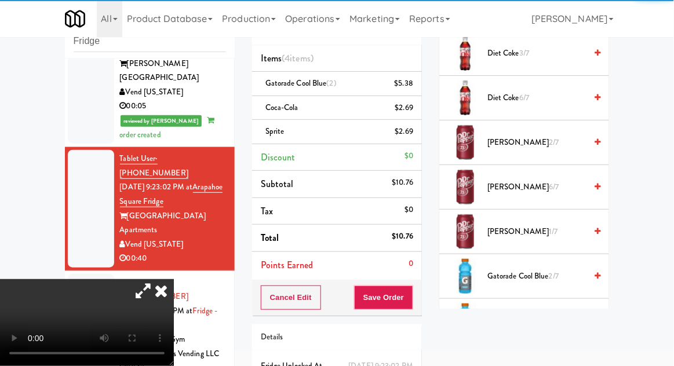
click at [156, 279] on icon at bounding box center [143, 290] width 27 height 23
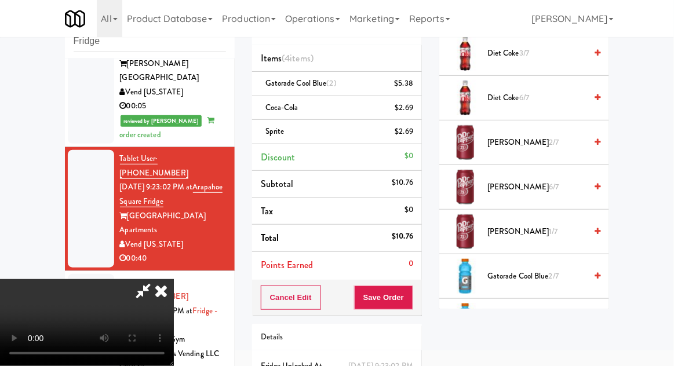
scroll to position [42, 0]
click at [412, 301] on button "Save Order" at bounding box center [383, 298] width 59 height 24
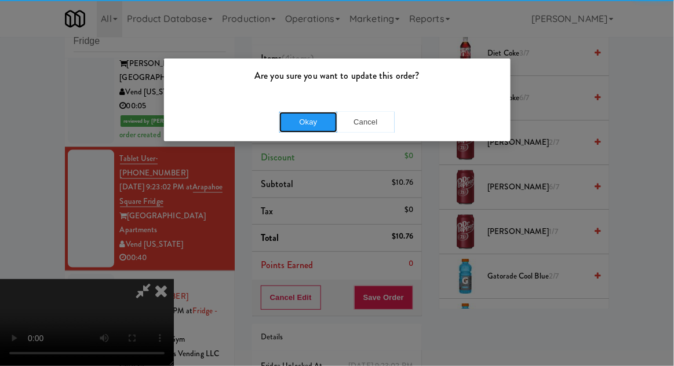
click at [309, 130] on button "Okay" at bounding box center [308, 122] width 58 height 21
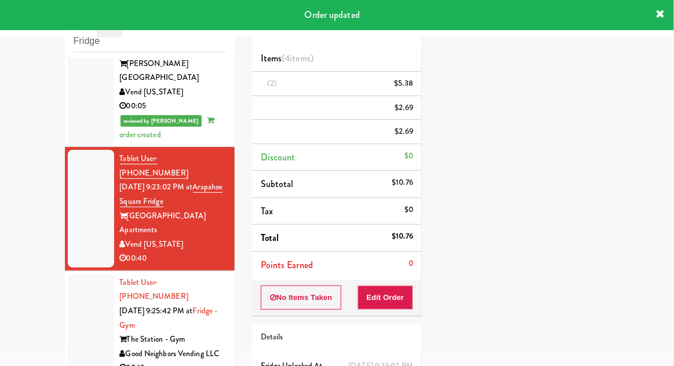
scroll to position [0, 0]
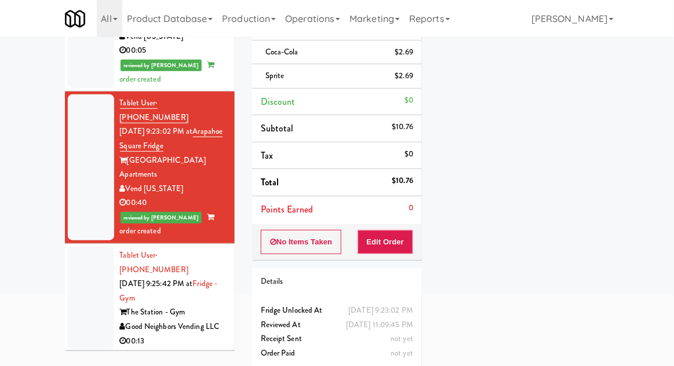
click at [76, 247] on div at bounding box center [91, 298] width 46 height 103
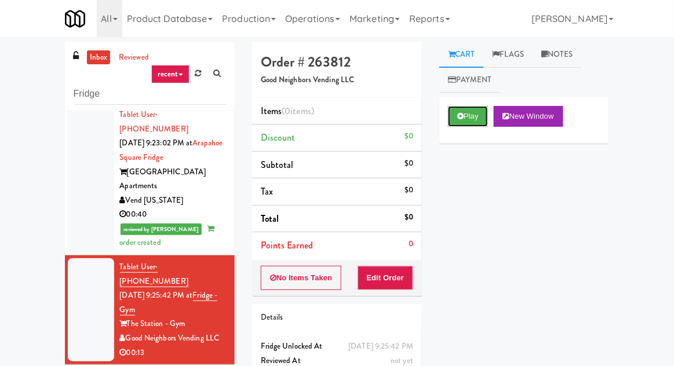
click at [477, 115] on button "Play" at bounding box center [468, 116] width 40 height 21
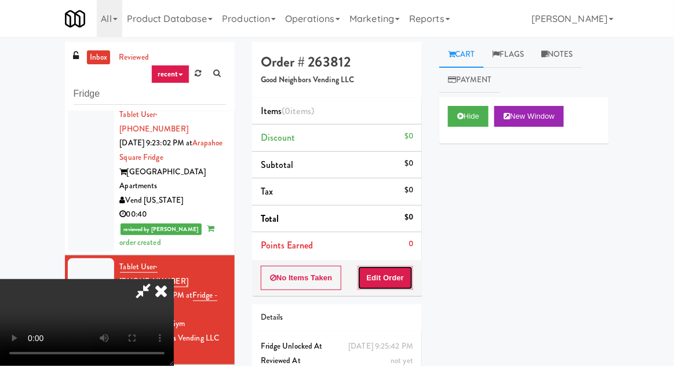
click at [403, 280] on button "Edit Order" at bounding box center [386, 278] width 56 height 24
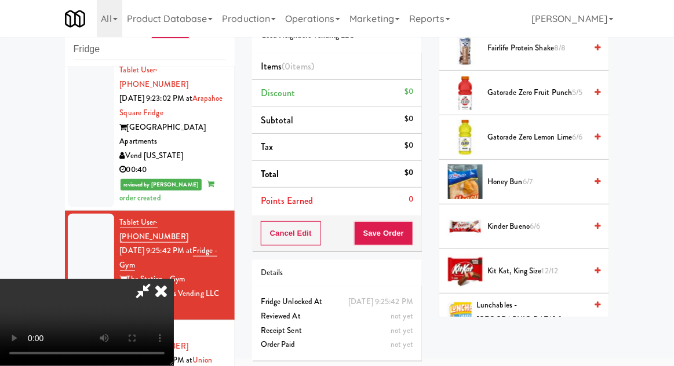
scroll to position [600, 0]
click at [545, 228] on span "Kinder Bueno 6/6" at bounding box center [536, 226] width 99 height 14
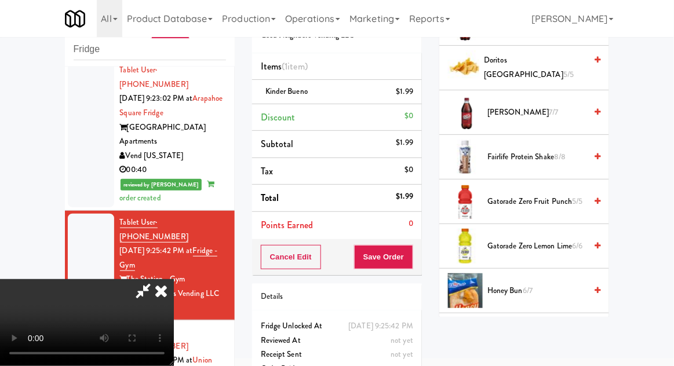
scroll to position [494, 0]
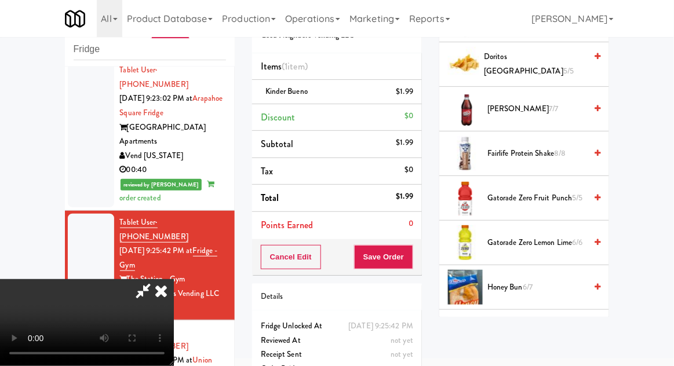
click at [569, 239] on span "Gatorade Zero Lemon Lime 6/6" at bounding box center [536, 243] width 99 height 14
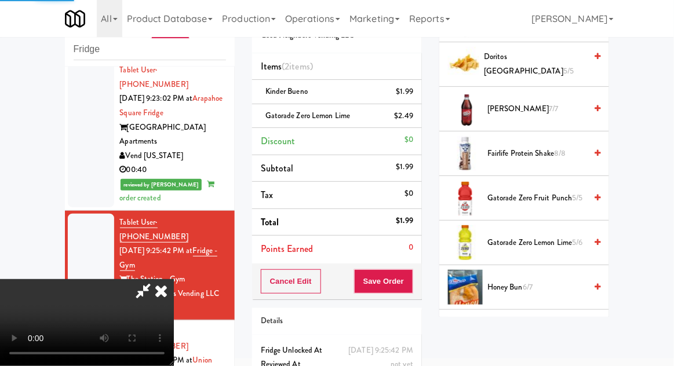
scroll to position [53, 0]
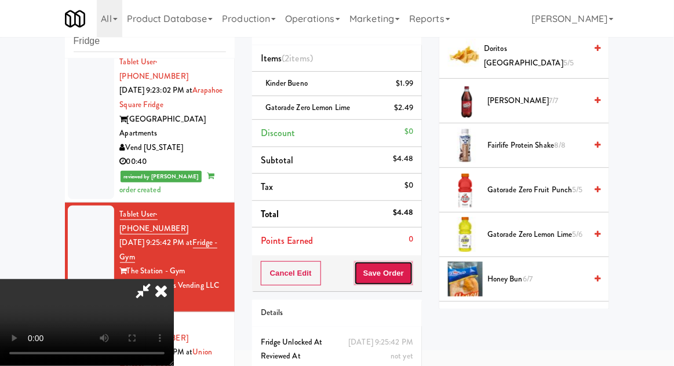
click at [413, 277] on button "Save Order" at bounding box center [383, 273] width 59 height 24
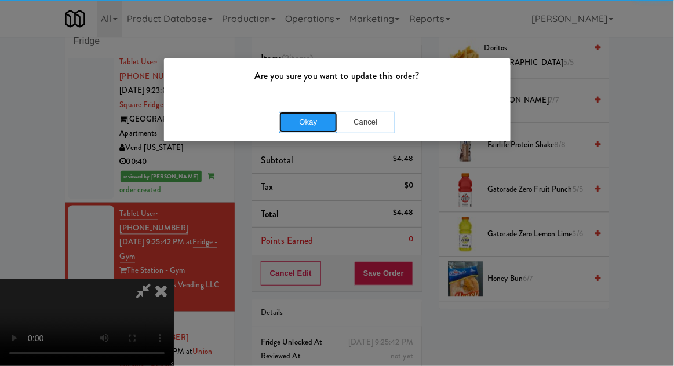
click at [309, 121] on button "Okay" at bounding box center [308, 122] width 58 height 21
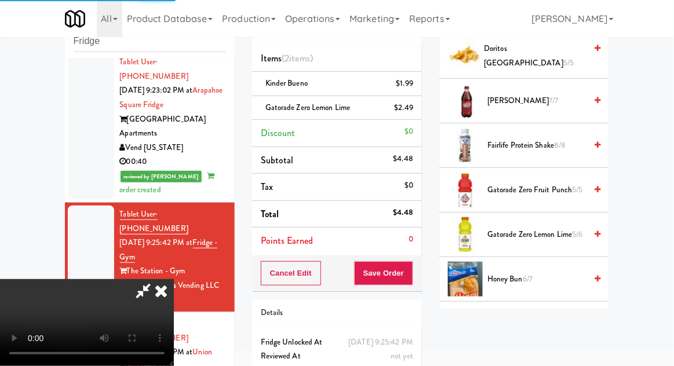
scroll to position [114, 0]
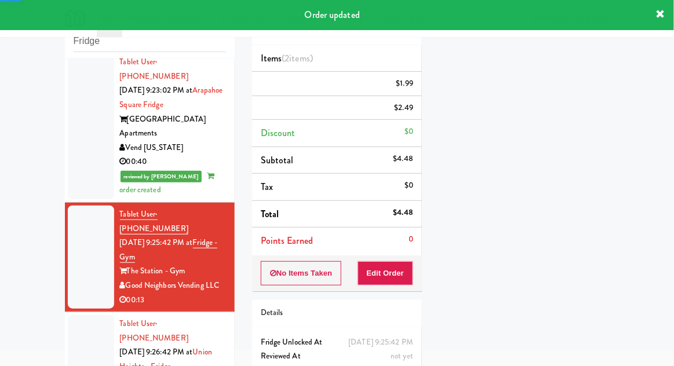
click at [77, 315] on div at bounding box center [91, 366] width 46 height 103
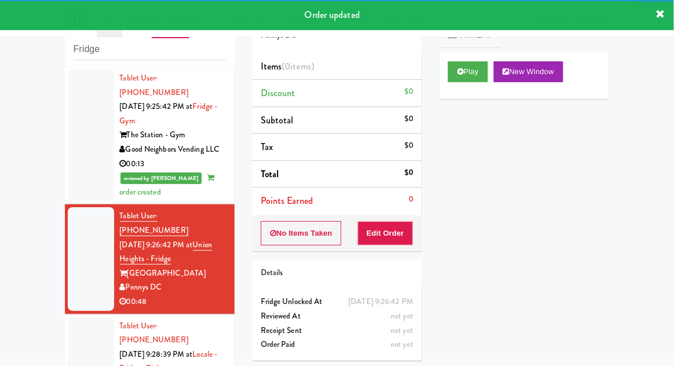
scroll to position [582, 0]
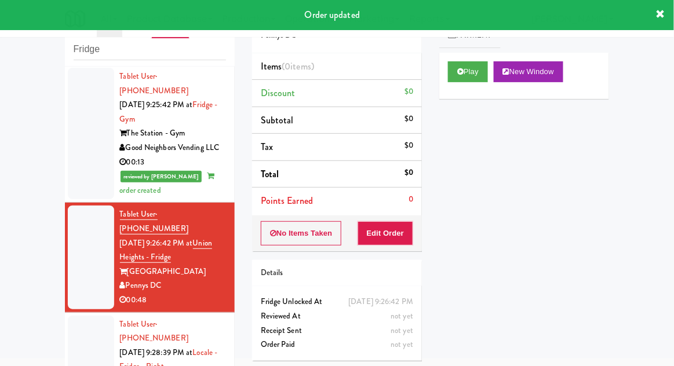
click at [81, 316] on div at bounding box center [91, 367] width 46 height 103
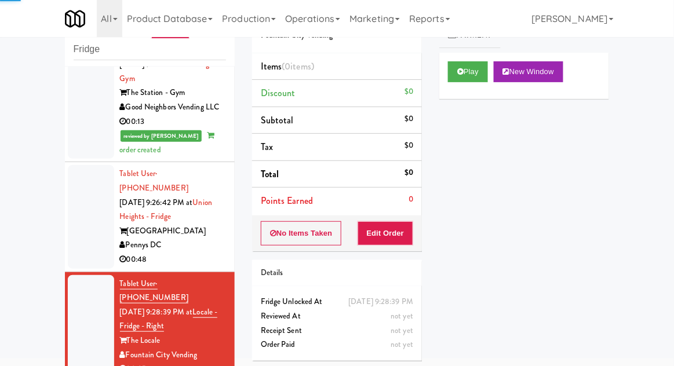
scroll to position [624, 0]
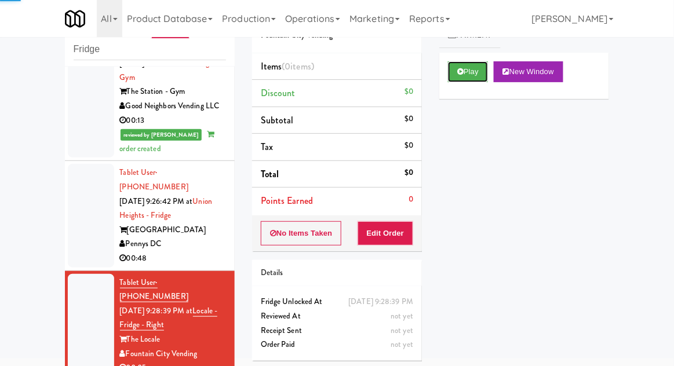
click at [475, 78] on button "Play" at bounding box center [468, 71] width 40 height 21
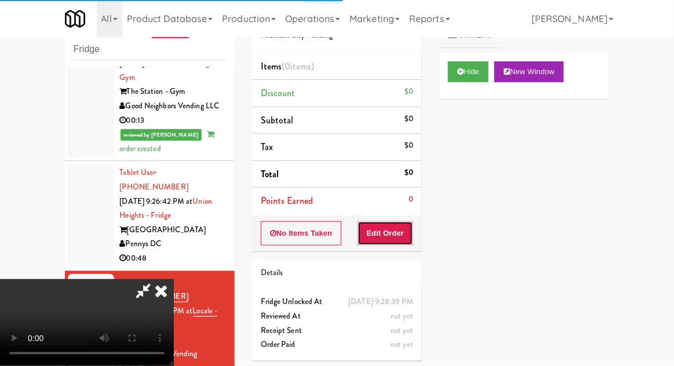
click at [389, 243] on button "Edit Order" at bounding box center [386, 233] width 56 height 24
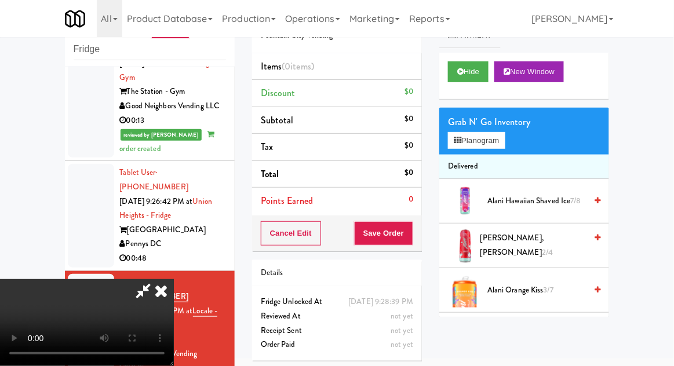
scroll to position [42, 0]
click at [673, 123] on div "inbox reviewed recent all unclear take inventory issue suspicious failed recent…" at bounding box center [337, 210] width 674 height 426
click at [499, 143] on button "Planogram" at bounding box center [476, 140] width 57 height 17
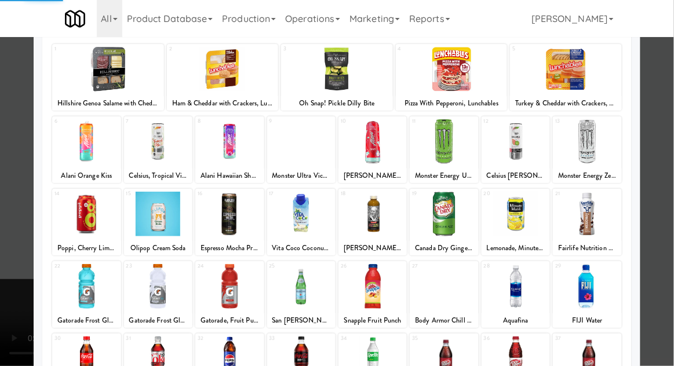
scroll to position [72, 0]
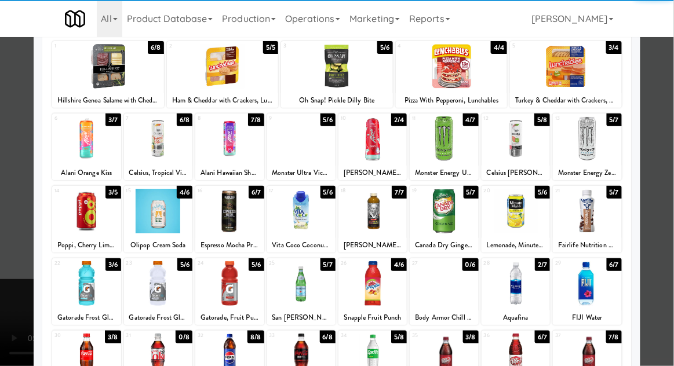
click at [531, 360] on div at bounding box center [516, 356] width 68 height 45
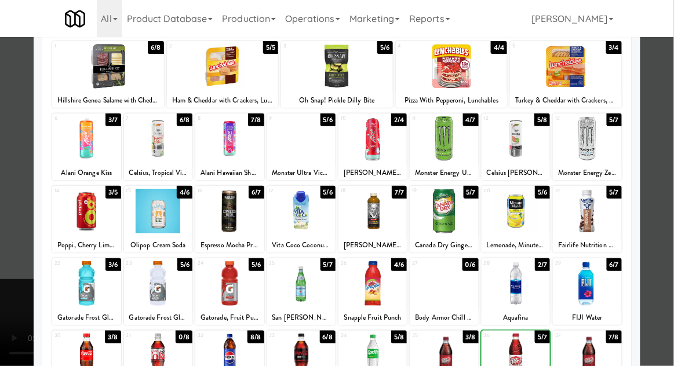
click at [662, 266] on div at bounding box center [337, 183] width 674 height 366
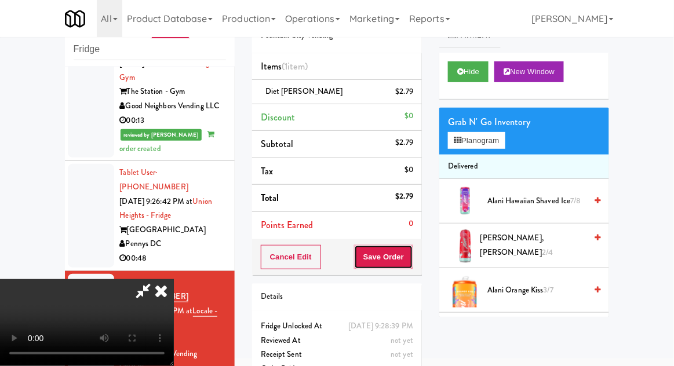
click at [413, 263] on button "Save Order" at bounding box center [383, 257] width 59 height 24
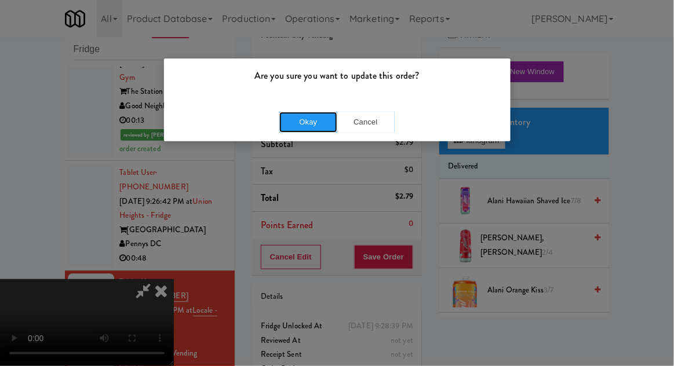
click at [305, 129] on button "Okay" at bounding box center [308, 122] width 58 height 21
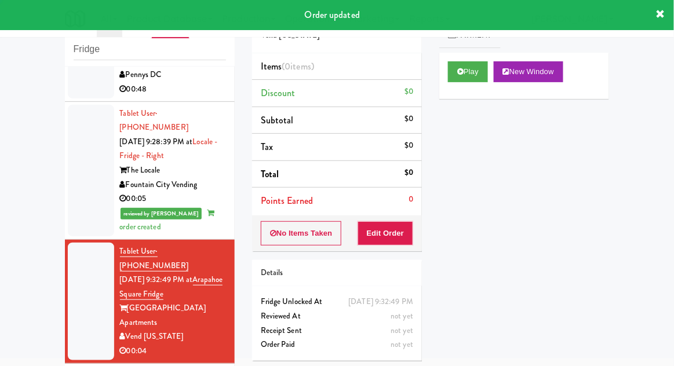
scroll to position [798, 0]
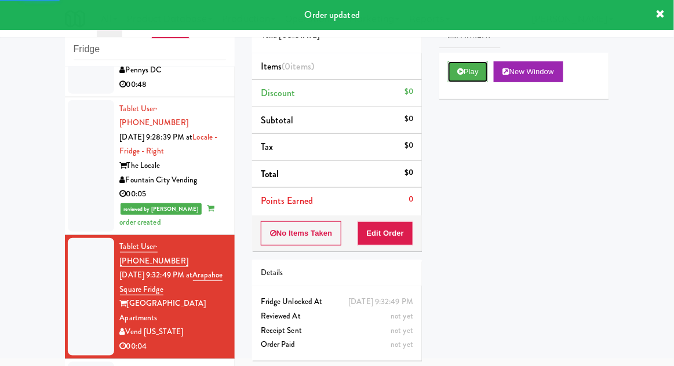
click at [480, 79] on button "Play" at bounding box center [468, 71] width 40 height 21
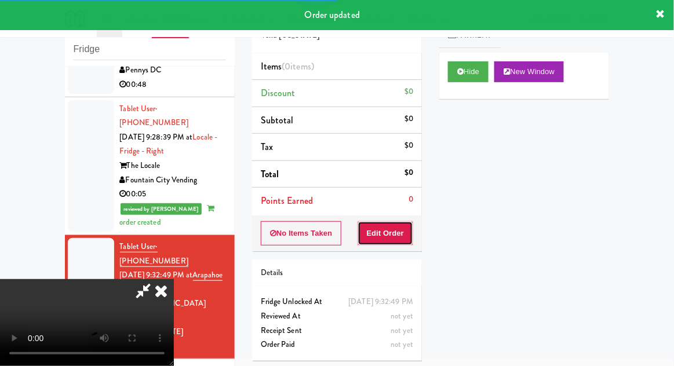
click at [404, 234] on button "Edit Order" at bounding box center [386, 233] width 56 height 24
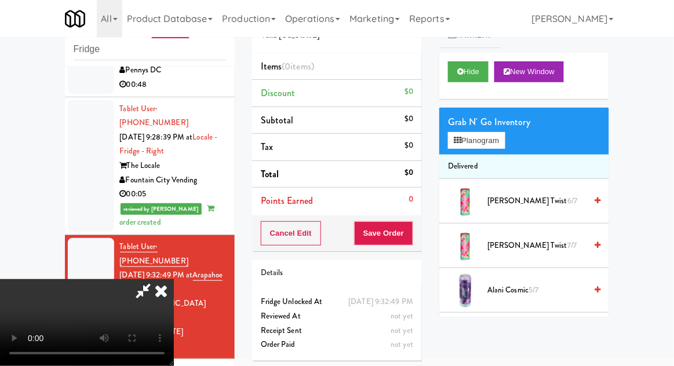
scroll to position [0, 0]
click at [494, 137] on button "Planogram" at bounding box center [476, 140] width 57 height 17
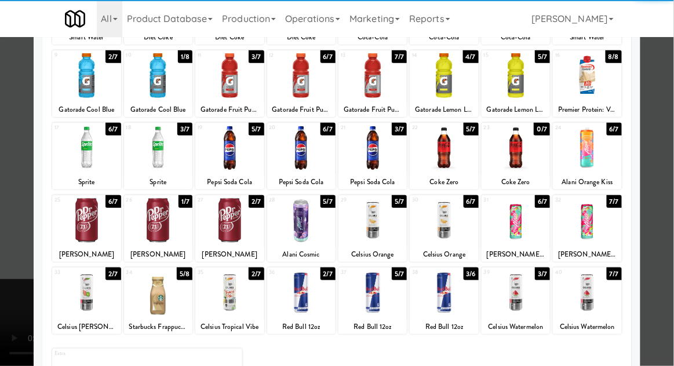
scroll to position [147, 0]
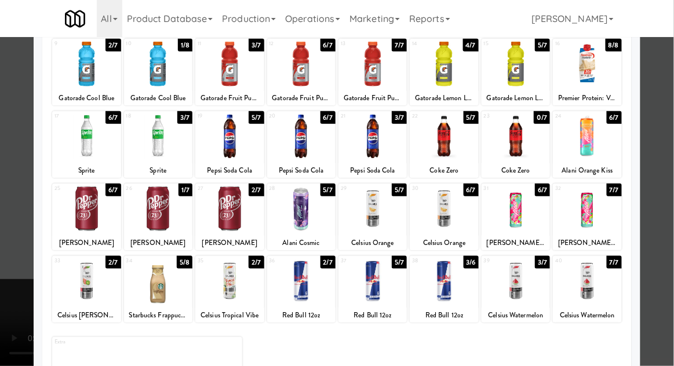
click at [64, 209] on div at bounding box center [86, 209] width 68 height 45
click at [6, 192] on div at bounding box center [337, 183] width 674 height 366
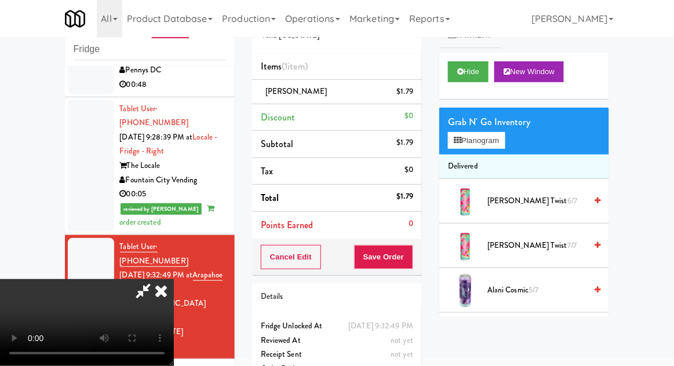
scroll to position [42, 0]
click at [411, 262] on button "Save Order" at bounding box center [383, 257] width 59 height 24
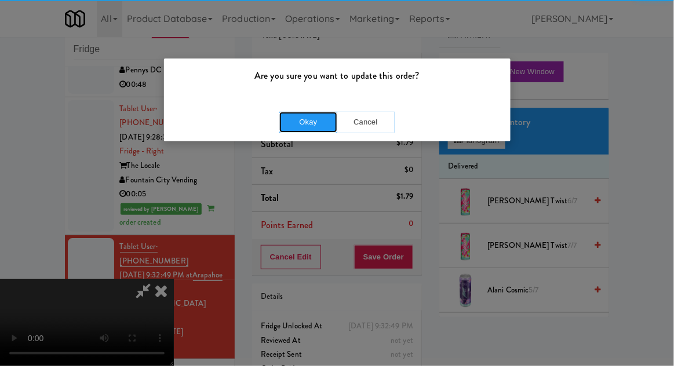
click at [296, 128] on button "Okay" at bounding box center [308, 122] width 58 height 21
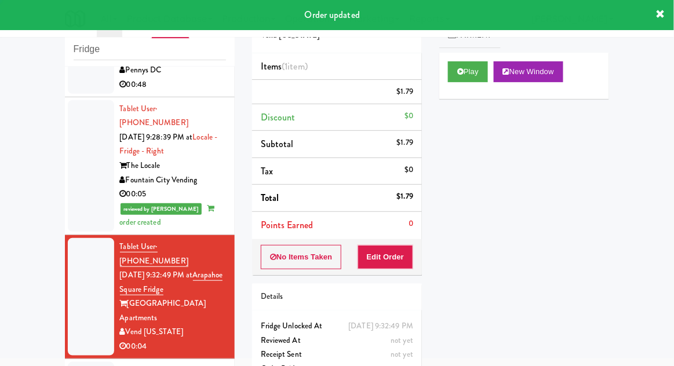
scroll to position [0, 0]
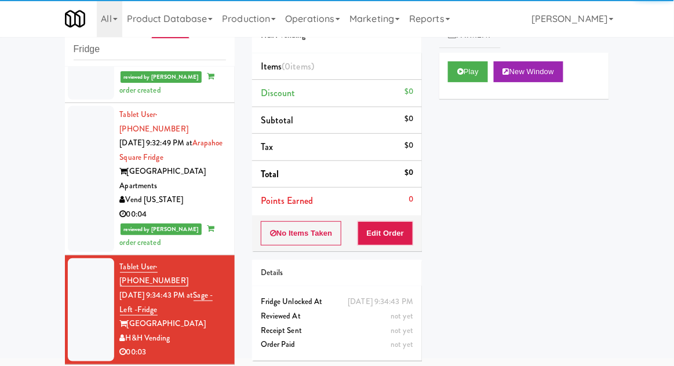
scroll to position [931, 0]
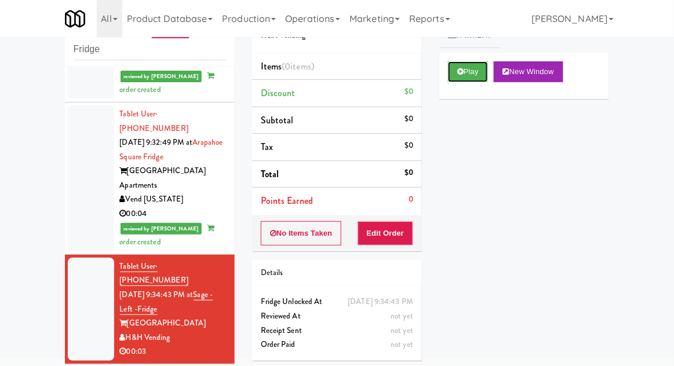
click at [485, 68] on button "Play" at bounding box center [468, 71] width 40 height 21
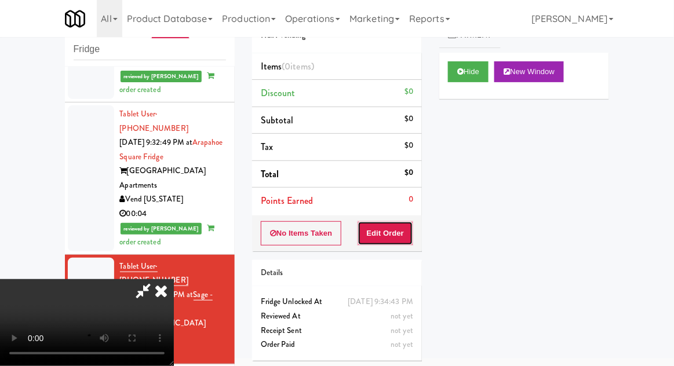
click at [409, 235] on button "Edit Order" at bounding box center [386, 233] width 56 height 24
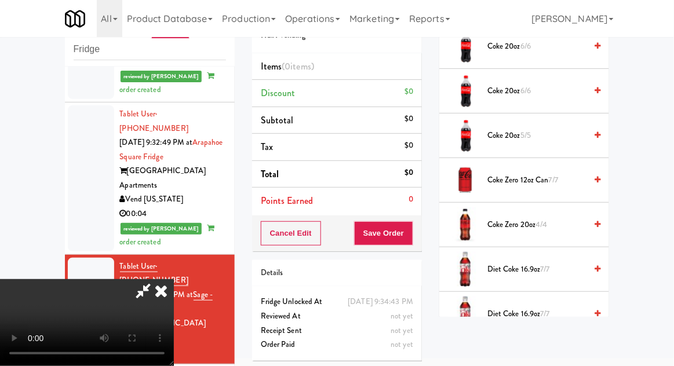
scroll to position [332, 0]
click at [550, 267] on span "7/7" at bounding box center [545, 270] width 9 height 11
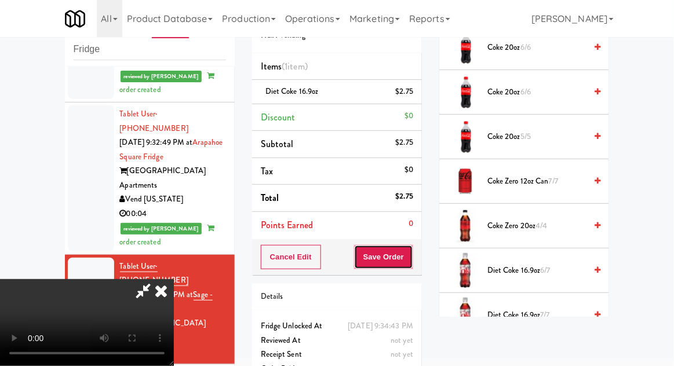
click at [409, 261] on button "Save Order" at bounding box center [383, 257] width 59 height 24
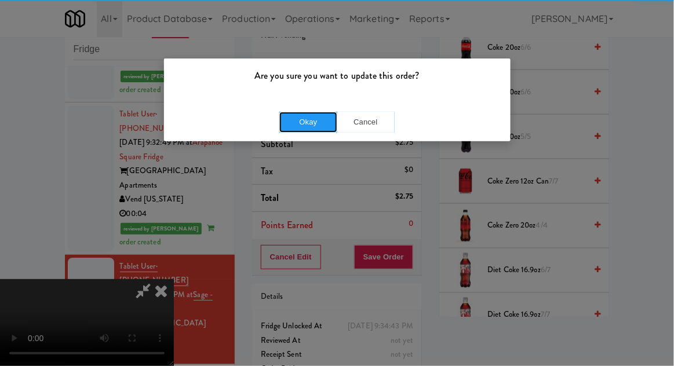
click at [297, 114] on button "Okay" at bounding box center [308, 122] width 58 height 21
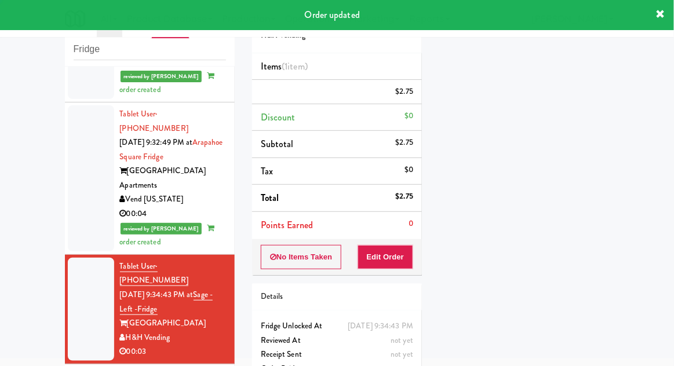
scroll to position [114, 0]
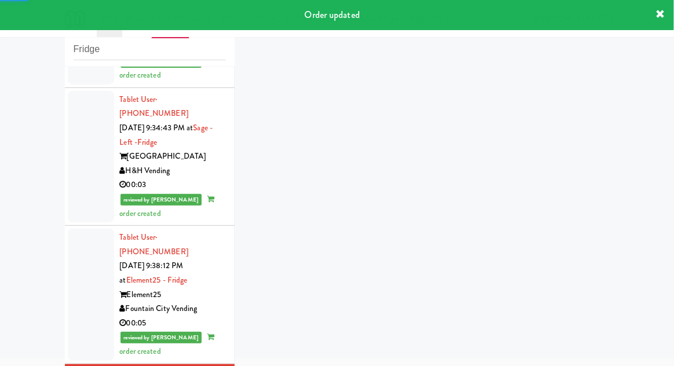
scroll to position [1156, 0]
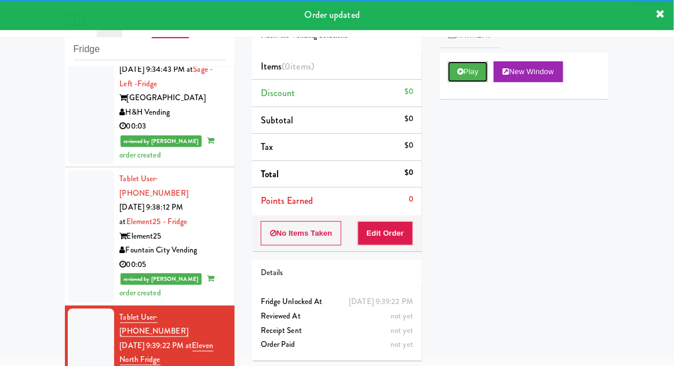
click at [479, 76] on button "Play" at bounding box center [468, 71] width 40 height 21
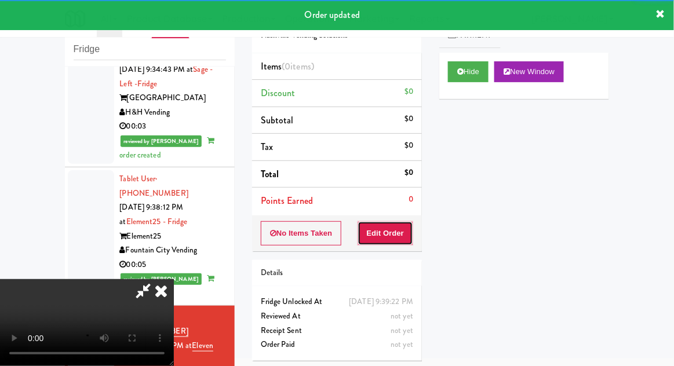
click at [403, 232] on button "Edit Order" at bounding box center [386, 233] width 56 height 24
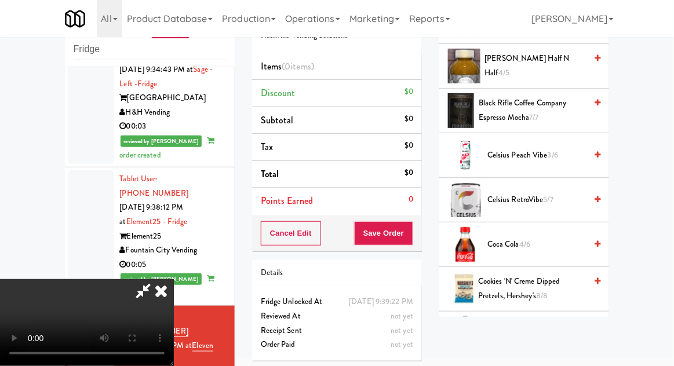
scroll to position [221, 0]
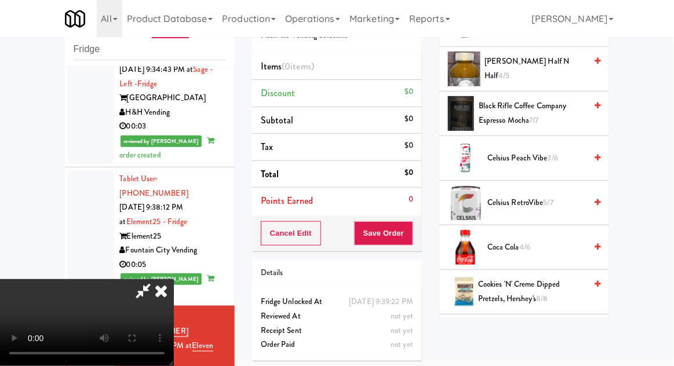
click at [539, 299] on span "8/8" at bounding box center [542, 298] width 12 height 11
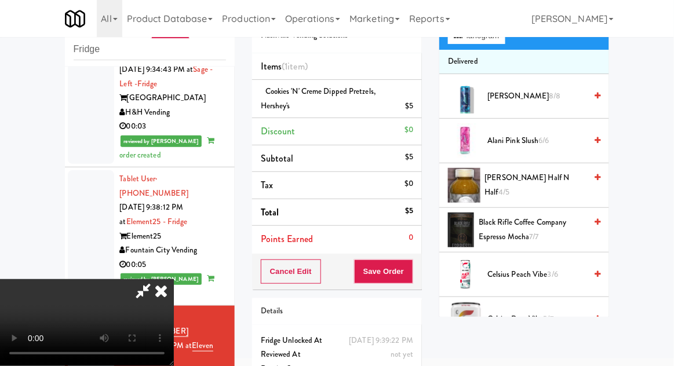
scroll to position [0, 0]
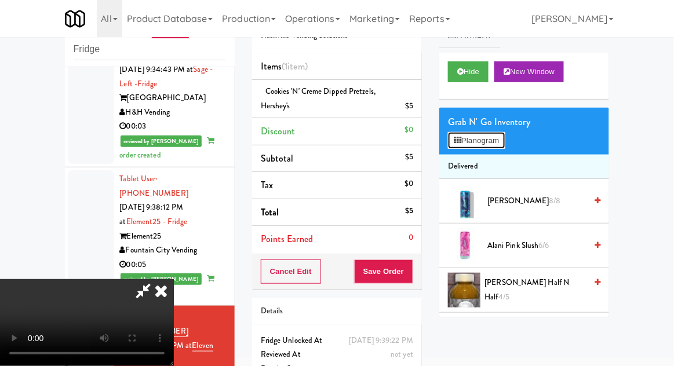
click at [499, 139] on button "Planogram" at bounding box center [476, 140] width 57 height 17
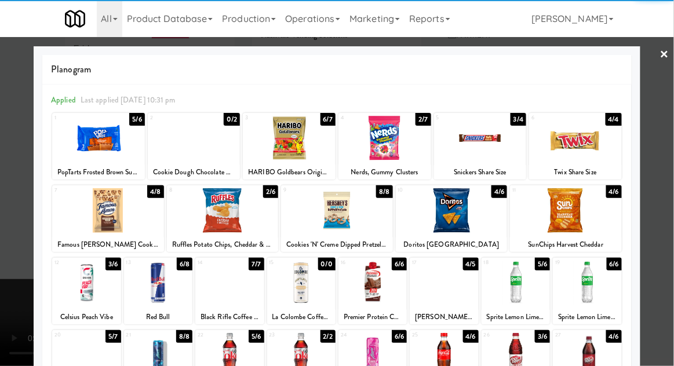
click at [587, 228] on div at bounding box center [566, 210] width 112 height 45
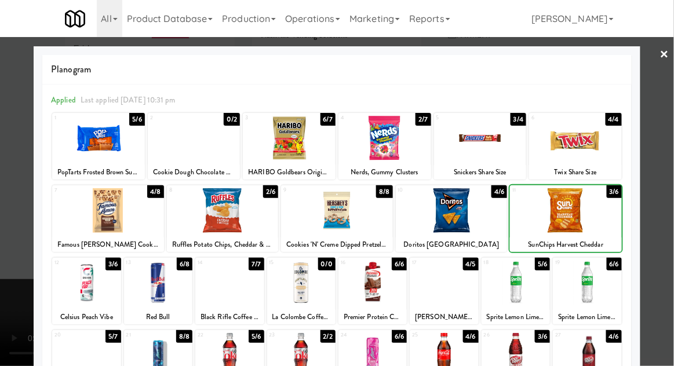
click at [576, 230] on div at bounding box center [566, 210] width 112 height 45
click at [666, 227] on div at bounding box center [337, 183] width 674 height 366
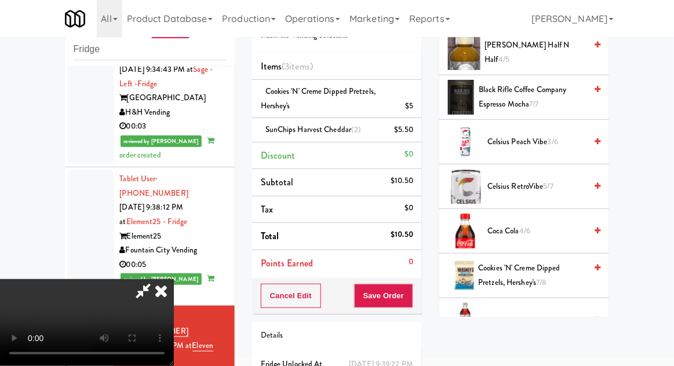
scroll to position [238, 0]
click at [547, 235] on span "Coca Cola 4/6" at bounding box center [536, 231] width 99 height 14
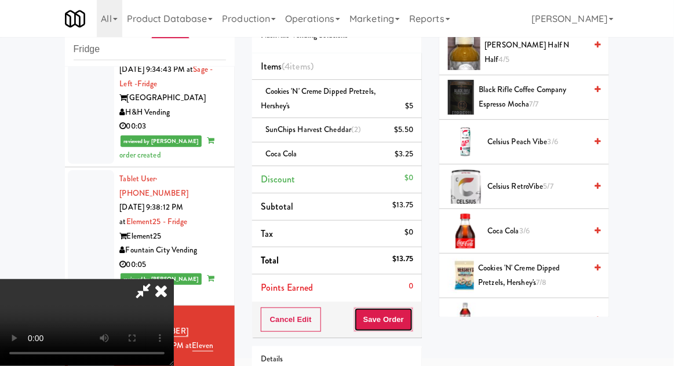
click at [411, 314] on button "Save Order" at bounding box center [383, 320] width 59 height 24
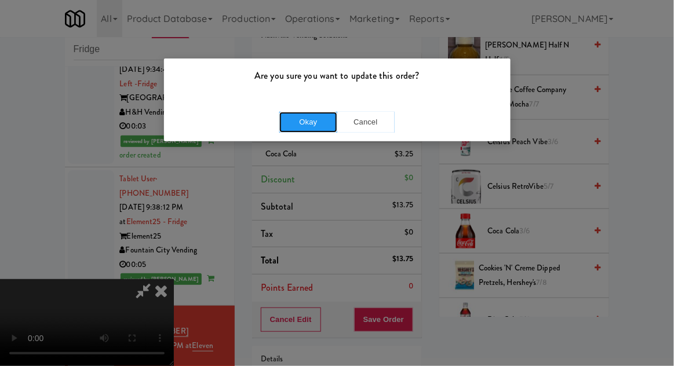
click at [290, 122] on button "Okay" at bounding box center [308, 122] width 58 height 21
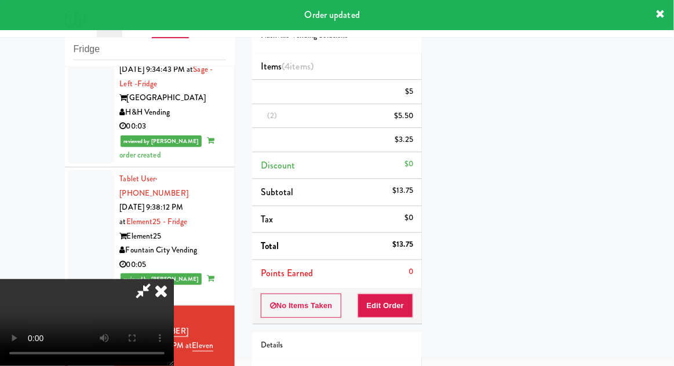
scroll to position [114, 0]
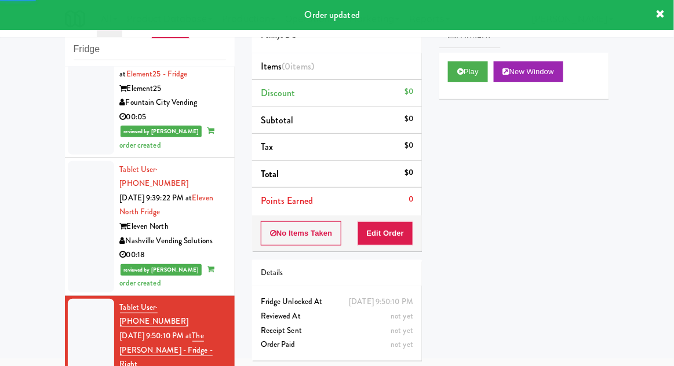
scroll to position [1305, 0]
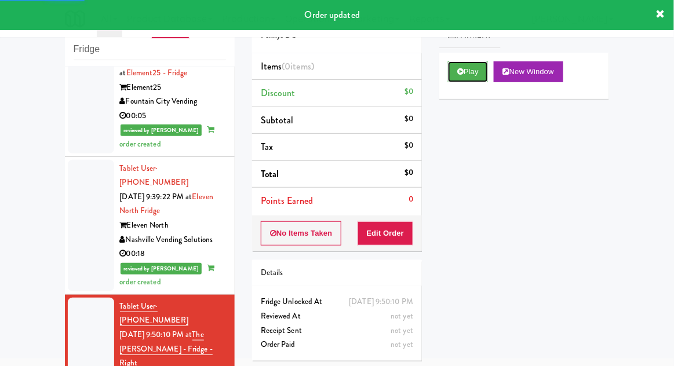
click at [465, 79] on button "Play" at bounding box center [468, 71] width 40 height 21
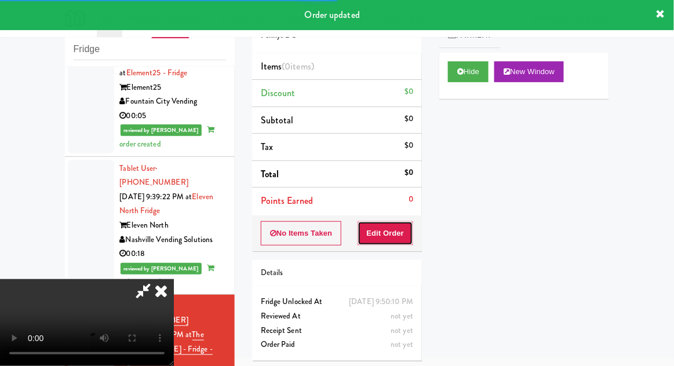
click at [399, 225] on button "Edit Order" at bounding box center [386, 233] width 56 height 24
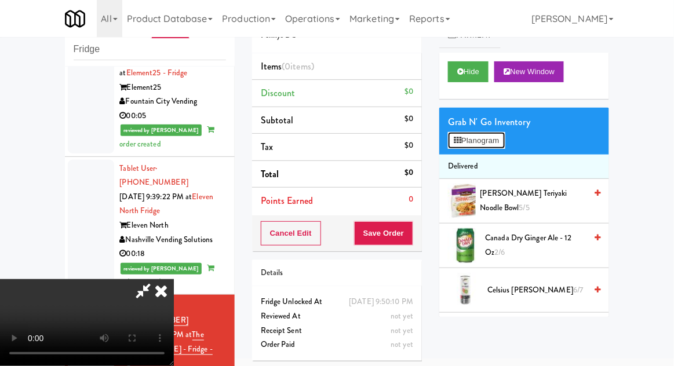
click at [501, 138] on button "Planogram" at bounding box center [476, 140] width 57 height 17
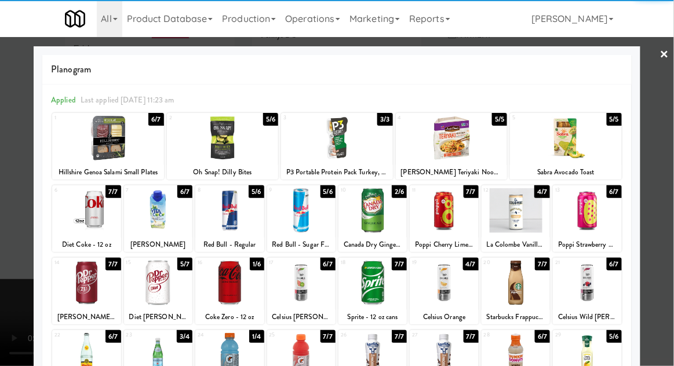
click at [158, 286] on div at bounding box center [158, 283] width 68 height 45
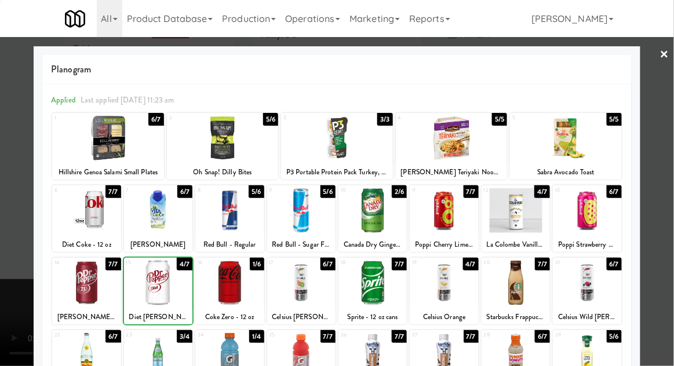
click at [659, 224] on div at bounding box center [337, 183] width 674 height 366
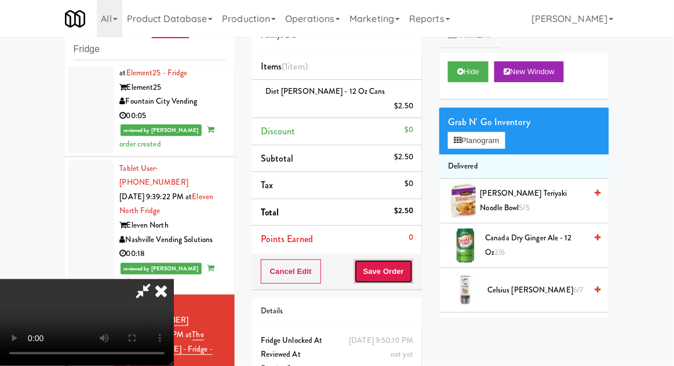
click at [411, 262] on button "Save Order" at bounding box center [383, 272] width 59 height 24
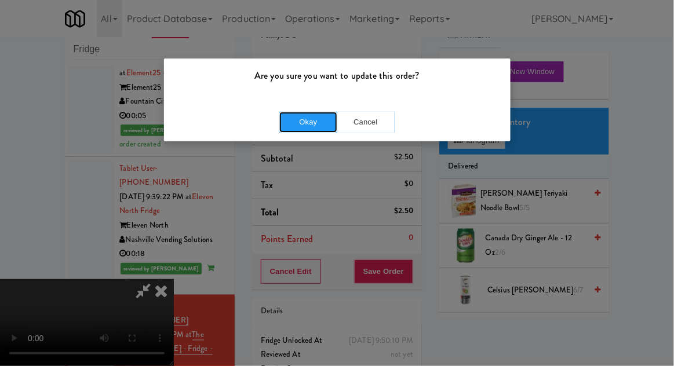
click at [294, 128] on button "Okay" at bounding box center [308, 122] width 58 height 21
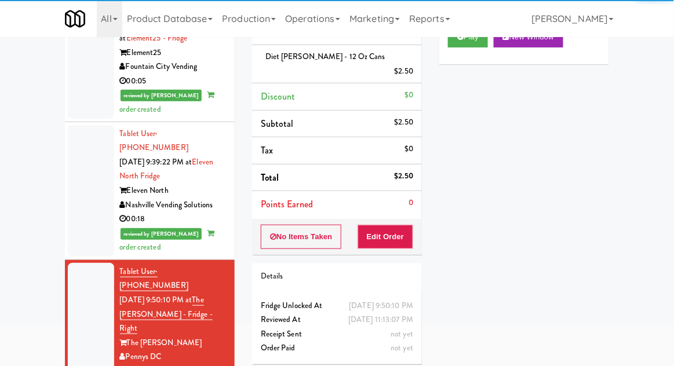
scroll to position [93, 0]
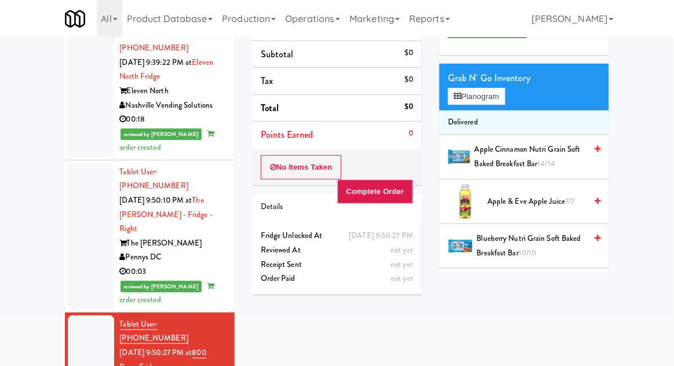
scroll to position [100, 0]
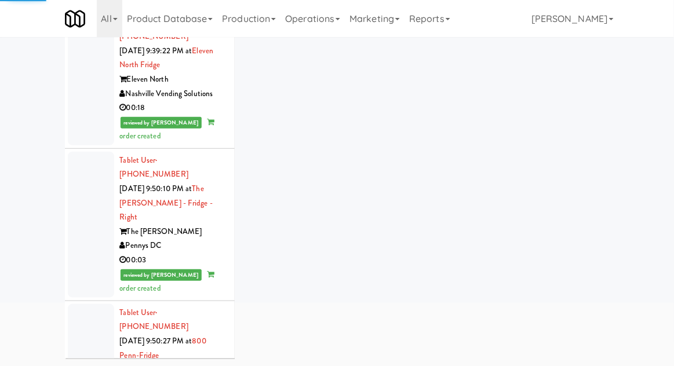
click at [96, 304] on div at bounding box center [91, 363] width 46 height 118
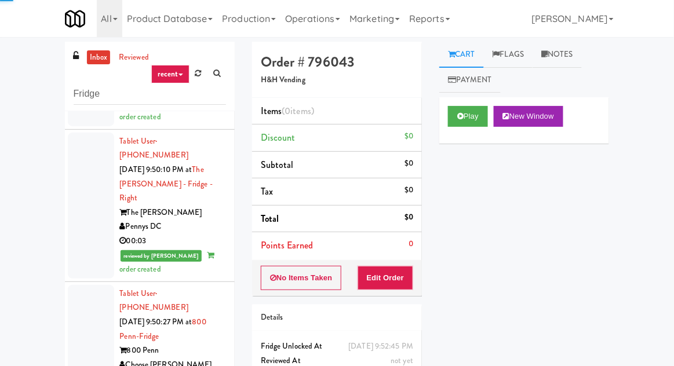
scroll to position [1518, 0]
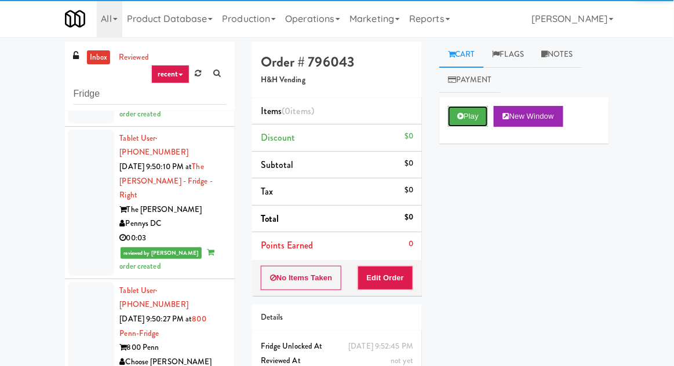
click at [465, 112] on button "Play" at bounding box center [468, 116] width 40 height 21
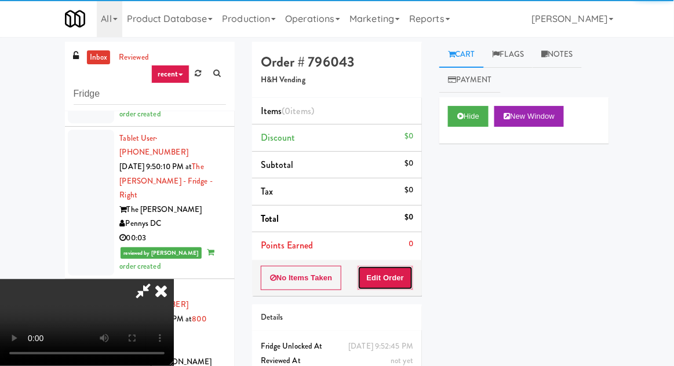
click at [388, 286] on button "Edit Order" at bounding box center [386, 278] width 56 height 24
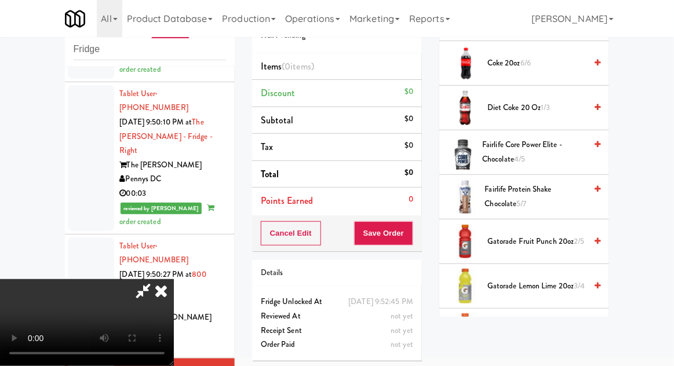
scroll to position [494, 0]
click at [557, 195] on span "Fairlife Protein Shake Chocolate 5/7" at bounding box center [535, 197] width 101 height 28
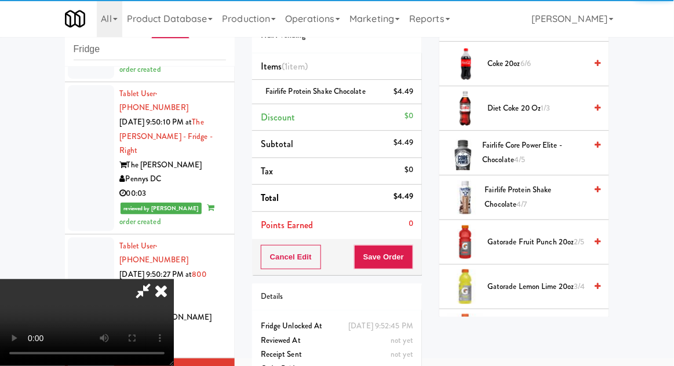
scroll to position [42, 0]
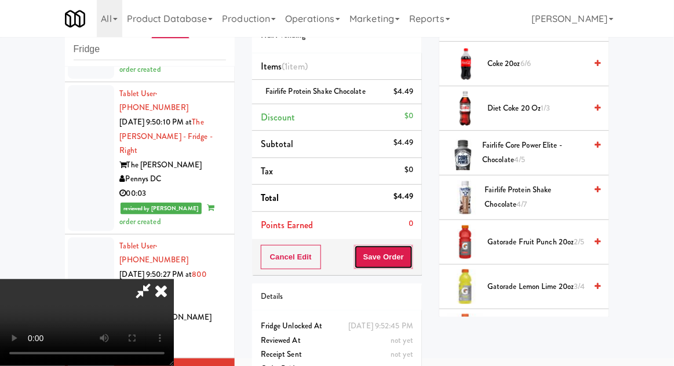
click at [413, 258] on button "Save Order" at bounding box center [383, 257] width 59 height 24
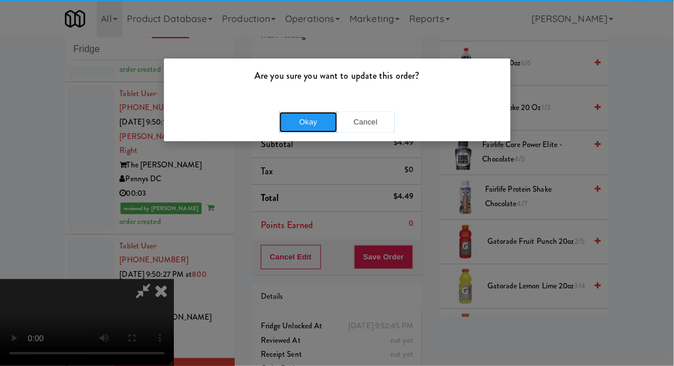
click at [316, 115] on button "Okay" at bounding box center [308, 122] width 58 height 21
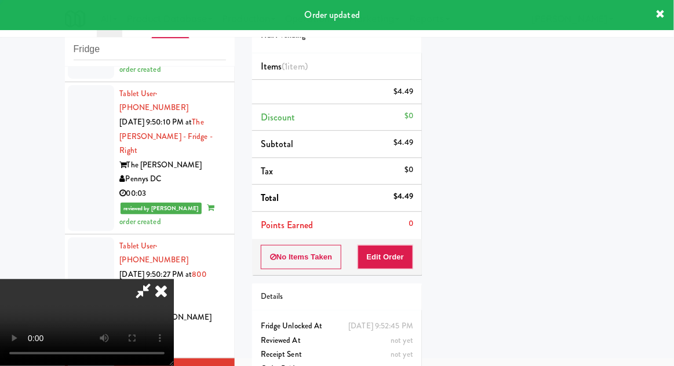
scroll to position [0, 0]
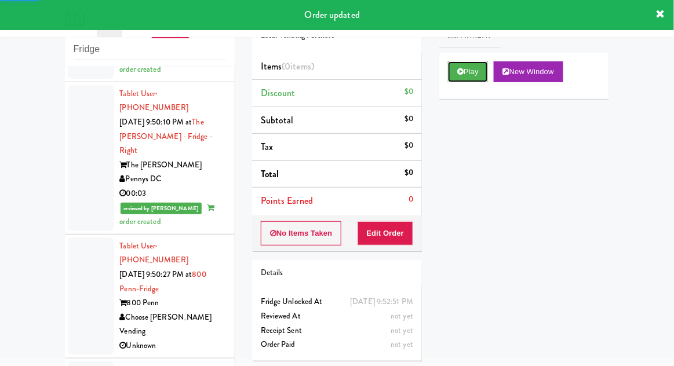
click at [455, 79] on button "Play" at bounding box center [468, 71] width 40 height 21
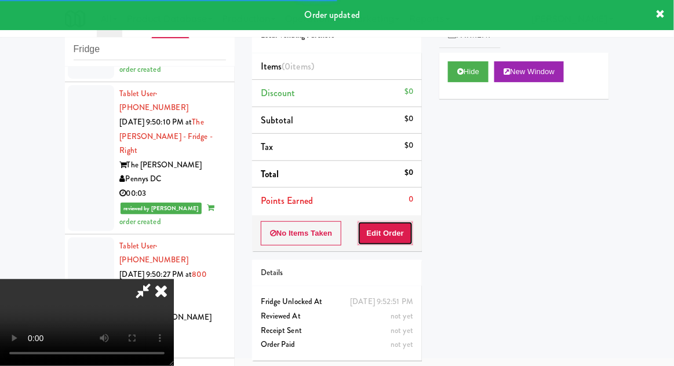
click at [388, 237] on button "Edit Order" at bounding box center [386, 233] width 56 height 24
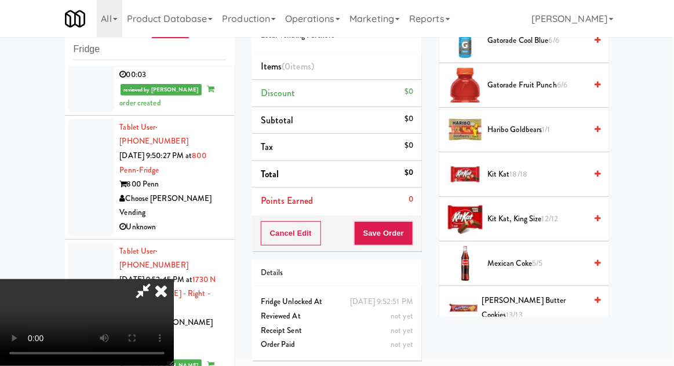
scroll to position [829, 0]
click at [504, 267] on span "Mexican Coke 5/5" at bounding box center [536, 264] width 99 height 14
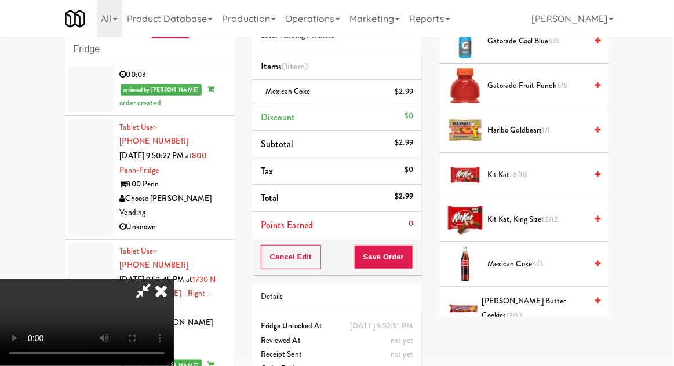
click at [510, 258] on span "Mexican Coke 4/5" at bounding box center [536, 264] width 99 height 14
click at [413, 253] on button "Save Order" at bounding box center [383, 257] width 59 height 24
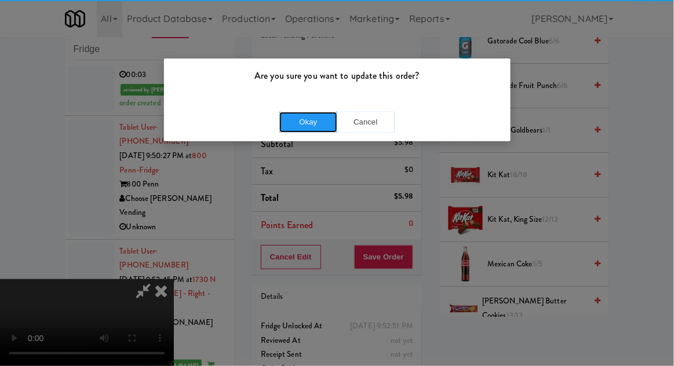
click at [298, 118] on button "Okay" at bounding box center [308, 122] width 58 height 21
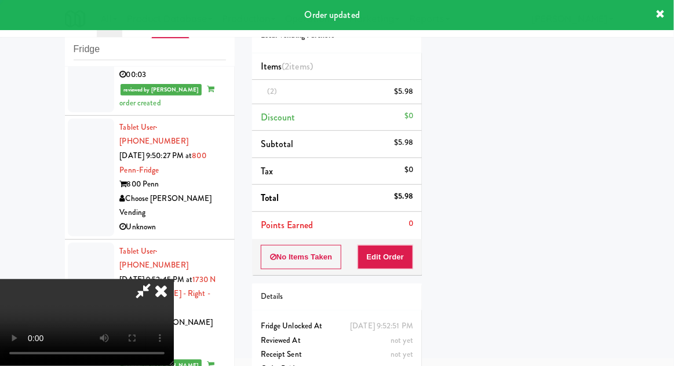
scroll to position [114, 0]
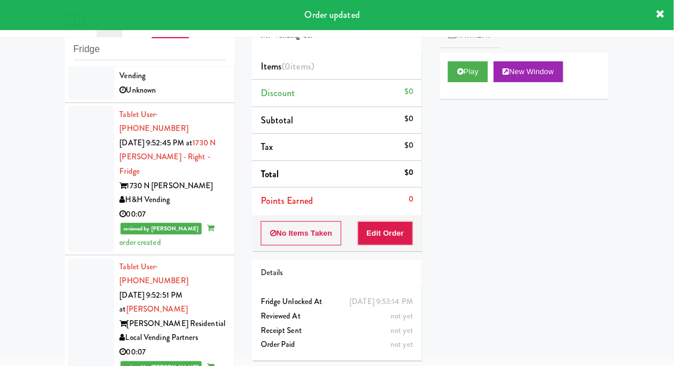
scroll to position [1773, 0]
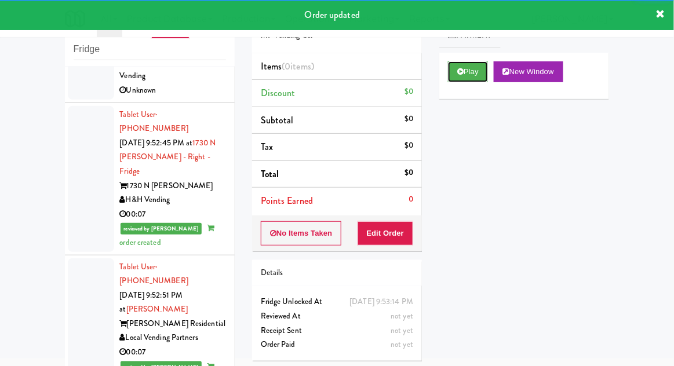
click at [448, 74] on button "Play" at bounding box center [468, 71] width 40 height 21
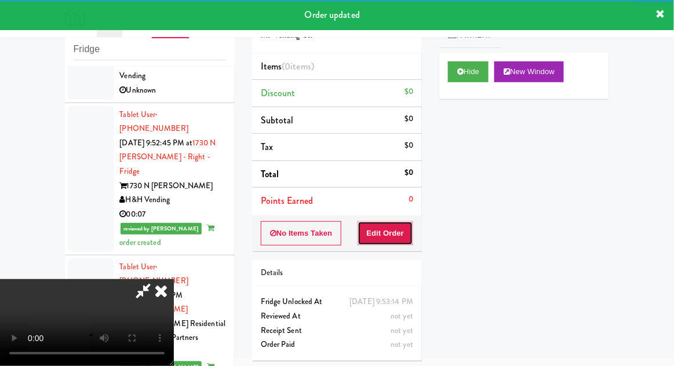
click at [384, 228] on button "Edit Order" at bounding box center [386, 233] width 56 height 24
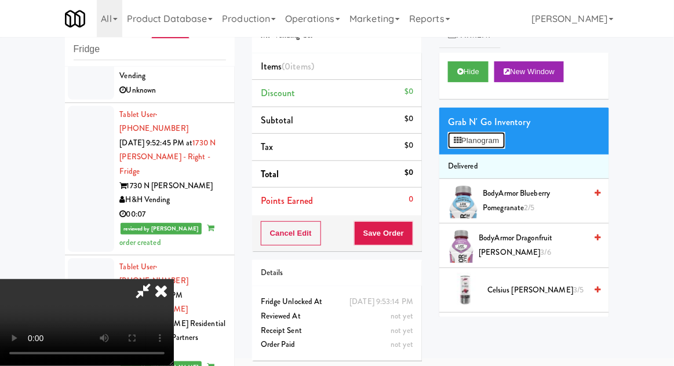
click at [465, 147] on button "Planogram" at bounding box center [476, 140] width 57 height 17
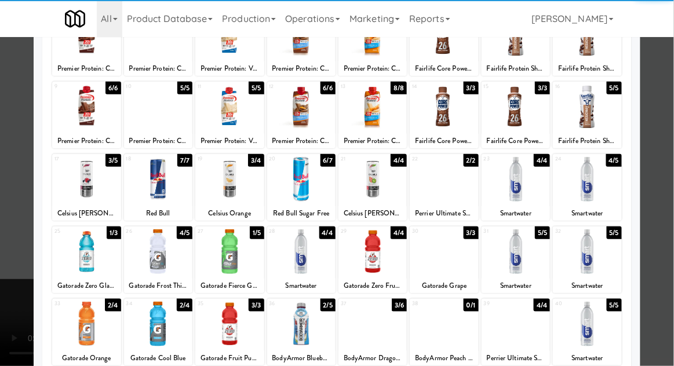
scroll to position [103, 0]
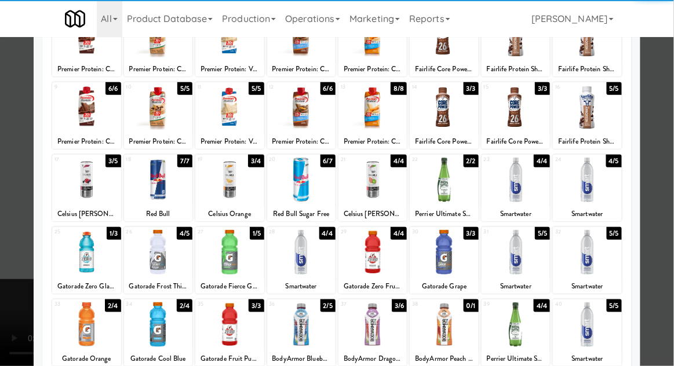
click at [386, 317] on div at bounding box center [372, 324] width 68 height 45
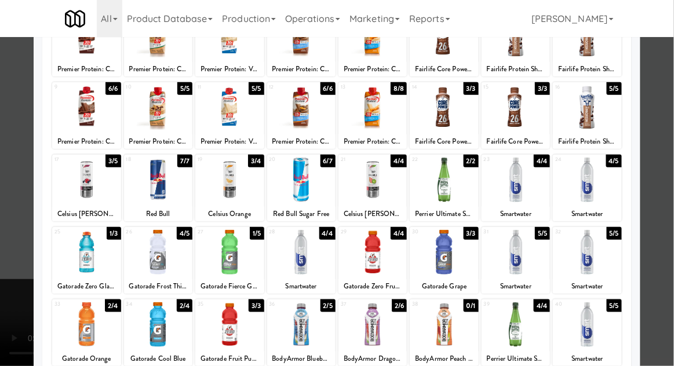
click at [8, 282] on div at bounding box center [337, 183] width 674 height 366
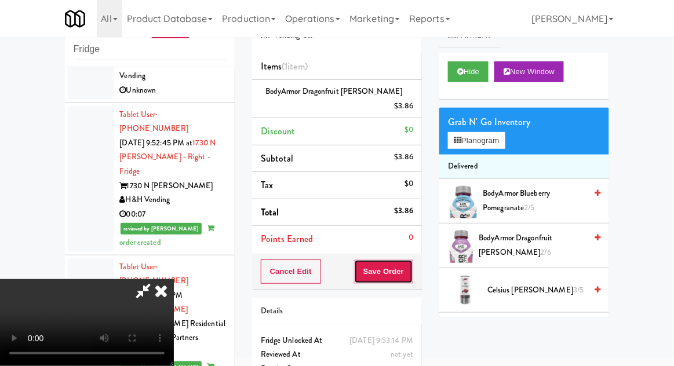
click at [408, 260] on button "Save Order" at bounding box center [383, 272] width 59 height 24
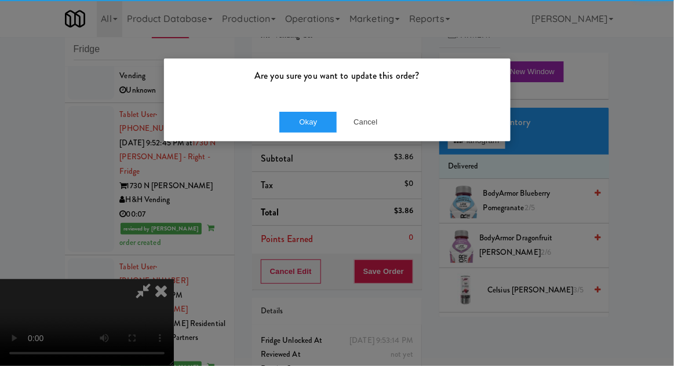
click at [301, 98] on div "Are you sure you want to update this order?" at bounding box center [337, 81] width 347 height 44
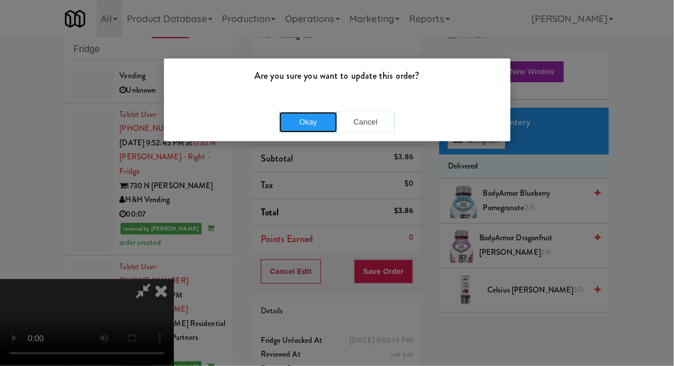
click at [290, 121] on button "Okay" at bounding box center [308, 122] width 58 height 21
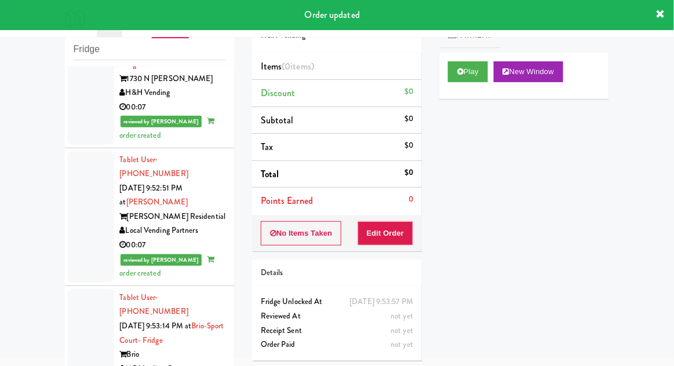
scroll to position [1887, 0]
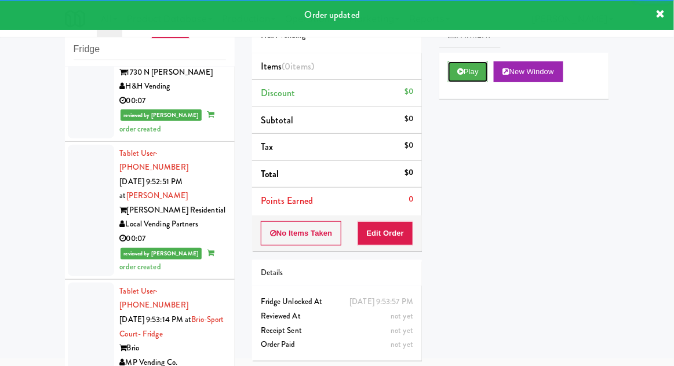
click at [455, 73] on button "Play" at bounding box center [468, 71] width 40 height 21
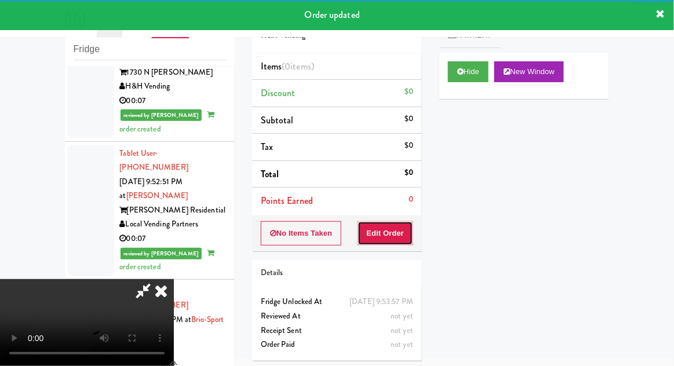
click at [386, 230] on button "Edit Order" at bounding box center [386, 233] width 56 height 24
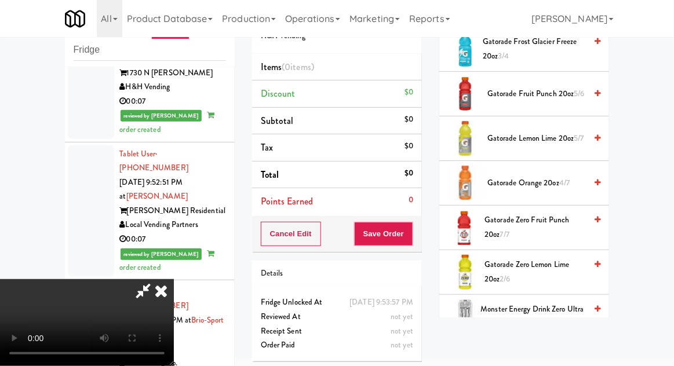
scroll to position [867, 0]
click at [496, 265] on span "Gatorade Zero Lemon Lime 20oz 2/6" at bounding box center [534, 271] width 101 height 28
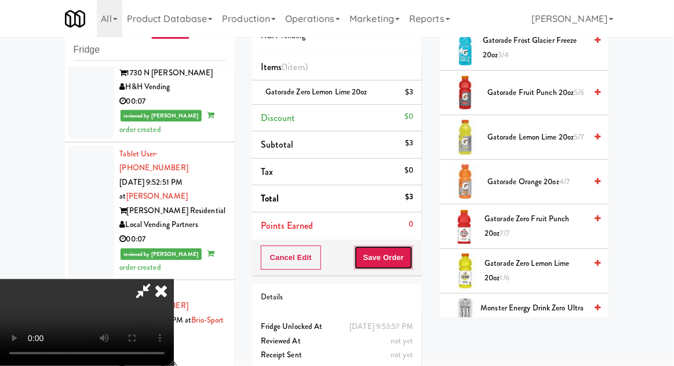
click at [408, 255] on button "Save Order" at bounding box center [383, 258] width 59 height 24
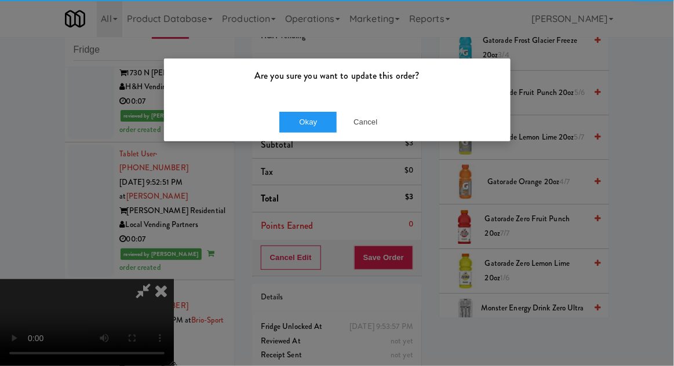
click at [309, 110] on div "Okay Cancel" at bounding box center [337, 122] width 347 height 39
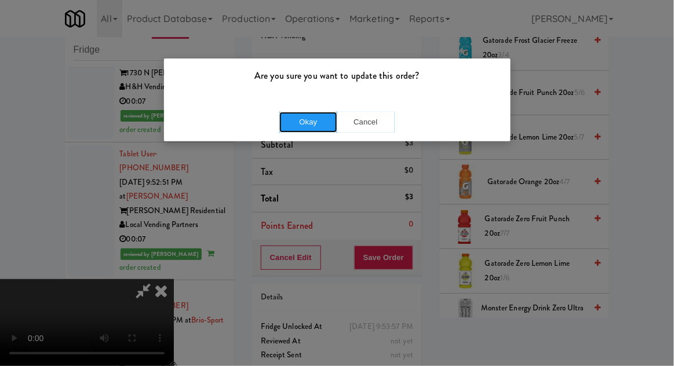
click at [308, 127] on button "Okay" at bounding box center [308, 122] width 58 height 21
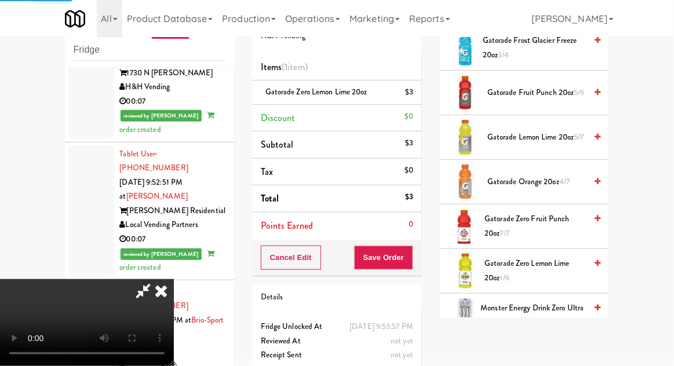
scroll to position [114, 0]
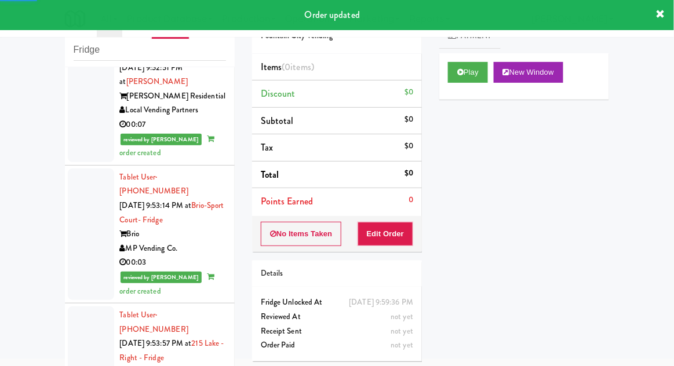
scroll to position [2001, 0]
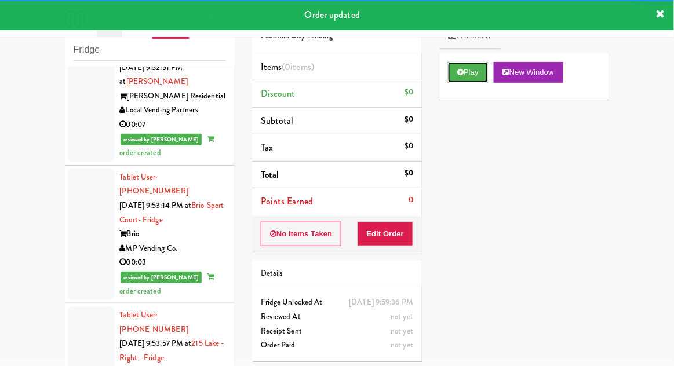
click at [453, 79] on button "Play" at bounding box center [468, 72] width 40 height 21
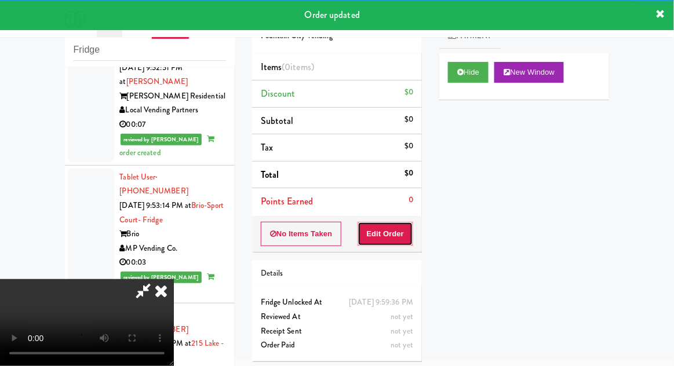
click at [386, 238] on button "Edit Order" at bounding box center [386, 234] width 56 height 24
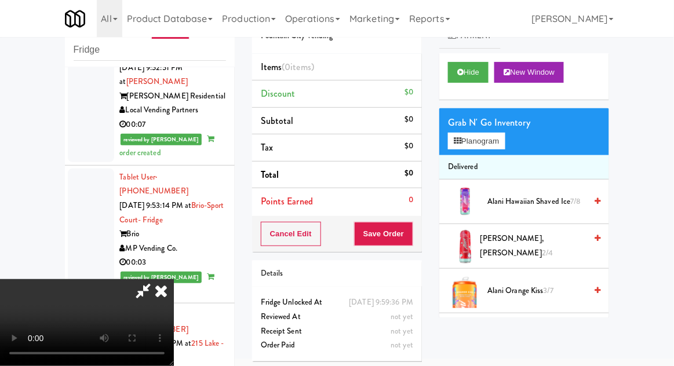
scroll to position [0, 0]
click at [472, 137] on button "Planogram" at bounding box center [476, 141] width 57 height 17
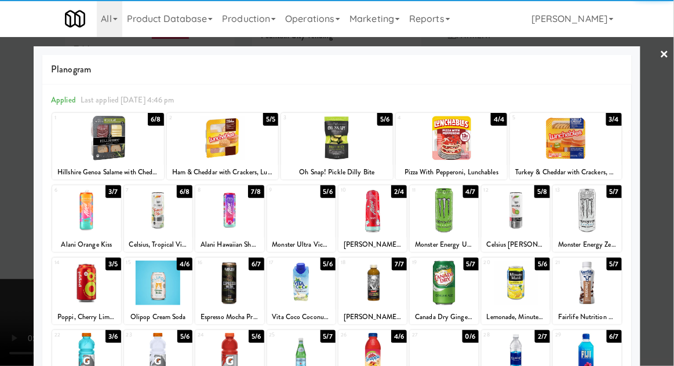
click at [160, 211] on div at bounding box center [158, 210] width 68 height 45
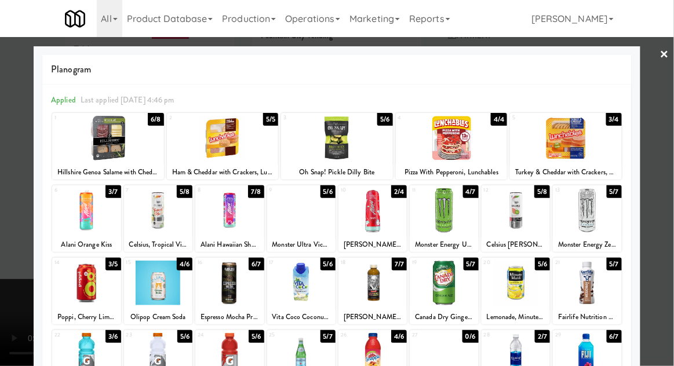
click at [3, 297] on div at bounding box center [337, 183] width 674 height 366
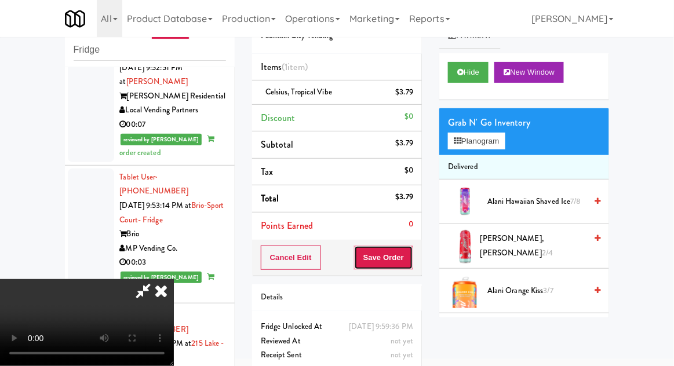
click at [411, 259] on button "Save Order" at bounding box center [383, 258] width 59 height 24
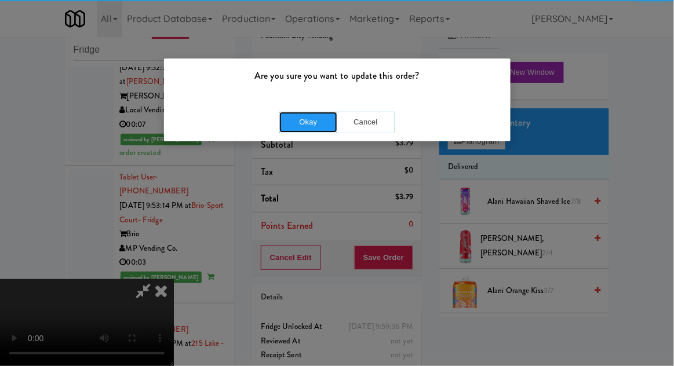
click at [289, 123] on button "Okay" at bounding box center [308, 122] width 58 height 21
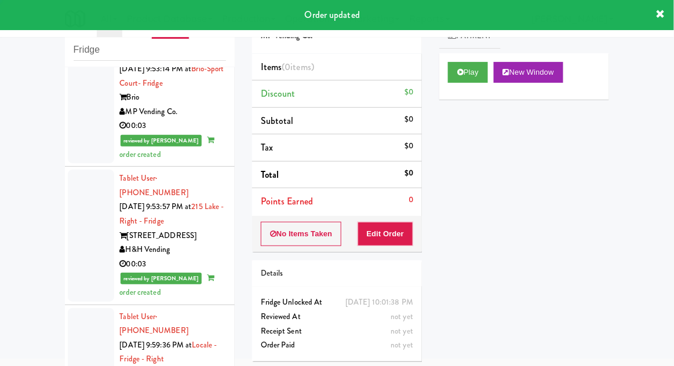
scroll to position [2139, 0]
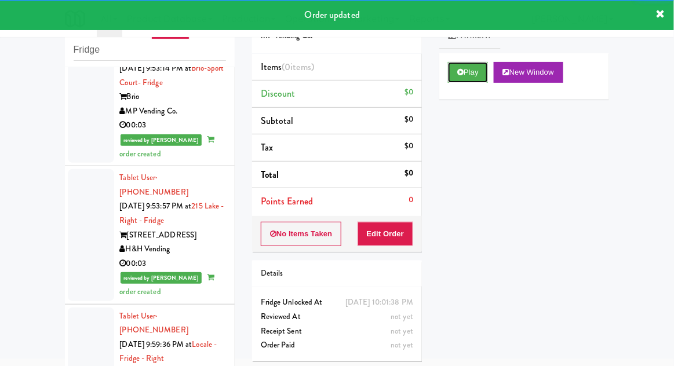
click at [457, 77] on button "Play" at bounding box center [468, 72] width 40 height 21
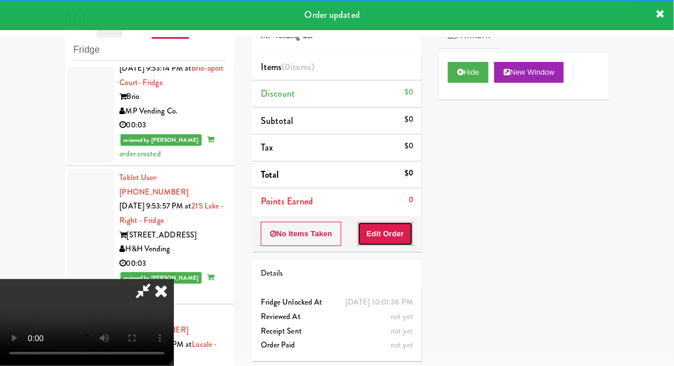
click at [395, 233] on button "Edit Order" at bounding box center [386, 234] width 56 height 24
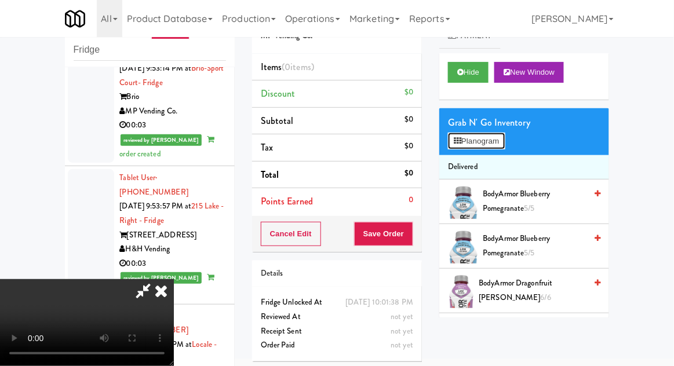
click at [471, 144] on button "Planogram" at bounding box center [476, 141] width 57 height 17
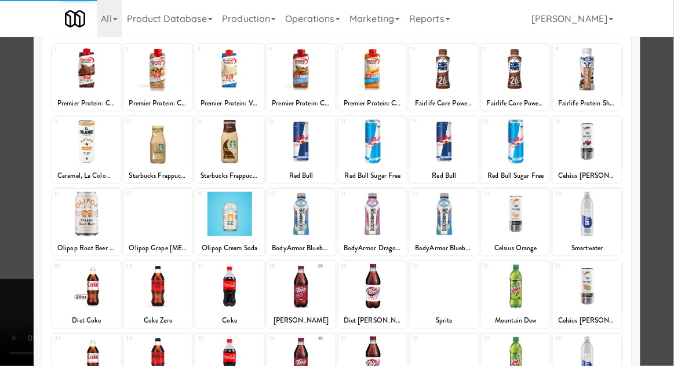
scroll to position [65, 0]
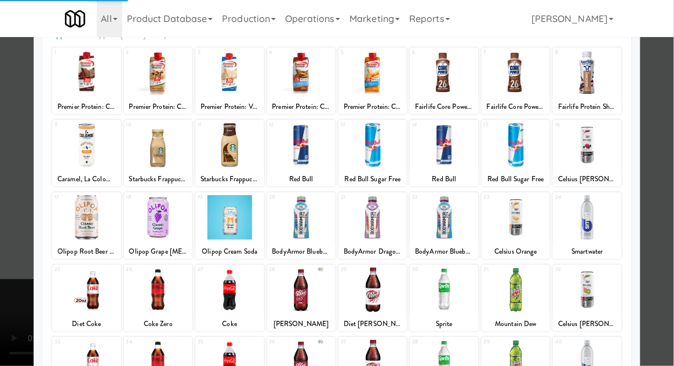
click at [304, 283] on div at bounding box center [301, 290] width 68 height 45
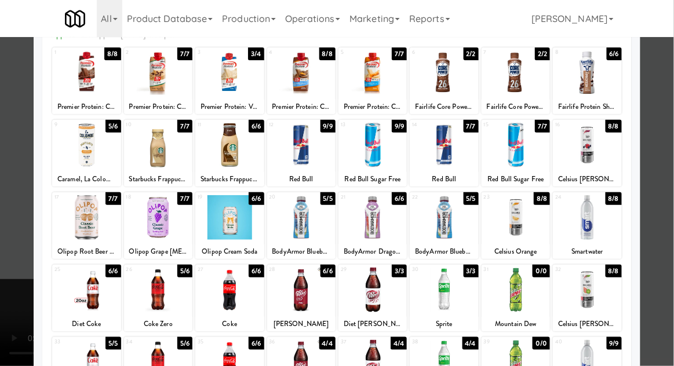
click at [301, 288] on div at bounding box center [301, 290] width 68 height 45
click at [2, 313] on div at bounding box center [337, 183] width 674 height 366
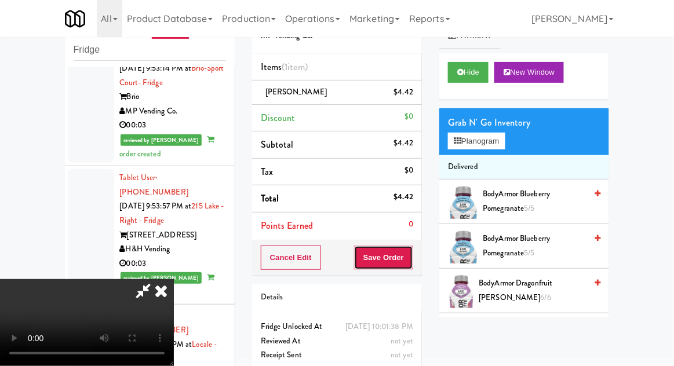
click at [410, 253] on button "Save Order" at bounding box center [383, 258] width 59 height 24
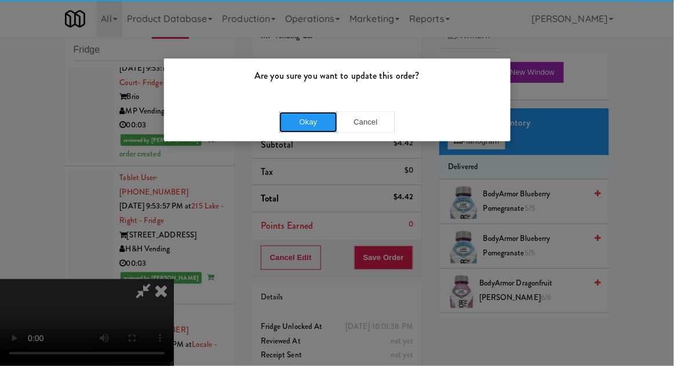
click at [307, 121] on button "Okay" at bounding box center [308, 122] width 58 height 21
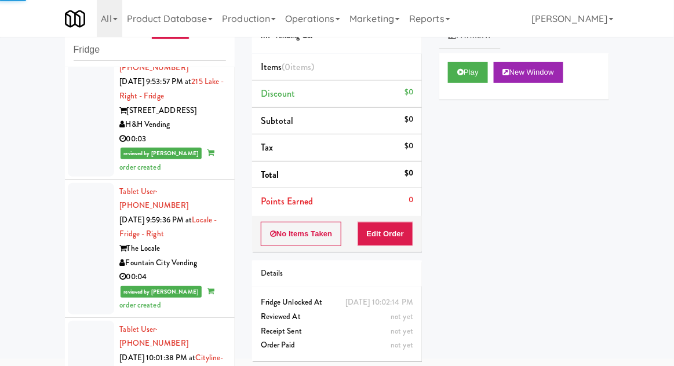
scroll to position [2266, 0]
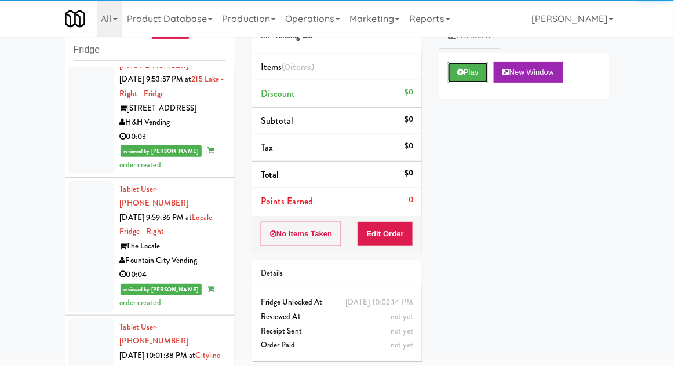
click at [454, 72] on button "Play" at bounding box center [468, 72] width 40 height 21
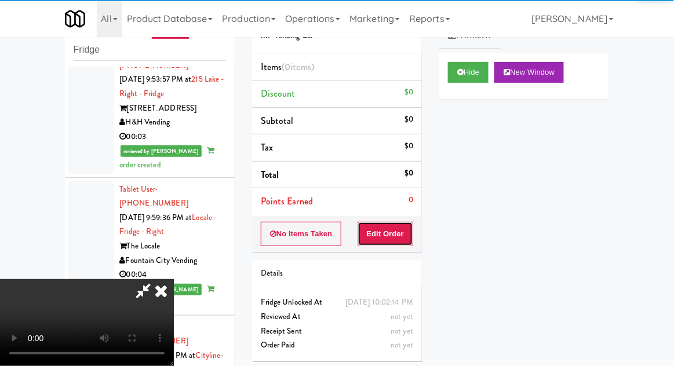
click at [382, 227] on button "Edit Order" at bounding box center [386, 234] width 56 height 24
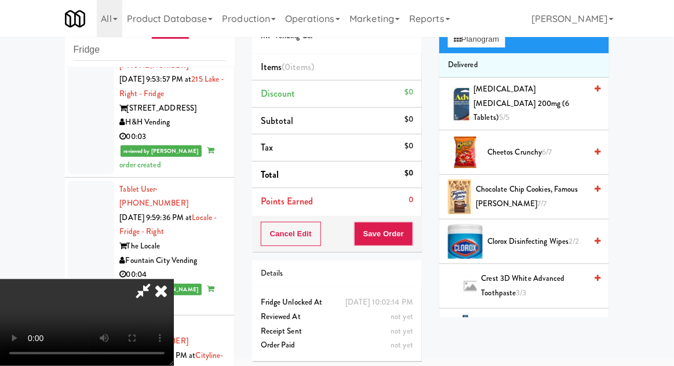
scroll to position [103, 0]
click at [563, 145] on span "Cheetos Crunchy 6/7" at bounding box center [536, 152] width 99 height 14
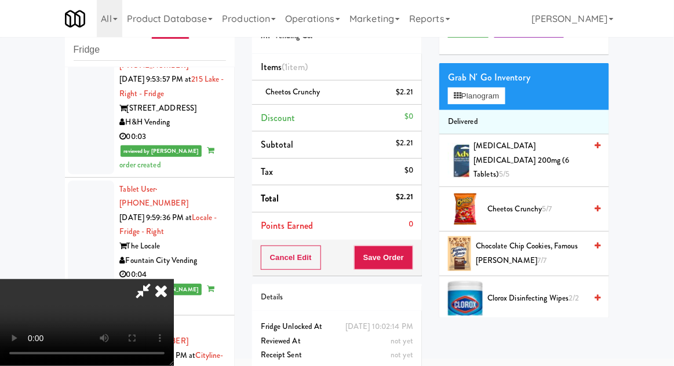
scroll to position [0, 0]
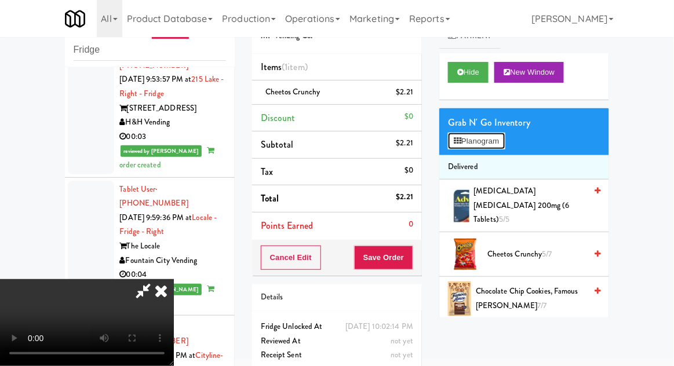
click at [498, 143] on button "Planogram" at bounding box center [476, 141] width 57 height 17
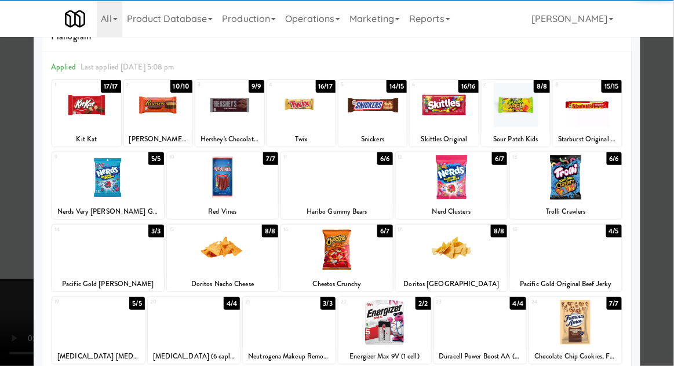
scroll to position [70, 0]
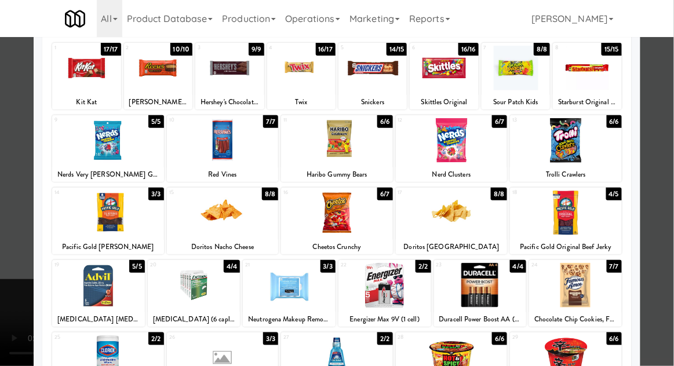
click at [284, 294] on div at bounding box center [289, 285] width 93 height 45
click at [6, 251] on div at bounding box center [337, 183] width 674 height 366
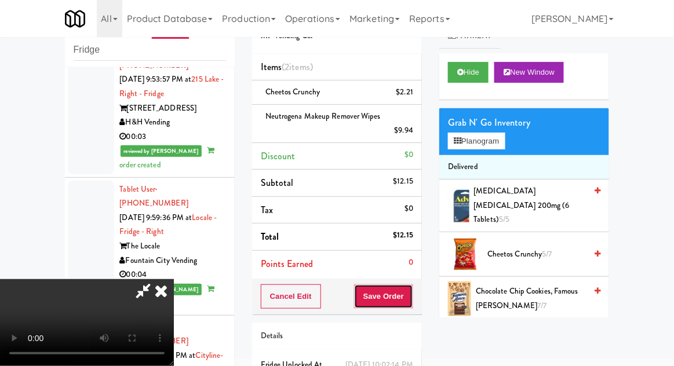
click at [411, 298] on button "Save Order" at bounding box center [383, 297] width 59 height 24
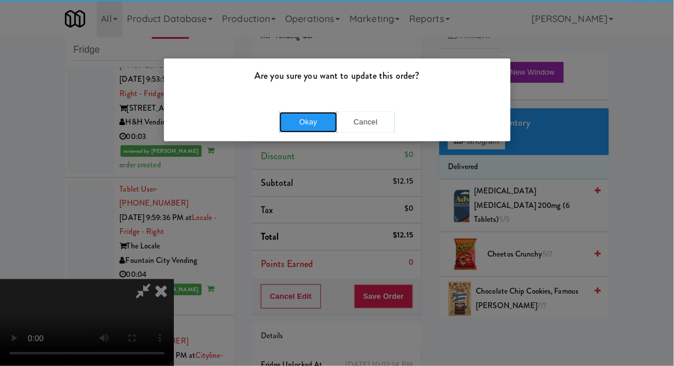
click at [300, 115] on button "Okay" at bounding box center [308, 122] width 58 height 21
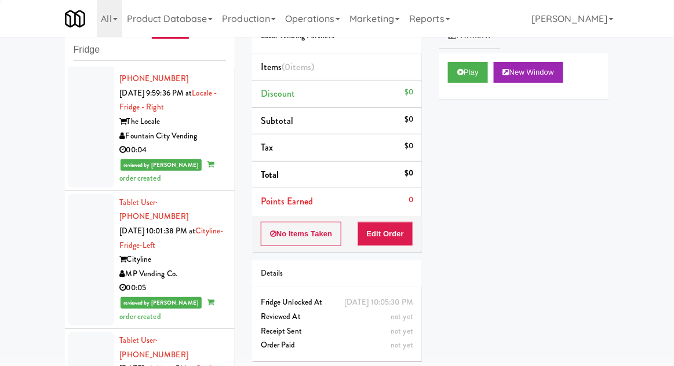
scroll to position [2391, 0]
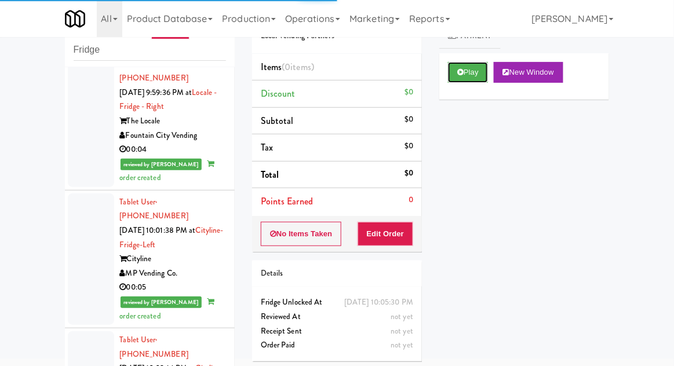
click at [476, 77] on button "Play" at bounding box center [468, 72] width 40 height 21
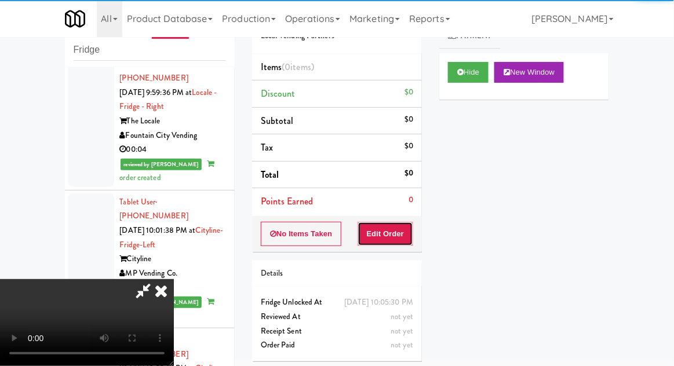
click at [404, 234] on button "Edit Order" at bounding box center [386, 234] width 56 height 24
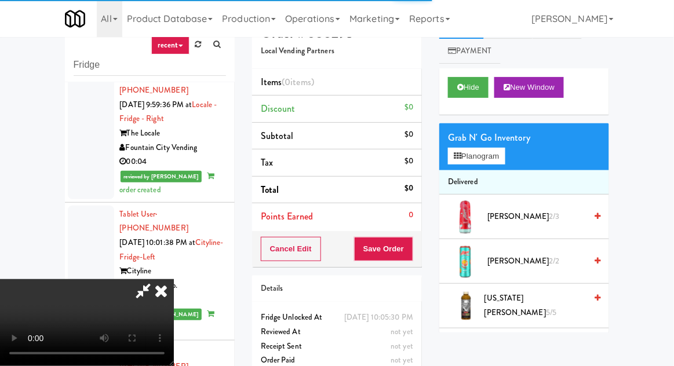
scroll to position [45, 0]
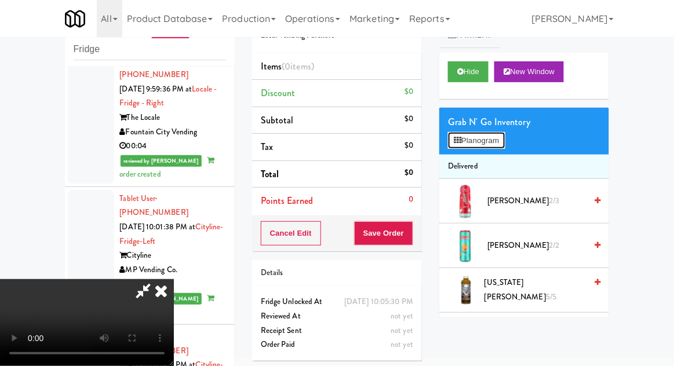
click at [491, 144] on button "Planogram" at bounding box center [476, 140] width 57 height 17
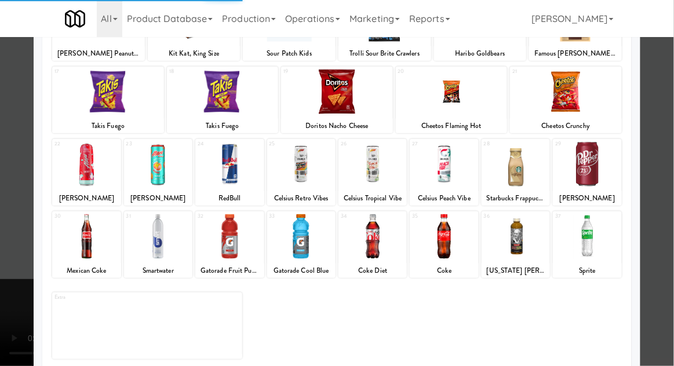
scroll to position [202, 0]
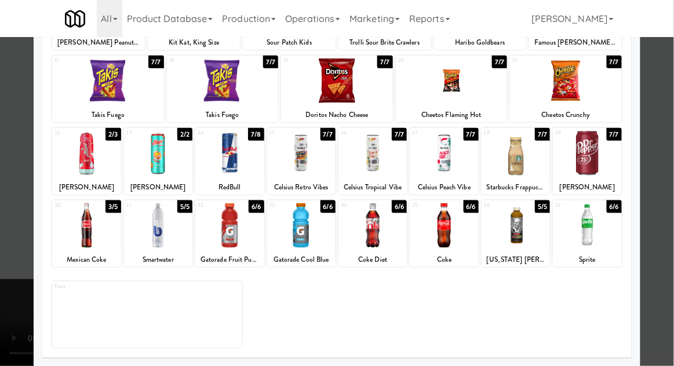
click at [589, 161] on div at bounding box center [587, 153] width 68 height 45
click at [10, 164] on div at bounding box center [337, 183] width 674 height 366
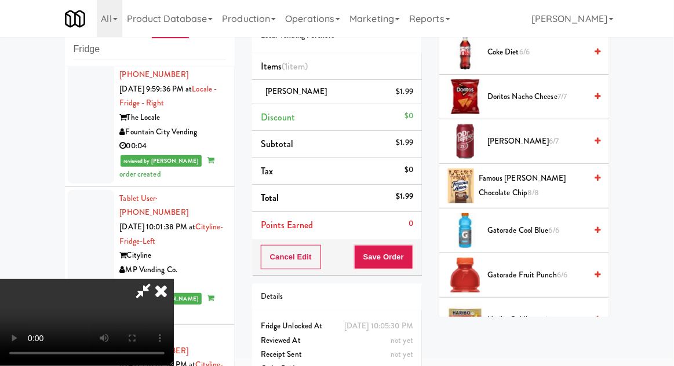
scroll to position [629, 0]
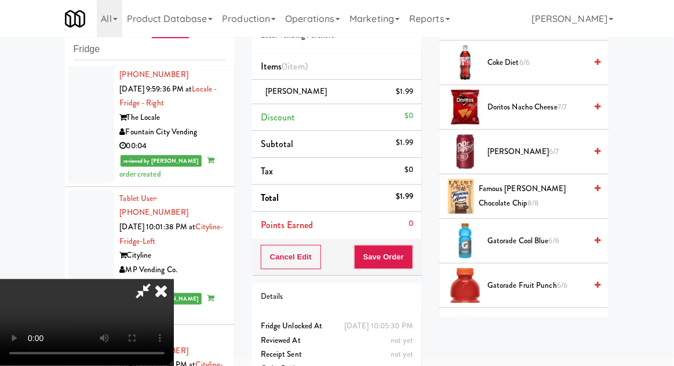
click at [548, 149] on span "Dr Pepper 6/7" at bounding box center [536, 152] width 99 height 14
click at [420, 254] on div "Cancel Edit Save Order" at bounding box center [337, 257] width 170 height 36
click at [407, 258] on button "Save Order" at bounding box center [383, 257] width 59 height 24
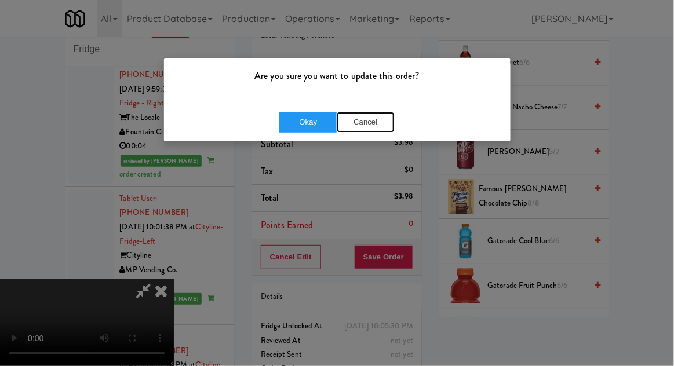
click at [364, 129] on button "Cancel" at bounding box center [366, 122] width 58 height 21
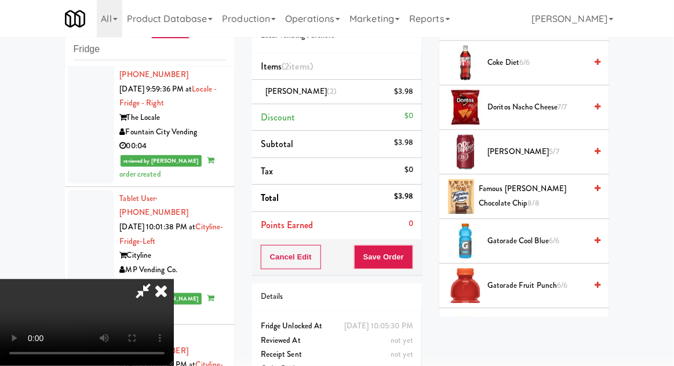
click at [360, 89] on div "Dr Pepper (2) $3.98" at bounding box center [337, 92] width 152 height 14
click at [414, 96] on icon at bounding box center [414, 96] width 6 height 8
click at [410, 254] on button "Save Order" at bounding box center [383, 257] width 59 height 24
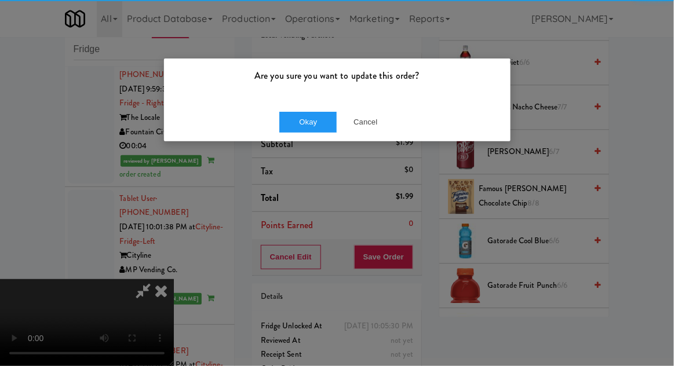
click at [312, 99] on div "Are you sure you want to update this order?" at bounding box center [337, 81] width 347 height 44
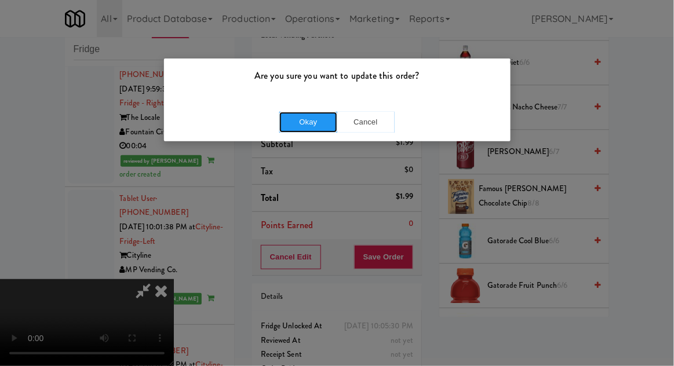
click at [305, 126] on button "Okay" at bounding box center [308, 122] width 58 height 21
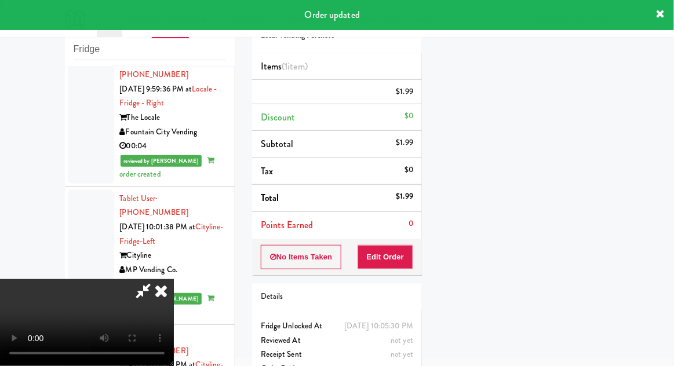
scroll to position [114, 0]
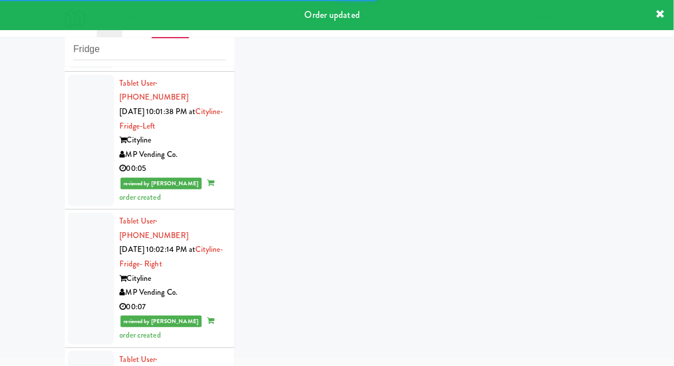
scroll to position [2507, 0]
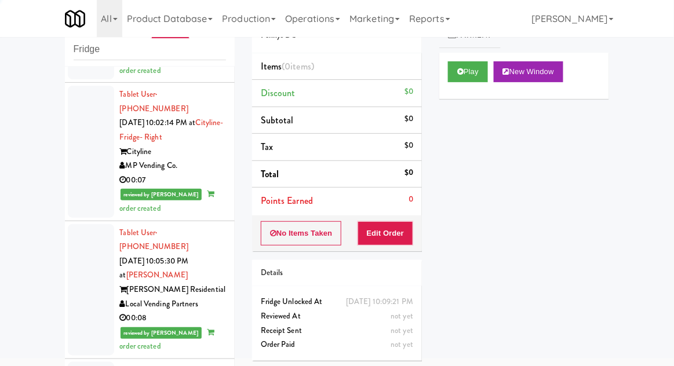
scroll to position [2638, 0]
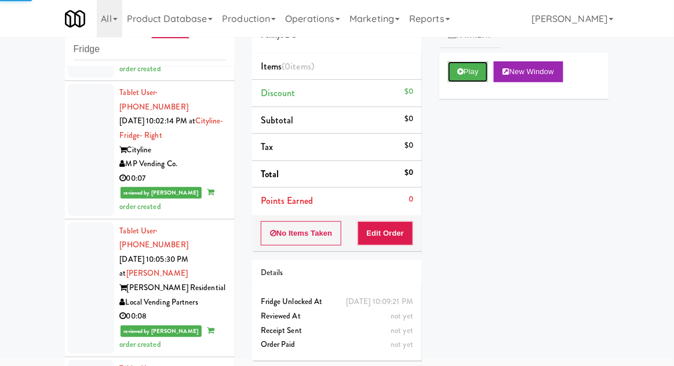
click at [475, 68] on button "Play" at bounding box center [468, 71] width 40 height 21
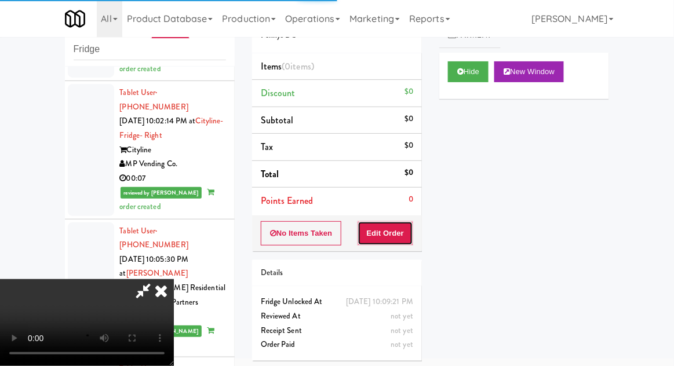
click at [406, 231] on button "Edit Order" at bounding box center [386, 233] width 56 height 24
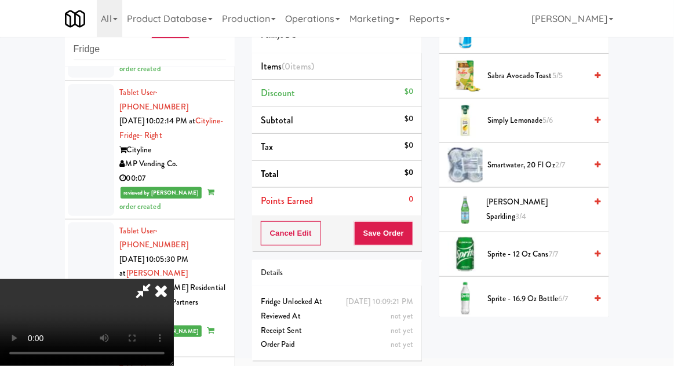
scroll to position [1350, 0]
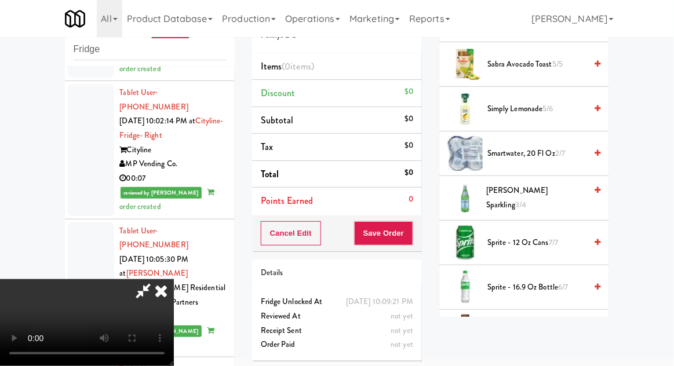
click at [550, 280] on span "Sprite - 16.9 oz Bottle 6/7" at bounding box center [536, 287] width 99 height 14
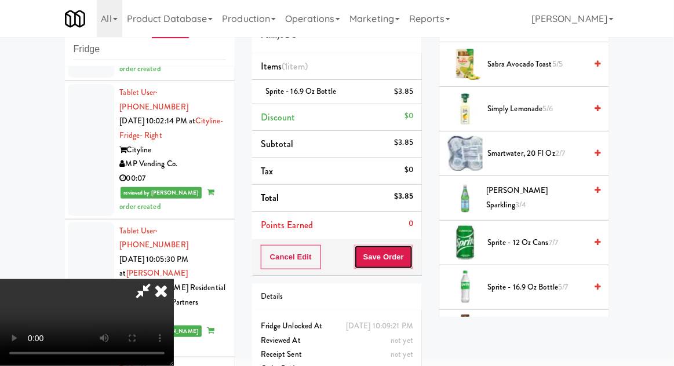
click at [410, 250] on button "Save Order" at bounding box center [383, 257] width 59 height 24
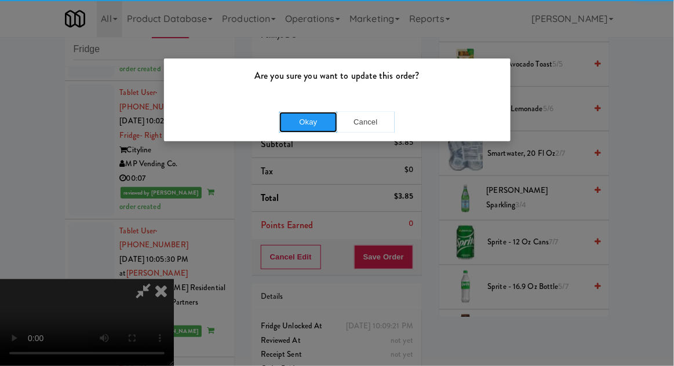
click at [305, 112] on button "Okay" at bounding box center [308, 122] width 58 height 21
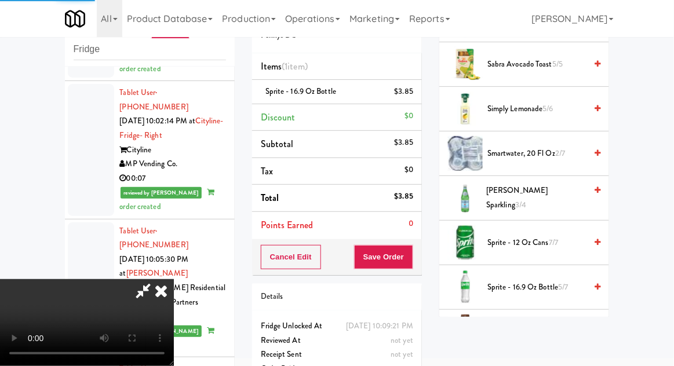
scroll to position [114, 0]
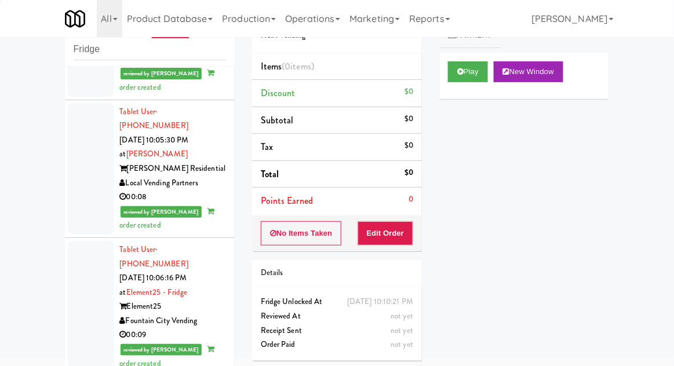
scroll to position [2759, 0]
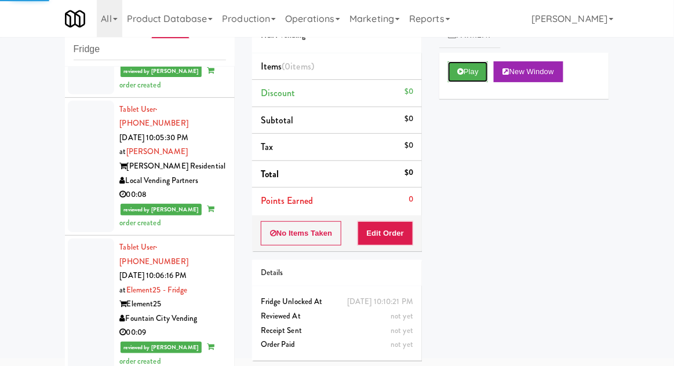
click at [476, 74] on button "Play" at bounding box center [468, 71] width 40 height 21
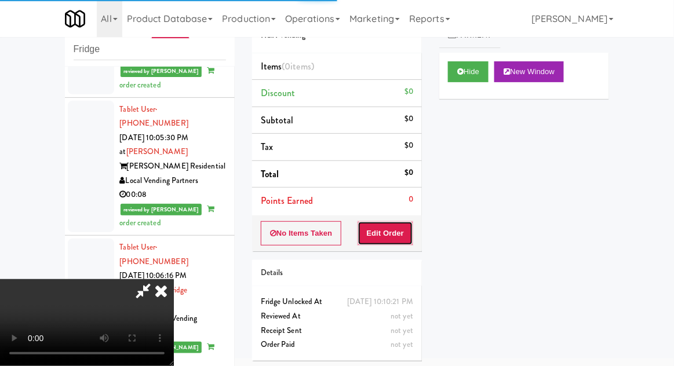
click at [407, 240] on button "Edit Order" at bounding box center [386, 233] width 56 height 24
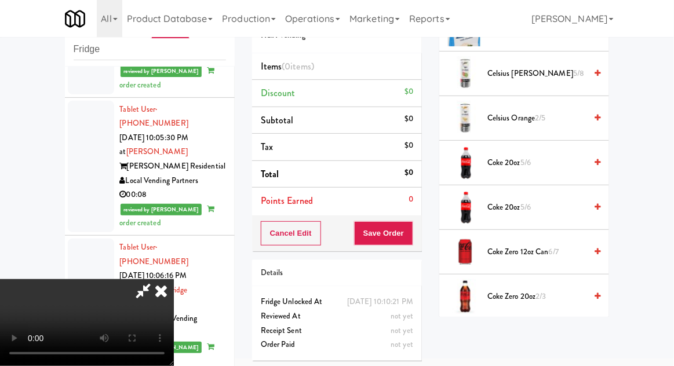
scroll to position [366, 0]
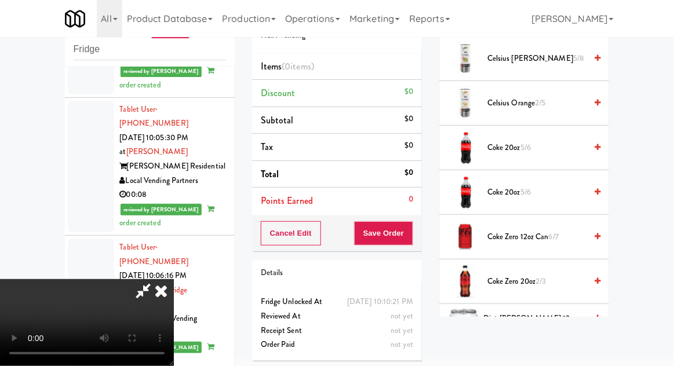
click at [545, 282] on span "2/3" at bounding box center [541, 281] width 10 height 11
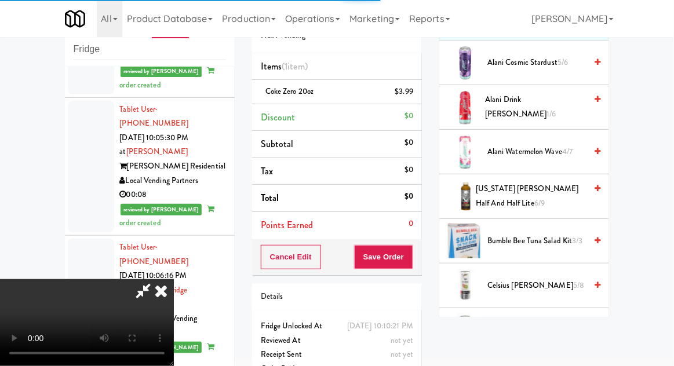
scroll to position [0, 0]
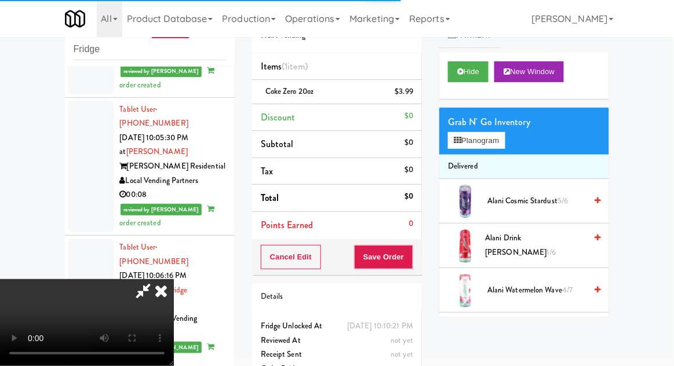
click at [549, 198] on span "Alani Cosmic Stardust 5/6" at bounding box center [536, 201] width 99 height 14
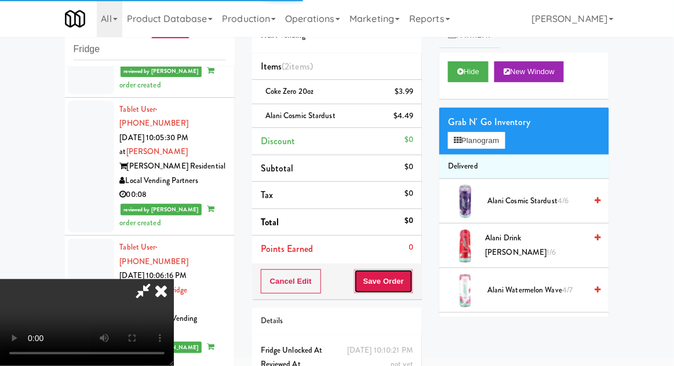
click at [406, 288] on button "Save Order" at bounding box center [383, 281] width 59 height 24
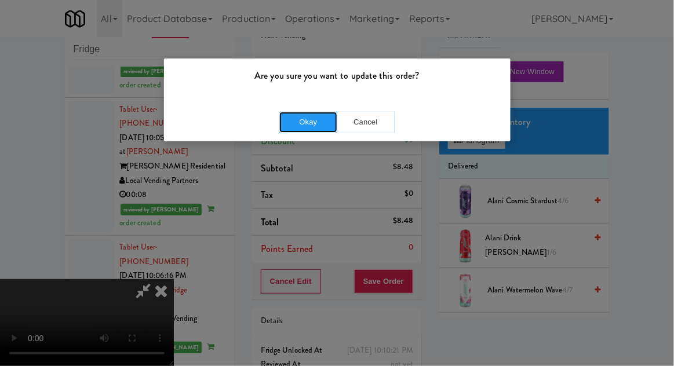
click at [298, 126] on button "Okay" at bounding box center [308, 122] width 58 height 21
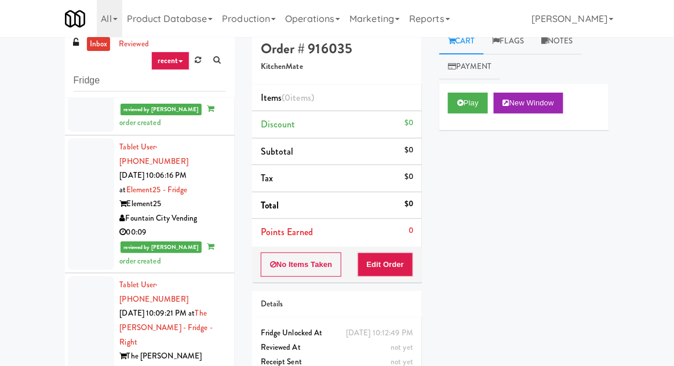
scroll to position [2894, 0]
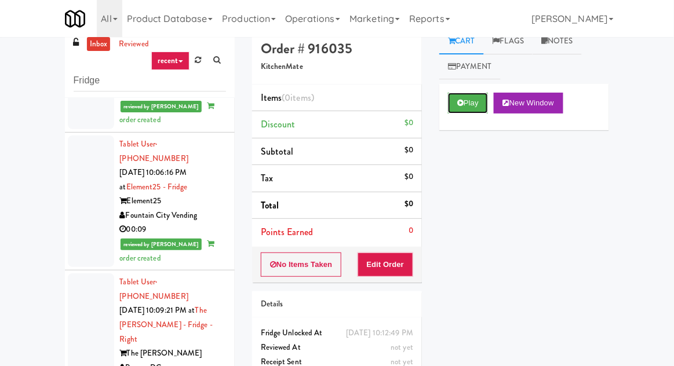
click at [475, 109] on button "Play" at bounding box center [468, 103] width 40 height 21
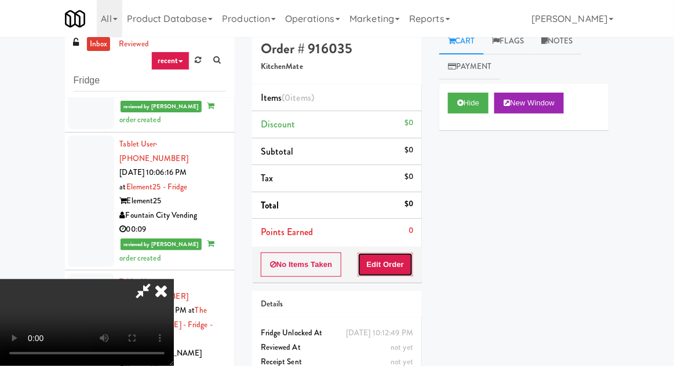
click at [400, 253] on button "Edit Order" at bounding box center [386, 265] width 56 height 24
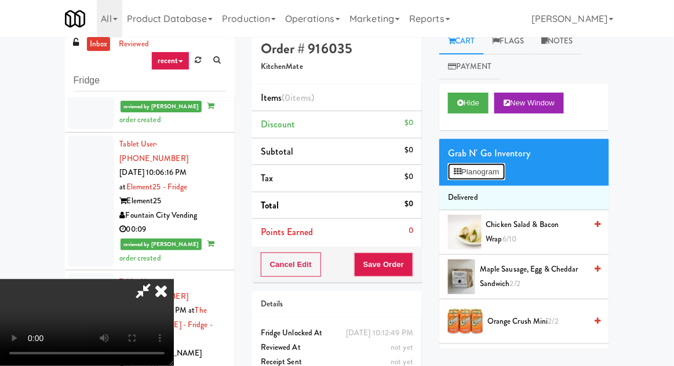
click at [497, 167] on button "Planogram" at bounding box center [476, 171] width 57 height 17
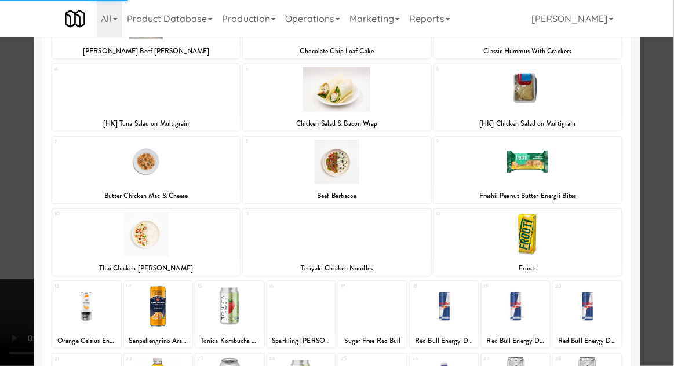
scroll to position [117, 0]
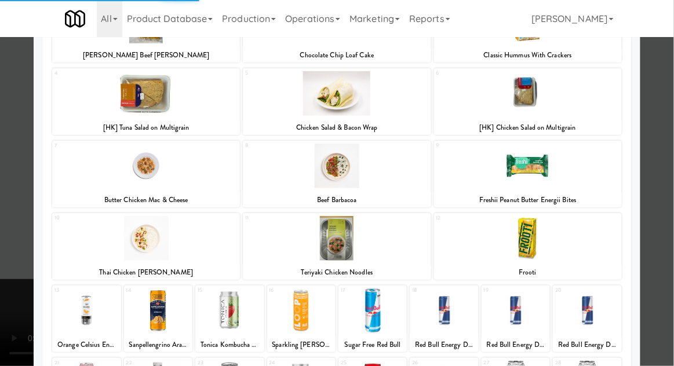
click at [154, 309] on div at bounding box center [158, 311] width 68 height 45
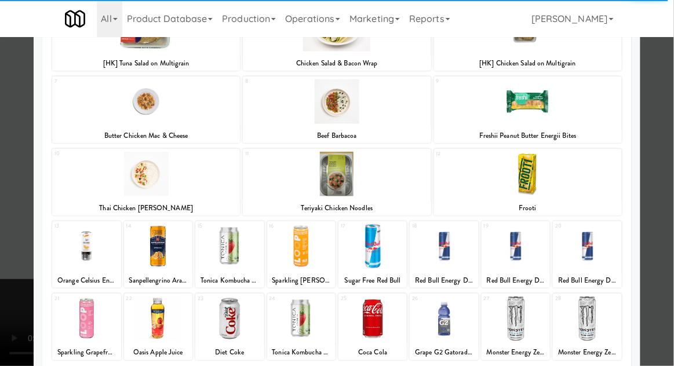
scroll to position [219, 0]
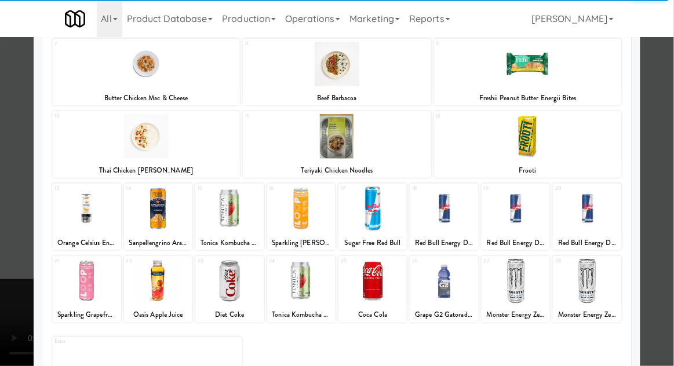
click at [658, 230] on div at bounding box center [337, 183] width 674 height 366
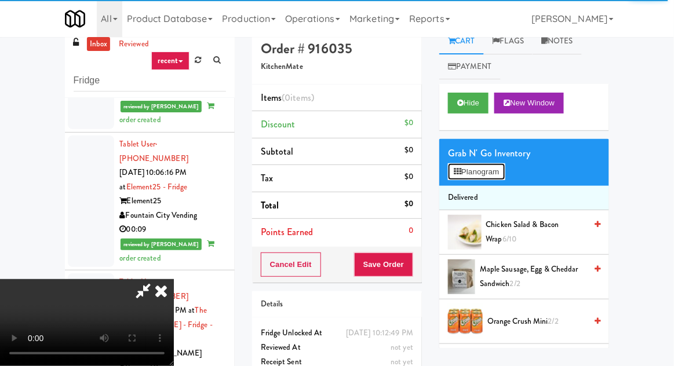
click at [494, 174] on button "Planogram" at bounding box center [476, 171] width 57 height 17
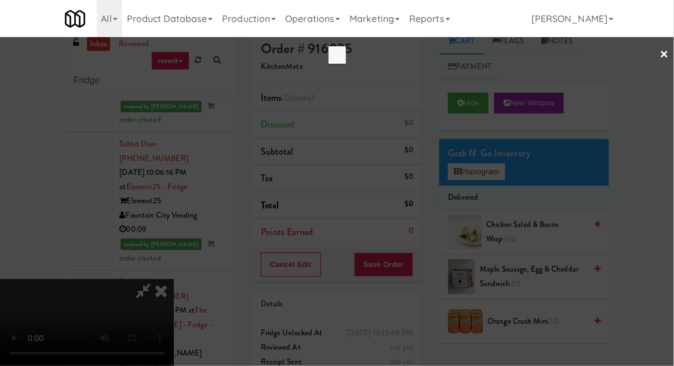
click at [56, 211] on div at bounding box center [337, 183] width 674 height 366
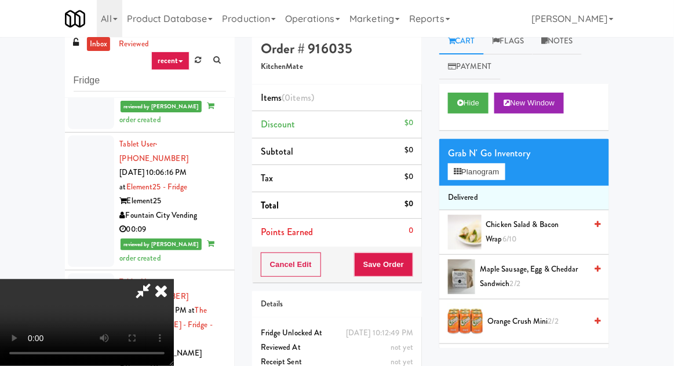
click at [505, 186] on li "Delivered" at bounding box center [524, 198] width 170 height 24
click at [174, 279] on icon at bounding box center [160, 290] width 25 height 23
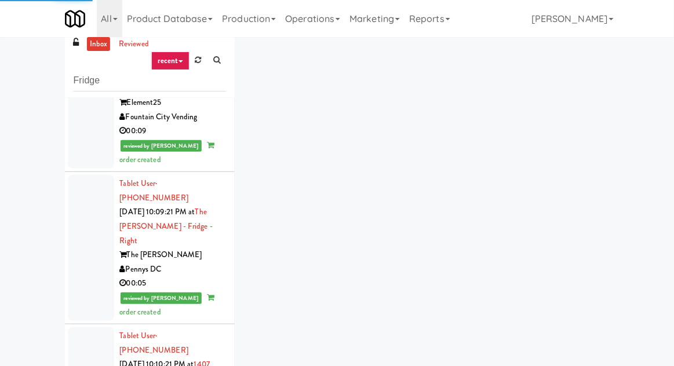
scroll to position [2993, 0]
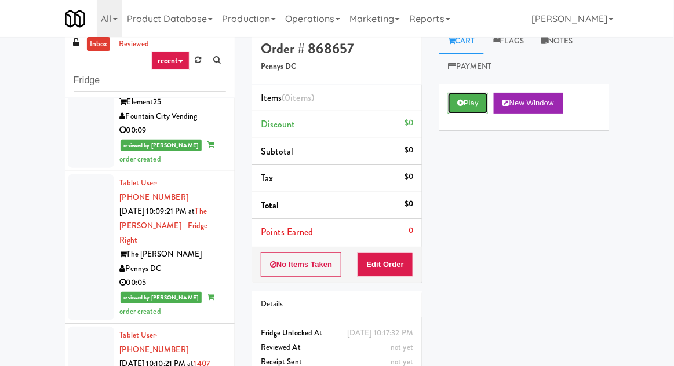
click at [482, 107] on button "Play" at bounding box center [468, 103] width 40 height 21
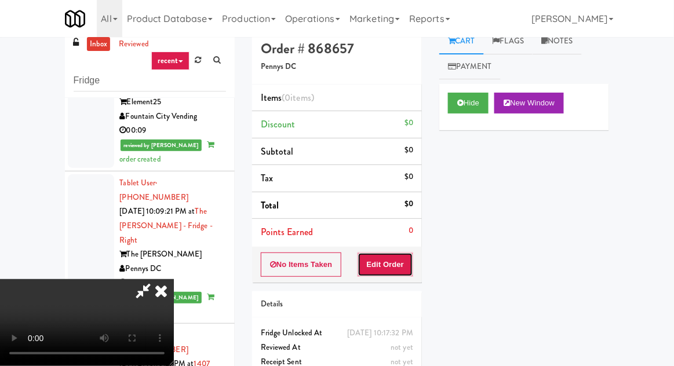
click at [406, 253] on button "Edit Order" at bounding box center [386, 265] width 56 height 24
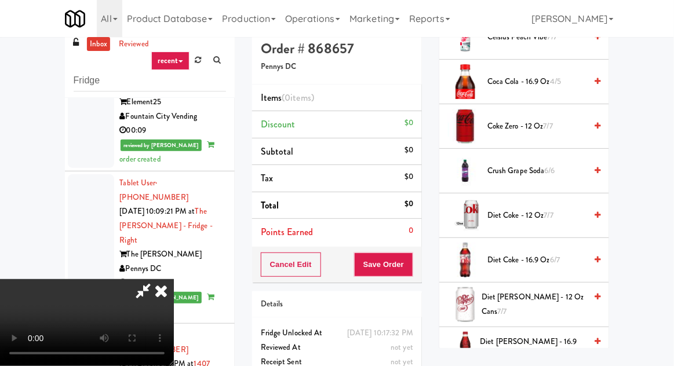
scroll to position [385, 0]
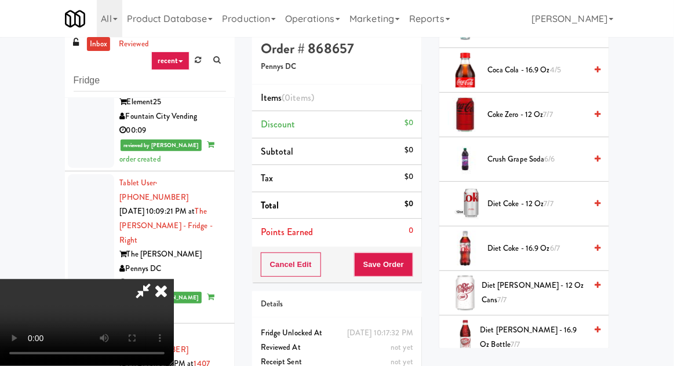
click at [532, 242] on span "Diet Coke - 16.9 oz 6/7" at bounding box center [536, 249] width 99 height 14
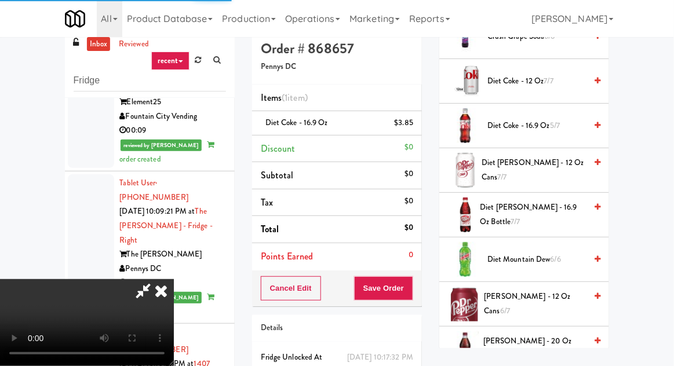
scroll to position [507, 0]
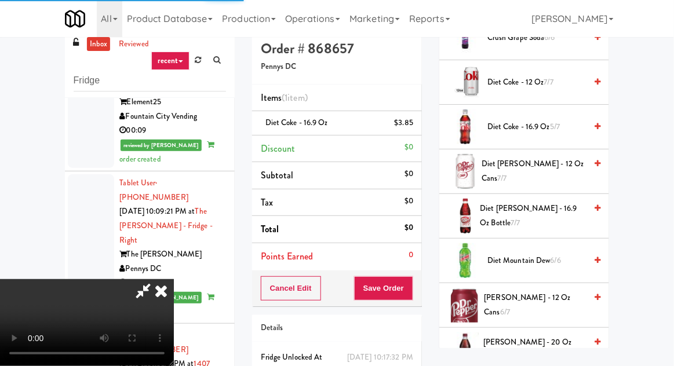
click at [543, 207] on span "Diet Dr Pepper - 16.9 oz Bottle 7/7" at bounding box center [533, 216] width 106 height 28
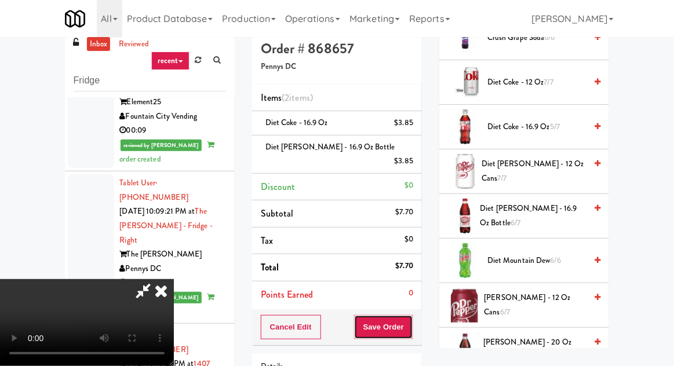
click at [413, 315] on button "Save Order" at bounding box center [383, 327] width 59 height 24
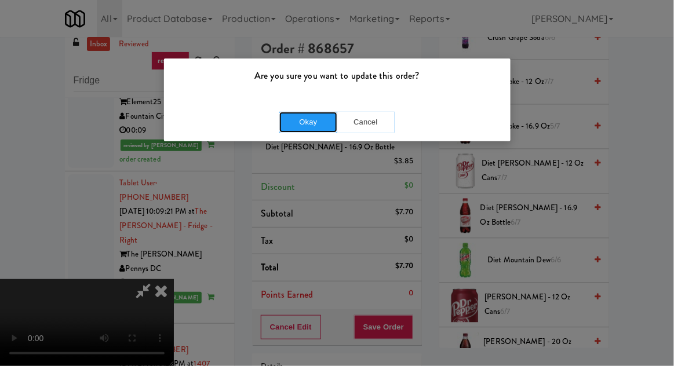
click at [298, 120] on button "Okay" at bounding box center [308, 122] width 58 height 21
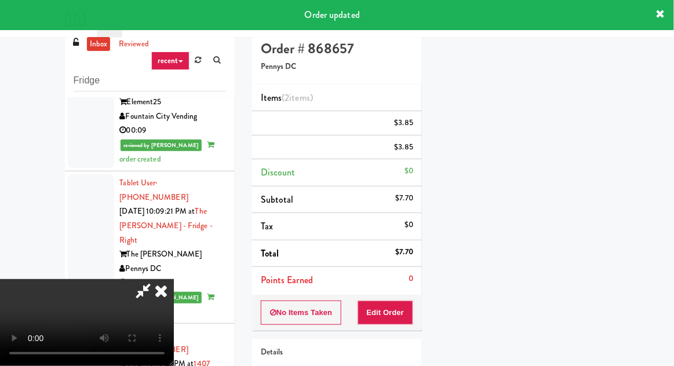
scroll to position [0, 0]
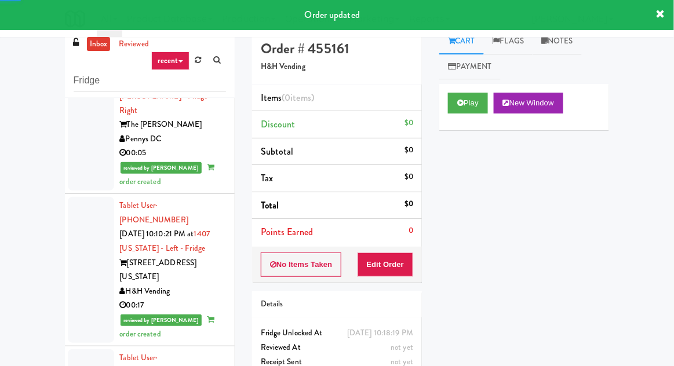
scroll to position [45, 0]
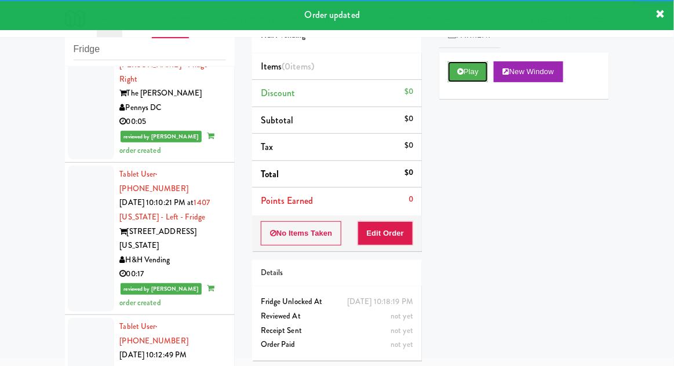
click at [480, 68] on button "Play" at bounding box center [468, 71] width 40 height 21
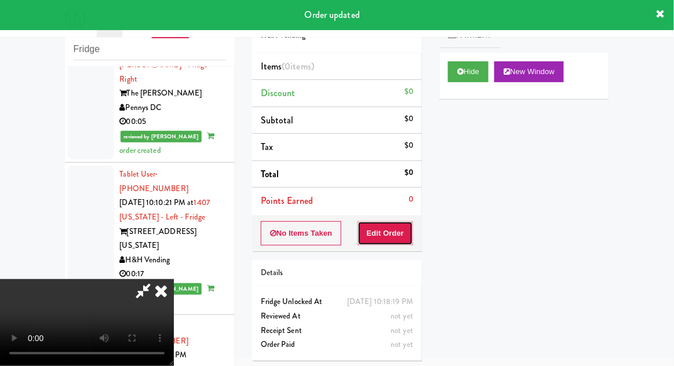
click at [395, 243] on button "Edit Order" at bounding box center [386, 233] width 56 height 24
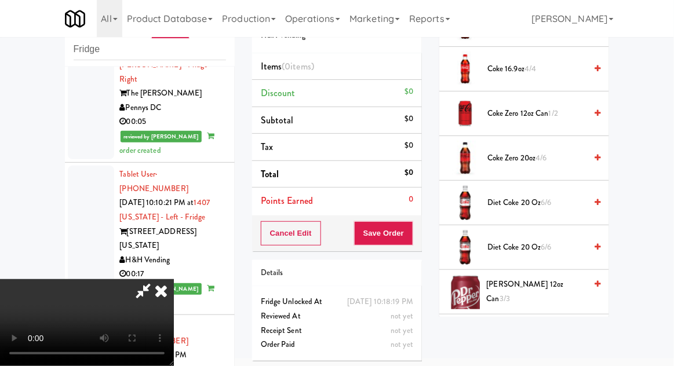
scroll to position [431, 0]
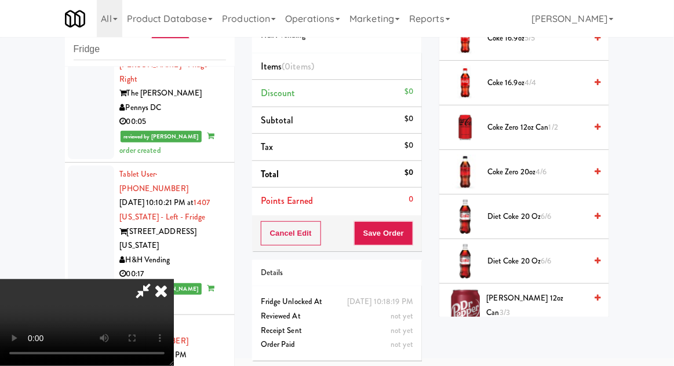
click at [547, 166] on span "4/6" at bounding box center [541, 171] width 11 height 11
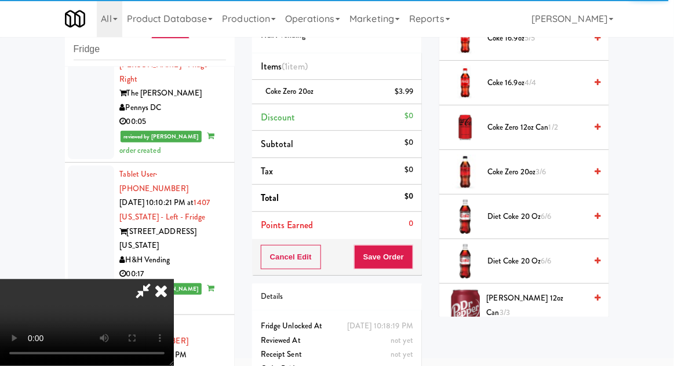
scroll to position [0, 0]
click at [543, 166] on span "3/6" at bounding box center [541, 171] width 10 height 11
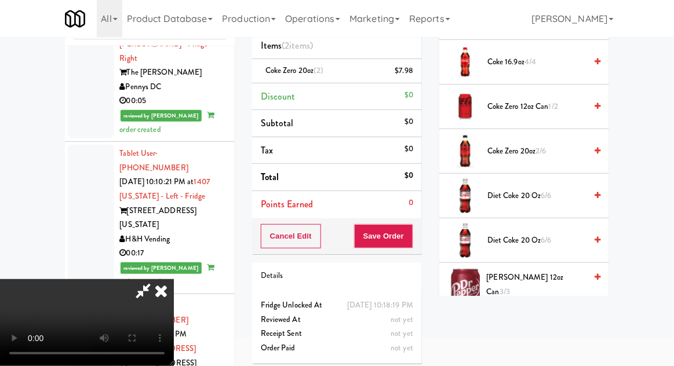
scroll to position [84, 0]
